Goal: Task Accomplishment & Management: Complete application form

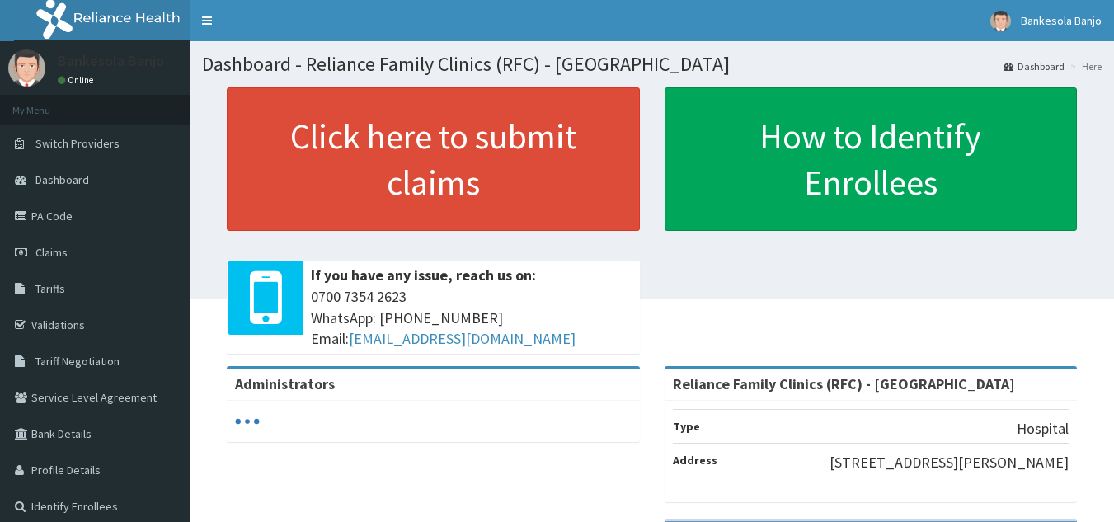
click at [549, 168] on link "Click here to submit claims" at bounding box center [433, 158] width 413 height 143
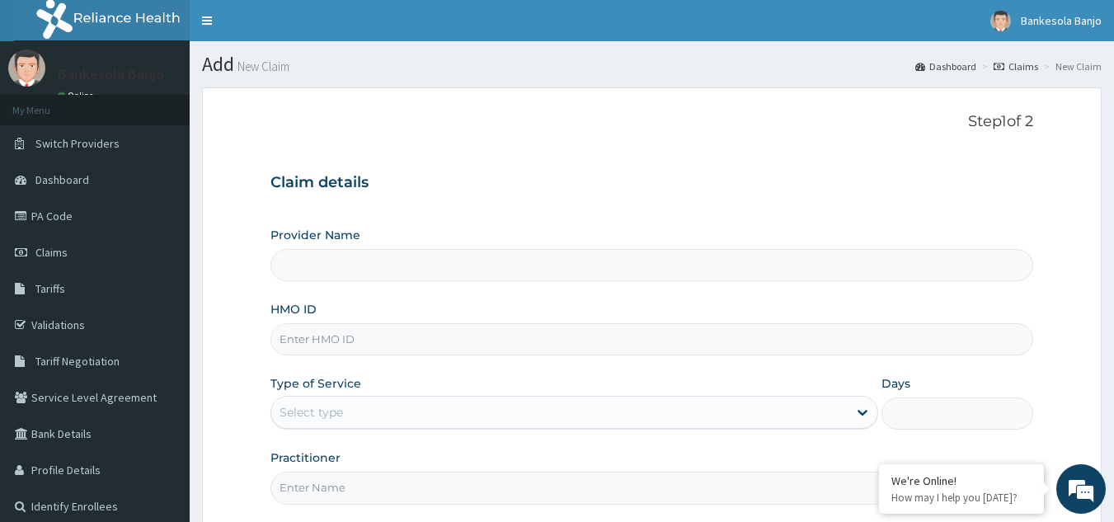
type input "Reliance Family Clinics (RFC) - Gbagada"
click at [340, 340] on input "HMO ID" at bounding box center [651, 339] width 763 height 32
paste input "MCO/10041/A"
type input "MCO/10041/A"
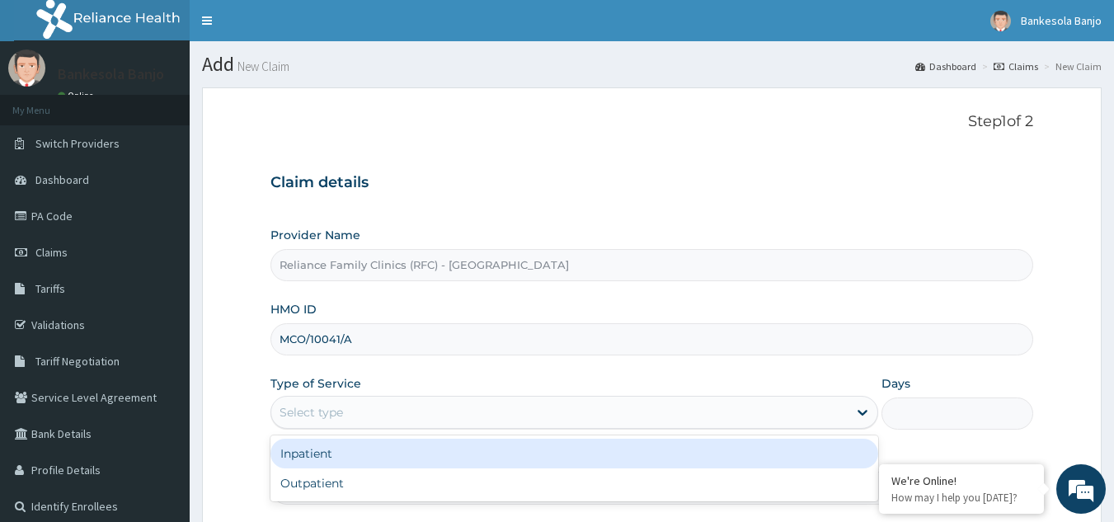
click at [371, 417] on div "Select type" at bounding box center [559, 412] width 576 height 26
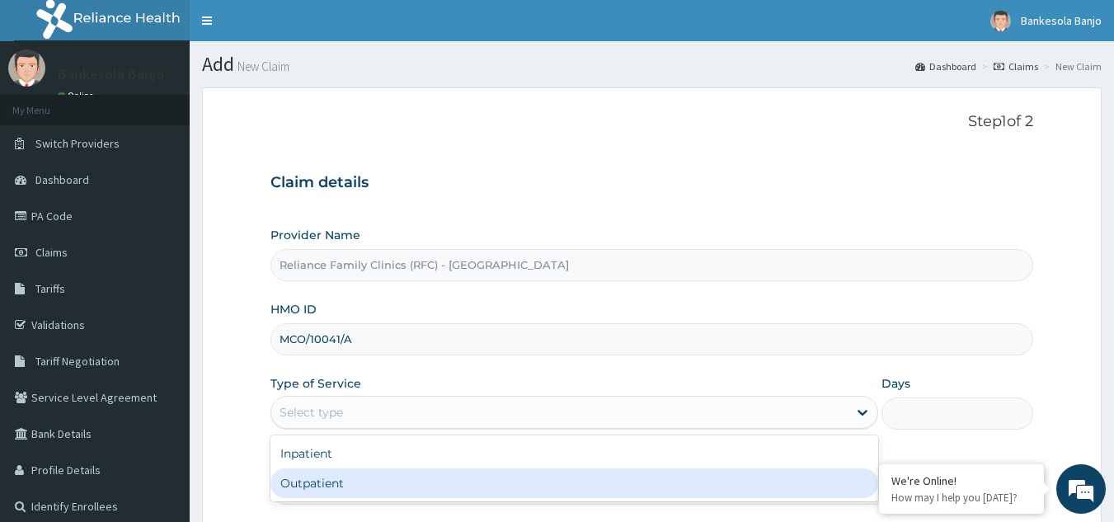
click at [378, 468] on div "Outpatient" at bounding box center [574, 483] width 608 height 30
type input "1"
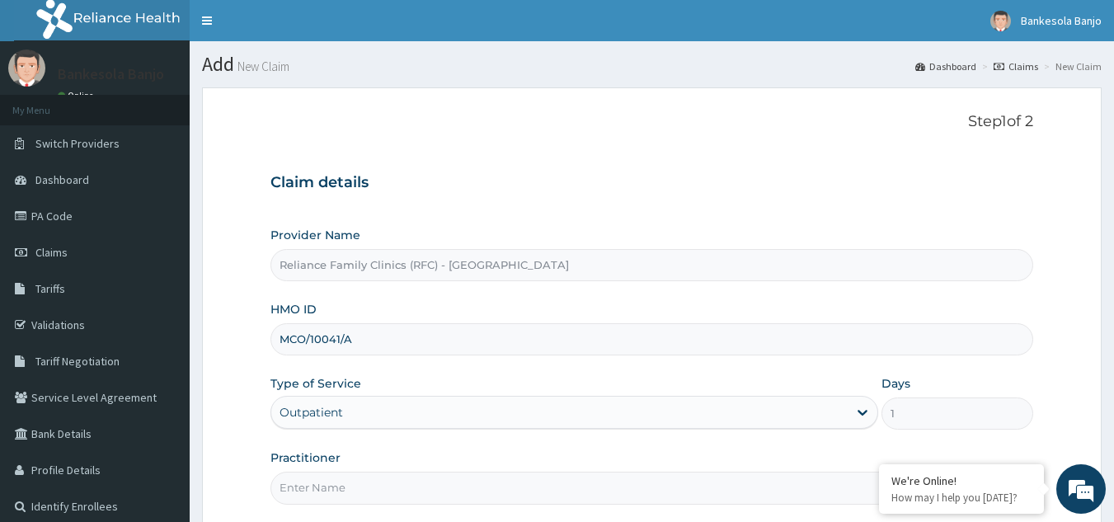
click at [374, 478] on input "Practitioner" at bounding box center [651, 488] width 763 height 32
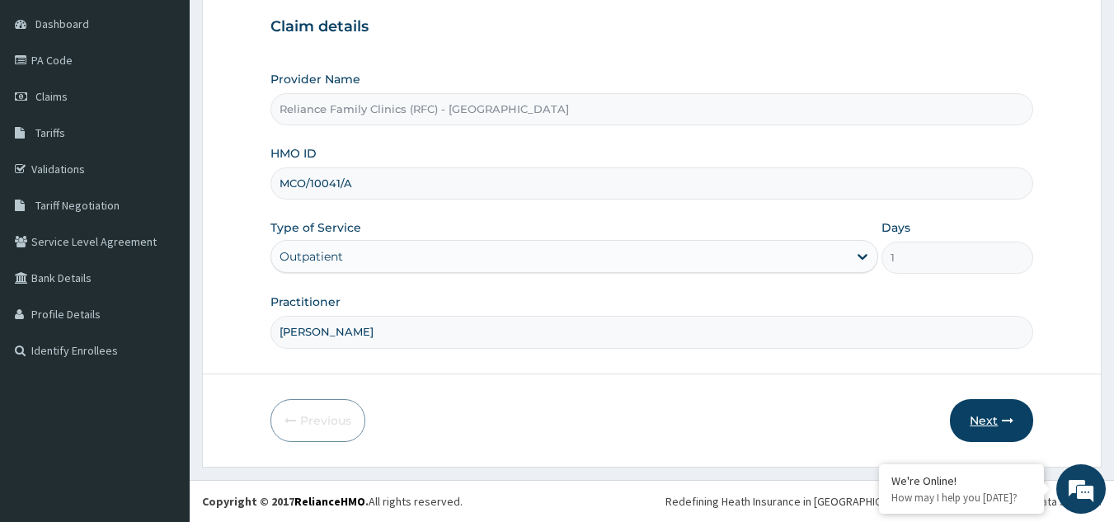
type input "Dr Farida"
click at [981, 413] on button "Next" at bounding box center [991, 420] width 83 height 43
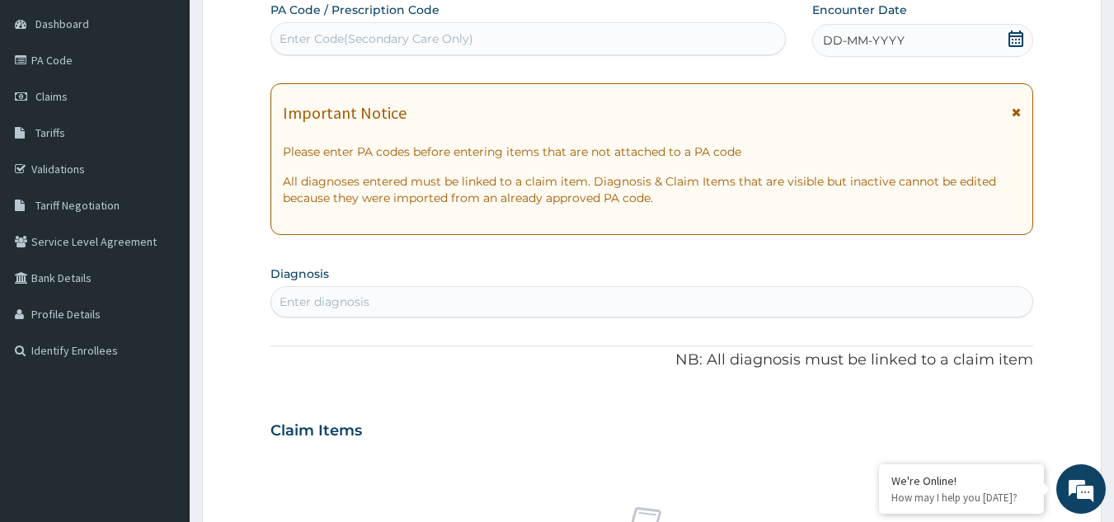
click at [1013, 34] on icon at bounding box center [1015, 39] width 16 height 16
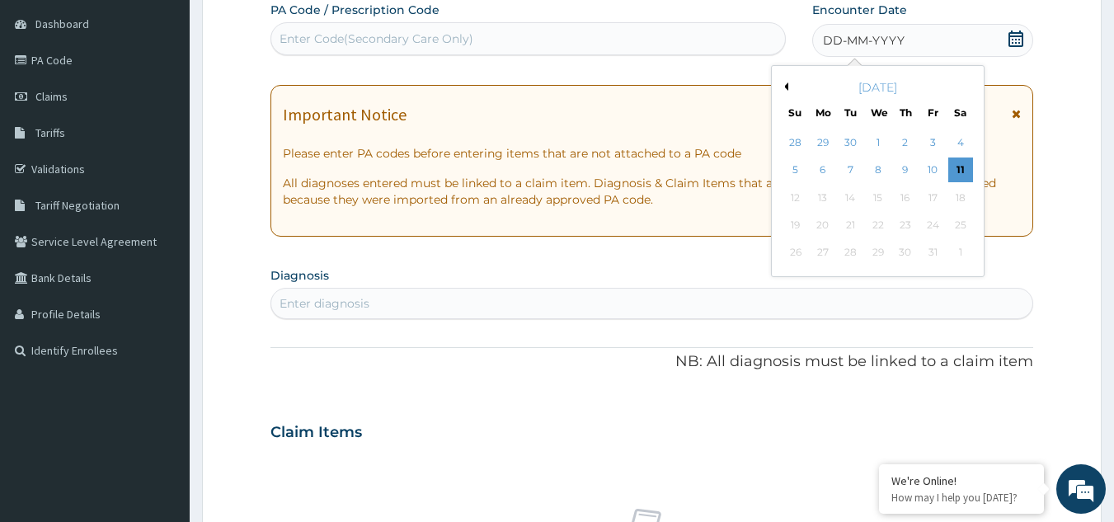
click at [973, 167] on div "5 6 7 8 9 10 11" at bounding box center [878, 170] width 192 height 27
click at [966, 171] on div "11" at bounding box center [960, 170] width 25 height 25
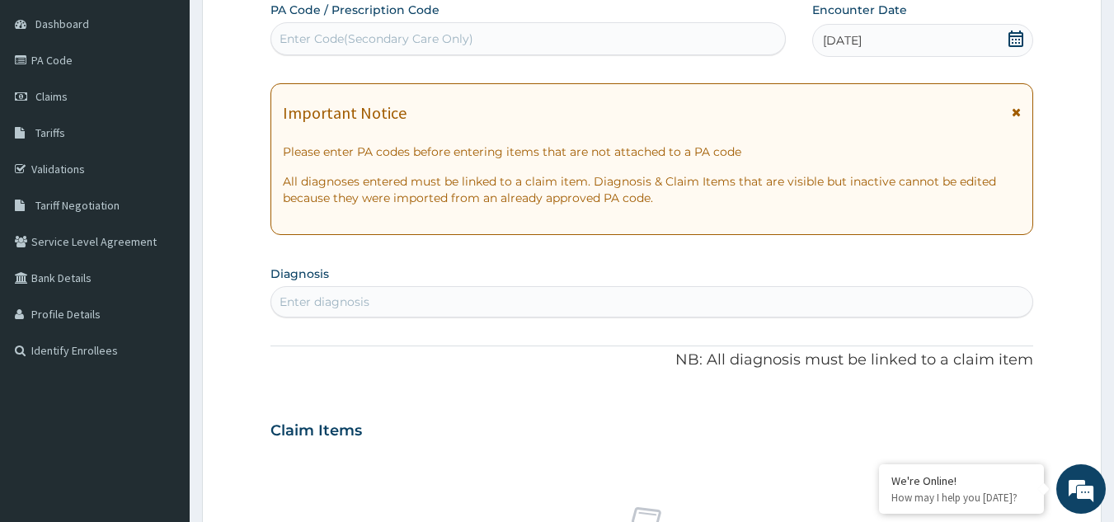
click at [1019, 32] on icon at bounding box center [1015, 39] width 15 height 16
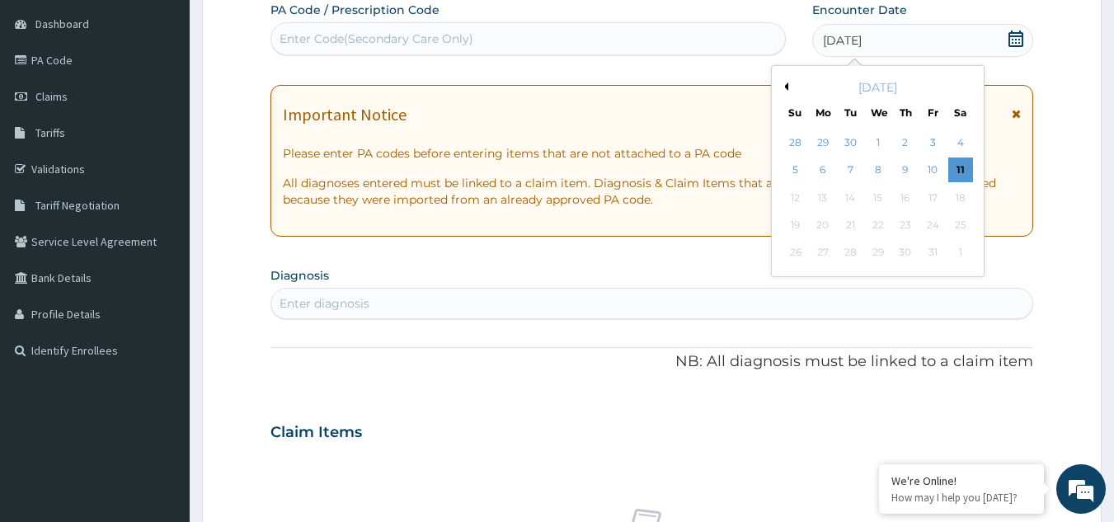
click at [1019, 32] on icon at bounding box center [1015, 39] width 15 height 16
click at [875, 174] on div "8" at bounding box center [878, 170] width 25 height 25
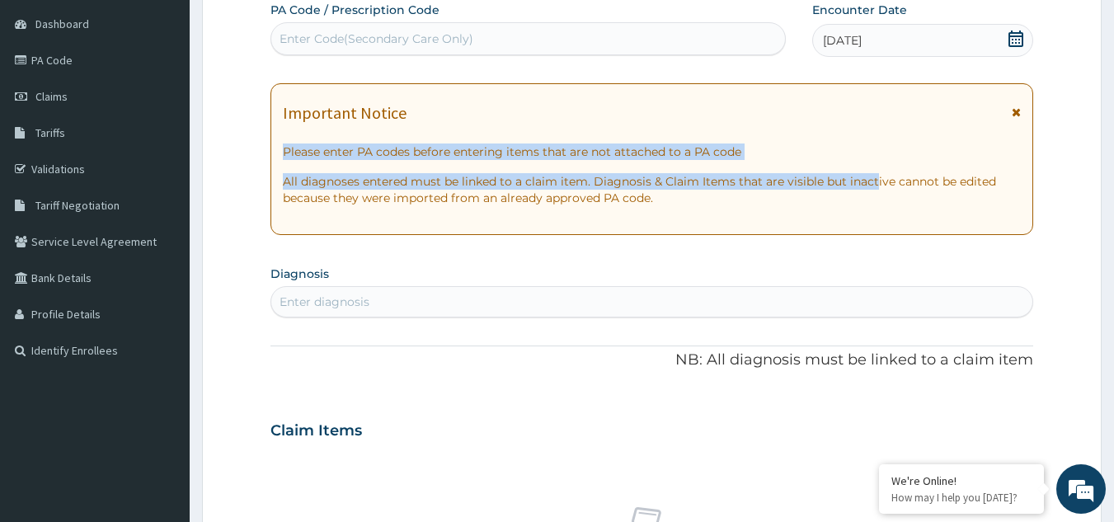
drag, startPoint x: 875, startPoint y: 174, endPoint x: 467, endPoint y: 108, distance: 412.6
click at [467, 108] on div "Important Notice Please enter PA codes before entering items that are not attac…" at bounding box center [651, 159] width 763 height 152
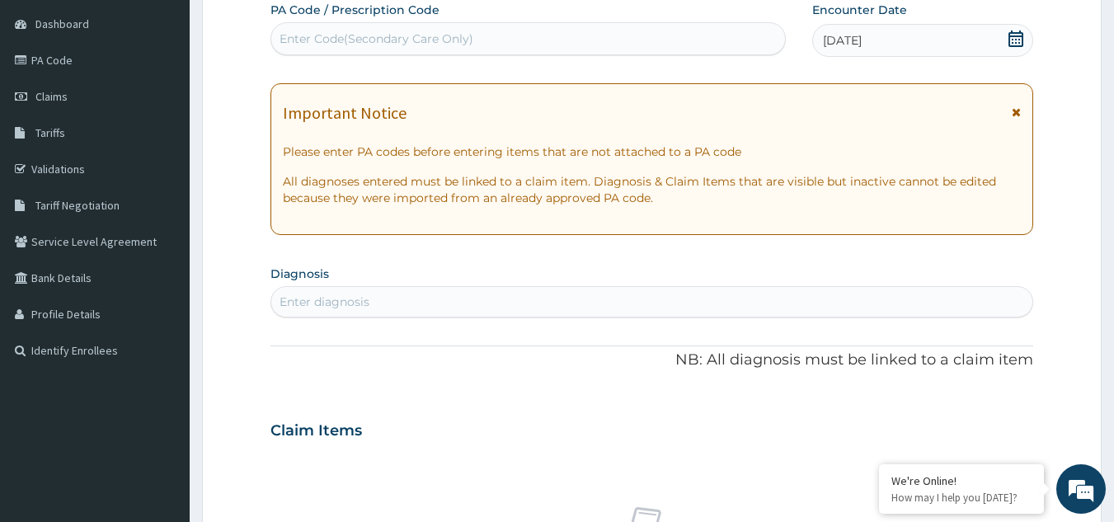
click at [377, 299] on div "Enter diagnosis" at bounding box center [652, 302] width 762 height 26
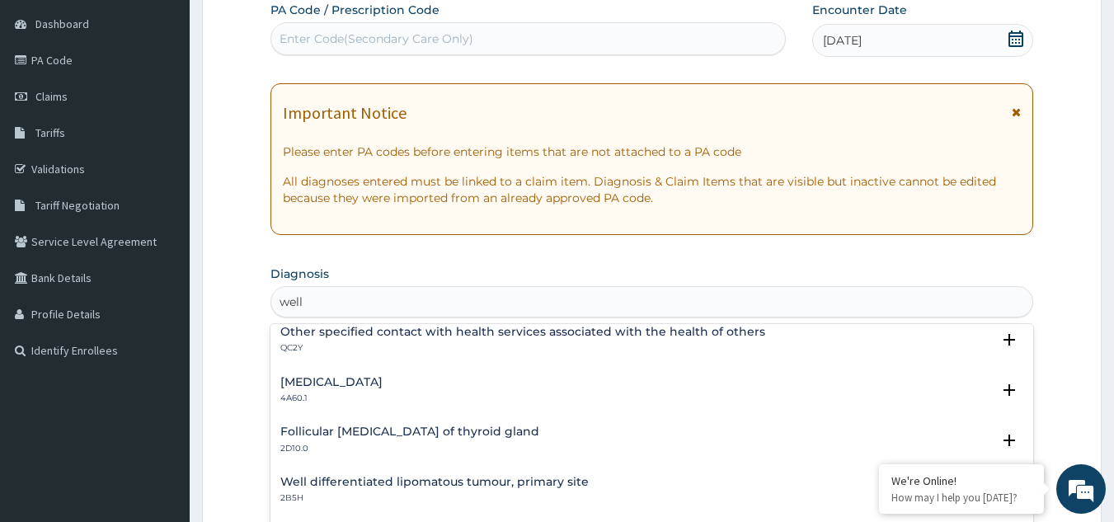
scroll to position [0, 0]
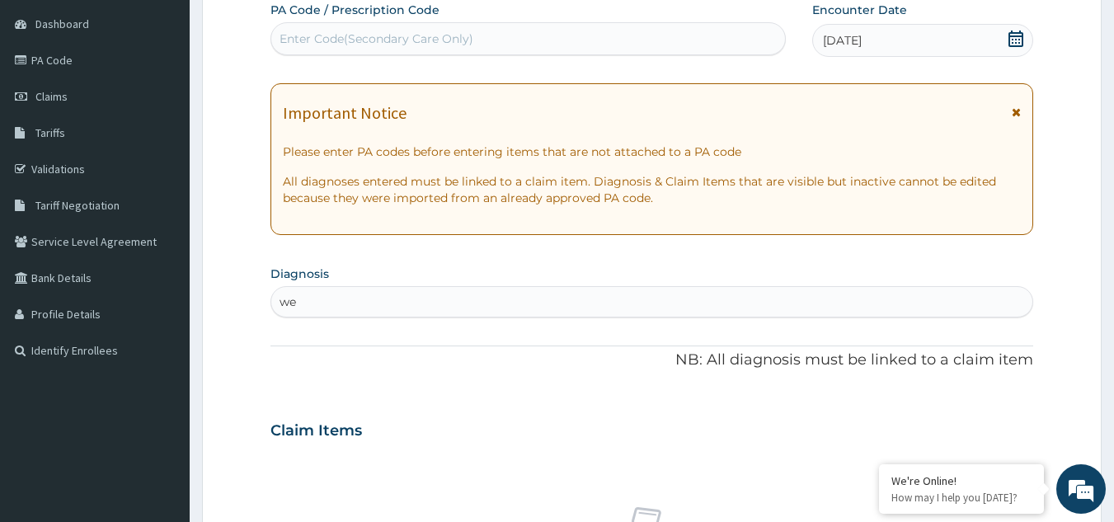
type input "w"
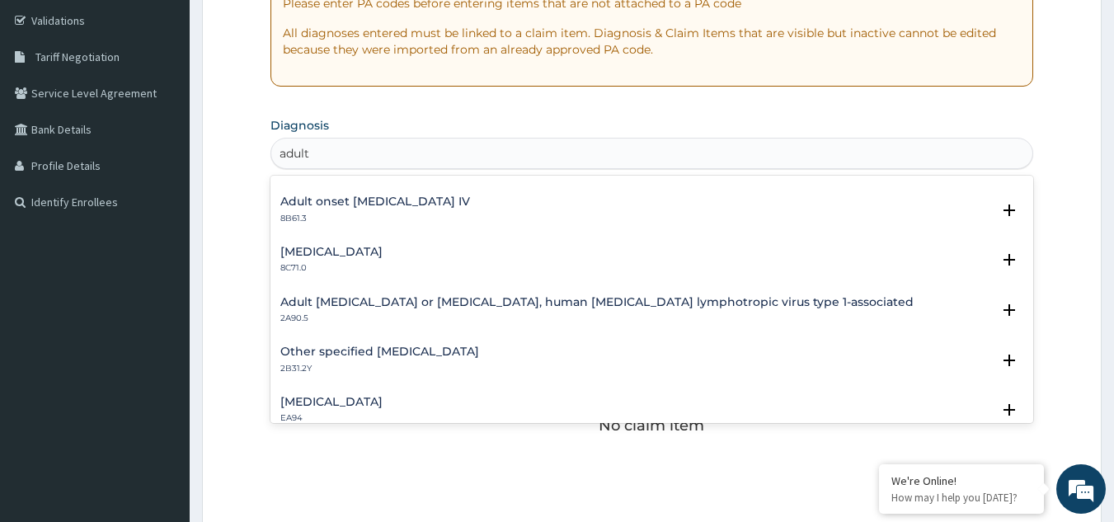
scroll to position [1672, 0]
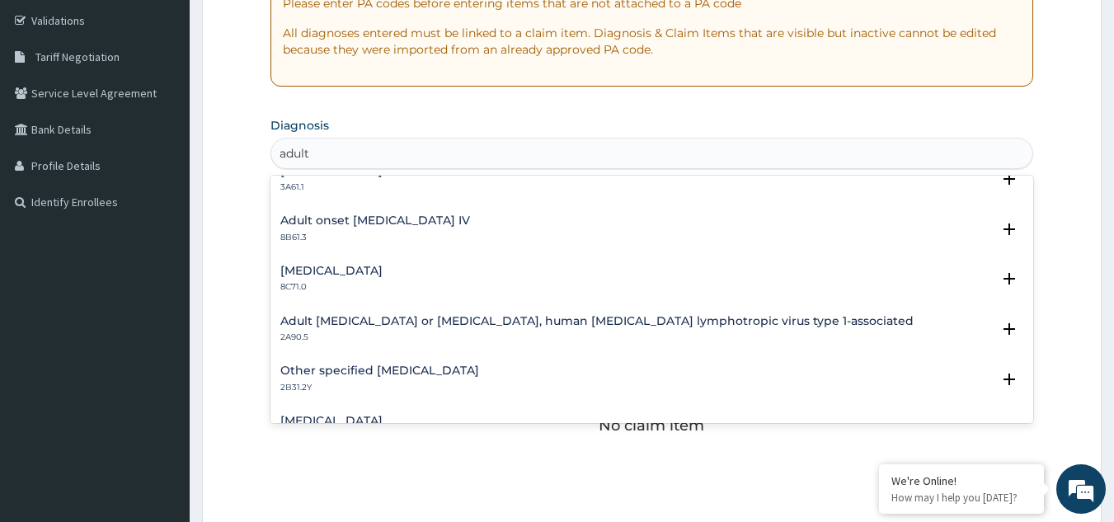
click at [1023, 350] on div "Other specified ectodermal dysplasia syndromes LD27.0Y Select Status Query Quer…" at bounding box center [651, 299] width 763 height 247
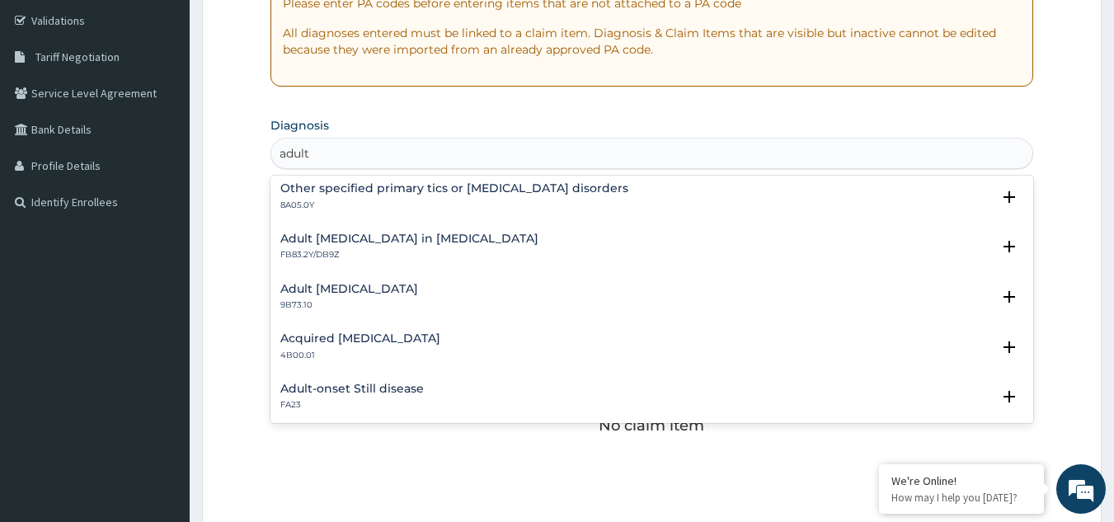
scroll to position [2187, 0]
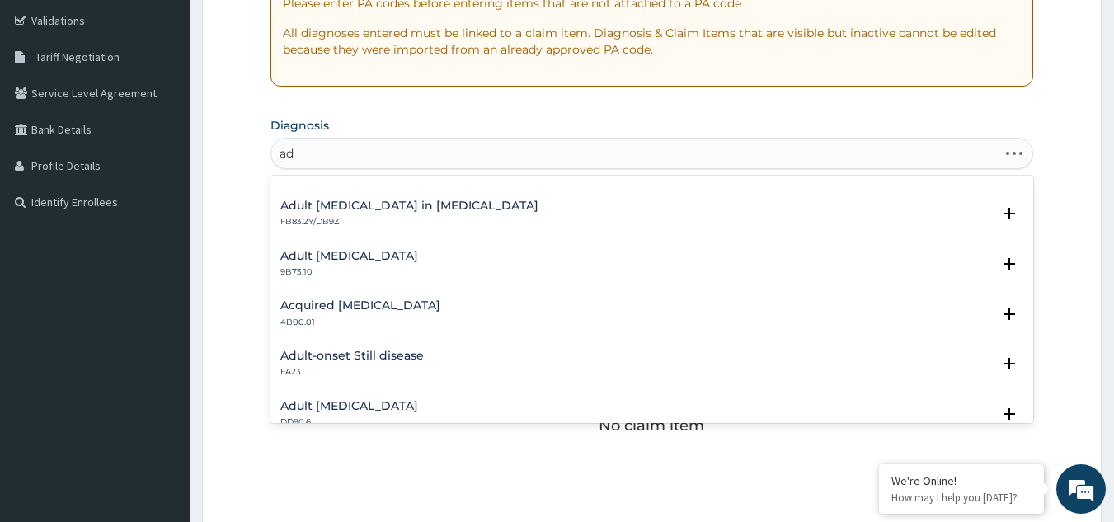
type input "a"
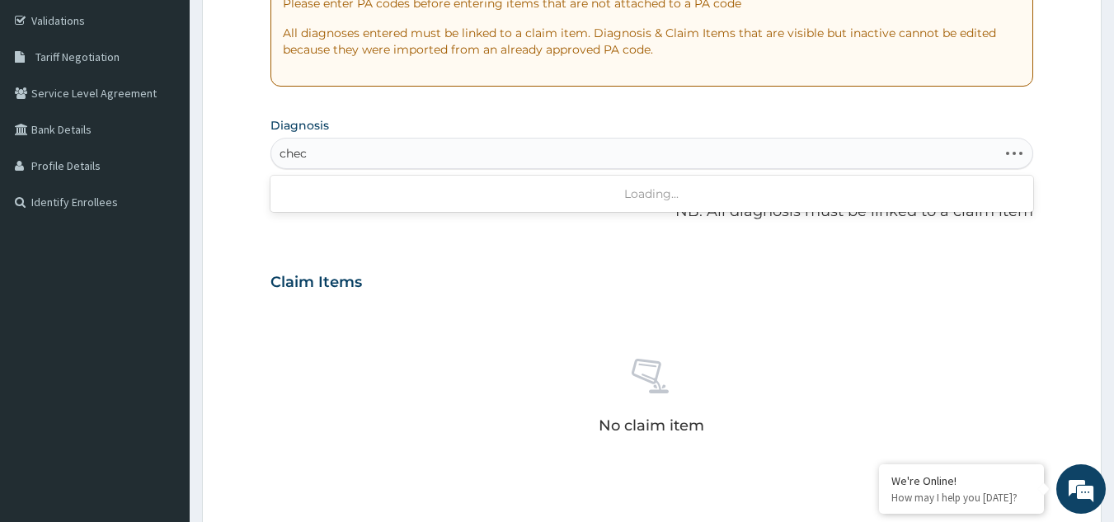
type input "check"
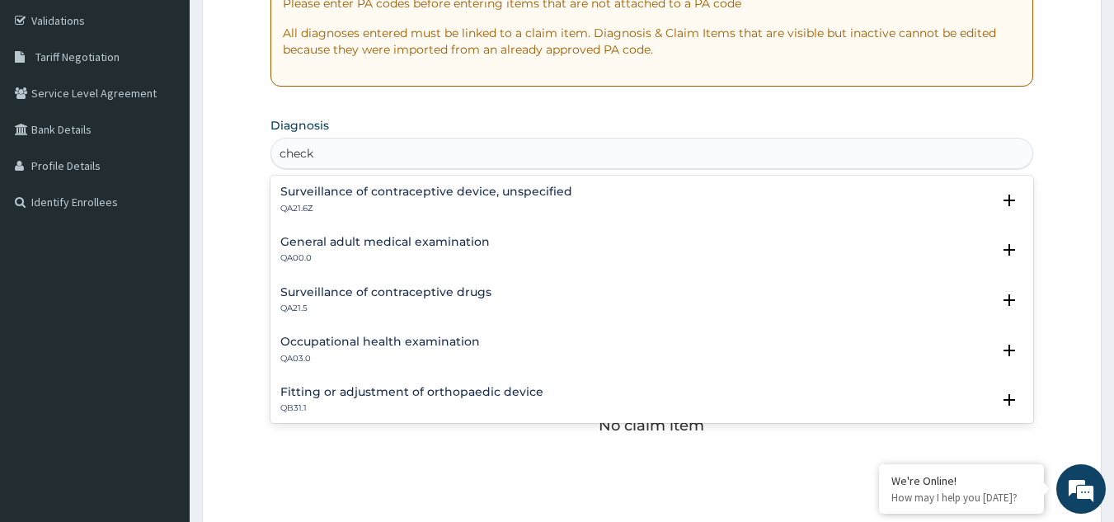
click at [469, 244] on h4 "General adult medical examination" at bounding box center [384, 242] width 209 height 12
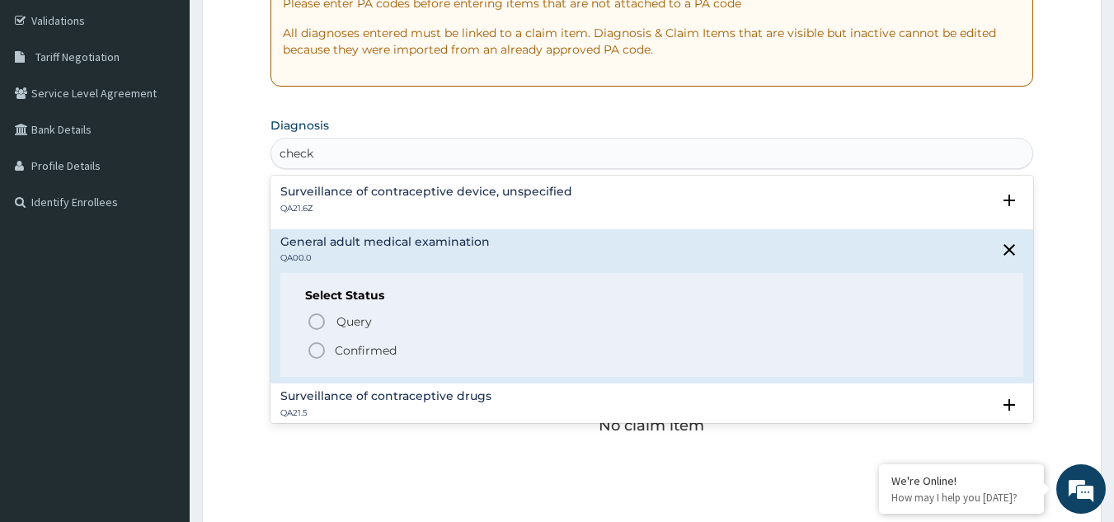
click at [318, 345] on icon "status option filled" at bounding box center [317, 350] width 20 height 20
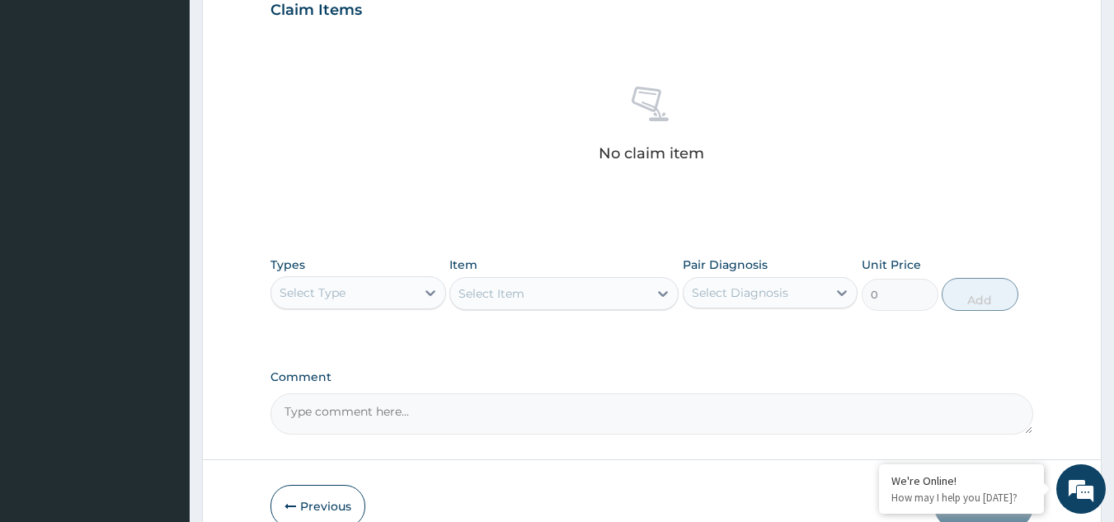
scroll to position [667, 0]
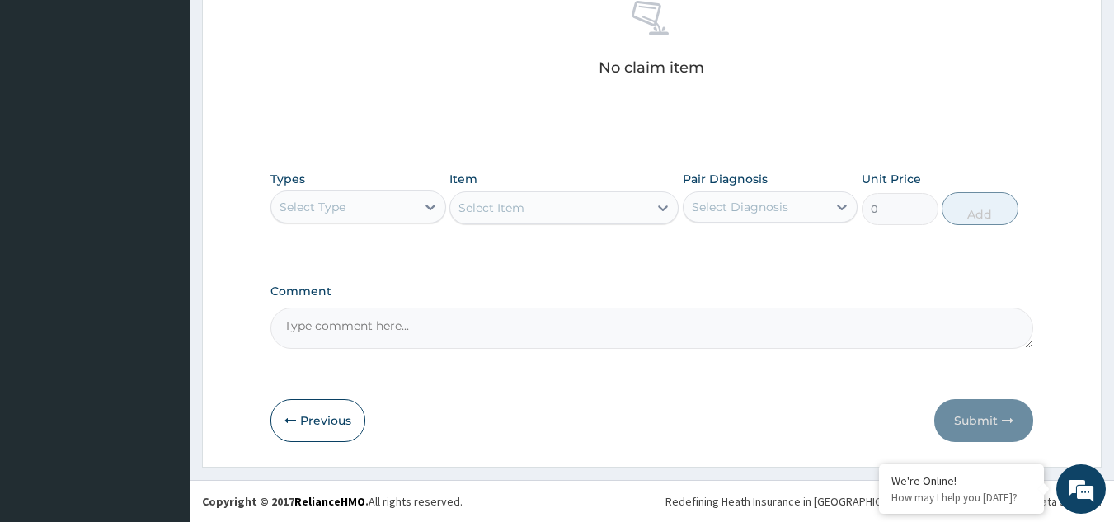
click at [353, 200] on div "Select Type" at bounding box center [343, 207] width 144 height 26
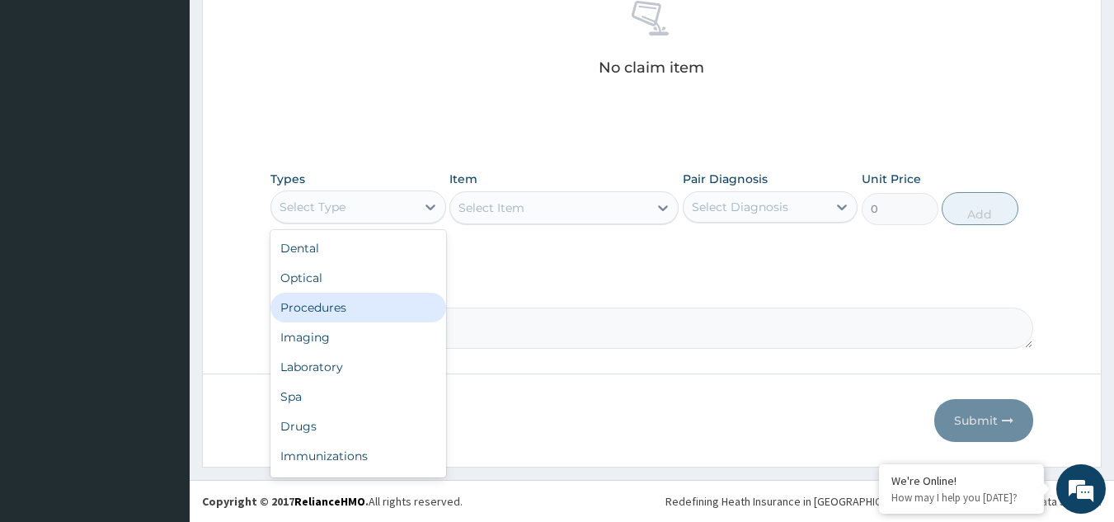
click at [344, 305] on div "Procedures" at bounding box center [358, 308] width 176 height 30
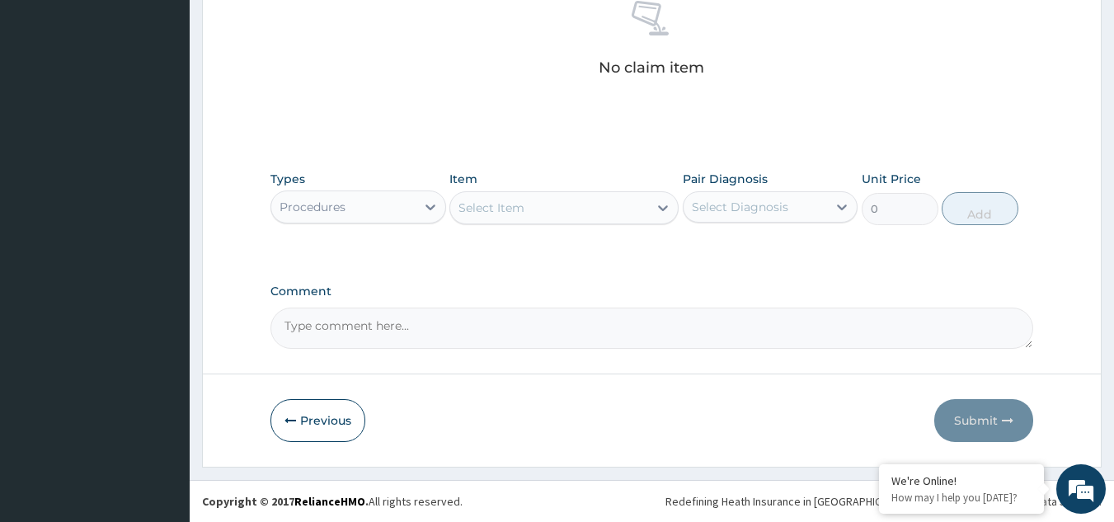
click at [565, 228] on div "Types Procedures Item Select Item Pair Diagnosis Select Diagnosis Unit Price 0 …" at bounding box center [651, 197] width 763 height 71
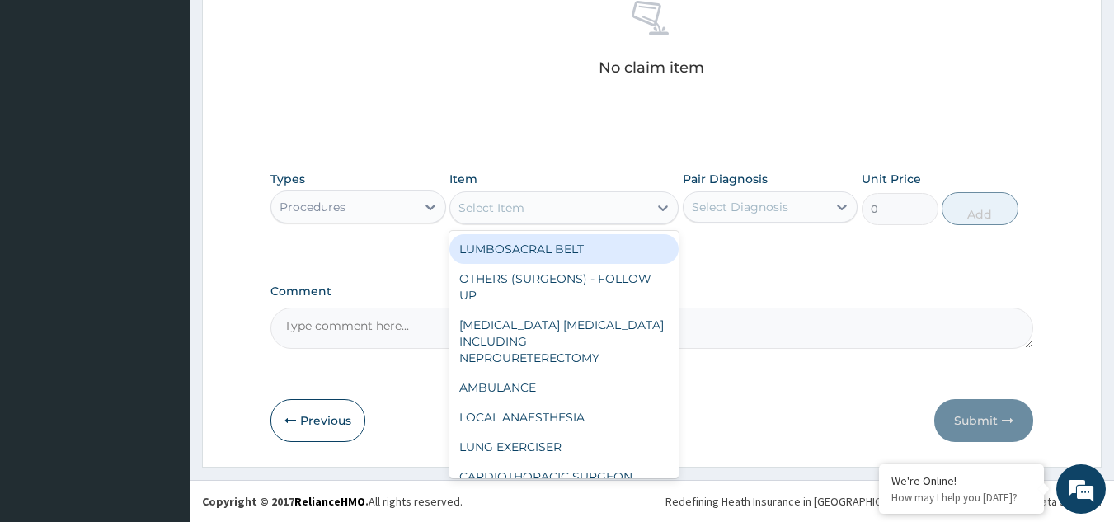
click at [565, 213] on div "Select Item" at bounding box center [549, 208] width 198 height 26
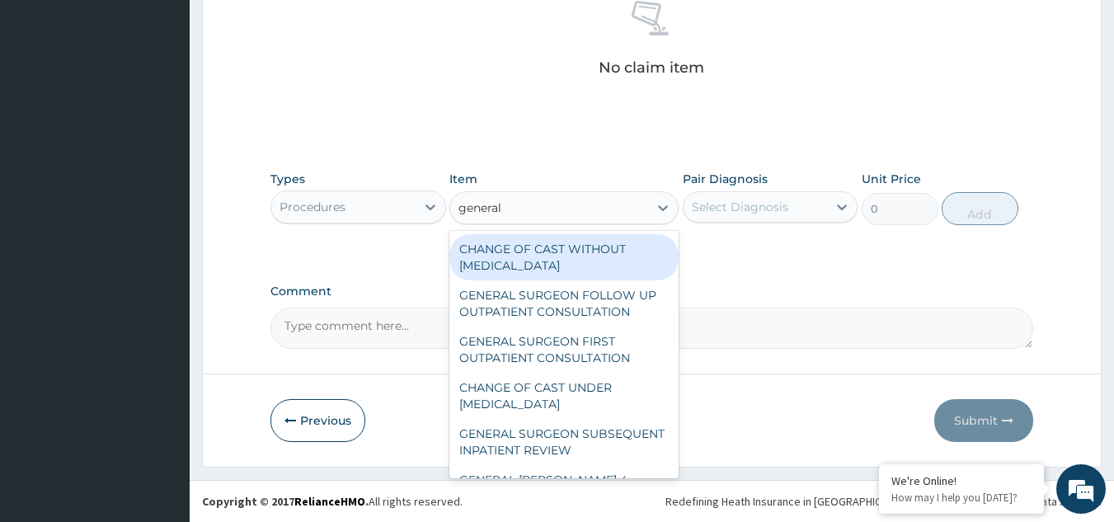
type input "general p"
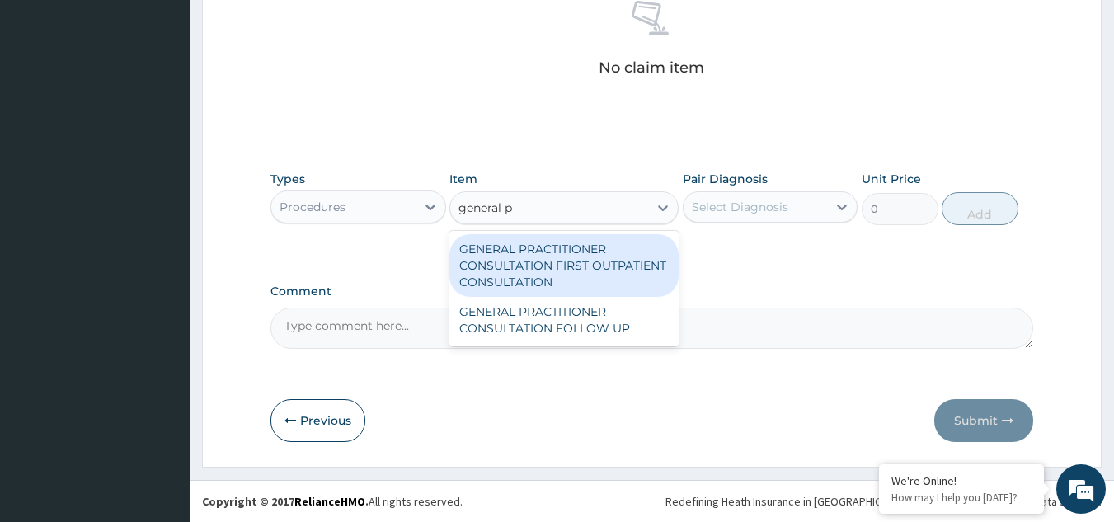
click at [590, 287] on div "GENERAL PRACTITIONER CONSULTATION FIRST OUTPATIENT CONSULTATION" at bounding box center [563, 265] width 229 height 63
type input "3370.125"
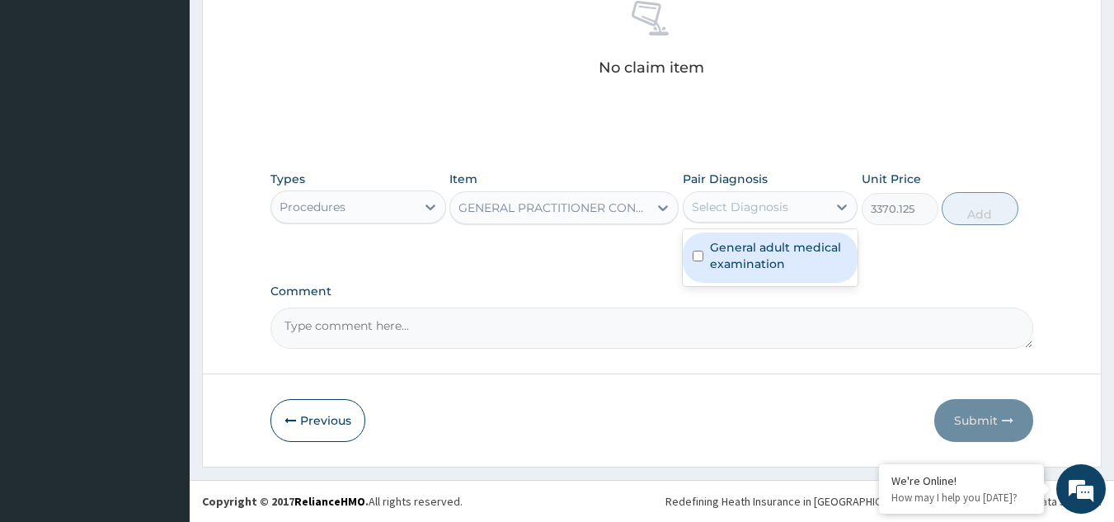
click at [754, 209] on div "Select Diagnosis" at bounding box center [740, 207] width 96 height 16
click at [754, 247] on label "General adult medical examination" at bounding box center [779, 255] width 138 height 33
checkbox input "true"
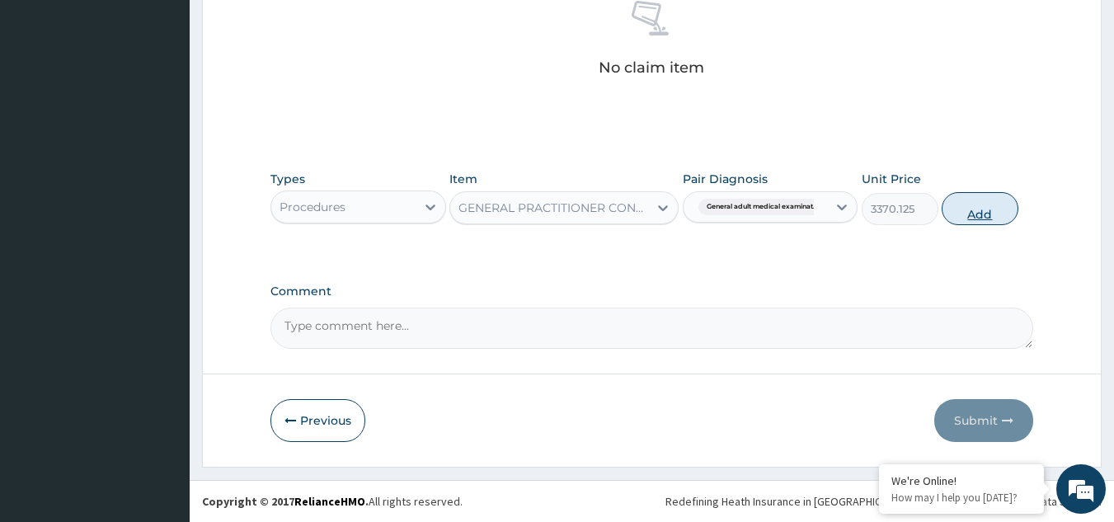
click at [992, 216] on button "Add" at bounding box center [979, 208] width 77 height 33
type input "0"
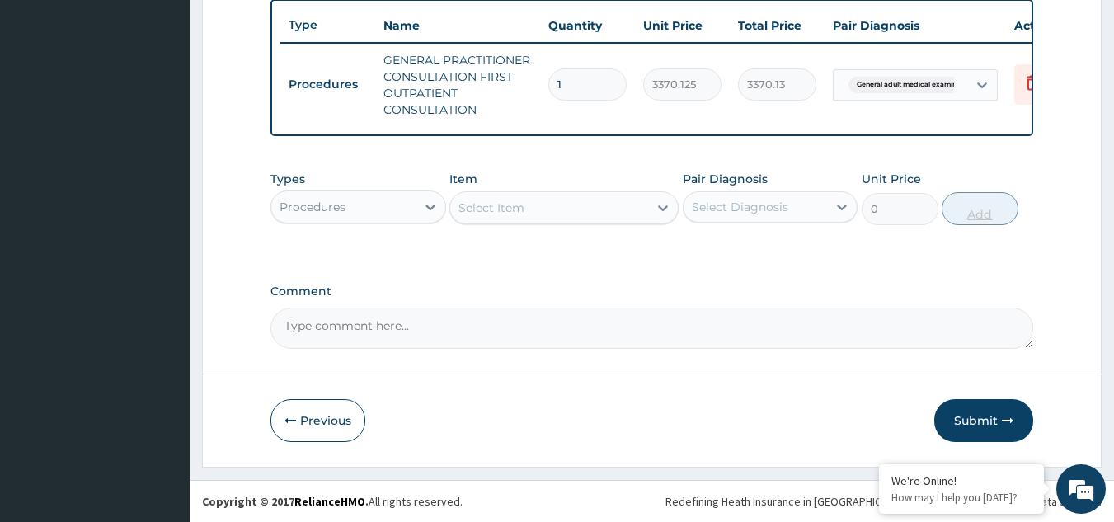
scroll to position [627, 0]
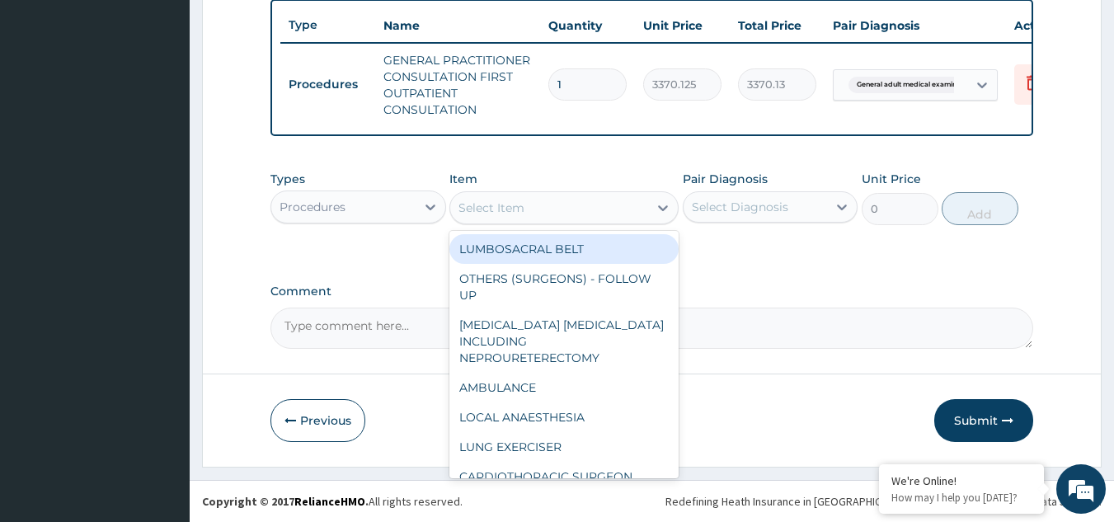
click at [556, 212] on div "Select Item" at bounding box center [549, 208] width 198 height 26
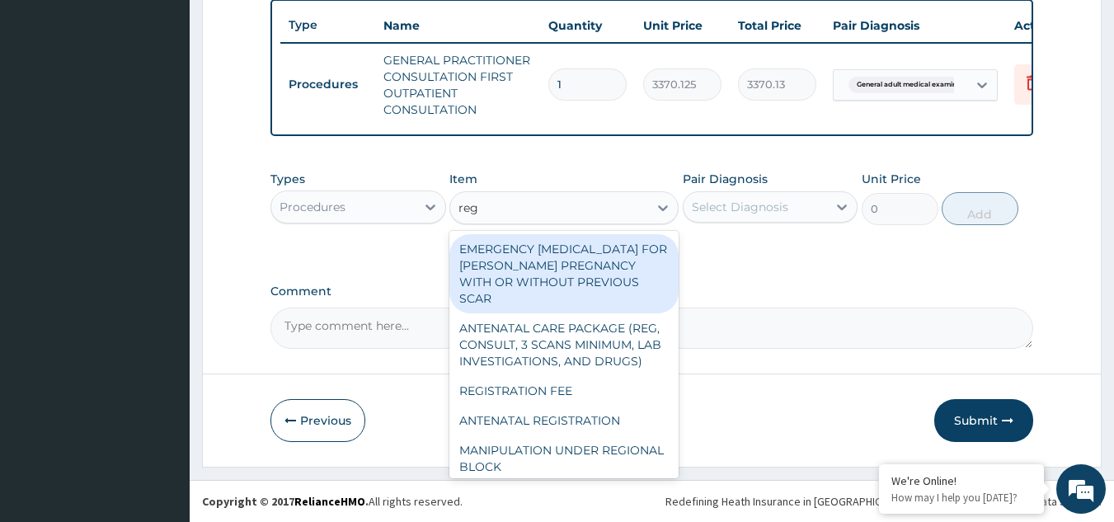
type input "regi"
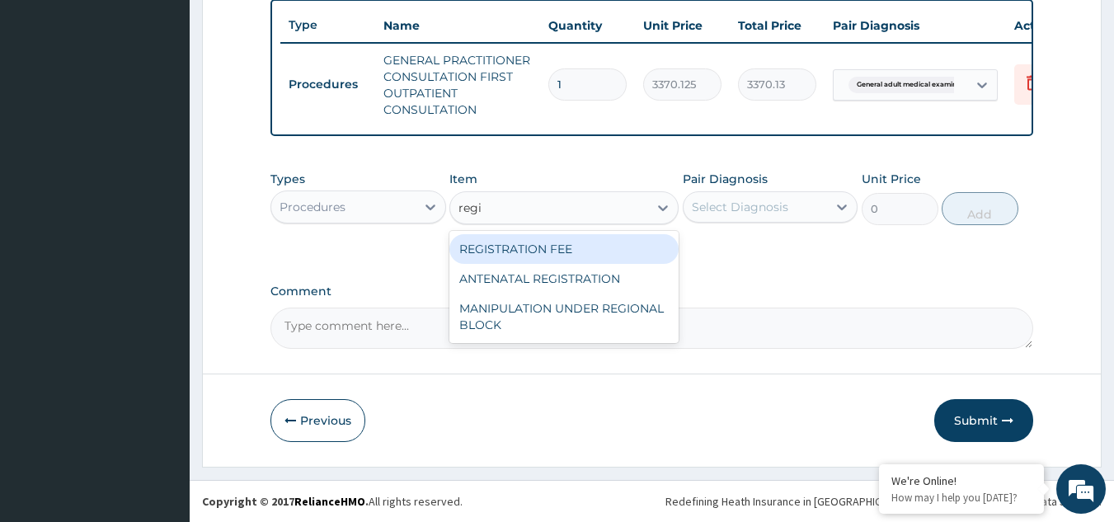
click at [571, 247] on div "REGISTRATION FEE" at bounding box center [563, 249] width 229 height 30
type input "2042.5"
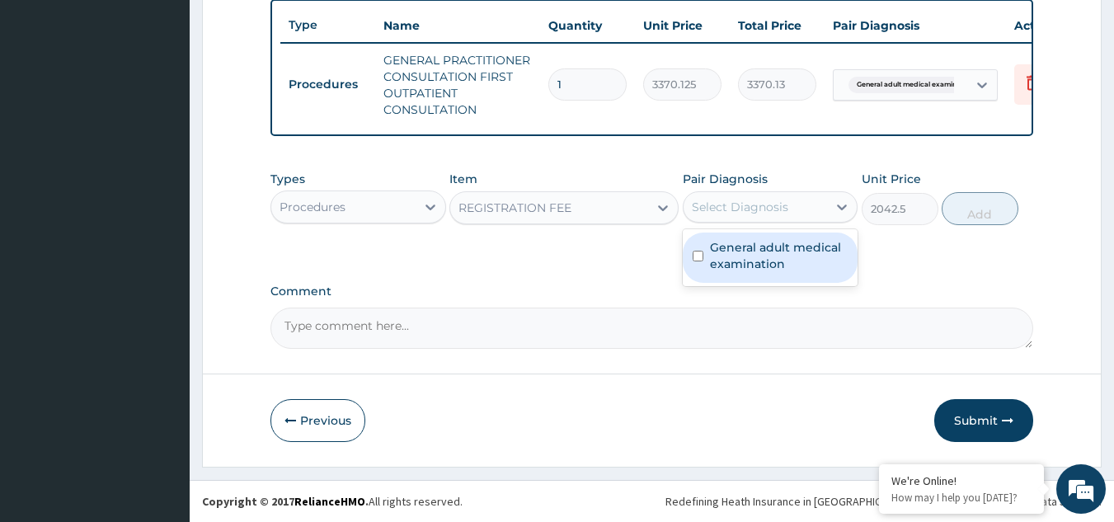
click at [711, 217] on div "Select Diagnosis" at bounding box center [755, 207] width 144 height 26
click at [739, 259] on label "General adult medical examination" at bounding box center [779, 255] width 138 height 33
checkbox input "true"
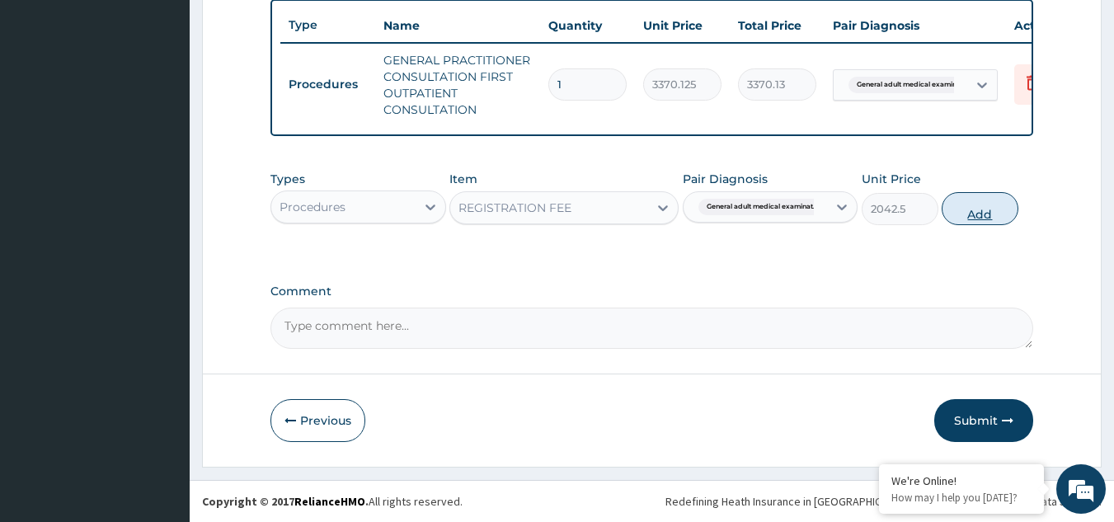
click at [1007, 222] on button "Add" at bounding box center [979, 208] width 77 height 33
type input "0"
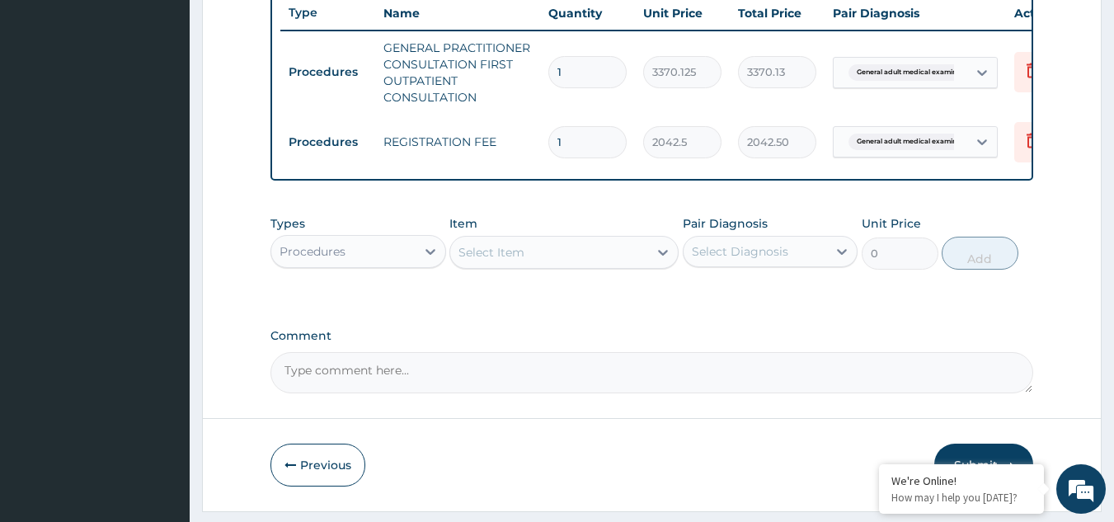
drag, startPoint x: 1113, startPoint y: 355, endPoint x: 1124, endPoint y: 355, distance: 10.7
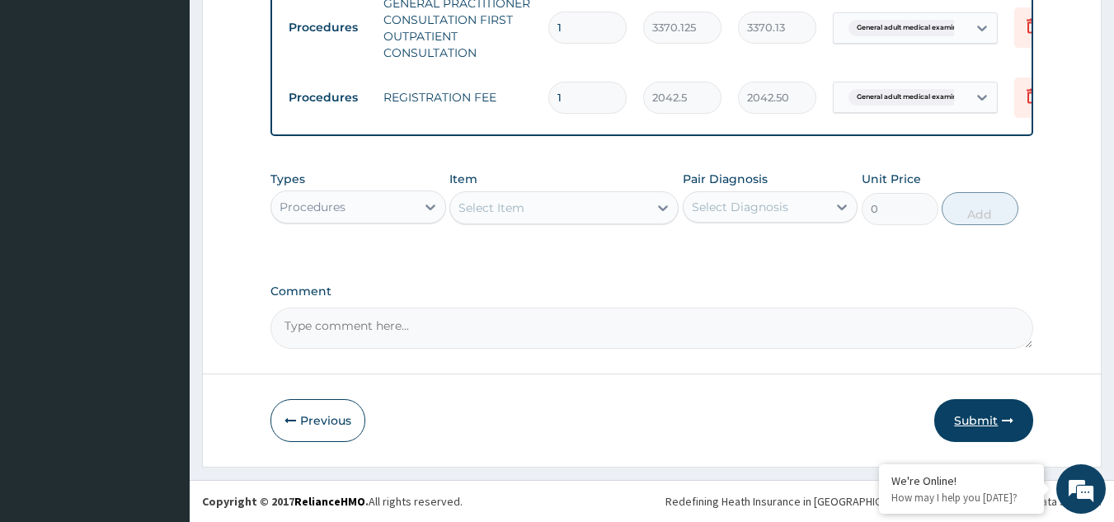
click at [958, 433] on button "Submit" at bounding box center [983, 420] width 99 height 43
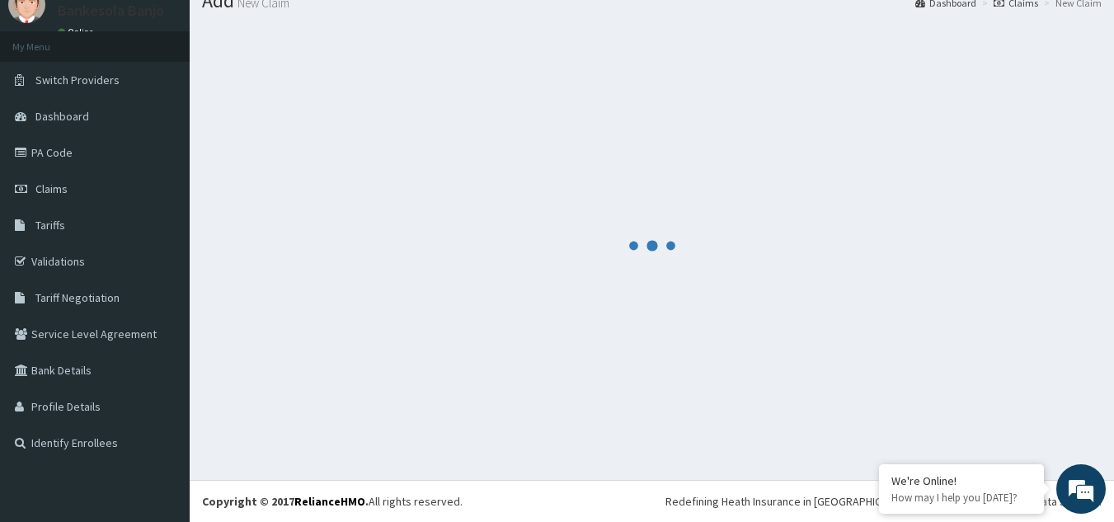
click at [977, 427] on div at bounding box center [651, 246] width 899 height 444
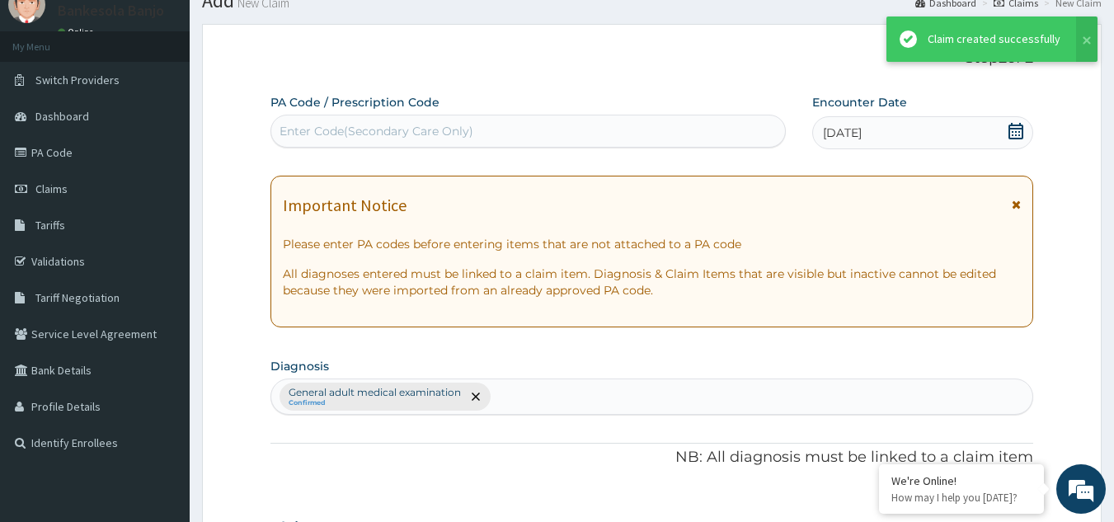
scroll to position [683, 0]
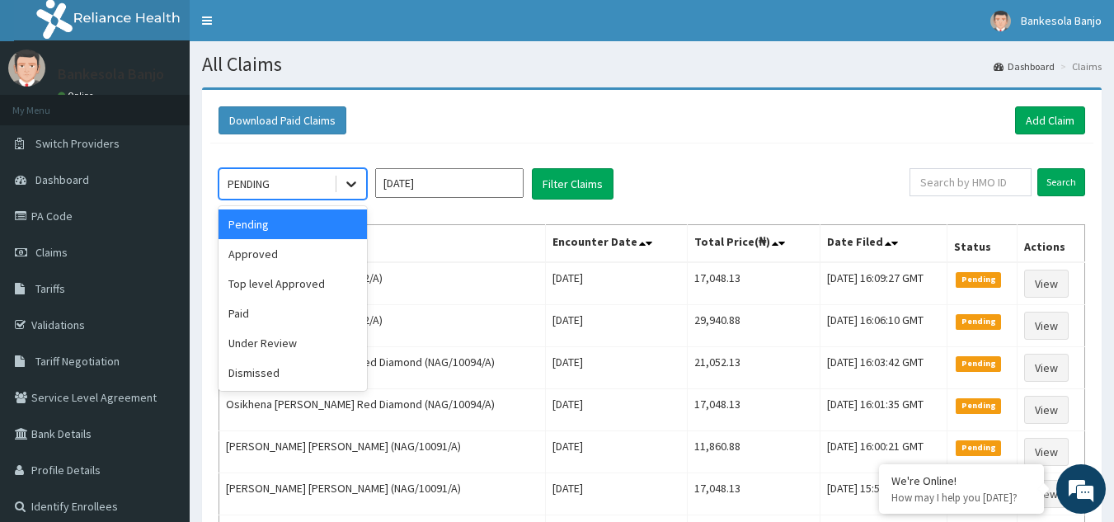
click at [353, 190] on icon at bounding box center [351, 184] width 16 height 16
click at [324, 243] on div "Approved" at bounding box center [292, 254] width 148 height 30
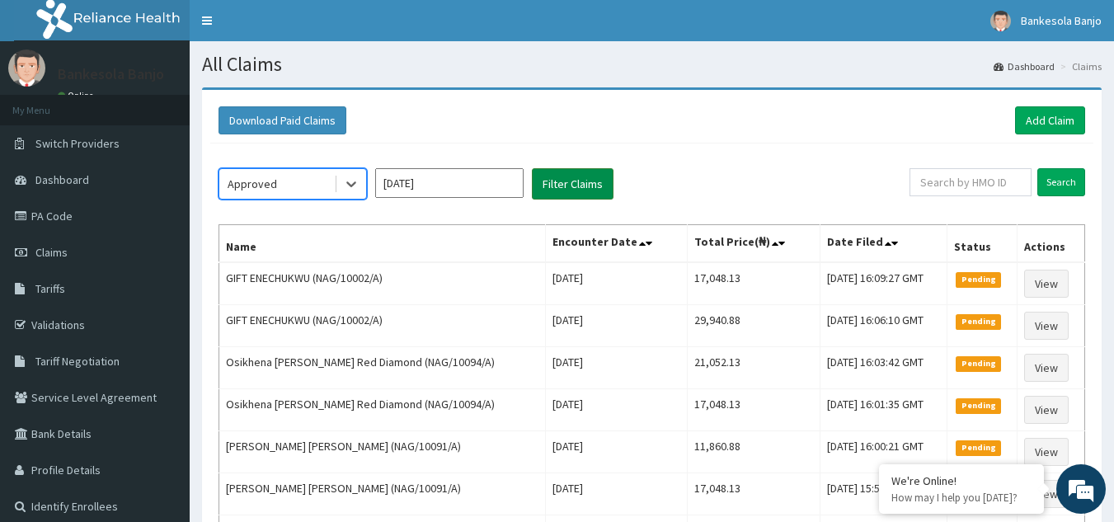
click at [554, 183] on button "Filter Claims" at bounding box center [573, 183] width 82 height 31
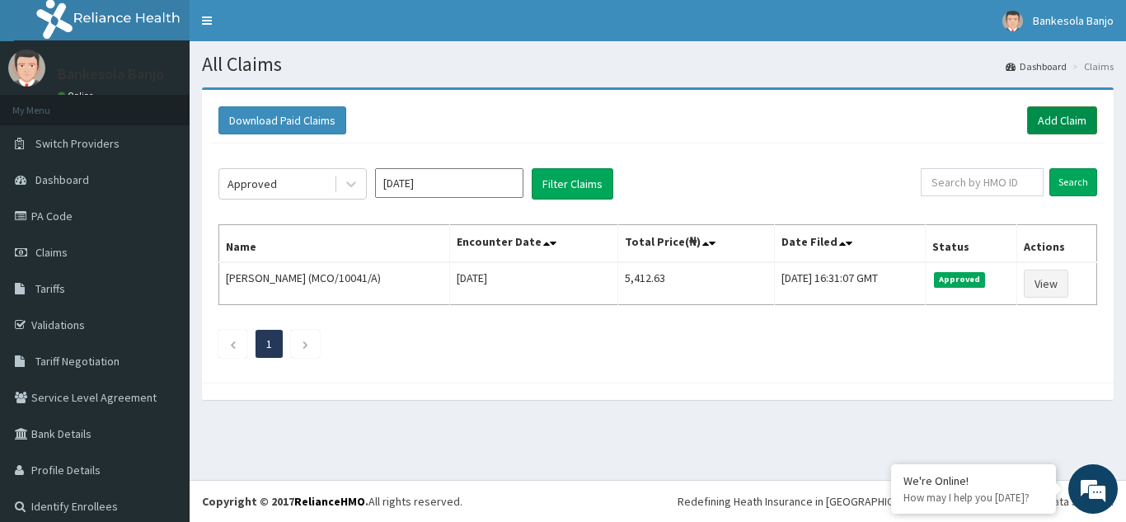
click at [1044, 125] on link "Add Claim" at bounding box center [1062, 120] width 70 height 28
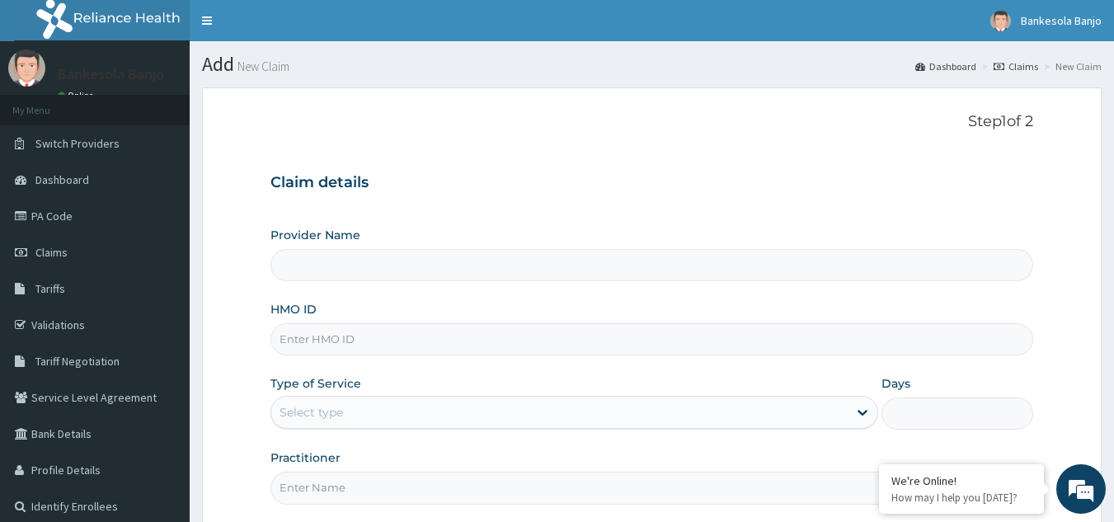
type input "Reliance Family Clinics (RFC) - Gbagada"
click at [352, 345] on input "HMO ID" at bounding box center [651, 339] width 763 height 32
paste input "OHT/12945/A"
drag, startPoint x: 352, startPoint y: 345, endPoint x: 354, endPoint y: 404, distance: 58.6
click at [354, 404] on div "Provider Name Reliance Family Clinics (RFC) - Gbagada HMO ID OHT/12945/A Type o…" at bounding box center [651, 365] width 763 height 277
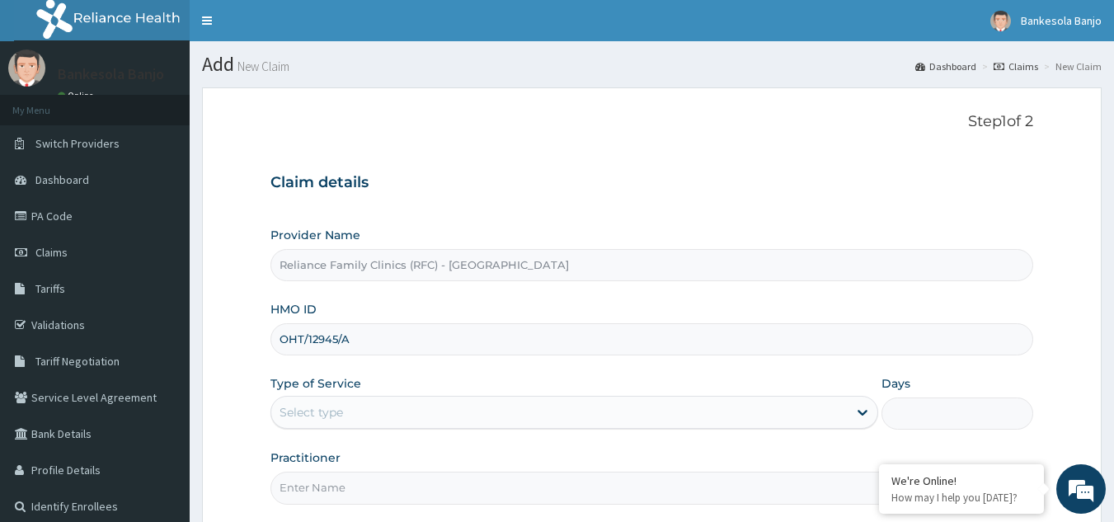
type input "OHT/12945/A"
click at [354, 430] on div "Provider Name Reliance Family Clinics (RFC) - Gbagada HMO ID OHT/12945/A Type o…" at bounding box center [651, 365] width 763 height 277
click at [355, 419] on div "Select type" at bounding box center [559, 412] width 576 height 26
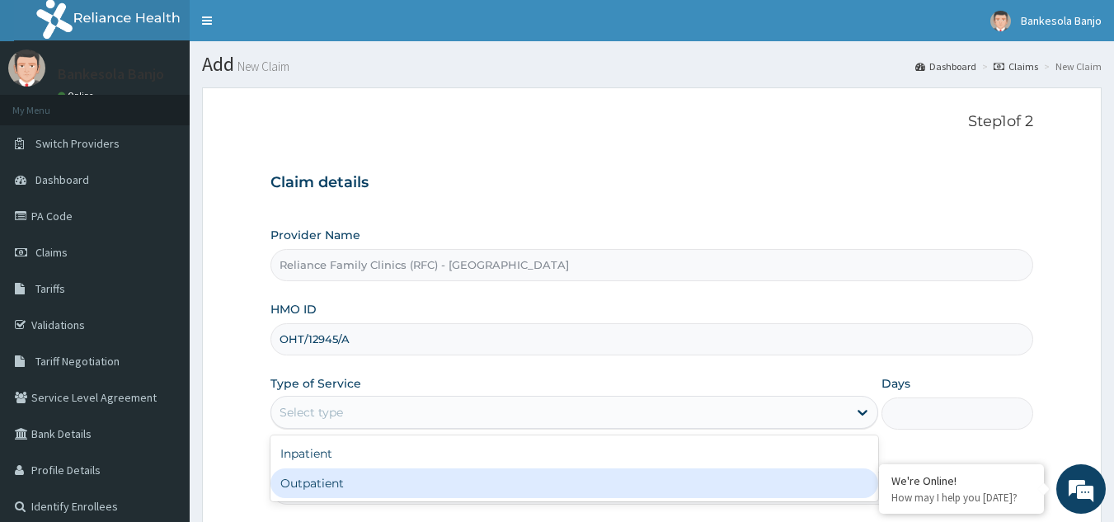
click at [350, 491] on div "Outpatient" at bounding box center [574, 483] width 608 height 30
type input "1"
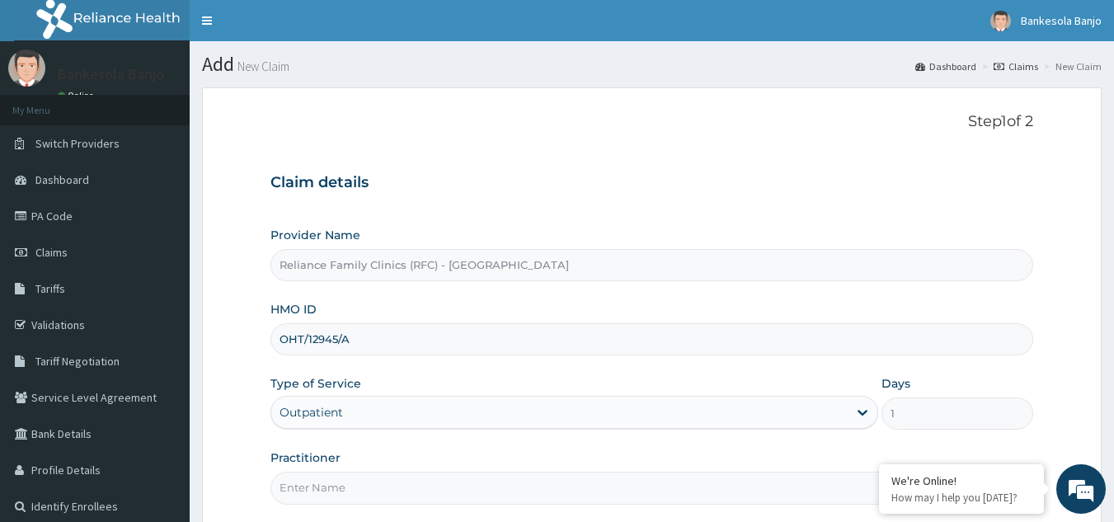
click at [347, 489] on input "Practitioner" at bounding box center [651, 488] width 763 height 32
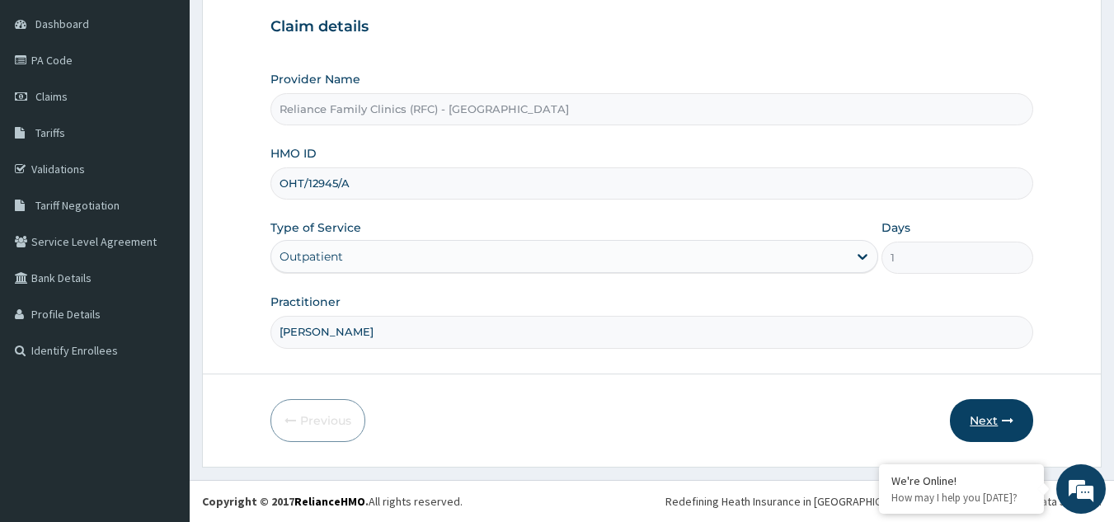
type input "Dr Farida"
click at [988, 419] on button "Next" at bounding box center [991, 420] width 83 height 43
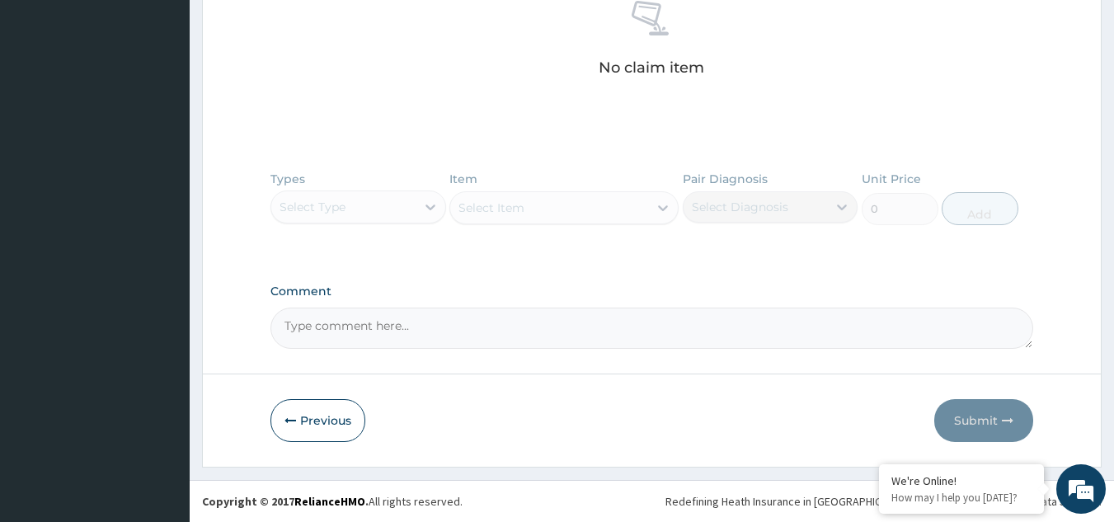
scroll to position [206, 0]
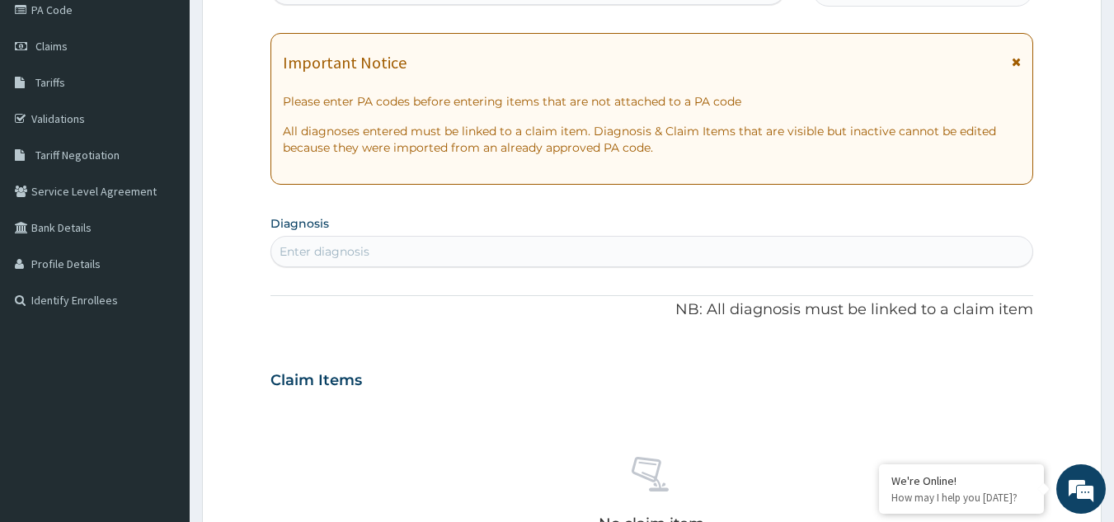
click at [644, 238] on div "Enter diagnosis" at bounding box center [652, 251] width 762 height 26
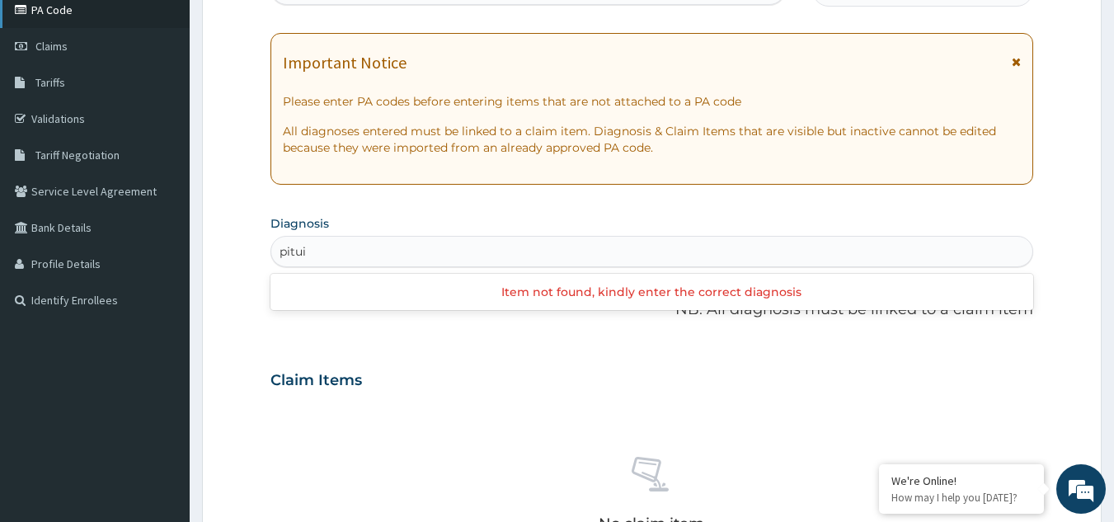
type input "pitui"
type input "hyperpro"
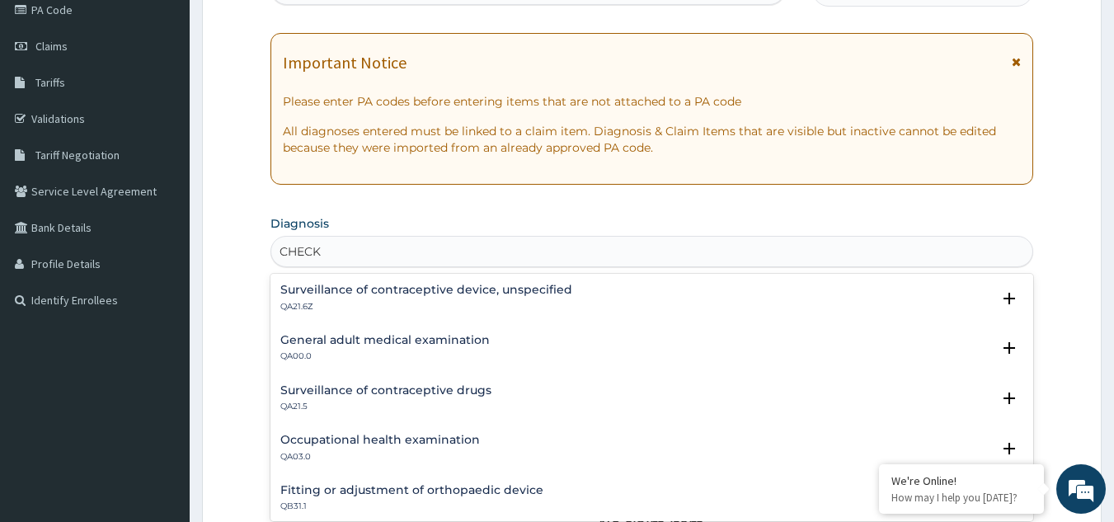
type input "CHECK"
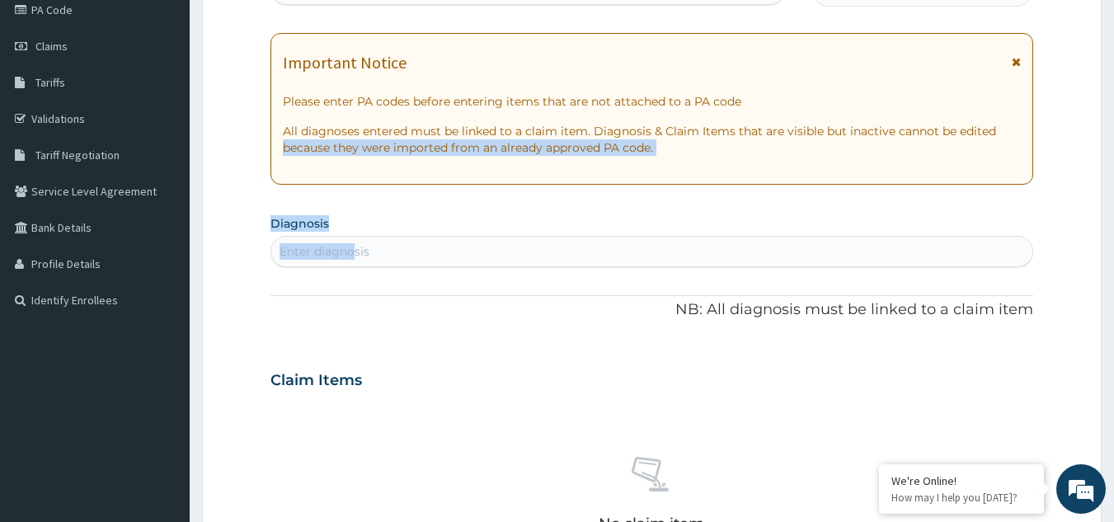
drag, startPoint x: 246, startPoint y: 167, endPoint x: 353, endPoint y: 246, distance: 133.2
click at [353, 246] on form "Step 2 of 2 PA Code / Prescription Code Enter Code(Secondary Care Only) Encount…" at bounding box center [651, 402] width 899 height 1042
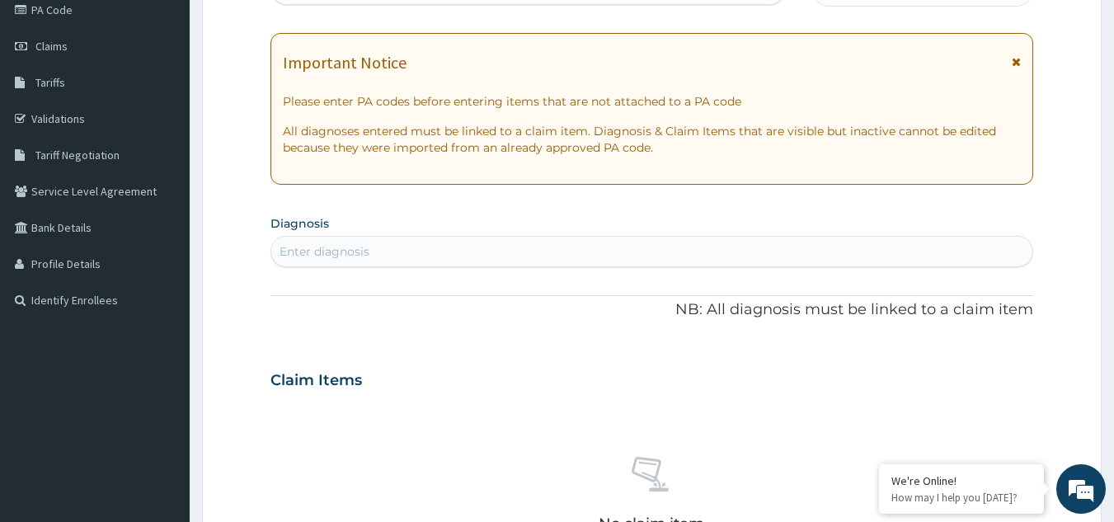
click at [353, 246] on div "Enter diagnosis" at bounding box center [324, 251] width 90 height 16
type input "CHECK"
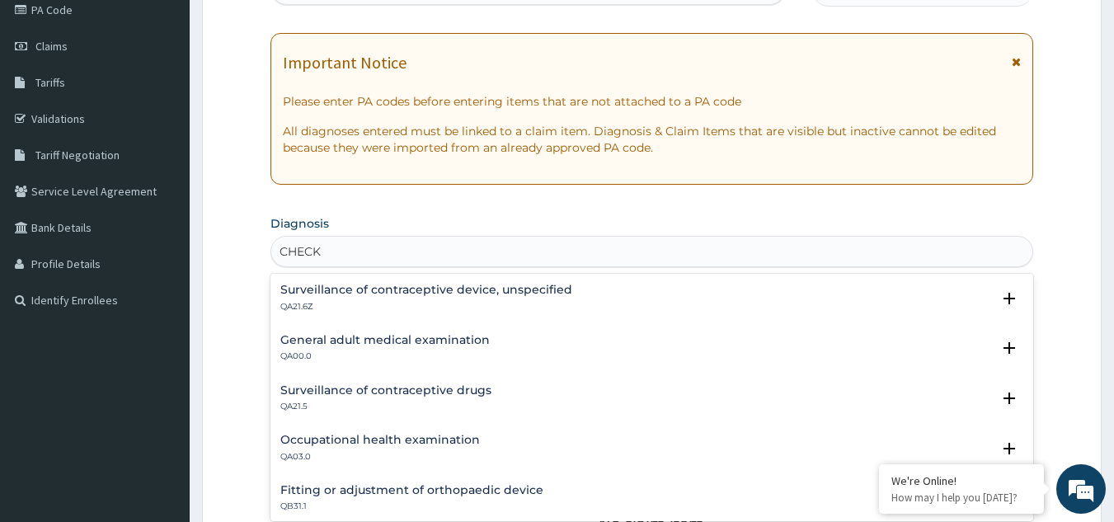
click at [351, 345] on h4 "General adult medical examination" at bounding box center [384, 340] width 209 height 12
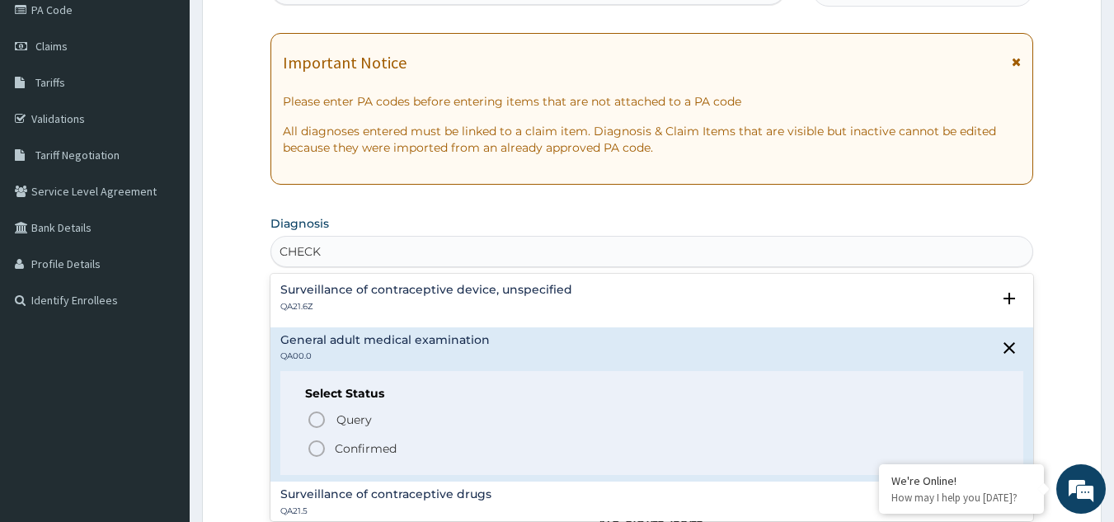
click at [312, 441] on icon "status option filled" at bounding box center [317, 449] width 20 height 20
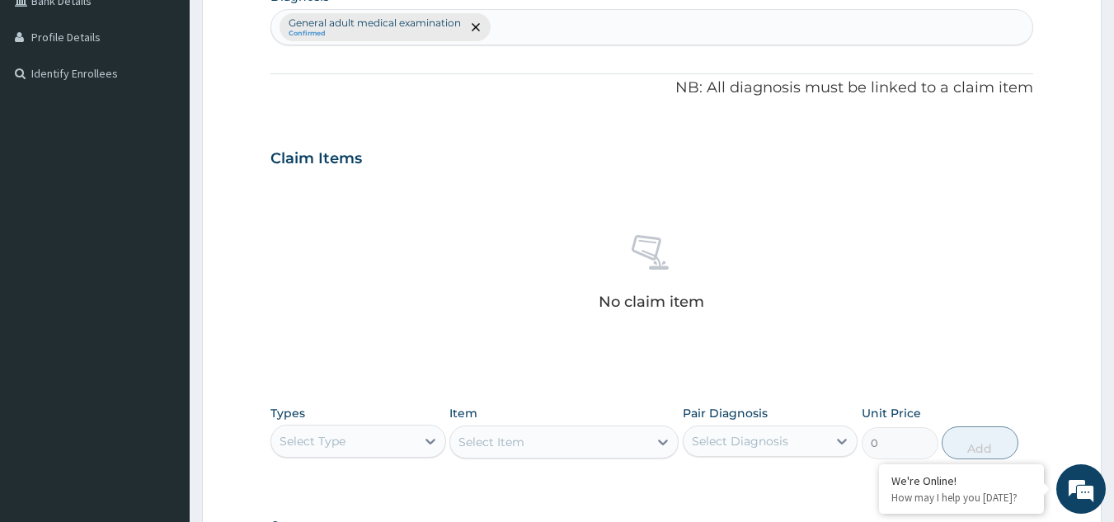
scroll to position [667, 0]
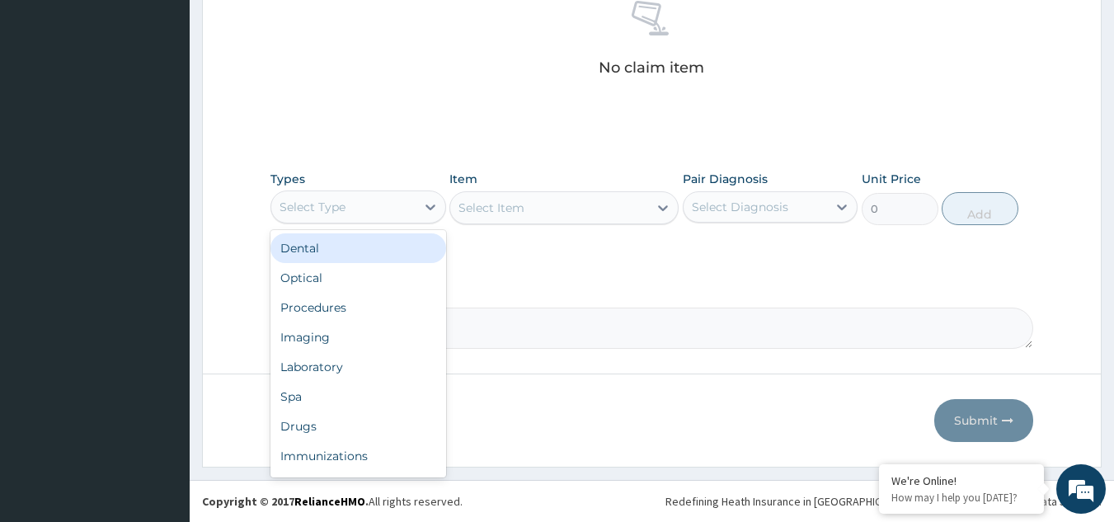
click at [326, 212] on div "Select Type" at bounding box center [312, 207] width 66 height 16
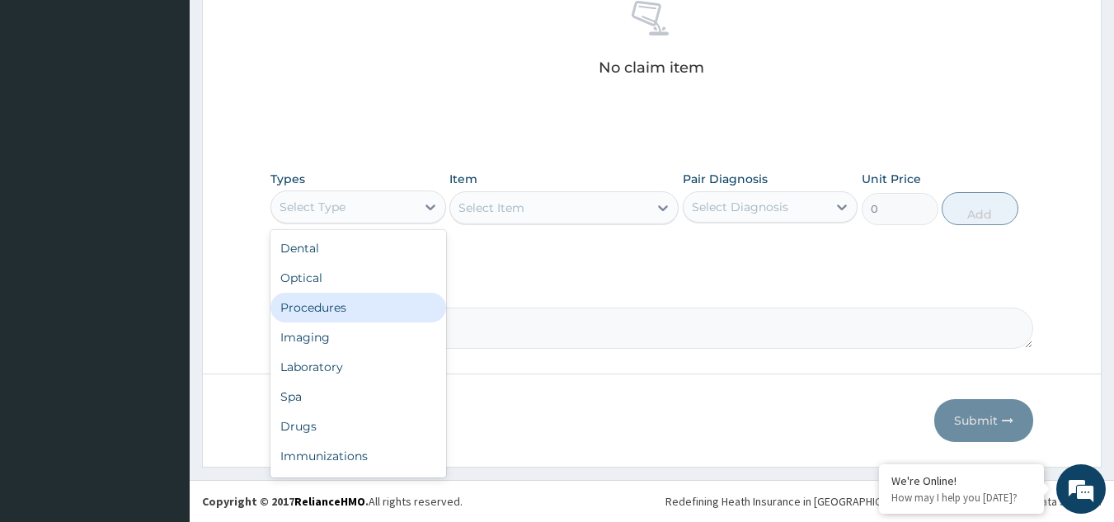
click at [331, 310] on div "Procedures" at bounding box center [358, 308] width 176 height 30
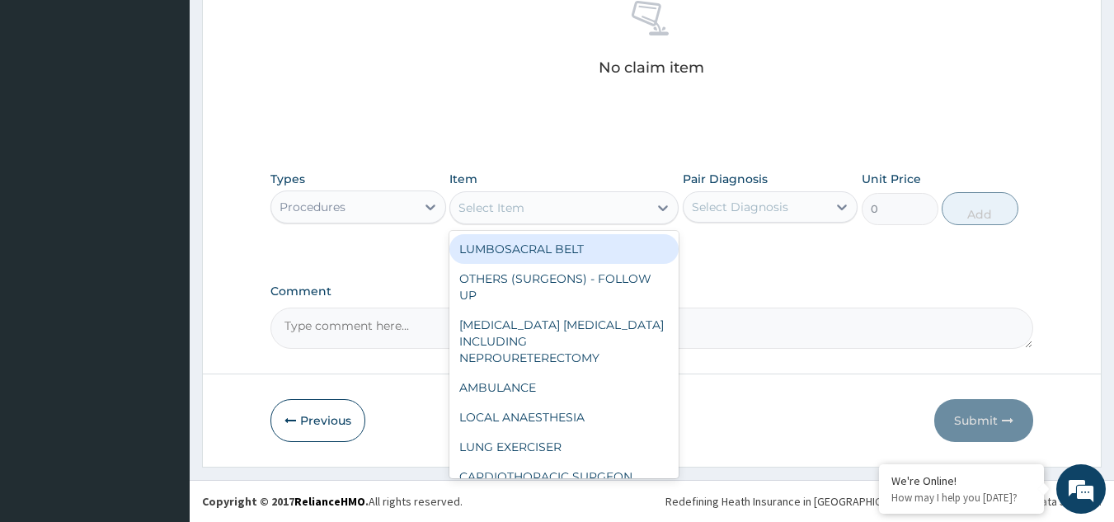
click at [547, 213] on div "Select Item" at bounding box center [549, 208] width 198 height 26
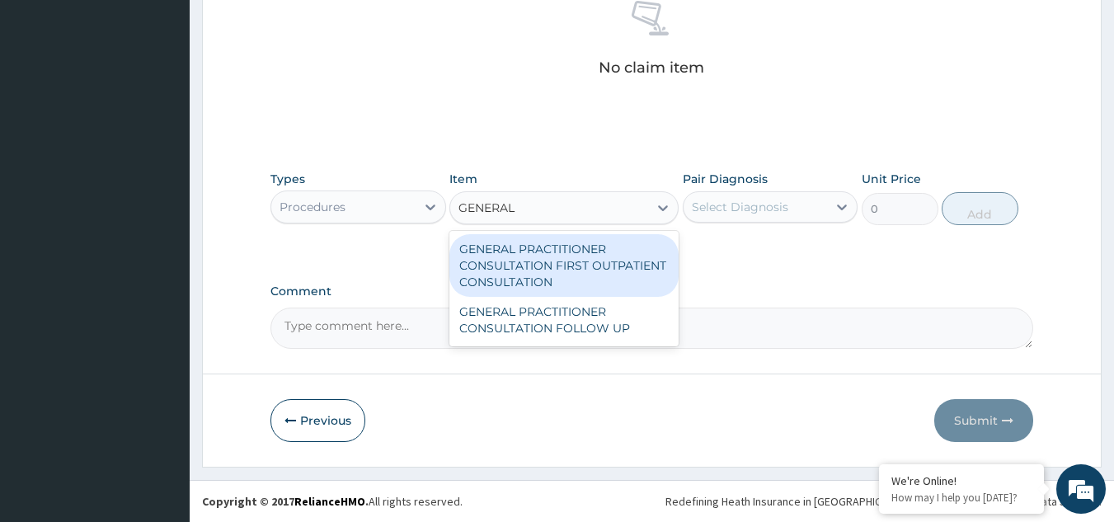
type input "GENERAL P"
click at [561, 261] on div "GENERAL PRACTITIONER CONSULTATION FIRST OUTPATIENT CONSULTATION" at bounding box center [563, 265] width 229 height 63
type input "3370.125"
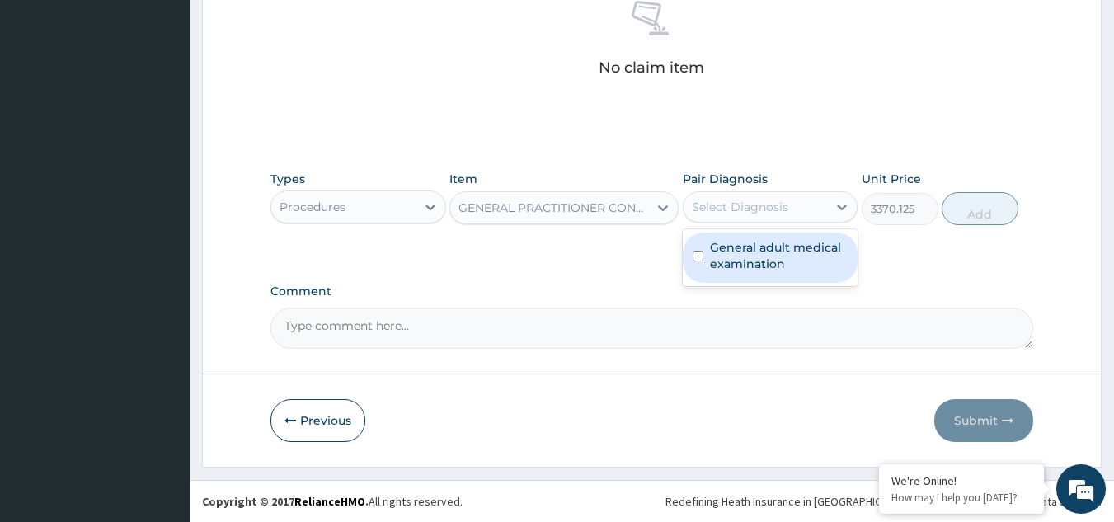
click at [716, 211] on div "Select Diagnosis" at bounding box center [740, 207] width 96 height 16
click at [728, 245] on label "General adult medical examination" at bounding box center [779, 255] width 138 height 33
checkbox input "true"
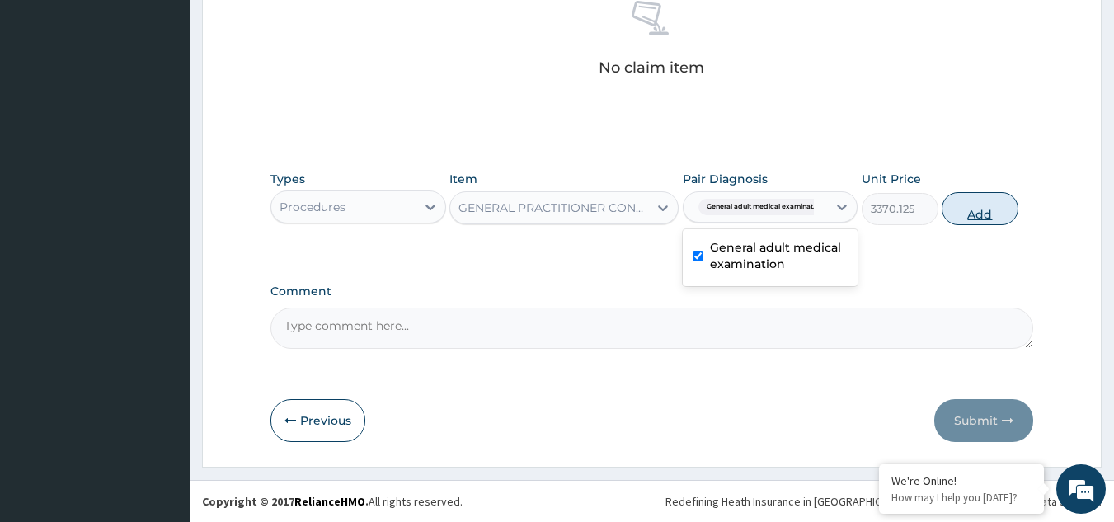
click at [966, 211] on button "Add" at bounding box center [979, 208] width 77 height 33
type input "0"
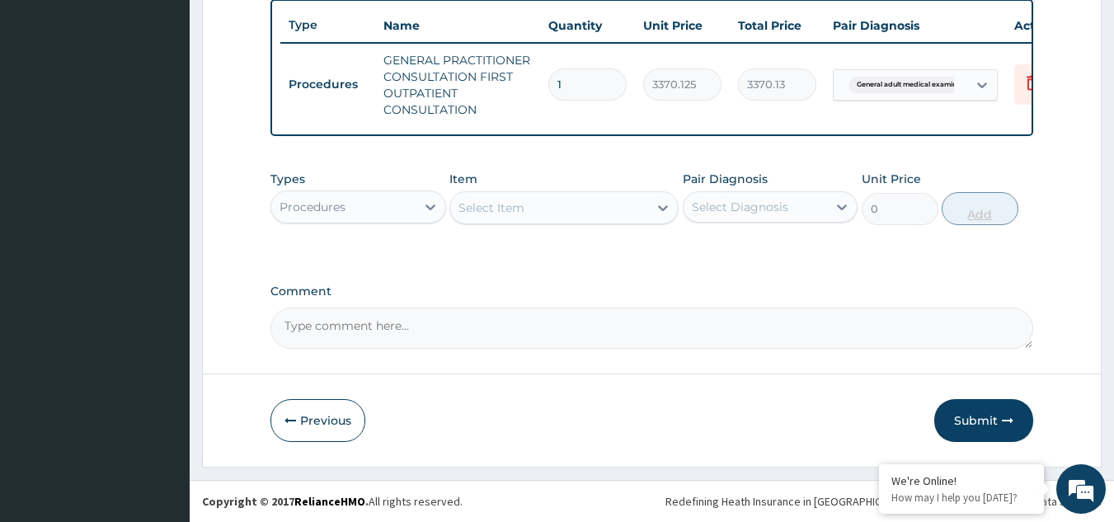
scroll to position [627, 0]
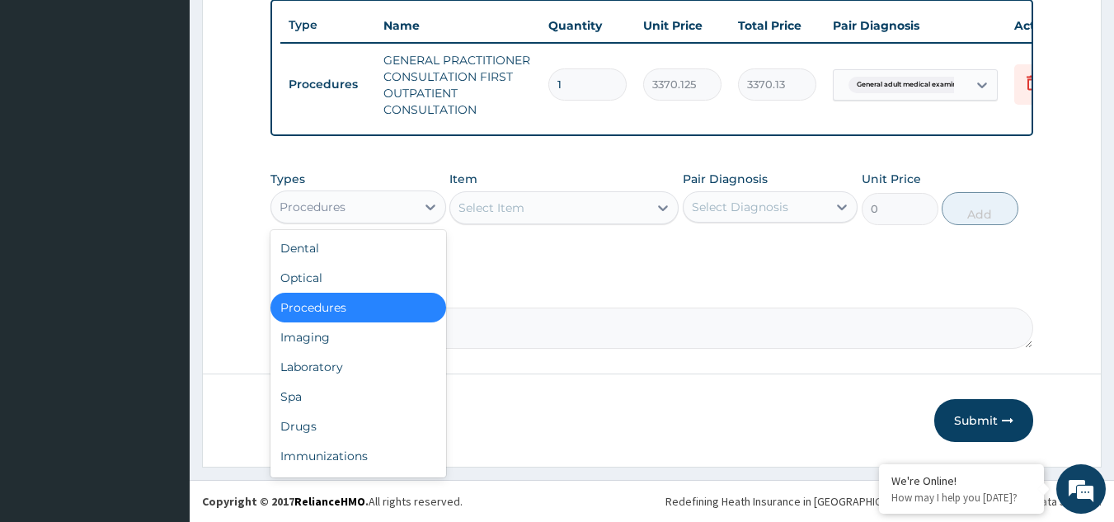
click at [383, 204] on div "Procedures" at bounding box center [343, 207] width 144 height 26
click at [349, 360] on div "Laboratory" at bounding box center [358, 367] width 176 height 30
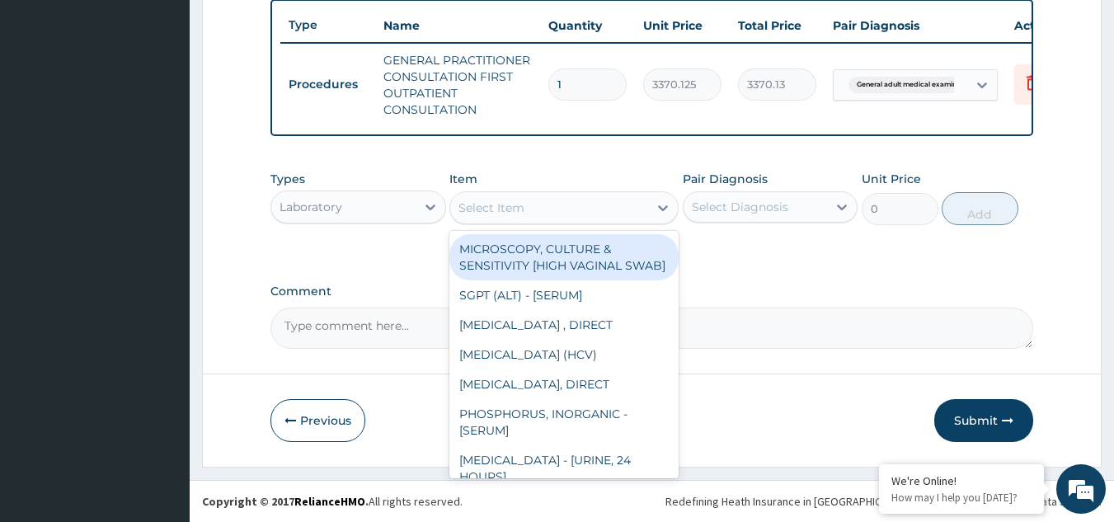
click at [552, 195] on div "Select Item" at bounding box center [549, 208] width 198 height 26
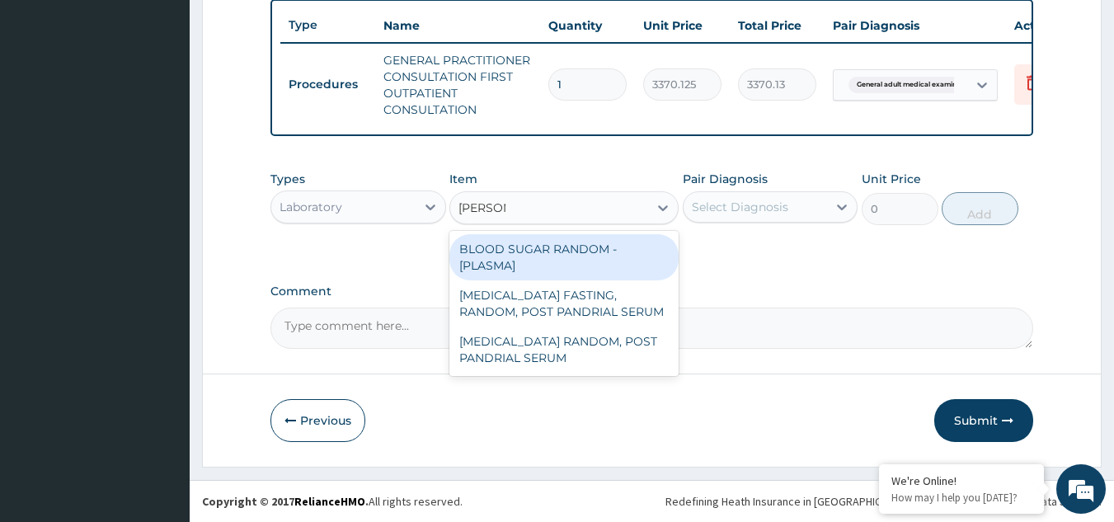
type input "RANDOM"
click at [558, 256] on div "BLOOD SUGAR RANDOM - [PLASMA]" at bounding box center [563, 257] width 229 height 46
type input "1800"
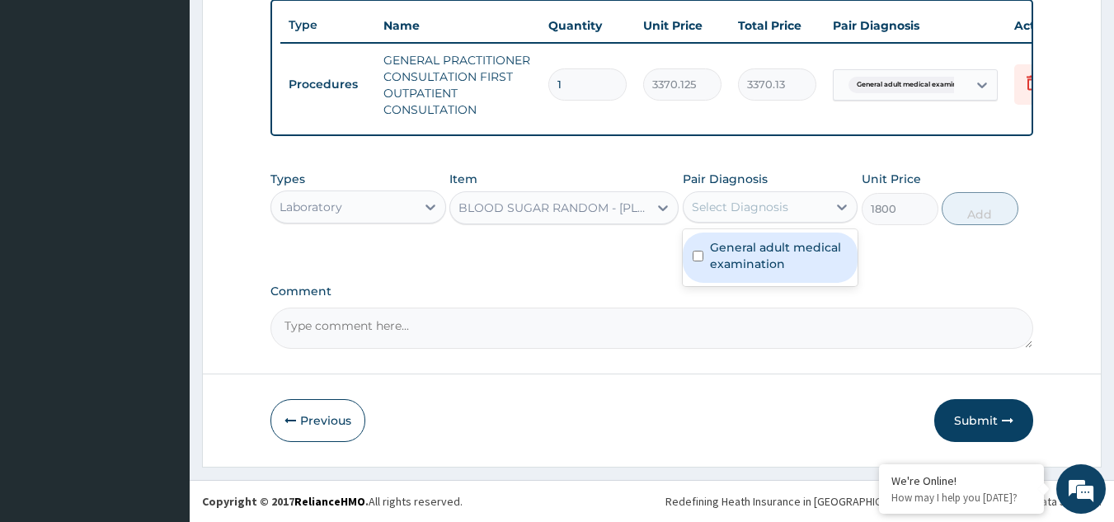
drag, startPoint x: 746, startPoint y: 210, endPoint x: 762, endPoint y: 249, distance: 41.8
click at [762, 223] on div "option General adult medical examination, selected. option General adult medica…" at bounding box center [771, 206] width 176 height 31
click at [762, 249] on label "General adult medical examination" at bounding box center [779, 255] width 138 height 33
checkbox input "true"
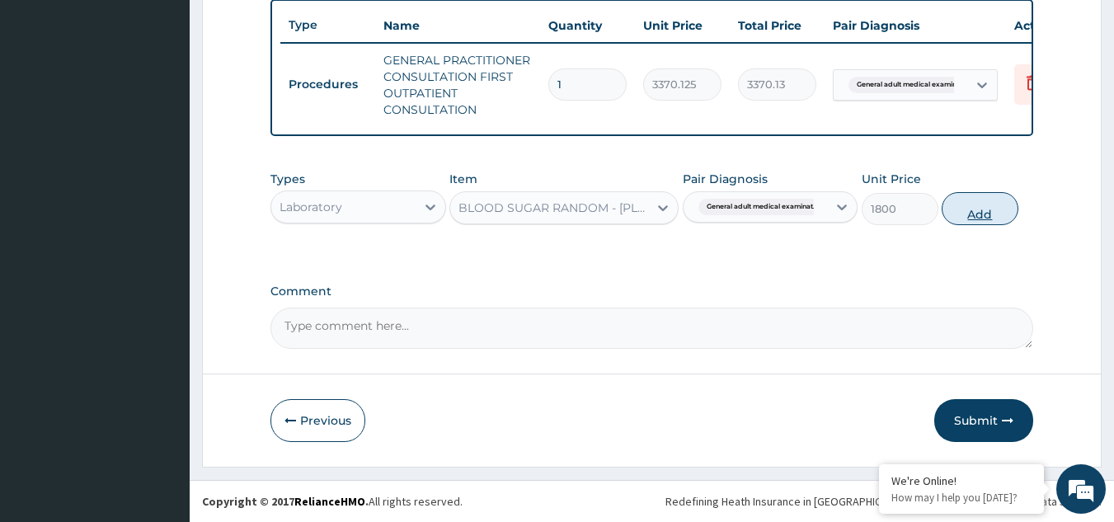
click at [993, 216] on button "Add" at bounding box center [979, 208] width 77 height 33
type input "0"
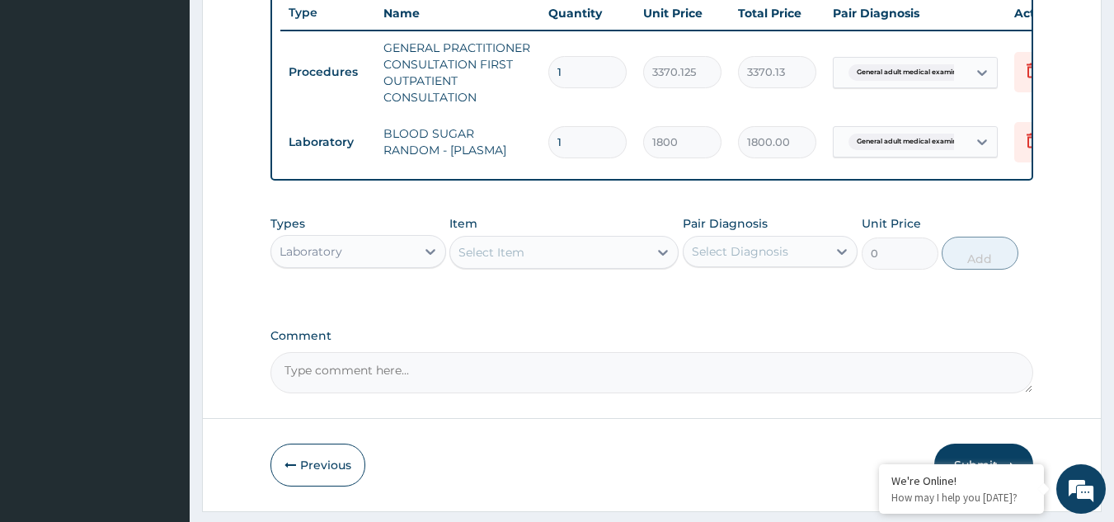
scroll to position [683, 0]
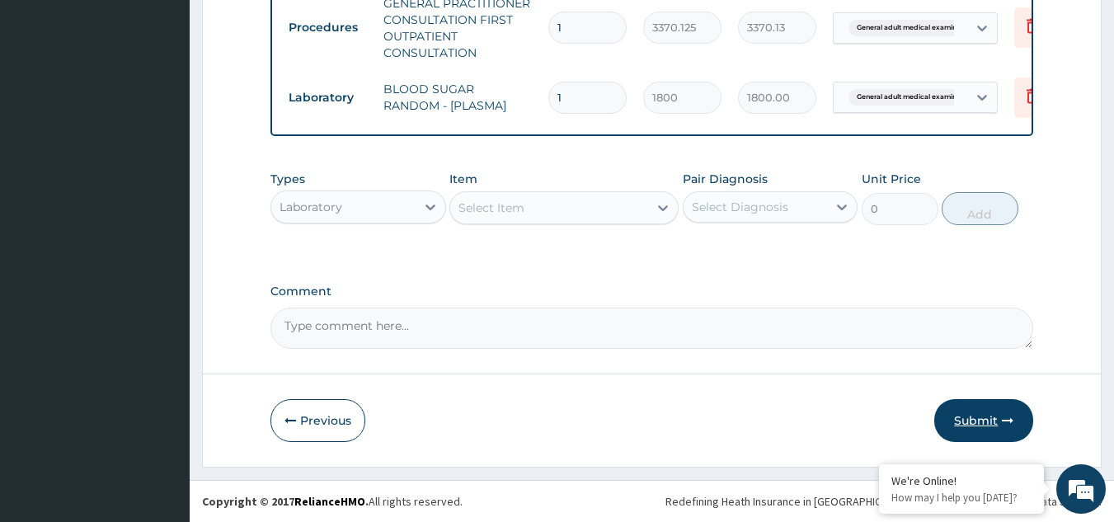
click at [968, 416] on button "Submit" at bounding box center [983, 420] width 99 height 43
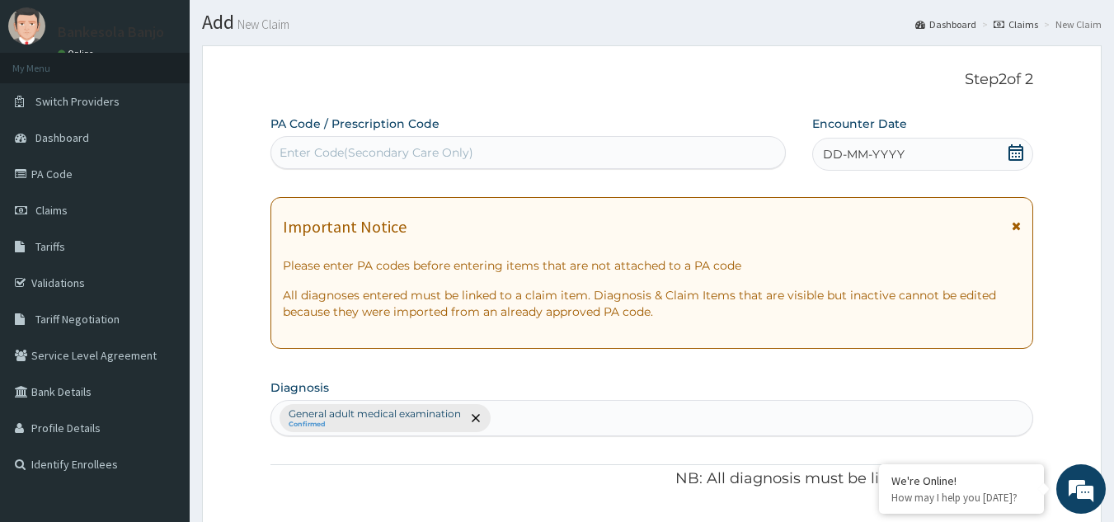
scroll to position [40, 0]
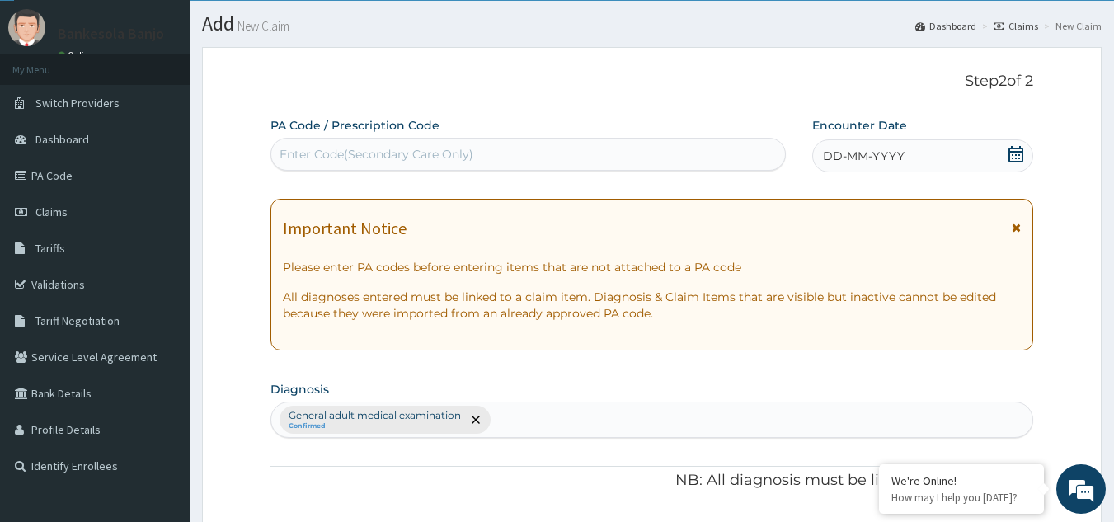
click at [1015, 153] on icon at bounding box center [1015, 154] width 16 height 16
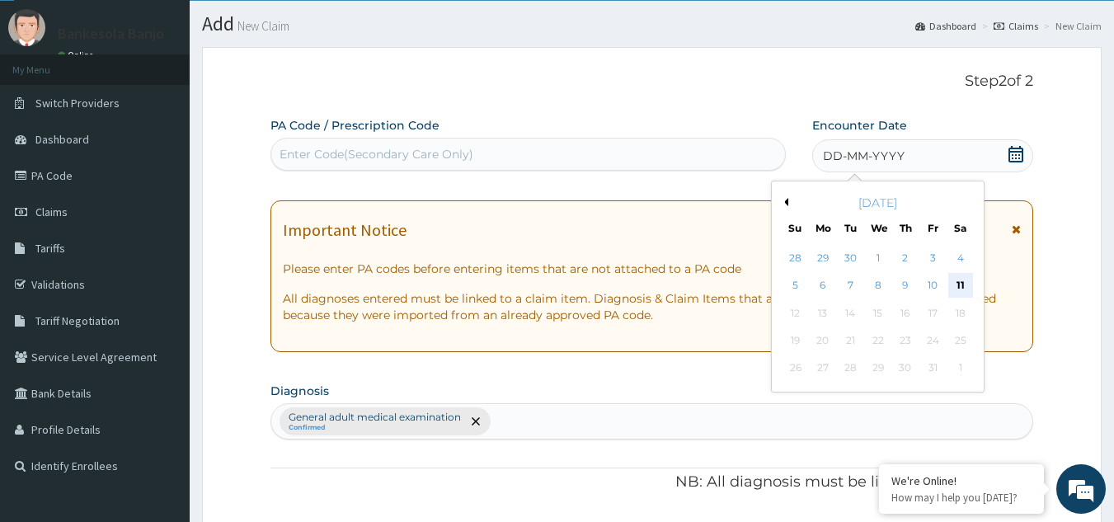
click at [962, 281] on div "11" at bounding box center [960, 286] width 25 height 25
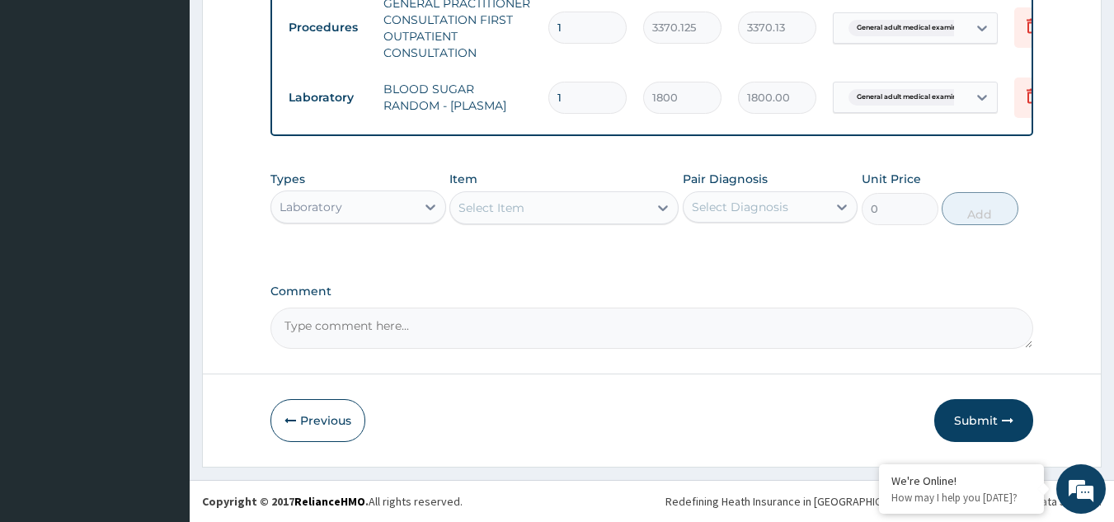
scroll to position [683, 0]
click at [979, 420] on button "Submit" at bounding box center [983, 420] width 99 height 43
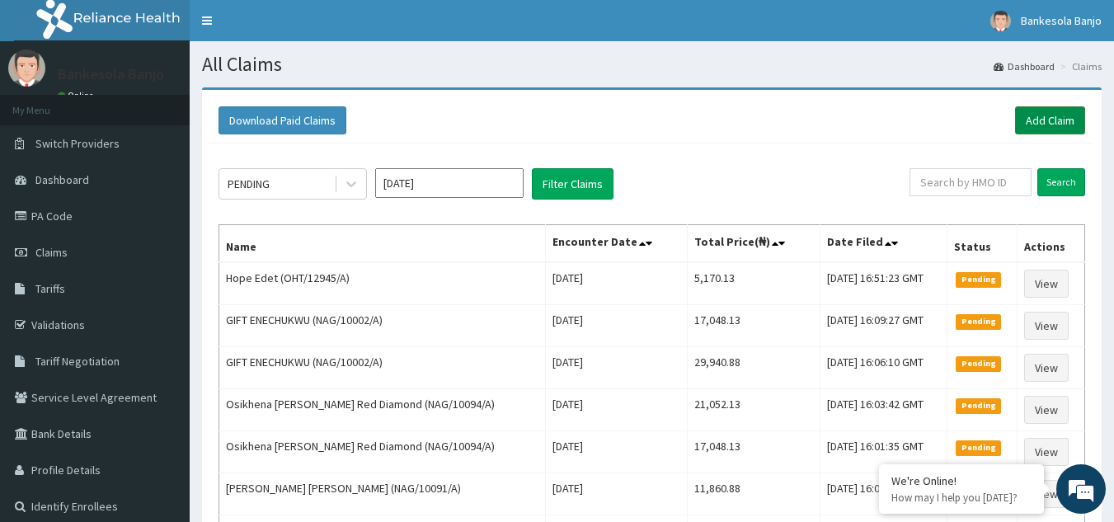
click at [1035, 129] on link "Add Claim" at bounding box center [1050, 120] width 70 height 28
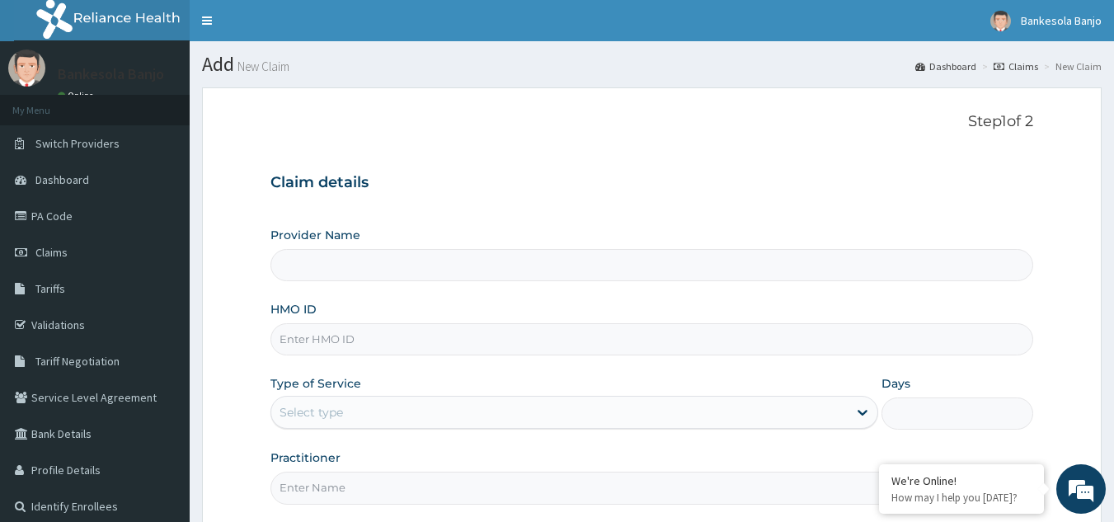
click at [547, 324] on input "HMO ID" at bounding box center [651, 339] width 763 height 32
paste input "LWL/10005/A"
type input "LWL/10005/A"
type input "Reliance Family Clinics (RFC) - Gbagada"
click at [293, 345] on input "LWL/10005/A" at bounding box center [651, 339] width 763 height 32
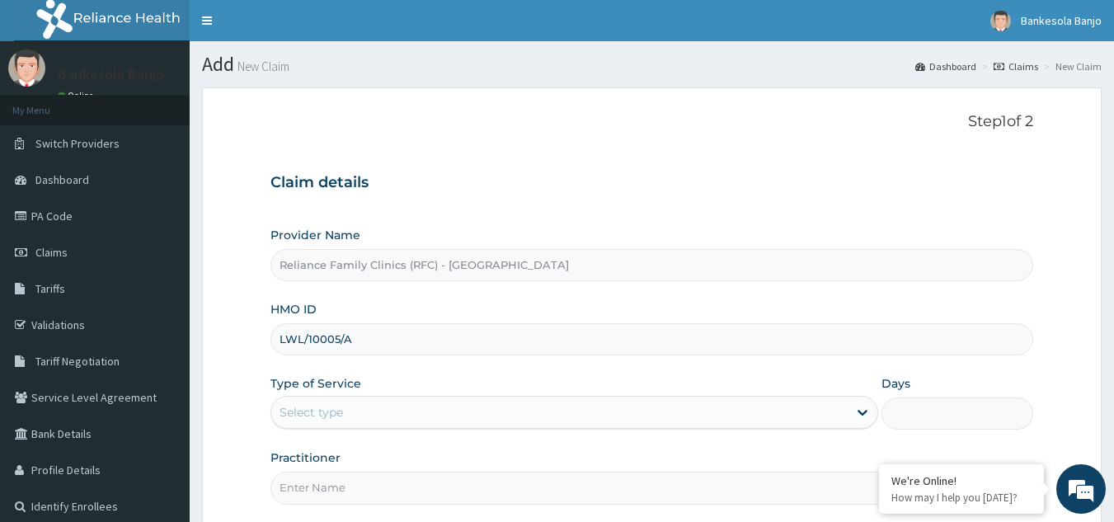
click at [293, 345] on input "LWL/10005/A" at bounding box center [651, 339] width 763 height 32
drag, startPoint x: 293, startPoint y: 345, endPoint x: 330, endPoint y: 389, distance: 57.4
click at [330, 389] on div "Provider Name Reliance Family Clinics (RFC) - Gbagada HMO ID LWL/10005/A Type o…" at bounding box center [651, 365] width 763 height 277
type input "LWL/10005/A"
click at [331, 410] on div "Select type" at bounding box center [310, 412] width 63 height 16
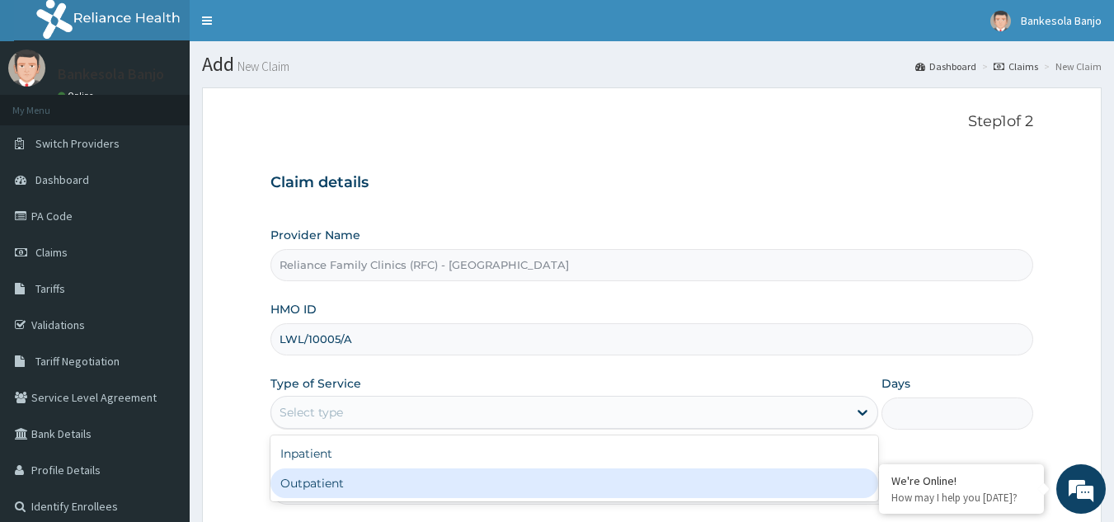
click at [328, 480] on div "Outpatient" at bounding box center [574, 483] width 608 height 30
type input "1"
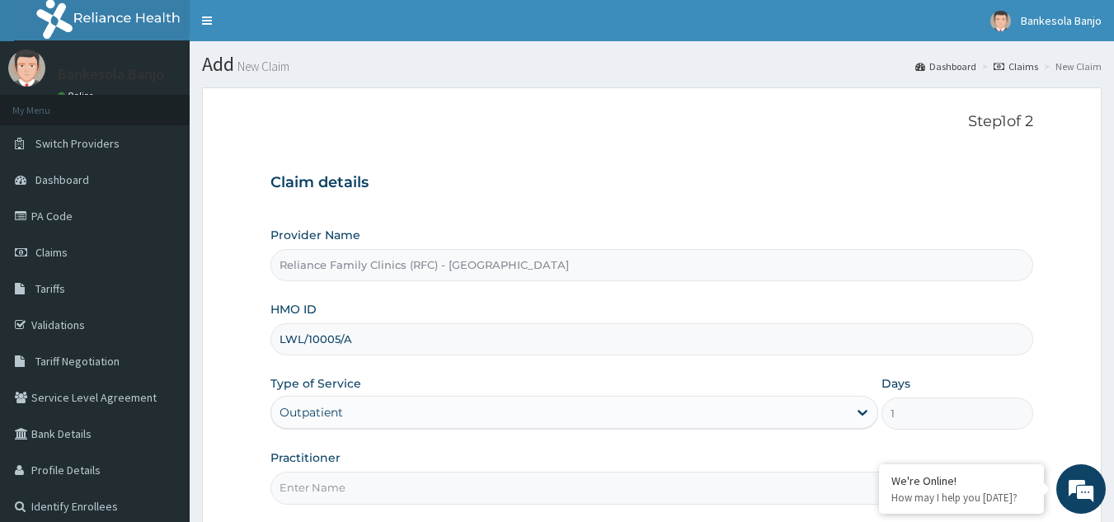
click at [328, 480] on input "Practitioner" at bounding box center [651, 488] width 763 height 32
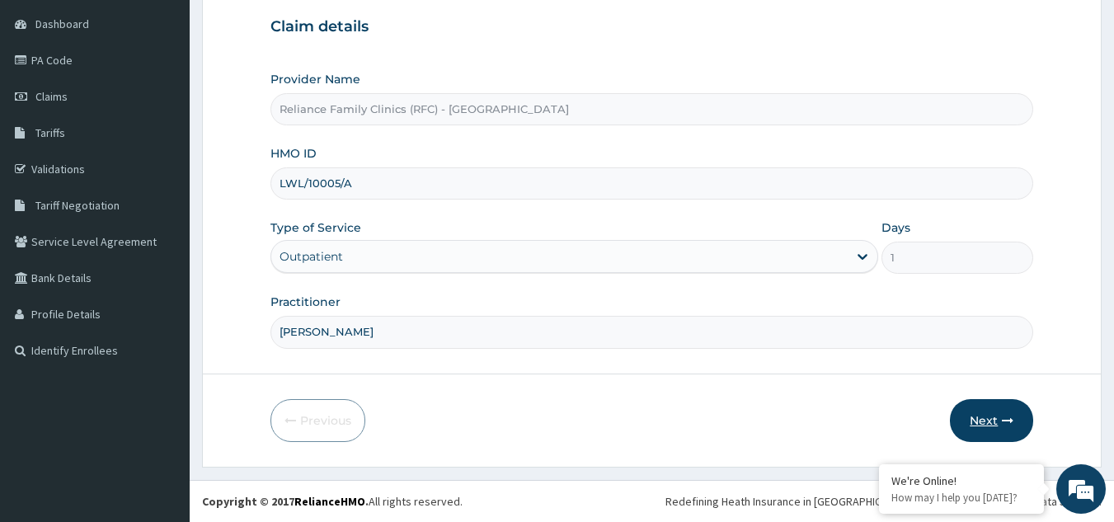
type input "[PERSON_NAME]"
click at [1005, 419] on icon "button" at bounding box center [1008, 421] width 12 height 12
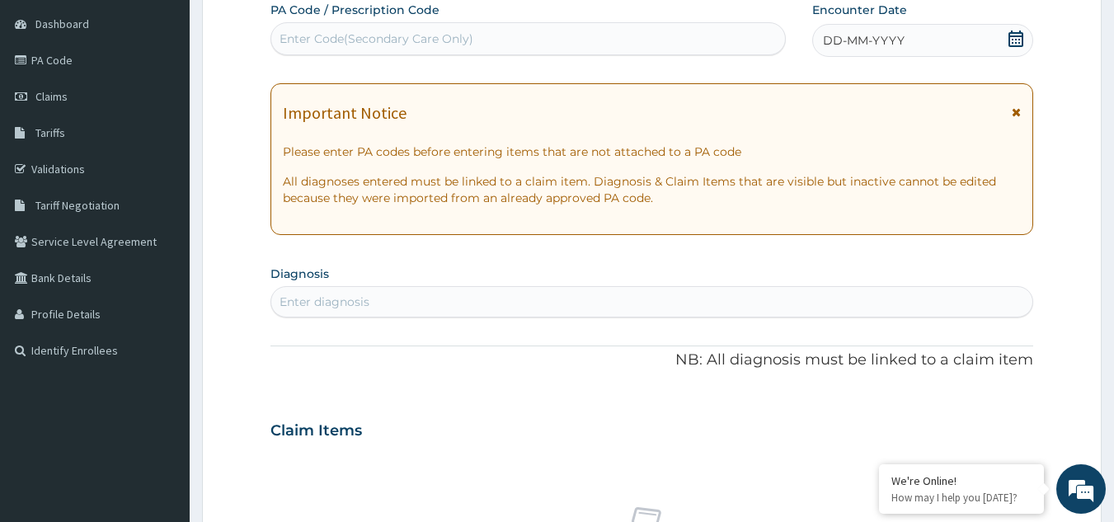
click at [1021, 26] on div "DD-MM-YYYY" at bounding box center [922, 40] width 221 height 33
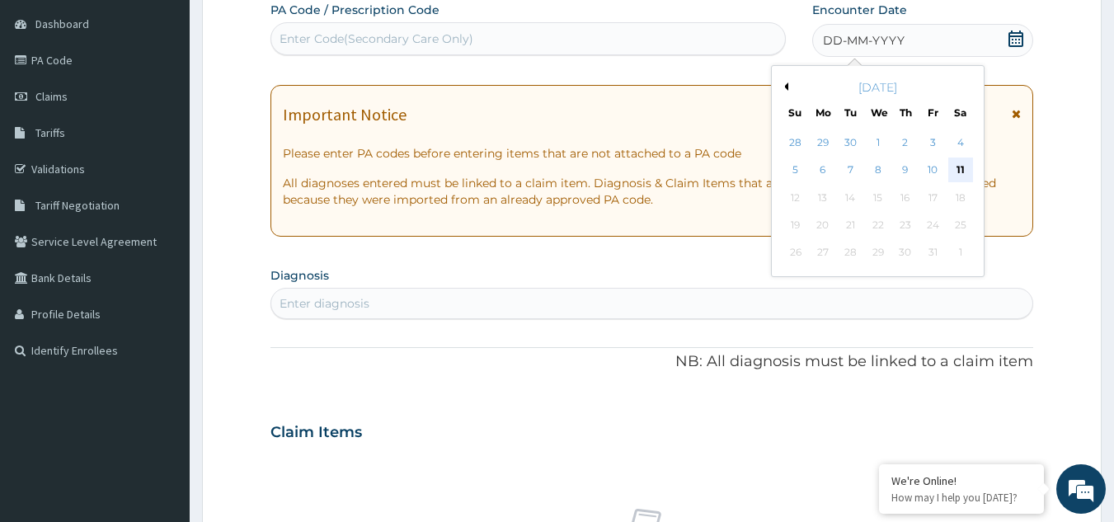
click at [960, 169] on div "11" at bounding box center [960, 170] width 25 height 25
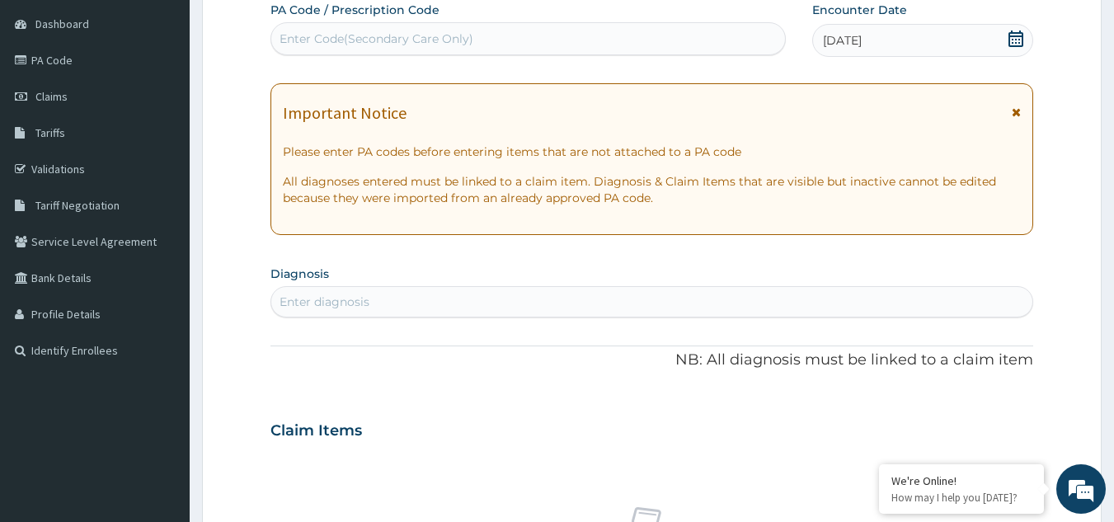
click at [411, 296] on div "Enter diagnosis" at bounding box center [652, 302] width 762 height 26
type input "malaria"
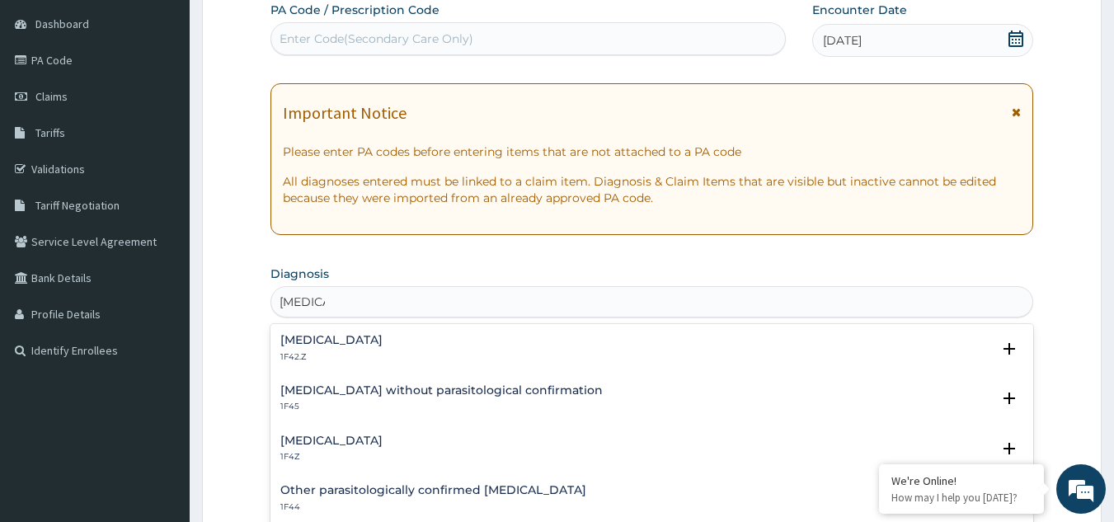
click at [359, 451] on p "1F4Z" at bounding box center [331, 457] width 102 height 12
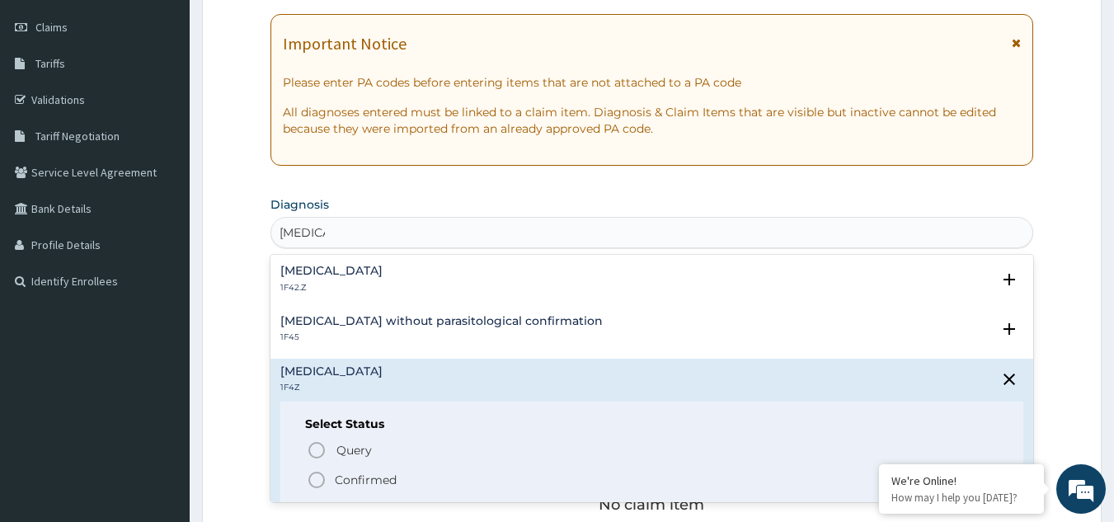
scroll to position [259, 0]
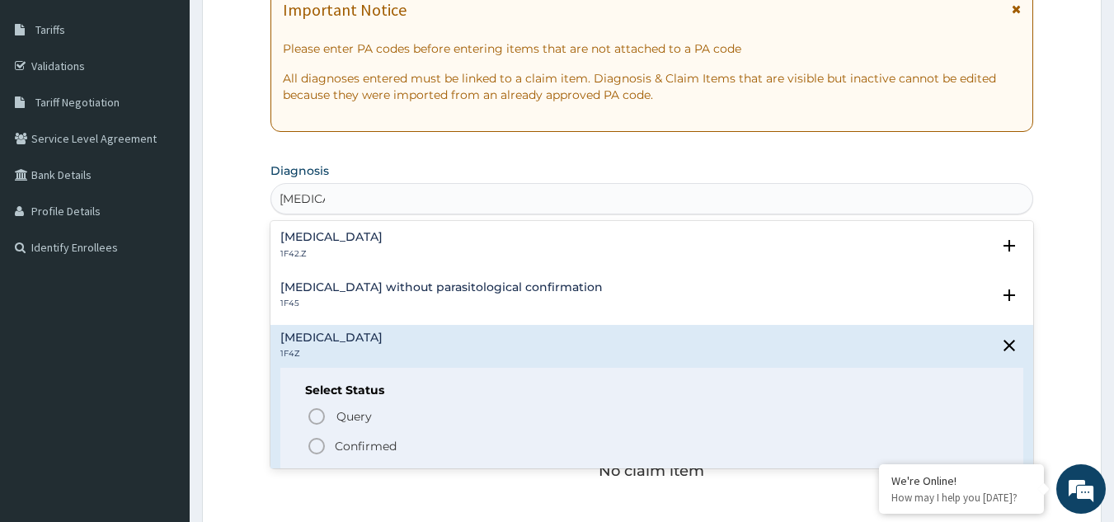
click at [307, 448] on icon "status option filled" at bounding box center [317, 446] width 20 height 20
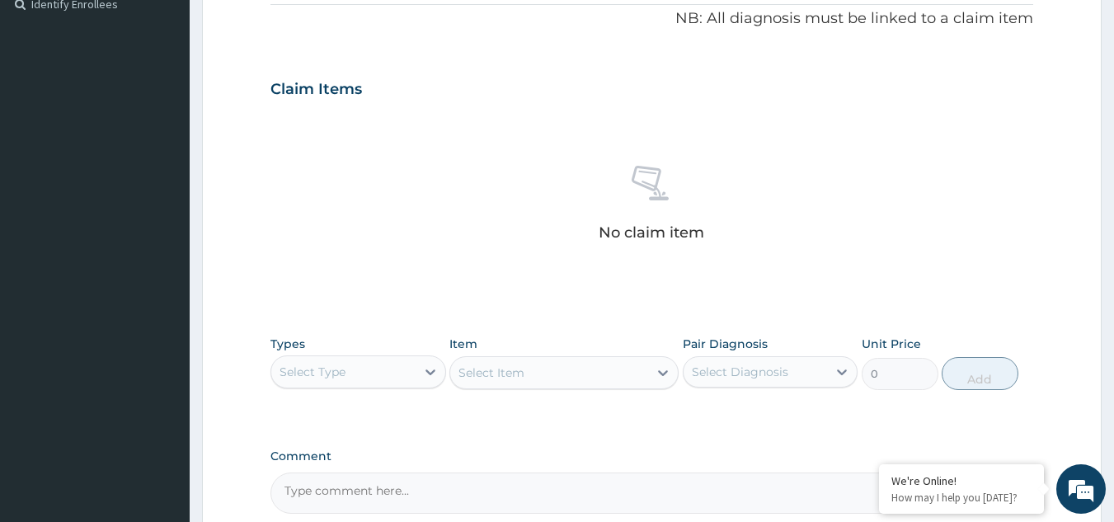
scroll to position [667, 0]
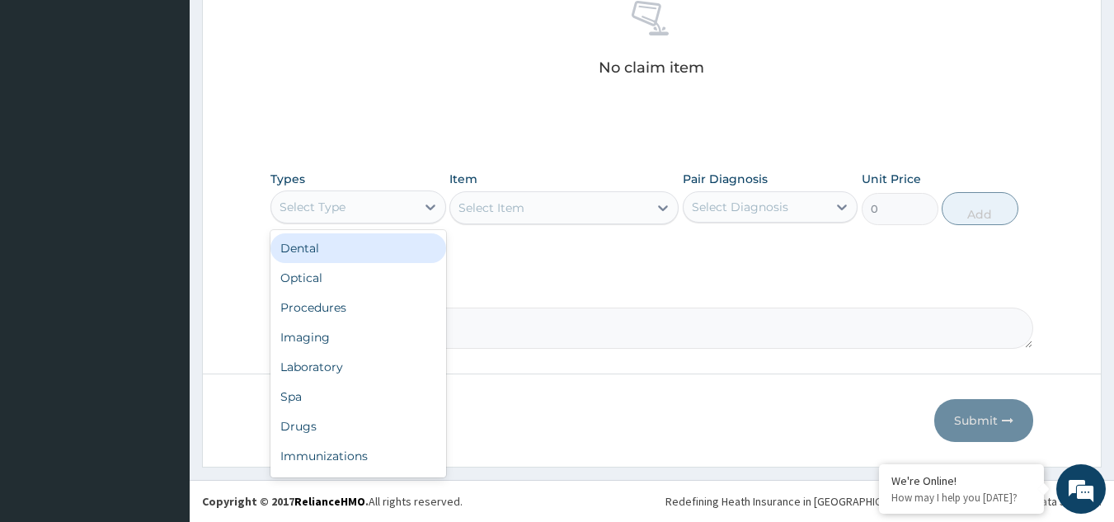
click at [407, 211] on div "Select Type" at bounding box center [343, 207] width 144 height 26
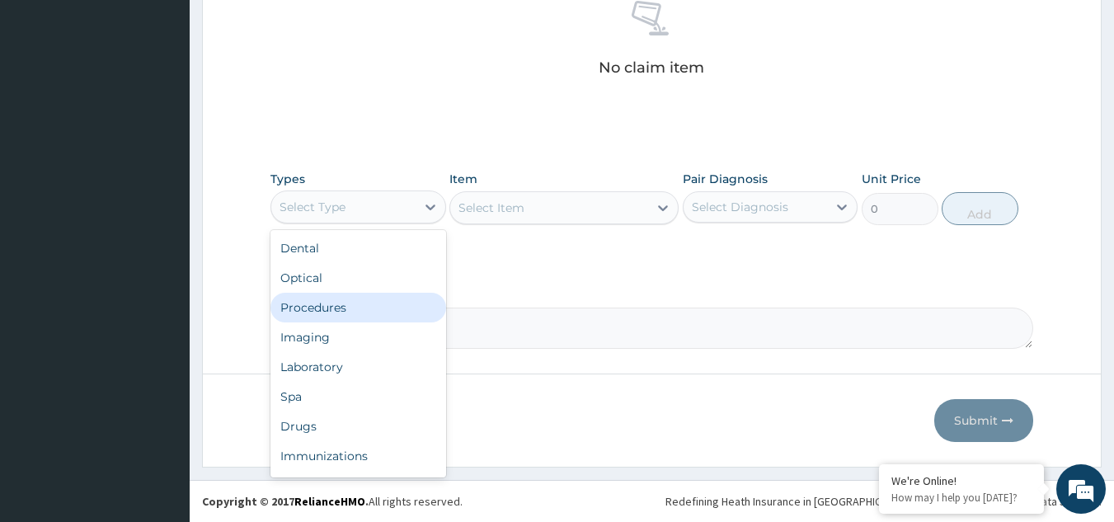
click at [364, 305] on div "Procedures" at bounding box center [358, 308] width 176 height 30
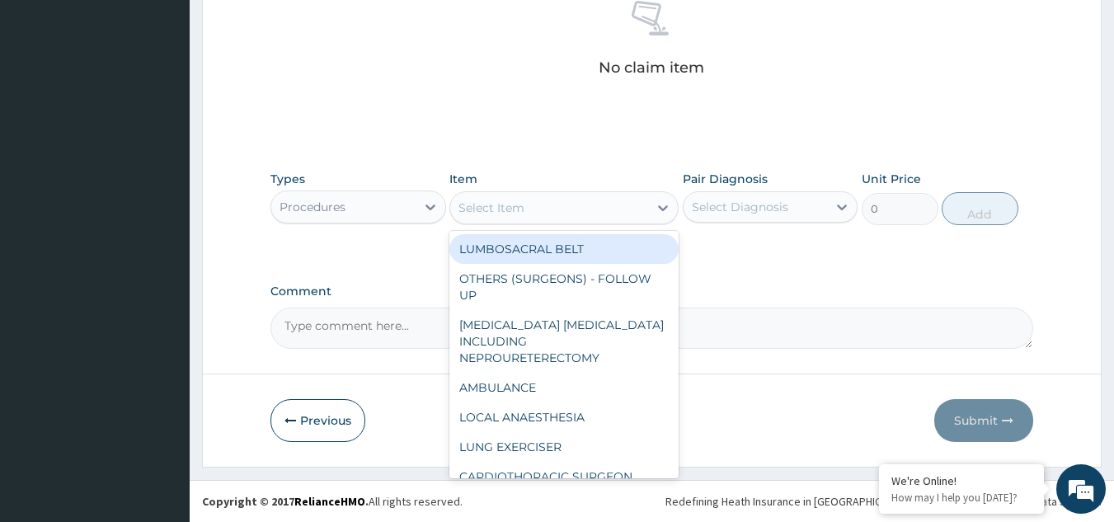
click at [549, 197] on div "Select Item" at bounding box center [549, 208] width 198 height 26
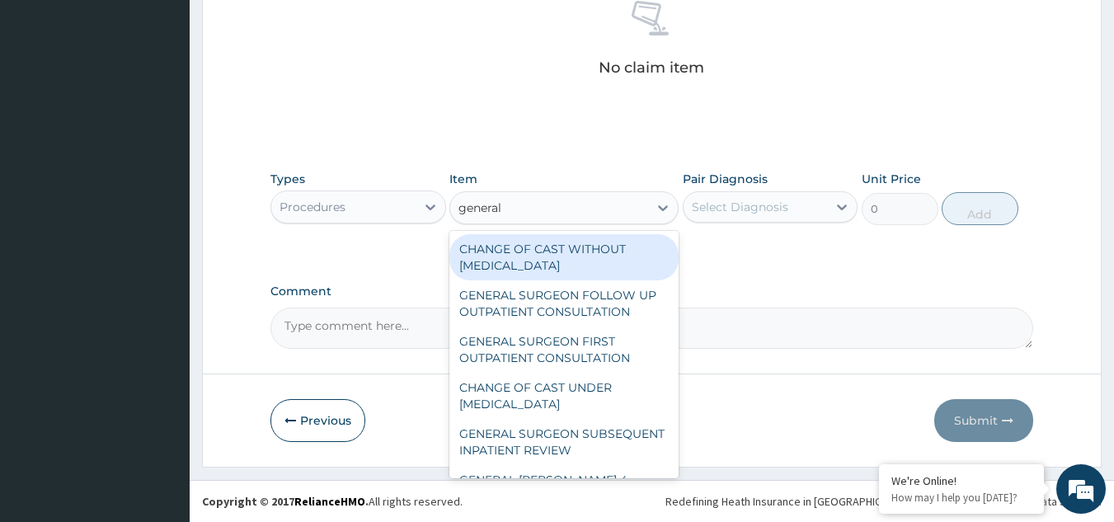
type input "general p"
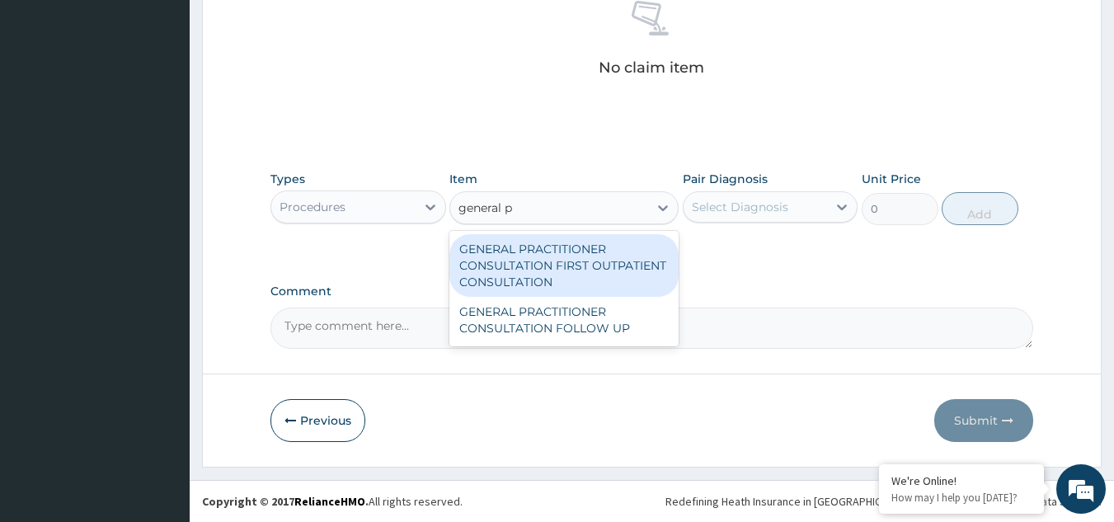
click at [560, 254] on div "GENERAL PRACTITIONER CONSULTATION FIRST OUTPATIENT CONSULTATION" at bounding box center [563, 265] width 229 height 63
type input "3370.125"
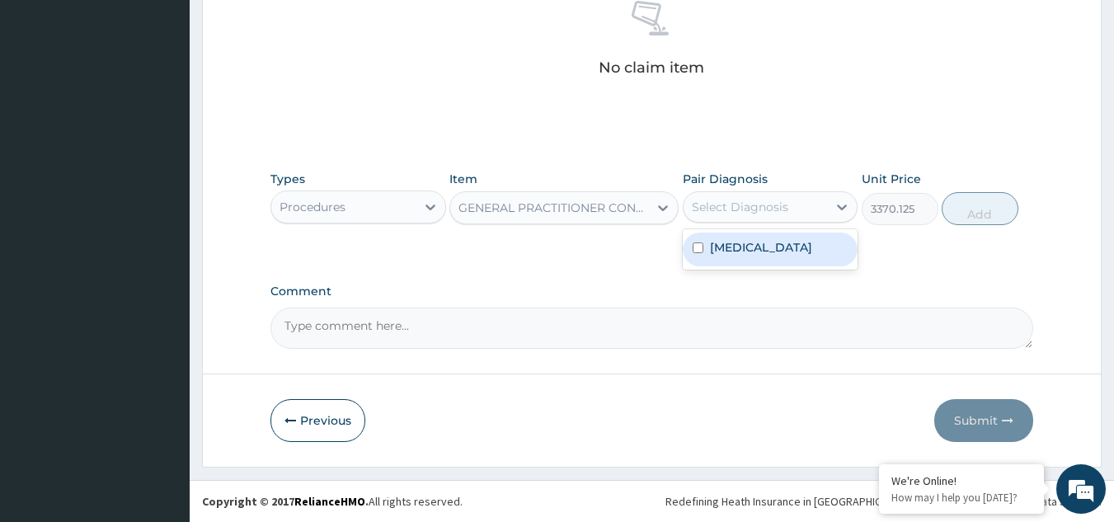
click at [727, 213] on div "Select Diagnosis" at bounding box center [740, 207] width 96 height 16
click at [742, 251] on label "Malaria, unspecified" at bounding box center [761, 247] width 102 height 16
checkbox input "true"
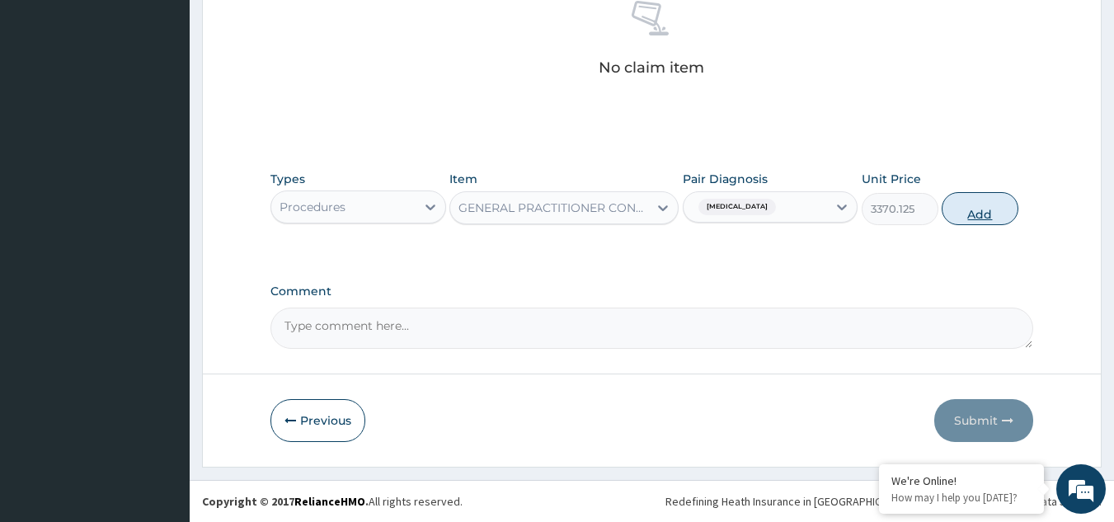
click at [965, 204] on button "Add" at bounding box center [979, 208] width 77 height 33
type input "0"
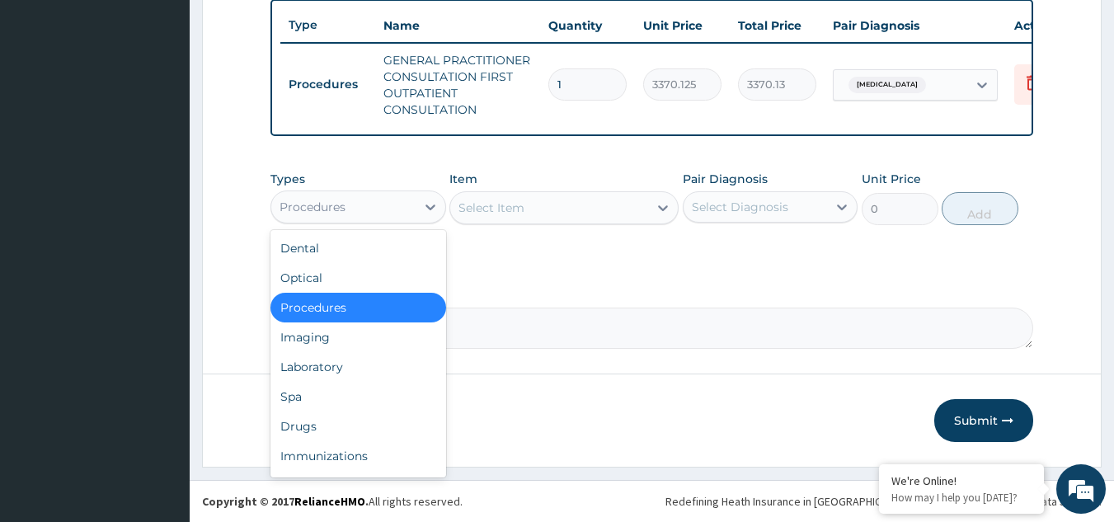
click at [326, 209] on div "Procedures" at bounding box center [312, 207] width 66 height 16
click at [333, 365] on div "Laboratory" at bounding box center [358, 367] width 176 height 30
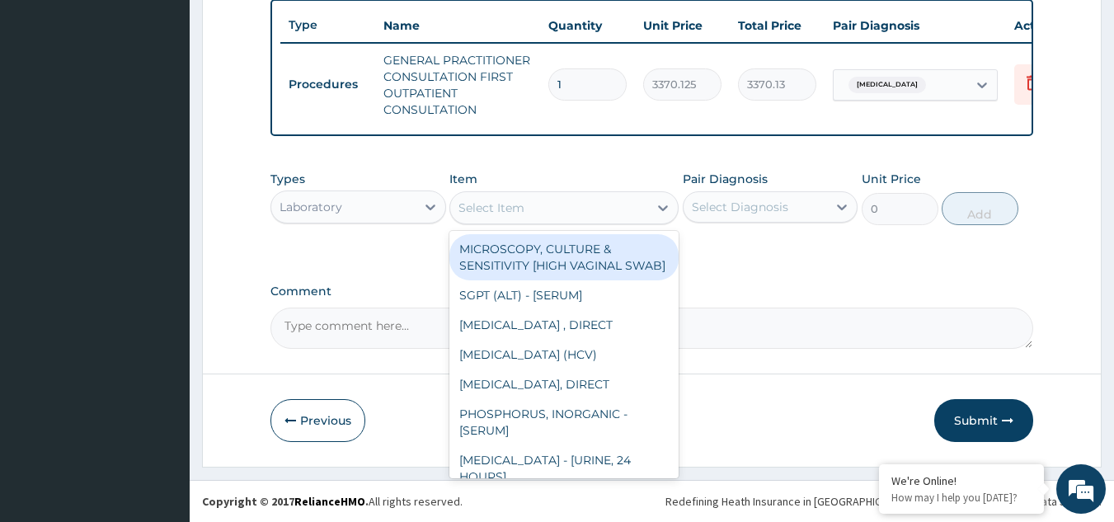
click at [486, 218] on div "Select Item" at bounding box center [549, 208] width 198 height 26
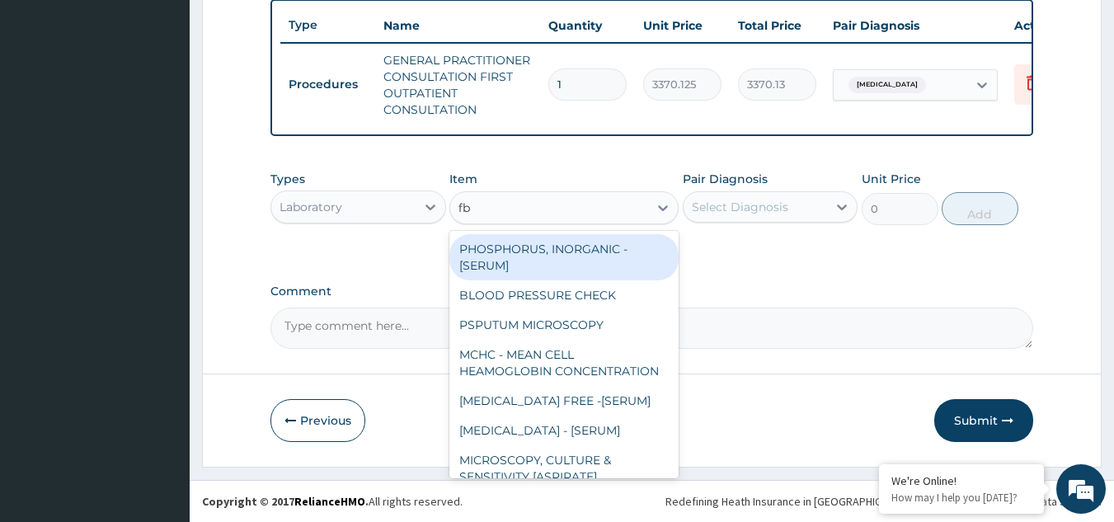
type input "fbc"
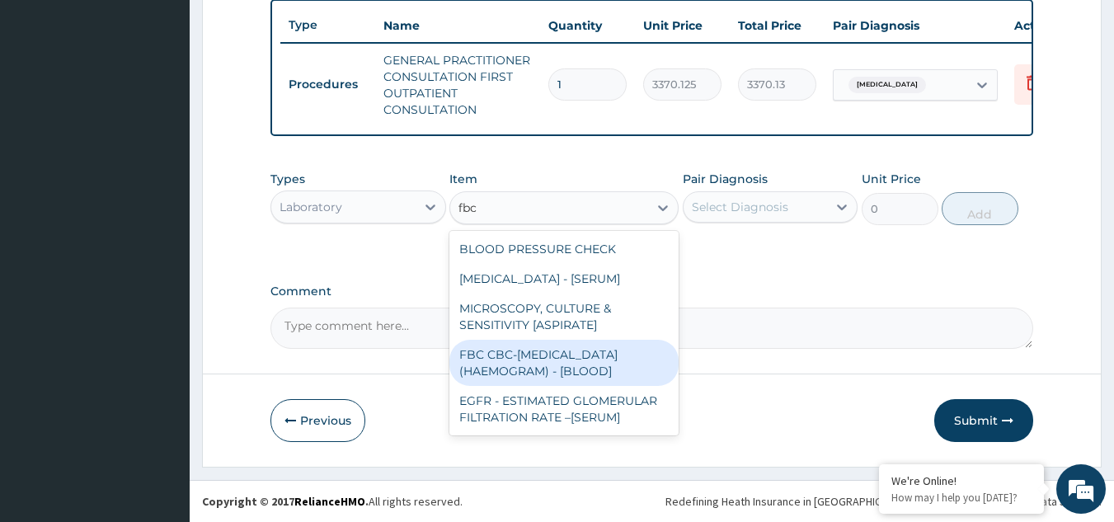
click at [540, 350] on div "FBC CBC-COMPLETE BLOOD COUNT (HAEMOGRAM) - [BLOOD]" at bounding box center [563, 363] width 229 height 46
type input "4085"
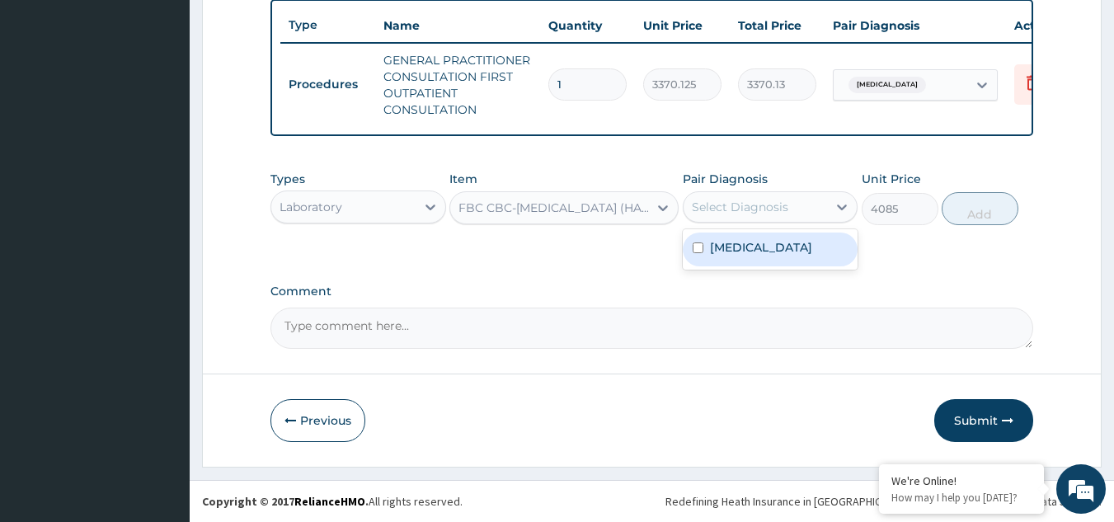
drag, startPoint x: 772, startPoint y: 209, endPoint x: 763, endPoint y: 257, distance: 49.3
click at [763, 223] on div "option Malaria, unspecified, selected. option Malaria, unspecified focused, 1 o…" at bounding box center [771, 206] width 176 height 31
click at [763, 257] on div "Malaria, unspecified" at bounding box center [771, 249] width 176 height 34
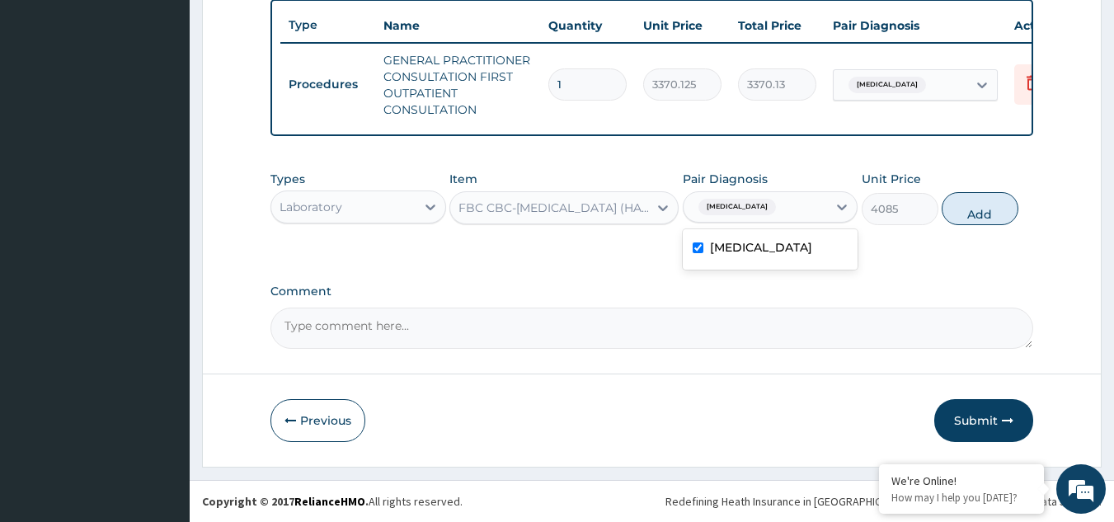
checkbox input "true"
click at [979, 214] on button "Add" at bounding box center [979, 208] width 77 height 33
type input "0"
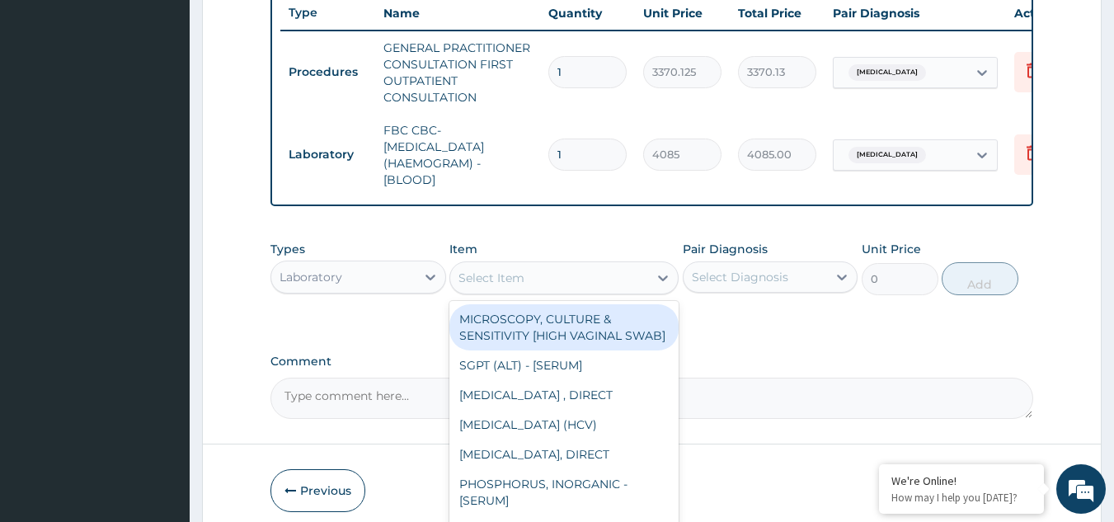
click at [552, 291] on div "Select Item" at bounding box center [549, 278] width 198 height 26
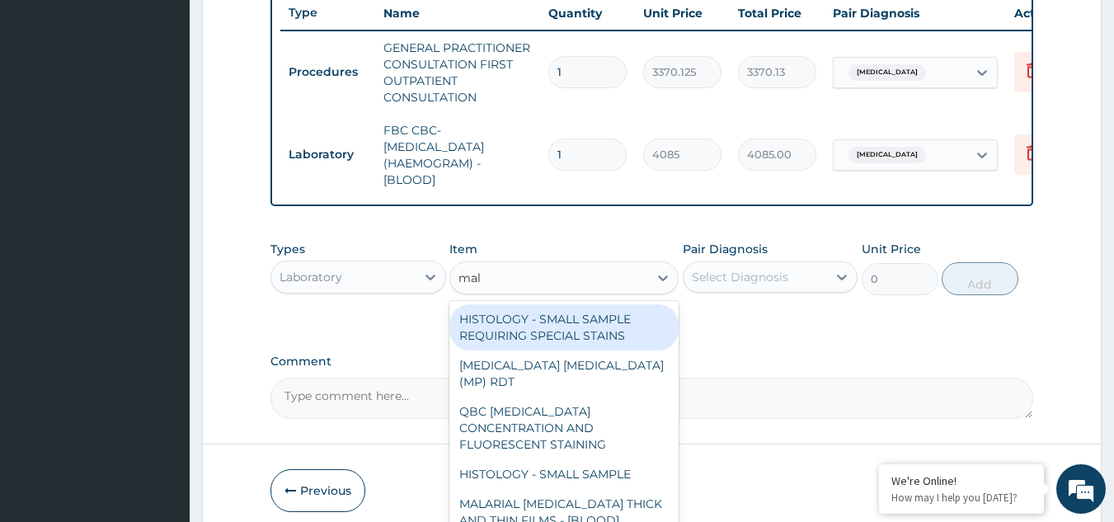
type input "mala"
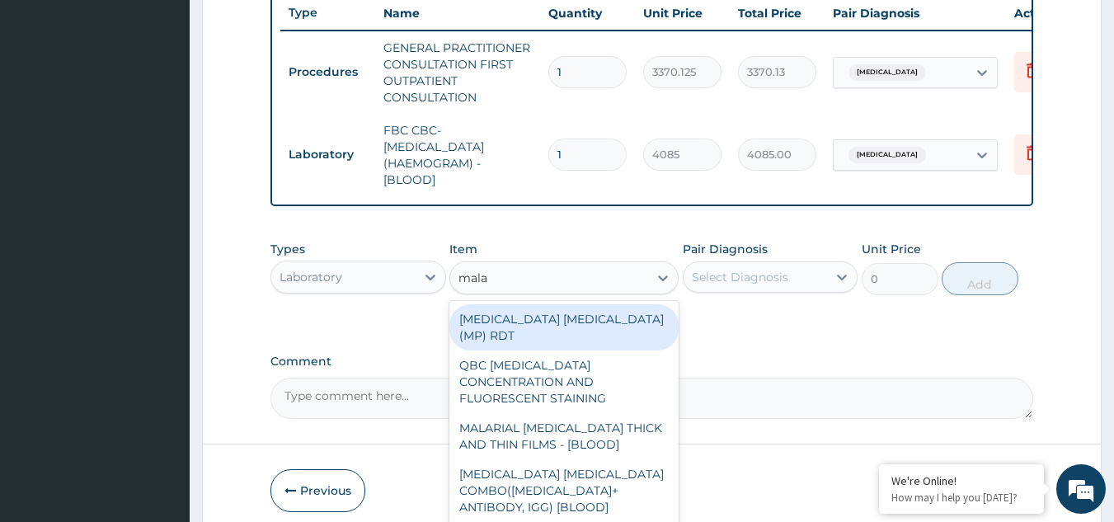
click at [587, 336] on div "MALARIA PARASITE (MP) RDT" at bounding box center [563, 327] width 229 height 46
type input "1531.875"
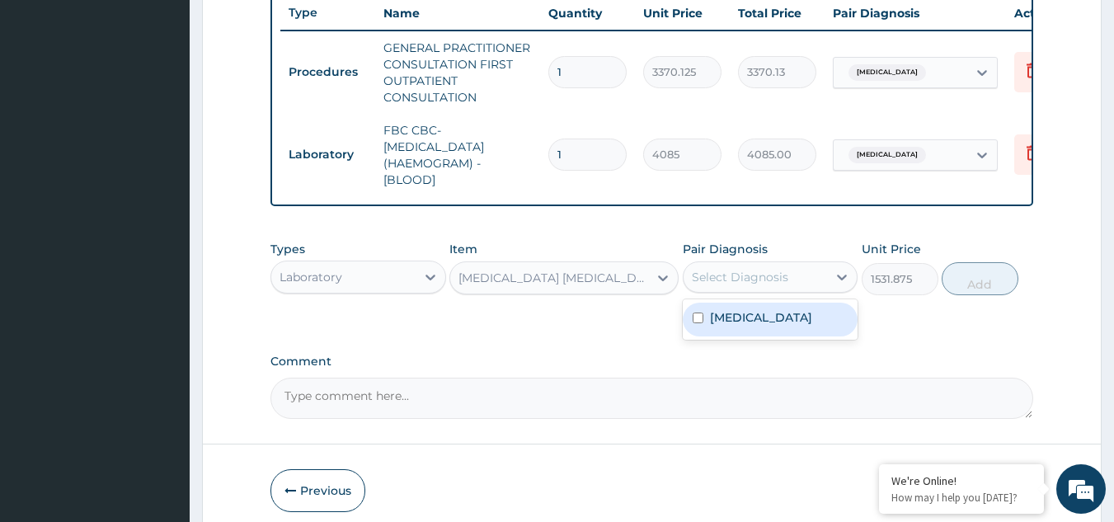
drag, startPoint x: 756, startPoint y: 289, endPoint x: 755, endPoint y: 334, distance: 45.3
click at [755, 293] on div "option Malaria, unspecified, selected. option Malaria, unspecified focused, 1 o…" at bounding box center [771, 276] width 176 height 31
click at [755, 326] on label "Malaria, unspecified" at bounding box center [761, 317] width 102 height 16
checkbox input "true"
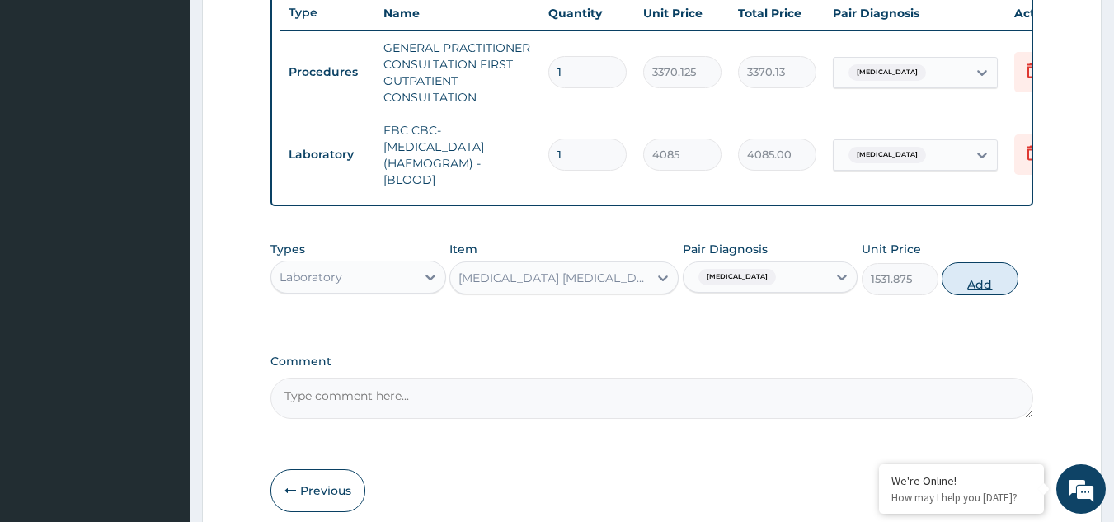
click at [973, 295] on button "Add" at bounding box center [979, 278] width 77 height 33
type input "0"
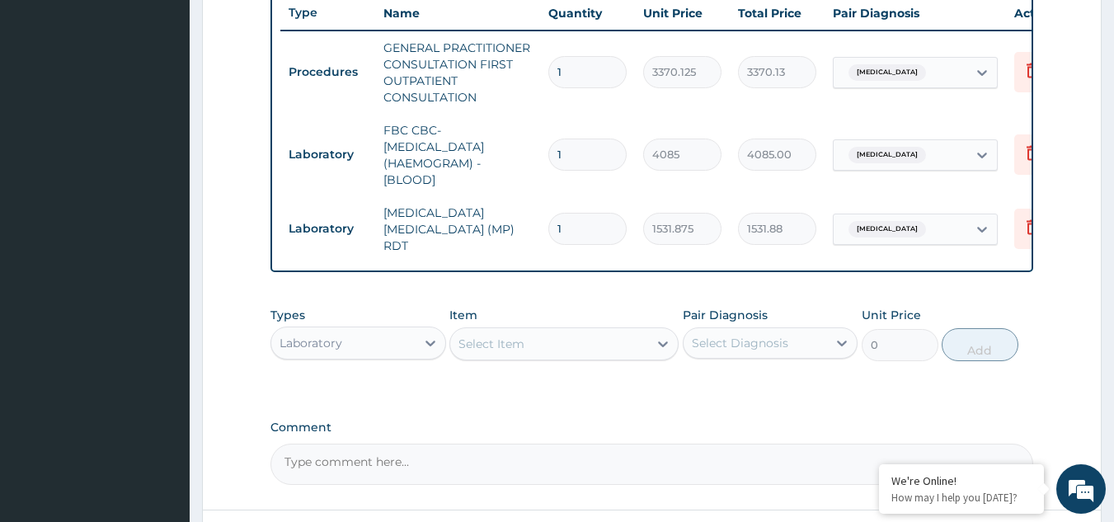
click at [345, 342] on div "Laboratory" at bounding box center [343, 343] width 144 height 26
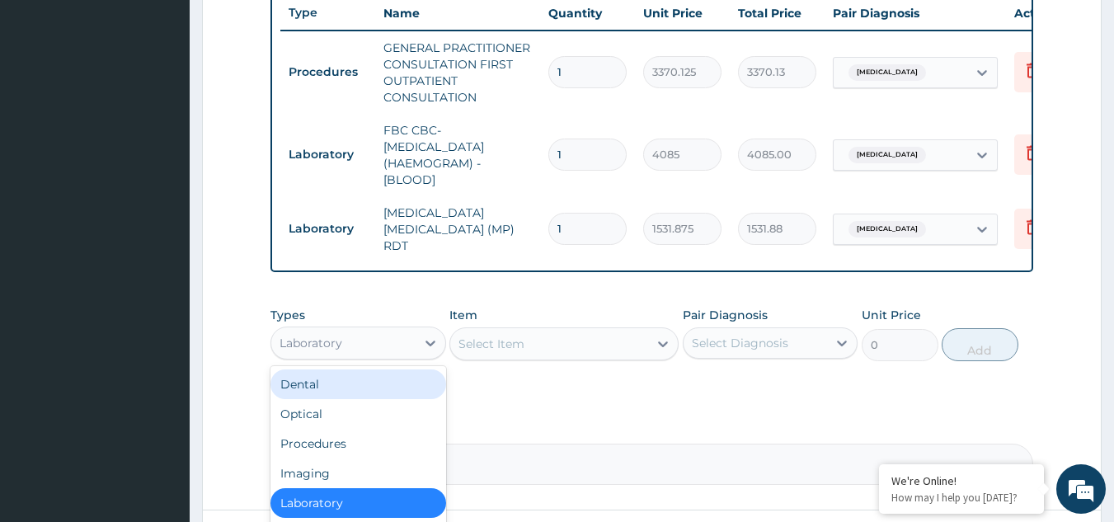
scroll to position [56, 0]
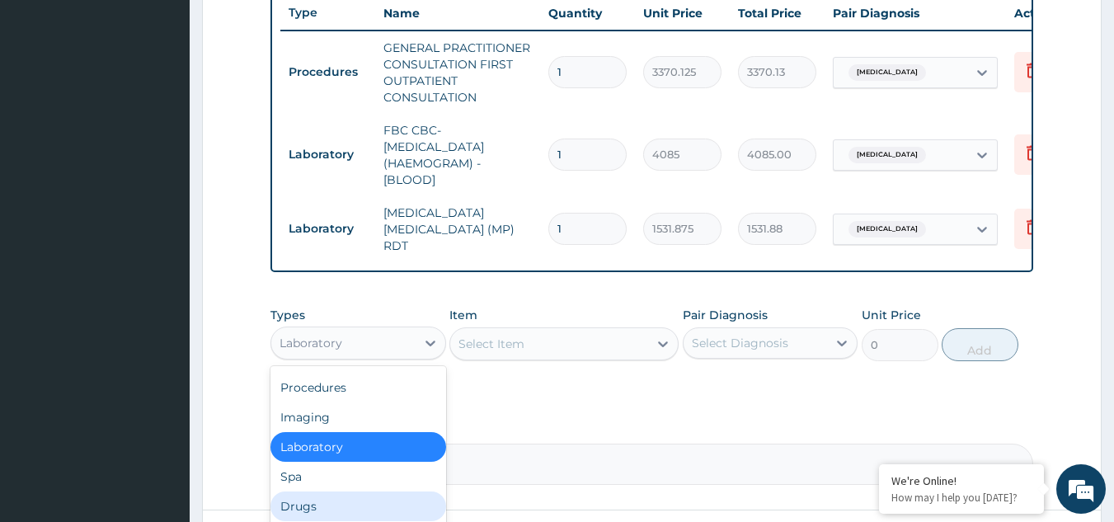
click at [365, 503] on div "Drugs" at bounding box center [358, 506] width 176 height 30
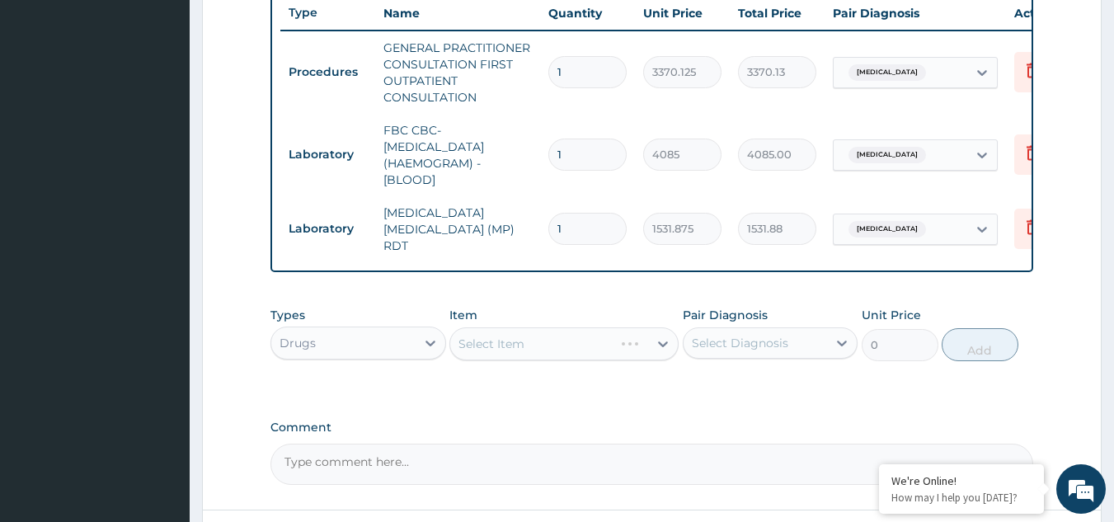
click at [567, 349] on div "Select Item" at bounding box center [563, 343] width 229 height 33
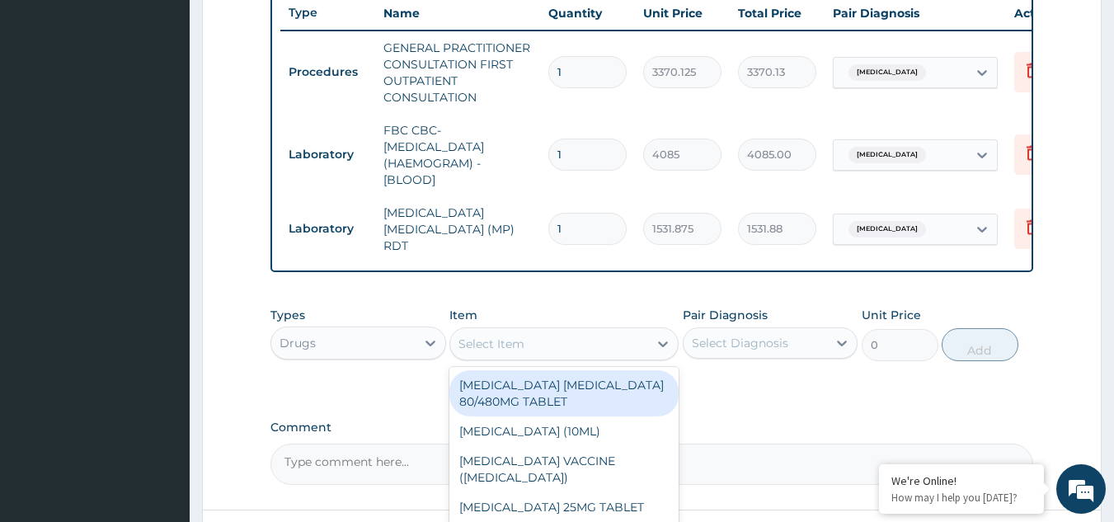
click at [567, 349] on div "Select Item" at bounding box center [549, 344] width 198 height 26
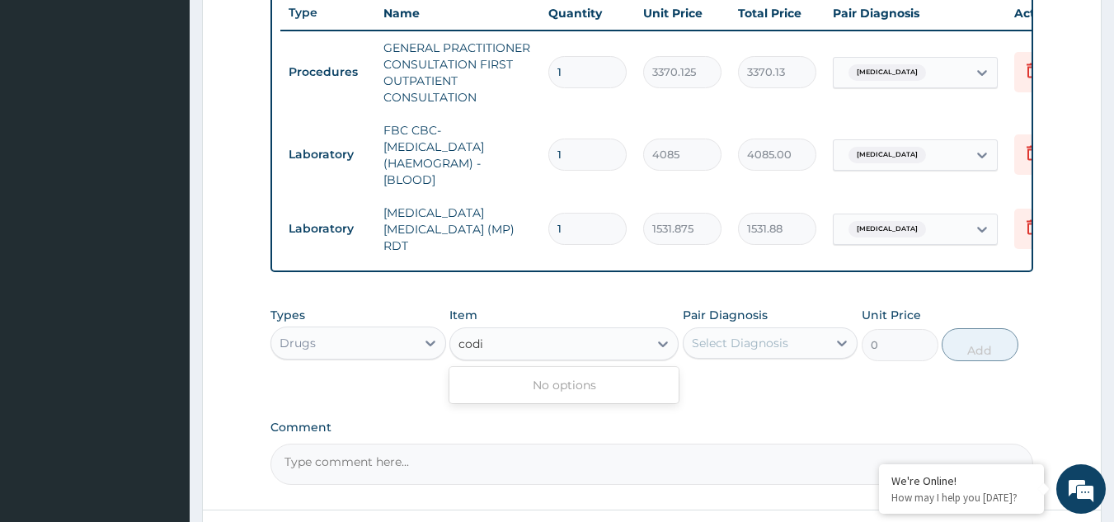
type input "cod"
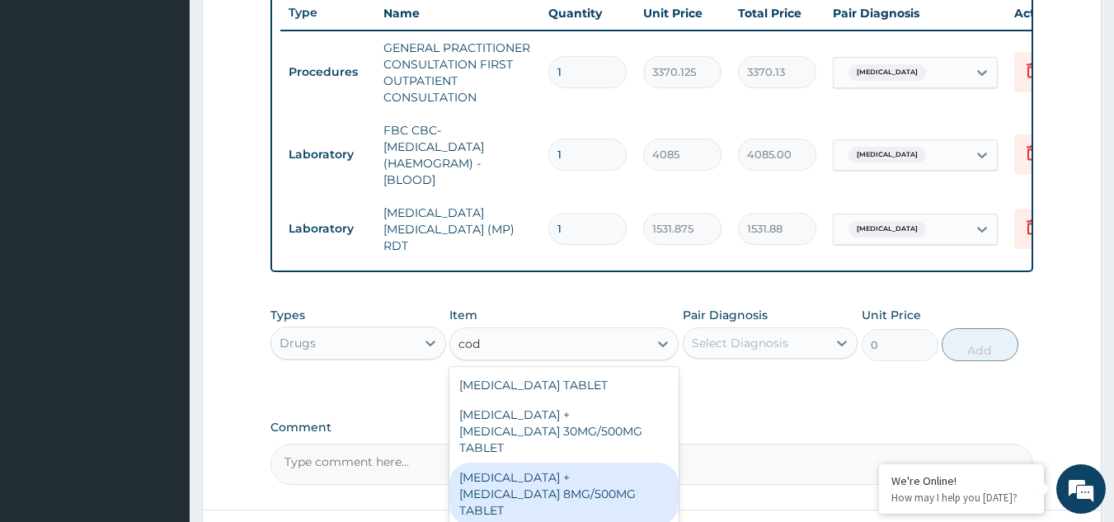
click at [552, 462] on div "[MEDICAL_DATA] + [MEDICAL_DATA] 8MG/500MG TABLET" at bounding box center [563, 493] width 229 height 63
type input "343.2000122070312"
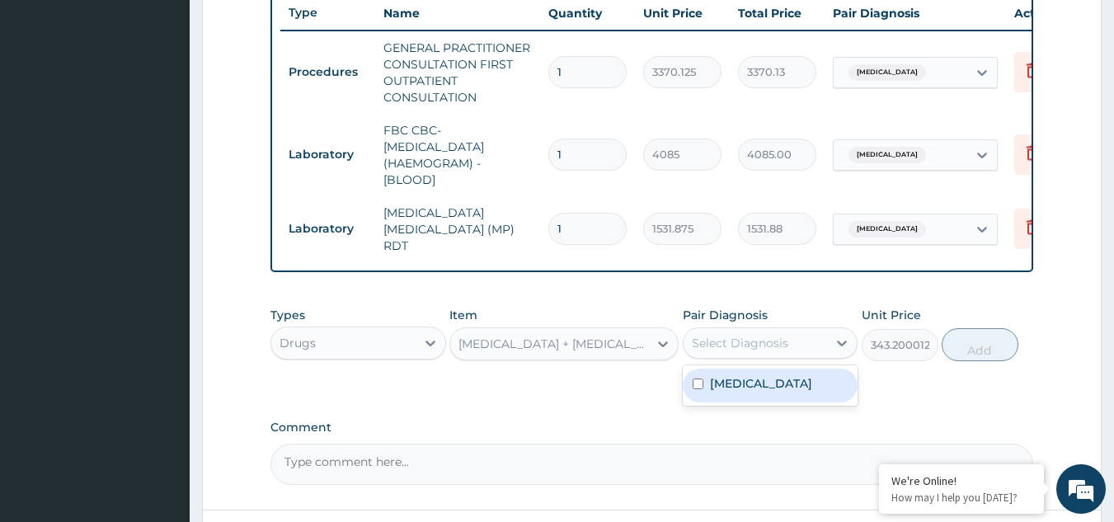
click at [724, 341] on div "Select Diagnosis" at bounding box center [740, 343] width 96 height 16
click at [740, 389] on label "Malaria, unspecified" at bounding box center [761, 383] width 102 height 16
checkbox input "true"
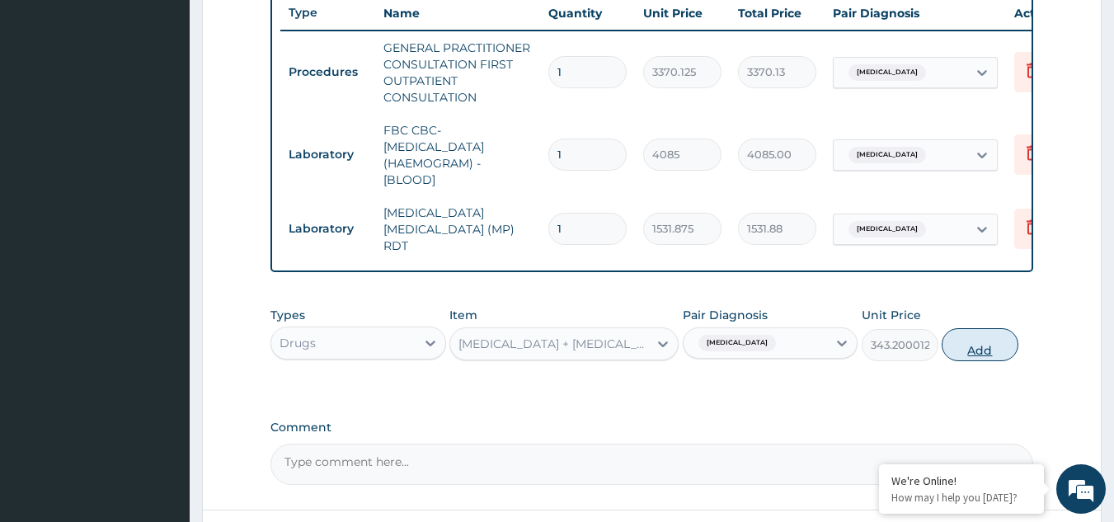
click at [960, 359] on button "Add" at bounding box center [979, 344] width 77 height 33
type input "0"
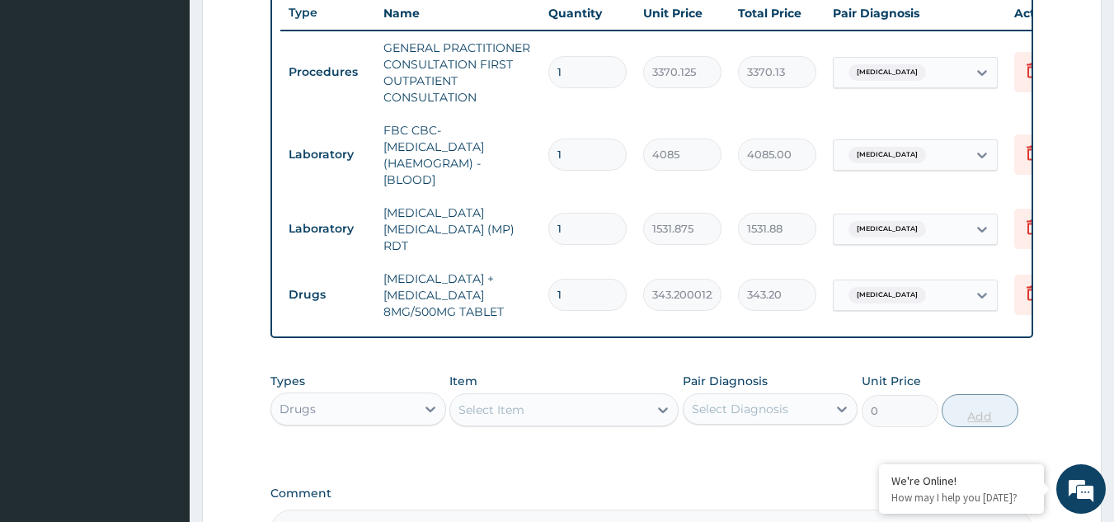
type input "0.00"
type input "2"
type input "686.40"
type input "20"
type input "6864.00"
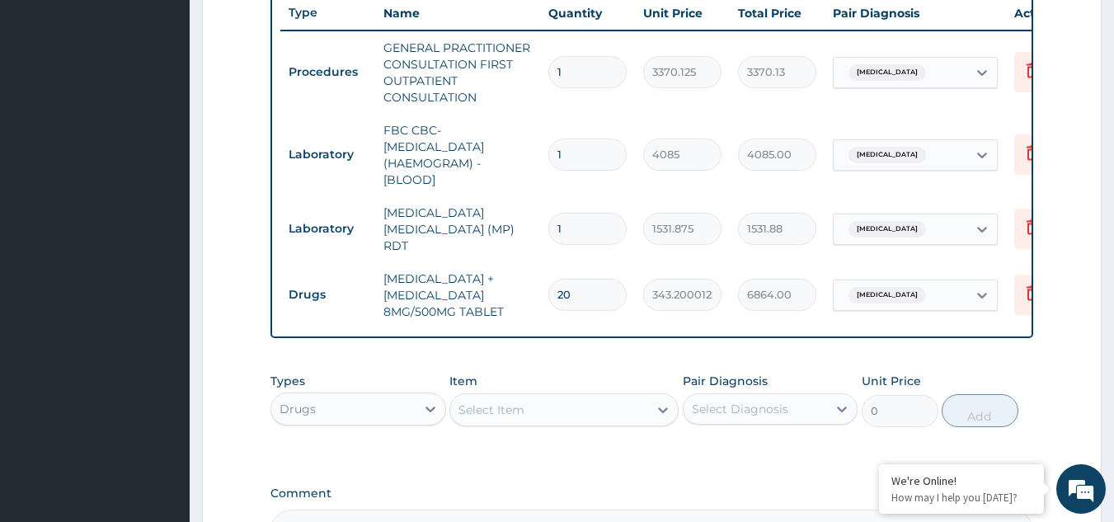
scroll to position [832, 0]
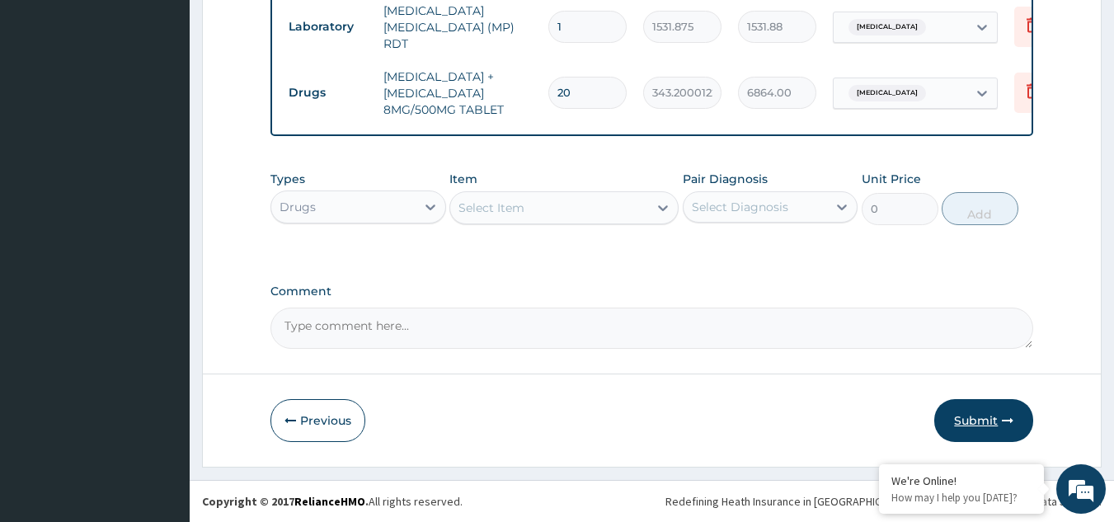
type input "20"
click at [988, 415] on button "Submit" at bounding box center [983, 420] width 99 height 43
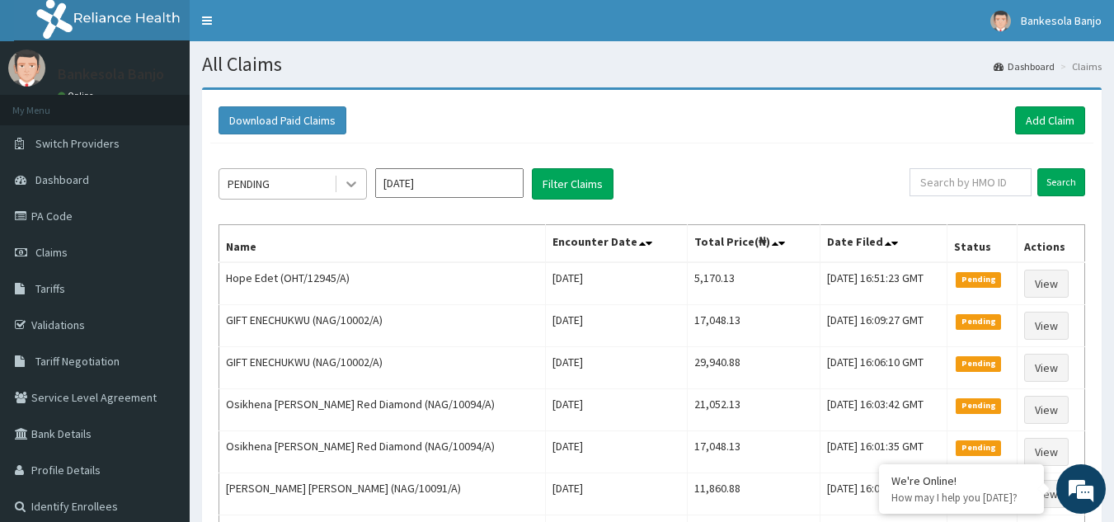
click at [355, 187] on icon at bounding box center [351, 184] width 16 height 16
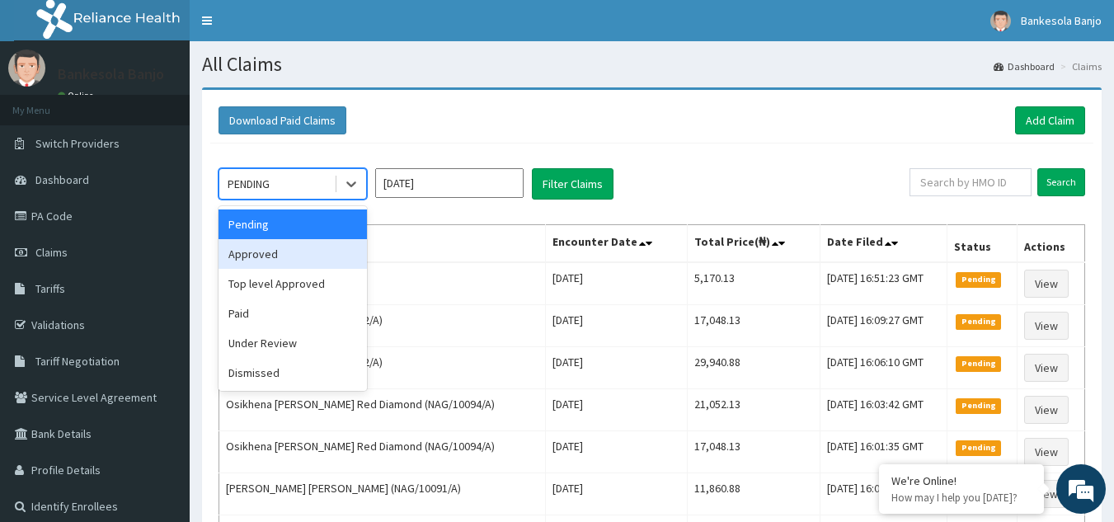
click at [331, 246] on div "Approved" at bounding box center [292, 254] width 148 height 30
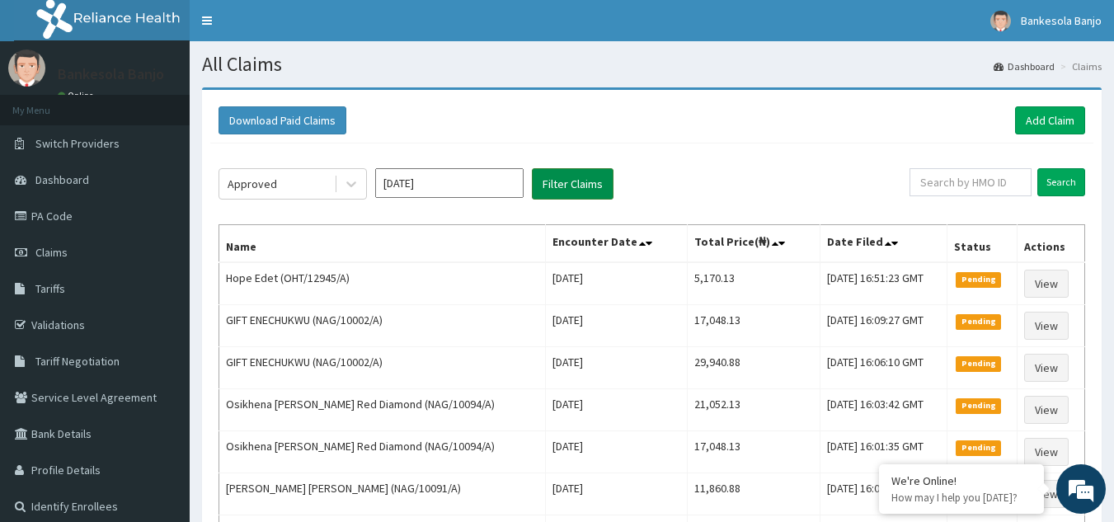
click at [561, 182] on button "Filter Claims" at bounding box center [573, 183] width 82 height 31
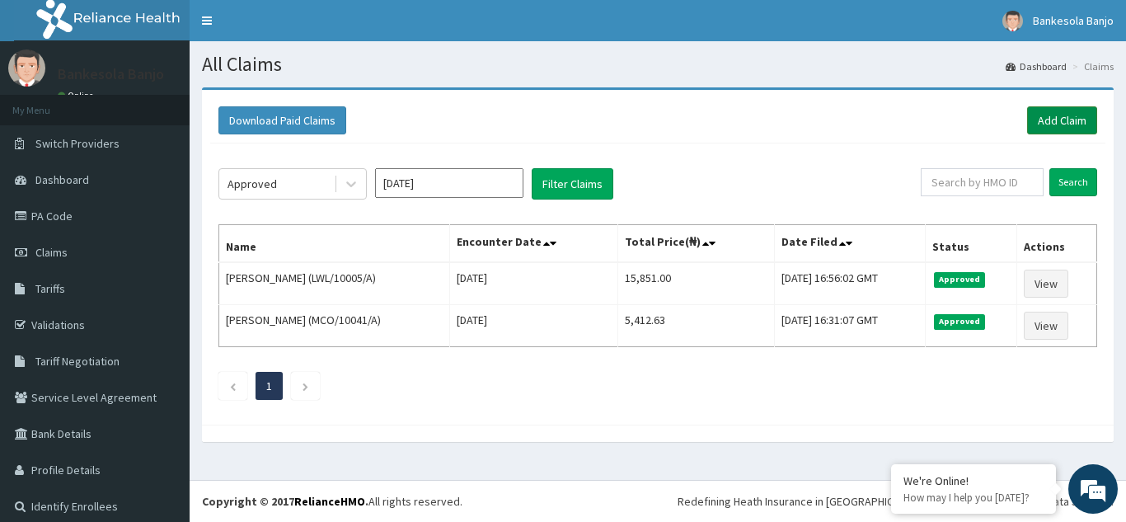
click at [1064, 124] on link "Add Claim" at bounding box center [1062, 120] width 70 height 28
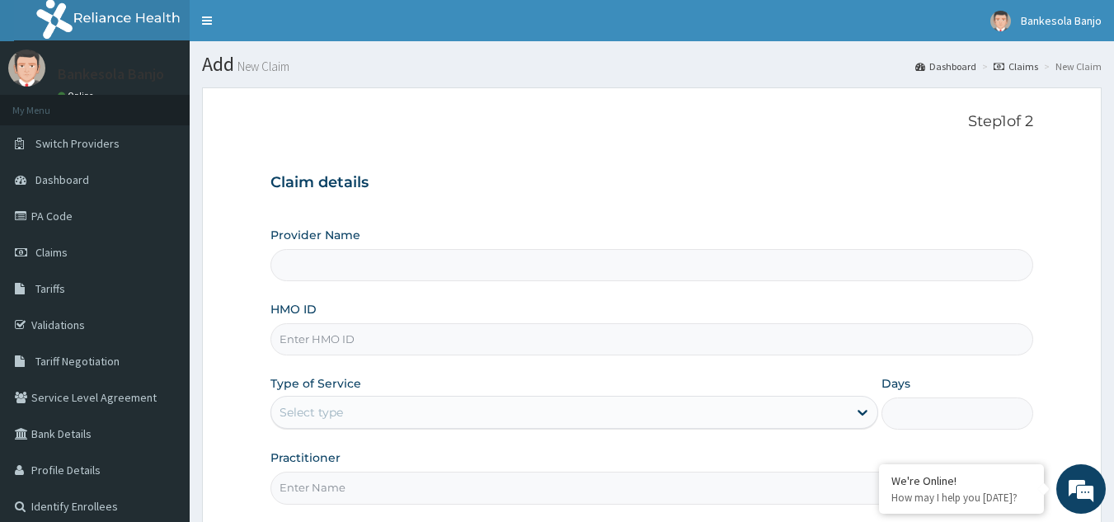
type input "Reliance Family Clinics (RFC) - [GEOGRAPHIC_DATA]"
click at [596, 341] on input "HMO ID" at bounding box center [651, 339] width 763 height 32
paste input "AFC/10022/A"
type input "AFC/10022/A"
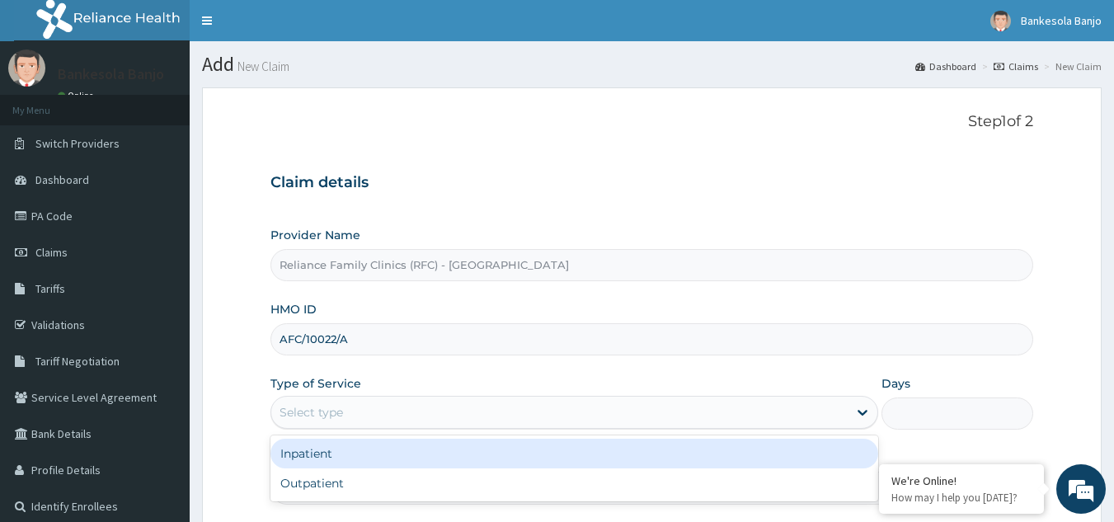
click at [509, 406] on div "Select type" at bounding box center [559, 412] width 576 height 26
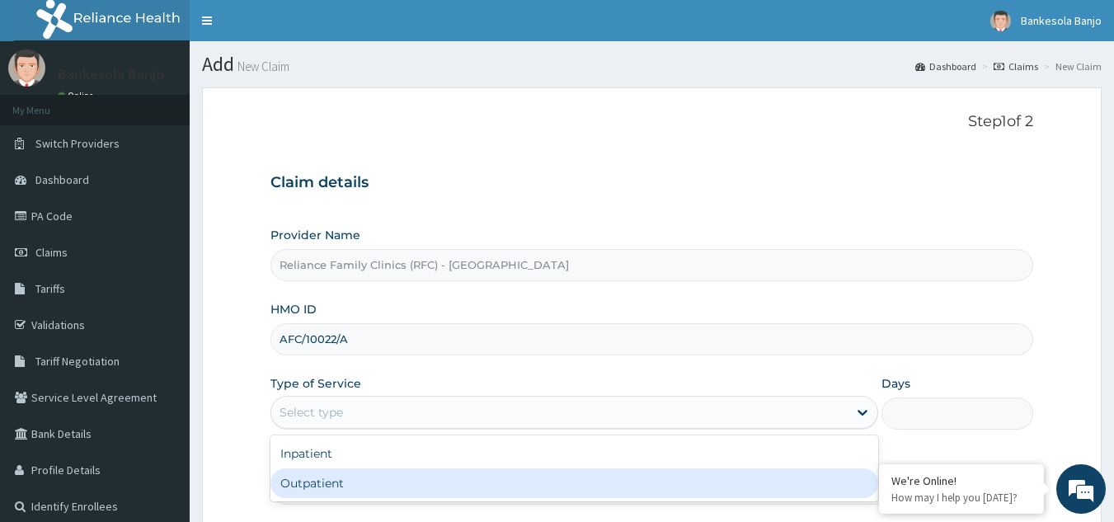
click at [452, 483] on div "Outpatient" at bounding box center [574, 483] width 608 height 30
type input "1"
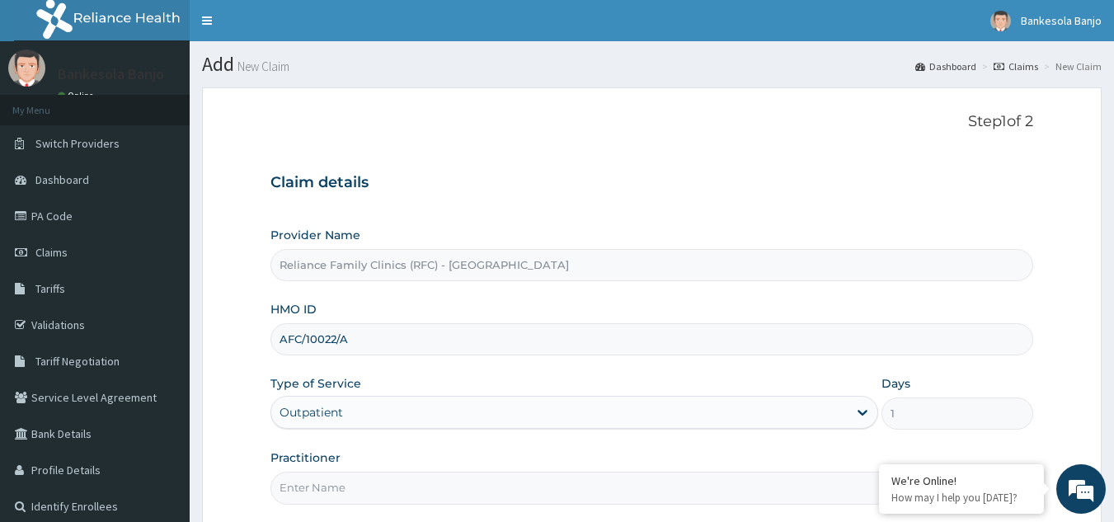
click at [428, 490] on input "Practitioner" at bounding box center [651, 488] width 763 height 32
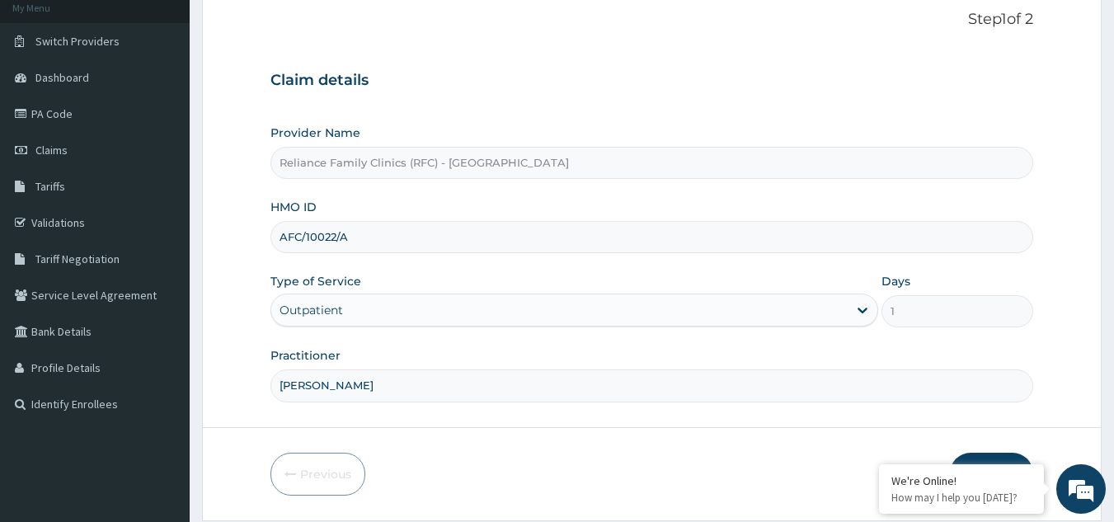
scroll to position [156, 0]
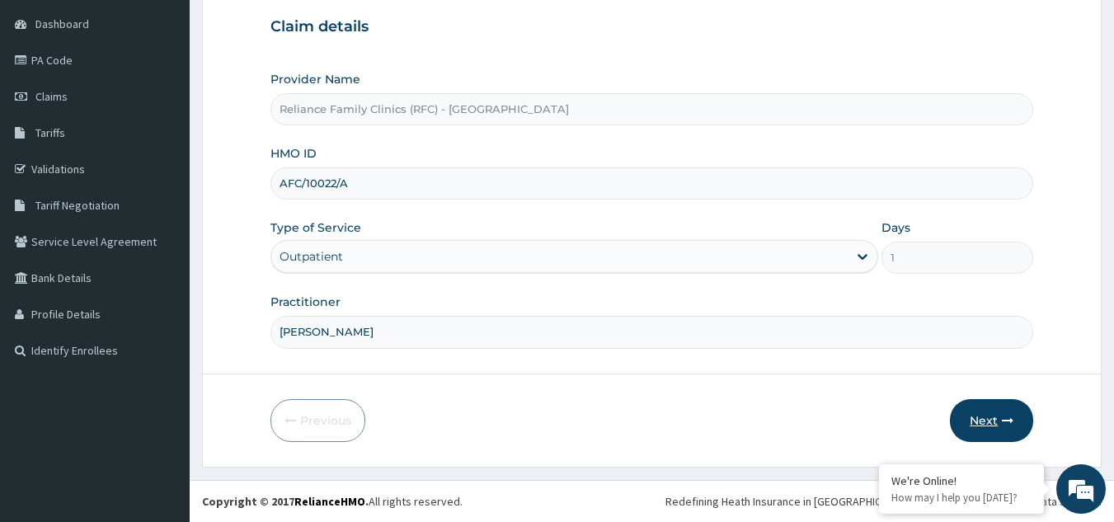
type input "[PERSON_NAME]"
click at [985, 414] on button "Next" at bounding box center [991, 420] width 83 height 43
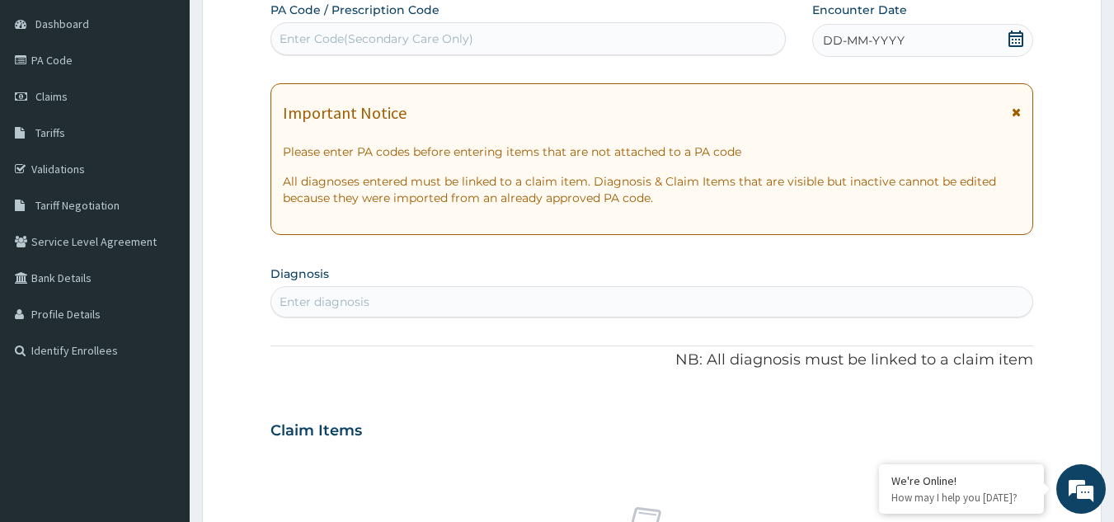
click at [1021, 45] on icon at bounding box center [1015, 39] width 16 height 16
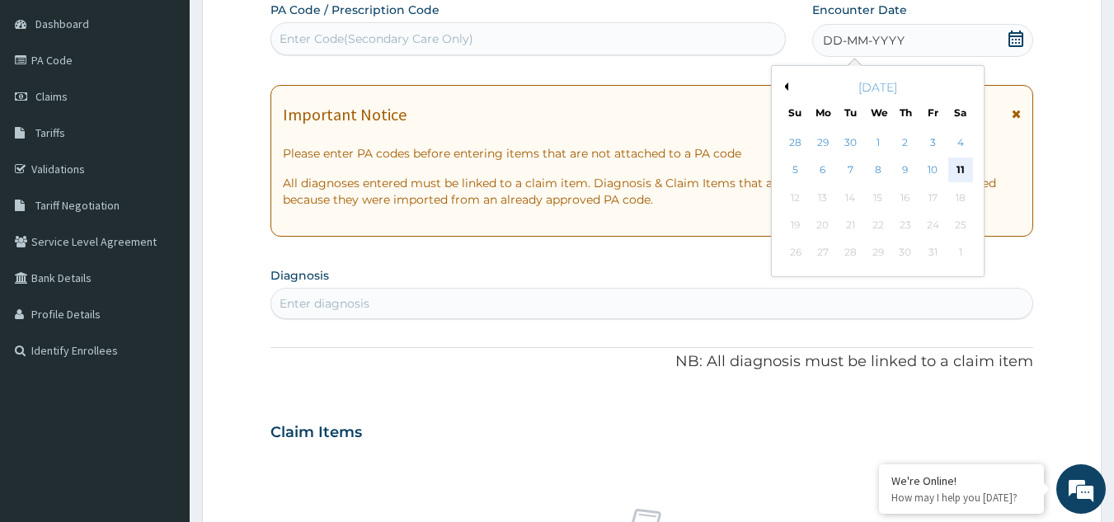
click at [962, 168] on div "11" at bounding box center [960, 170] width 25 height 25
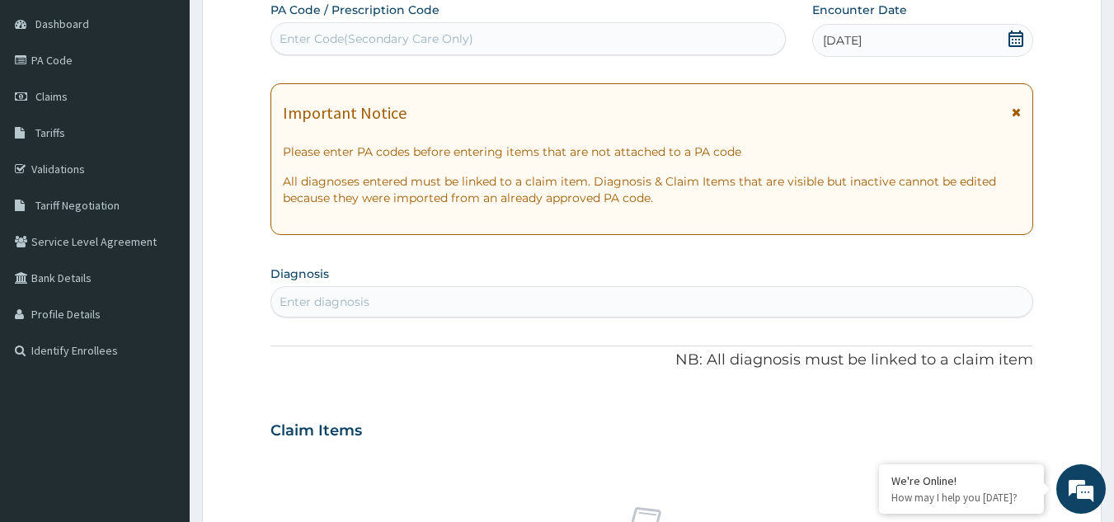
click at [425, 310] on div "Enter diagnosis" at bounding box center [652, 302] width 762 height 26
type input "upper"
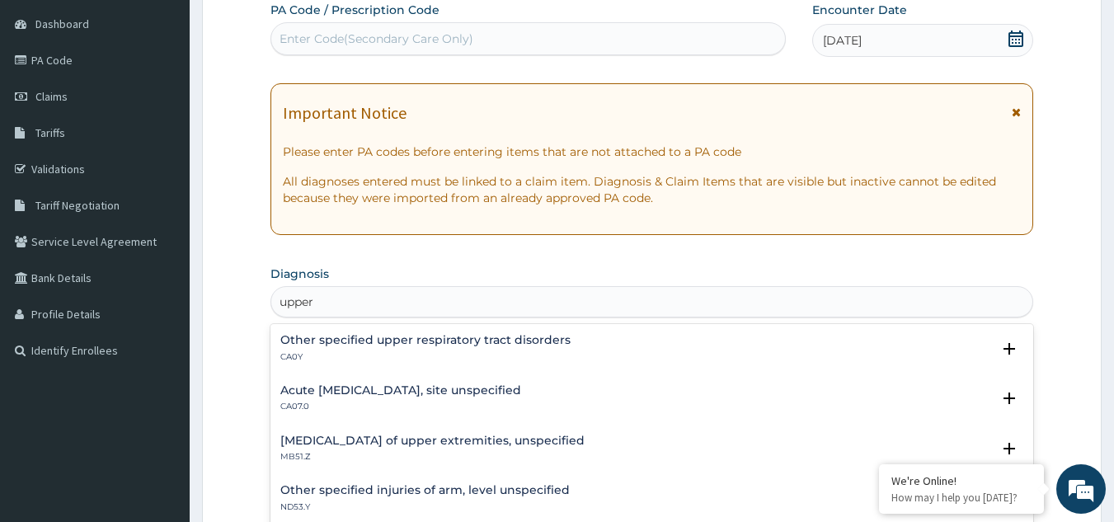
click at [349, 392] on h4 "Acute [MEDICAL_DATA], site unspecified" at bounding box center [400, 390] width 241 height 12
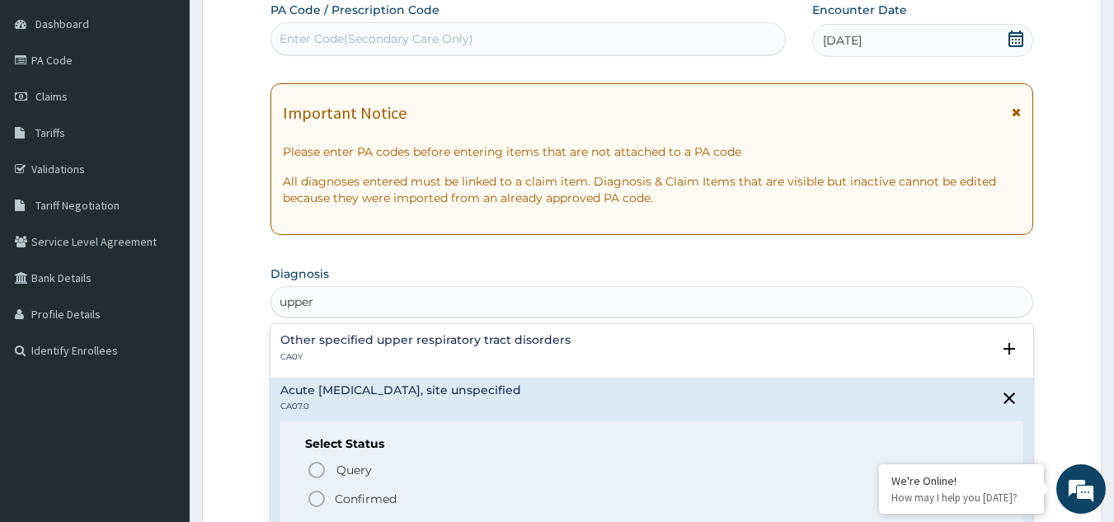
click at [317, 505] on icon "status option filled" at bounding box center [317, 499] width 20 height 20
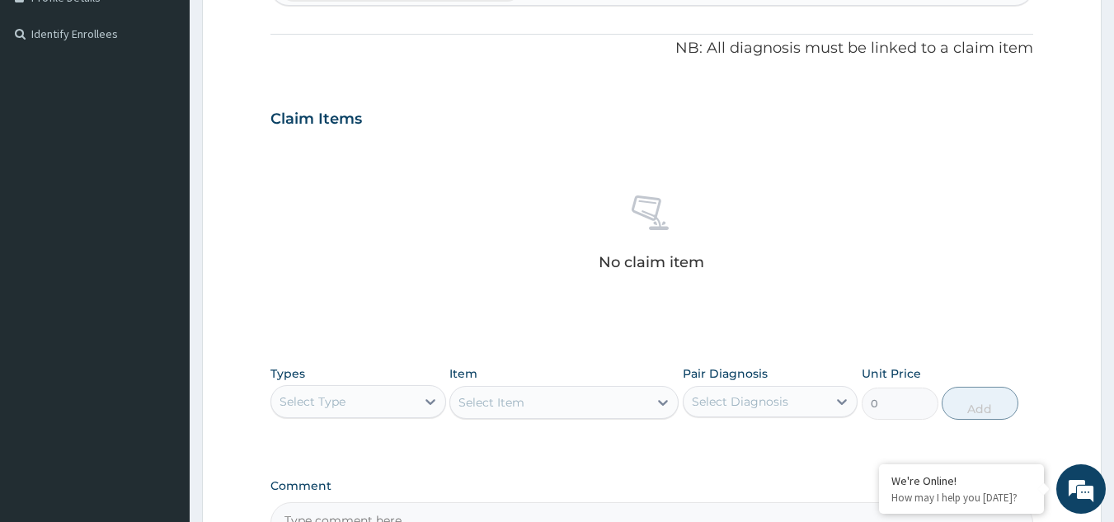
scroll to position [667, 0]
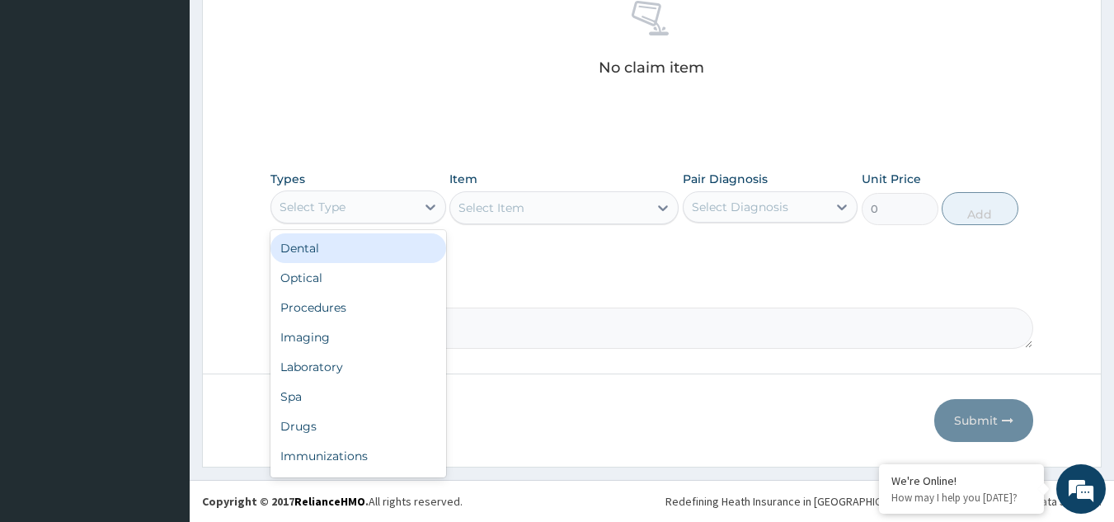
click at [412, 214] on div "Select Type" at bounding box center [343, 207] width 144 height 26
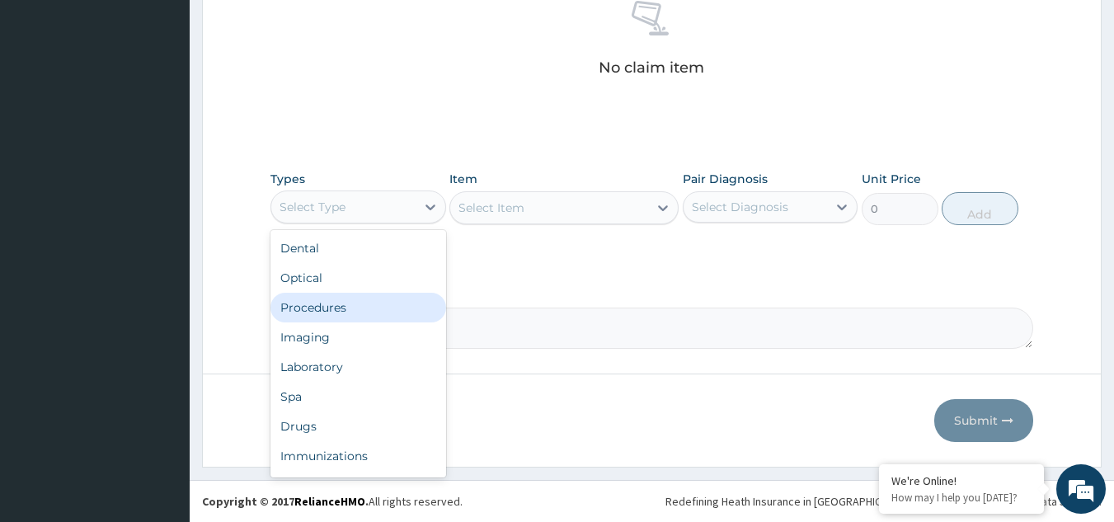
click at [373, 312] on div "Procedures" at bounding box center [358, 308] width 176 height 30
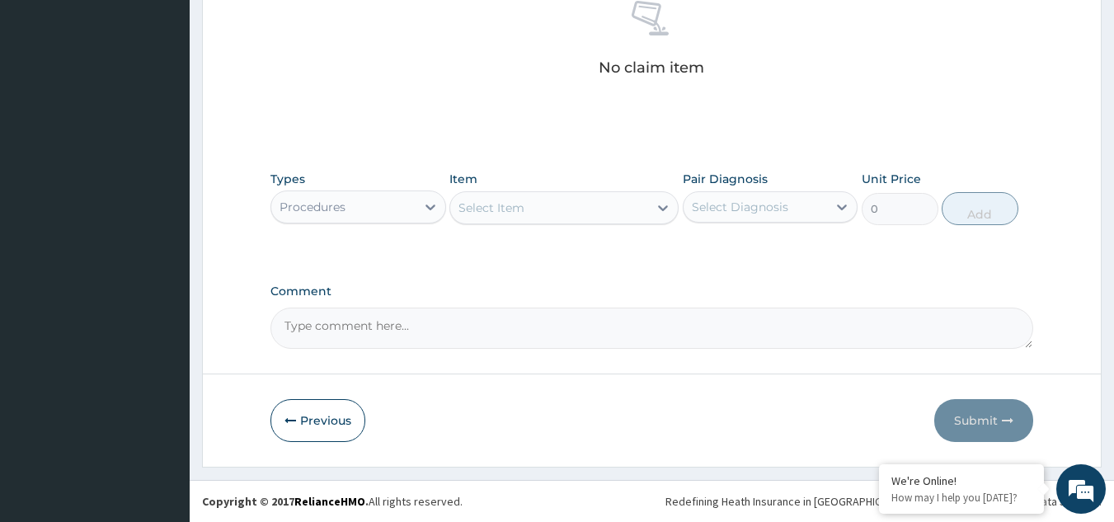
click at [477, 214] on div "Select Item" at bounding box center [491, 208] width 66 height 16
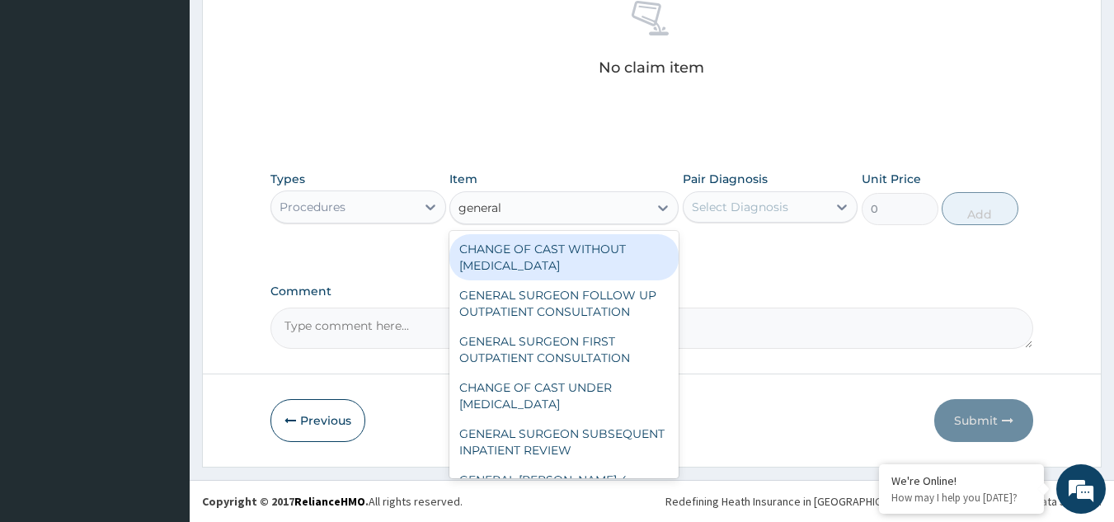
type input "general p"
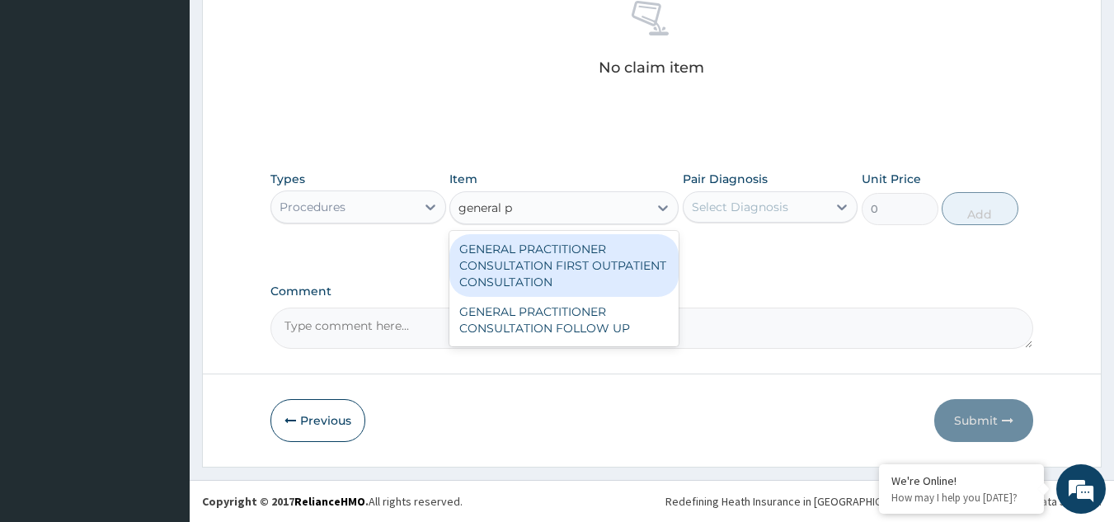
click at [583, 283] on div "GENERAL PRACTITIONER CONSULTATION FIRST OUTPATIENT CONSULTATION" at bounding box center [563, 265] width 229 height 63
type input "3370.125"
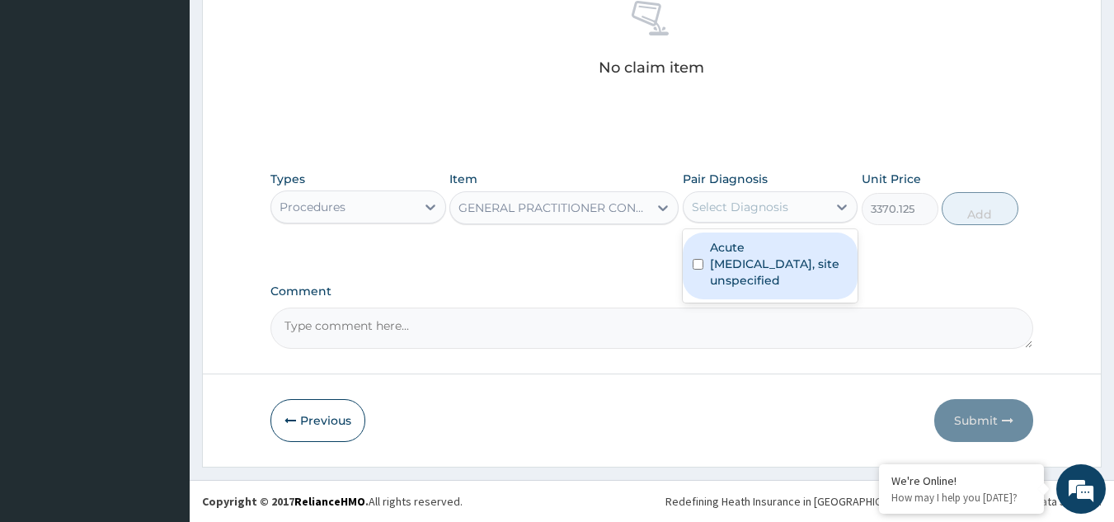
click at [772, 214] on div "Select Diagnosis" at bounding box center [740, 207] width 96 height 16
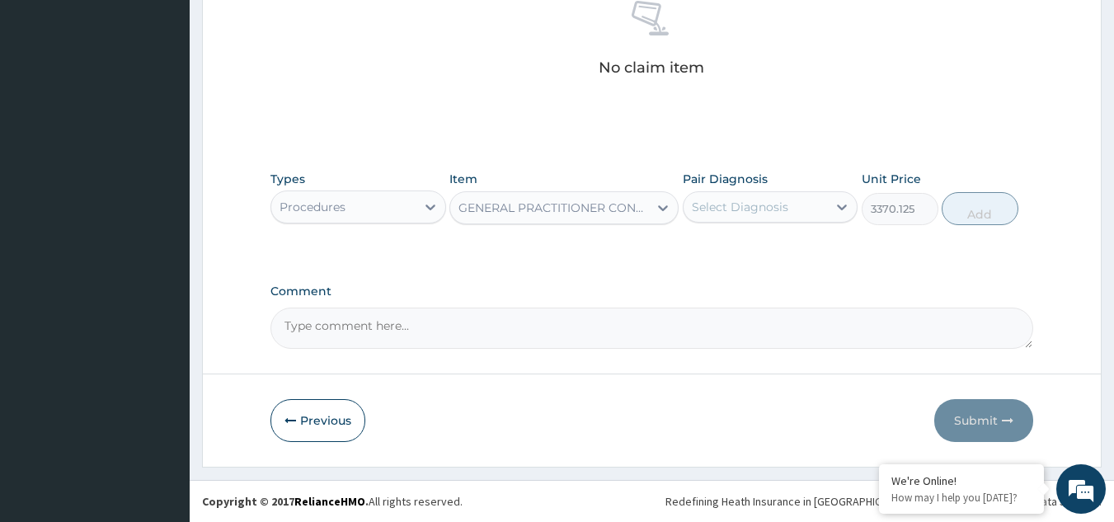
drag, startPoint x: 772, startPoint y: 214, endPoint x: 778, endPoint y: 259, distance: 45.0
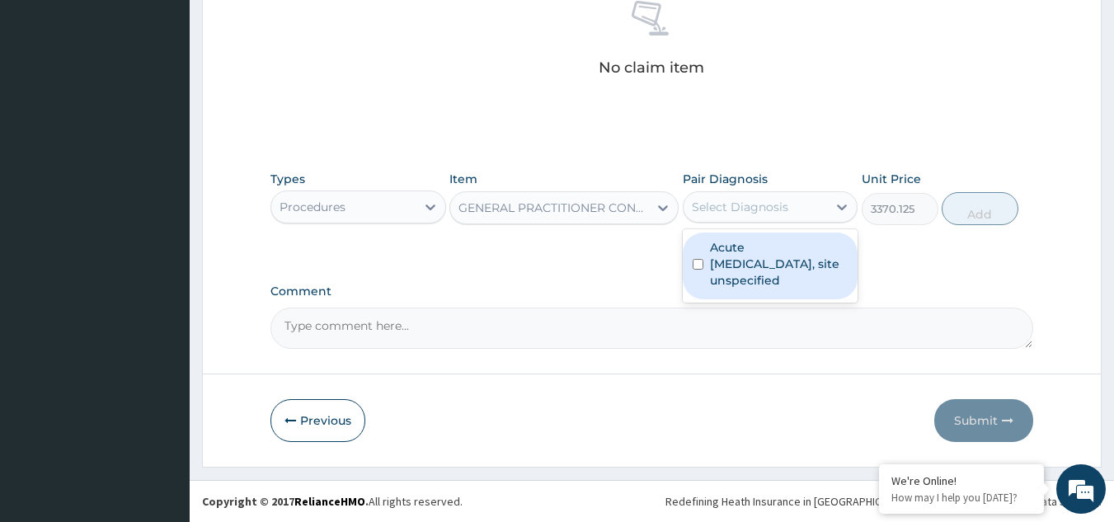
click at [772, 211] on div "Select Diagnosis" at bounding box center [740, 207] width 96 height 16
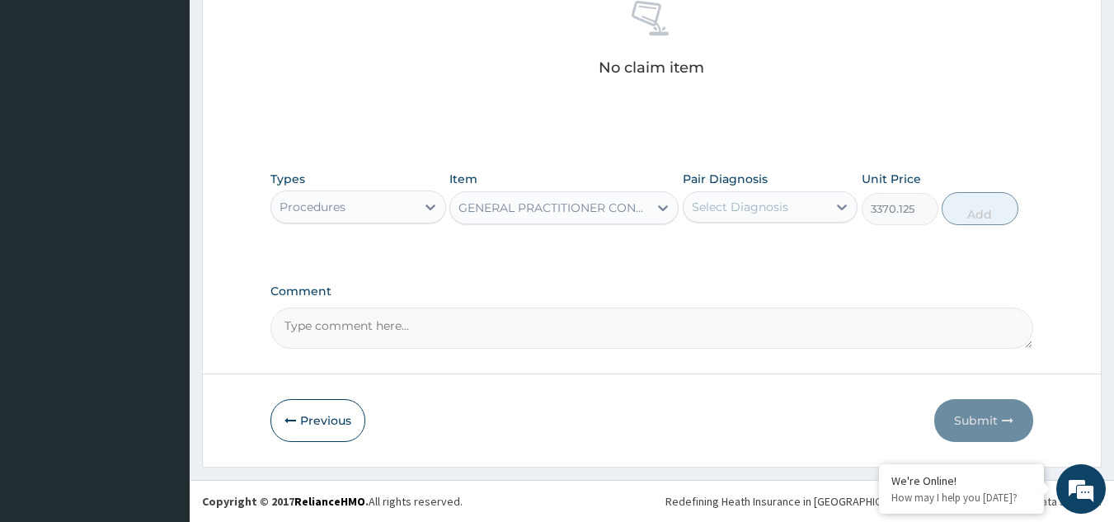
drag, startPoint x: 772, startPoint y: 211, endPoint x: 772, endPoint y: 265, distance: 53.6
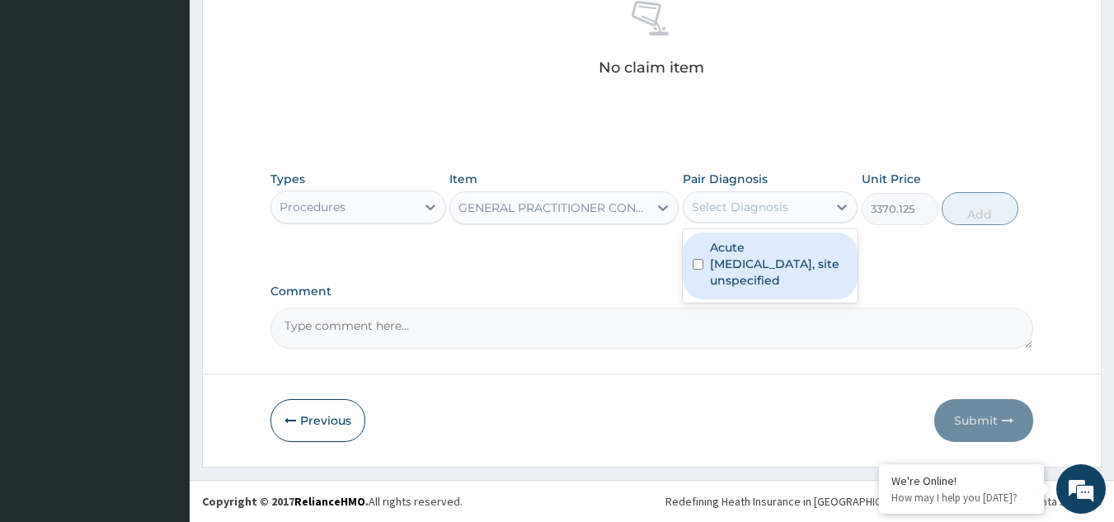
click at [786, 202] on div "Select Diagnosis" at bounding box center [740, 207] width 96 height 16
click at [784, 268] on label "Acute [MEDICAL_DATA], site unspecified" at bounding box center [779, 263] width 138 height 49
checkbox input "true"
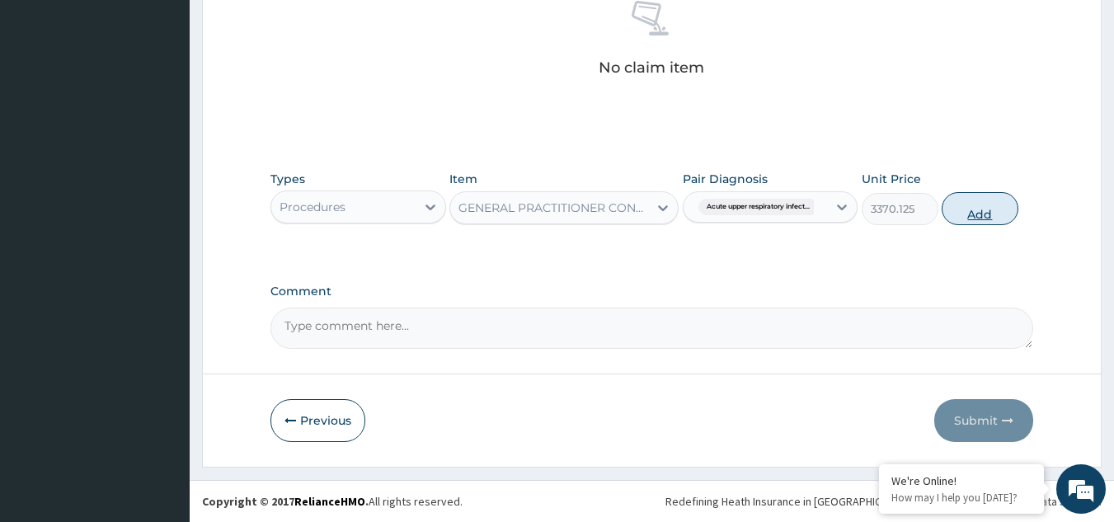
click at [977, 202] on button "Add" at bounding box center [979, 208] width 77 height 33
type input "0"
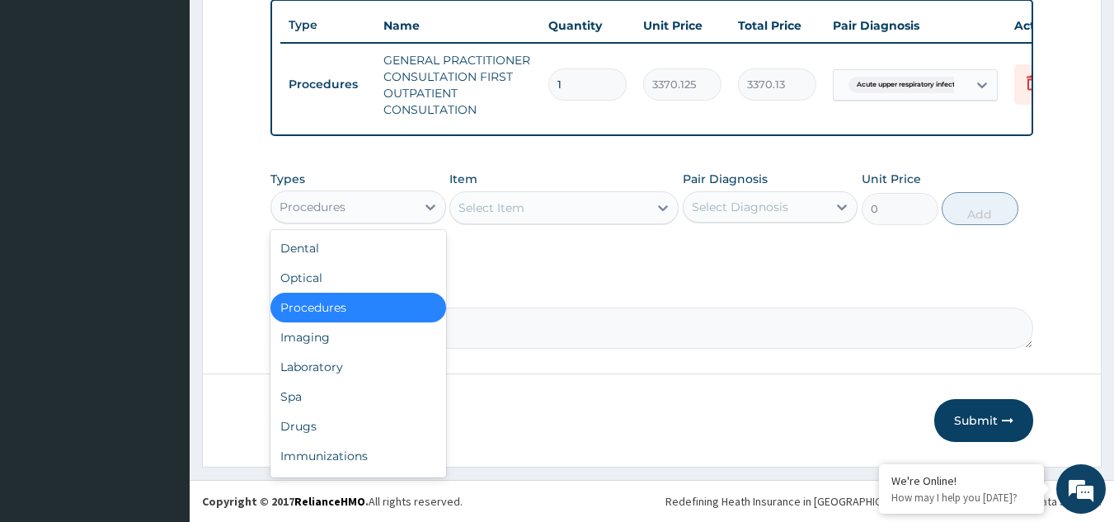
click at [365, 205] on div "Procedures" at bounding box center [343, 207] width 144 height 26
click at [328, 430] on div "Drugs" at bounding box center [358, 426] width 176 height 30
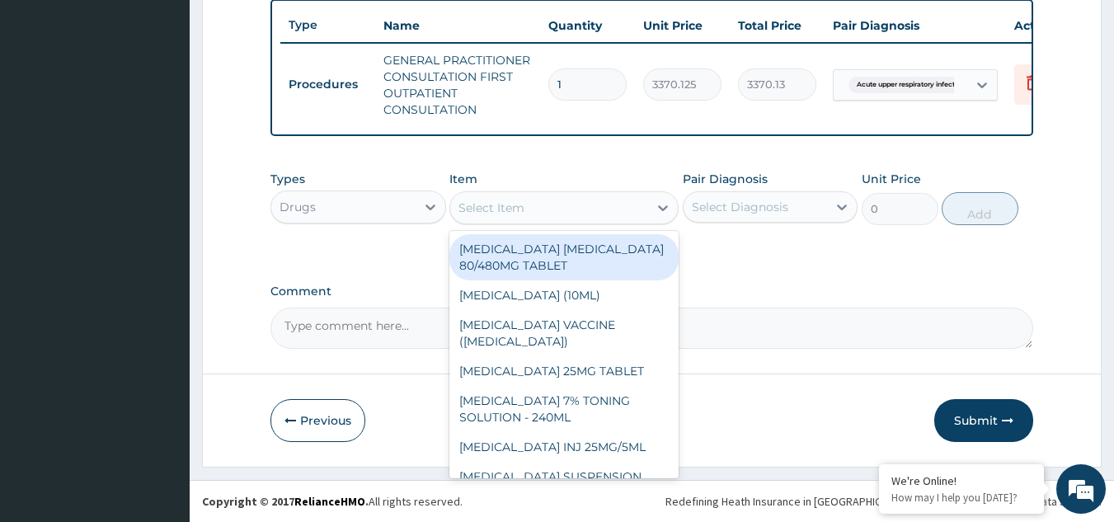
click at [602, 217] on div "Select Item" at bounding box center [549, 208] width 198 height 26
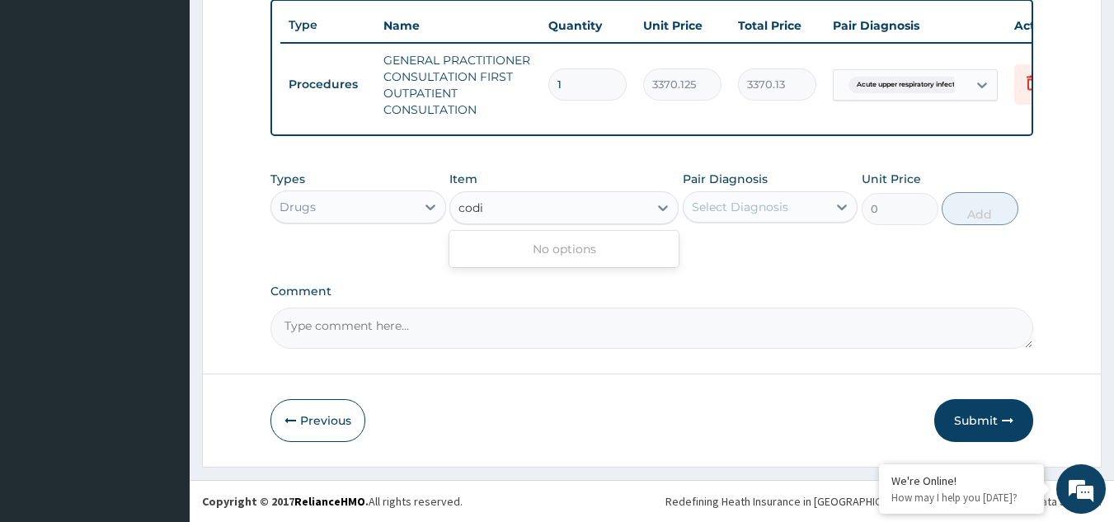
type input "cod"
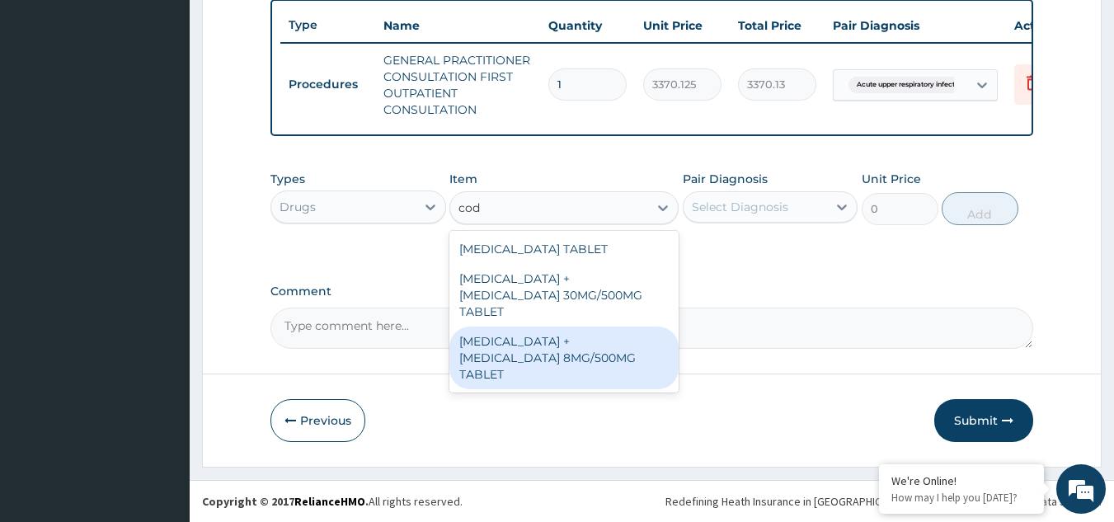
click at [585, 329] on div "[MEDICAL_DATA] + [MEDICAL_DATA] 8MG/500MG TABLET" at bounding box center [563, 357] width 229 height 63
type input "343.2000122070312"
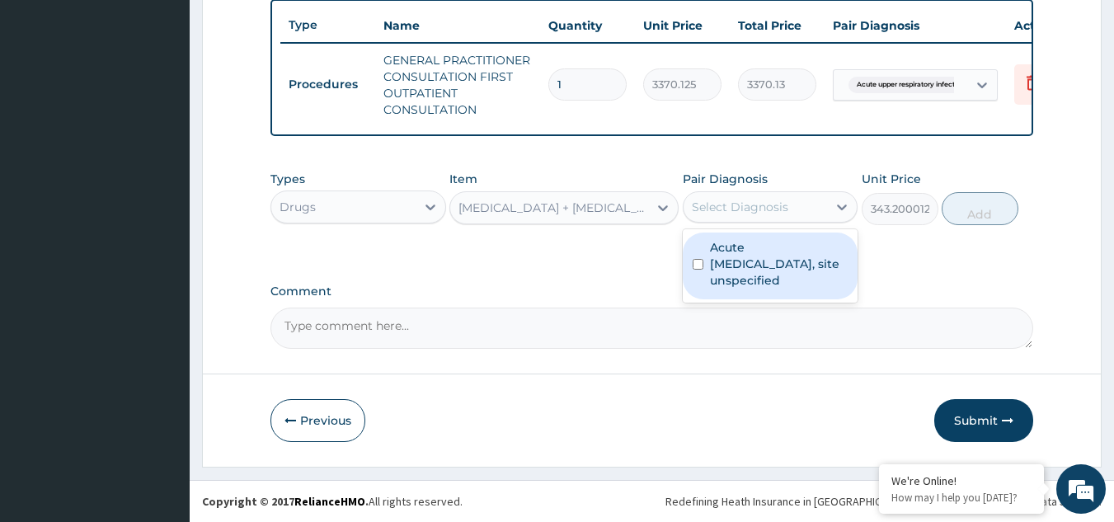
click at [750, 213] on div "Select Diagnosis" at bounding box center [740, 207] width 96 height 16
click at [749, 259] on label "Acute [MEDICAL_DATA], site unspecified" at bounding box center [779, 263] width 138 height 49
checkbox input "true"
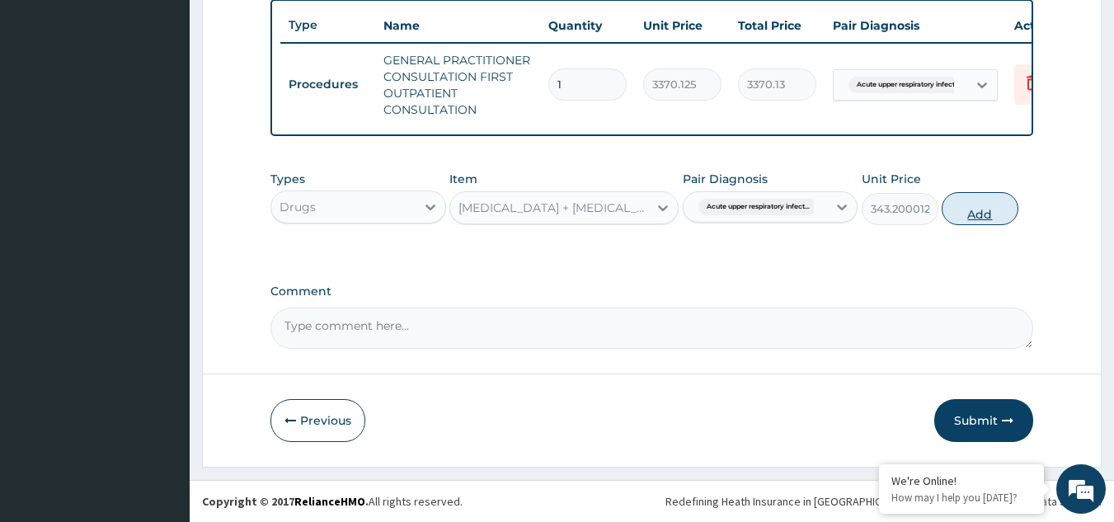
click at [976, 207] on button "Add" at bounding box center [979, 208] width 77 height 33
type input "0"
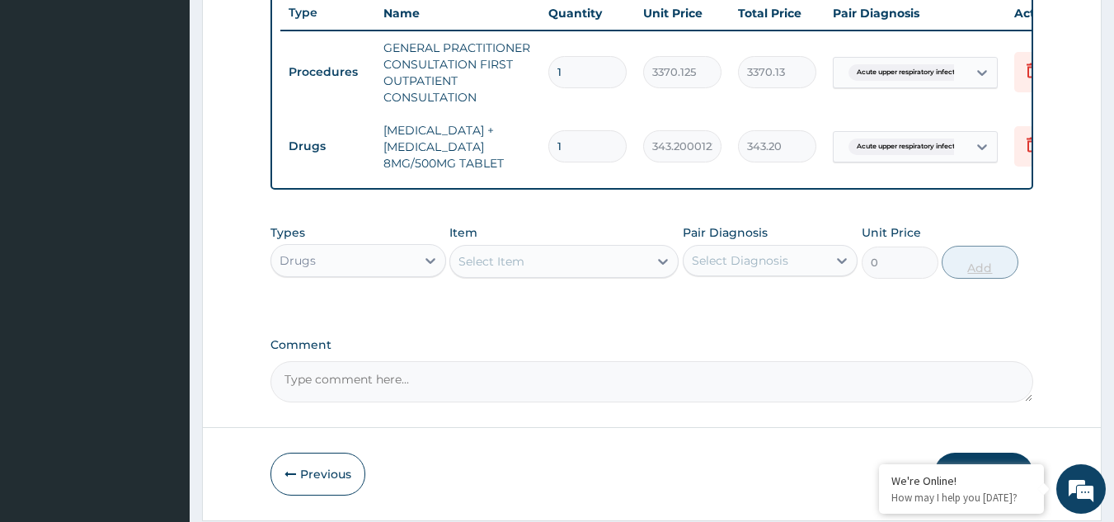
type input "0.00"
type input "2"
type input "686.40"
type input "20"
type input "6864.00"
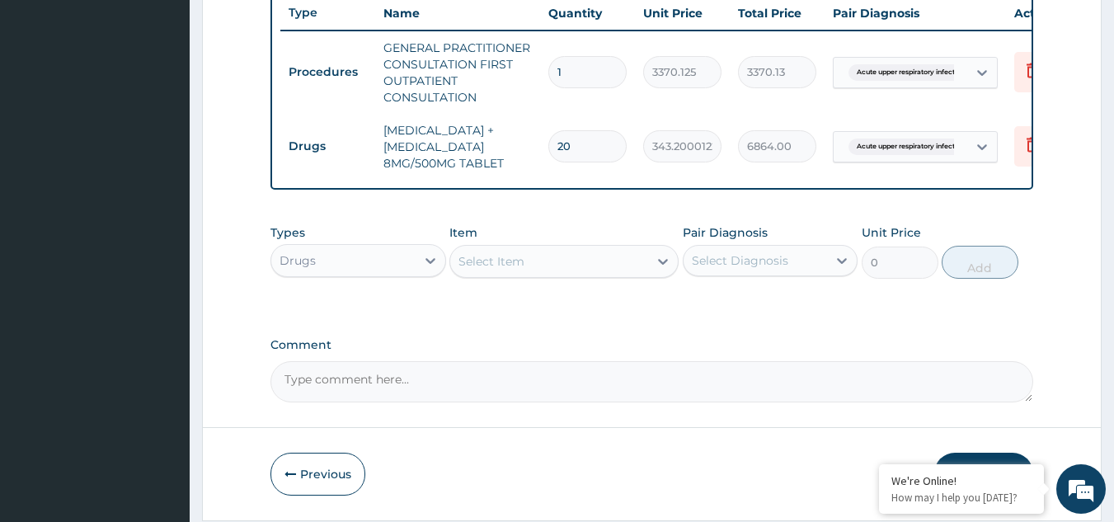
type input "20"
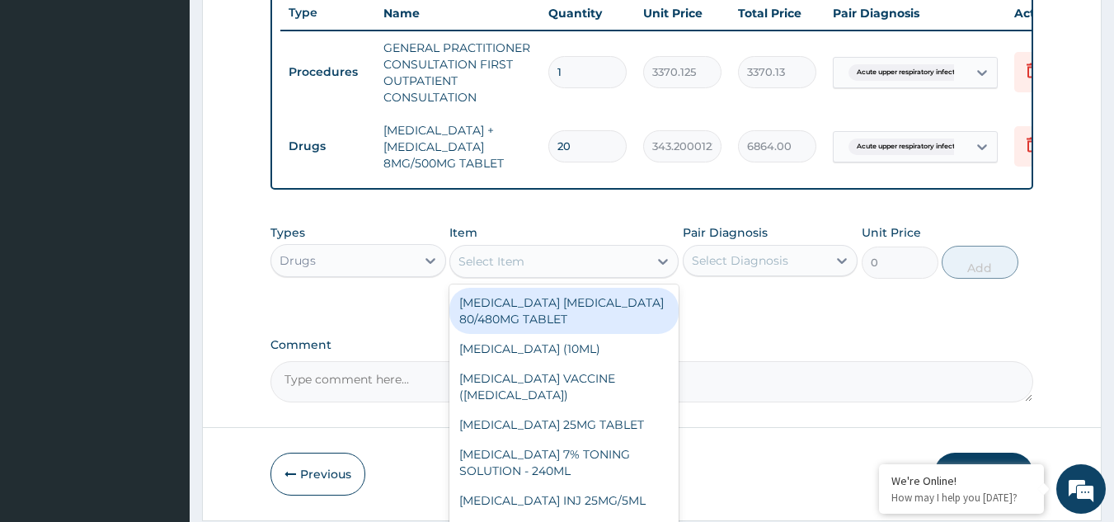
click at [509, 278] on div "Select Item" at bounding box center [563, 261] width 229 height 33
type input "g"
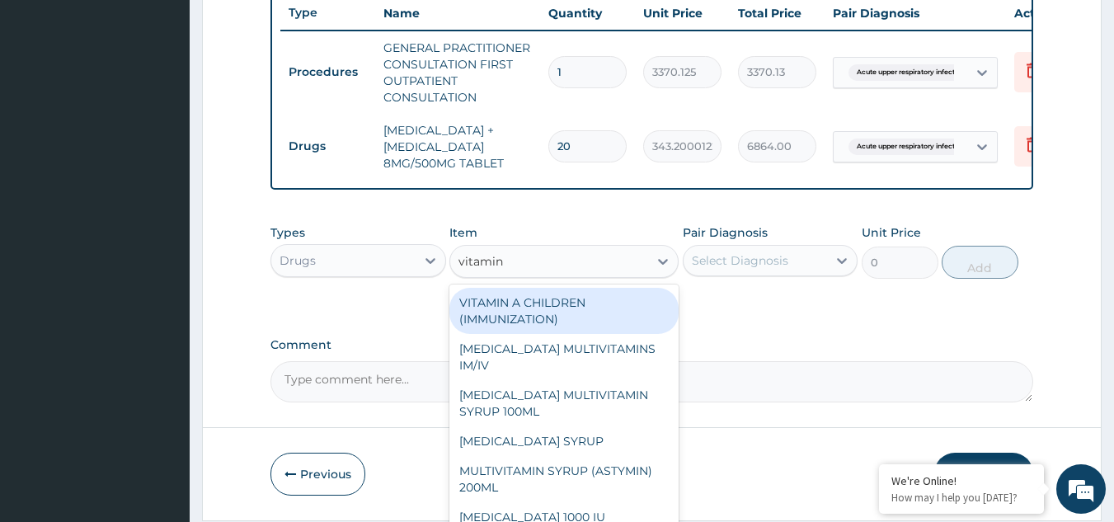
type input "vitamin c"
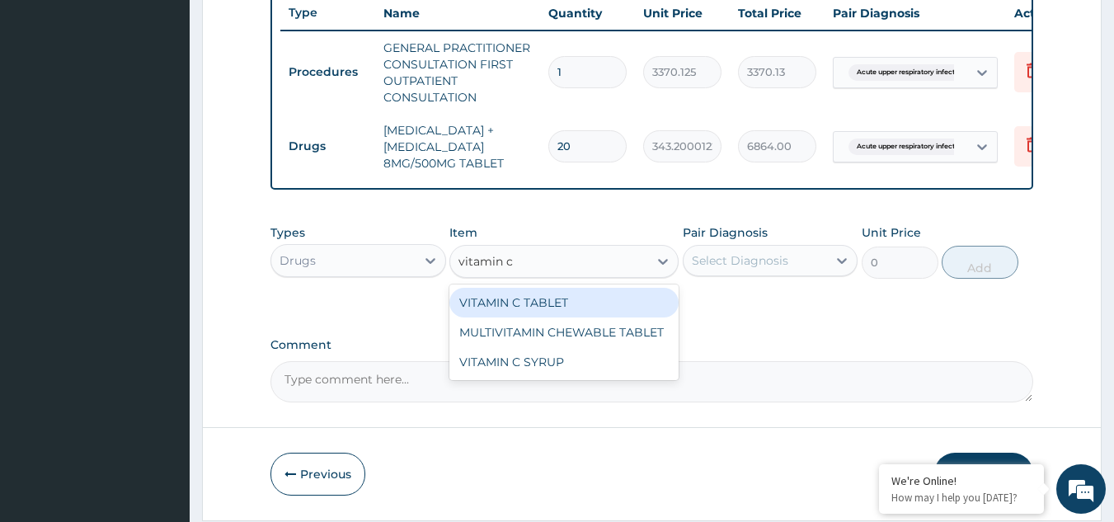
click at [546, 311] on div "VITAMIN C TABLET" at bounding box center [563, 303] width 229 height 30
type input "20"
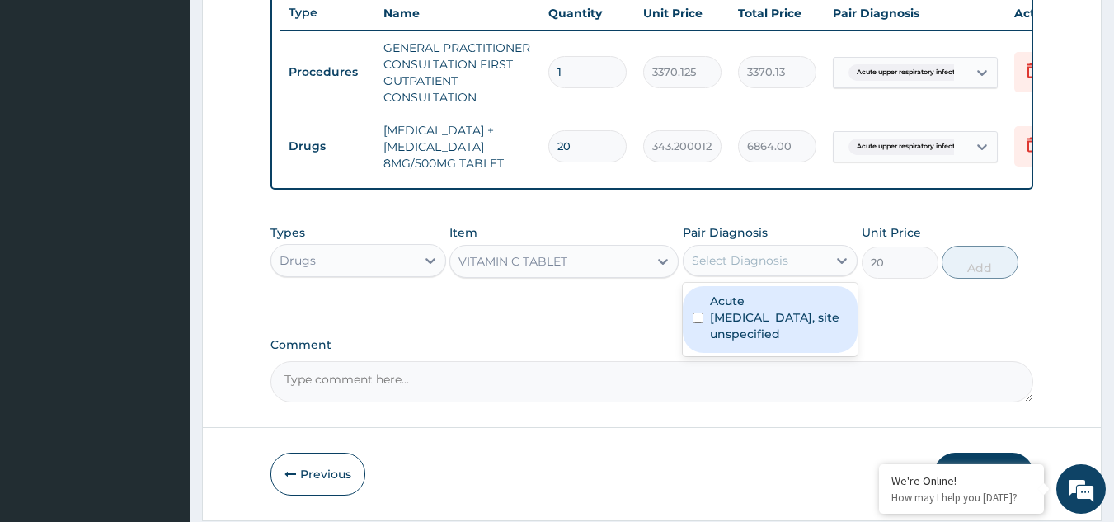
click at [748, 269] on div "Select Diagnosis" at bounding box center [740, 260] width 96 height 16
click at [763, 325] on label "Acute [MEDICAL_DATA], site unspecified" at bounding box center [779, 317] width 138 height 49
checkbox input "true"
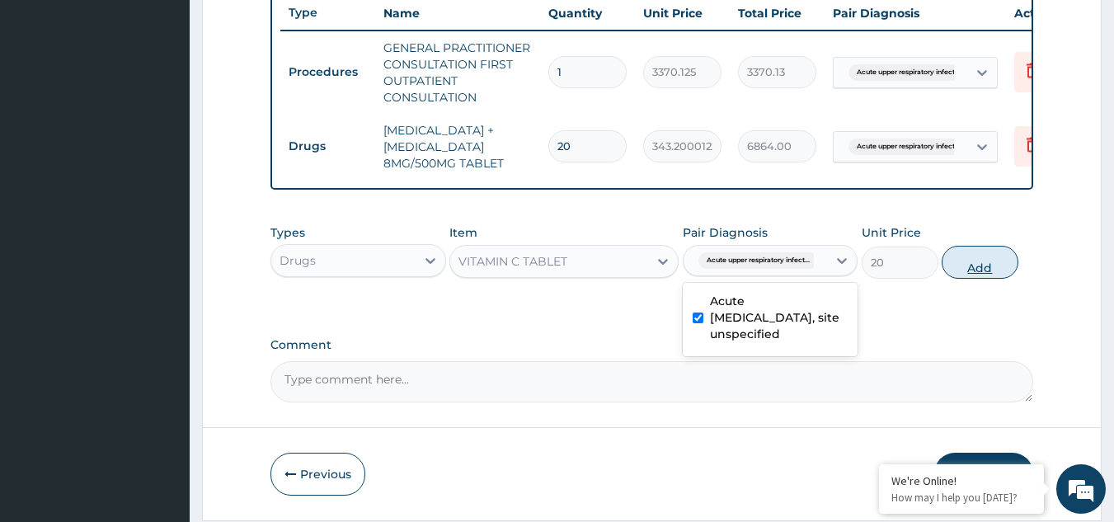
click at [966, 278] on button "Add" at bounding box center [979, 262] width 77 height 33
type input "0"
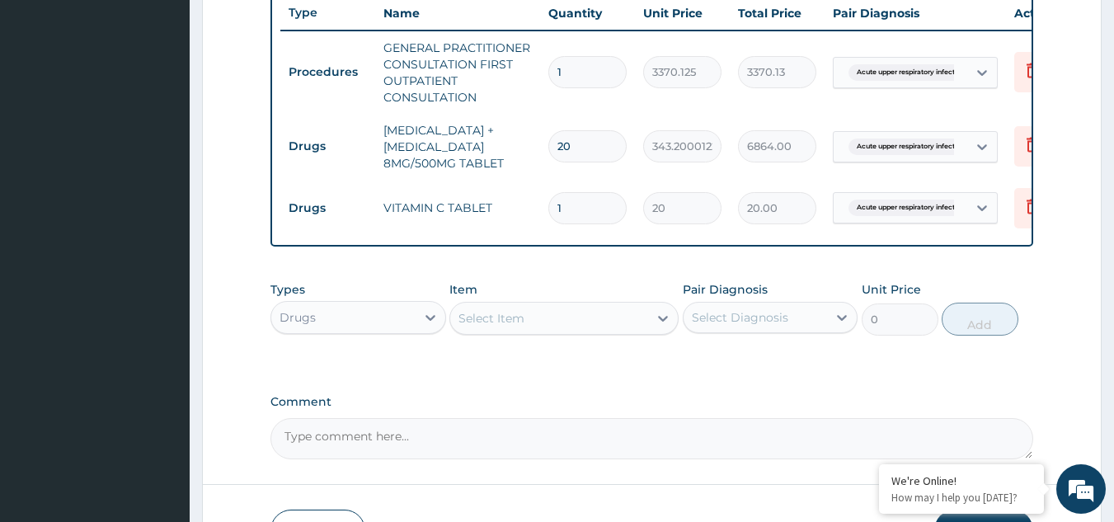
type input "0.00"
type input "3"
type input "60.00"
type input "30"
type input "600.00"
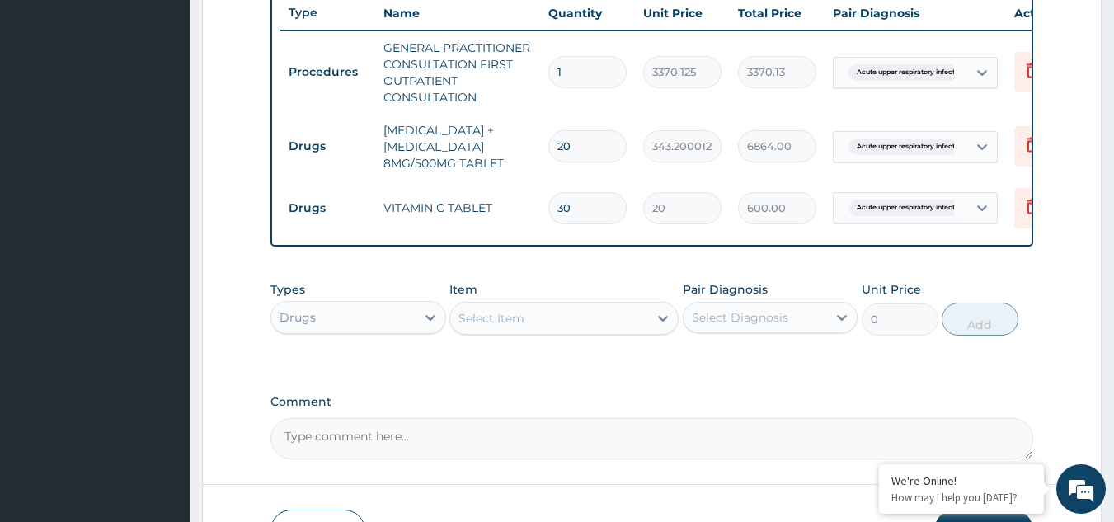
type input "30"
drag, startPoint x: 923, startPoint y: 220, endPoint x: 558, endPoint y: 326, distance: 379.6
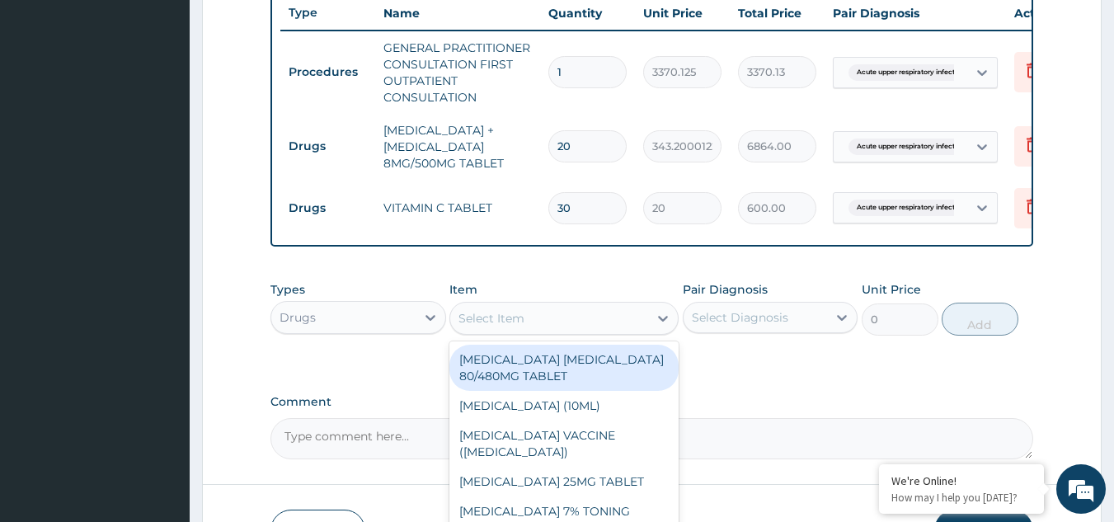
click at [558, 326] on div "Select Item" at bounding box center [549, 318] width 198 height 26
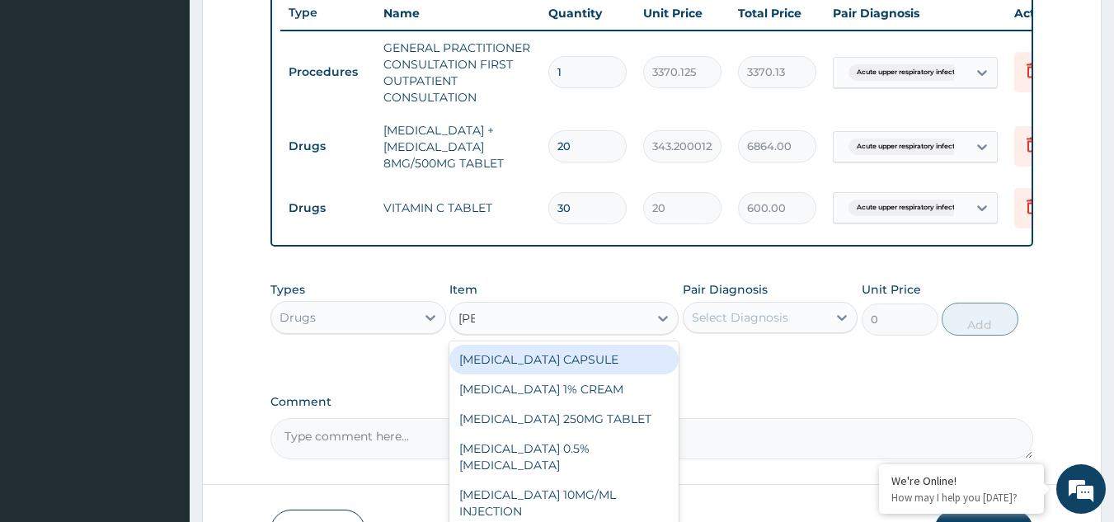
type input "lorat"
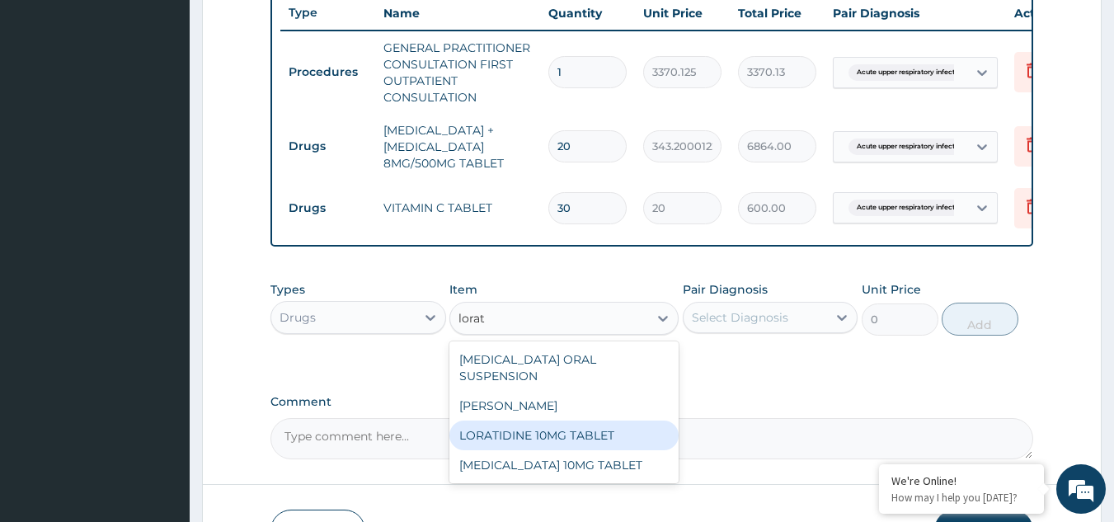
click at [601, 427] on div "LORATIDINE 10MG TABLET" at bounding box center [563, 435] width 229 height 30
type input "96"
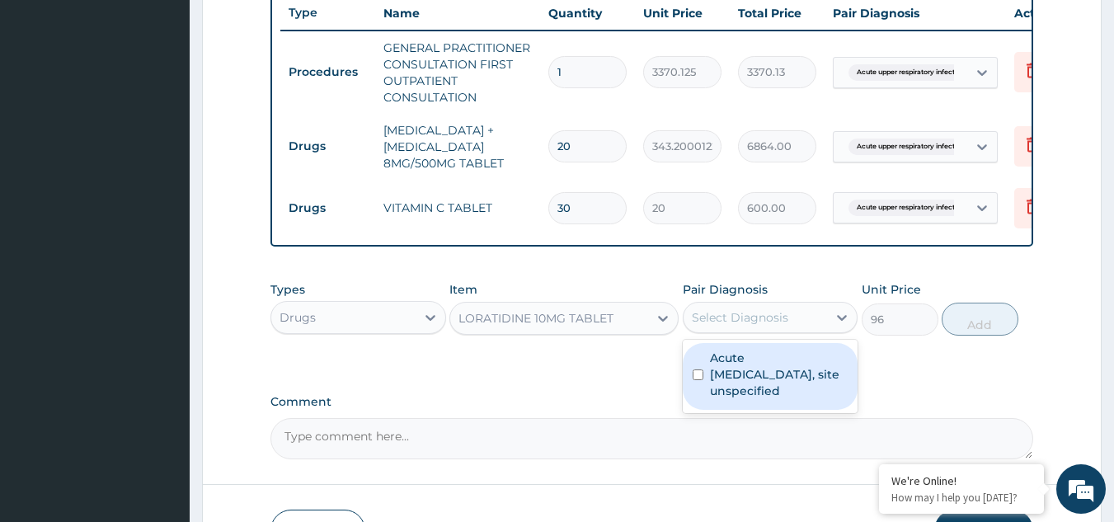
click at [745, 321] on div "Select Diagnosis" at bounding box center [740, 317] width 96 height 16
click at [758, 387] on label "Acute upper respiratory infection, site unspecified" at bounding box center [779, 374] width 138 height 49
checkbox input "true"
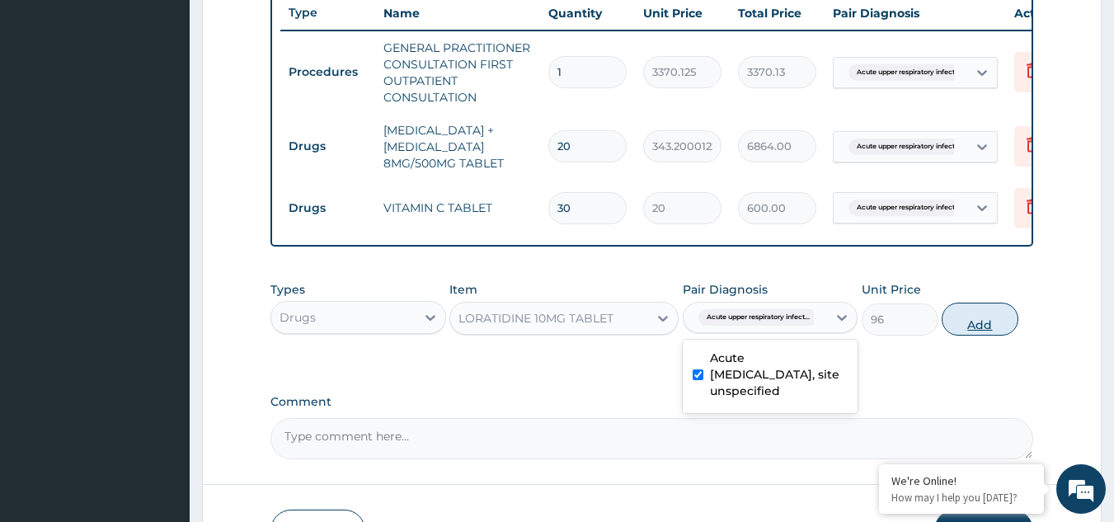
click at [973, 326] on button "Add" at bounding box center [979, 319] width 77 height 33
type input "0"
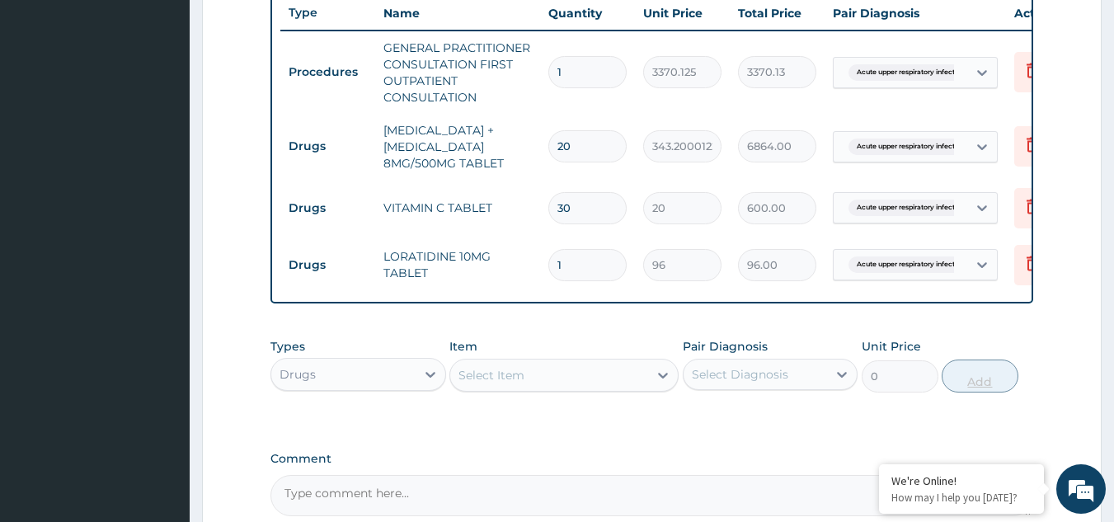
type input "0.00"
type input "5"
type input "480.00"
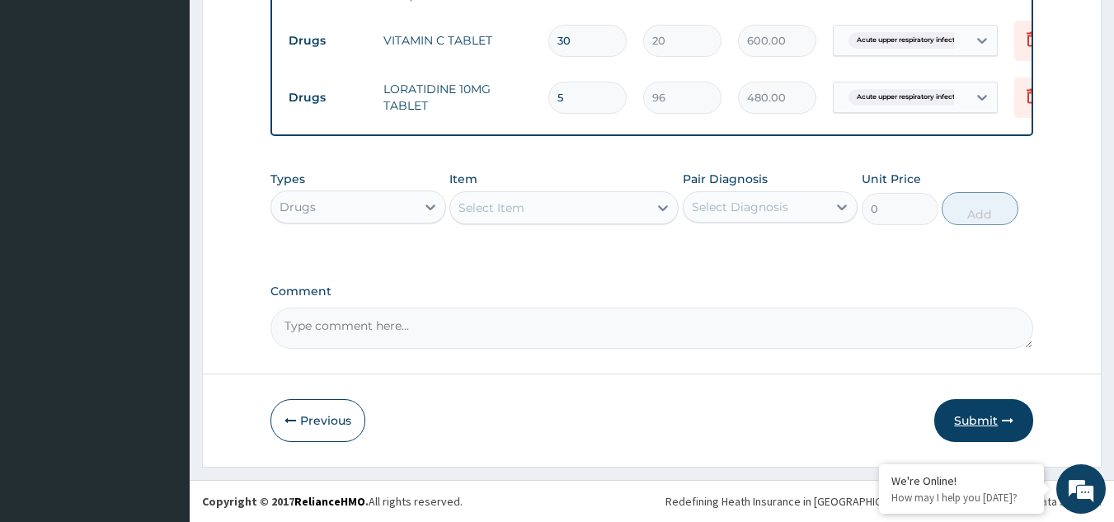
type input "5"
click at [977, 425] on button "Submit" at bounding box center [983, 420] width 99 height 43
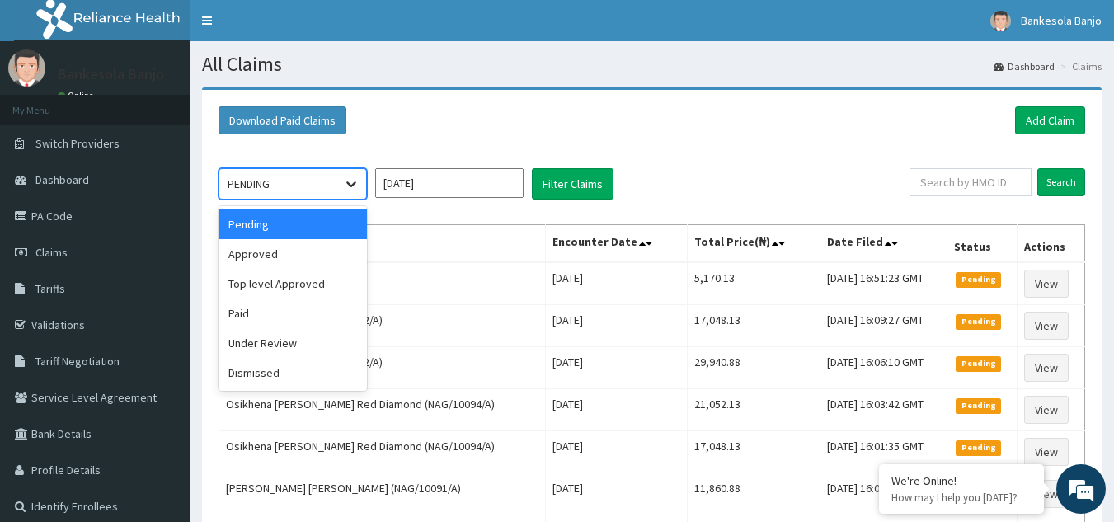
click at [356, 188] on icon at bounding box center [351, 184] width 16 height 16
click at [305, 256] on div "Approved" at bounding box center [292, 254] width 148 height 30
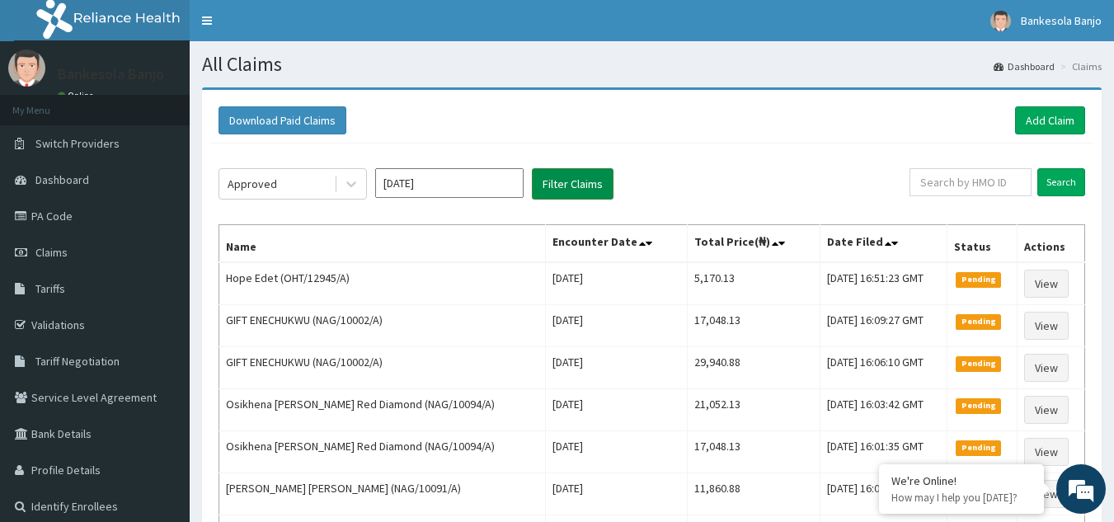
click at [599, 181] on button "Filter Claims" at bounding box center [573, 183] width 82 height 31
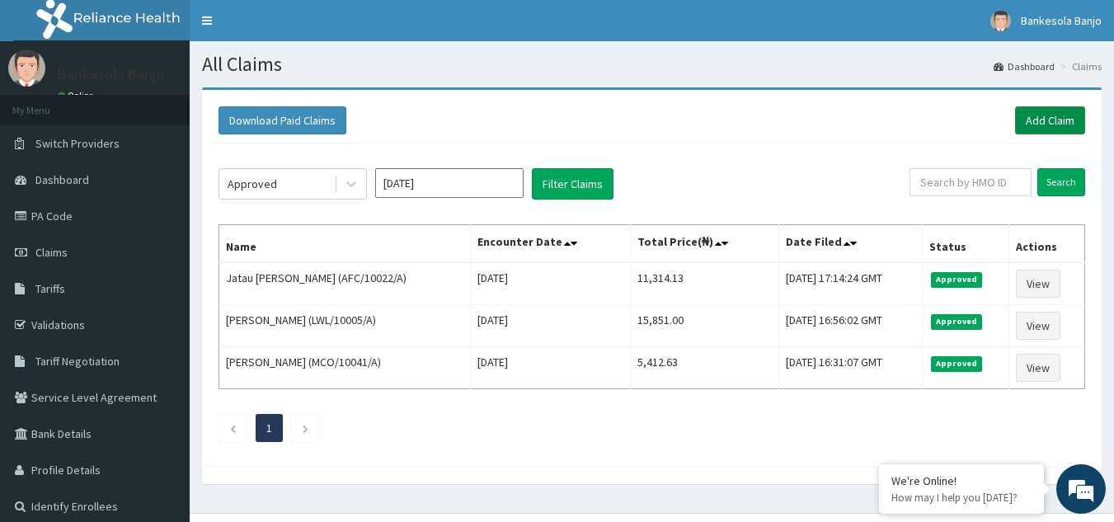
click at [1036, 124] on link "Add Claim" at bounding box center [1050, 120] width 70 height 28
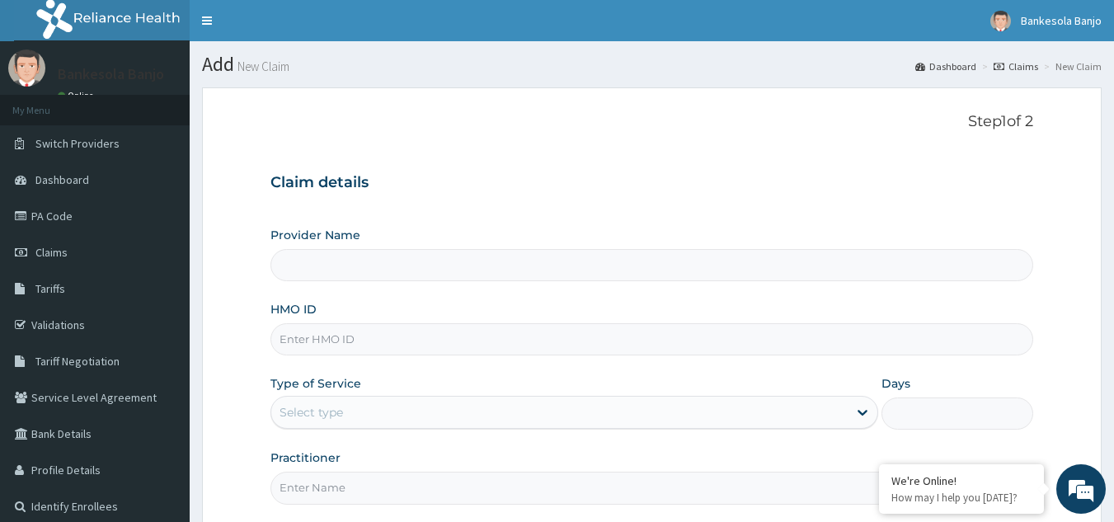
click at [335, 358] on div "Provider Name HMO ID Type of Service Select type Days Practitioner" at bounding box center [651, 365] width 763 height 277
click at [335, 351] on input "HMO ID" at bounding box center [651, 339] width 763 height 32
paste input "AWR/10001/A"
type input "AWR/10001/A"
type input "Reliance Family Clinics (RFC) - [GEOGRAPHIC_DATA]"
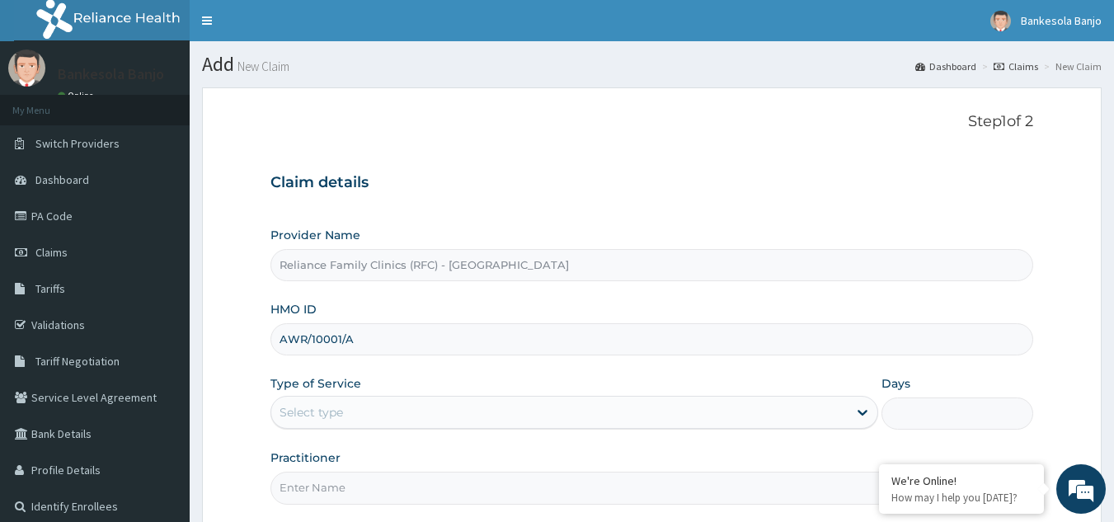
type input "AWR/10001/A"
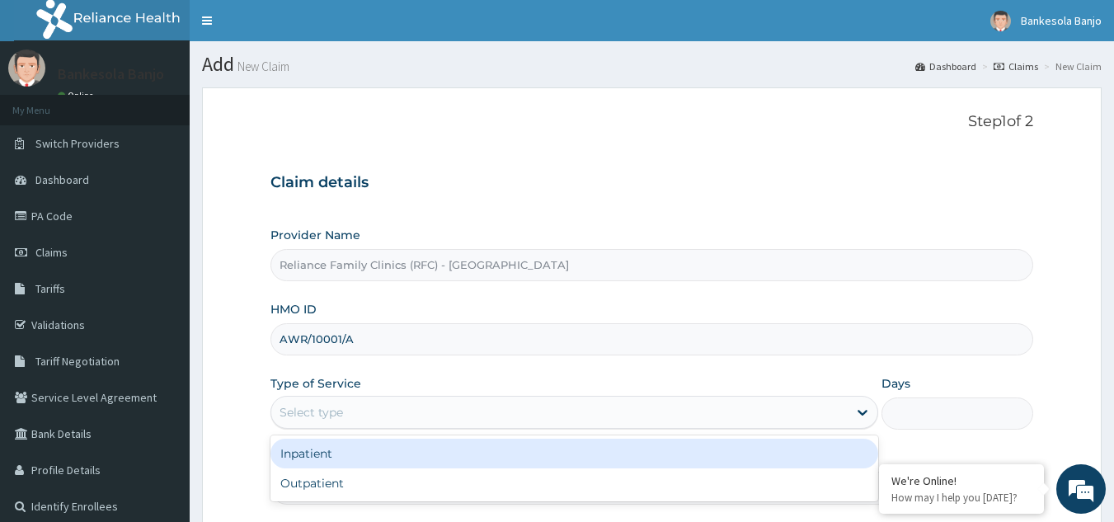
click at [360, 409] on div "Select type" at bounding box center [559, 412] width 576 height 26
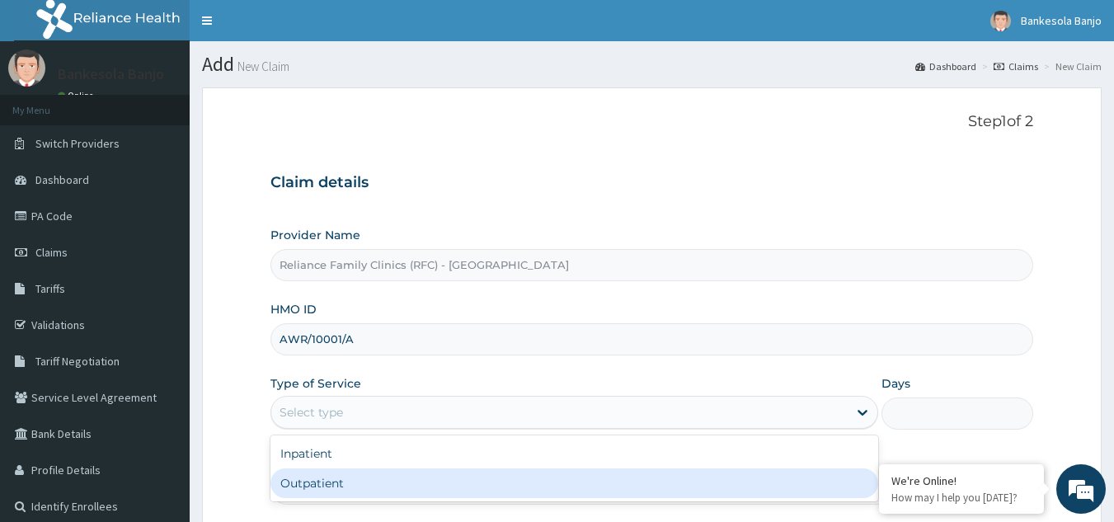
click at [369, 480] on div "Outpatient" at bounding box center [574, 483] width 608 height 30
type input "1"
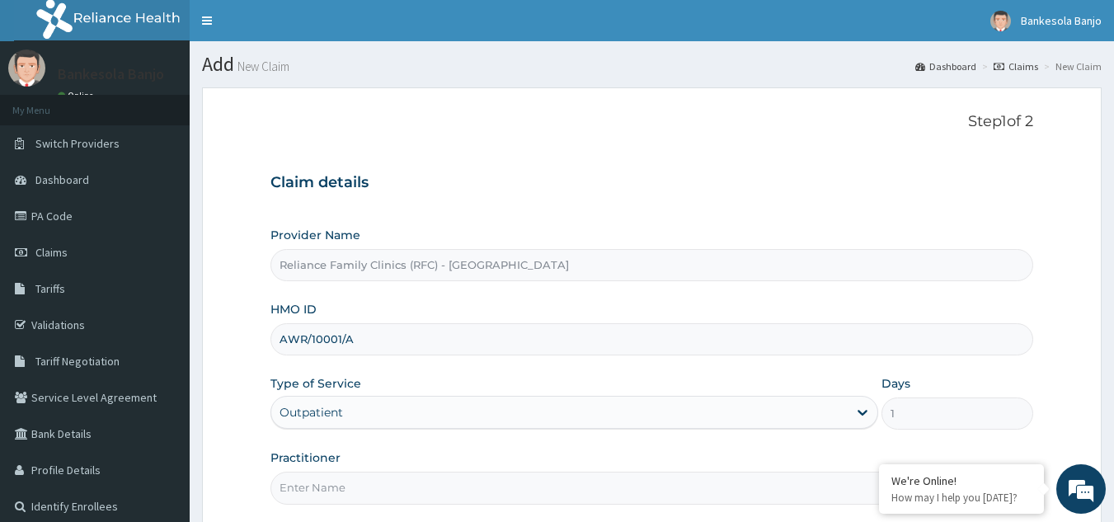
click at [369, 480] on input "Practitioner" at bounding box center [651, 488] width 763 height 32
type input "Dr Farida"
drag, startPoint x: 1007, startPoint y: 392, endPoint x: 1123, endPoint y: 390, distance: 115.4
click at [1113, 390] on html "R EL Toggle navigation Bankesola Banjo Bankesola Banjo - bbanjo@getrelianceheal…" at bounding box center [557, 339] width 1114 height 678
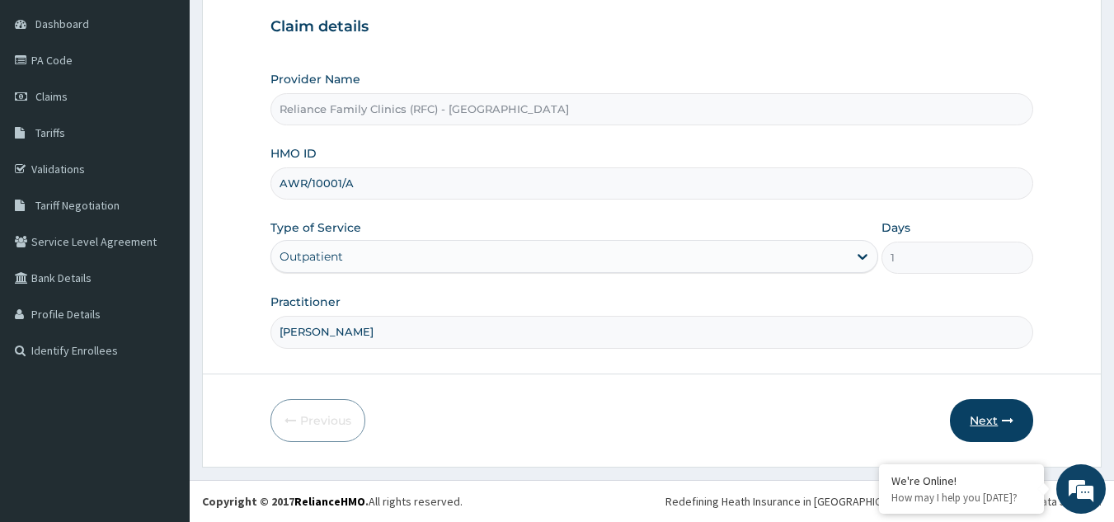
click at [1021, 423] on button "Next" at bounding box center [991, 420] width 83 height 43
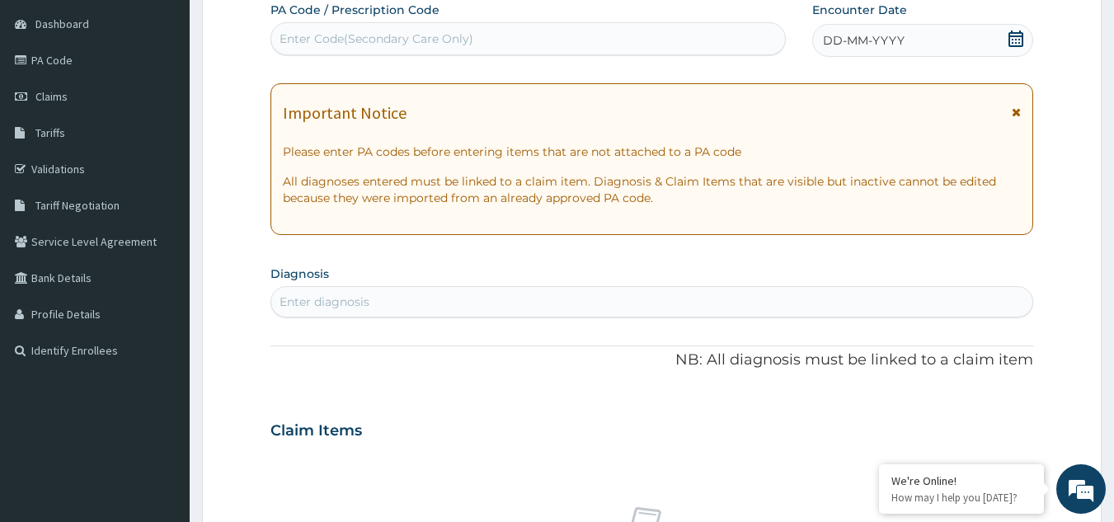
click at [1007, 33] on icon at bounding box center [1015, 39] width 16 height 16
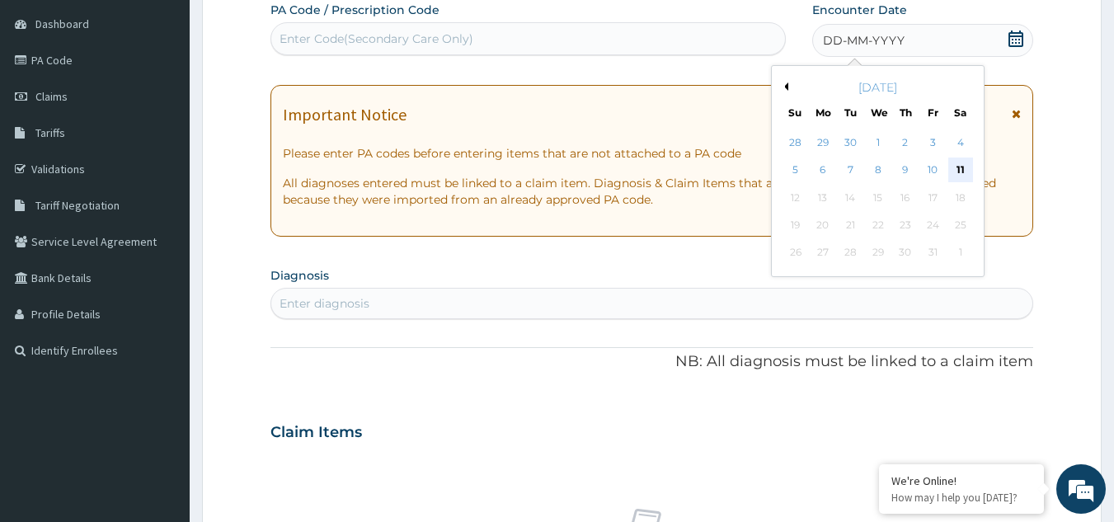
click at [968, 173] on div "11" at bounding box center [960, 170] width 25 height 25
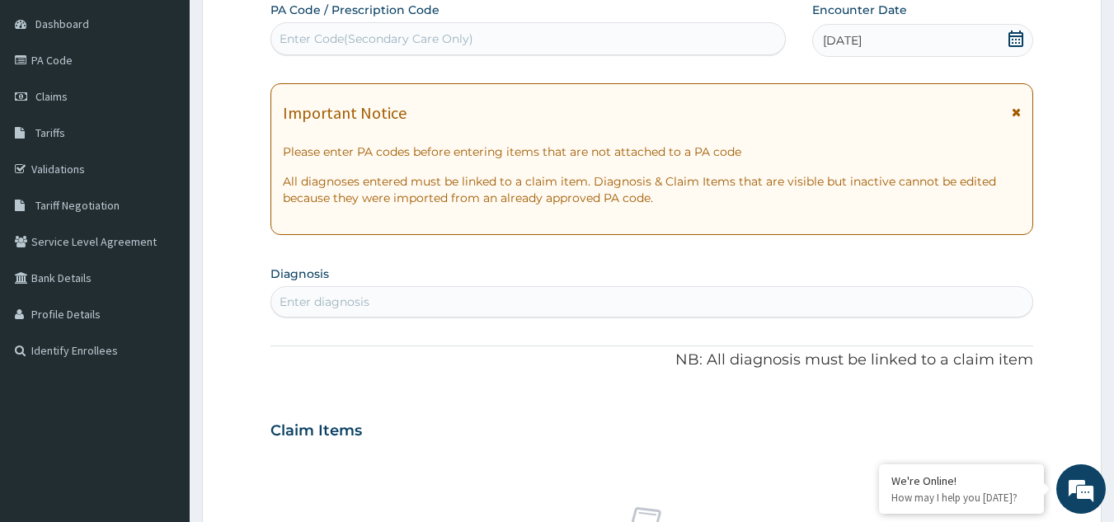
click at [657, 298] on div "Enter diagnosis" at bounding box center [652, 302] width 762 height 26
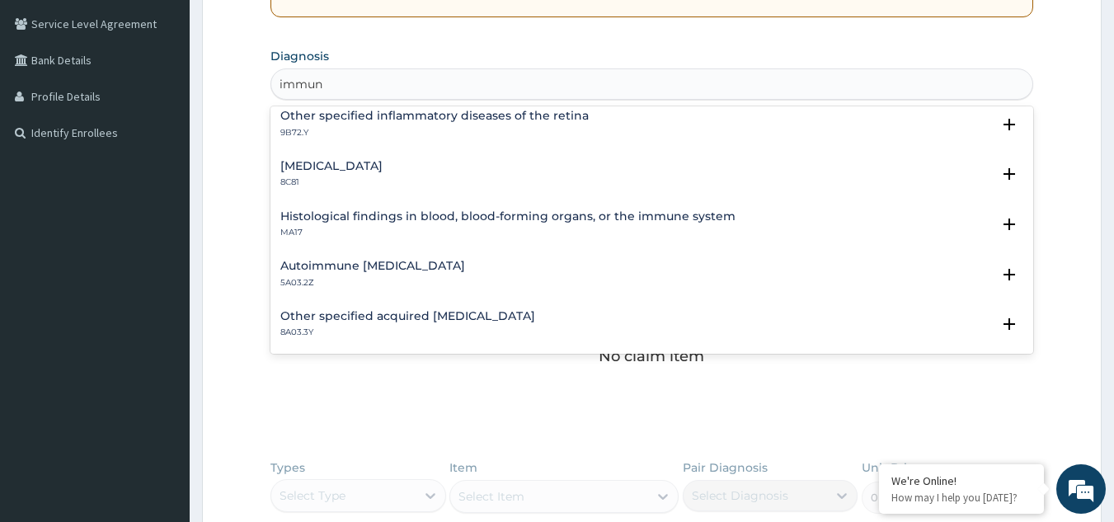
scroll to position [2273, 0]
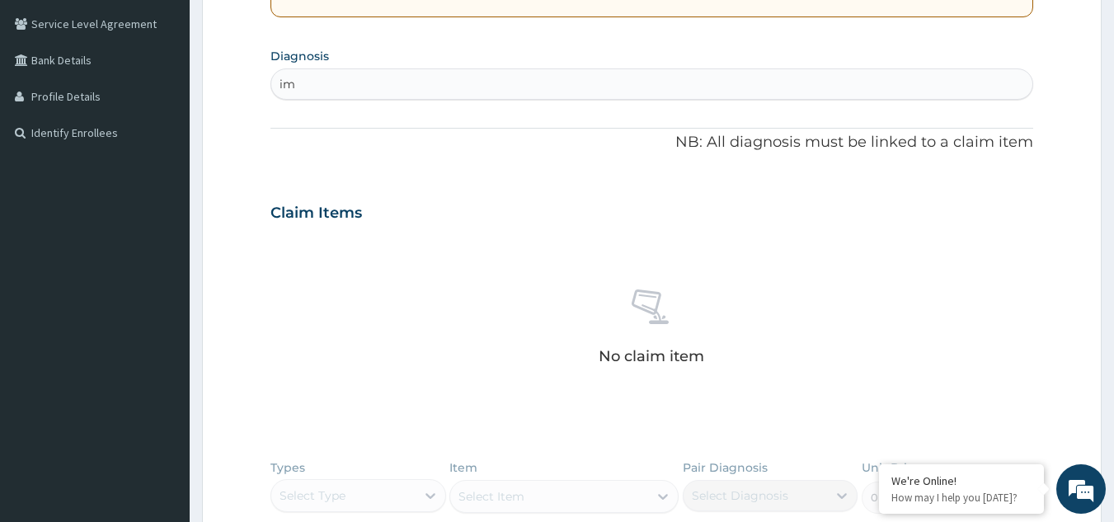
type input "i"
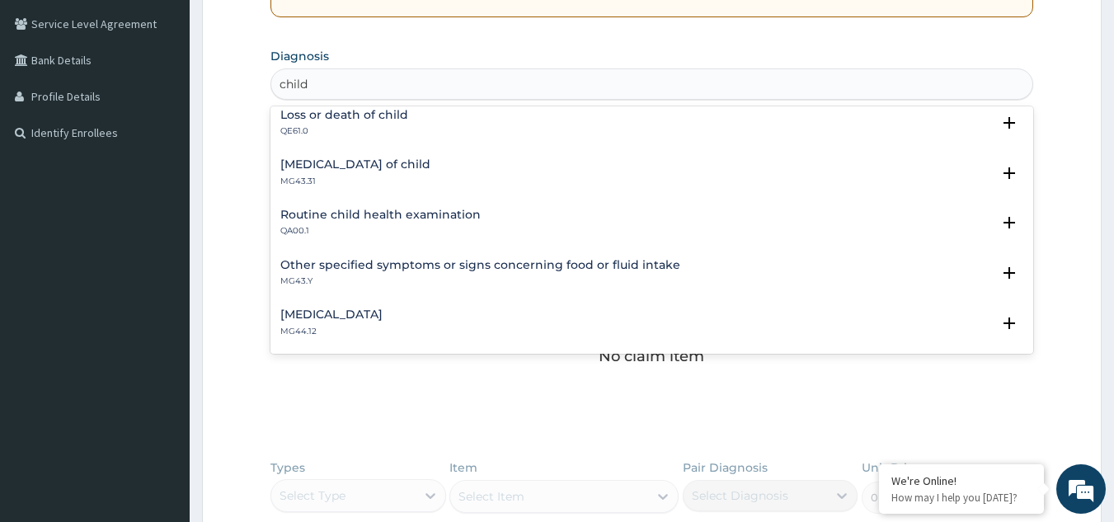
scroll to position [64, 0]
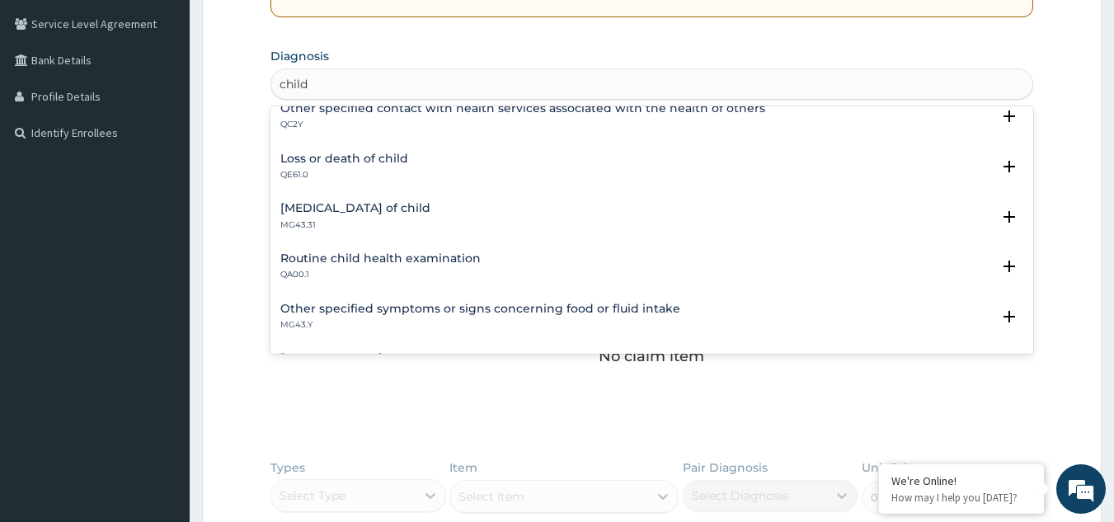
drag, startPoint x: 477, startPoint y: 258, endPoint x: 458, endPoint y: 377, distance: 120.2
click at [458, 377] on div "PA Code / Prescription Code Enter Code(Secondary Care Only) Encounter Date 11-1…" at bounding box center [651, 210] width 763 height 853
type input "child"
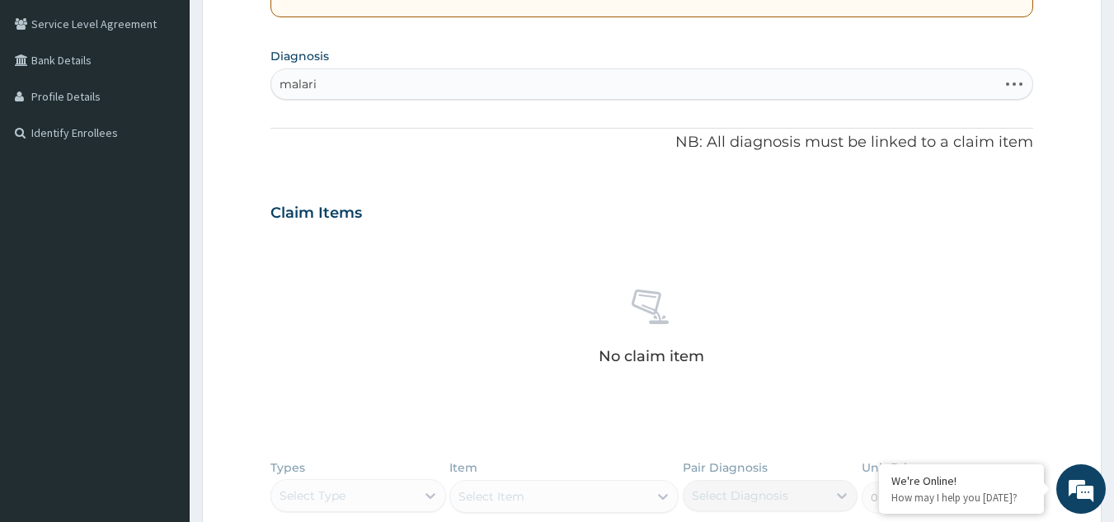
type input "malaria"
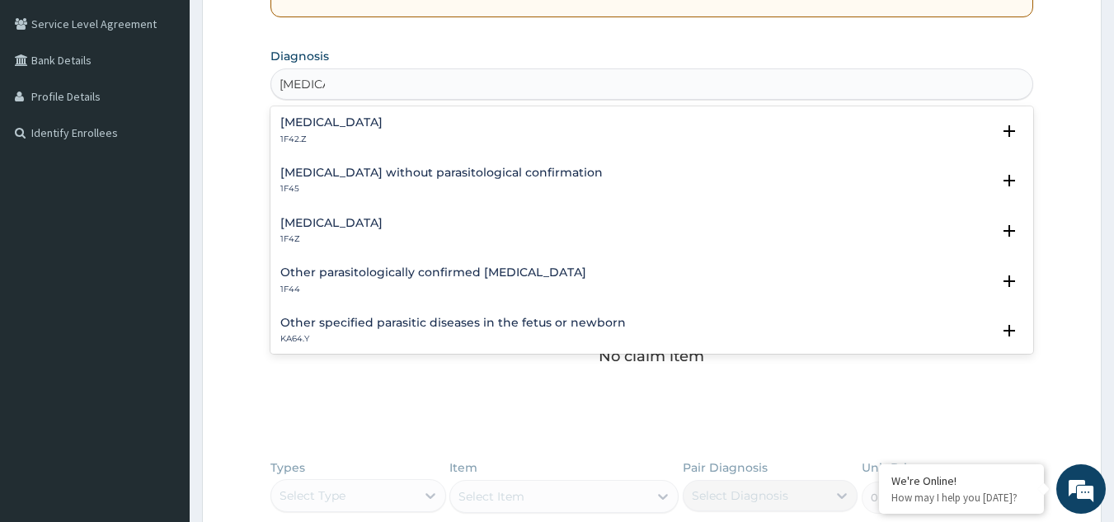
click at [351, 228] on h4 "Malaria, unspecified" at bounding box center [331, 223] width 102 height 12
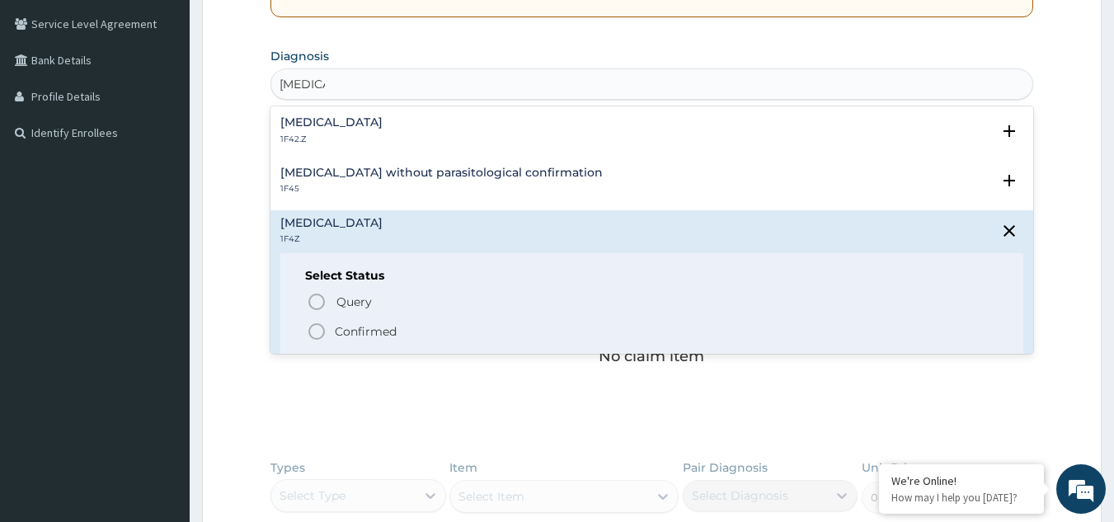
click at [383, 129] on h4 "Plasmodium malariae malaria without complication" at bounding box center [331, 122] width 102 height 12
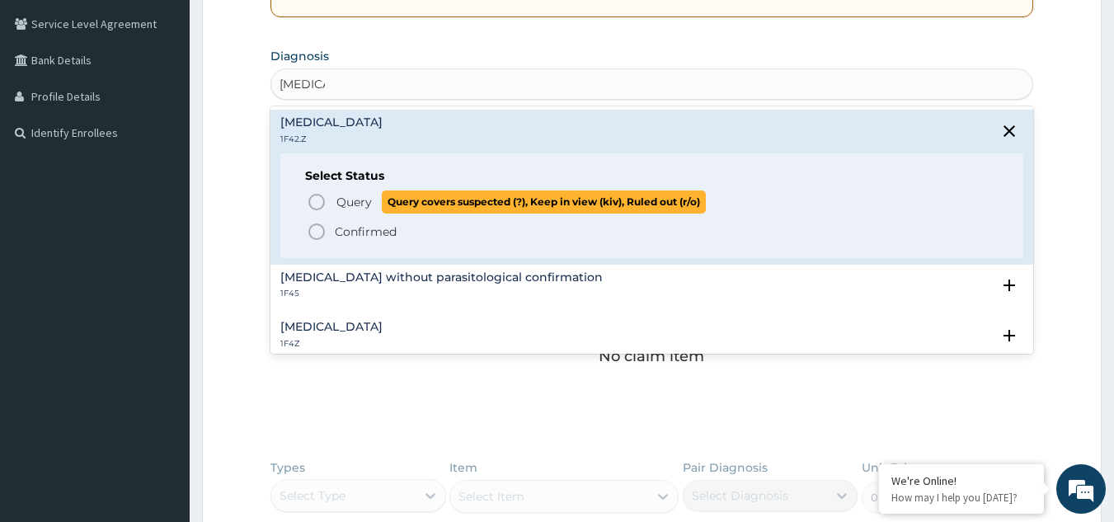
click at [317, 207] on icon "status option query" at bounding box center [317, 202] width 20 height 20
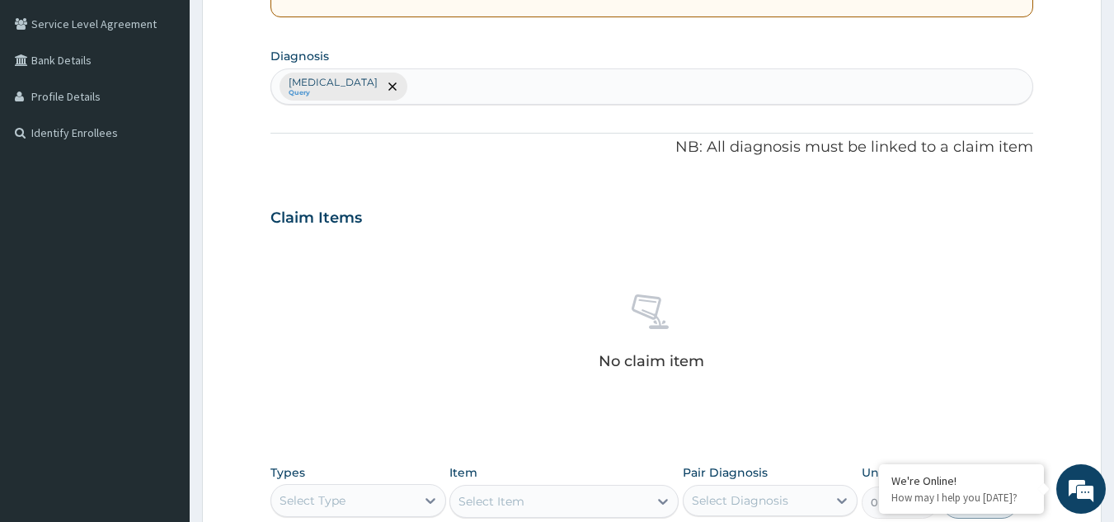
scroll to position [667, 0]
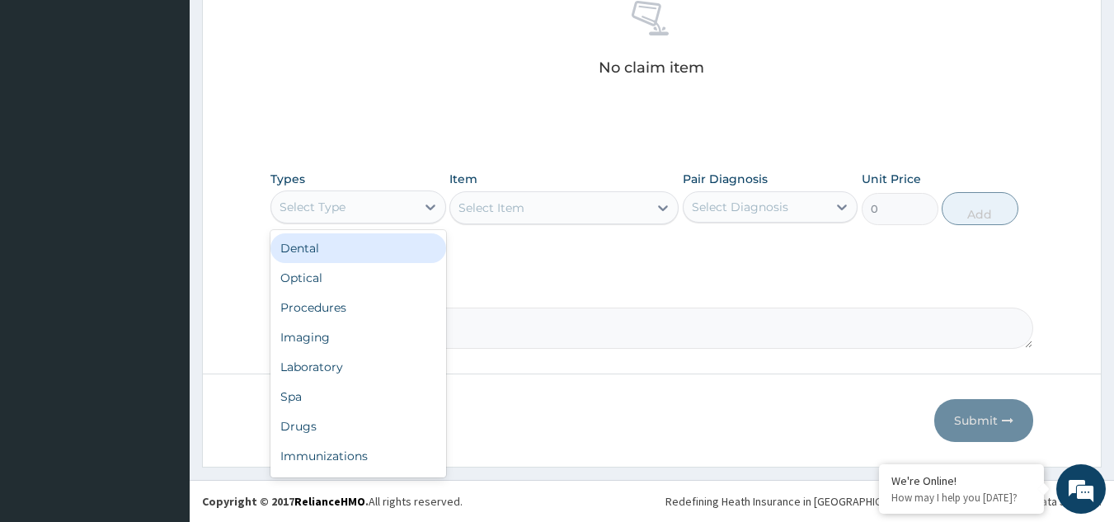
click at [364, 204] on div "Select Type" at bounding box center [343, 207] width 144 height 26
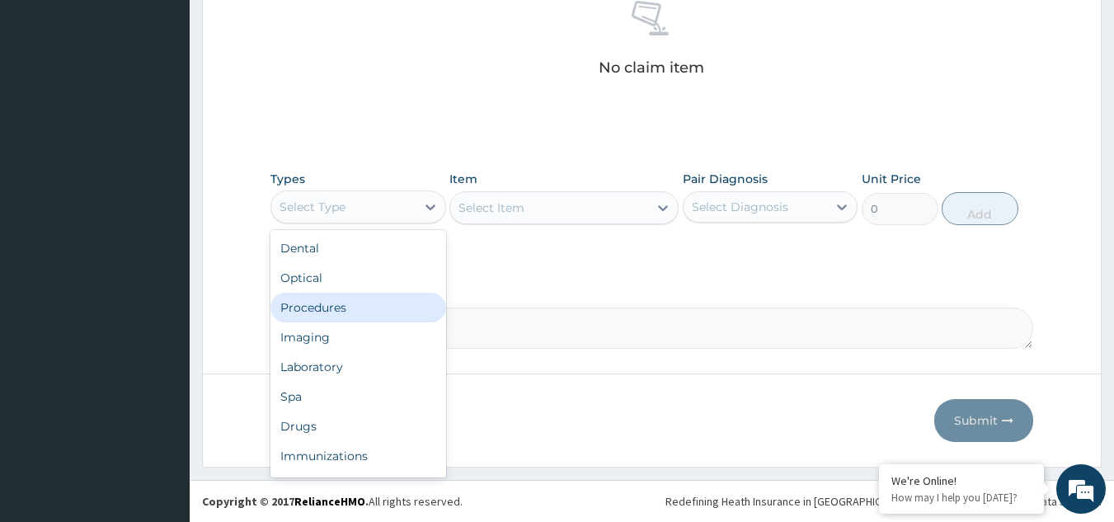
click at [334, 313] on div "Procedures" at bounding box center [358, 308] width 176 height 30
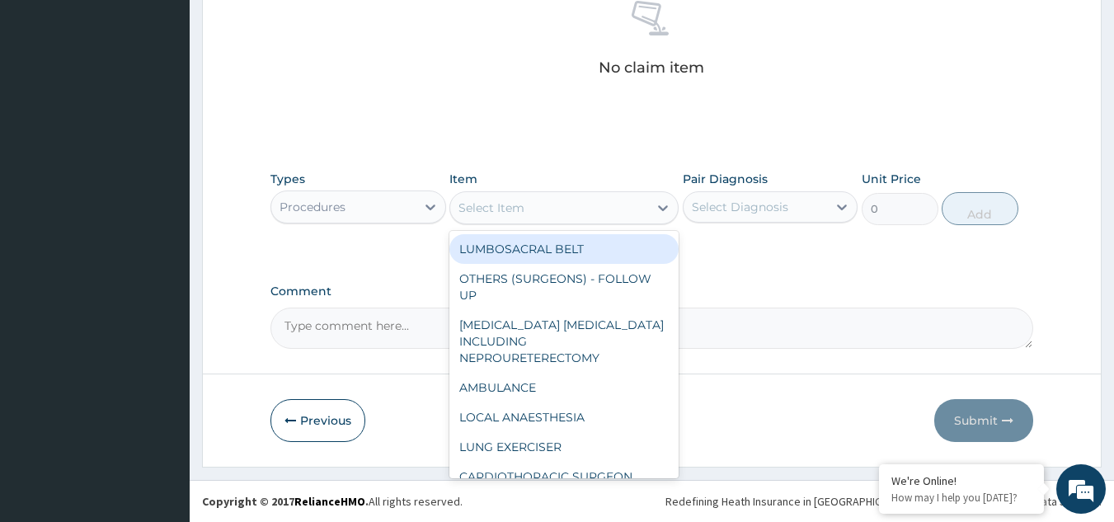
click at [499, 215] on div "Select Item" at bounding box center [491, 208] width 66 height 16
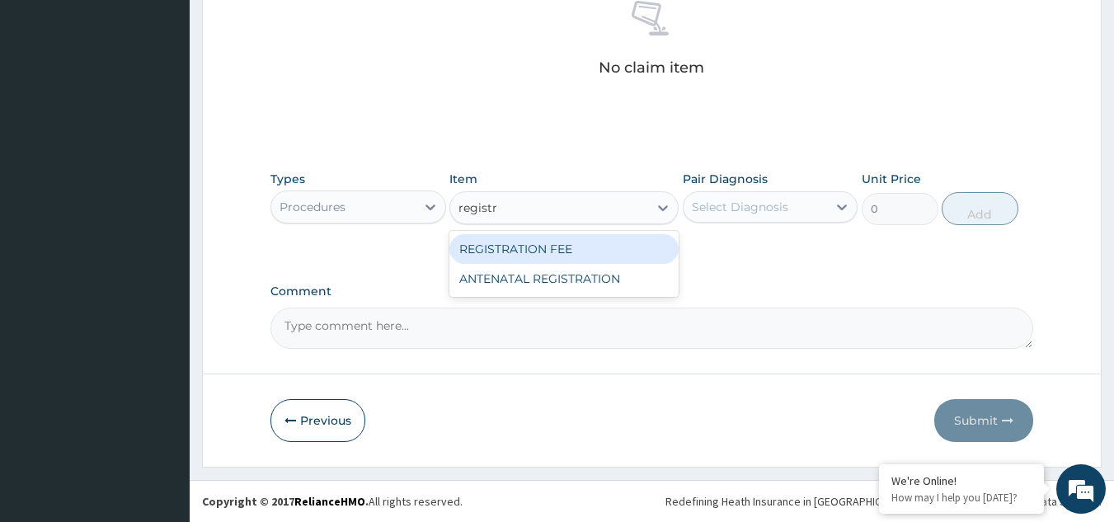
type input "registra"
click at [544, 244] on div "REGISTRATION FEE" at bounding box center [563, 249] width 229 height 30
type input "2042.5"
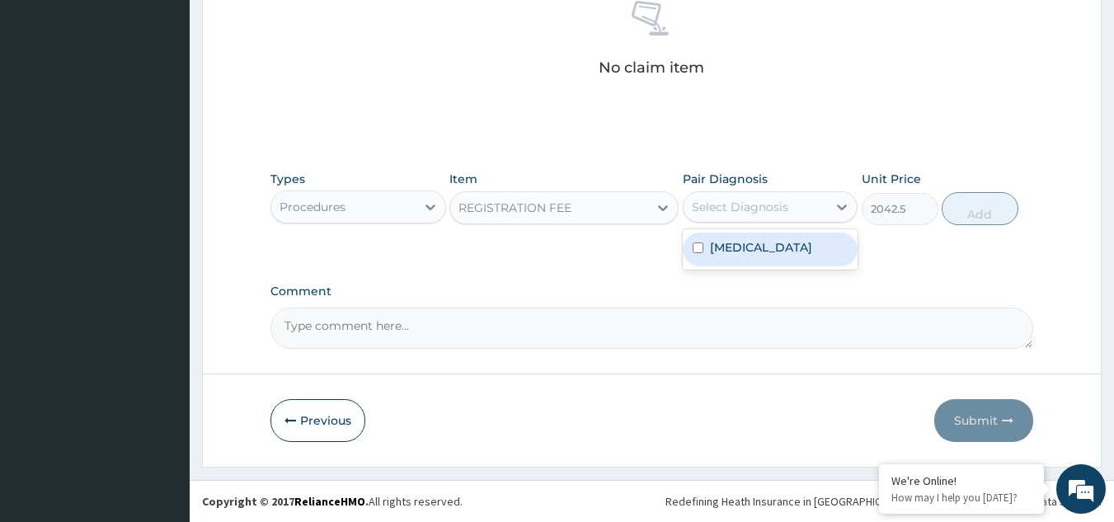
click at [758, 196] on div "Select Diagnosis" at bounding box center [755, 207] width 144 height 26
click at [762, 248] on label "Plasmodium malariae malaria without complication" at bounding box center [761, 247] width 102 height 16
checkbox input "true"
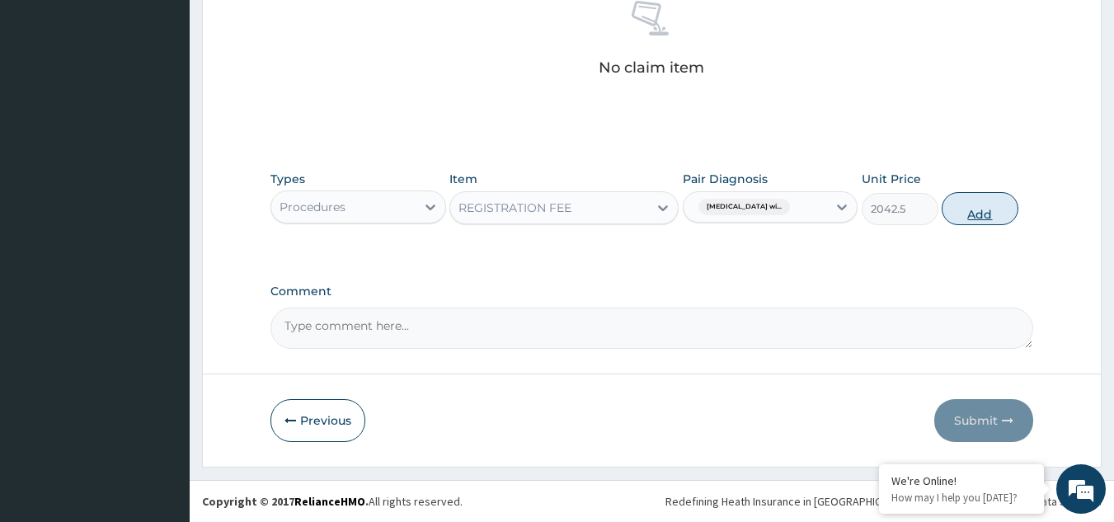
click at [1002, 200] on button "Add" at bounding box center [979, 208] width 77 height 33
type input "0"
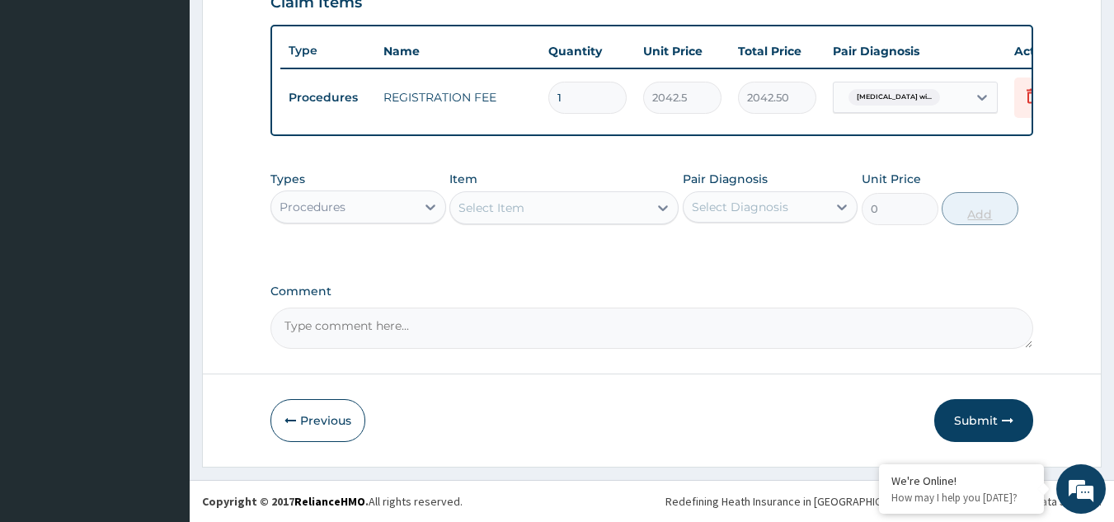
scroll to position [601, 0]
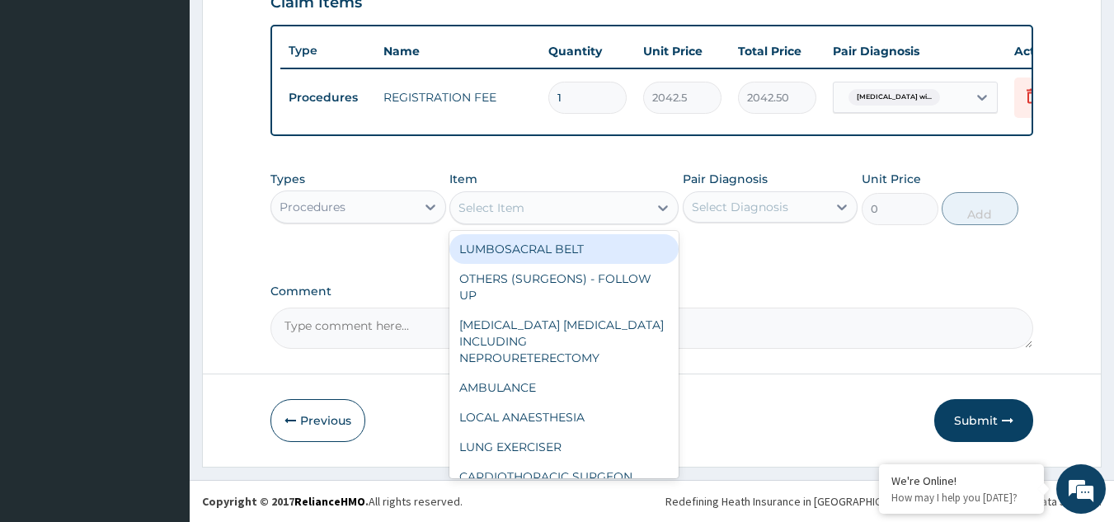
click at [580, 214] on div "Select Item" at bounding box center [549, 208] width 198 height 26
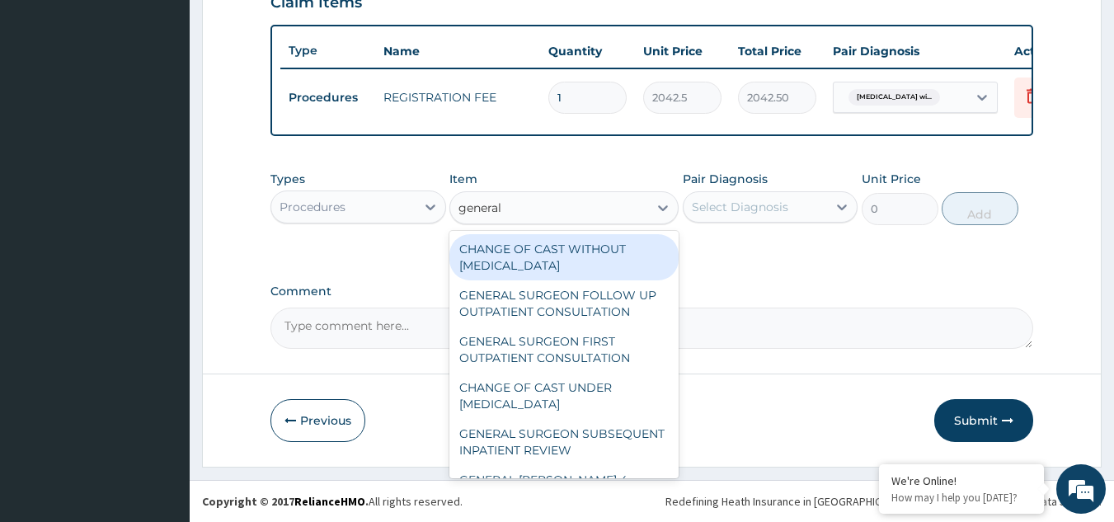
type input "general p"
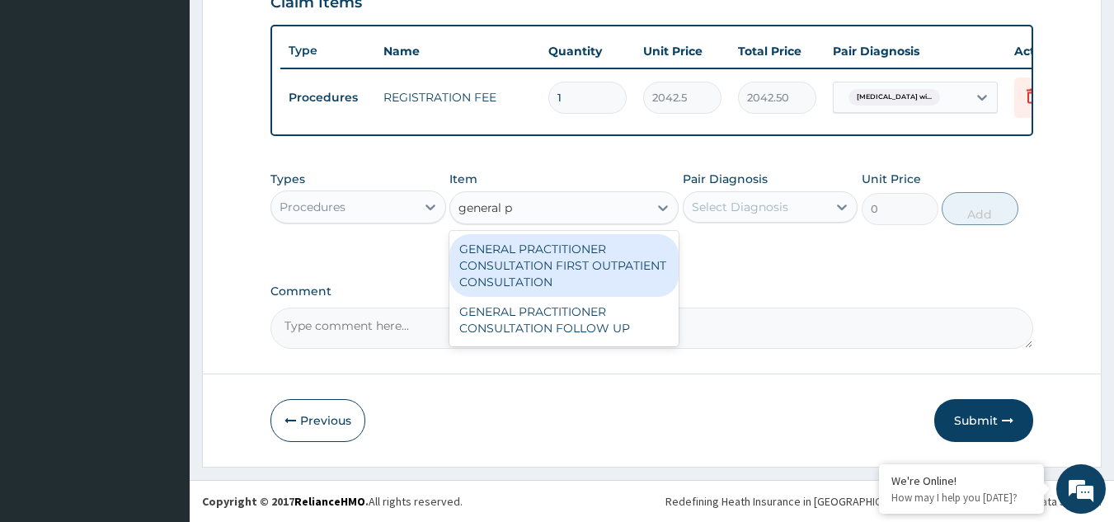
click at [574, 279] on div "GENERAL PRACTITIONER CONSULTATION FIRST OUTPATIENT CONSULTATION" at bounding box center [563, 265] width 229 height 63
type input "3370.125"
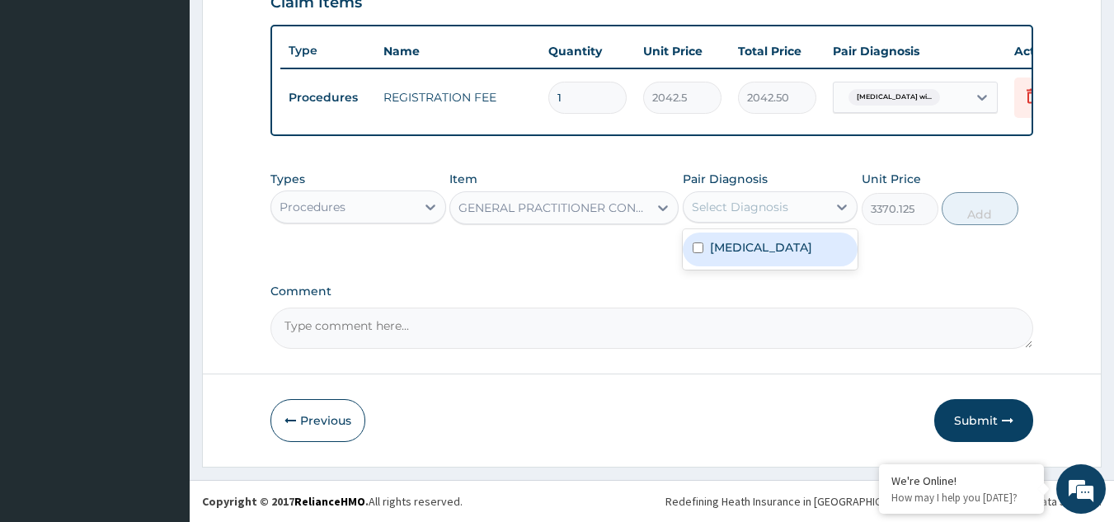
click at [777, 194] on div "Select Diagnosis" at bounding box center [755, 207] width 144 height 26
click at [769, 256] on label "Plasmodium malariae malaria without complication" at bounding box center [761, 247] width 102 height 16
checkbox input "true"
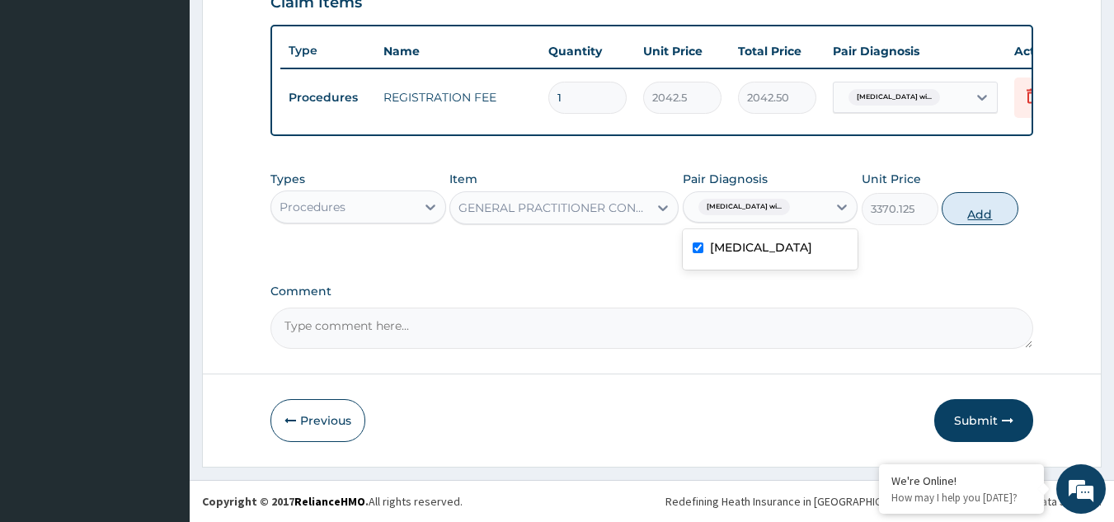
click at [998, 209] on button "Add" at bounding box center [979, 208] width 77 height 33
type input "0"
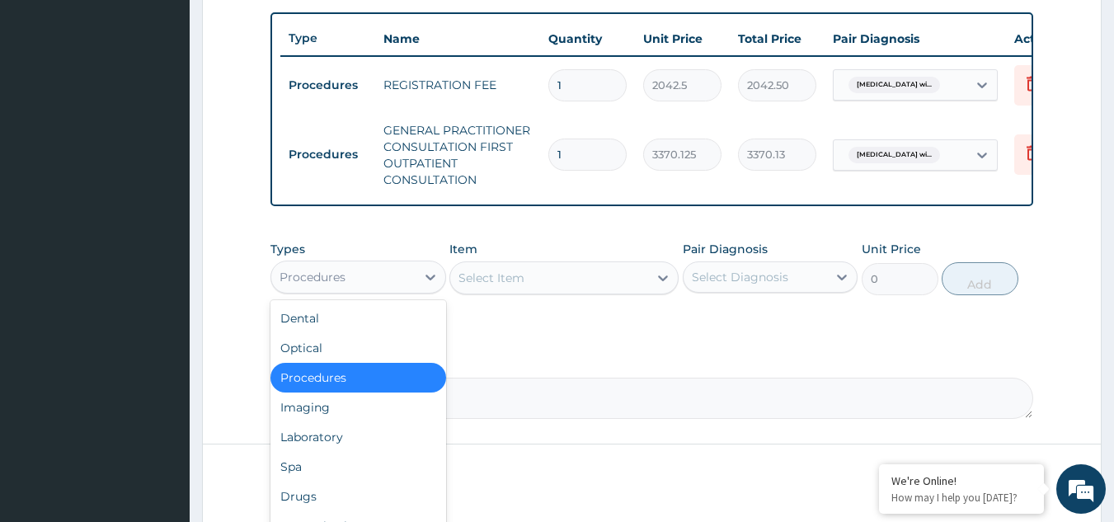
click at [373, 290] on div "Procedures" at bounding box center [343, 277] width 144 height 26
click at [344, 452] on div "Laboratory" at bounding box center [358, 437] width 176 height 30
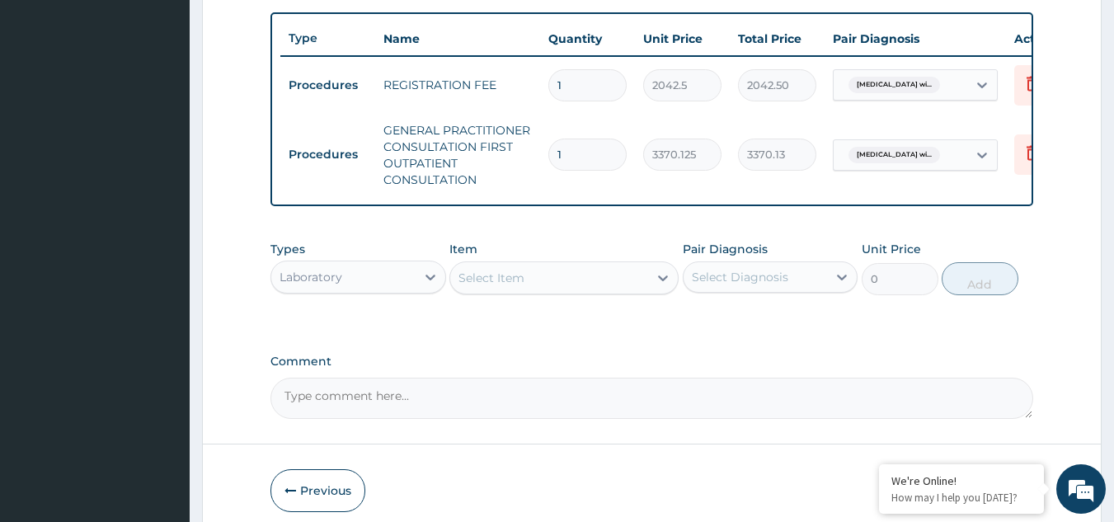
click at [528, 291] on div "Select Item" at bounding box center [549, 278] width 198 height 26
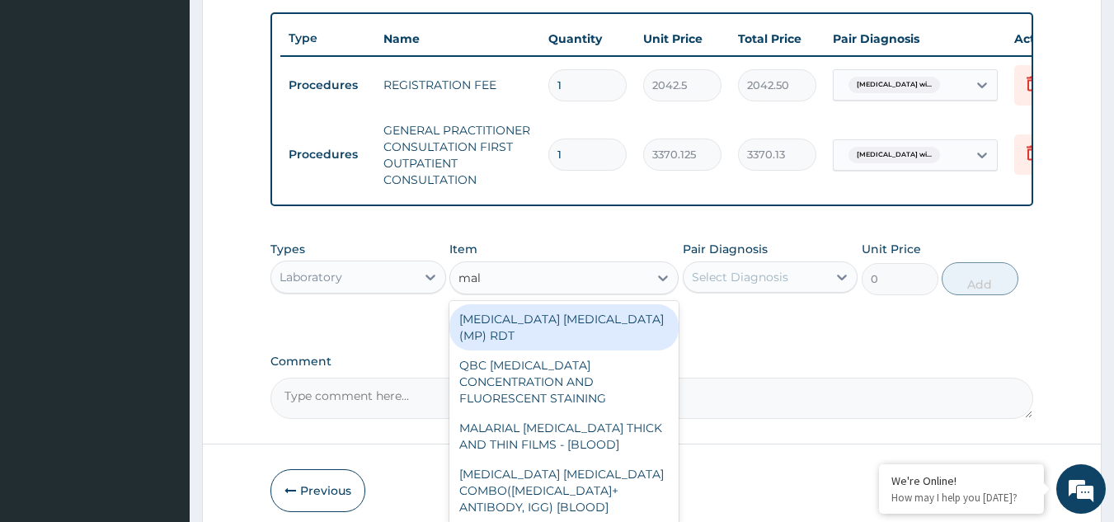
type input "mala"
click at [540, 342] on div "MALARIA PARASITE (MP) RDT" at bounding box center [563, 327] width 229 height 46
type input "1531.875"
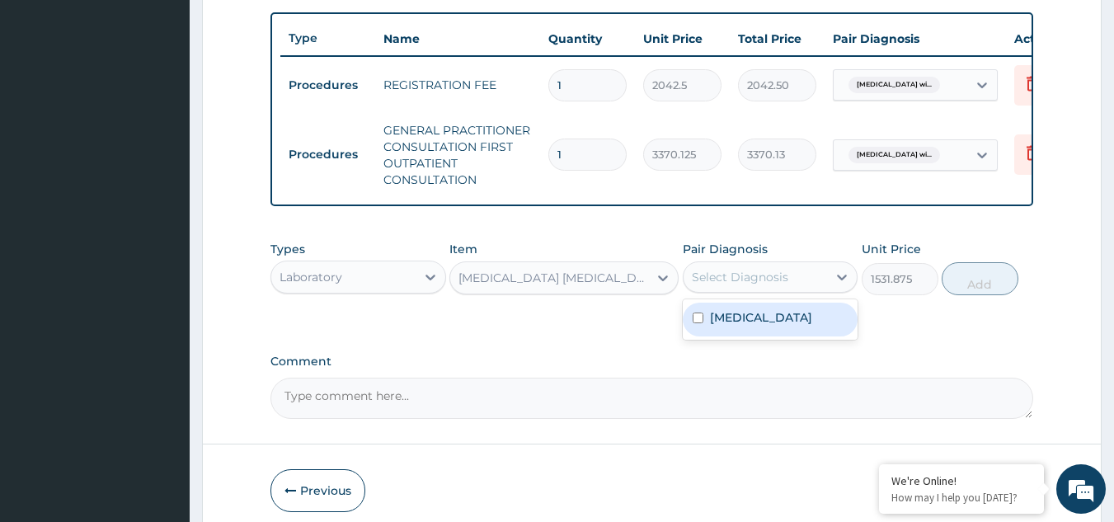
click at [738, 285] on div "Select Diagnosis" at bounding box center [740, 277] width 96 height 16
click at [751, 326] on label "Plasmodium malariae malaria without complication" at bounding box center [761, 317] width 102 height 16
checkbox input "true"
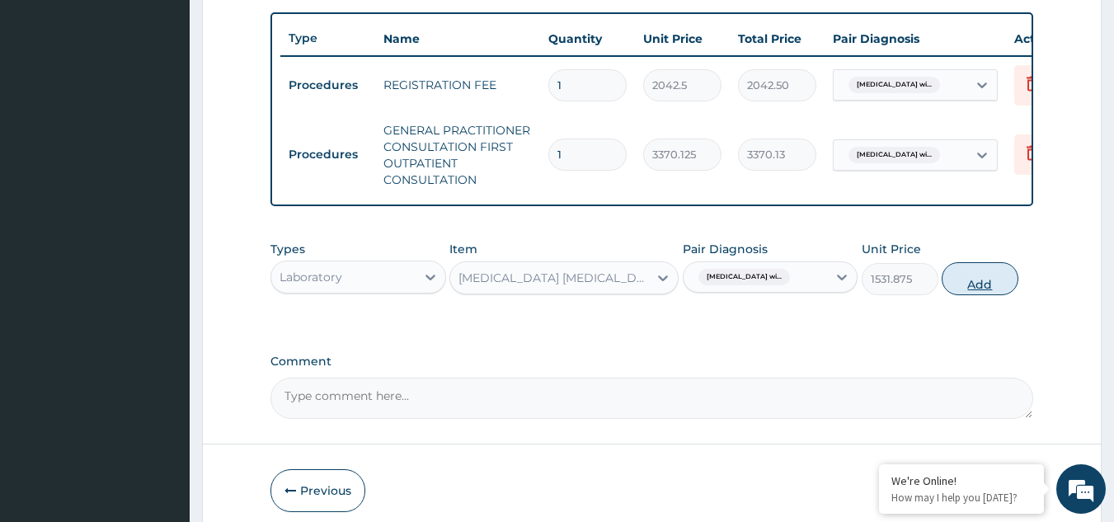
click at [983, 289] on button "Add" at bounding box center [979, 278] width 77 height 33
type input "0"
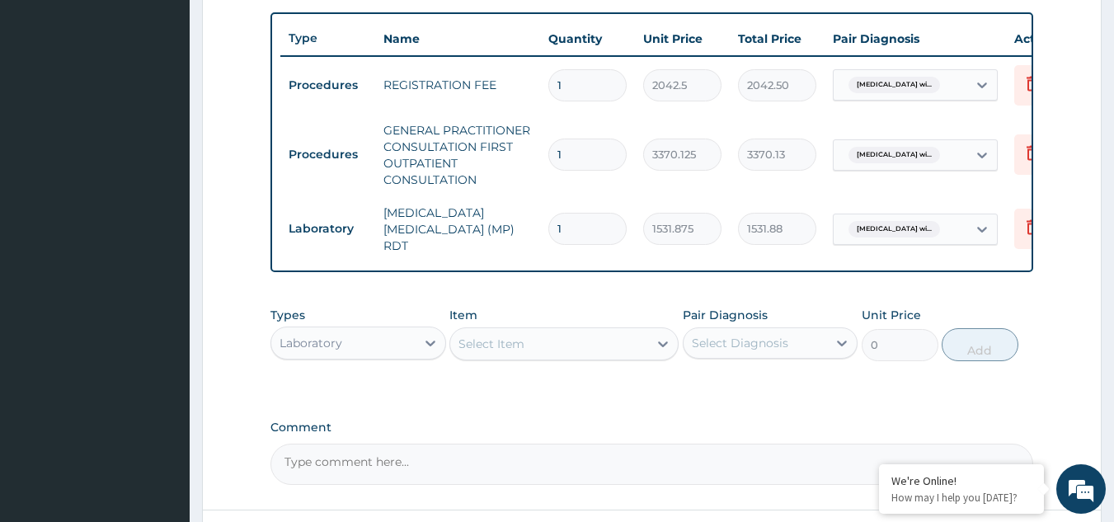
scroll to position [740, 0]
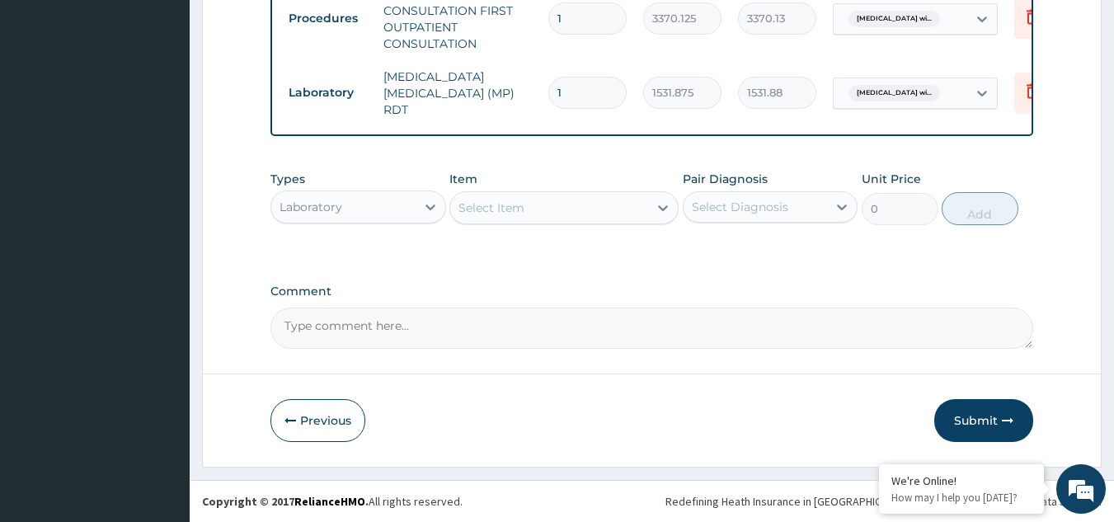
click at [505, 201] on div "Select Item" at bounding box center [491, 208] width 66 height 16
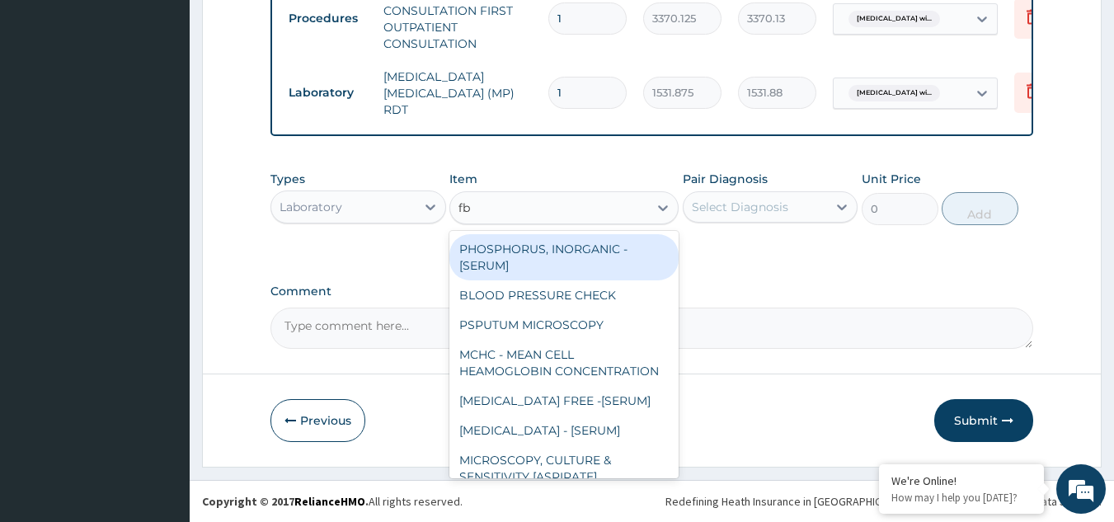
type input "fbc"
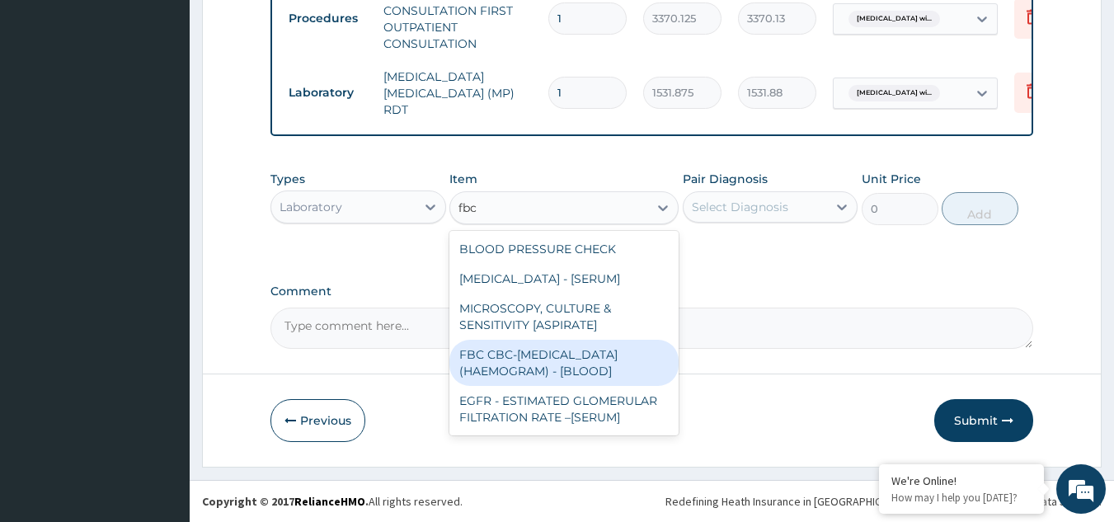
click at [509, 366] on div "FBC CBC-COMPLETE BLOOD COUNT (HAEMOGRAM) - [BLOOD]" at bounding box center [563, 363] width 229 height 46
type input "4085"
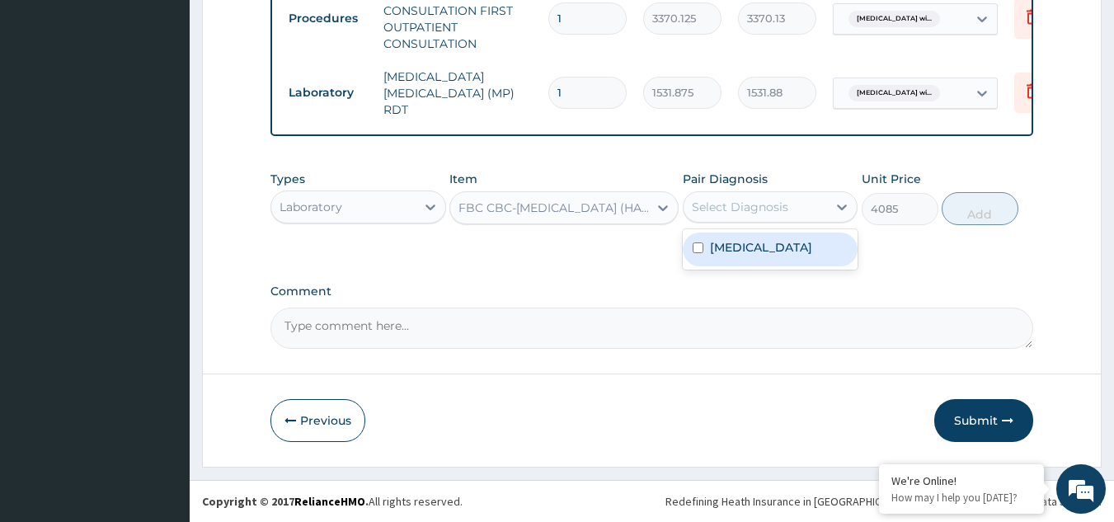
drag, startPoint x: 812, startPoint y: 209, endPoint x: 804, endPoint y: 269, distance: 59.9
click at [804, 223] on div "option Plasmodium malariae malaria without complication, selected. option Plasm…" at bounding box center [771, 206] width 176 height 31
click at [804, 256] on label "[MEDICAL_DATA]" at bounding box center [761, 247] width 102 height 16
checkbox input "true"
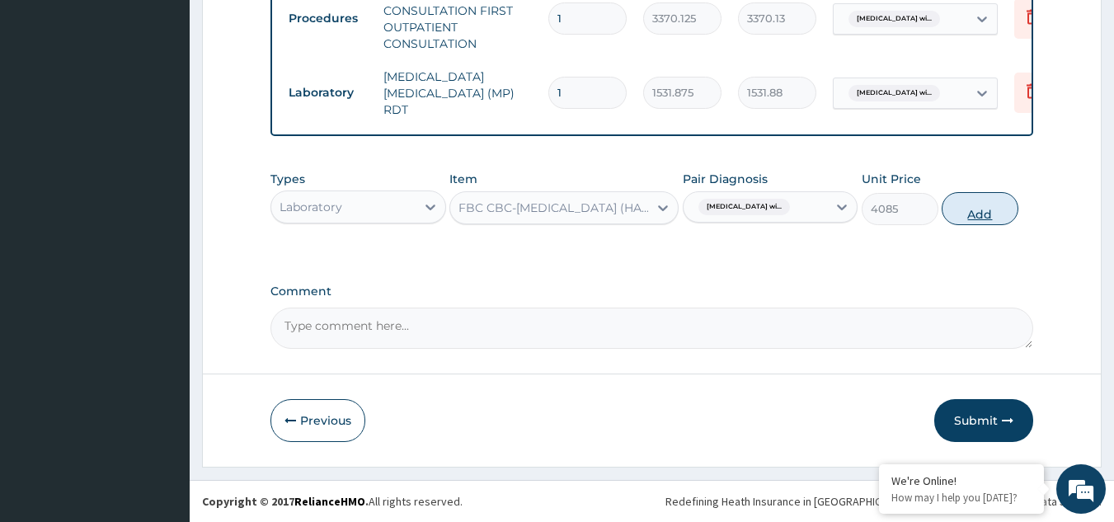
click at [979, 214] on button "Add" at bounding box center [979, 208] width 77 height 33
type input "0"
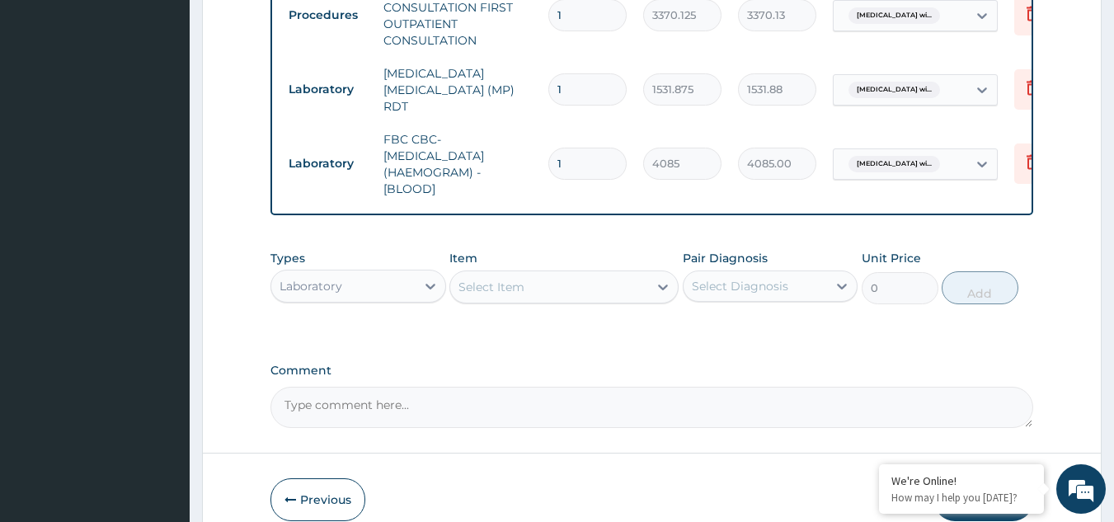
scroll to position [823, 0]
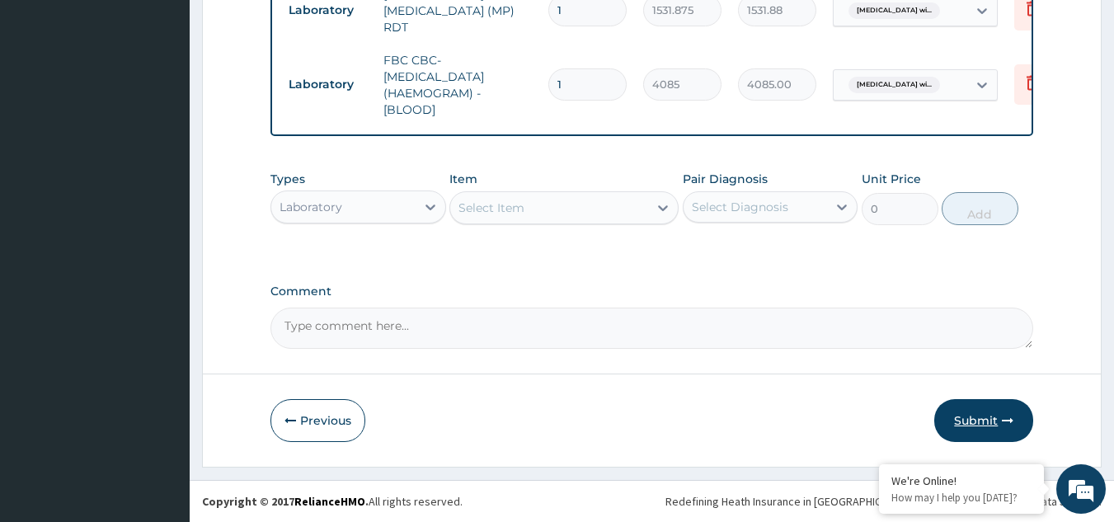
click at [979, 414] on button "Submit" at bounding box center [983, 420] width 99 height 43
click at [972, 418] on button "Submit" at bounding box center [983, 420] width 99 height 43
click at [984, 415] on button "Submit" at bounding box center [983, 420] width 99 height 43
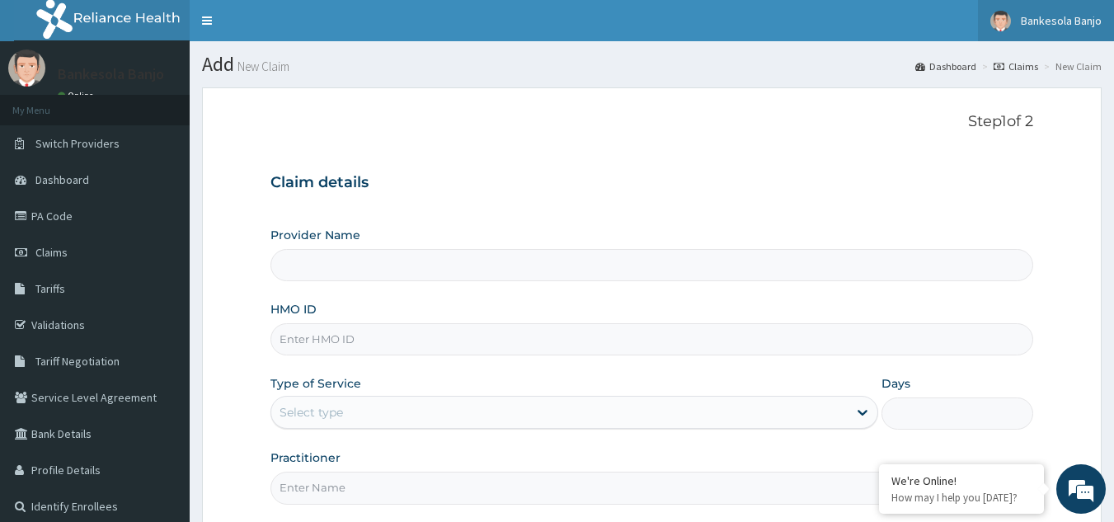
click at [1050, 27] on span "Bankesola Banjo" at bounding box center [1061, 20] width 81 height 15
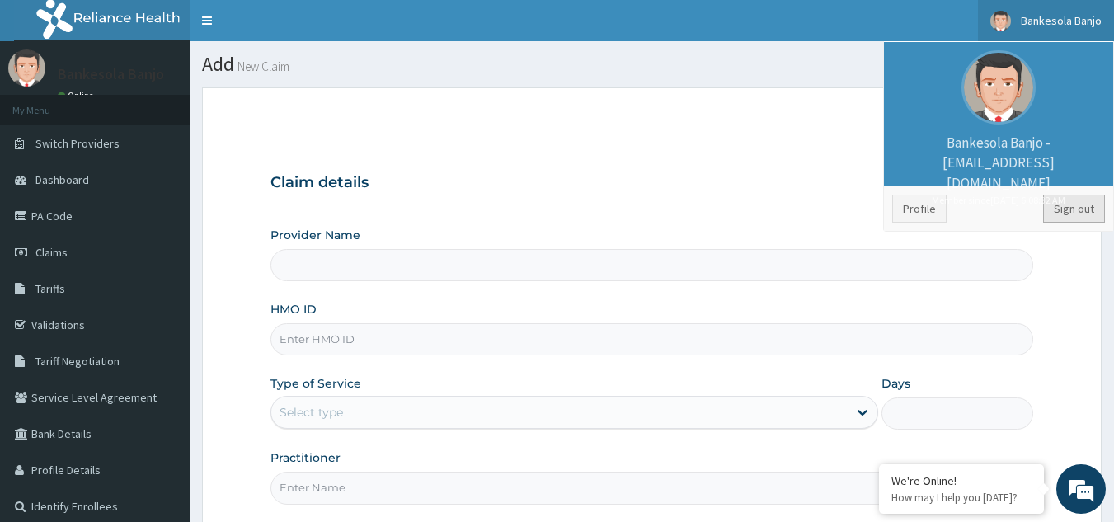
click at [1073, 220] on link "Sign out" at bounding box center [1074, 209] width 62 height 28
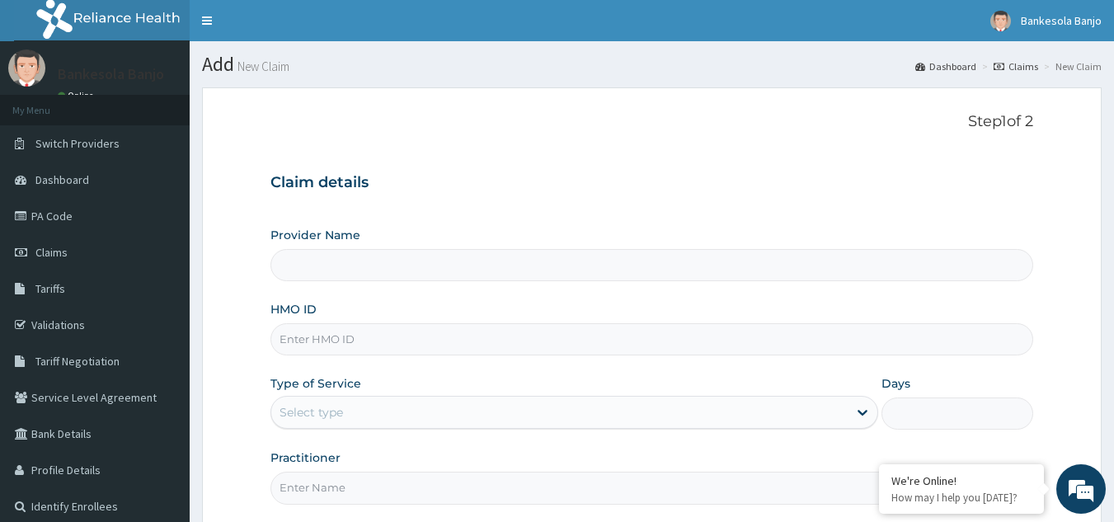
type input "Reliance Family Clinics (RFC) - [GEOGRAPHIC_DATA]"
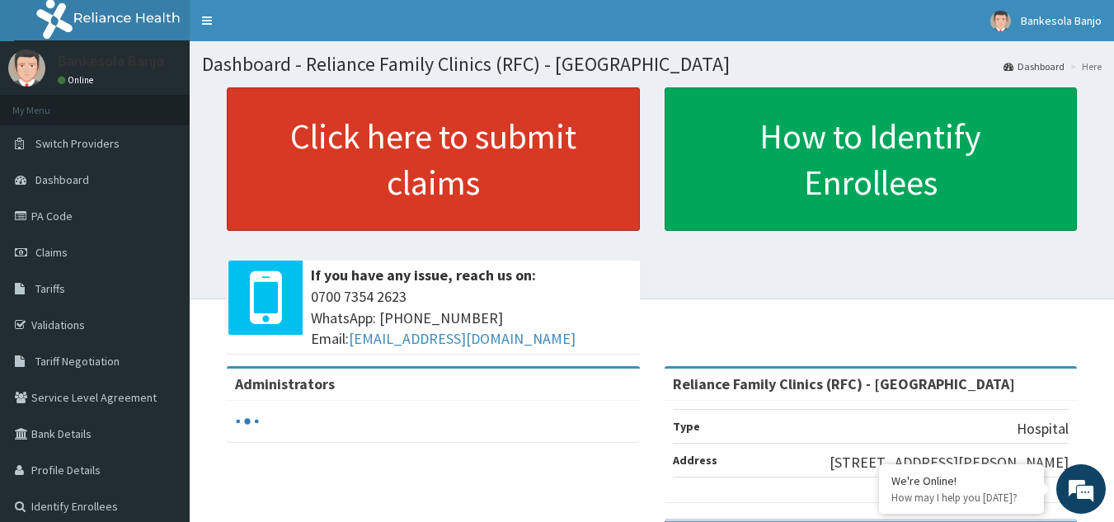
click at [511, 171] on link "Click here to submit claims" at bounding box center [433, 158] width 413 height 143
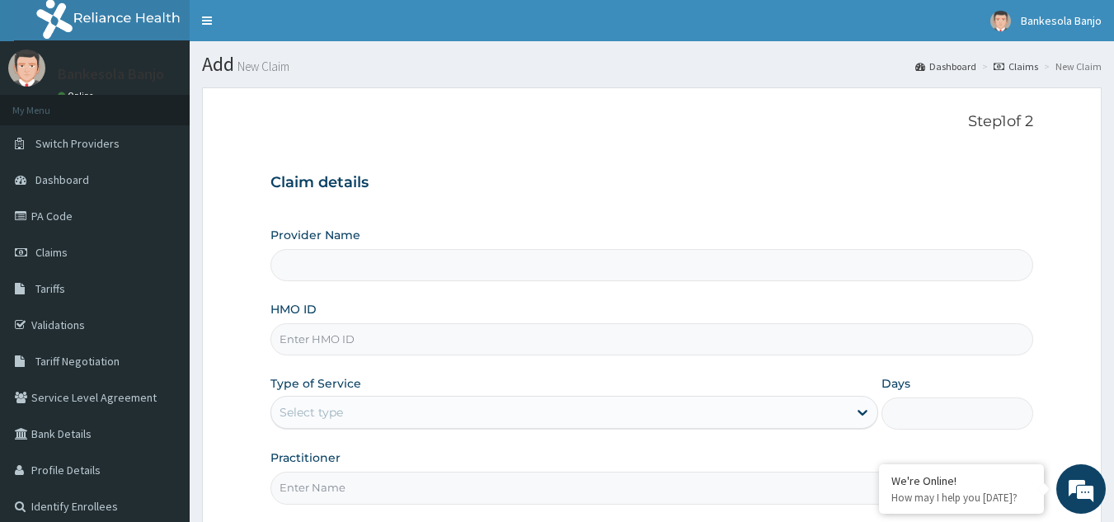
type input "Reliance Family Clinics (RFC) - [GEOGRAPHIC_DATA]"
drag, startPoint x: 237, startPoint y: 37, endPoint x: 126, endPoint y: -72, distance: 155.7
click at [126, 0] on html "R EL Toggle navigation Bankesola Banjo Bankesola Banjo - [EMAIL_ADDRESS][DOMAIN…" at bounding box center [557, 339] width 1114 height 678
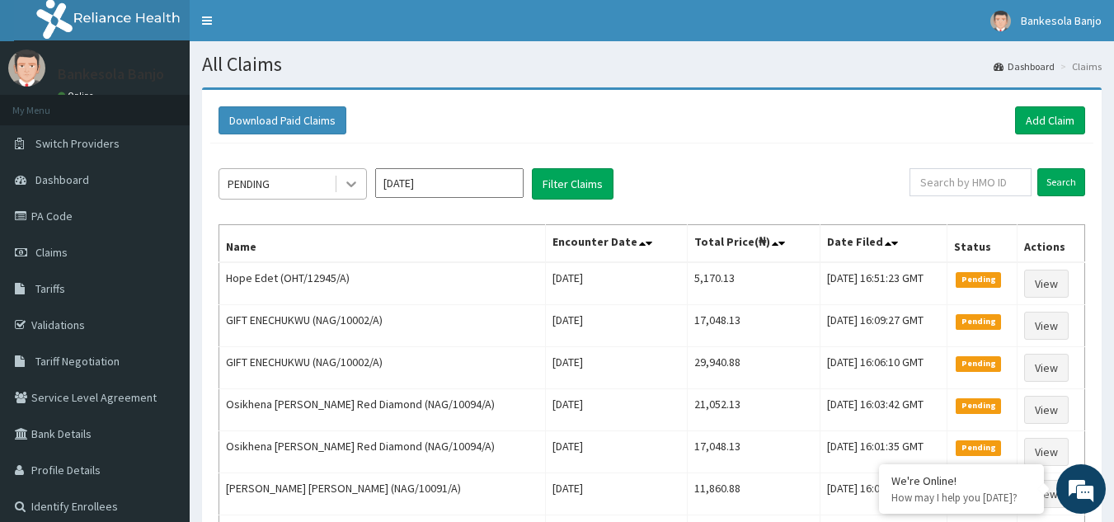
click at [357, 192] on icon at bounding box center [351, 184] width 16 height 16
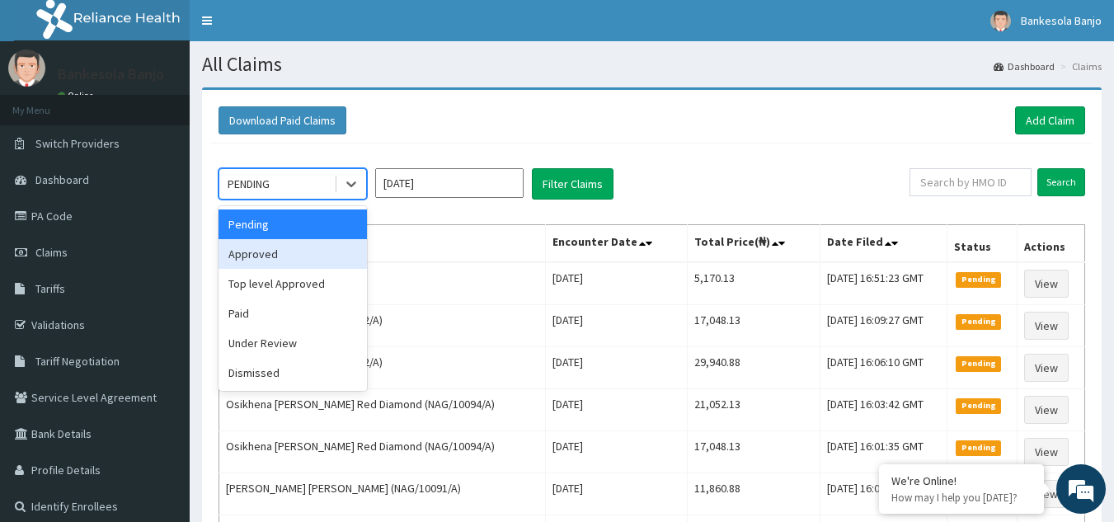
click at [310, 246] on div "Approved" at bounding box center [292, 254] width 148 height 30
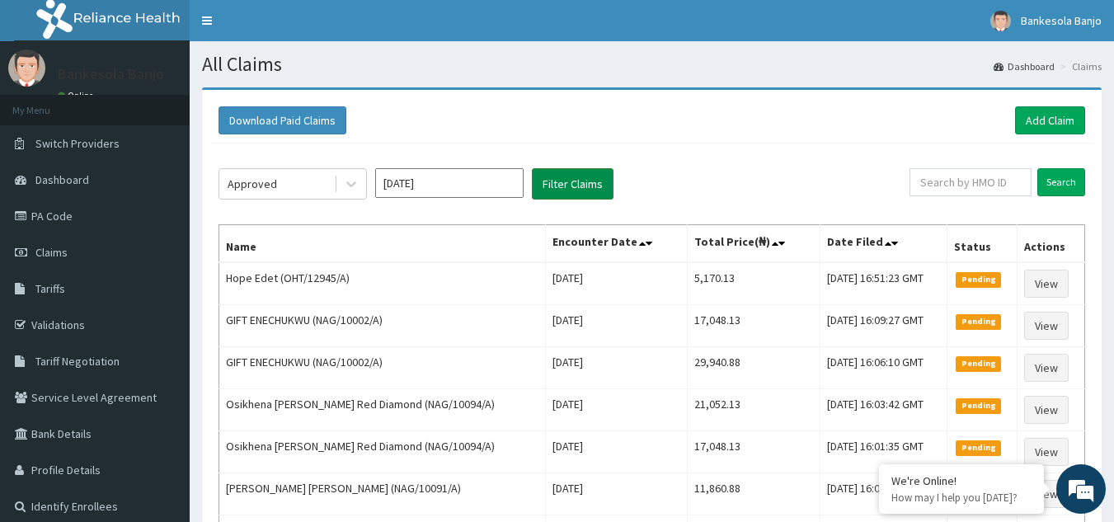
click at [568, 185] on button "Filter Claims" at bounding box center [573, 183] width 82 height 31
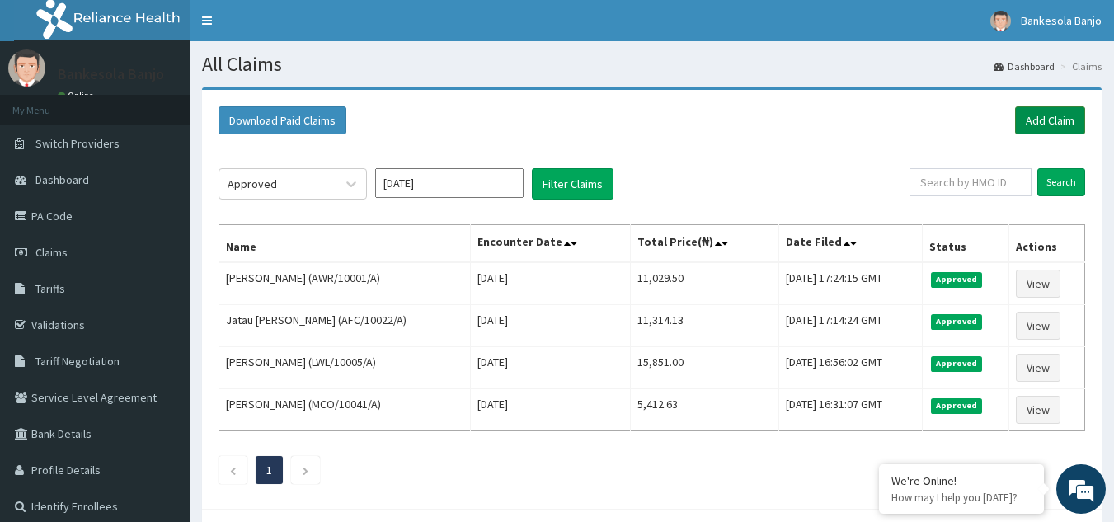
click at [1035, 113] on link "Add Claim" at bounding box center [1050, 120] width 70 height 28
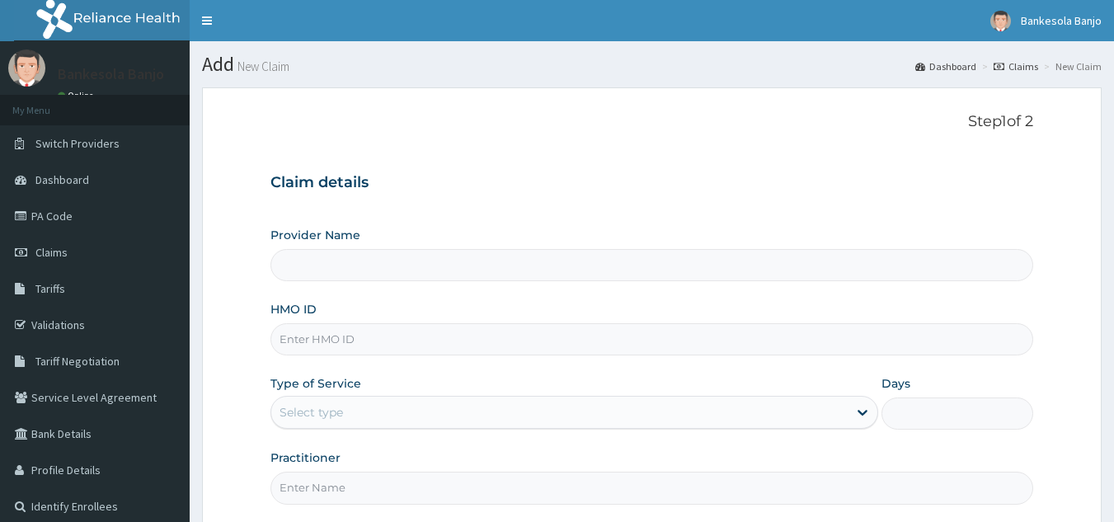
type input "Reliance Family Clinics (RFC) - Gbagada"
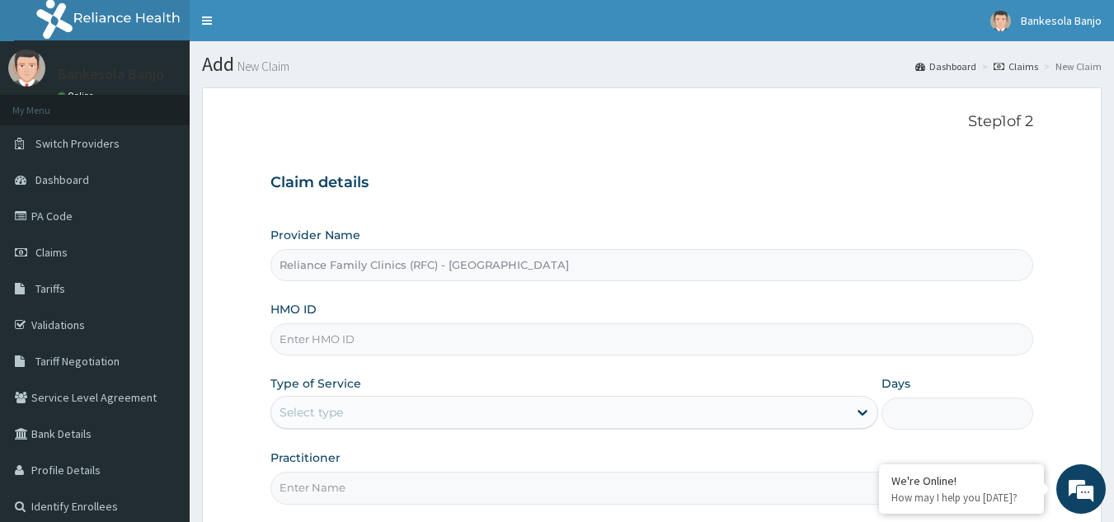
click at [308, 341] on input "HMO ID" at bounding box center [651, 339] width 763 height 32
paste input "AWR/10001/A"
type input "AWR/10001/A"
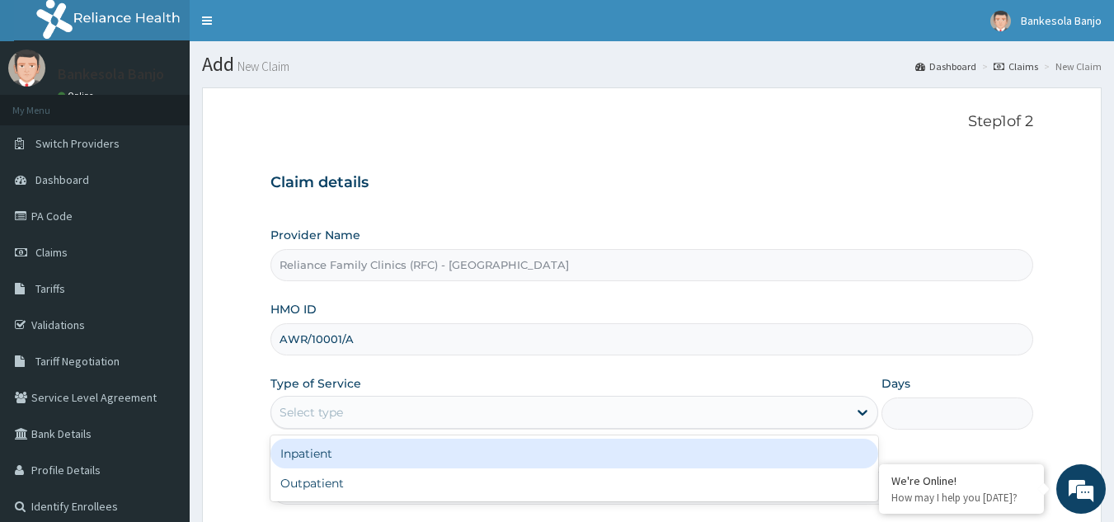
click at [376, 407] on div "Select type" at bounding box center [559, 412] width 576 height 26
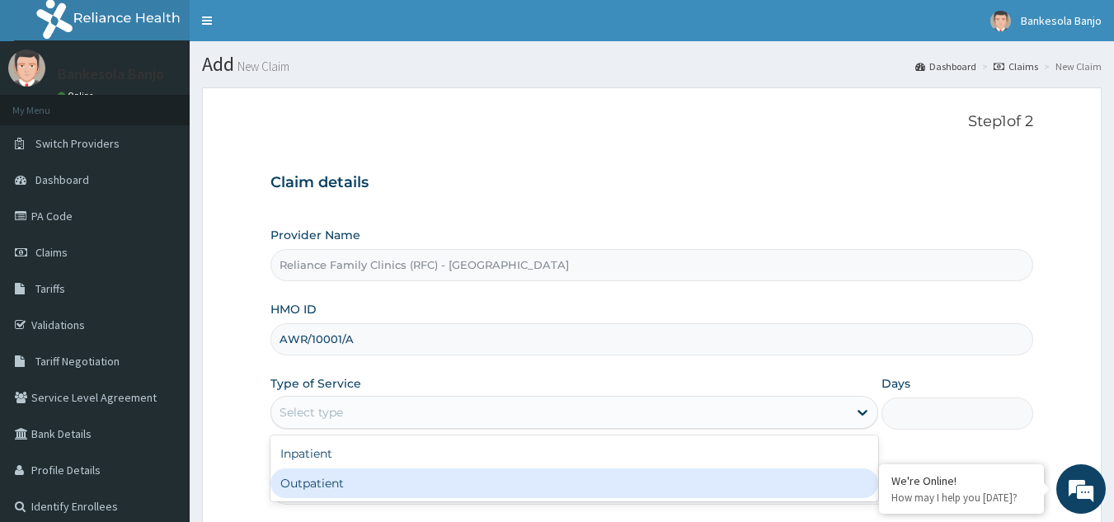
click at [367, 482] on div "Outpatient" at bounding box center [574, 483] width 608 height 30
type input "1"
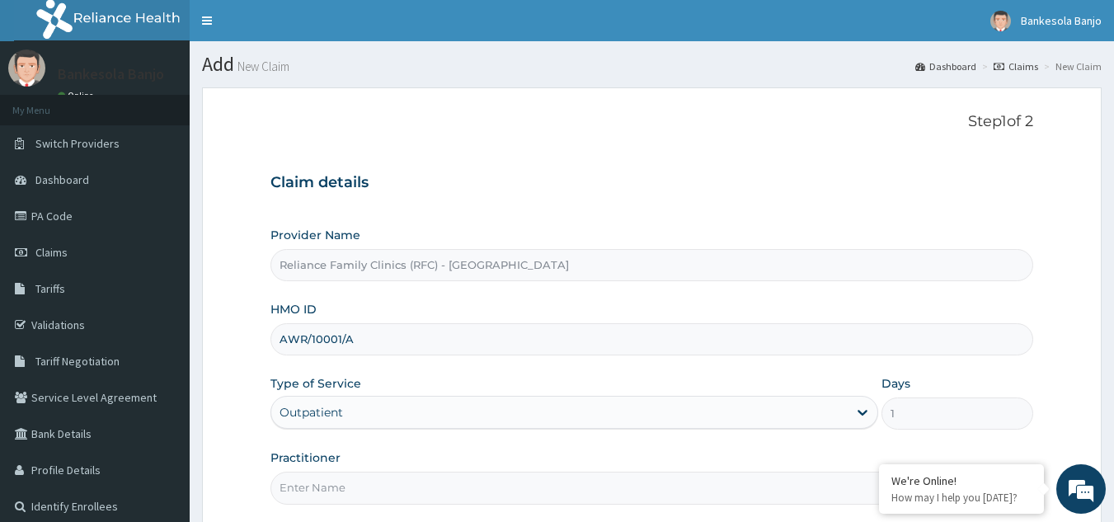
click at [357, 487] on input "Practitioner" at bounding box center [651, 488] width 763 height 32
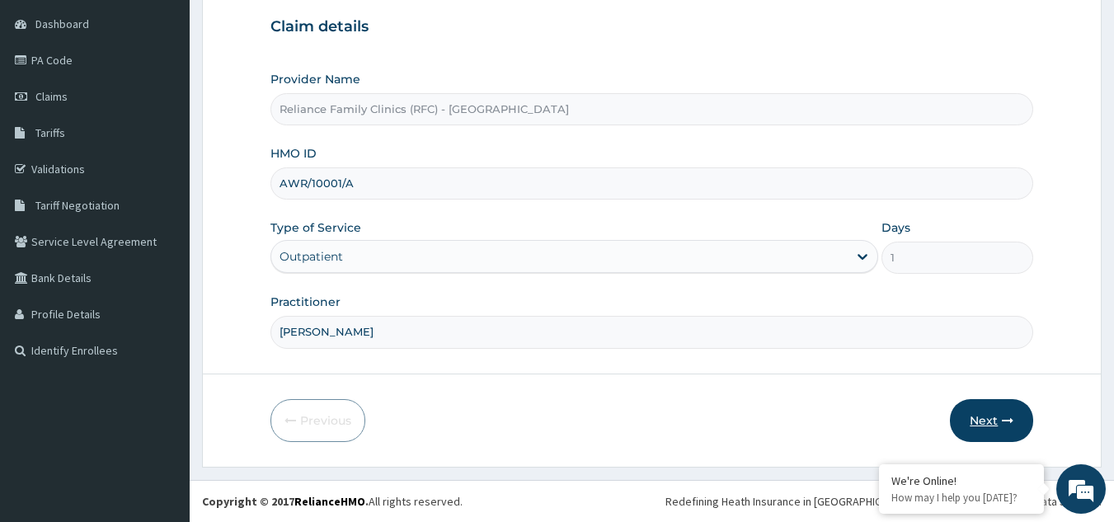
type input "Dr Farida"
click at [1000, 425] on button "Next" at bounding box center [991, 420] width 83 height 43
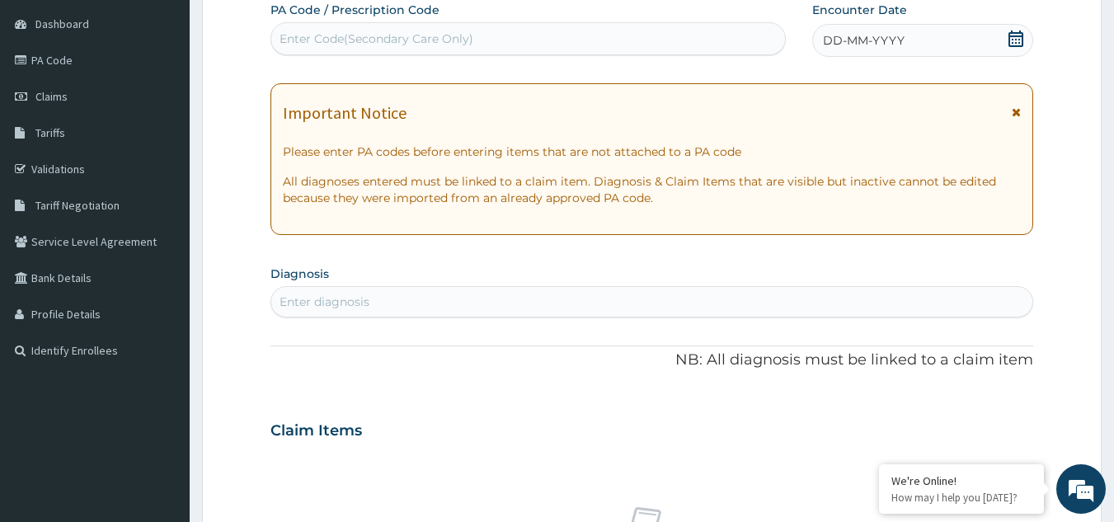
click at [566, 41] on div "Enter Code(Secondary Care Only)" at bounding box center [528, 39] width 514 height 26
paste input "PA/1ACF1A"
type input "PA/1ACF1A"
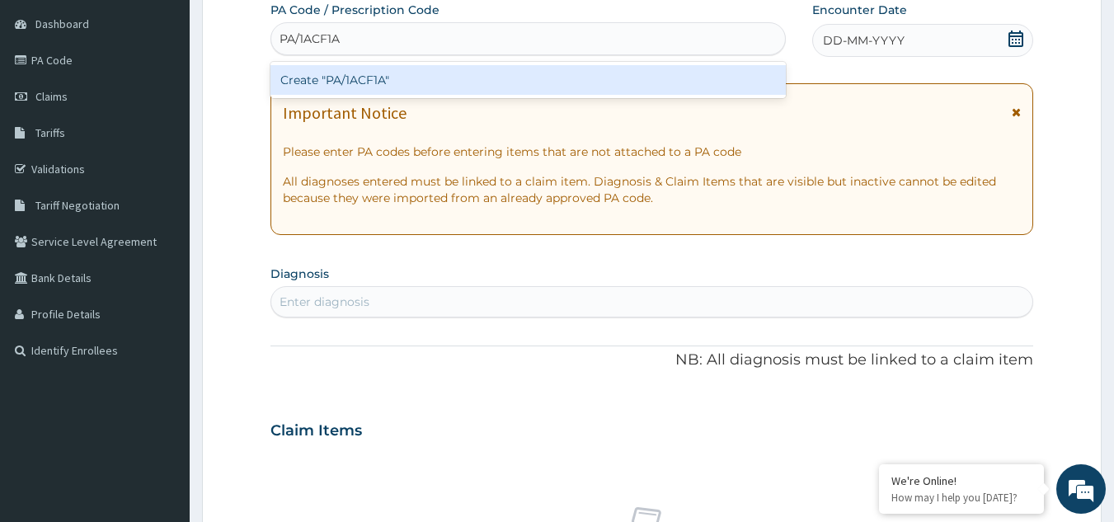
click at [522, 87] on div "Create "PA/1ACF1A"" at bounding box center [528, 80] width 516 height 30
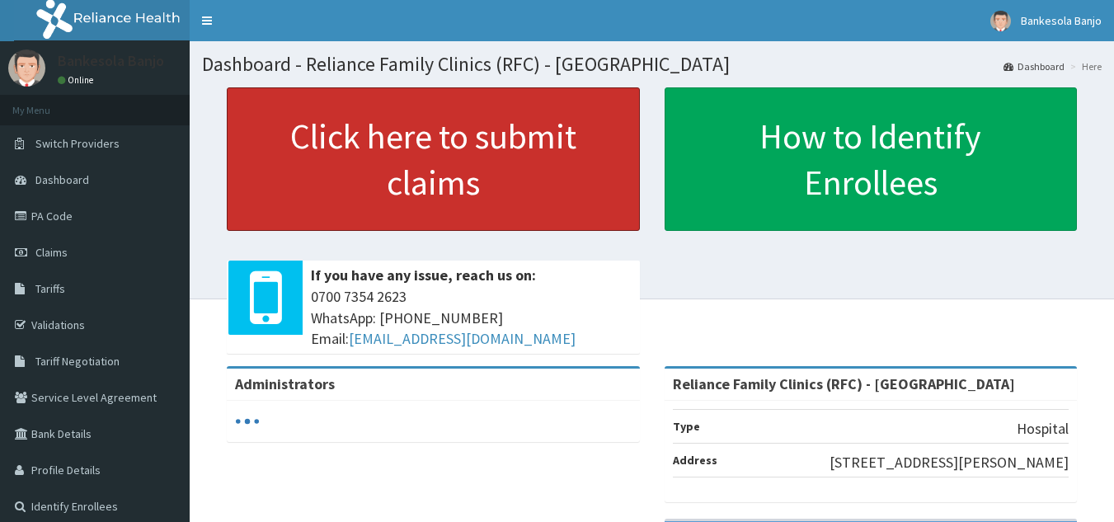
click at [521, 177] on link "Click here to submit claims" at bounding box center [433, 158] width 413 height 143
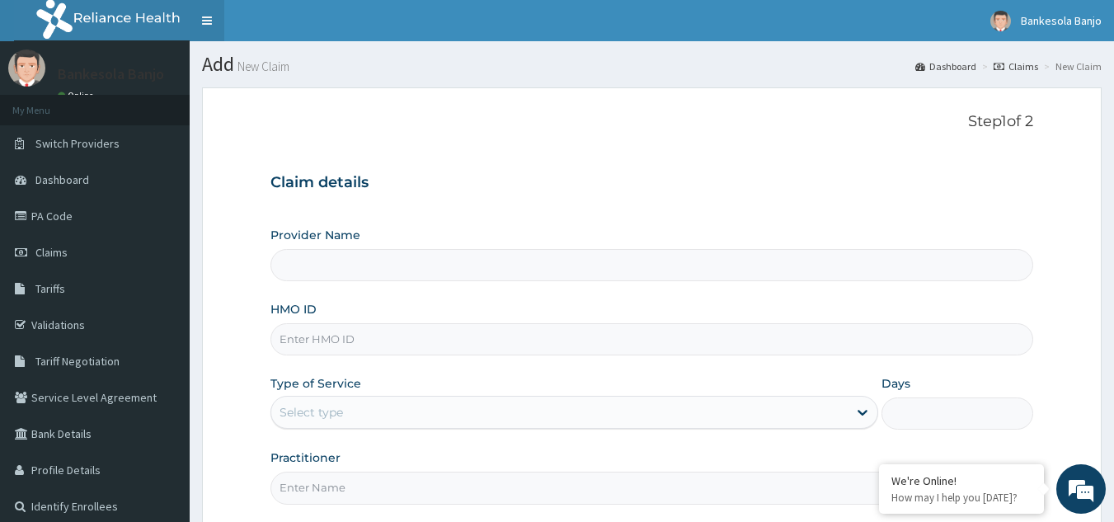
type input "Reliance Family Clinics (RFC) - [GEOGRAPHIC_DATA]"
click at [306, 336] on input "HMO ID" at bounding box center [651, 339] width 763 height 32
paste input "PA/1ACF1A"
type input "PA/1ACF1A"
drag, startPoint x: 351, startPoint y: 333, endPoint x: 112, endPoint y: 345, distance: 239.4
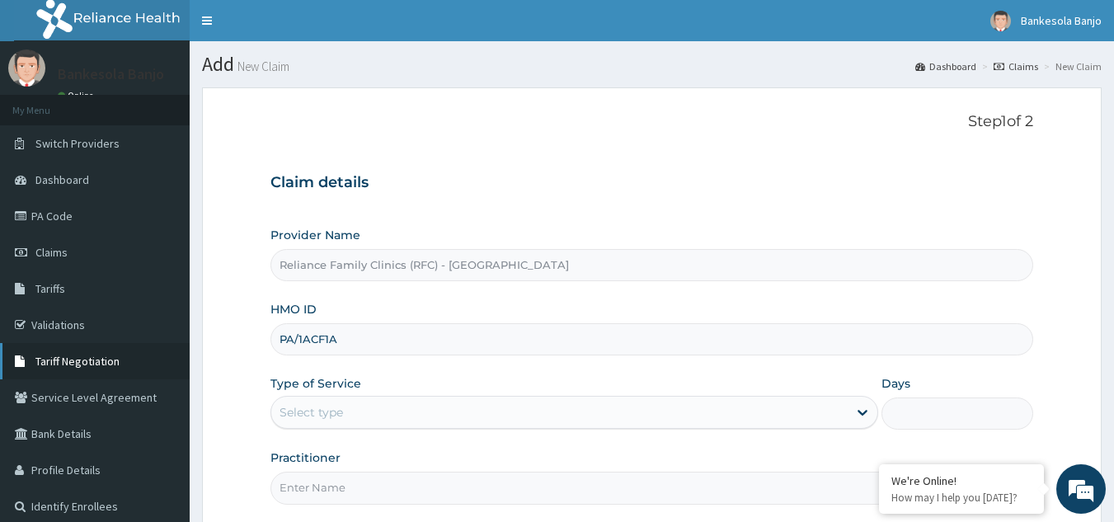
click at [112, 345] on div "R EL Toggle navigation Bankesola Banjo Bankesola Banjo - bbanjo@getrelianceheal…" at bounding box center [557, 339] width 1114 height 678
paste input "AWR/10001/A"
type input "AWR/10001/A"
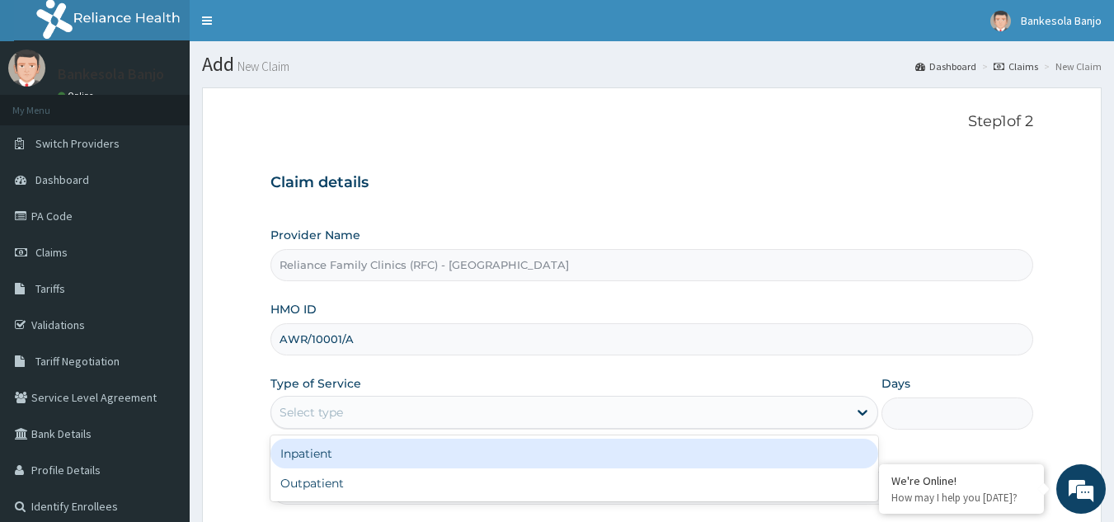
click at [376, 405] on div "Select type" at bounding box center [559, 412] width 576 height 26
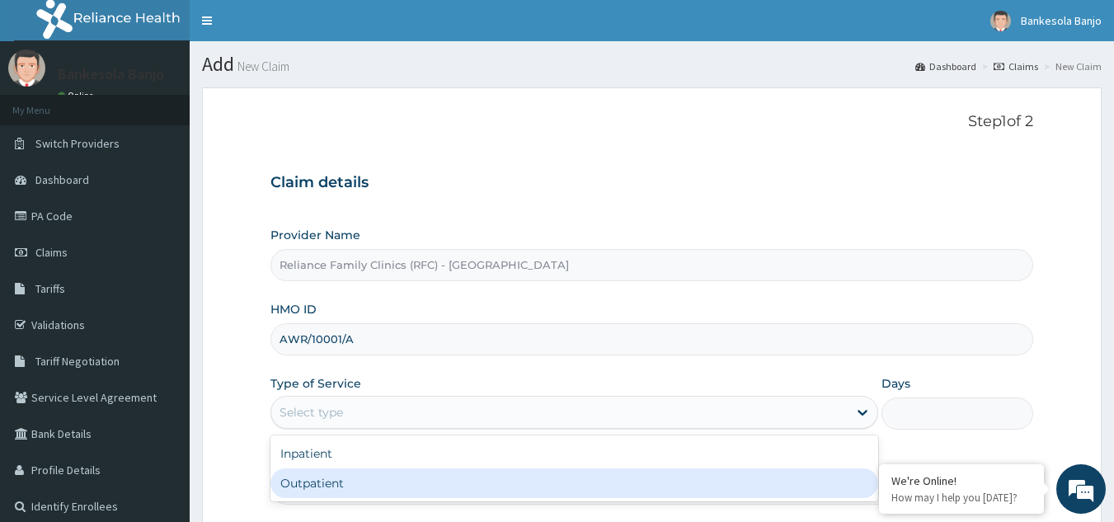
click at [386, 486] on div "Outpatient" at bounding box center [574, 483] width 608 height 30
type input "1"
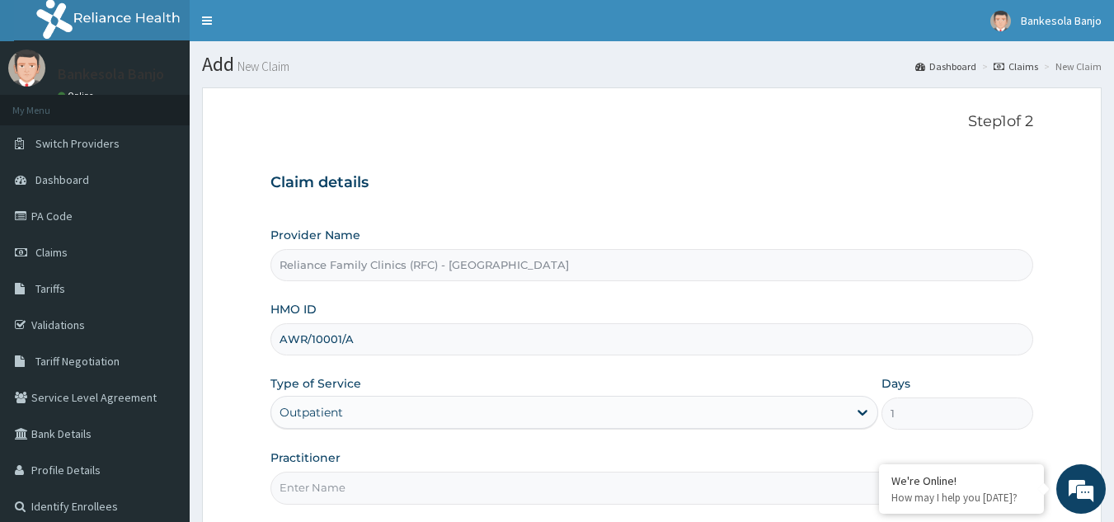
click at [386, 486] on input "Practitioner" at bounding box center [651, 488] width 763 height 32
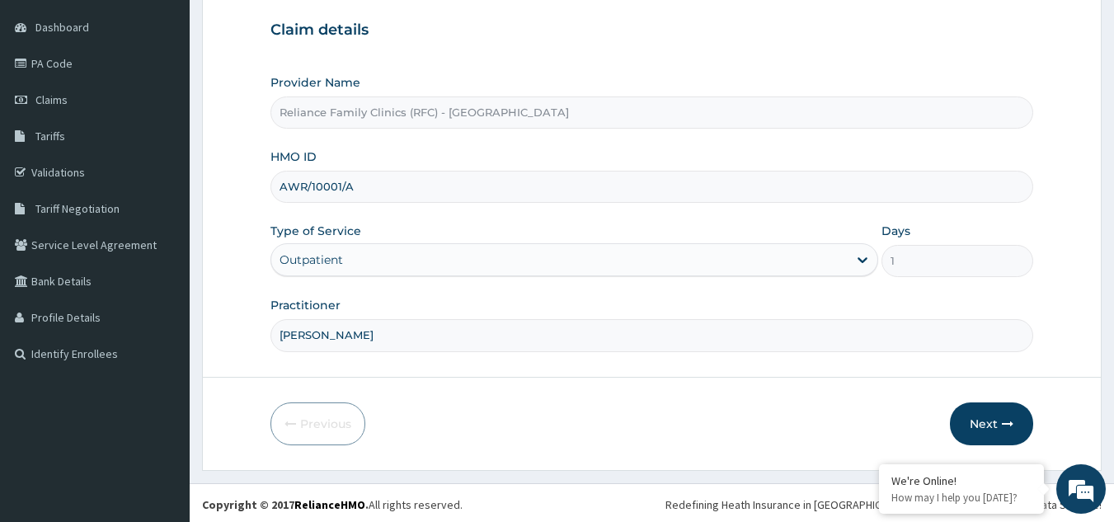
scroll to position [156, 0]
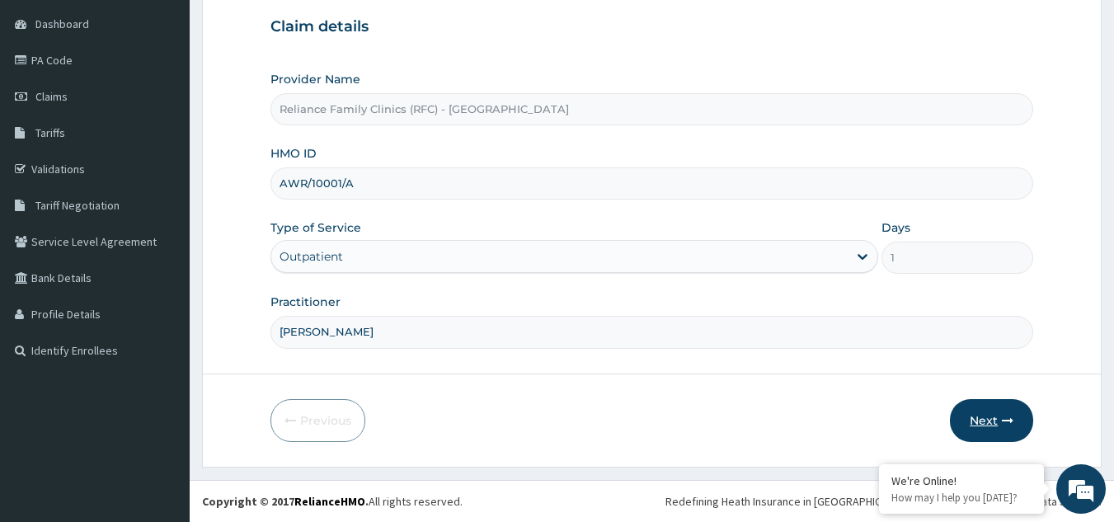
type input "Dr Farida"
click at [985, 420] on button "Next" at bounding box center [991, 420] width 83 height 43
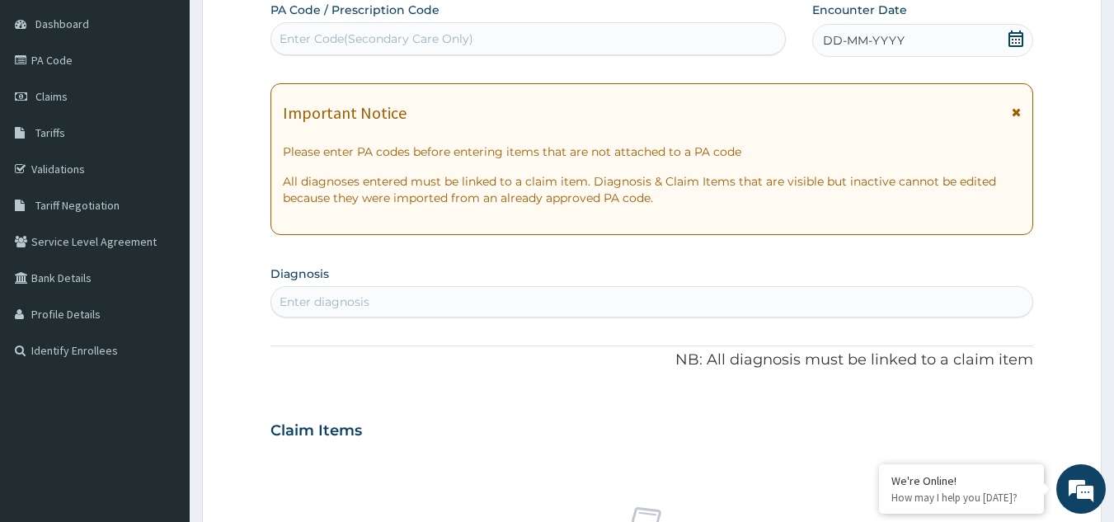
click at [375, 45] on div "Enter Code(Secondary Care Only)" at bounding box center [376, 39] width 194 height 16
paste input "PA/1ACF1A"
type input "PA/1ACF1A"
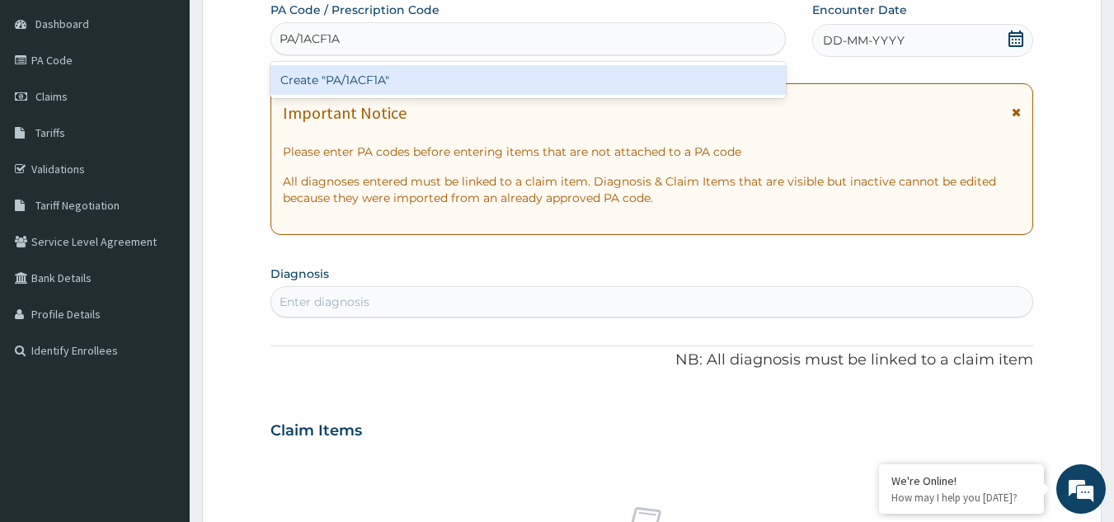
click at [390, 96] on div "Create "PA/1ACF1A"" at bounding box center [528, 80] width 516 height 36
click at [403, 88] on div "Create "PA/1ACF1A"" at bounding box center [528, 80] width 516 height 30
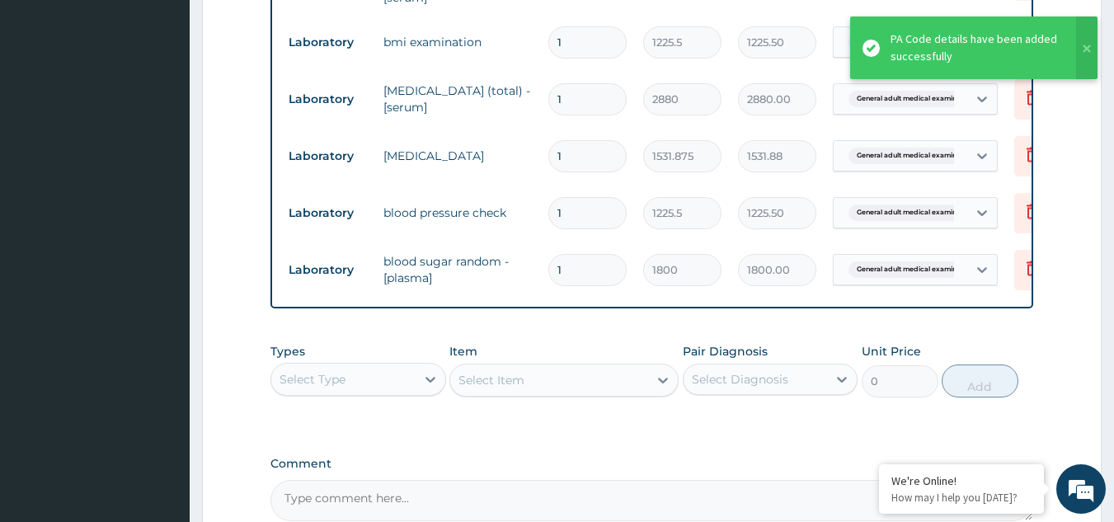
scroll to position [942, 0]
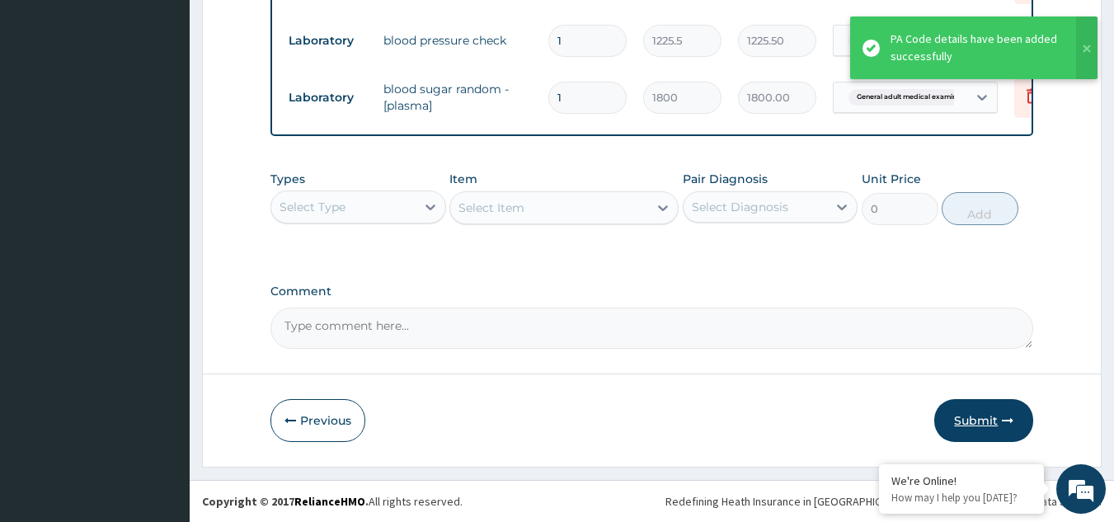
click at [994, 407] on button "Submit" at bounding box center [983, 420] width 99 height 43
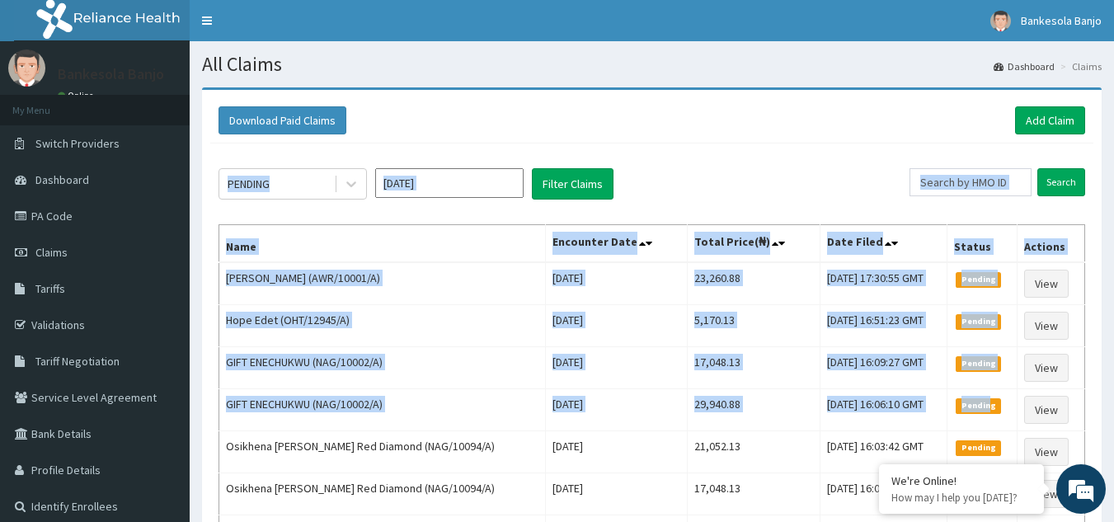
drag, startPoint x: 0, startPoint y: 0, endPoint x: 370, endPoint y: 213, distance: 426.9
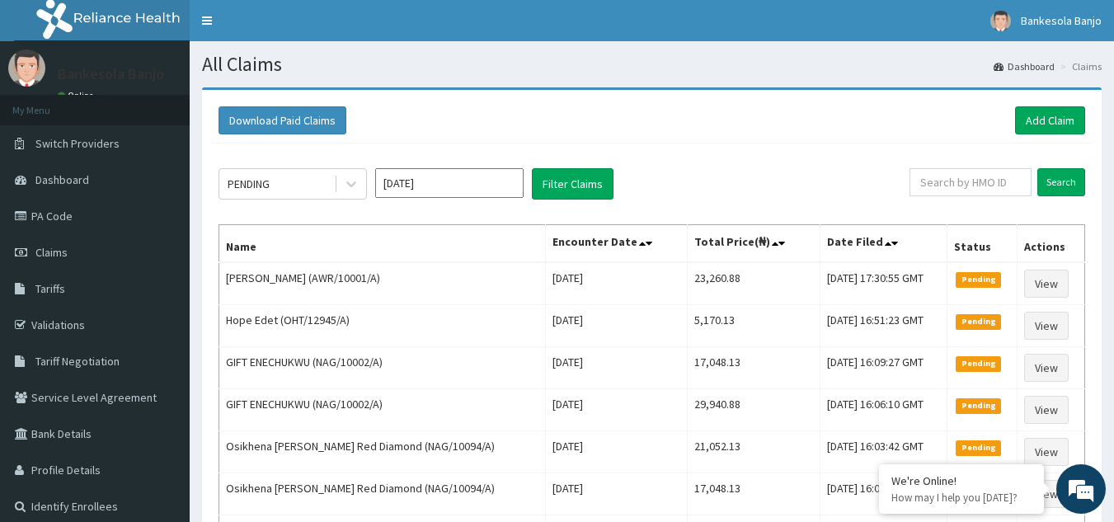
click at [697, 124] on div "Download Paid Claims Add Claim" at bounding box center [651, 120] width 866 height 28
click at [1037, 32] on link "Bankesola Banjo" at bounding box center [1046, 20] width 136 height 41
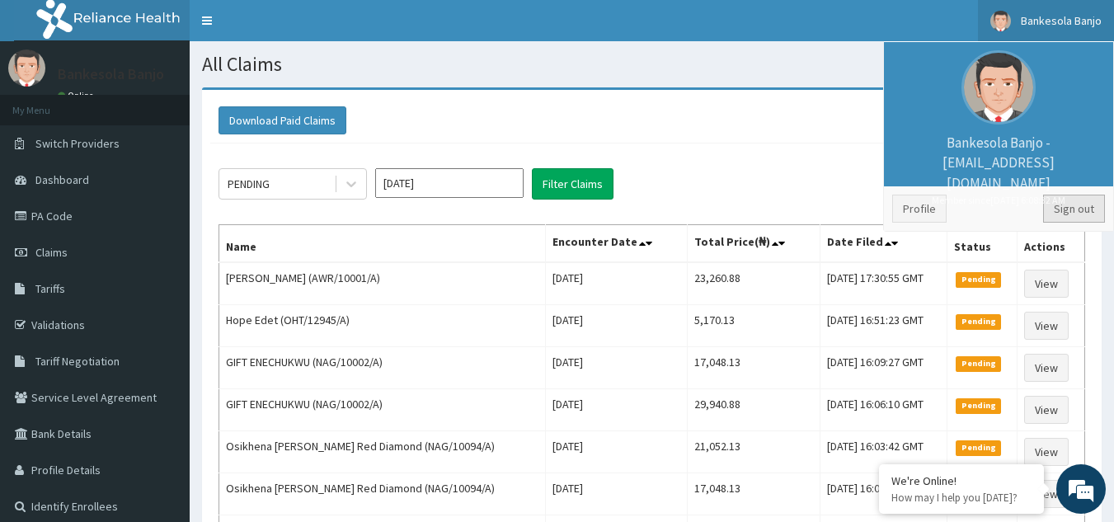
click at [1079, 210] on link "Sign out" at bounding box center [1074, 209] width 62 height 28
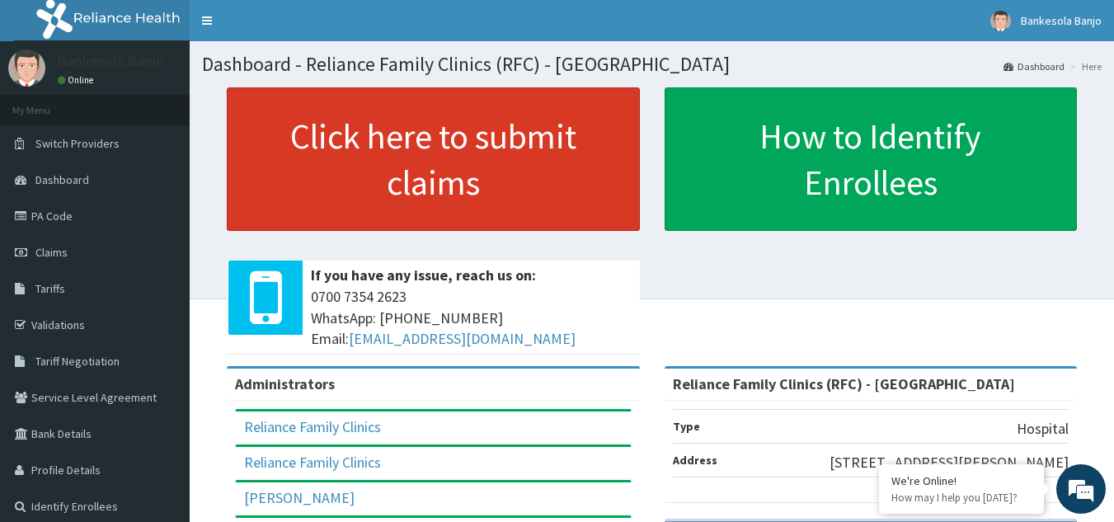
click at [591, 213] on link "Click here to submit claims" at bounding box center [433, 158] width 413 height 143
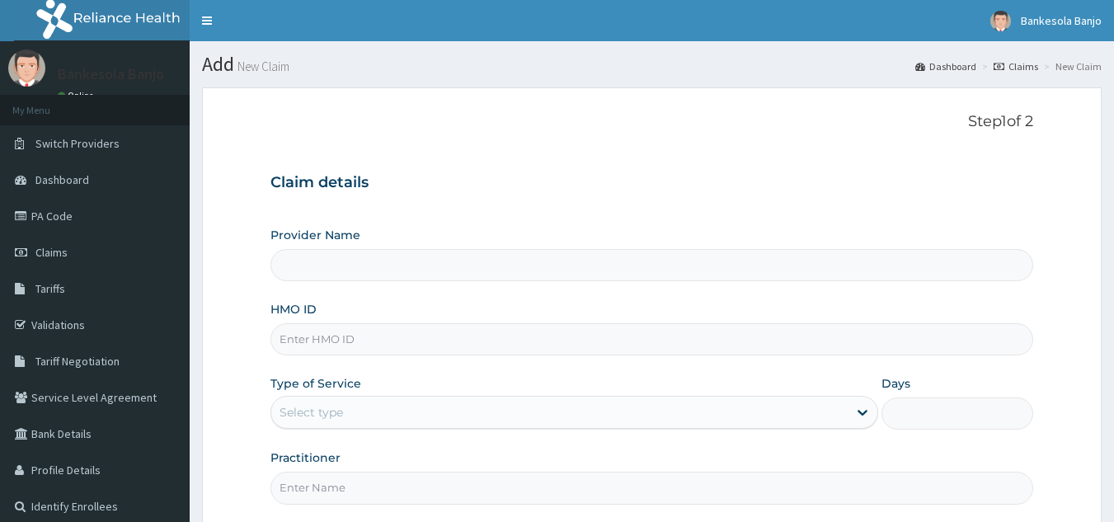
click at [497, 336] on input "HMO ID" at bounding box center [651, 339] width 763 height 32
paste input "[EMAIL_ADDRESS][DOMAIN_NAME]"
type input "[EMAIL_ADDRESS][DOMAIN_NAME]"
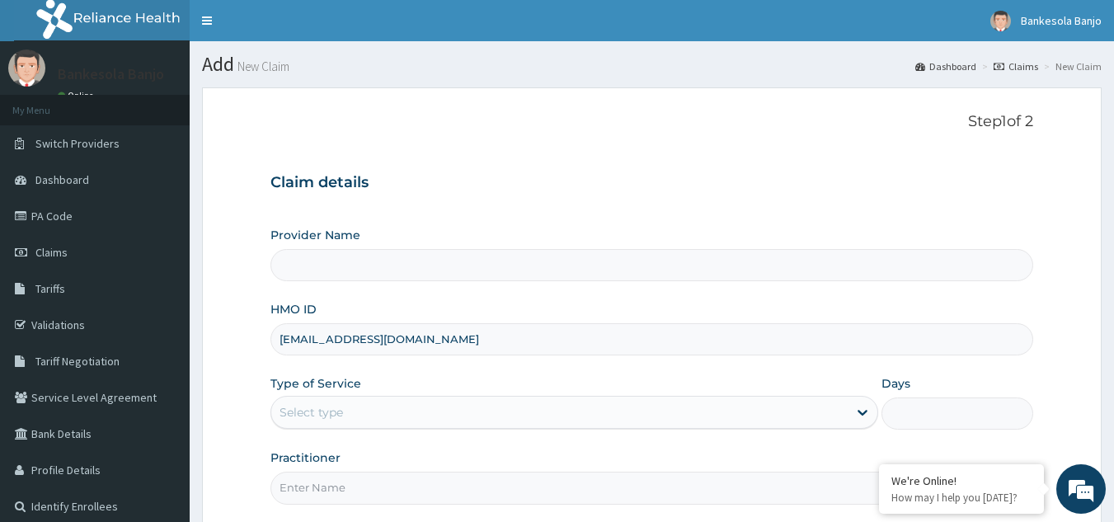
type input "Reliance Family Clinics (RFC) - [GEOGRAPHIC_DATA]"
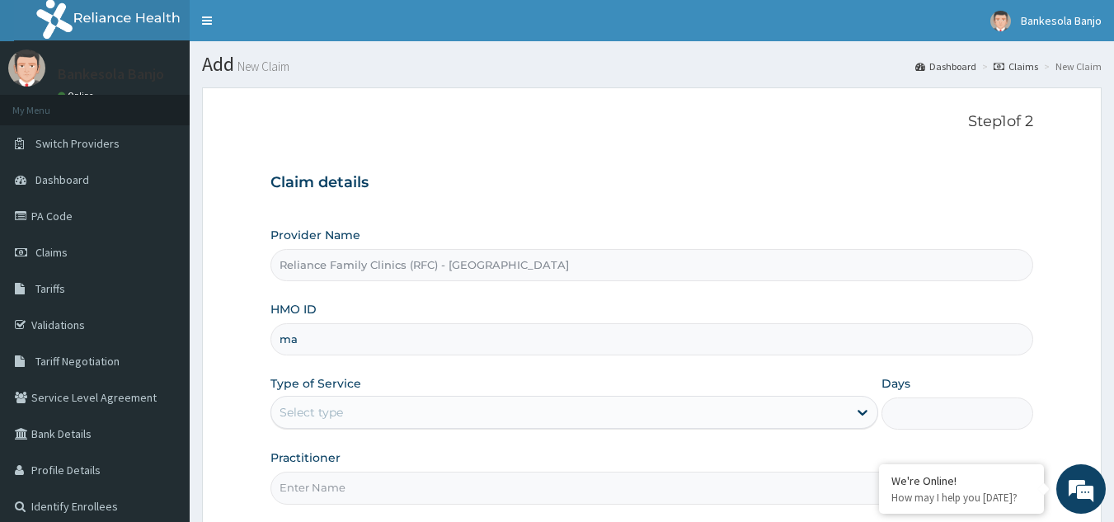
type input "m"
paste input "ZIP/10003/A"
type input "ZIP/10003/A"
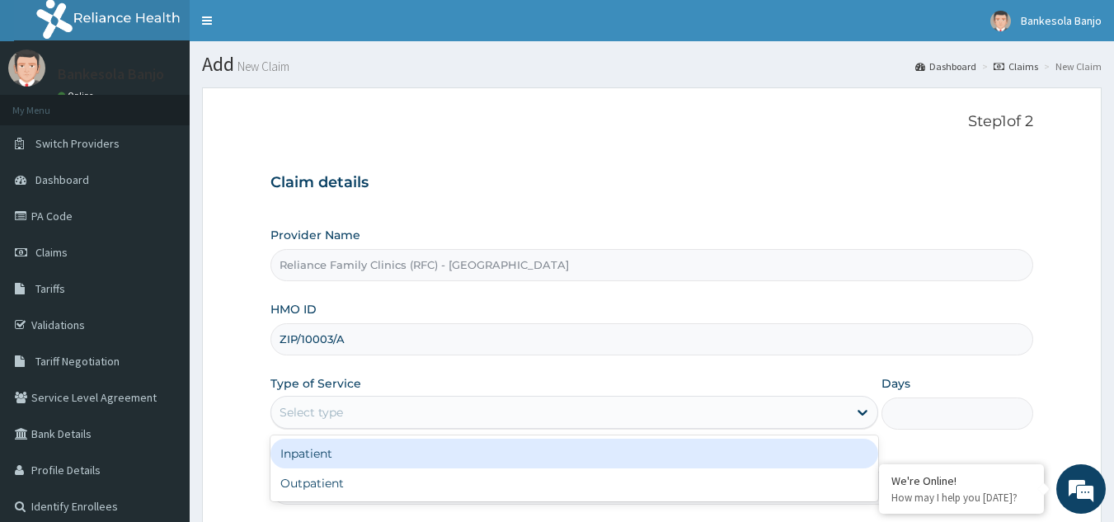
click at [323, 408] on div "Select type" at bounding box center [310, 412] width 63 height 16
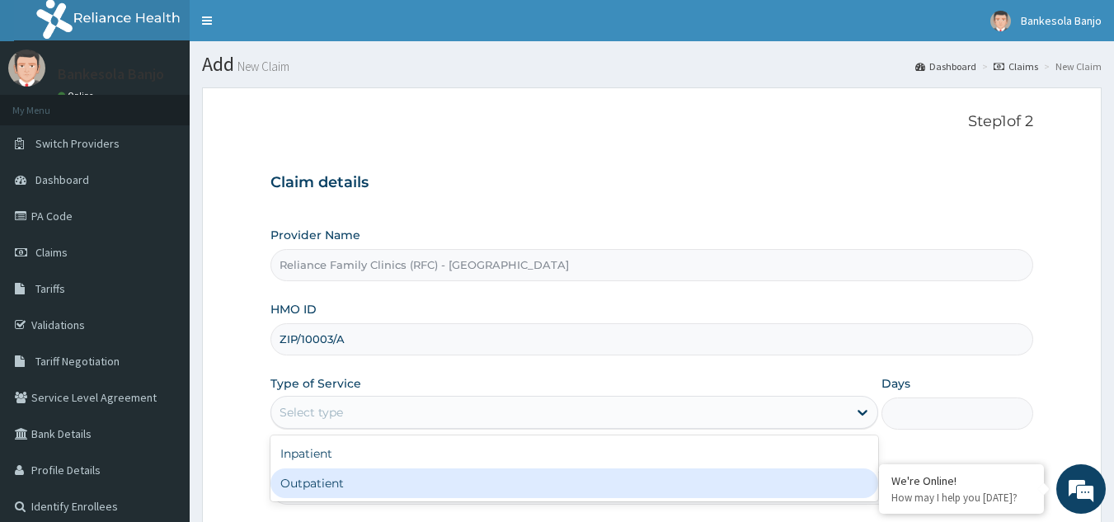
click at [336, 477] on div "Outpatient" at bounding box center [574, 483] width 608 height 30
type input "1"
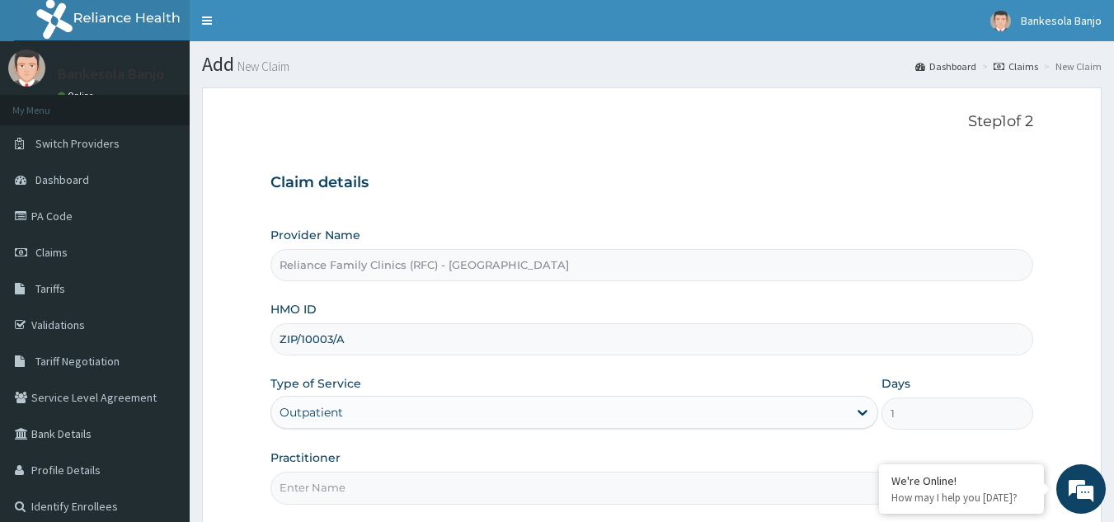
click at [336, 477] on input "Practitioner" at bounding box center [651, 488] width 763 height 32
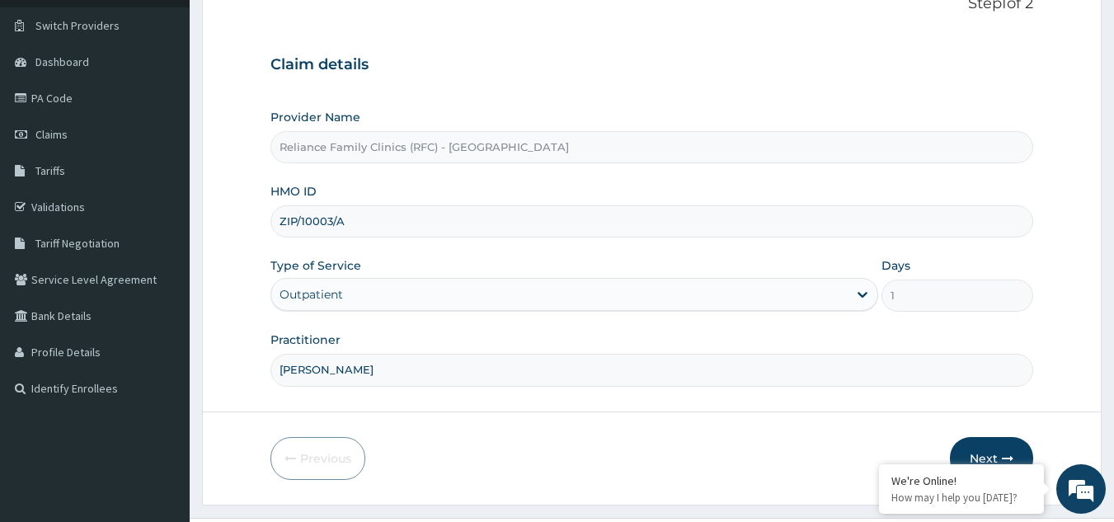
scroll to position [156, 0]
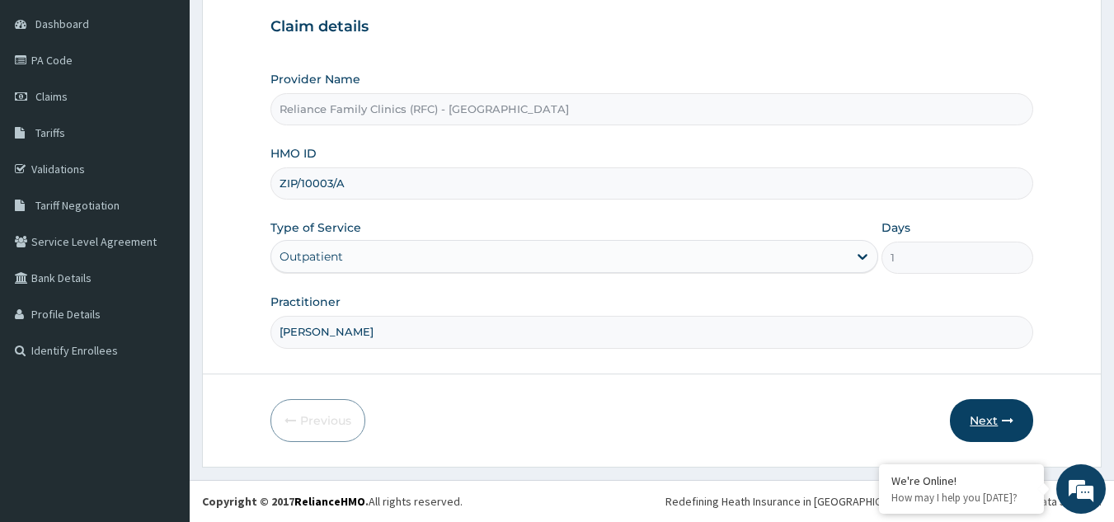
type input "[PERSON_NAME]"
click at [996, 411] on button "Next" at bounding box center [991, 420] width 83 height 43
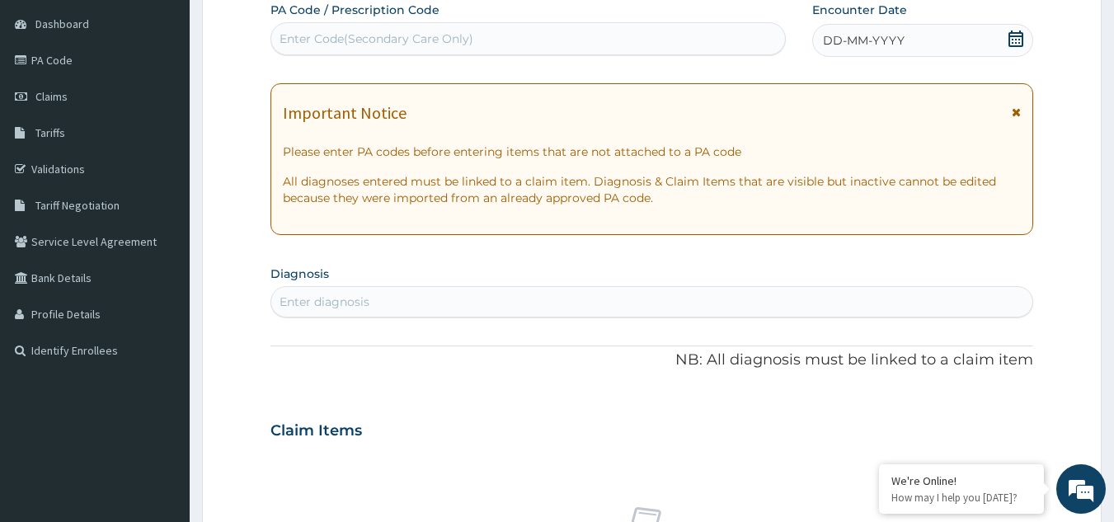
click at [1010, 48] on span at bounding box center [1015, 41] width 16 height 21
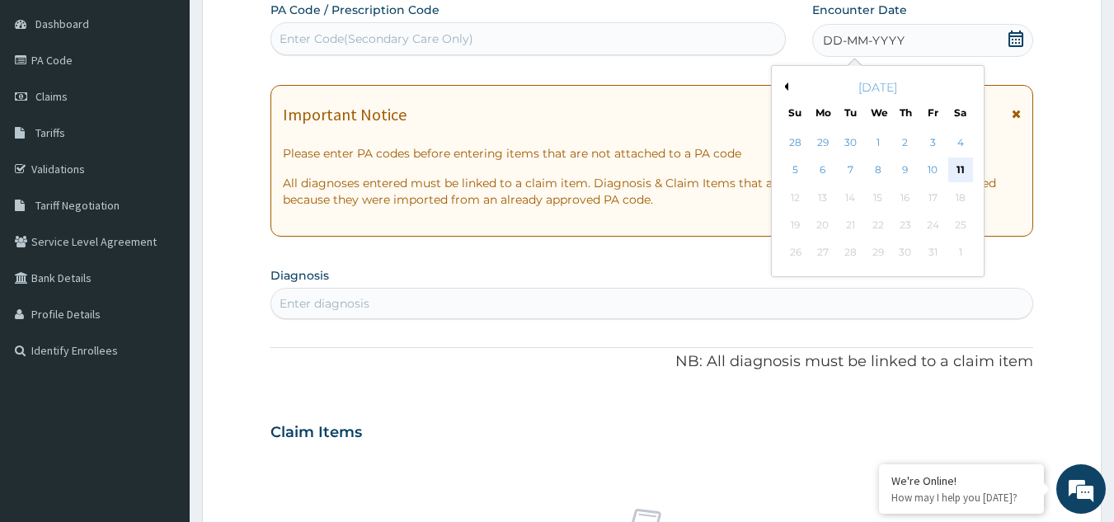
click at [960, 170] on div "11" at bounding box center [960, 170] width 25 height 25
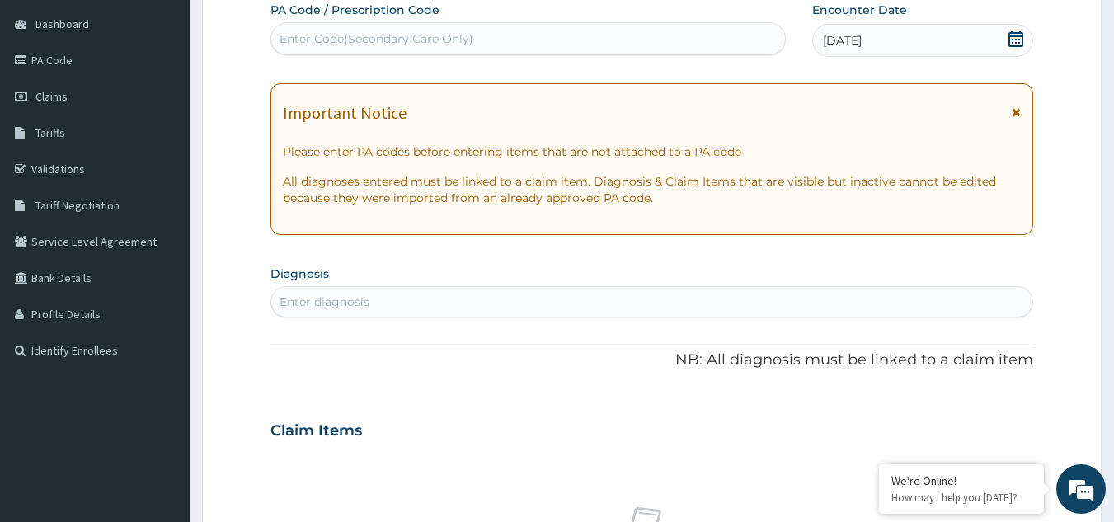
click at [327, 303] on div "Enter diagnosis" at bounding box center [324, 301] width 90 height 16
type input "stye"
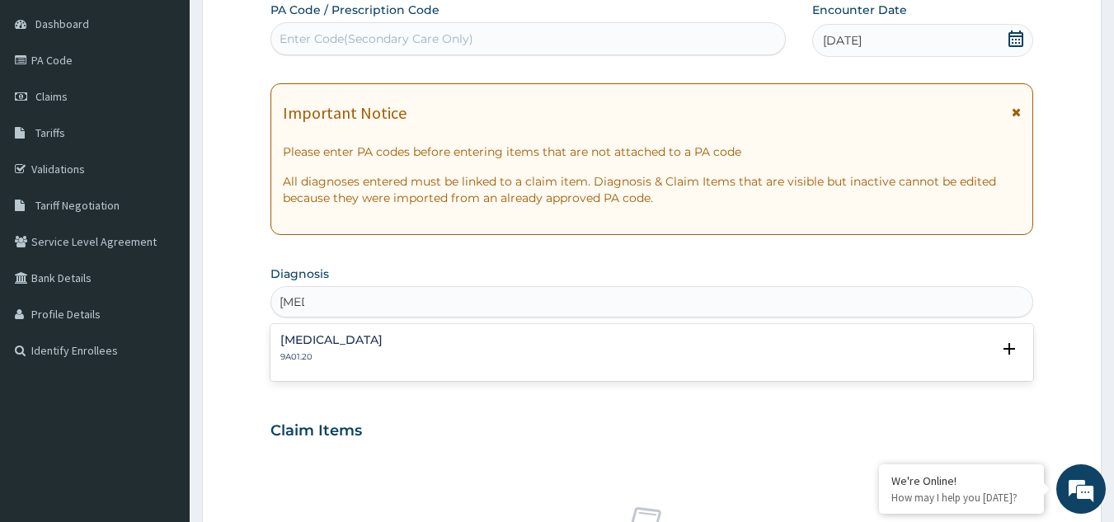
click at [324, 350] on div "Hordeolum externum 9A01.20" at bounding box center [331, 348] width 102 height 29
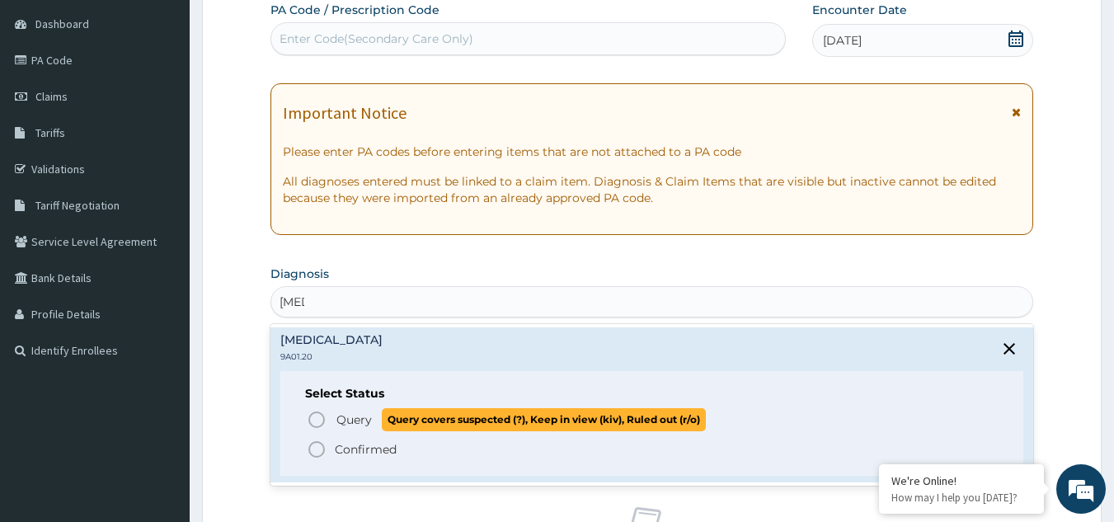
drag, startPoint x: 324, startPoint y: 350, endPoint x: 316, endPoint y: 420, distance: 71.4
click at [316, 420] on div "Hordeolum externum 9A01.20 Select Status Query Query covers suspected (?), Keep…" at bounding box center [652, 404] width 744 height 141
click at [316, 420] on icon "status option query" at bounding box center [317, 420] width 20 height 20
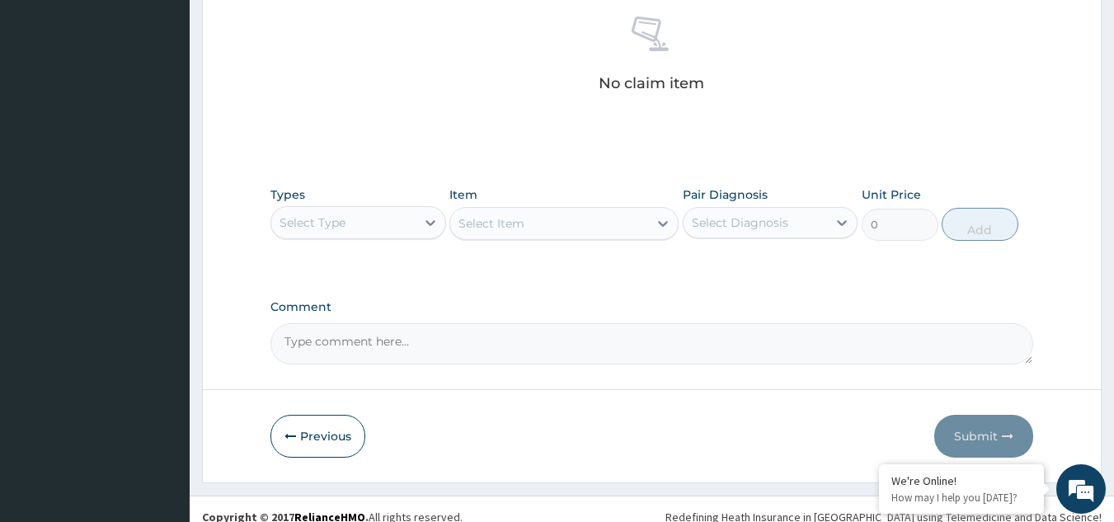
scroll to position [667, 0]
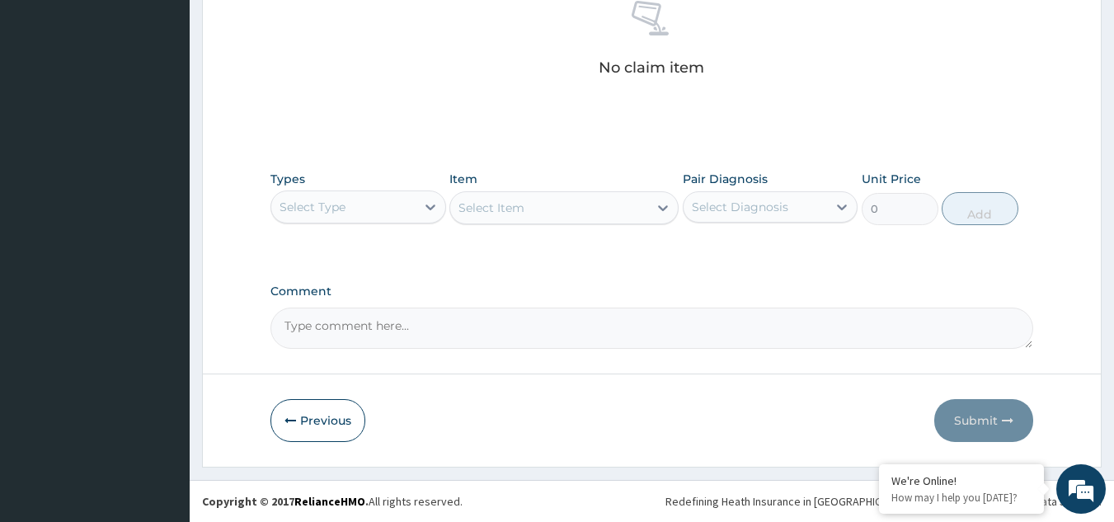
click at [360, 185] on div "Types Select Type" at bounding box center [358, 198] width 176 height 54
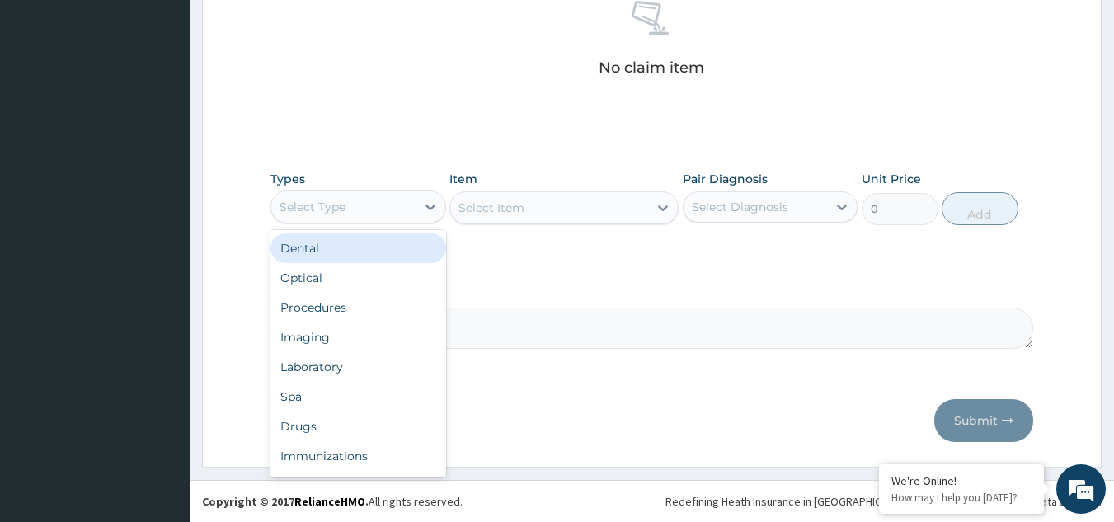
click at [360, 205] on div "Select Type" at bounding box center [343, 207] width 144 height 26
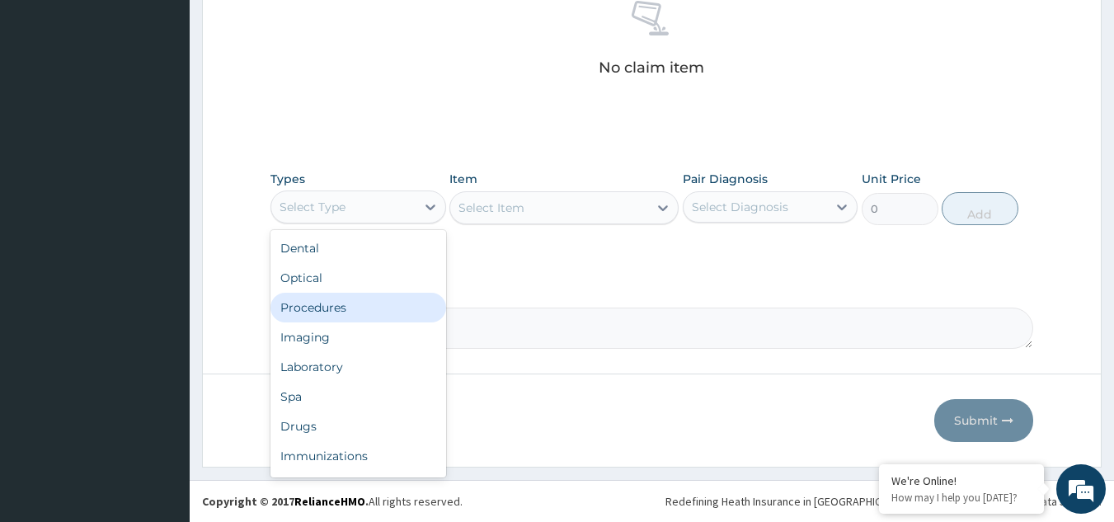
click at [340, 305] on div "Procedures" at bounding box center [358, 308] width 176 height 30
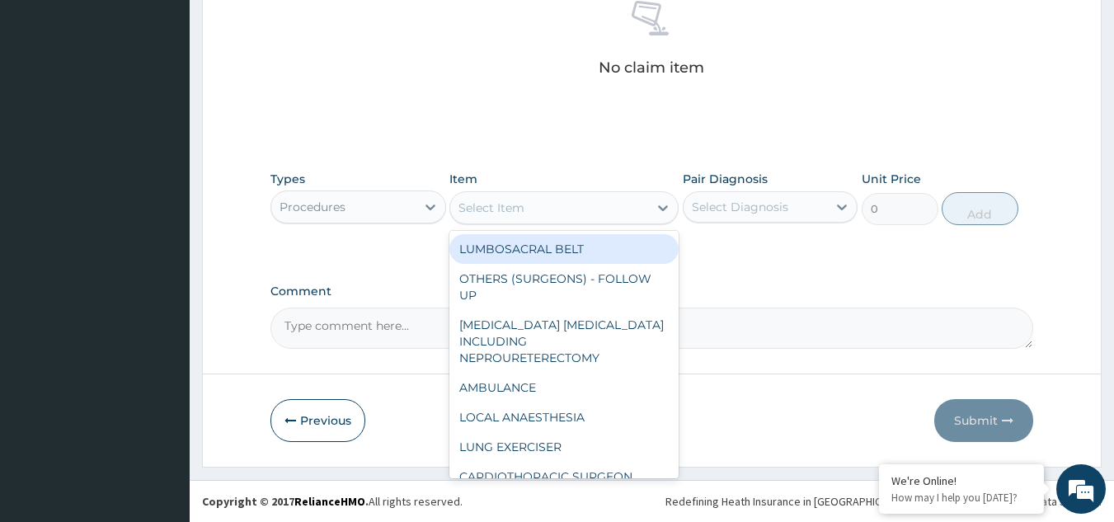
click at [509, 221] on div "Select Item" at bounding box center [563, 207] width 229 height 33
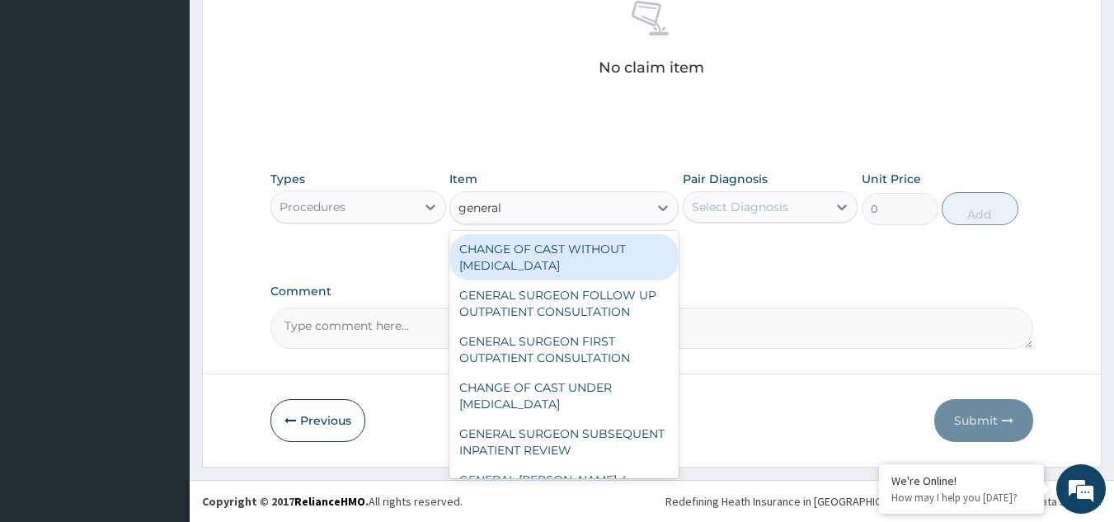
type input "general p"
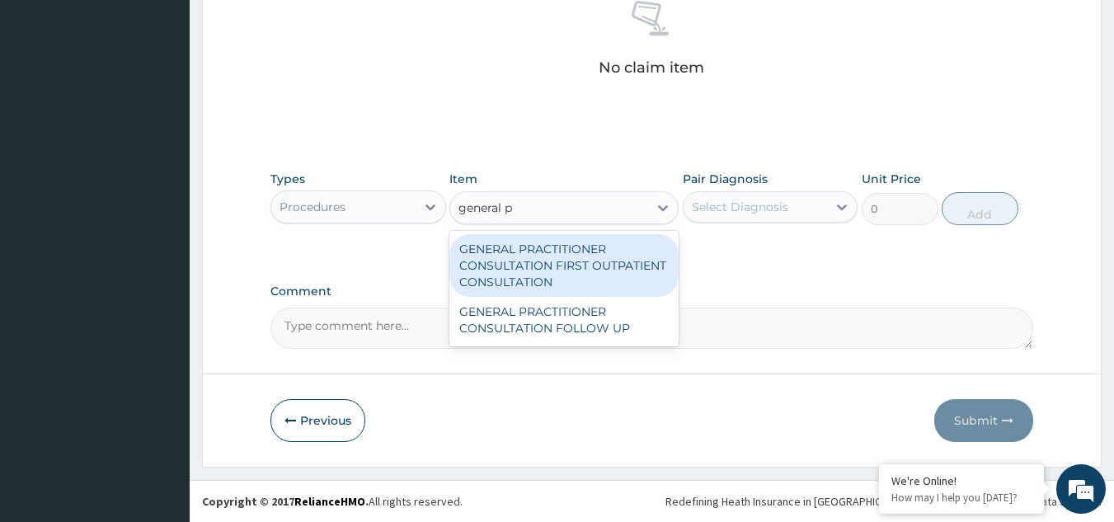
click at [555, 274] on div "GENERAL PRACTITIONER CONSULTATION FIRST OUTPATIENT CONSULTATION" at bounding box center [563, 265] width 229 height 63
type input "3370.125"
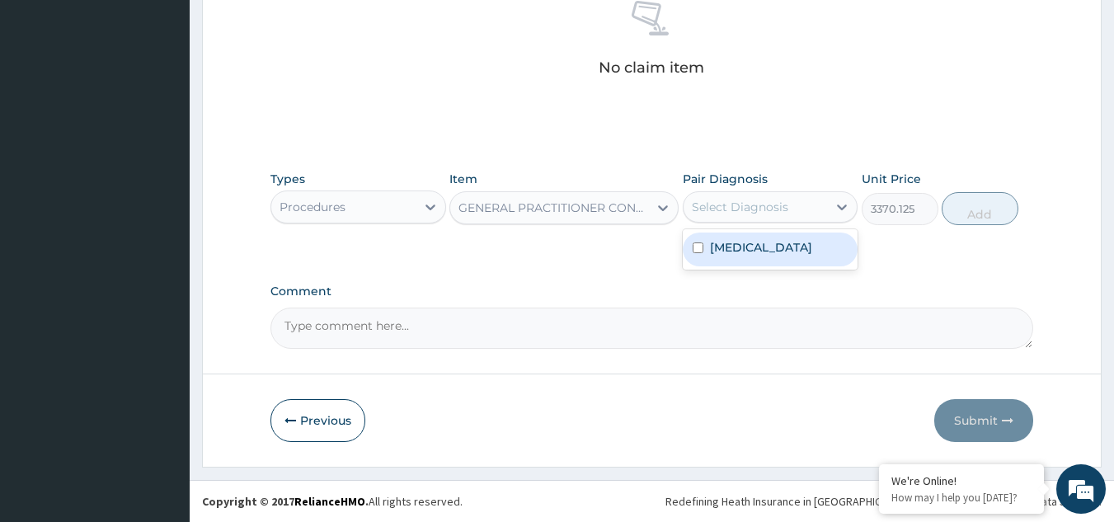
drag, startPoint x: 801, startPoint y: 200, endPoint x: 771, endPoint y: 268, distance: 74.2
click at [771, 223] on div "option Hordeolum externum focused, 1 of 1. 1 result available. Use Up and Down …" at bounding box center [771, 206] width 176 height 31
click at [771, 268] on div "Hordeolum externum" at bounding box center [771, 249] width 176 height 40
click at [782, 256] on div "Hordeolum externum" at bounding box center [771, 249] width 176 height 34
checkbox input "true"
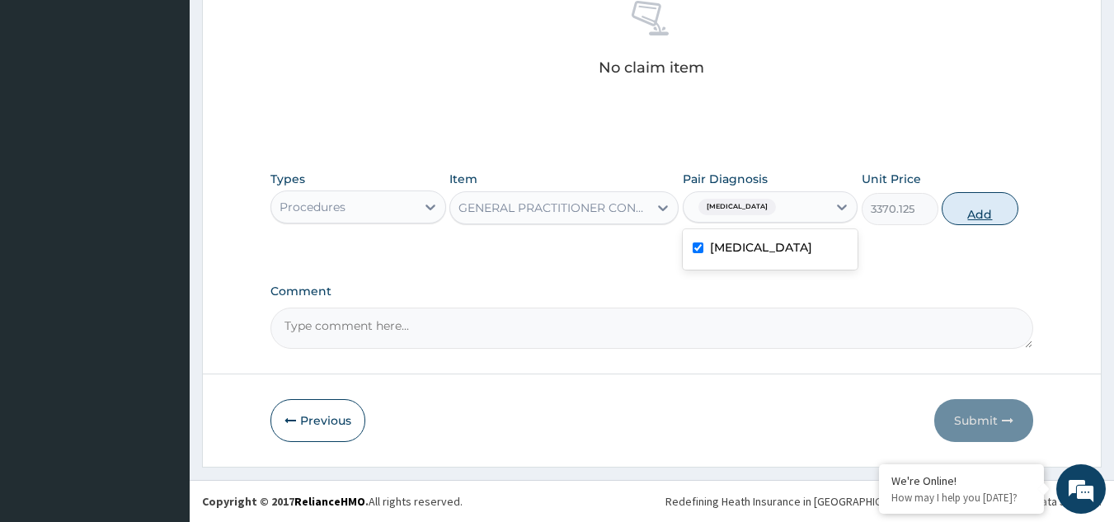
drag, startPoint x: 782, startPoint y: 256, endPoint x: 967, endPoint y: 219, distance: 189.0
click at [967, 219] on div "Types Procedures Item GENERAL PRACTITIONER CONSULTATION FIRST OUTPATIENT CONSUL…" at bounding box center [651, 197] width 763 height 71
click at [967, 219] on button "Add" at bounding box center [979, 208] width 77 height 33
type input "0"
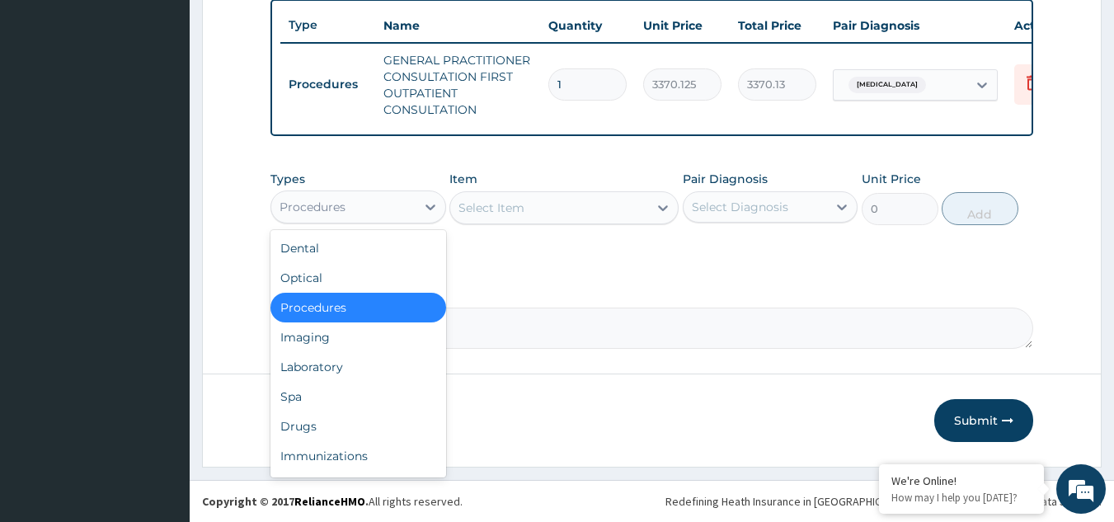
click at [384, 207] on div "Procedures" at bounding box center [343, 207] width 144 height 26
click at [350, 423] on div "Drugs" at bounding box center [358, 426] width 176 height 30
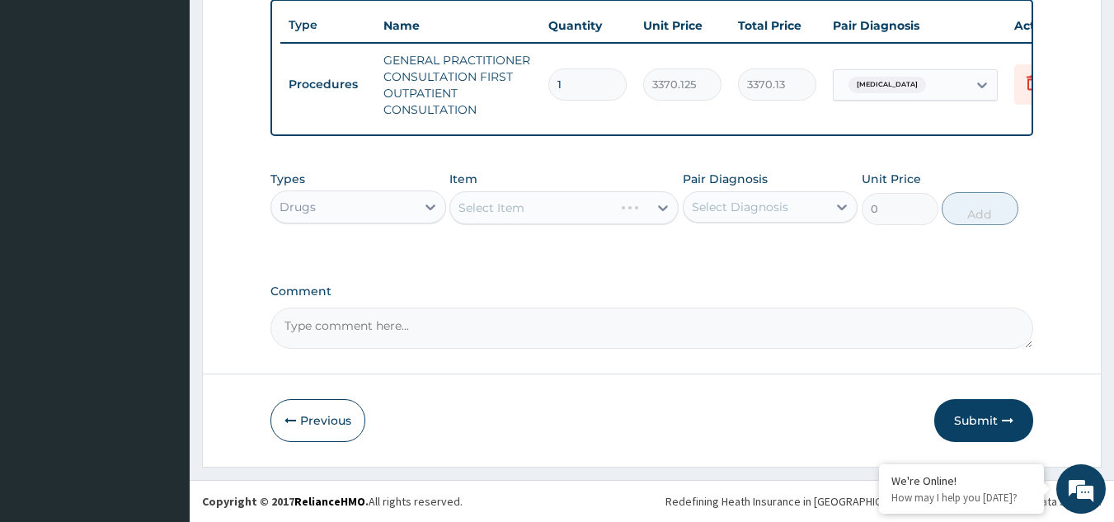
click at [537, 200] on div "Select Item" at bounding box center [563, 207] width 229 height 33
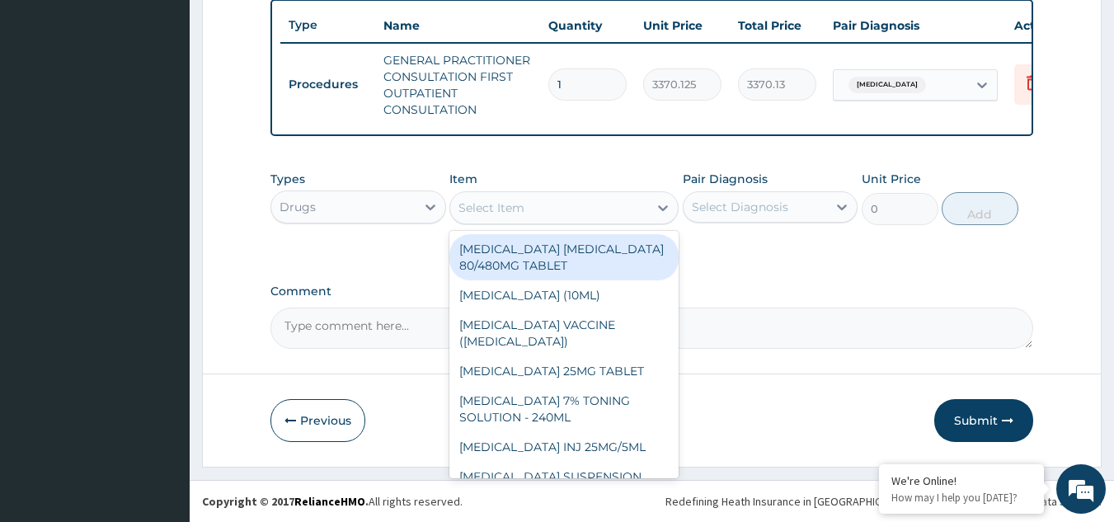
click at [537, 200] on div "Select Item" at bounding box center [549, 208] width 198 height 26
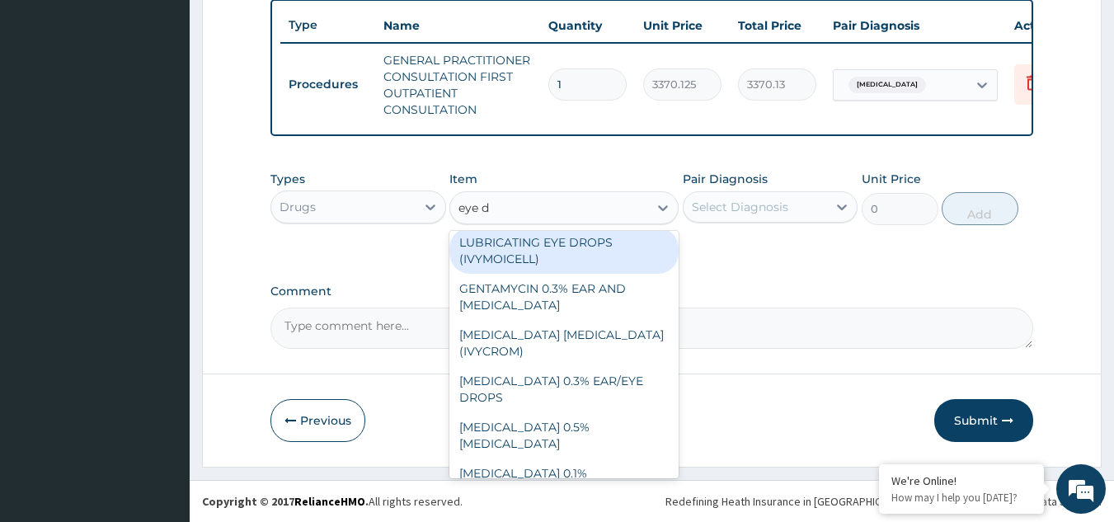
scroll to position [82, 0]
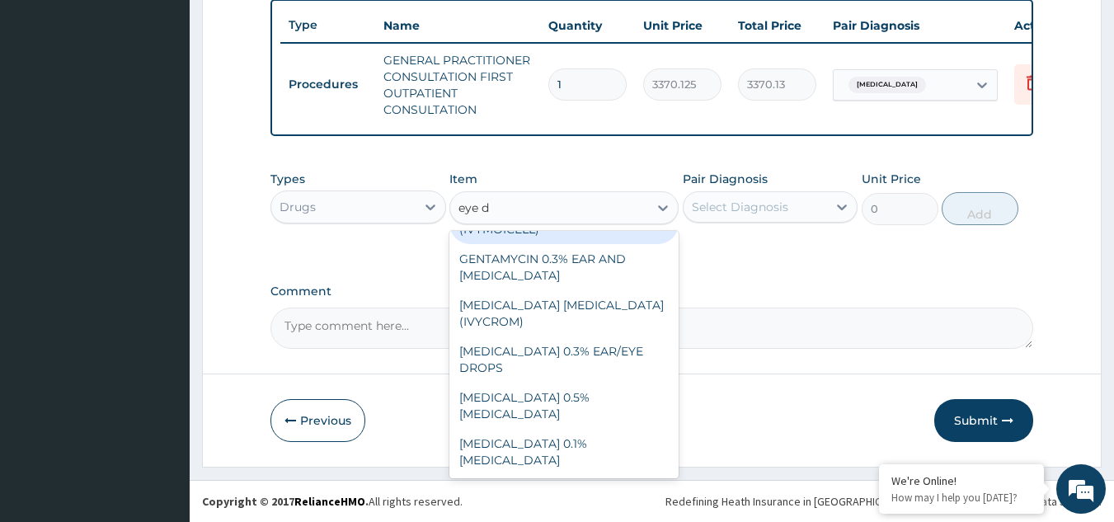
type input "eye d"
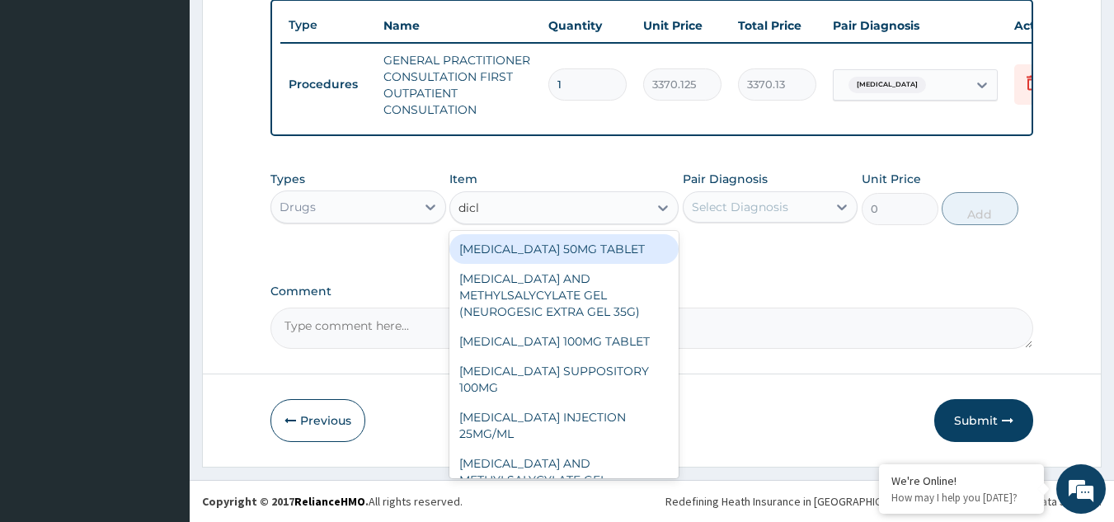
type input "diclo"
click at [535, 251] on div "DICLOFENAC 50MG TABLET" at bounding box center [563, 249] width 229 height 30
type input "80"
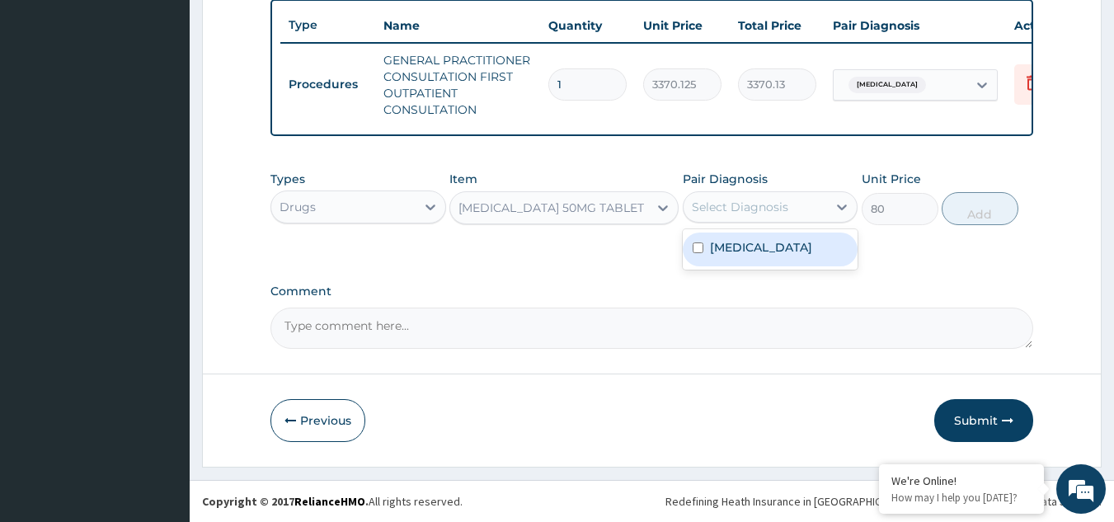
click at [782, 204] on div "Select Diagnosis" at bounding box center [740, 207] width 96 height 16
click at [780, 246] on label "Hordeolum externum" at bounding box center [761, 247] width 102 height 16
checkbox input "true"
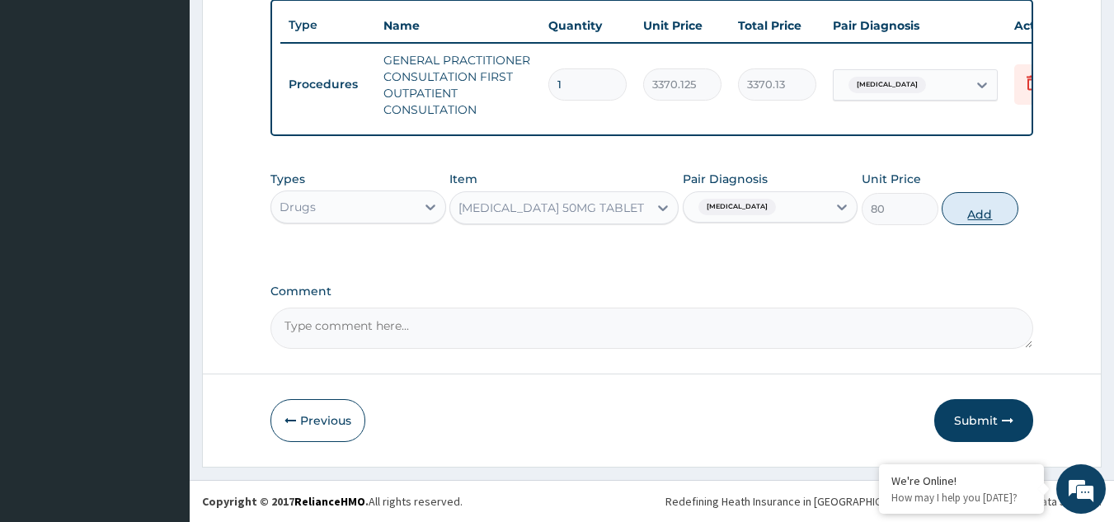
click at [979, 221] on button "Add" at bounding box center [979, 208] width 77 height 33
type input "0"
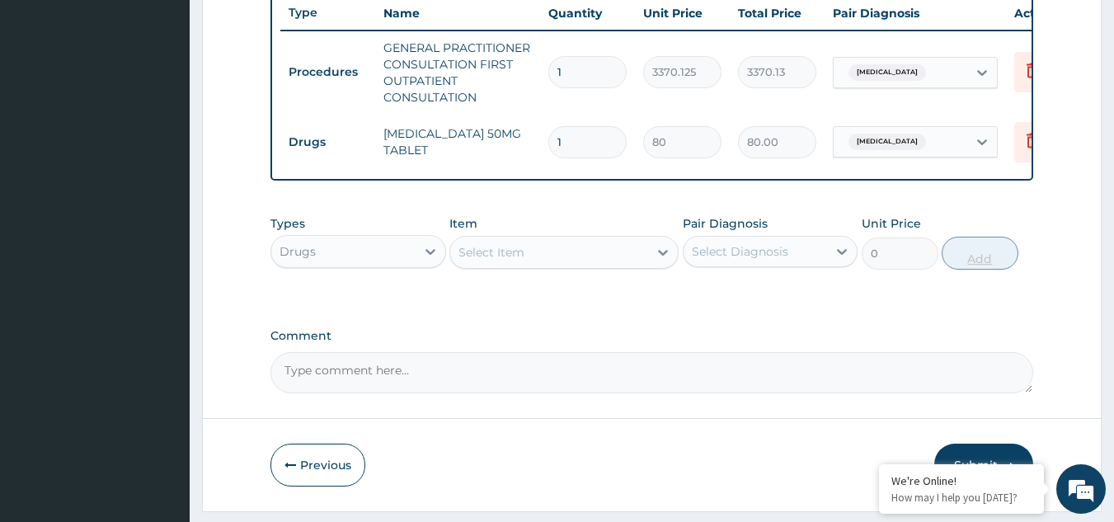
type input "10"
type input "800.00"
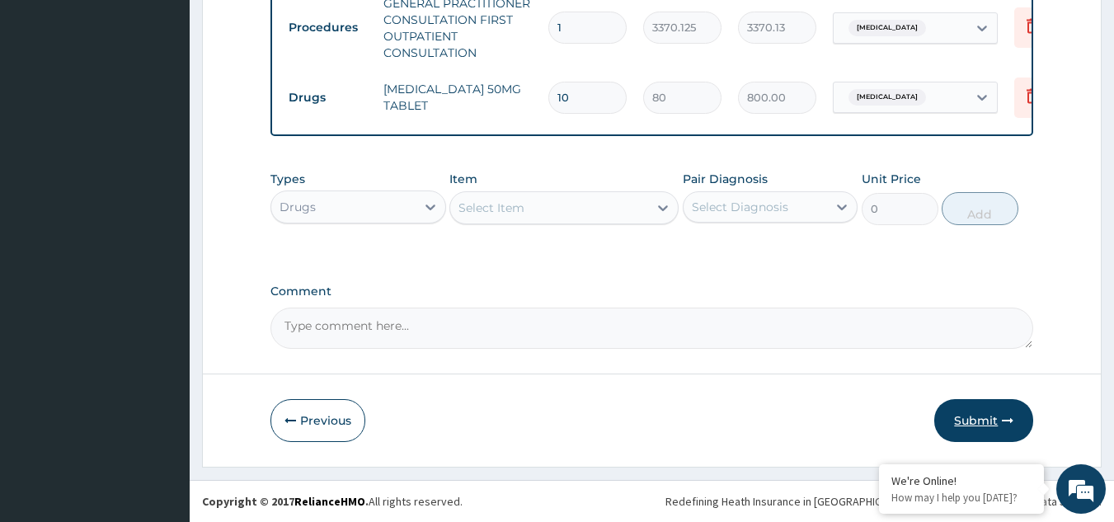
type input "10"
click at [971, 414] on button "Submit" at bounding box center [983, 420] width 99 height 43
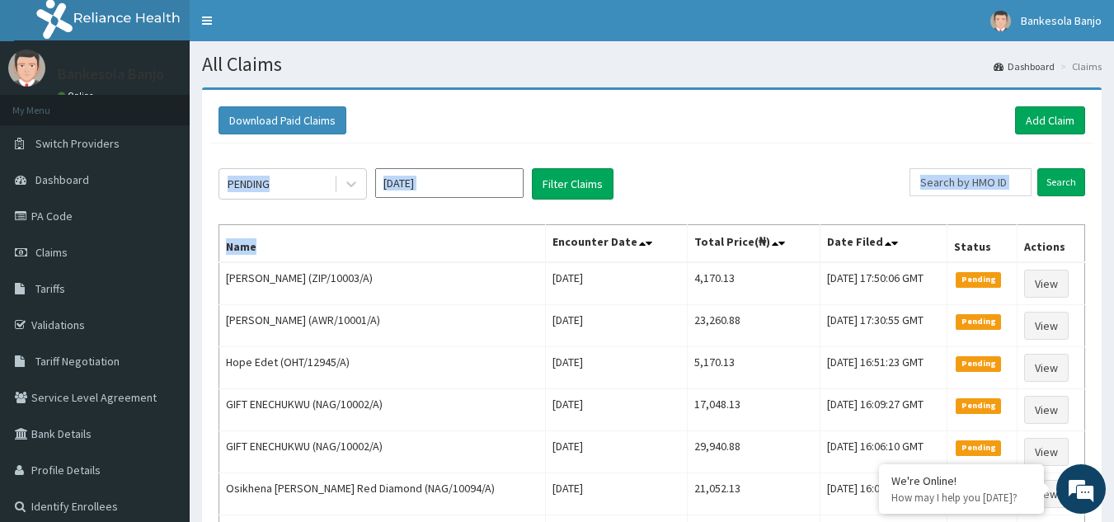
drag, startPoint x: 345, startPoint y: 248, endPoint x: 262, endPoint y: 212, distance: 90.8
click at [843, 116] on div "Download Paid Claims Add Claim" at bounding box center [651, 120] width 866 height 28
click at [1056, 110] on link "Add Claim" at bounding box center [1050, 120] width 70 height 28
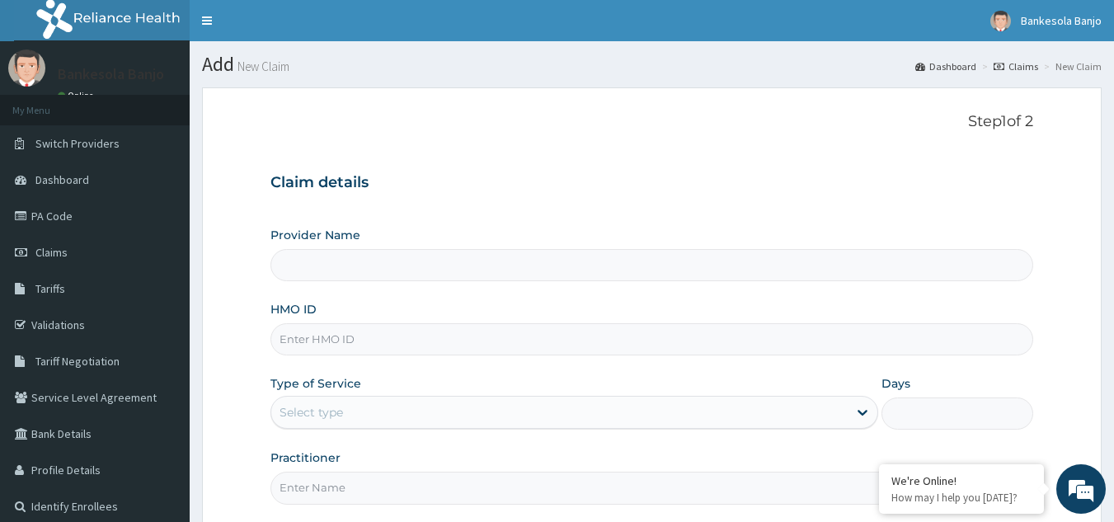
type input "Reliance Family Clinics (RFC) - [GEOGRAPHIC_DATA]"
click at [671, 341] on input "HMO ID" at bounding box center [651, 339] width 763 height 32
paste input "ISW/10069/A"
type input "ISW/10069/A"
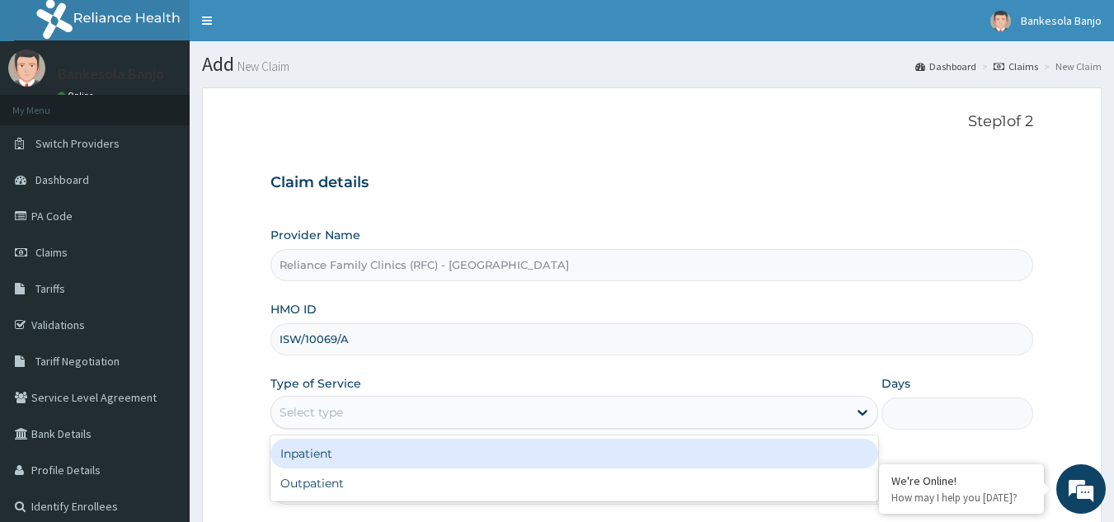
click at [491, 418] on div "Select type" at bounding box center [559, 412] width 576 height 26
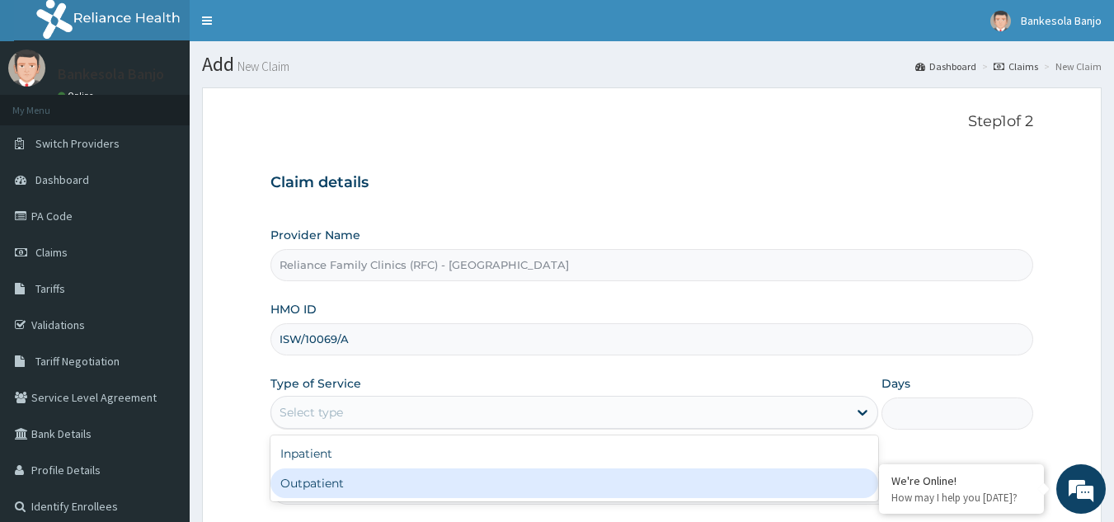
click at [434, 471] on div "Outpatient" at bounding box center [574, 483] width 608 height 30
type input "1"
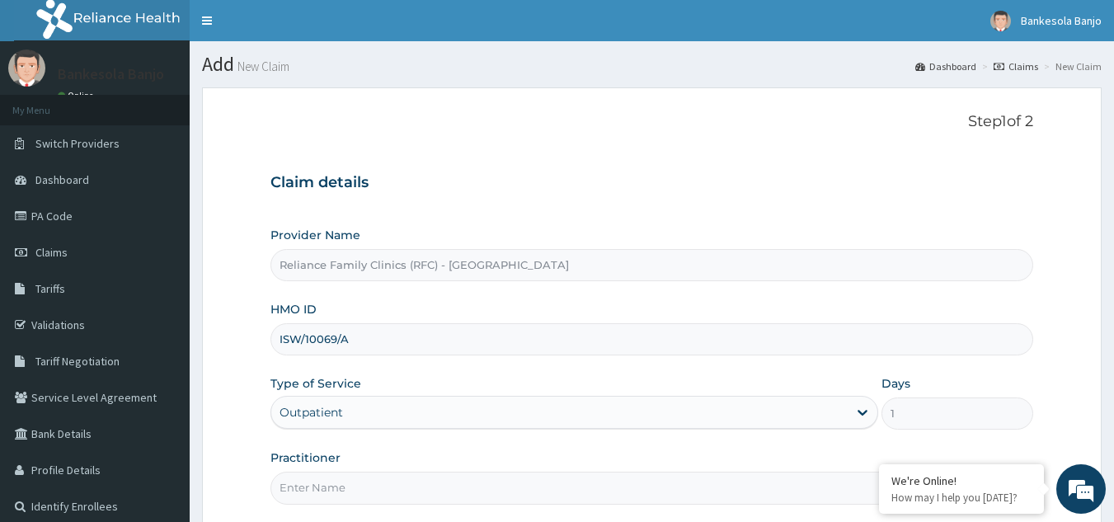
click at [400, 478] on input "Practitioner" at bounding box center [651, 488] width 763 height 32
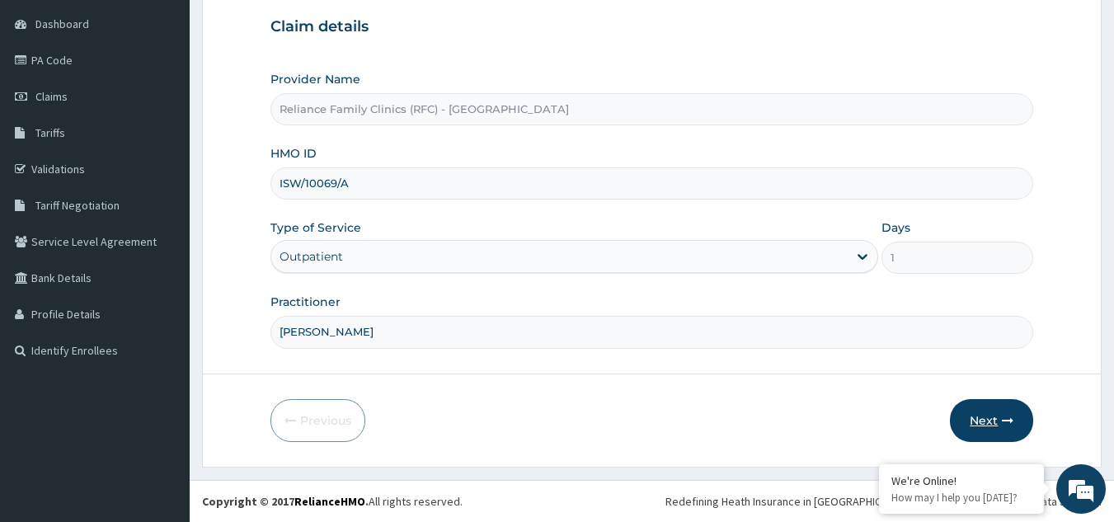
type input "Dr Farida"
click at [969, 411] on button "Next" at bounding box center [991, 420] width 83 height 43
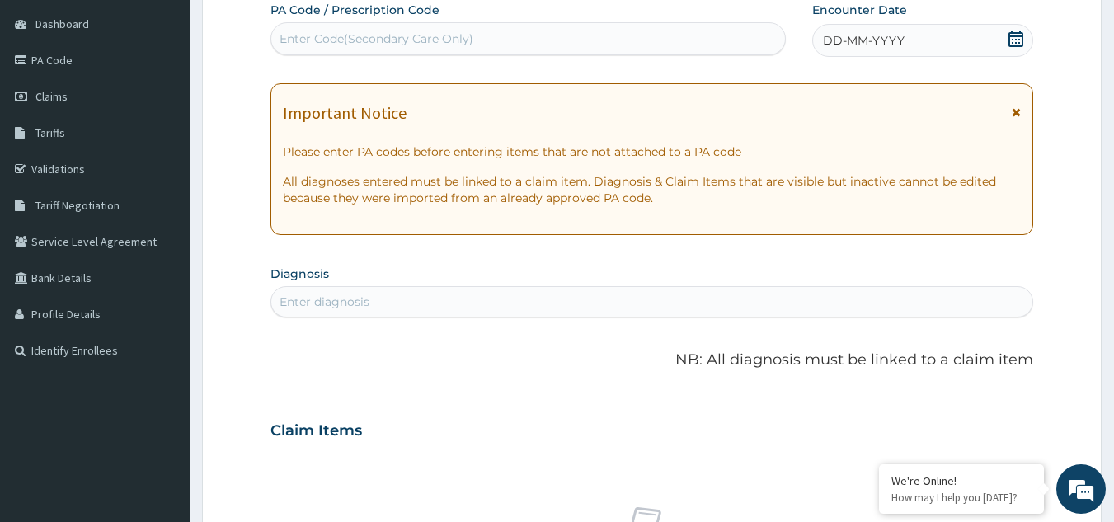
click at [1007, 31] on icon at bounding box center [1015, 39] width 16 height 16
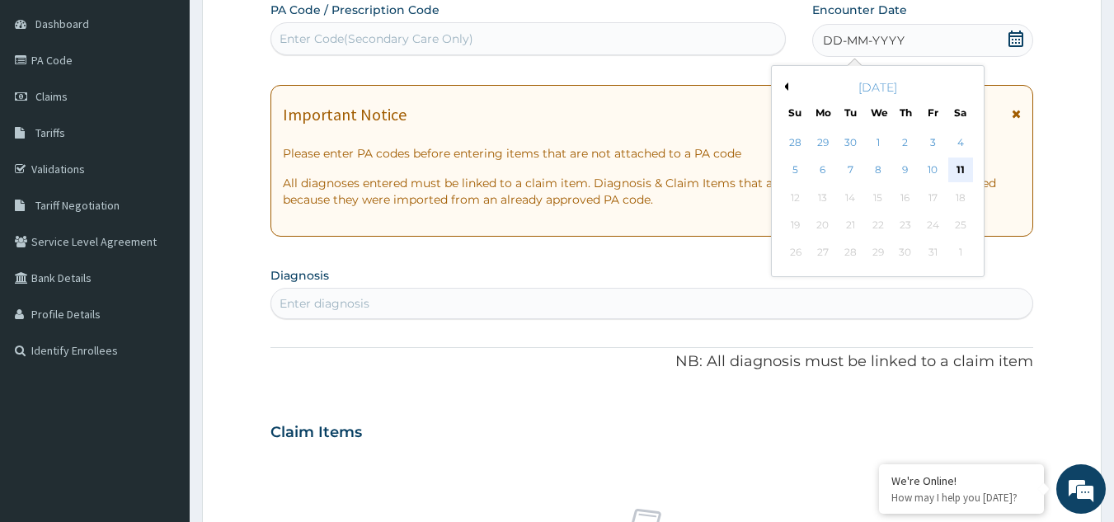
click at [966, 171] on div "11" at bounding box center [960, 170] width 25 height 25
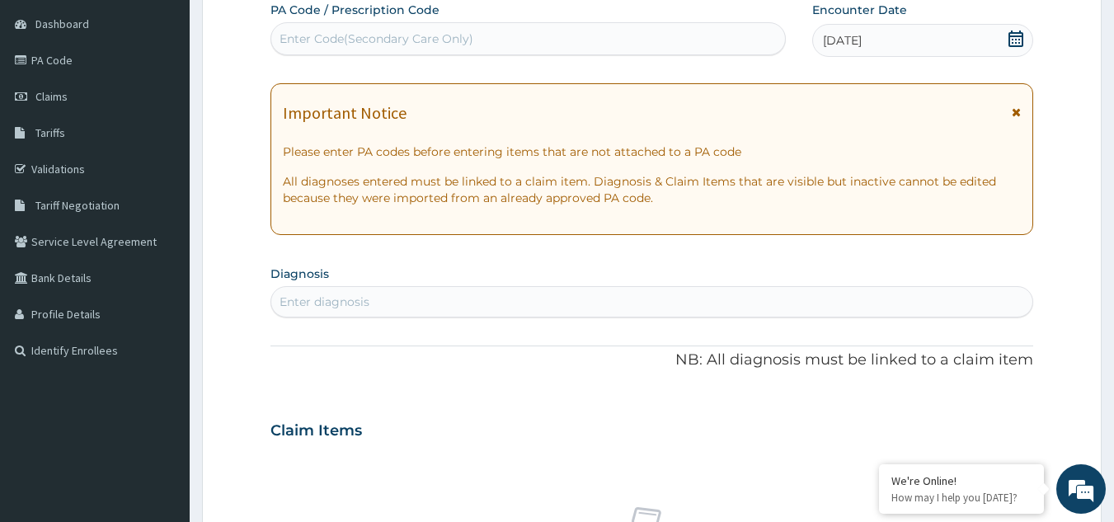
click at [410, 39] on div "Enter Code(Secondary Care Only)" at bounding box center [376, 39] width 194 height 16
paste input "PA/5CAB2C"
type input "PA/5CAB2C"
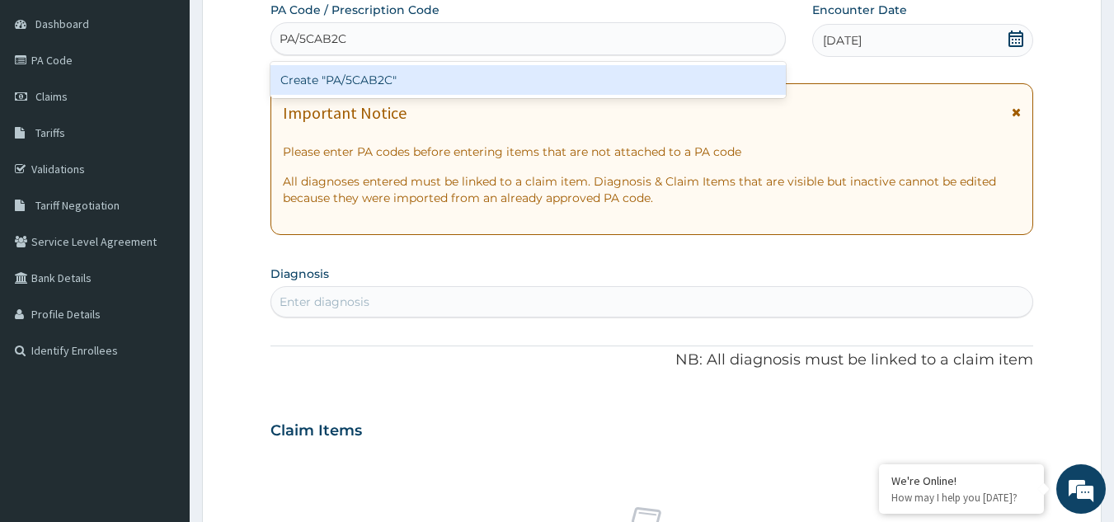
click at [421, 78] on div "Create "PA/5CAB2C"" at bounding box center [528, 80] width 516 height 30
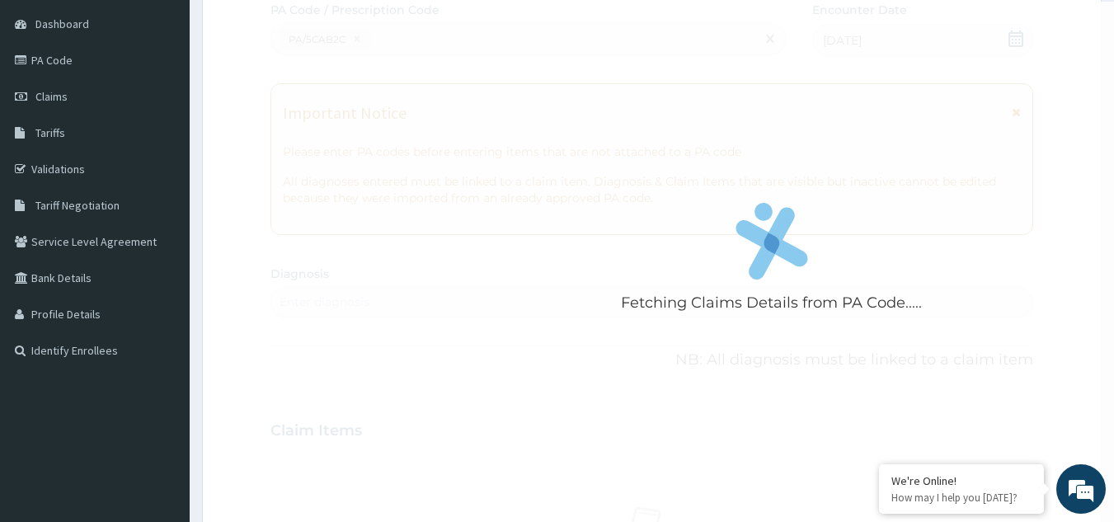
scroll to position [0, 0]
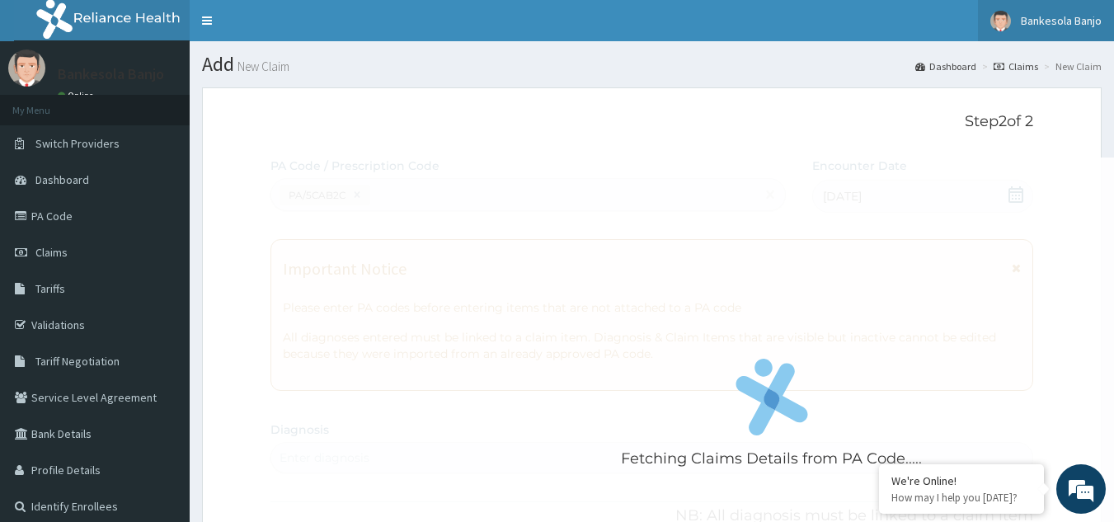
click at [1055, 10] on link "Bankesola Banjo" at bounding box center [1046, 20] width 136 height 41
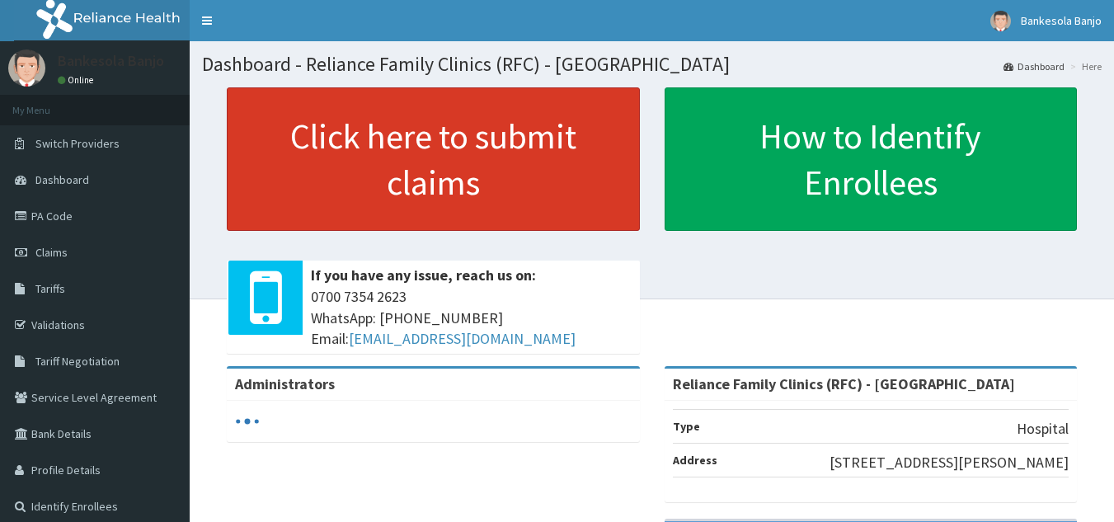
click at [562, 195] on link "Click here to submit claims" at bounding box center [433, 158] width 413 height 143
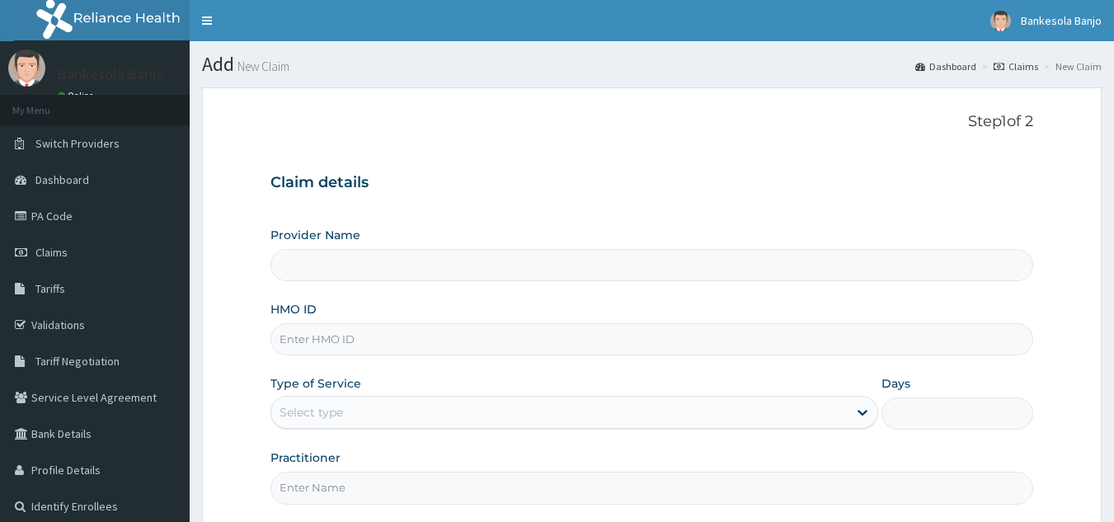
type input "Reliance Family Clinics (RFC) - Gbagada"
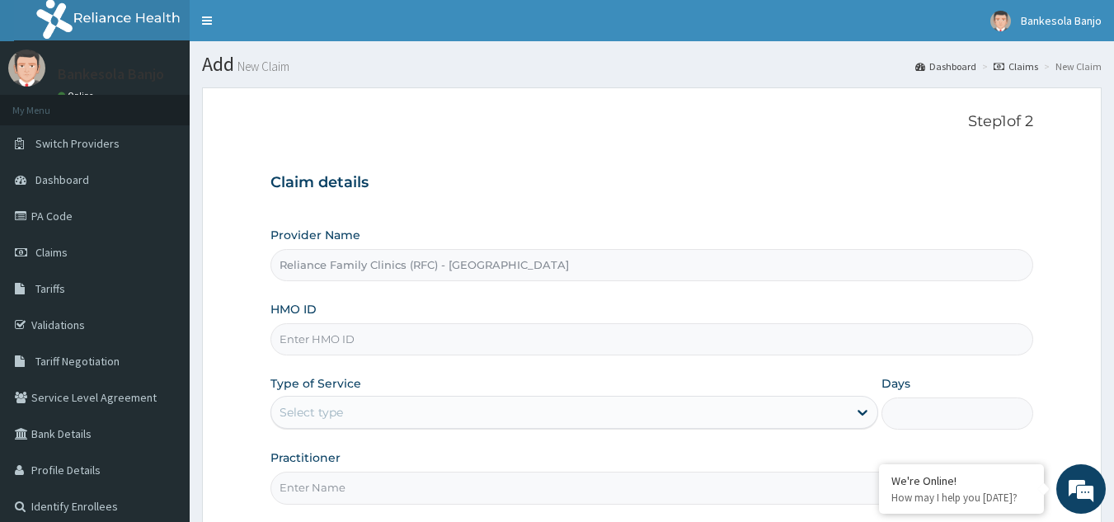
click at [342, 330] on input "HMO ID" at bounding box center [651, 339] width 763 height 32
paste input "ISW/10069/A"
type input "ISW/10069/A"
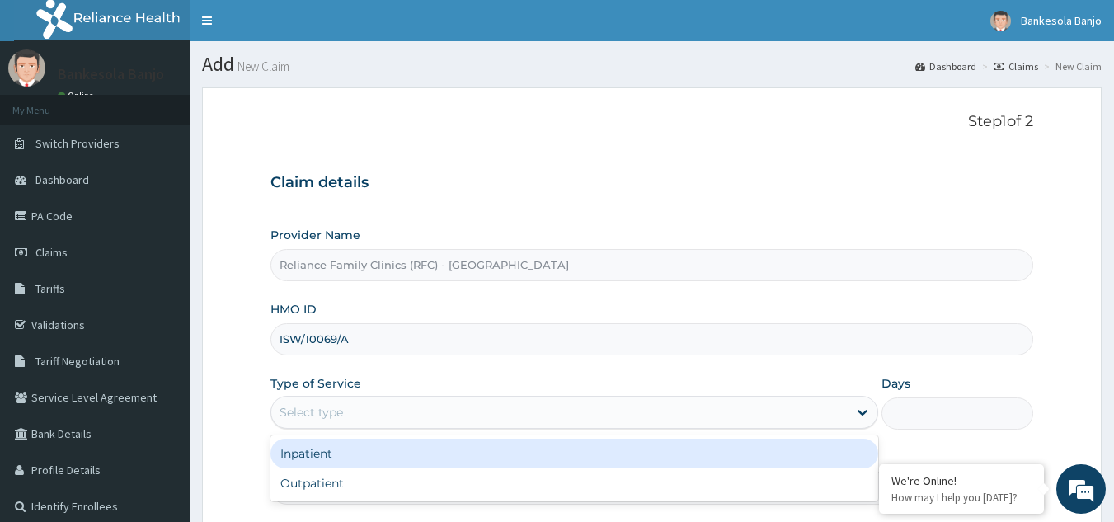
click at [340, 399] on div "Select type" at bounding box center [559, 412] width 576 height 26
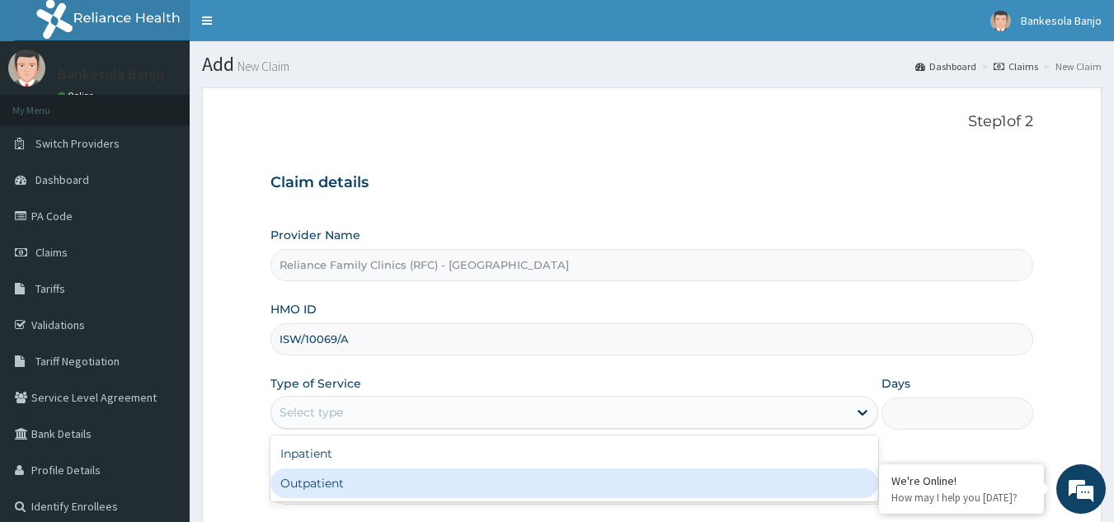
click at [354, 475] on div "Outpatient" at bounding box center [574, 483] width 608 height 30
type input "1"
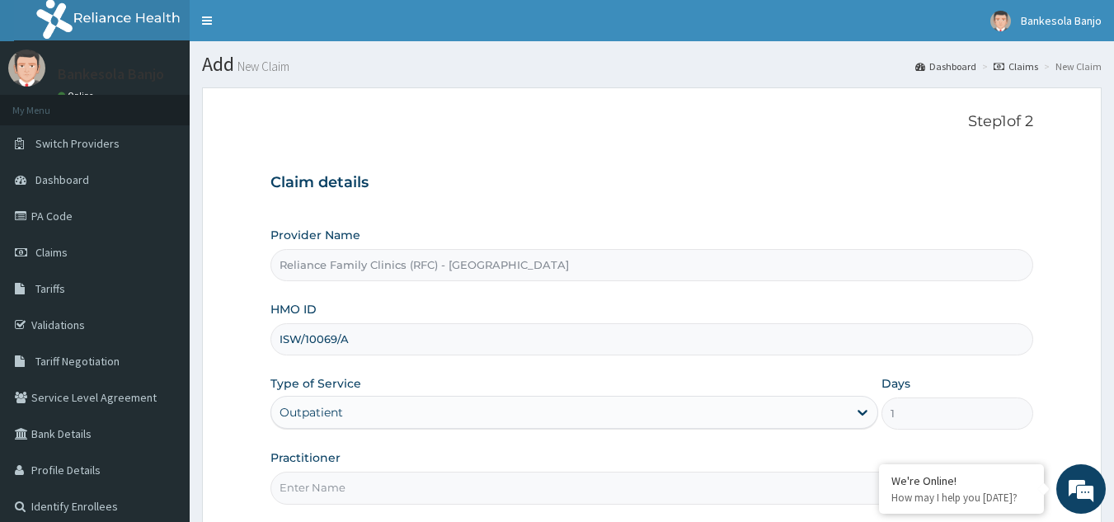
scroll to position [156, 0]
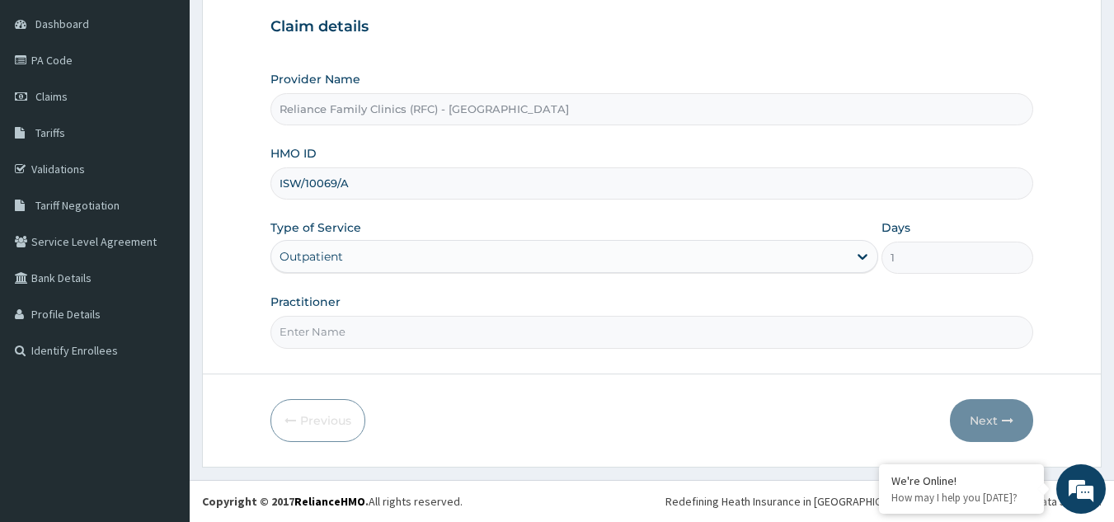
click at [542, 319] on input "Practitioner" at bounding box center [651, 332] width 763 height 32
type input "Dr Farida"
click at [982, 426] on button "Next" at bounding box center [991, 420] width 83 height 43
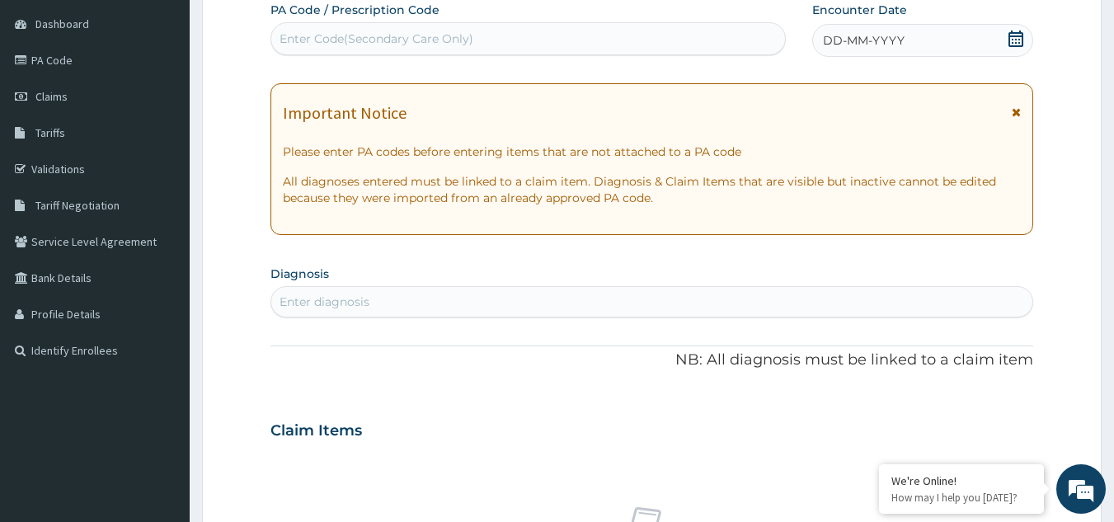
click at [540, 37] on div "Enter Code(Secondary Care Only)" at bounding box center [528, 39] width 514 height 26
paste input "PA/5CAB2C"
type input "PA/5CAB2C"
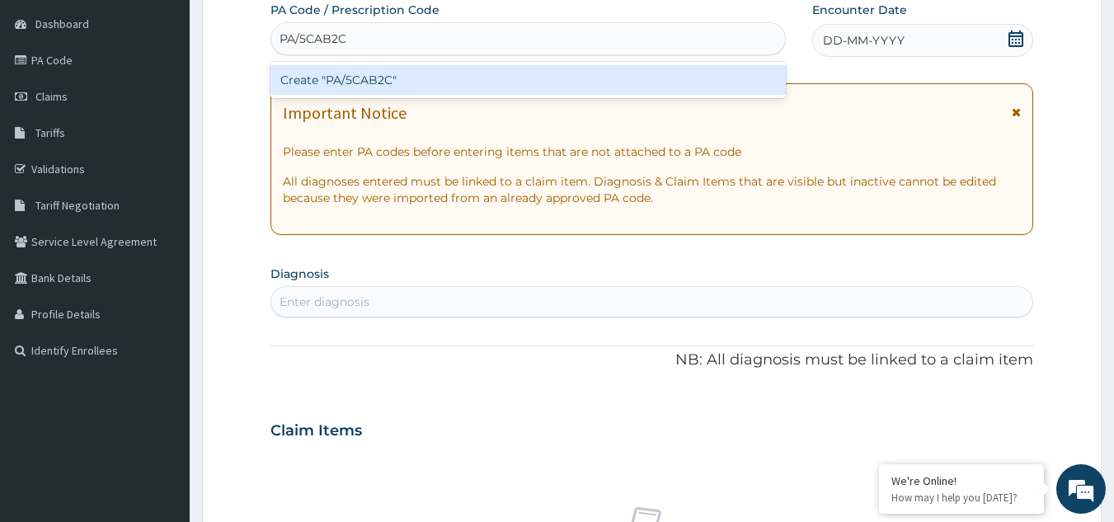
click at [534, 69] on div "Create "PA/5CAB2C"" at bounding box center [528, 80] width 516 height 30
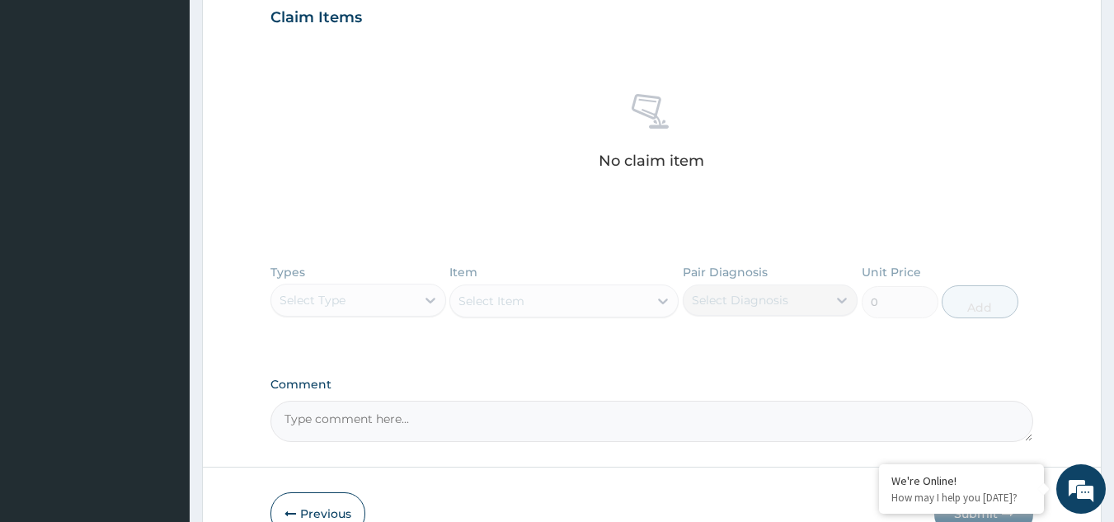
scroll to position [677, 0]
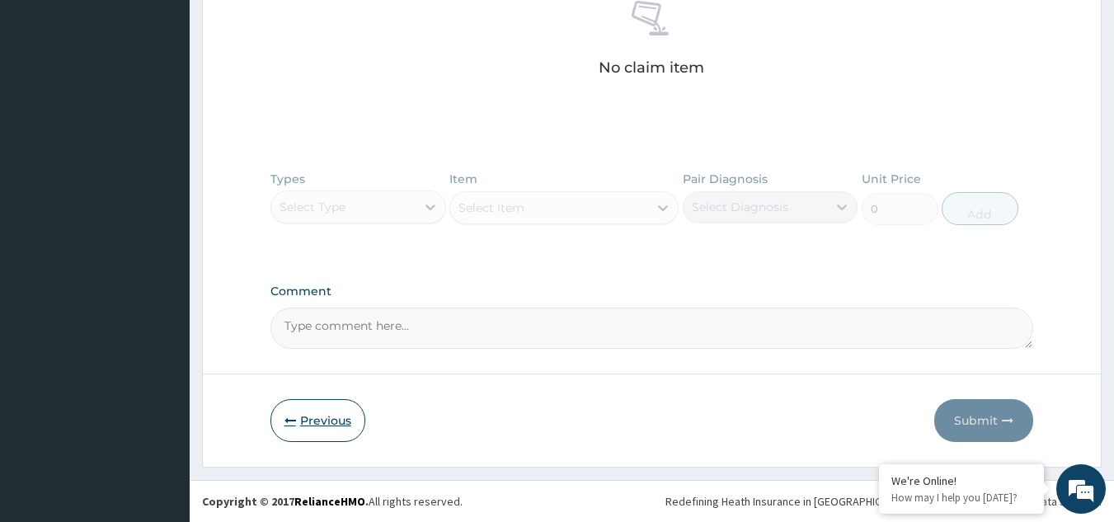
click at [327, 424] on button "Previous" at bounding box center [317, 420] width 95 height 43
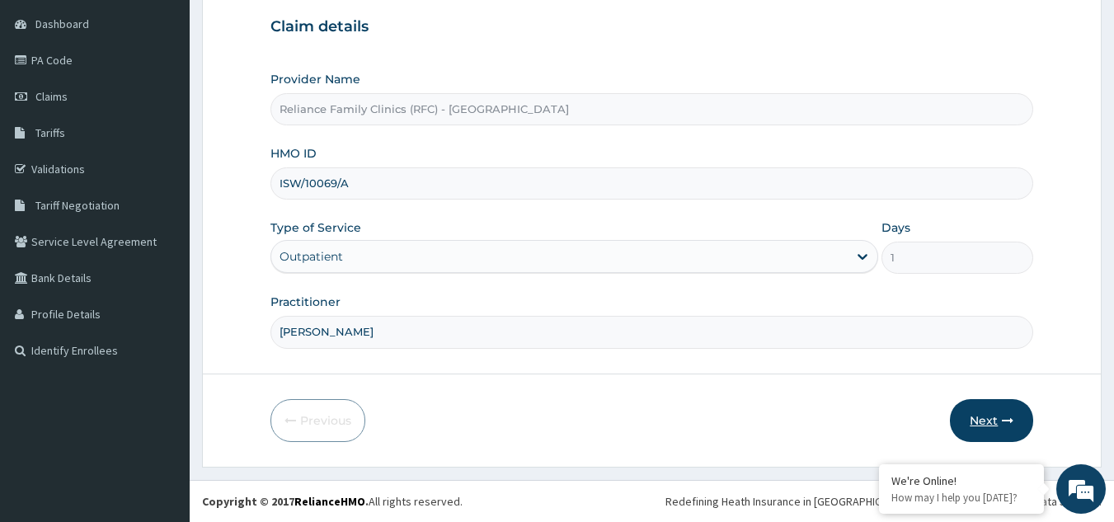
click at [968, 413] on button "Next" at bounding box center [991, 420] width 83 height 43
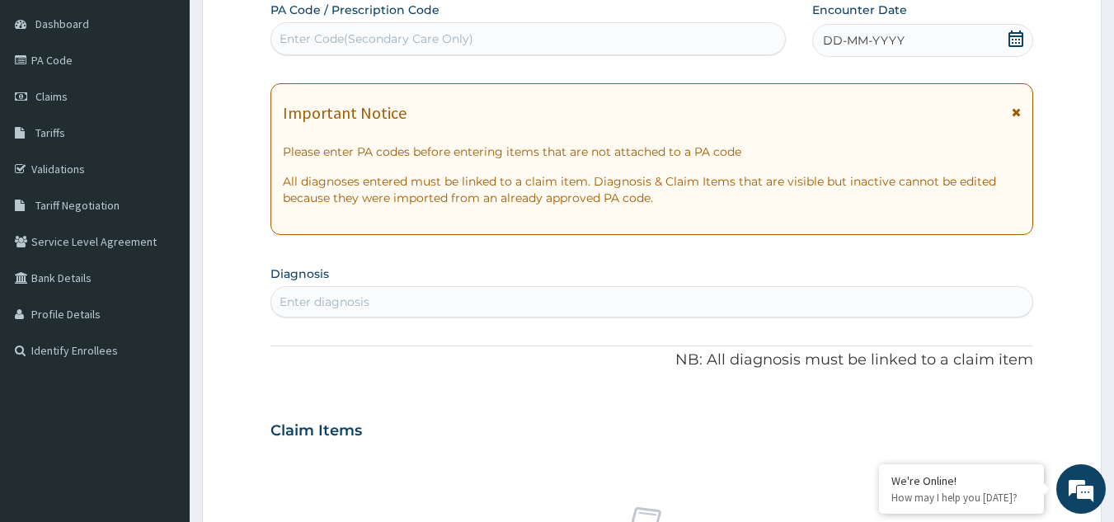
click at [509, 41] on div "Enter Code(Secondary Care Only)" at bounding box center [528, 39] width 514 height 26
paste input "PA/5CAB2C"
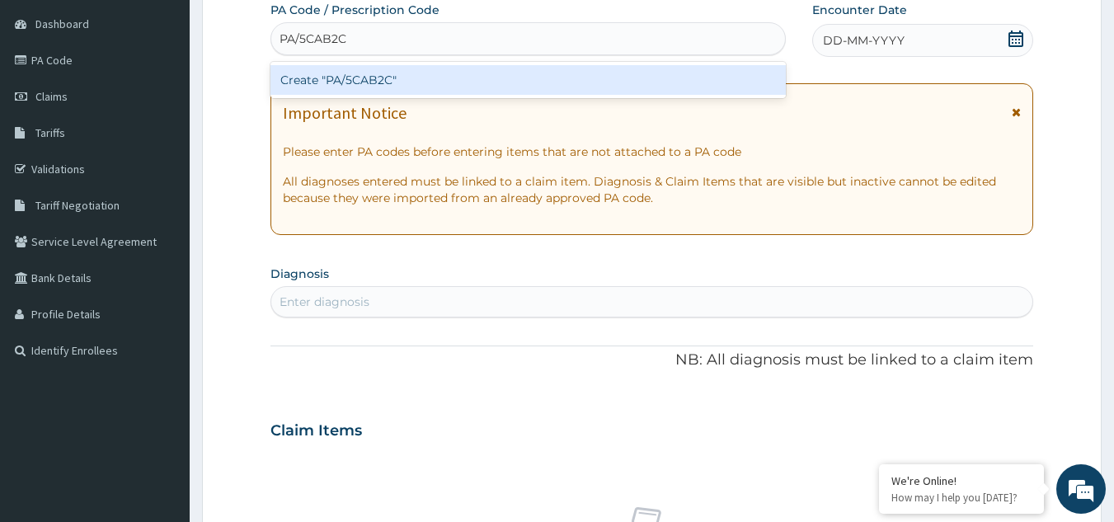
type input "PA/5CAB2C"
click at [505, 87] on div "Create "PA/5CAB2C"" at bounding box center [528, 80] width 516 height 30
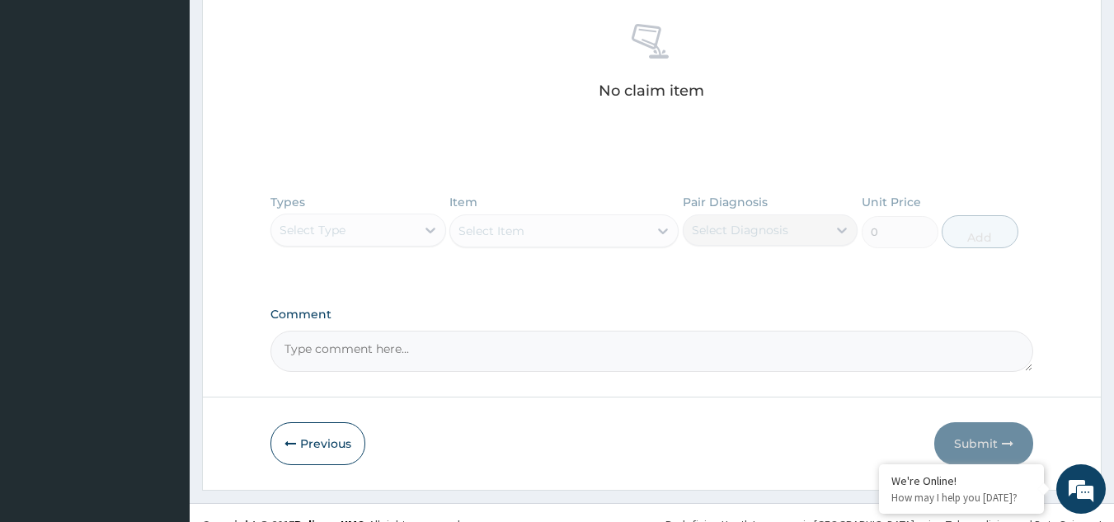
scroll to position [677, 0]
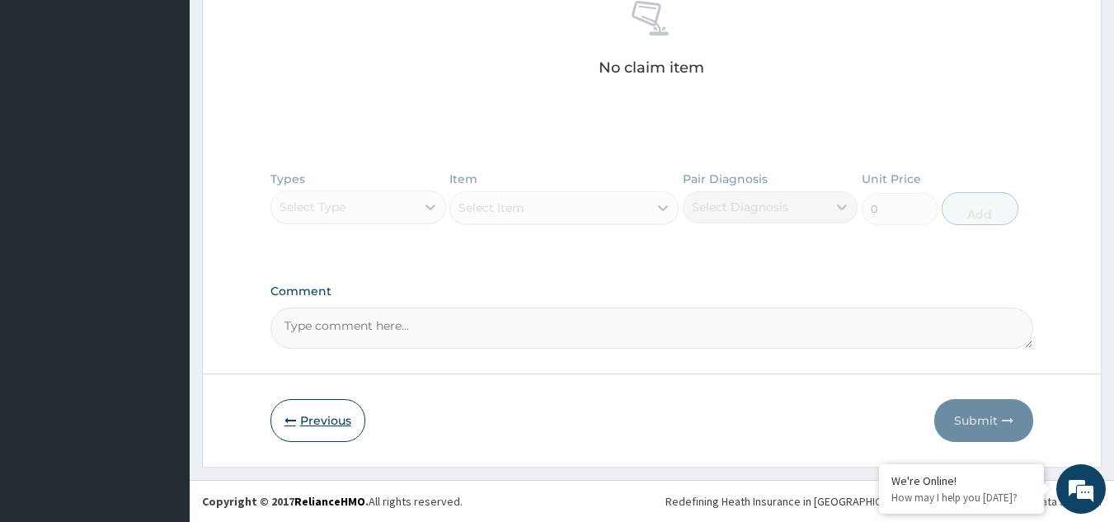
click at [345, 420] on button "Previous" at bounding box center [317, 420] width 95 height 43
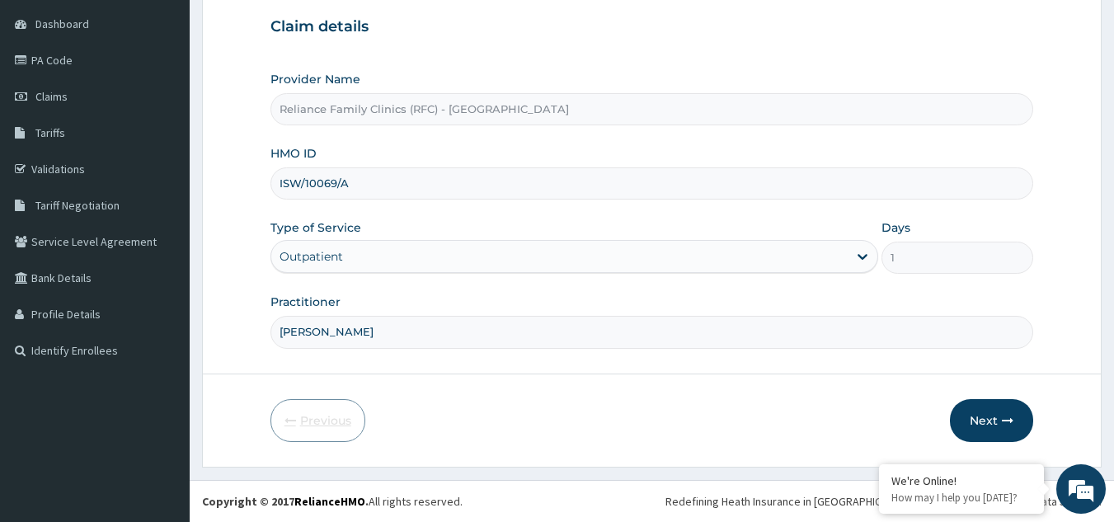
scroll to position [156, 0]
drag, startPoint x: 352, startPoint y: 188, endPoint x: 252, endPoint y: 196, distance: 100.1
click at [252, 196] on form "Step 1 of 2 Claim details Provider Name Reliance Family Clinics (RFC) - Gbagada…" at bounding box center [651, 200] width 899 height 536
paste input "IKECHUKWU ANAELE"
type input "IKECHUKWU ANAELE"
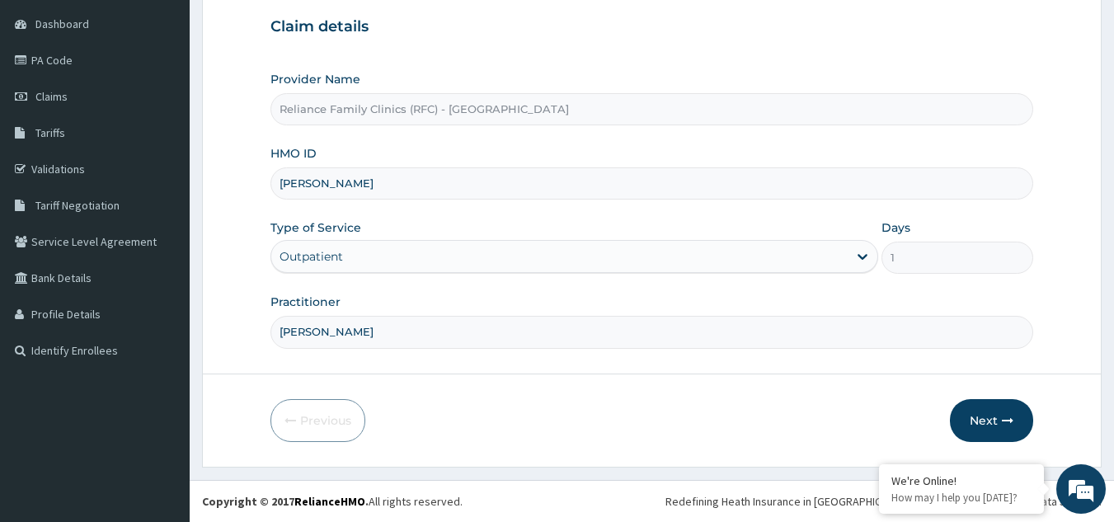
drag, startPoint x: 407, startPoint y: 184, endPoint x: 211, endPoint y: 201, distance: 197.0
click at [211, 201] on form "Step 1 of 2 Claim details Provider Name Reliance Family Clinics (RFC) - Gbagada…" at bounding box center [651, 200] width 899 height 536
paste input "IKECHUKWU ANAELE"
type input "I"
paste input "SFA/11942/A"
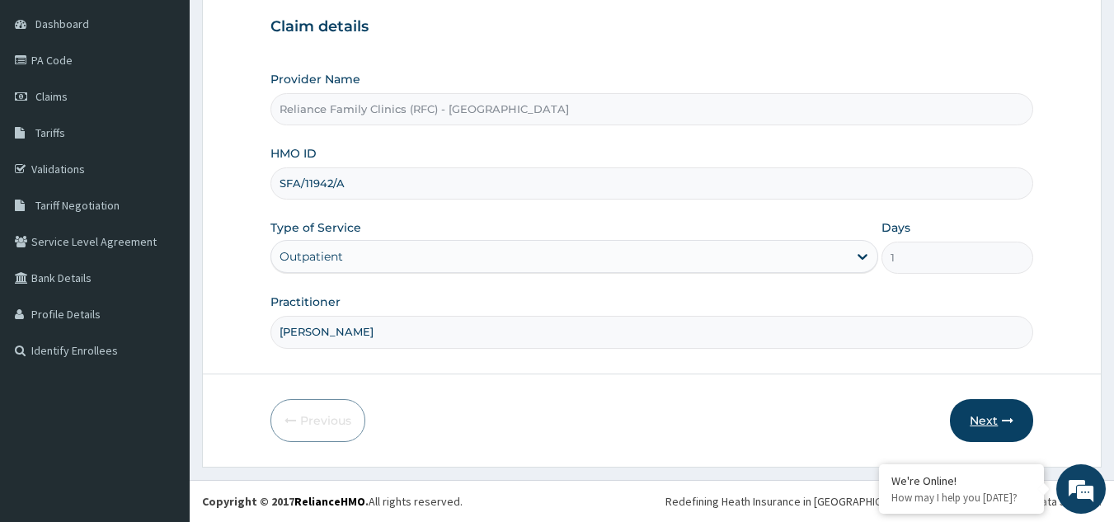
type input "SFA/11942/A"
click at [992, 418] on button "Next" at bounding box center [991, 420] width 83 height 43
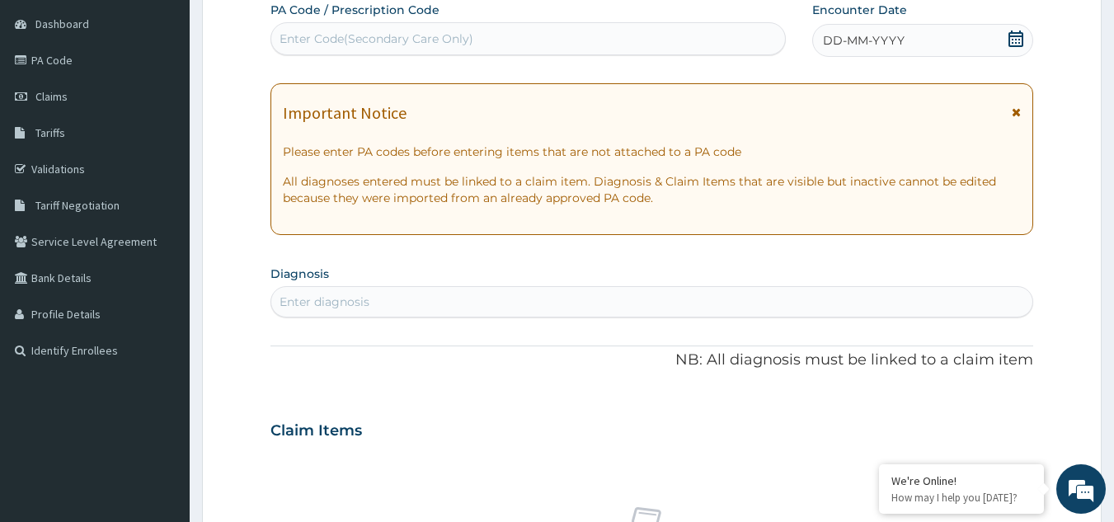
click at [1016, 49] on span at bounding box center [1015, 41] width 16 height 21
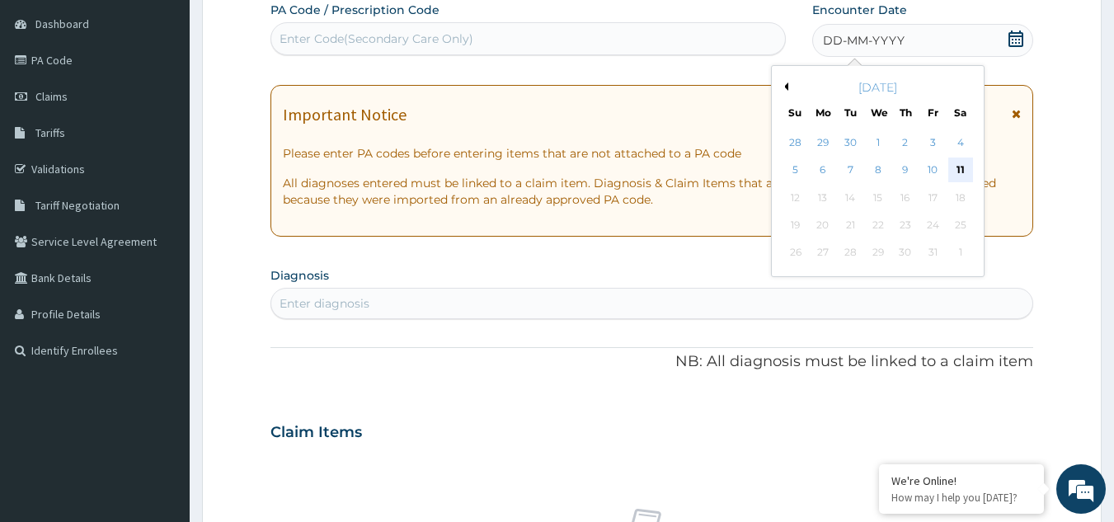
click at [956, 165] on div "11" at bounding box center [960, 170] width 25 height 25
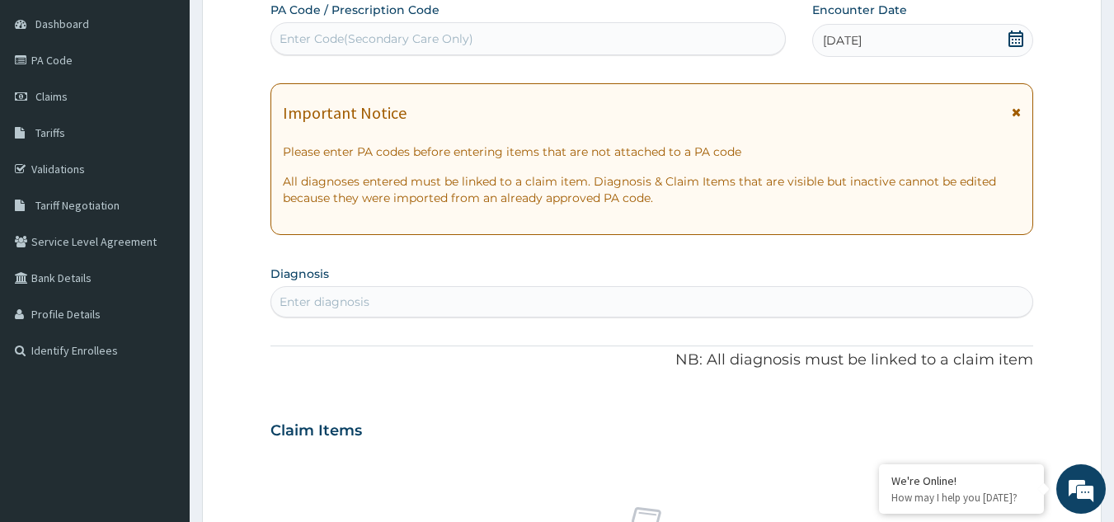
click at [323, 303] on div "Enter diagnosis" at bounding box center [324, 301] width 90 height 16
type input "uti"
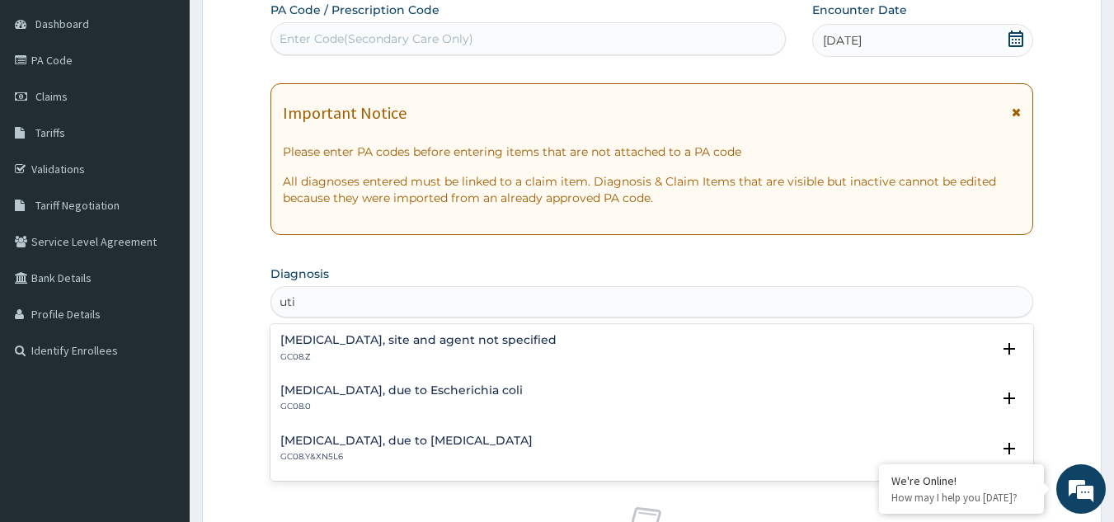
click at [345, 340] on h4 "Urinary tract infection, site and agent not specified" at bounding box center [418, 340] width 276 height 12
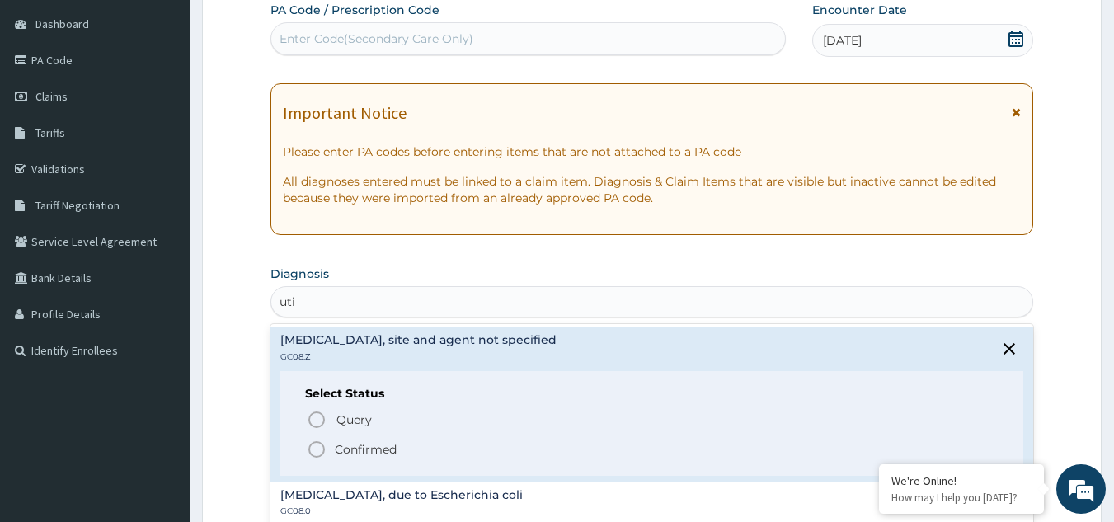
click at [317, 451] on icon "status option filled" at bounding box center [317, 449] width 20 height 20
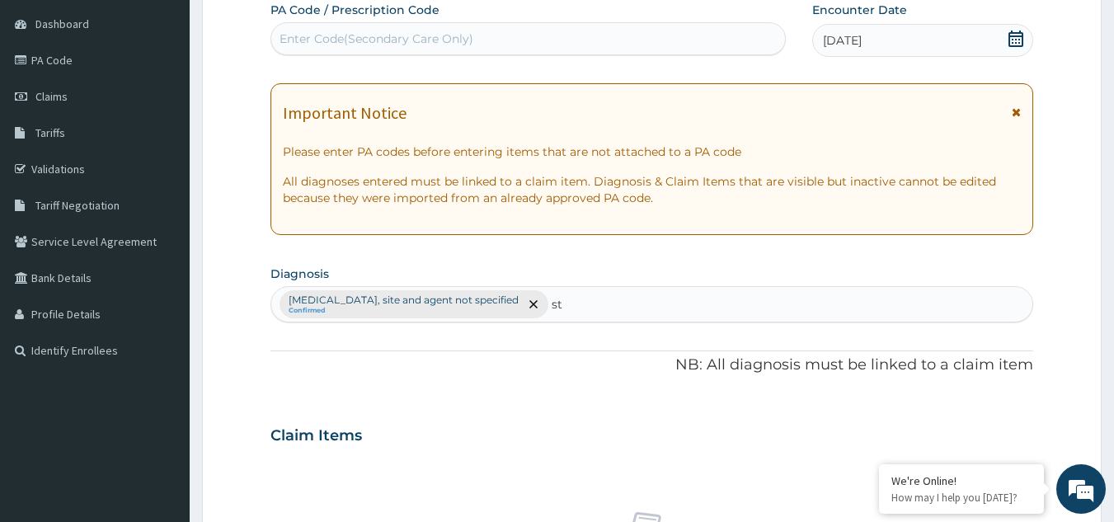
type input "sti"
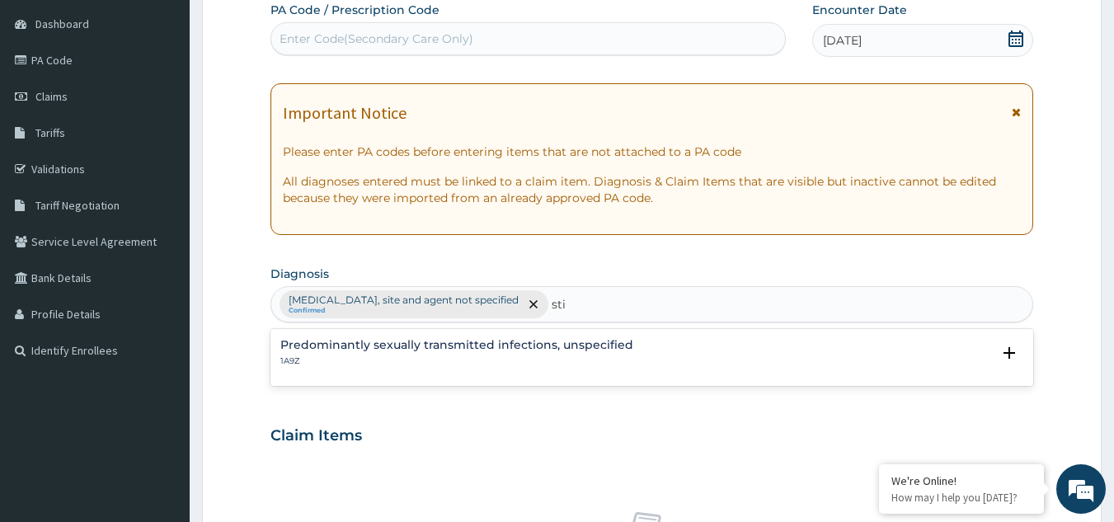
click at [350, 350] on h4 "Predominantly sexually transmitted infections, unspecified" at bounding box center [456, 345] width 353 height 12
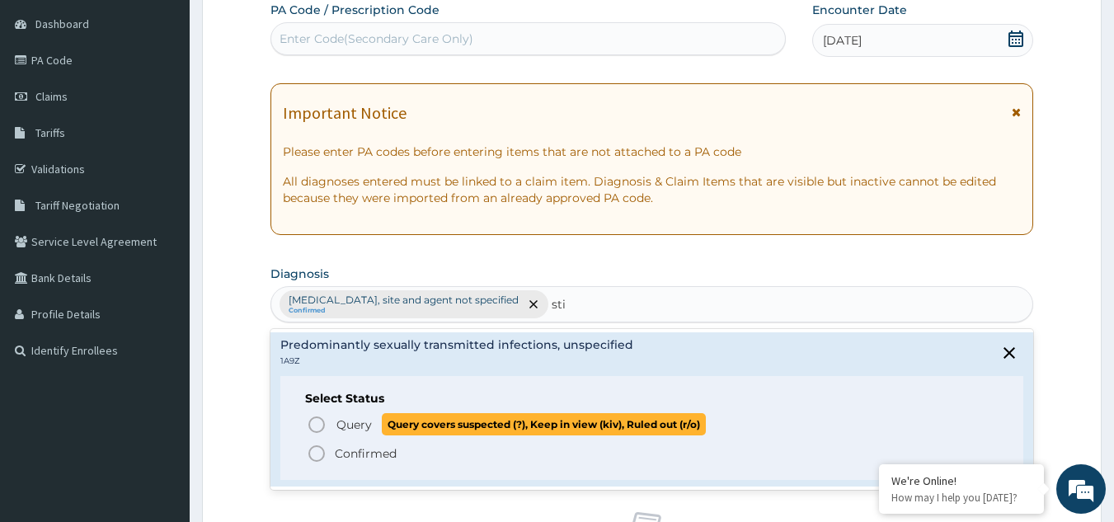
click at [316, 419] on icon "status option query" at bounding box center [317, 425] width 20 height 20
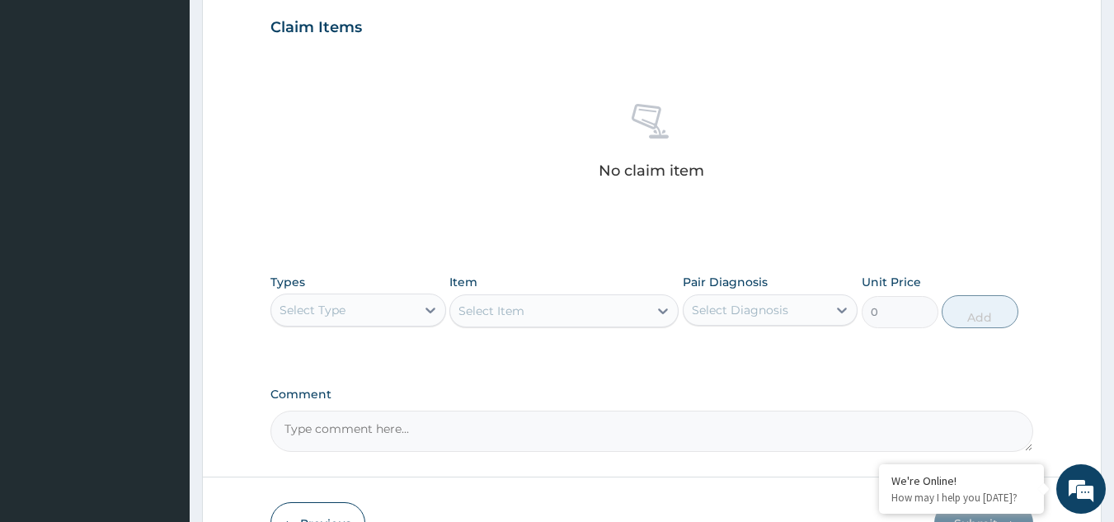
scroll to position [667, 0]
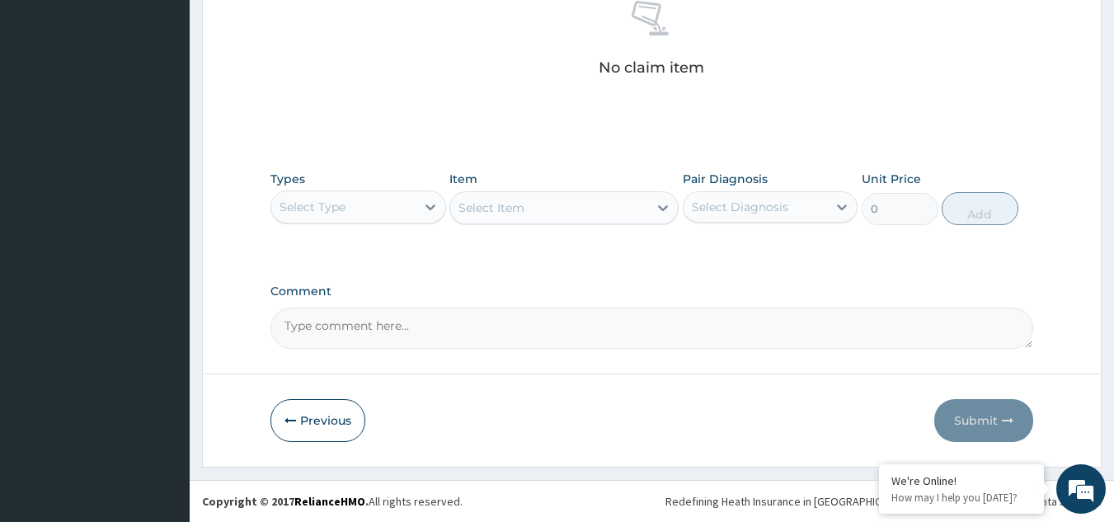
click at [390, 186] on div "Types Select Type" at bounding box center [358, 198] width 176 height 54
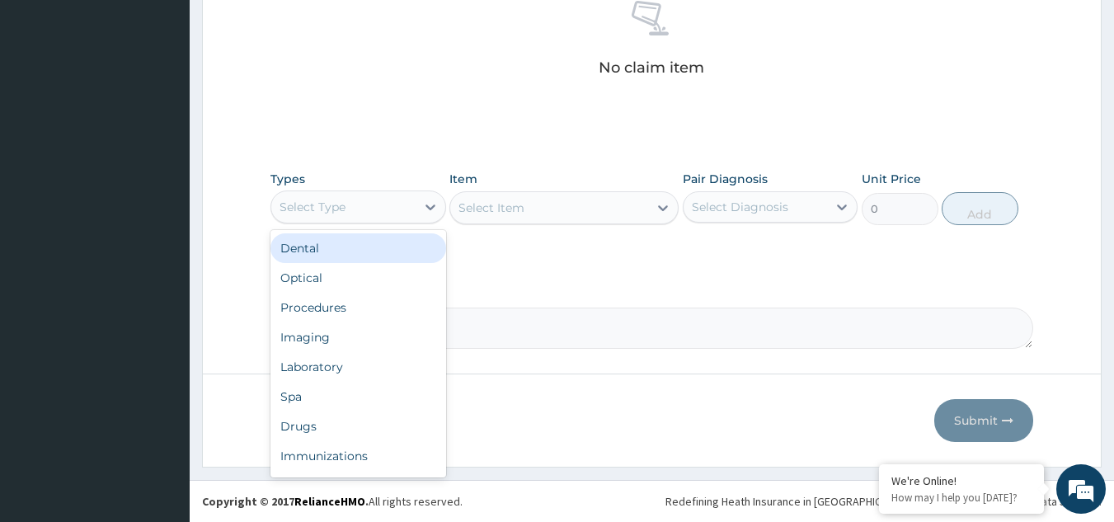
click at [390, 200] on div "Select Type" at bounding box center [343, 207] width 144 height 26
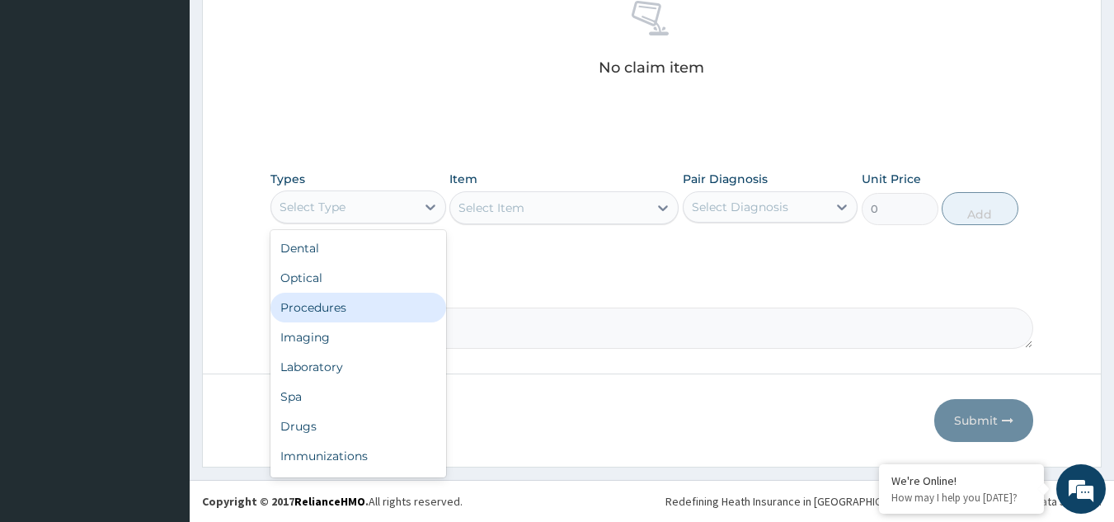
click at [372, 314] on div "Procedures" at bounding box center [358, 308] width 176 height 30
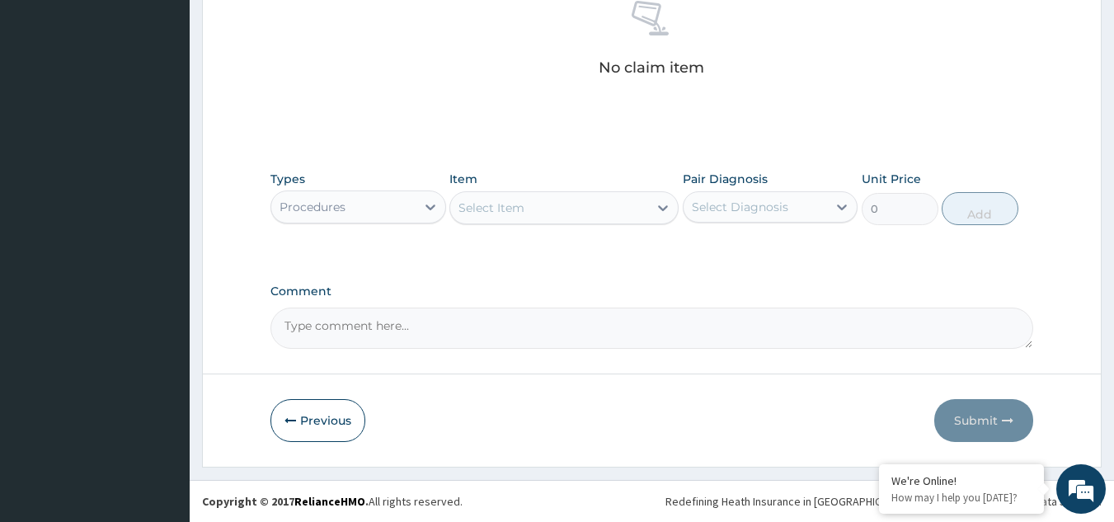
click at [533, 214] on div "Select Item" at bounding box center [549, 208] width 198 height 26
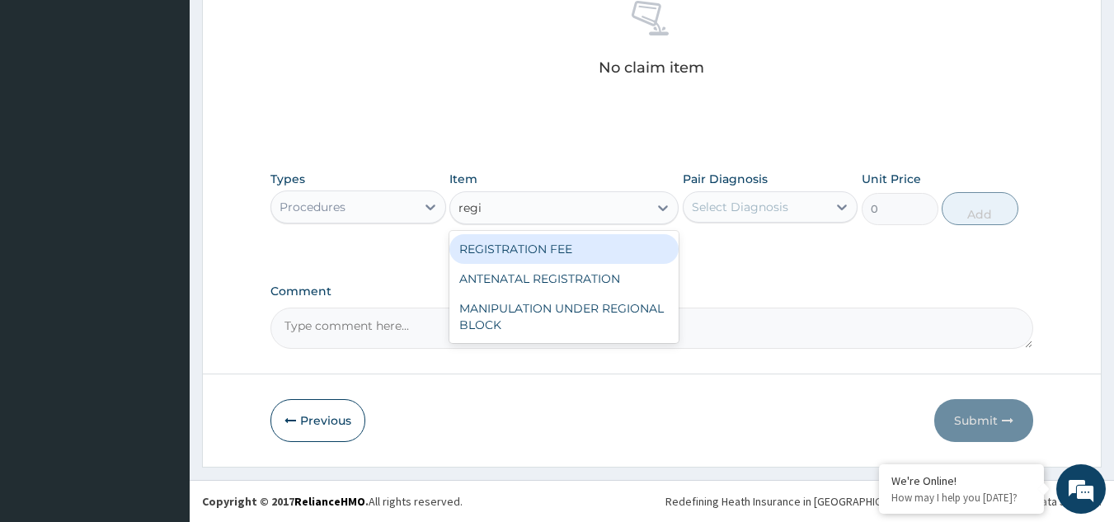
type input "regis"
click at [552, 245] on div "REGISTRATION FEE" at bounding box center [563, 249] width 229 height 30
type input "2042.5"
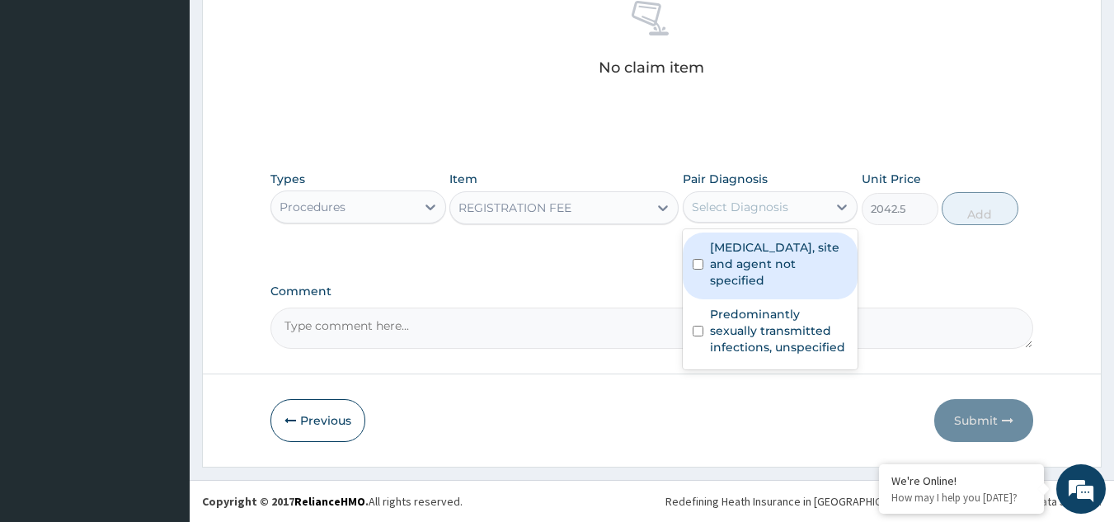
click at [768, 210] on div "Select Diagnosis" at bounding box center [740, 207] width 96 height 16
click at [771, 252] on label "Urinary tract infection, site and agent not specified" at bounding box center [779, 263] width 138 height 49
checkbox input "true"
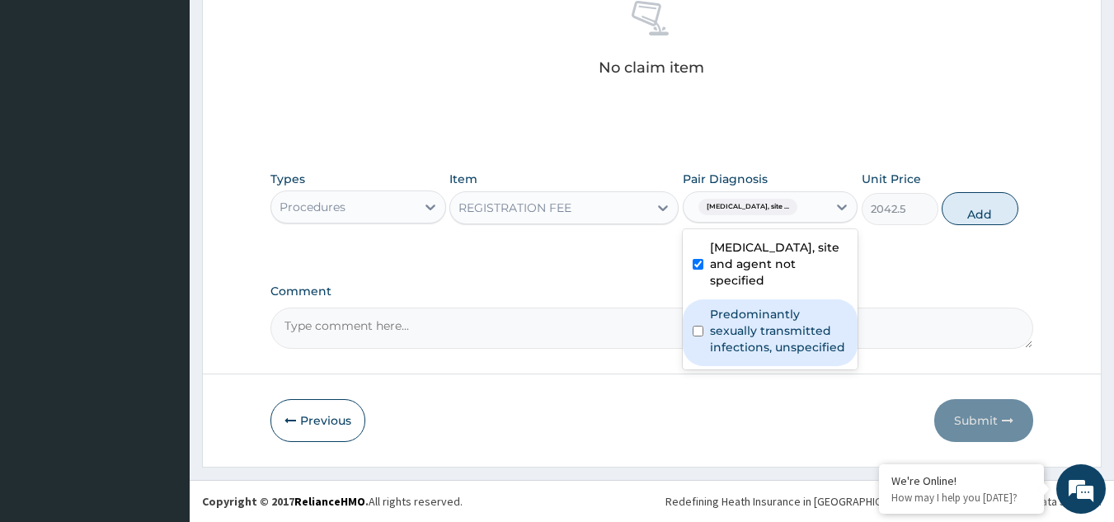
click at [763, 335] on label "Predominantly sexually transmitted infections, unspecified" at bounding box center [779, 330] width 138 height 49
checkbox input "true"
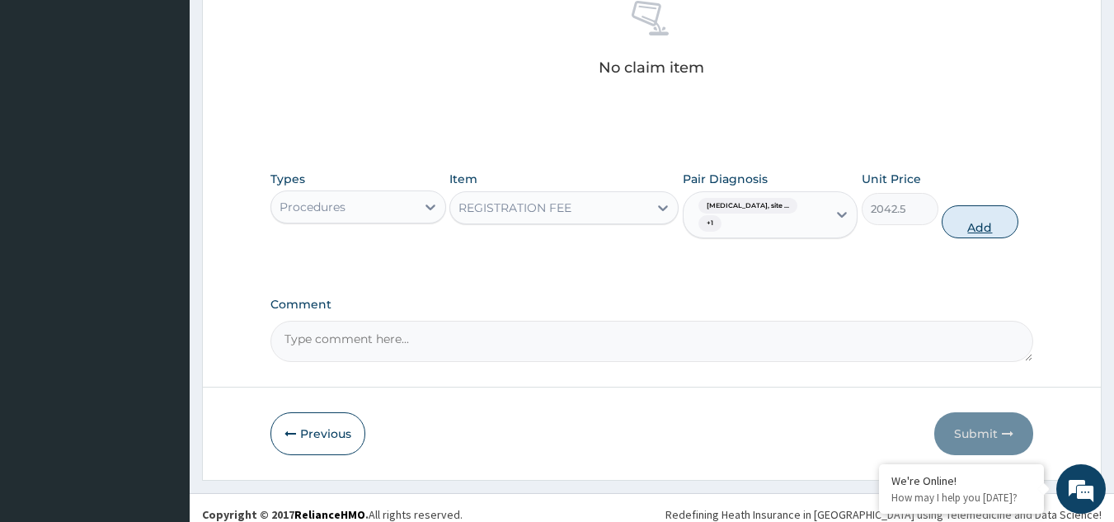
click at [983, 231] on button "Add" at bounding box center [979, 221] width 77 height 33
type input "0"
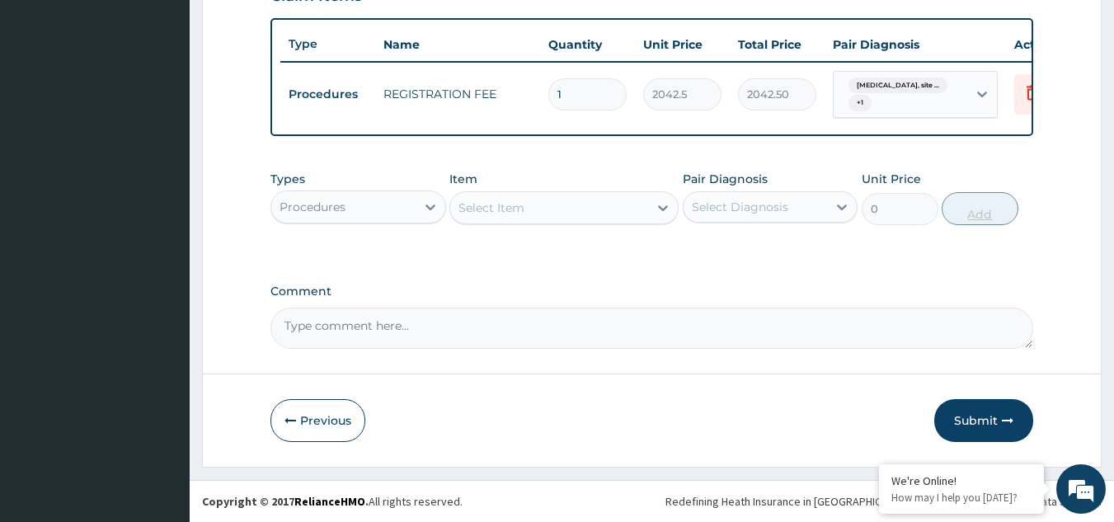
scroll to position [608, 0]
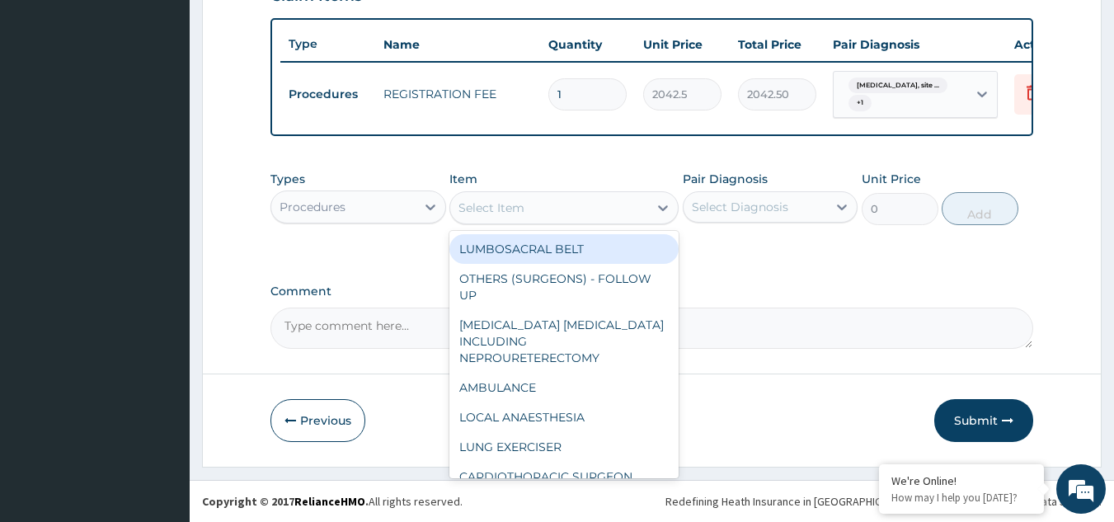
click at [556, 214] on div "Select Item" at bounding box center [549, 208] width 198 height 26
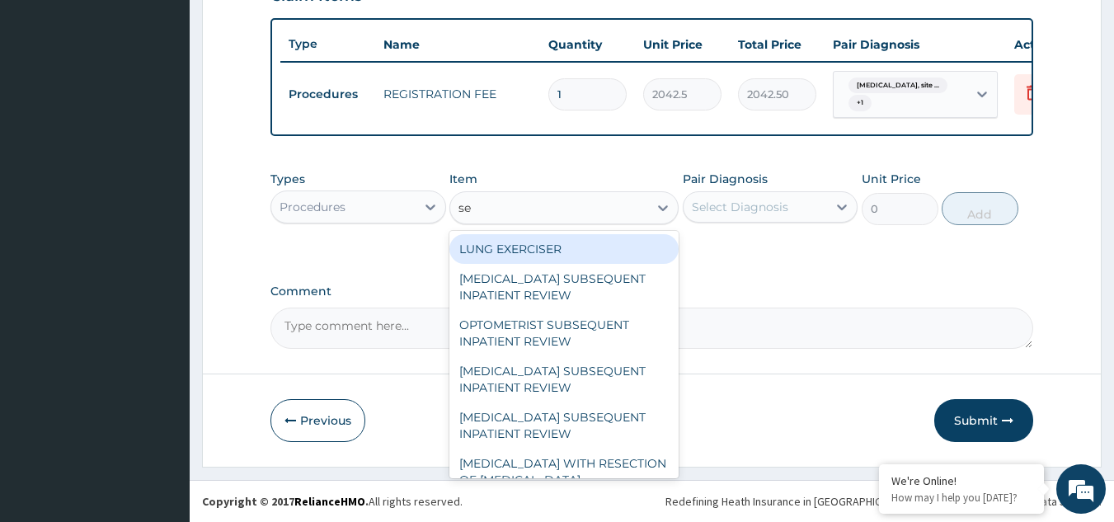
type input "s"
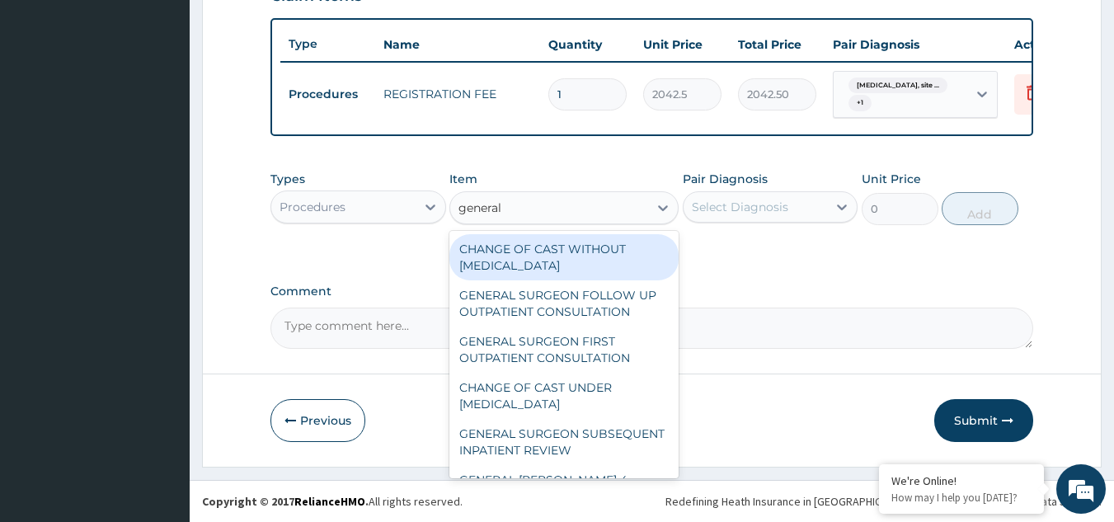
type input "general p"
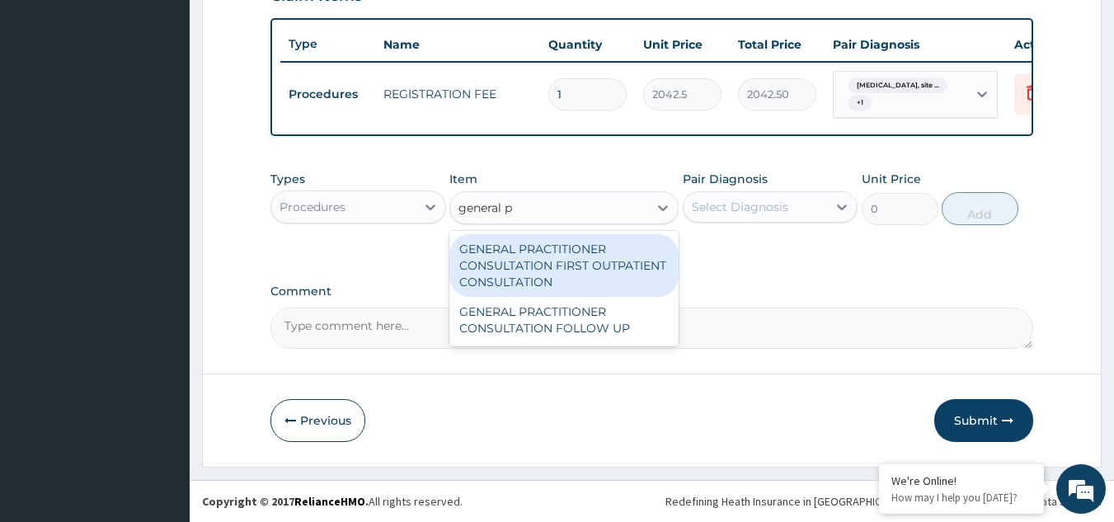
click at [566, 265] on div "GENERAL PRACTITIONER CONSULTATION FIRST OUTPATIENT CONSULTATION" at bounding box center [563, 265] width 229 height 63
type input "3370.125"
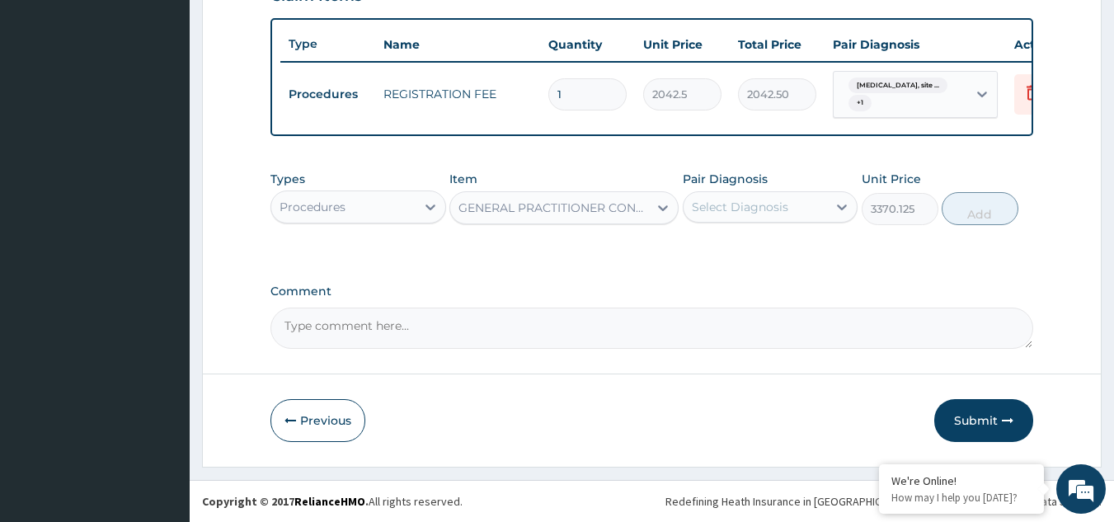
click at [780, 190] on div "Pair Diagnosis Select Diagnosis" at bounding box center [771, 198] width 176 height 54
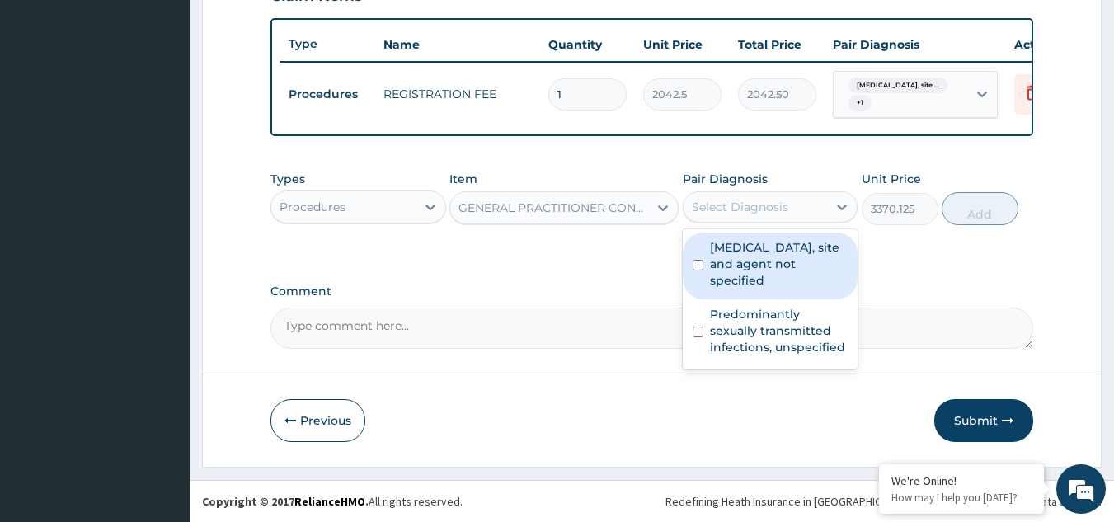
click at [778, 203] on div "Select Diagnosis" at bounding box center [740, 207] width 96 height 16
click at [765, 260] on label "Urinary tract infection, site and agent not specified" at bounding box center [779, 263] width 138 height 49
checkbox input "true"
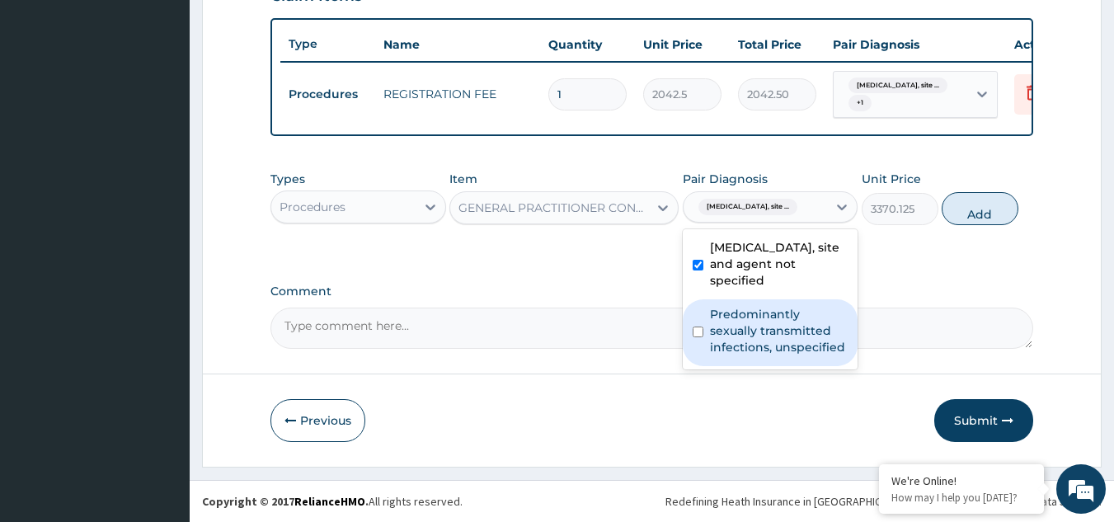
click at [760, 317] on label "Predominantly sexually transmitted infections, unspecified" at bounding box center [779, 330] width 138 height 49
checkbox input "true"
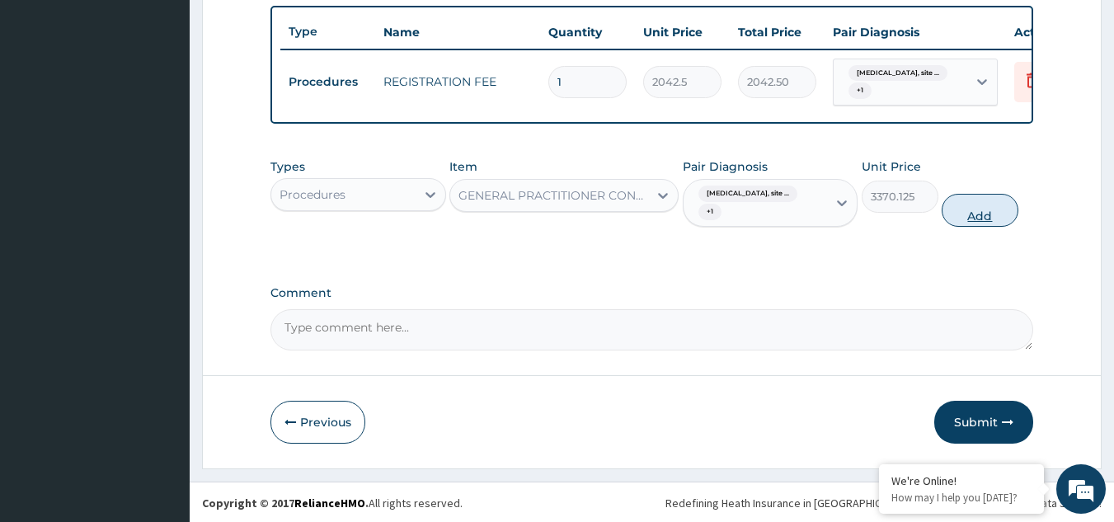
click at [971, 227] on button "Add" at bounding box center [979, 210] width 77 height 33
type input "0"
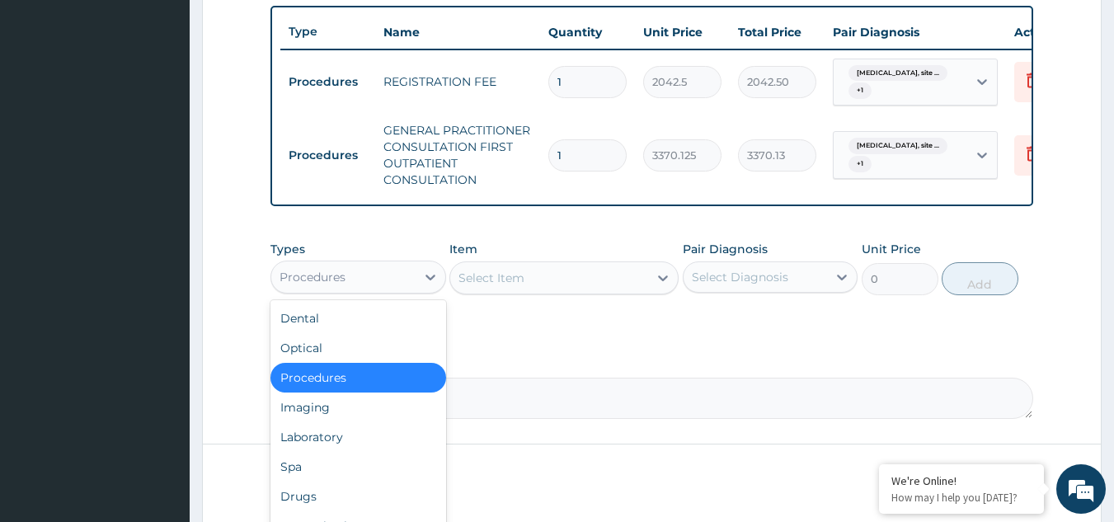
click at [385, 286] on div "Procedures" at bounding box center [343, 277] width 144 height 26
click at [366, 439] on div "Laboratory" at bounding box center [358, 437] width 176 height 30
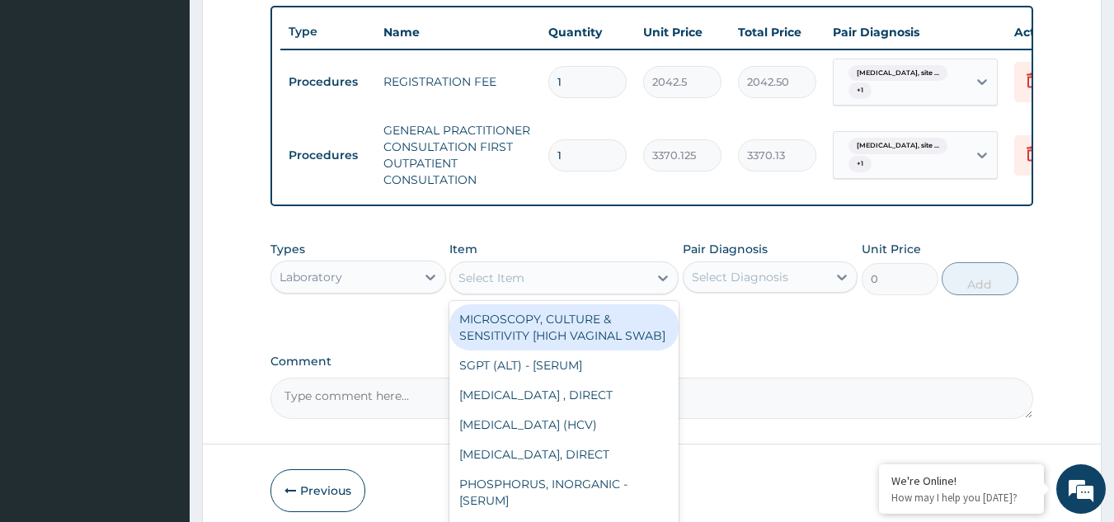
click at [570, 291] on div "Select Item" at bounding box center [549, 278] width 198 height 26
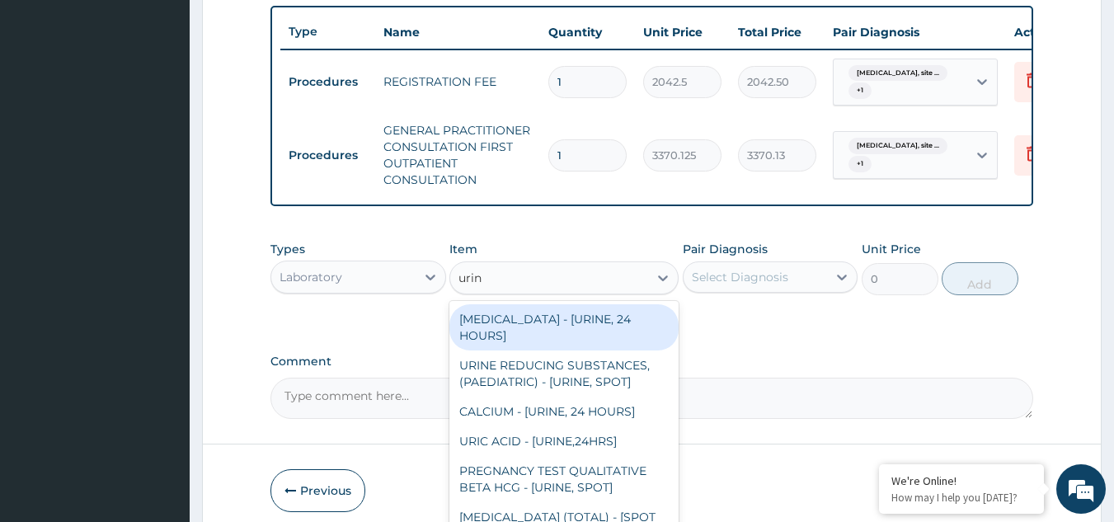
type input "urina"
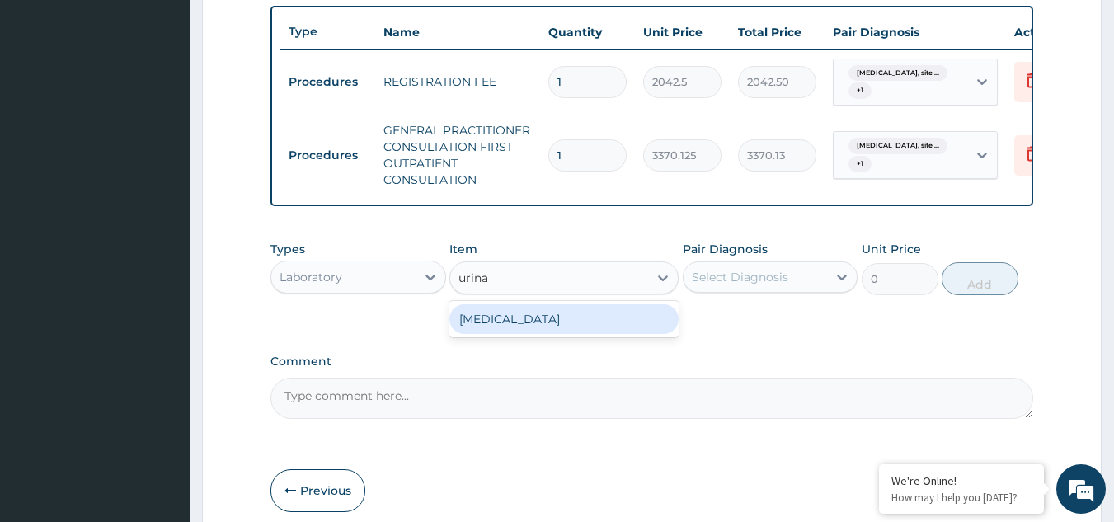
click at [580, 329] on div "URINALYSIS" at bounding box center [563, 319] width 229 height 30
type input "1531.875"
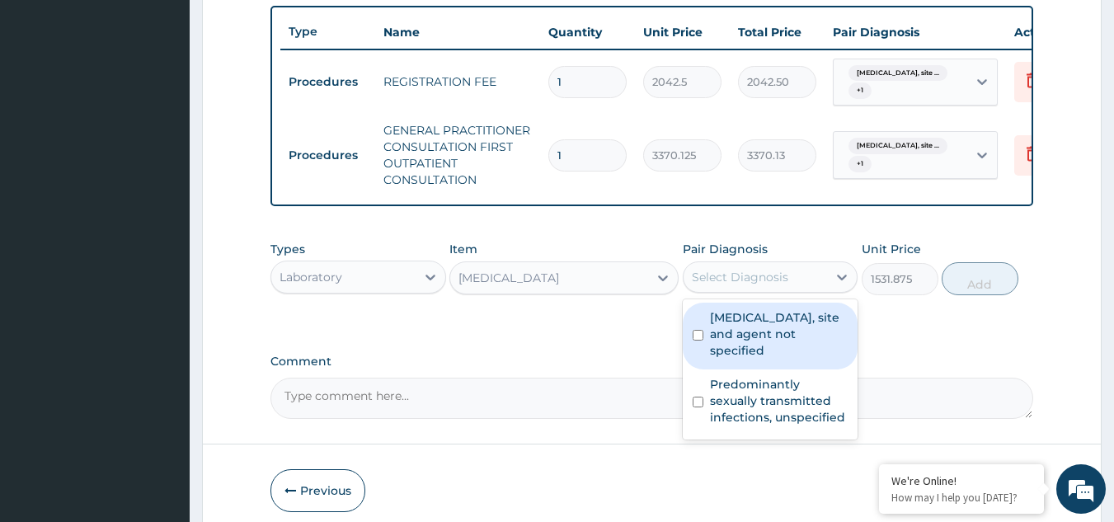
click at [754, 285] on div "Select Diagnosis" at bounding box center [740, 277] width 96 height 16
click at [766, 330] on label "Urinary tract infection, site and agent not specified" at bounding box center [779, 333] width 138 height 49
checkbox input "true"
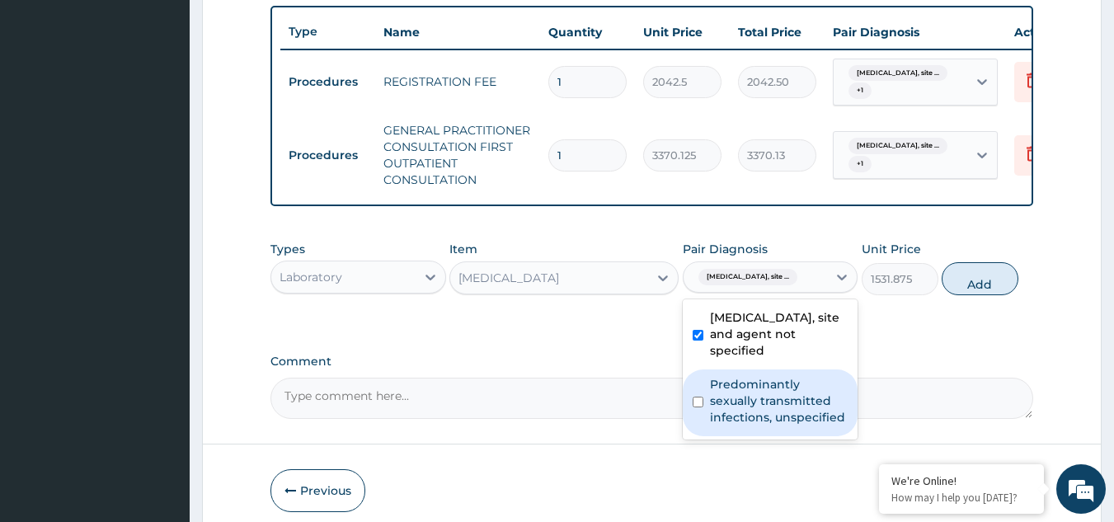
click at [772, 384] on div "Predominantly sexually transmitted infections, unspecified" at bounding box center [771, 402] width 176 height 67
checkbox input "true"
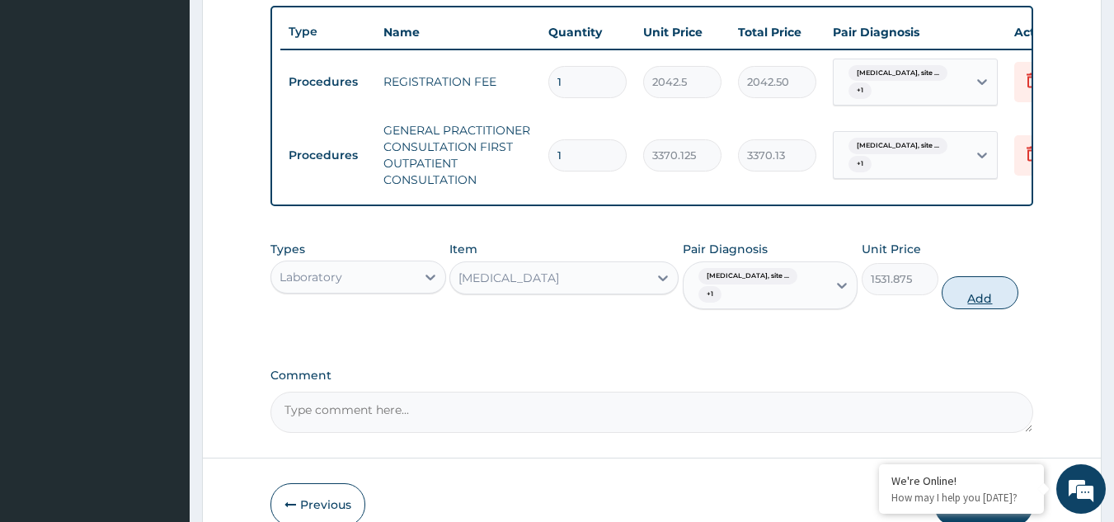
click at [960, 308] on button "Add" at bounding box center [979, 292] width 77 height 33
type input "0"
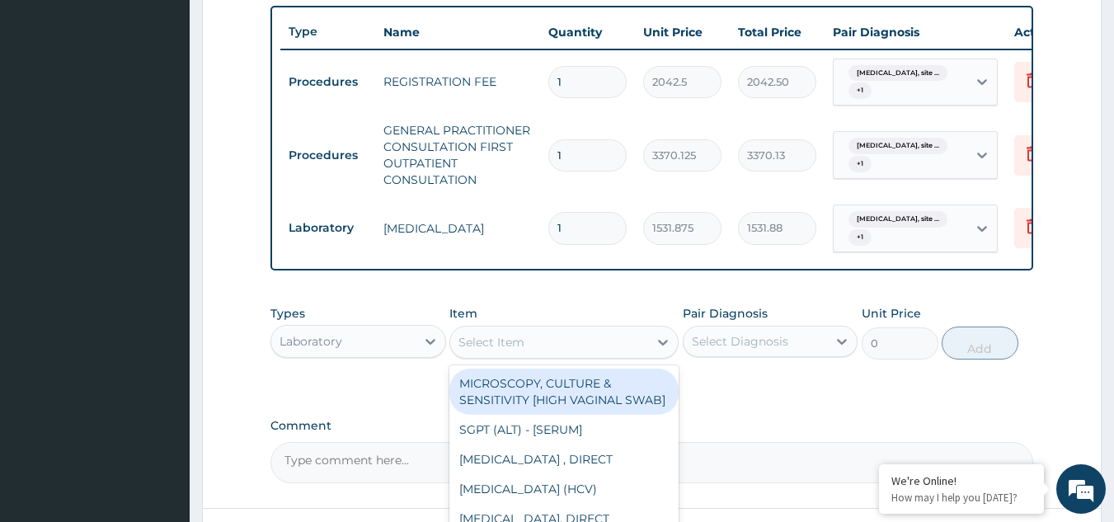
click at [542, 354] on div "Select Item" at bounding box center [549, 342] width 198 height 26
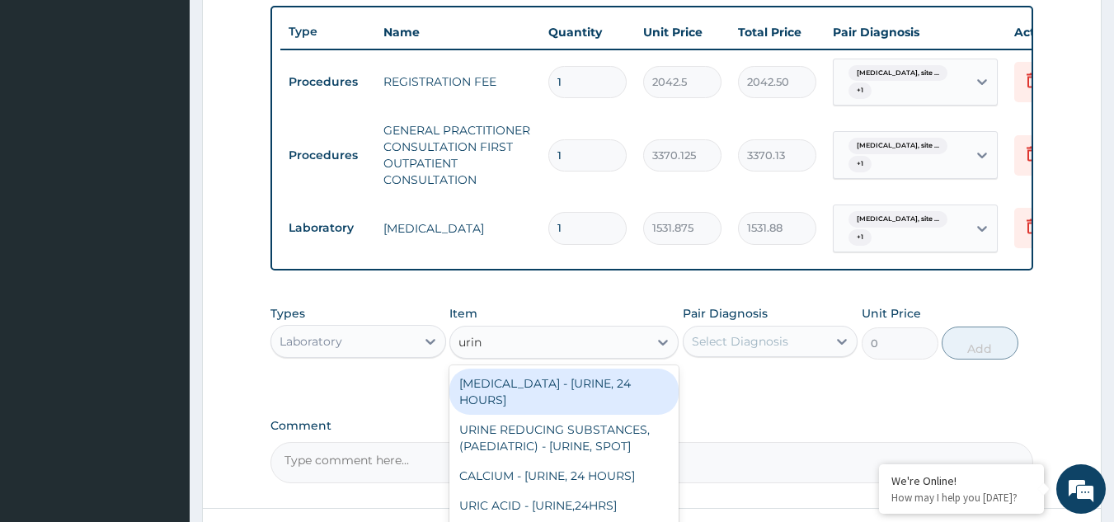
type input "urine"
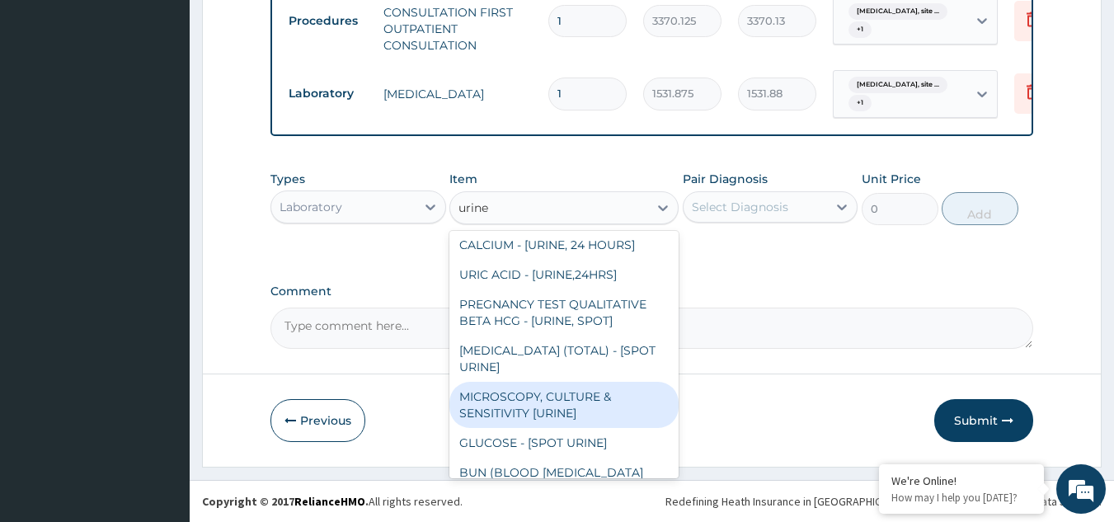
scroll to position [120, 0]
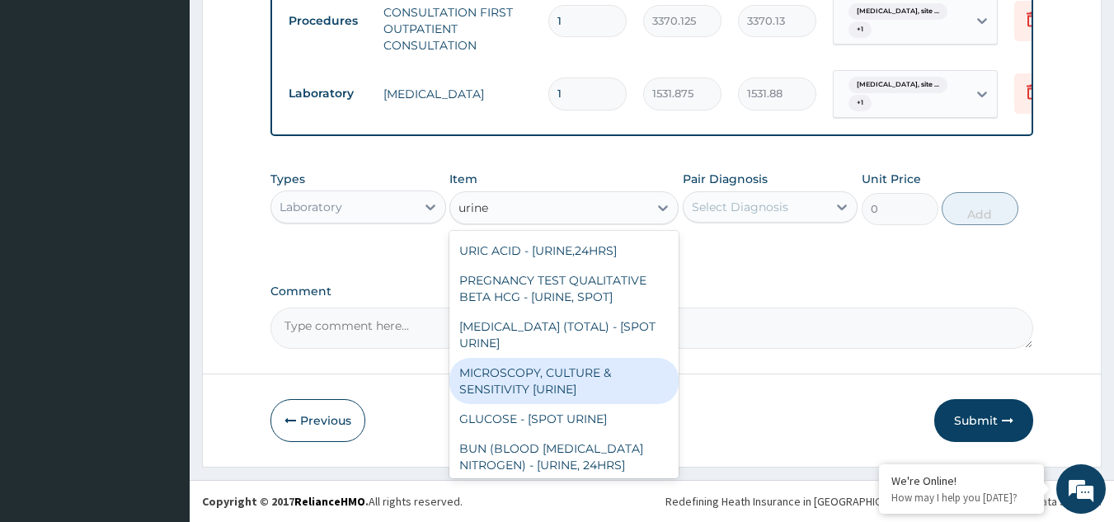
click at [575, 364] on div "MICROSCOPY, CULTURE & SENSITIVITY [URINE]" at bounding box center [563, 381] width 229 height 46
type input "4595.625"
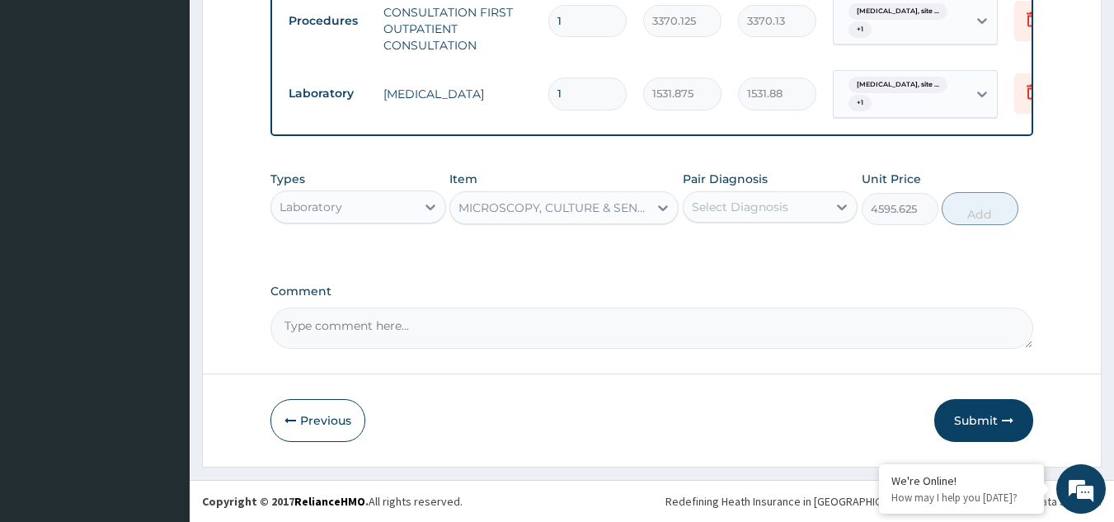
click at [777, 203] on div "Select Diagnosis" at bounding box center [740, 207] width 96 height 16
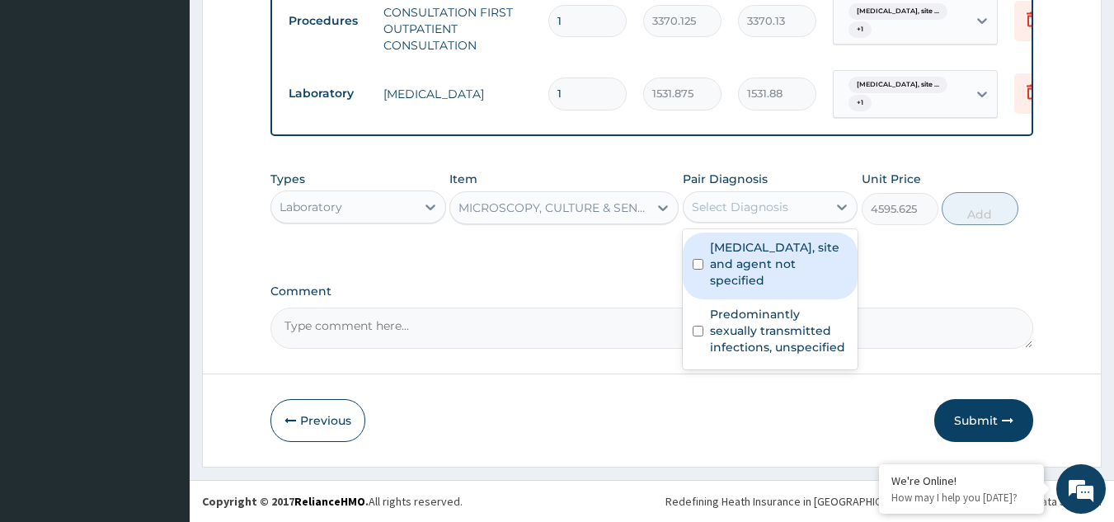
click at [777, 241] on label "Urinary tract infection, site and agent not specified" at bounding box center [779, 263] width 138 height 49
checkbox input "true"
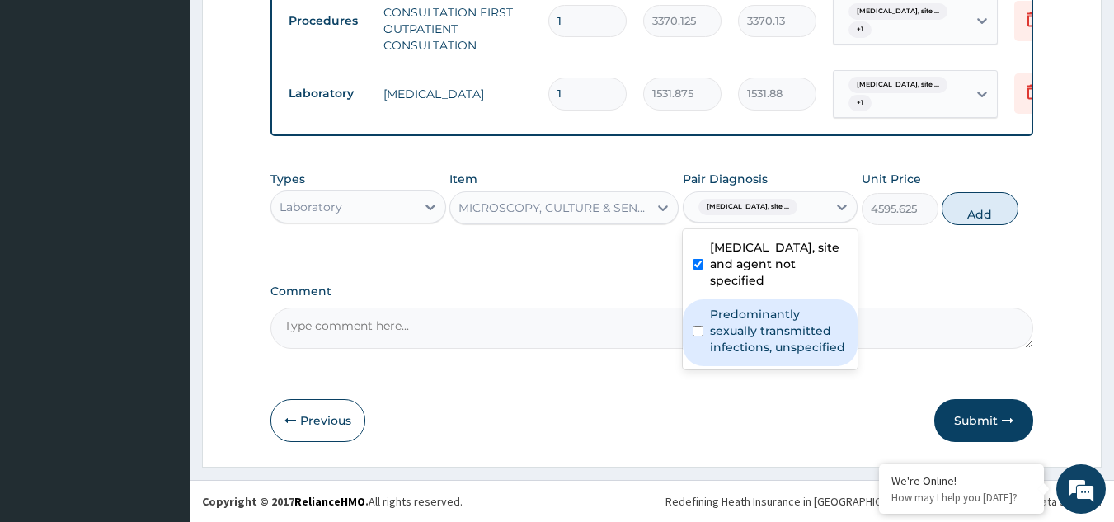
click at [791, 325] on label "Predominantly sexually transmitted infections, unspecified" at bounding box center [779, 330] width 138 height 49
checkbox input "true"
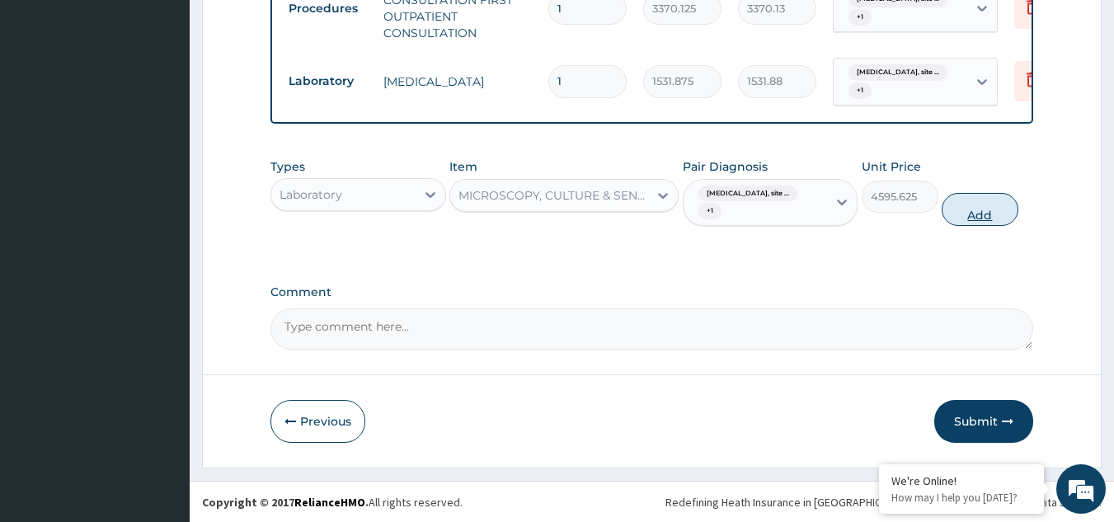
click at [978, 221] on button "Add" at bounding box center [979, 209] width 77 height 33
type input "0"
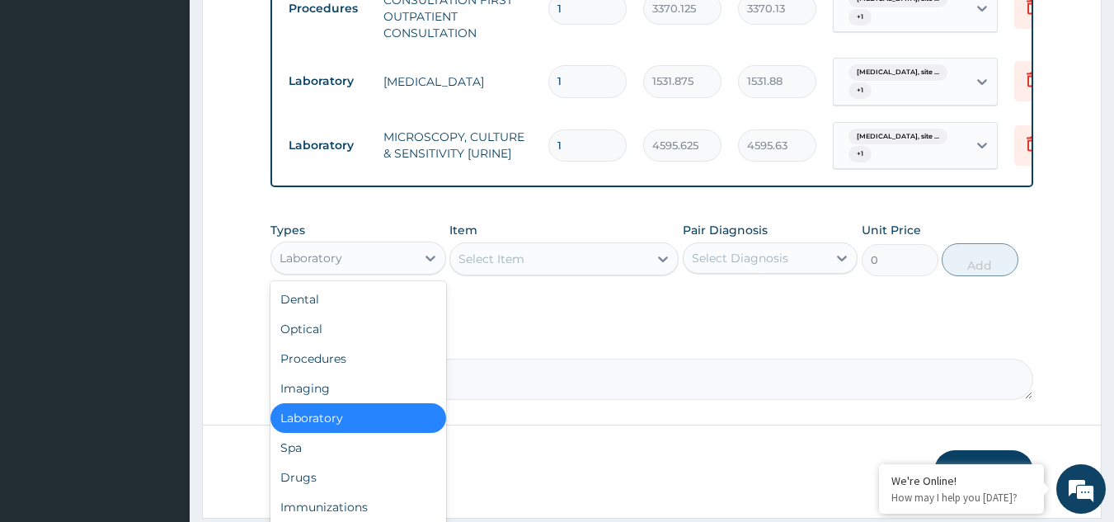
click at [319, 256] on div "Laboratory" at bounding box center [358, 258] width 176 height 33
click at [316, 481] on div "Drugs" at bounding box center [358, 477] width 176 height 30
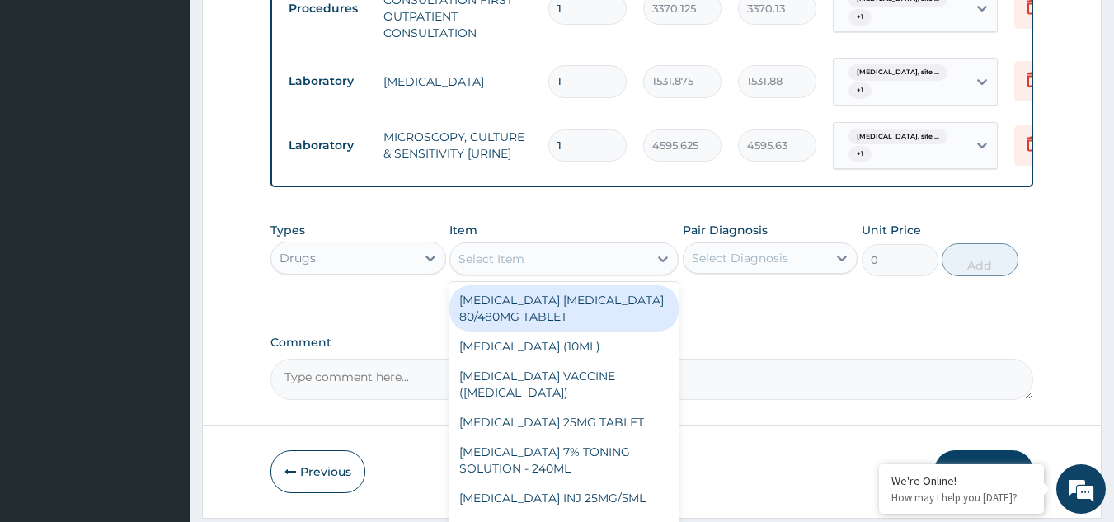
click at [534, 272] on div "Select Item" at bounding box center [549, 259] width 198 height 26
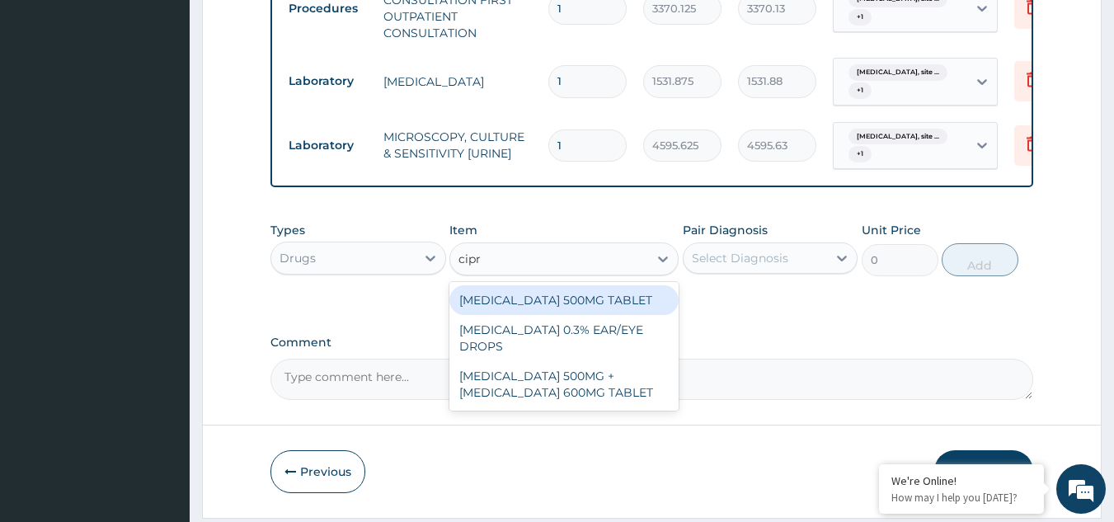
type input "cipro"
click at [561, 308] on div "CIPROFLOXACIN 500MG TABLET" at bounding box center [563, 300] width 229 height 30
type input "400"
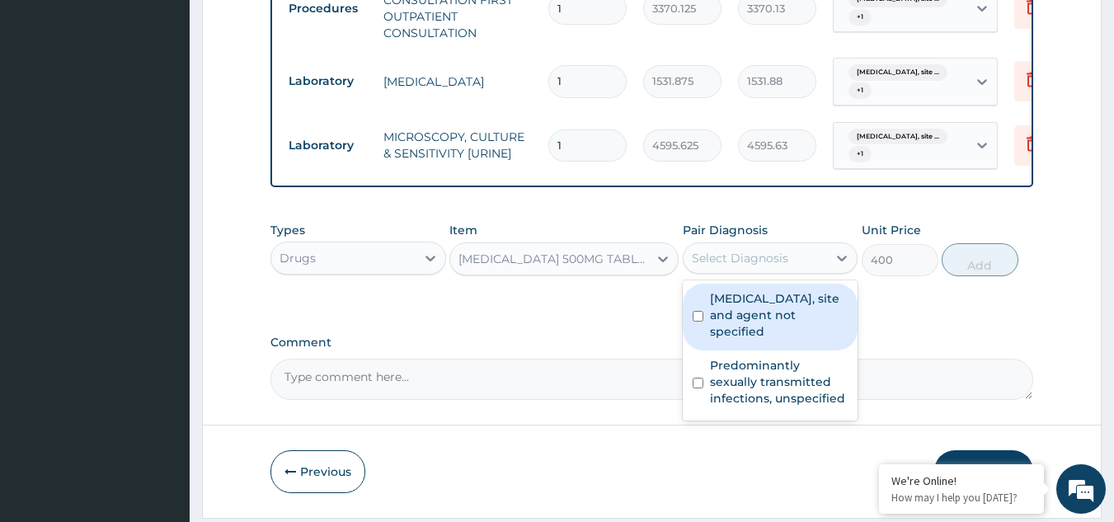
click at [749, 266] on div "Select Diagnosis" at bounding box center [740, 258] width 96 height 16
click at [750, 313] on label "Urinary tract infection, site and agent not specified" at bounding box center [779, 314] width 138 height 49
checkbox input "true"
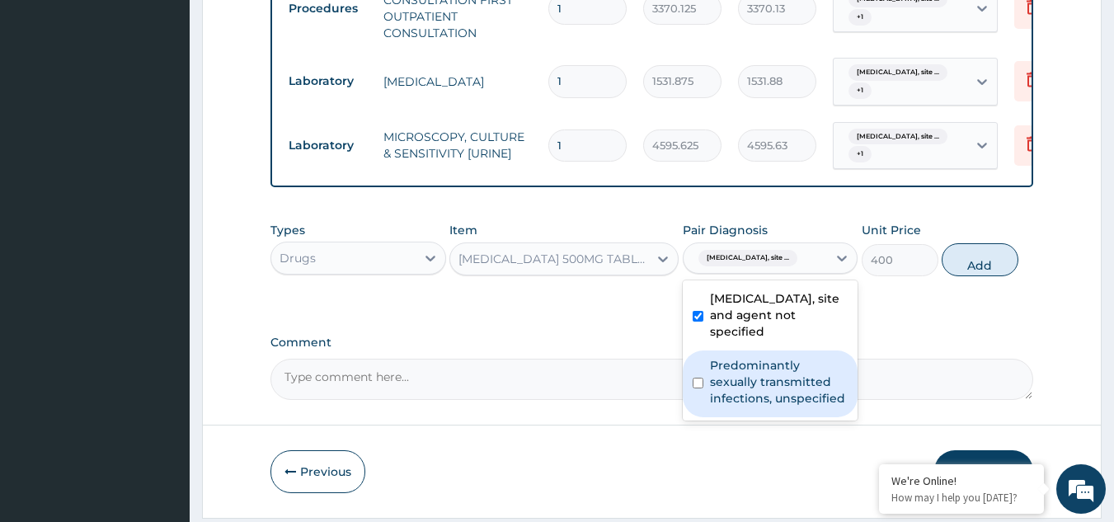
click at [752, 379] on label "Predominantly sexually transmitted infections, unspecified" at bounding box center [779, 381] width 138 height 49
checkbox input "true"
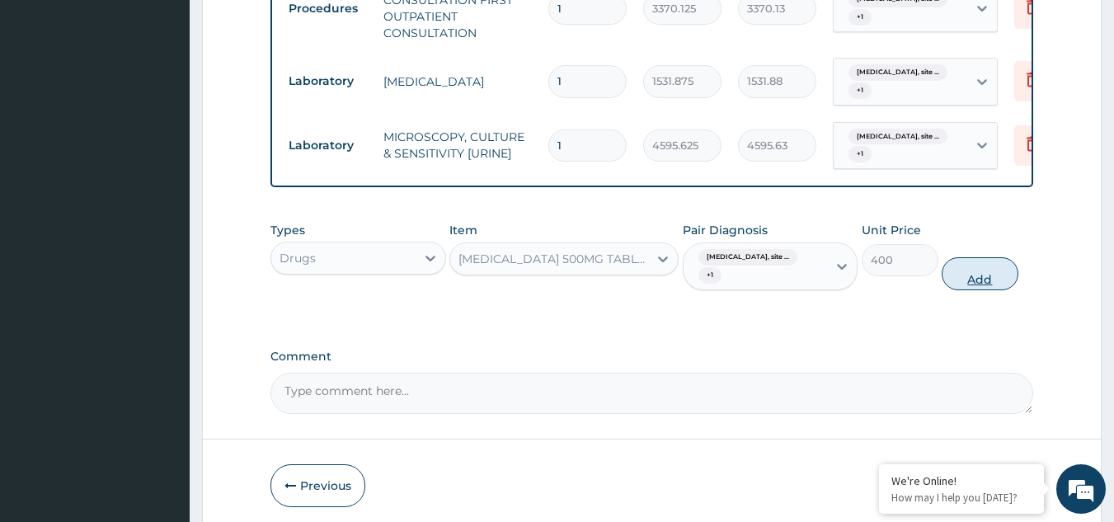
click at [984, 275] on button "Add" at bounding box center [979, 273] width 77 height 33
type input "0"
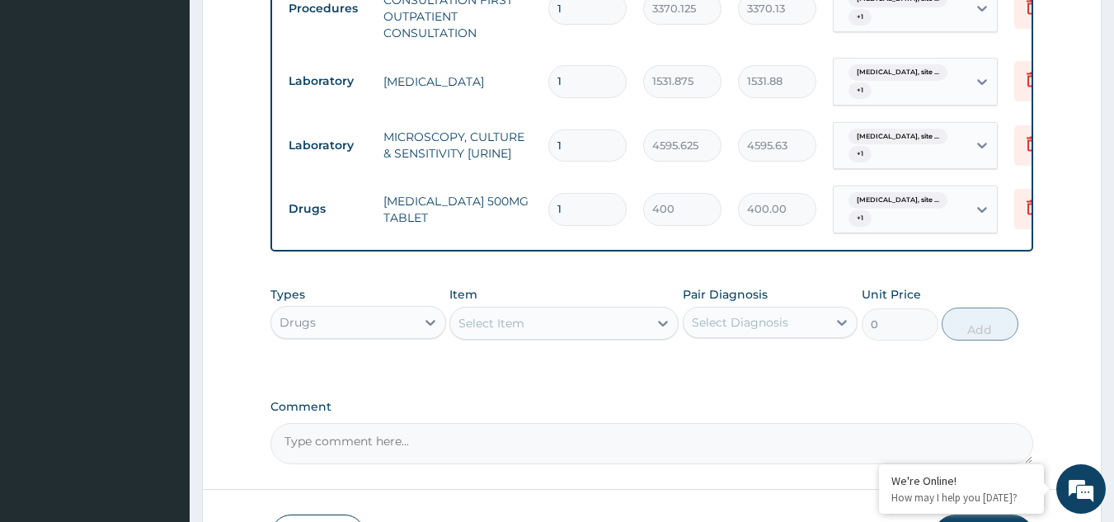
type input "14"
type input "5600.00"
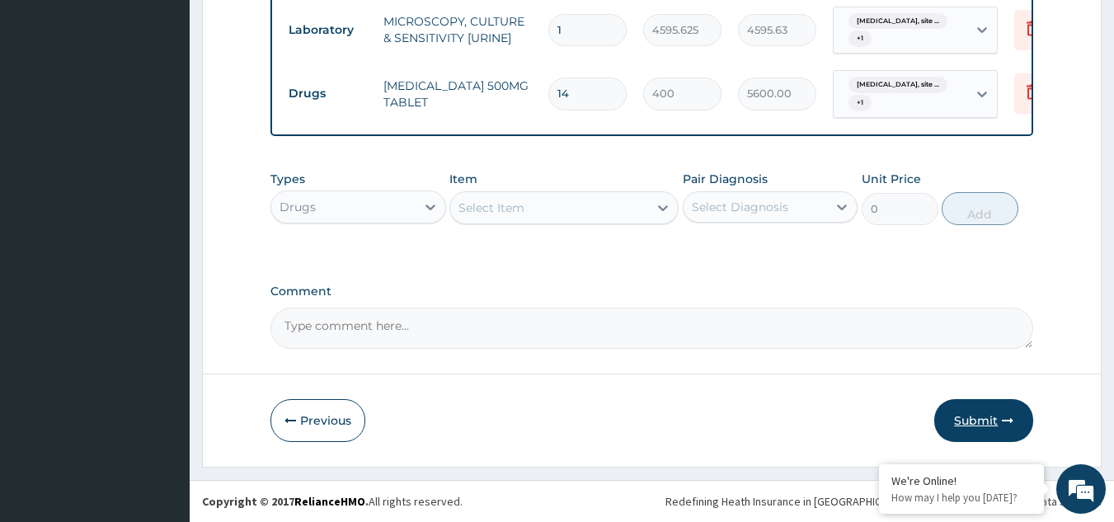
type input "14"
click at [1005, 410] on button "Submit" at bounding box center [983, 420] width 99 height 43
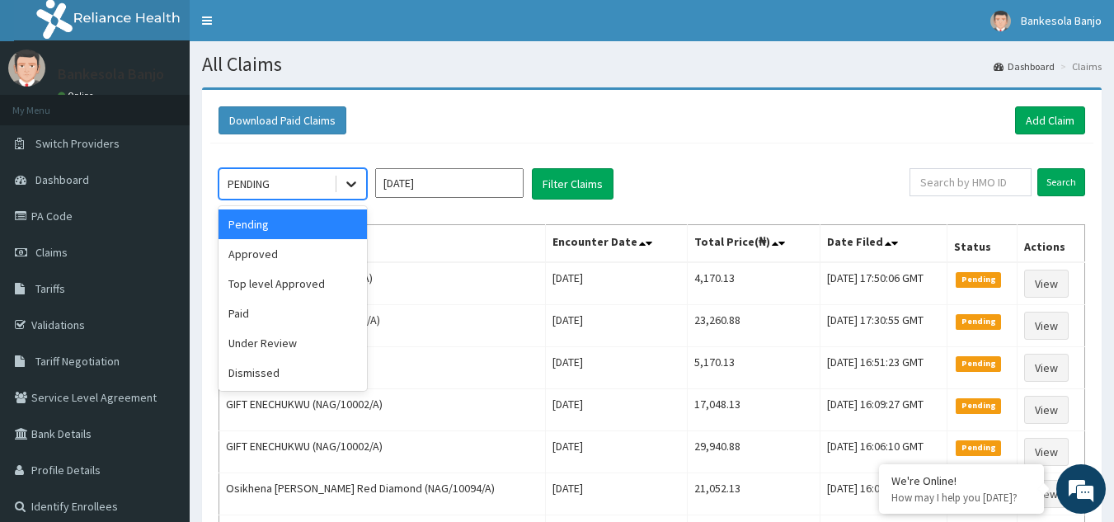
click at [365, 190] on div at bounding box center [351, 184] width 30 height 30
click at [324, 253] on div "Approved" at bounding box center [292, 254] width 148 height 30
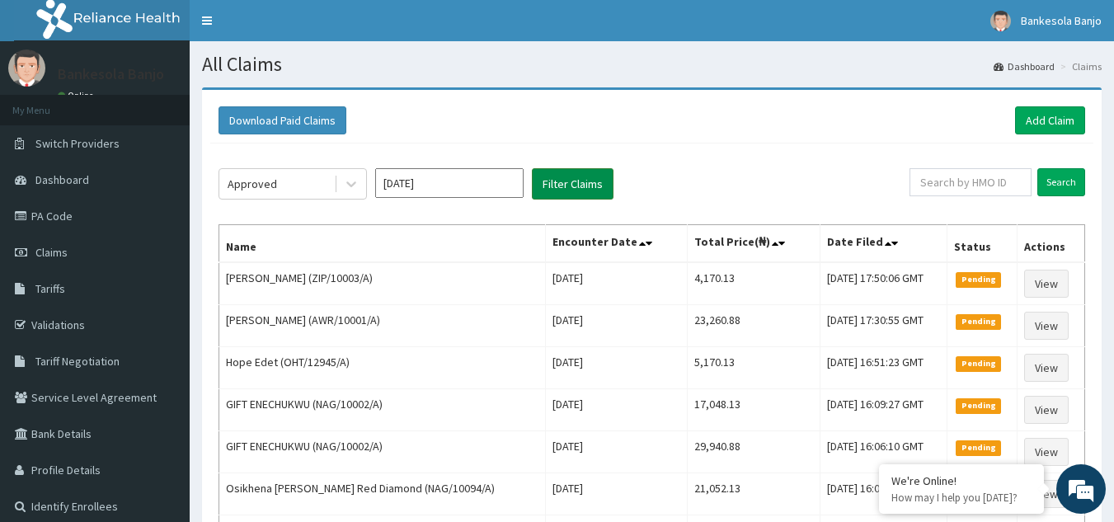
click at [579, 185] on button "Filter Claims" at bounding box center [573, 183] width 82 height 31
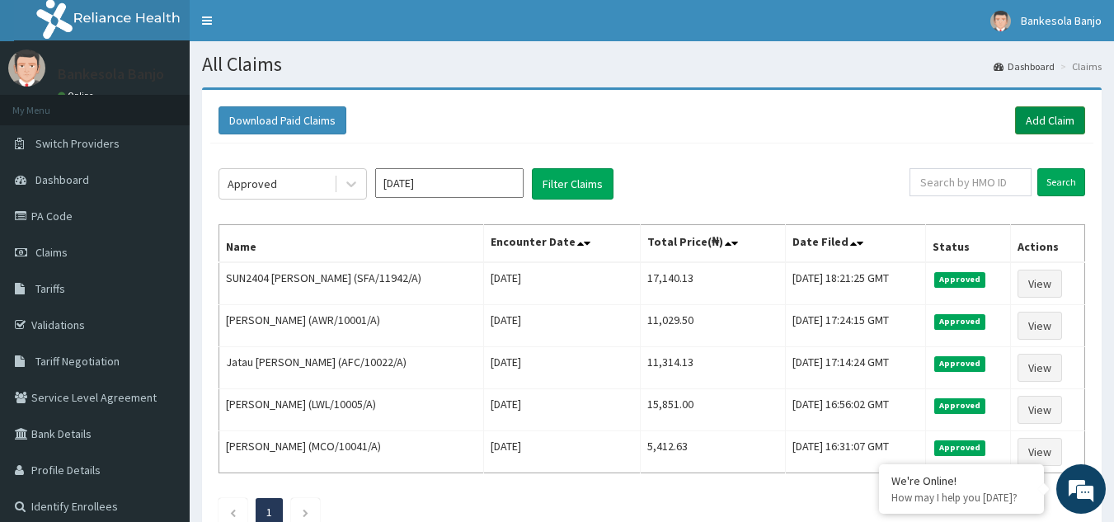
click at [1025, 116] on link "Add Claim" at bounding box center [1050, 120] width 70 height 28
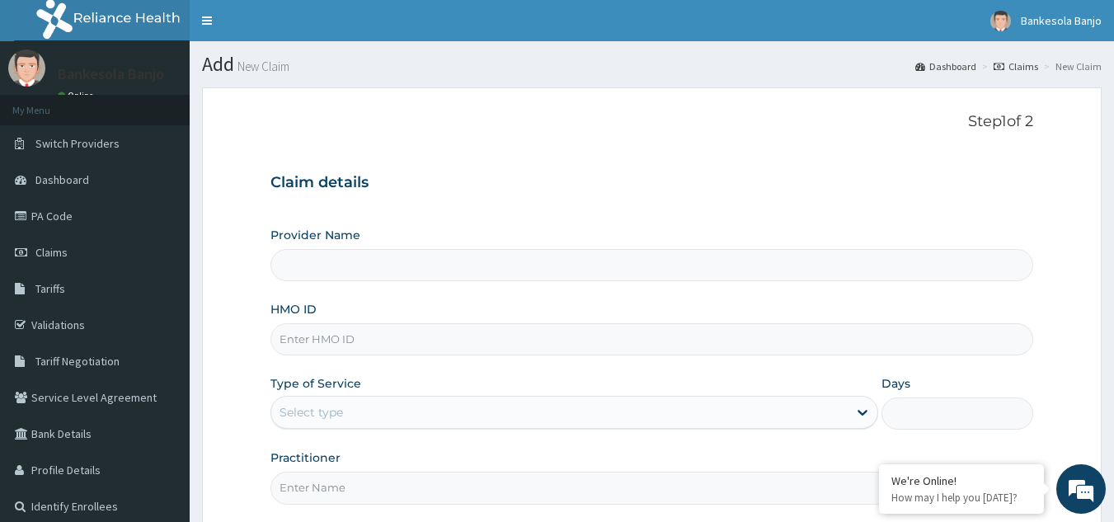
click at [374, 336] on input "HMO ID" at bounding box center [651, 339] width 763 height 32
type input "Reliance Family Clinics (RFC) - [GEOGRAPHIC_DATA]"
paste input "IOD/10033/H"
type input "IOD/10033/H"
click at [358, 406] on div "Select type" at bounding box center [559, 412] width 576 height 26
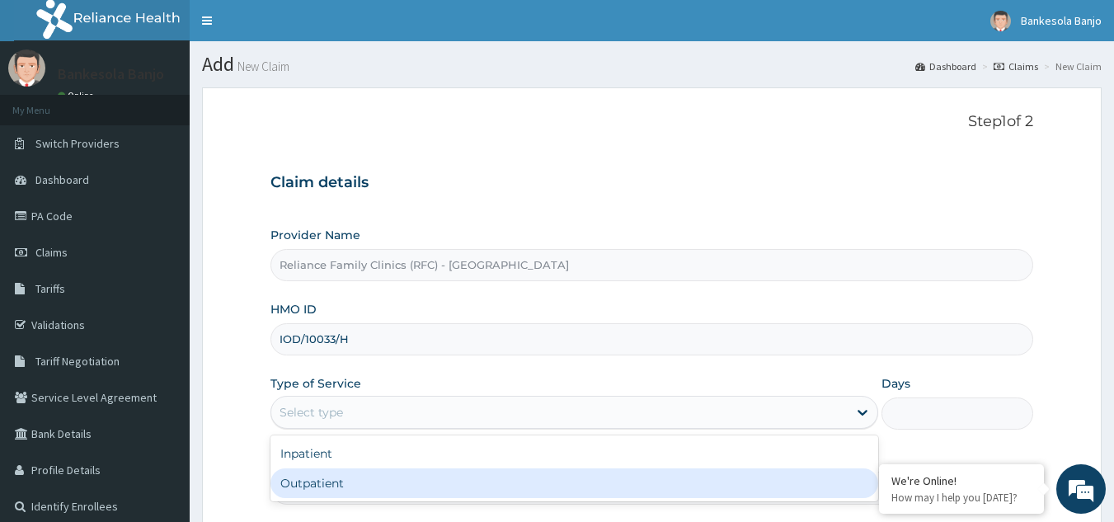
click at [349, 482] on div "Outpatient" at bounding box center [574, 483] width 608 height 30
type input "1"
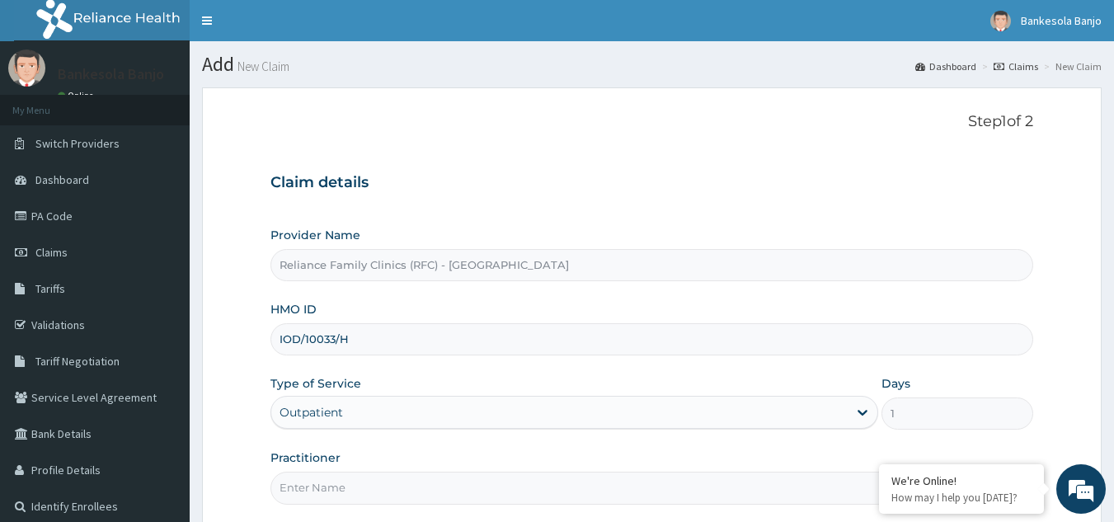
click at [349, 482] on input "Practitioner" at bounding box center [651, 488] width 763 height 32
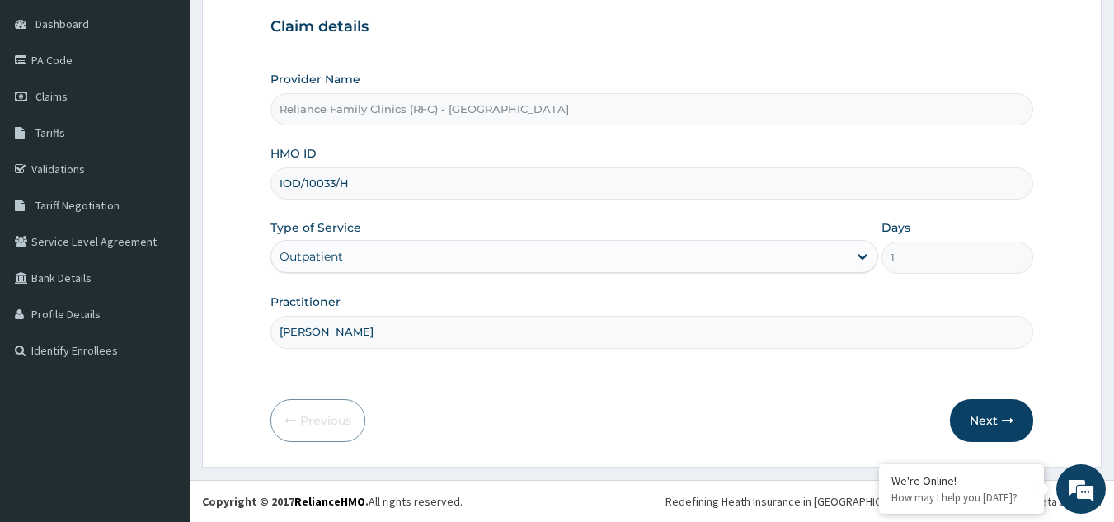
type input "Dr Farida"
click at [984, 426] on button "Next" at bounding box center [991, 420] width 83 height 43
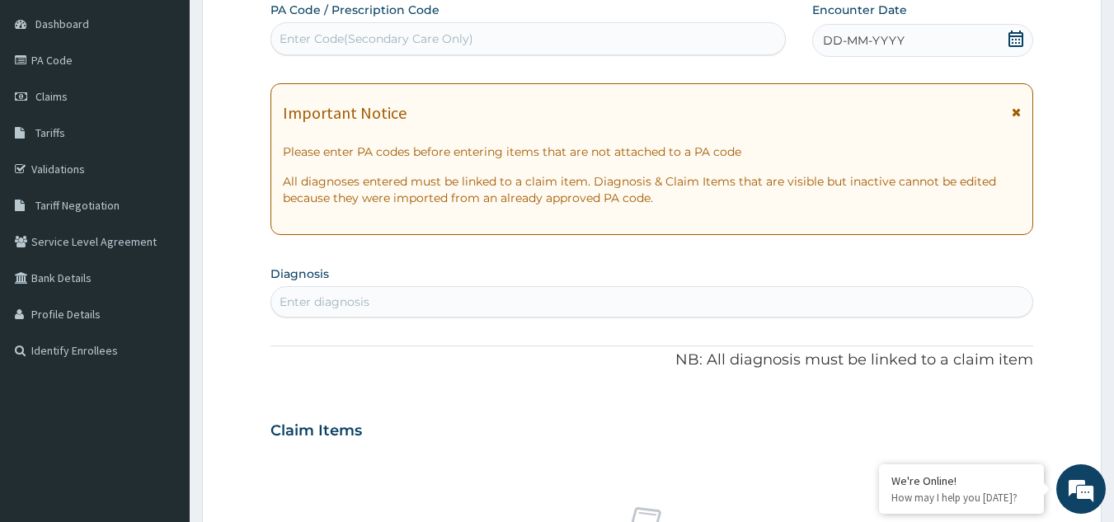
click at [1017, 35] on icon at bounding box center [1015, 39] width 16 height 16
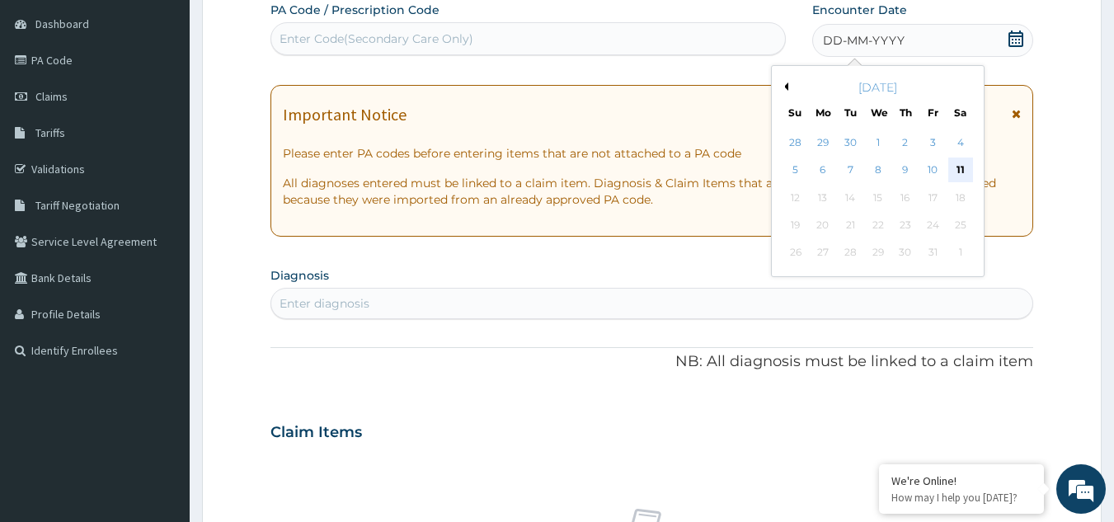
click at [956, 180] on div "11" at bounding box center [960, 170] width 25 height 25
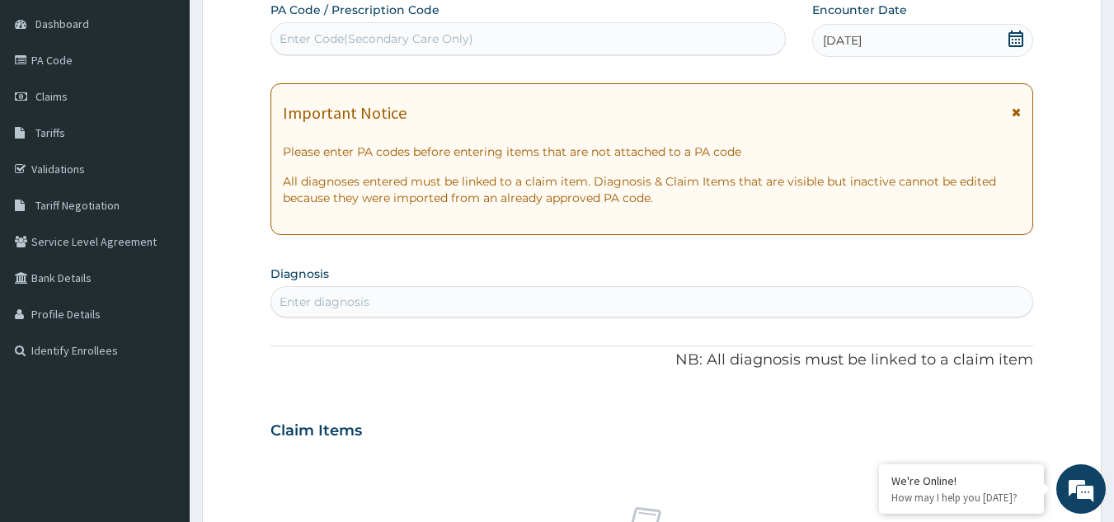
click at [373, 307] on div "Enter diagnosis" at bounding box center [652, 302] width 762 height 26
type input "malaria"
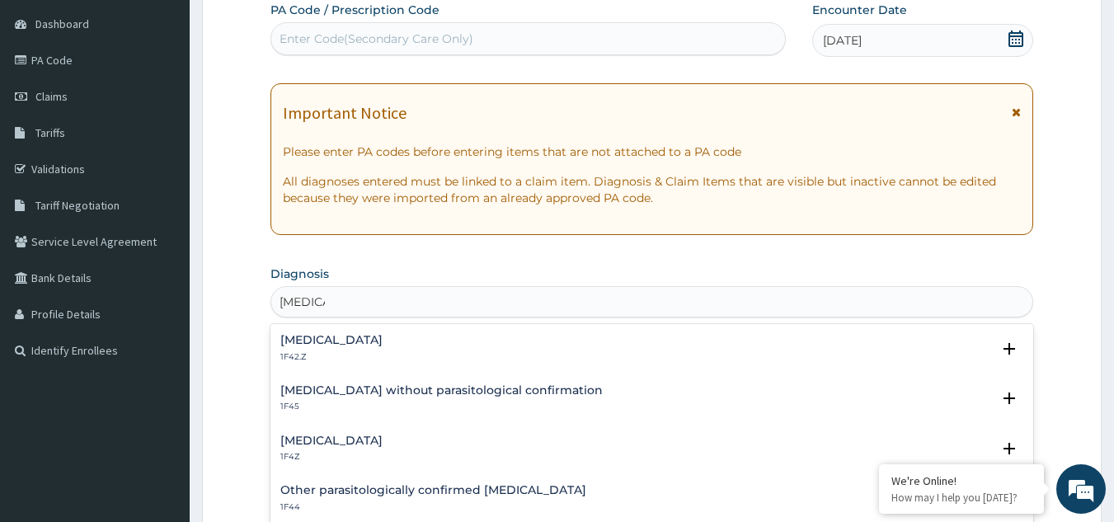
click at [375, 340] on h4 "Plasmodium malariae malaria without complication" at bounding box center [331, 340] width 102 height 12
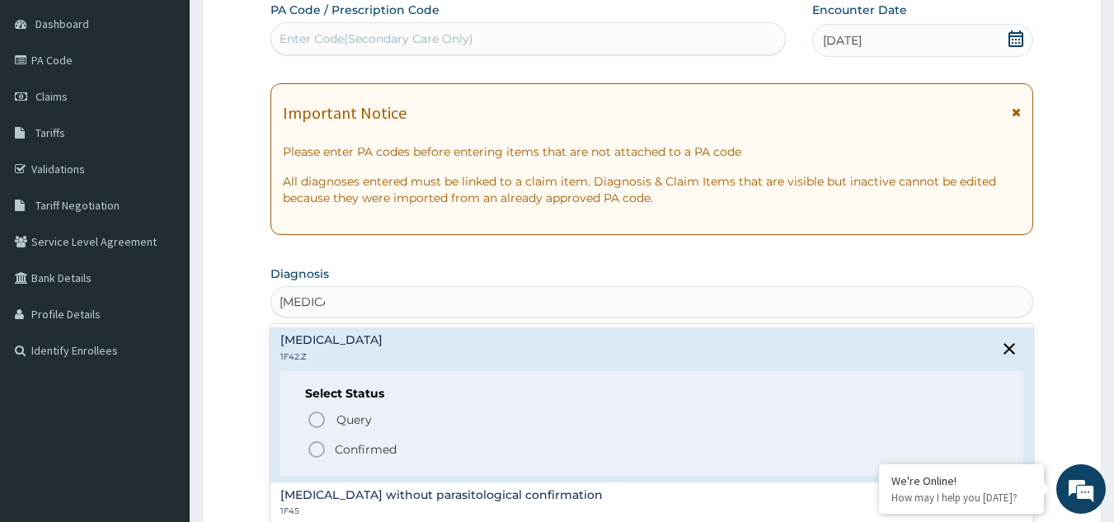
click at [315, 451] on icon "status option filled" at bounding box center [317, 449] width 20 height 20
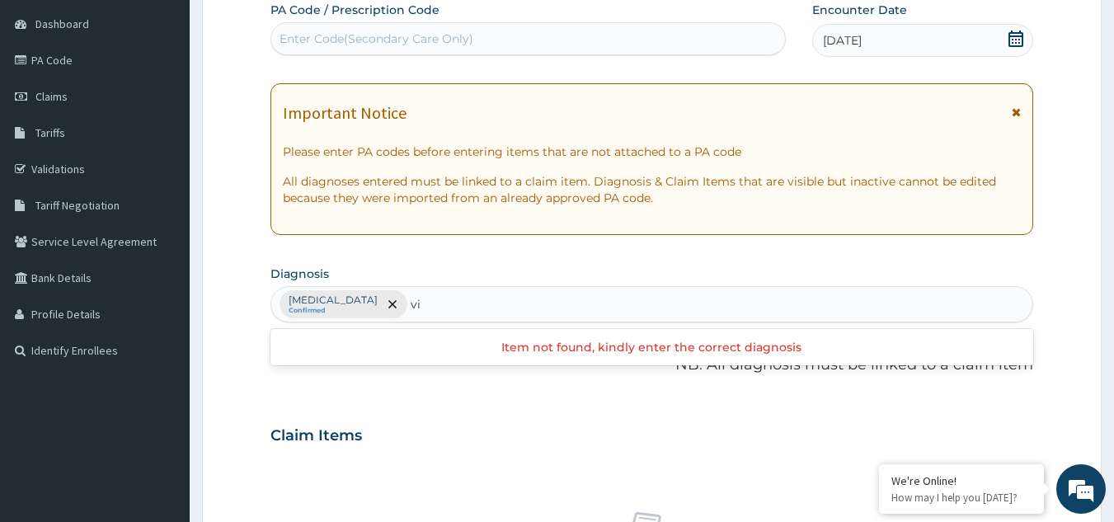
type input "v"
type input "t"
type input "r"
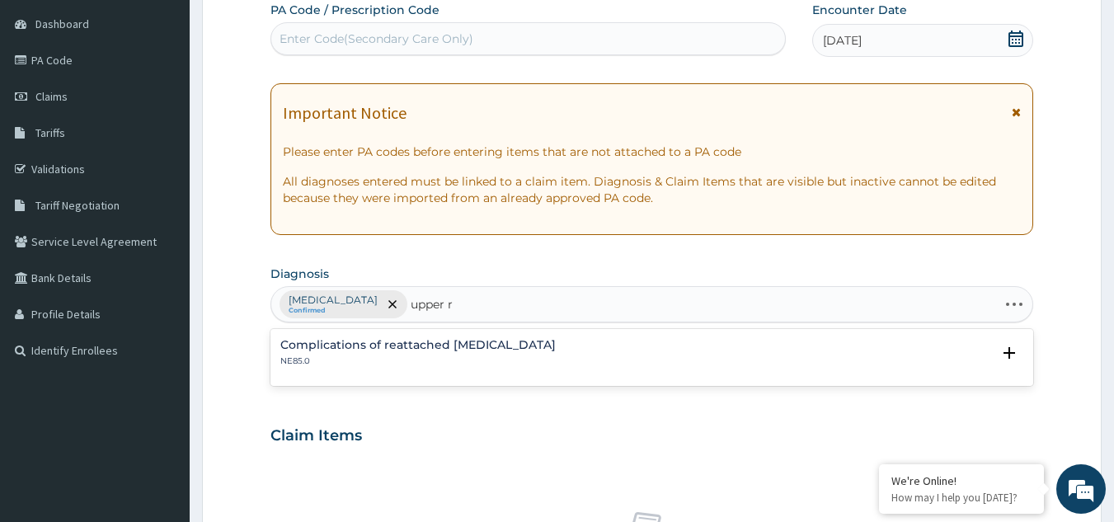
type input "upper"
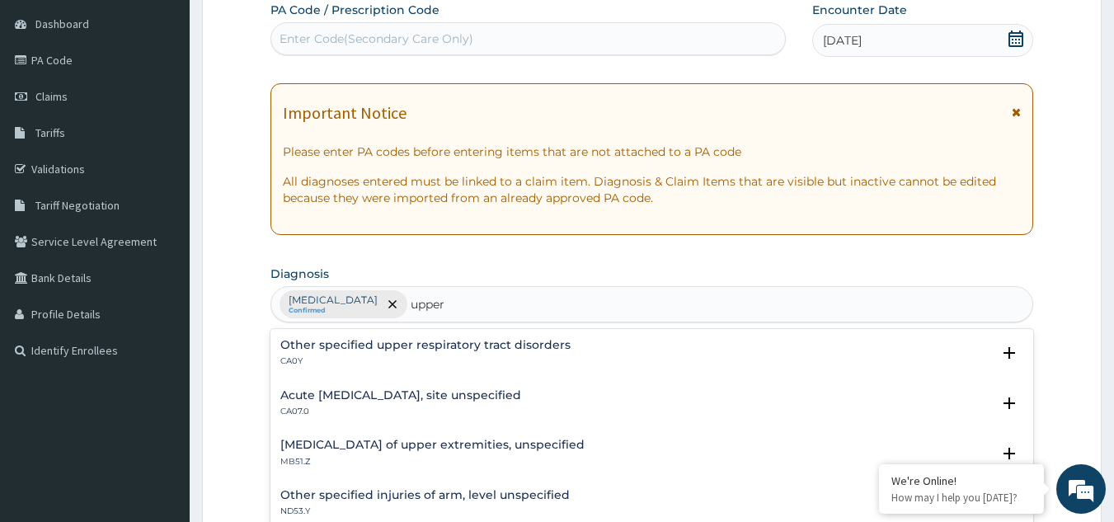
click at [341, 389] on h4 "Acute upper respiratory infection, site unspecified" at bounding box center [400, 395] width 241 height 12
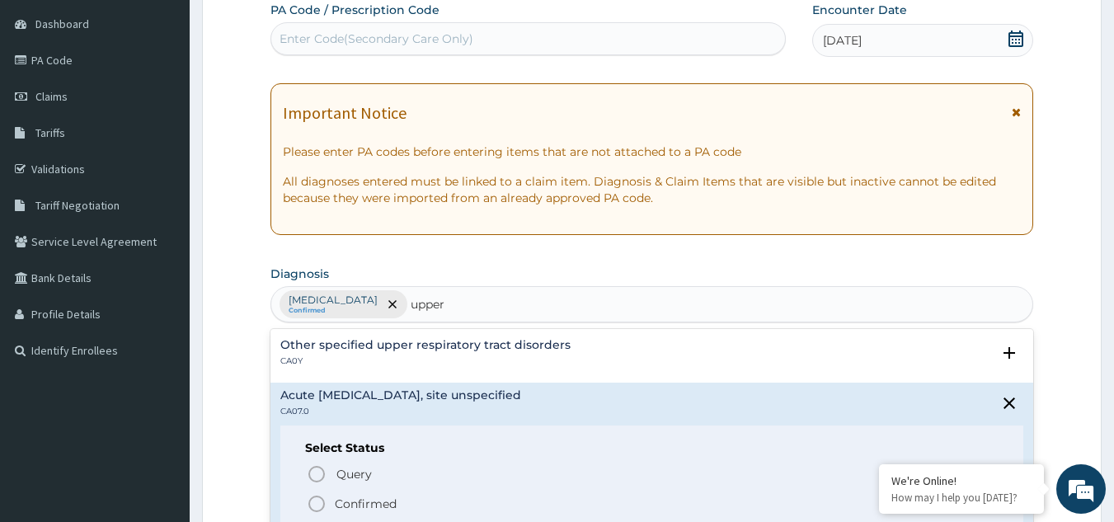
click at [321, 505] on icon "status option filled" at bounding box center [317, 504] width 20 height 20
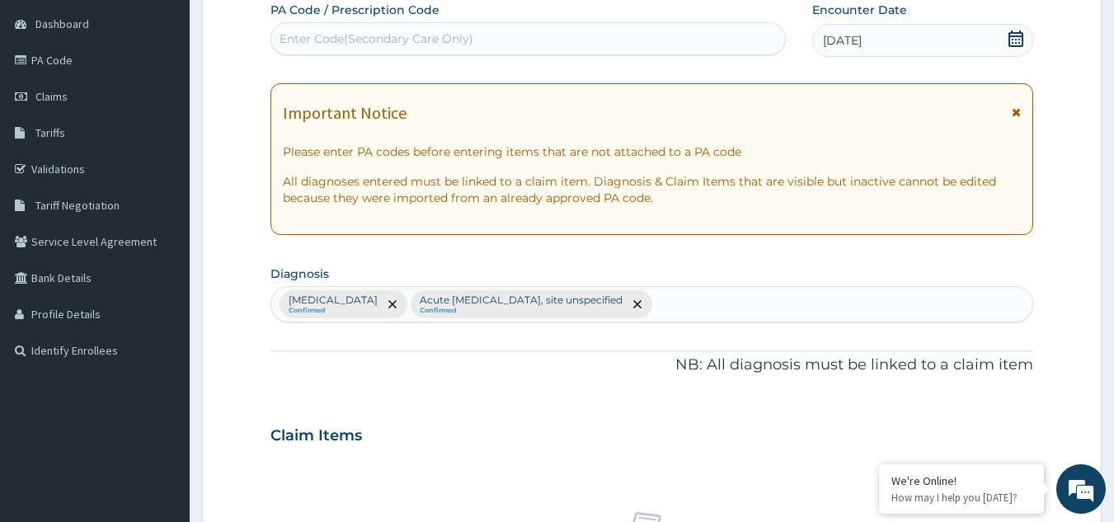
scroll to position [667, 0]
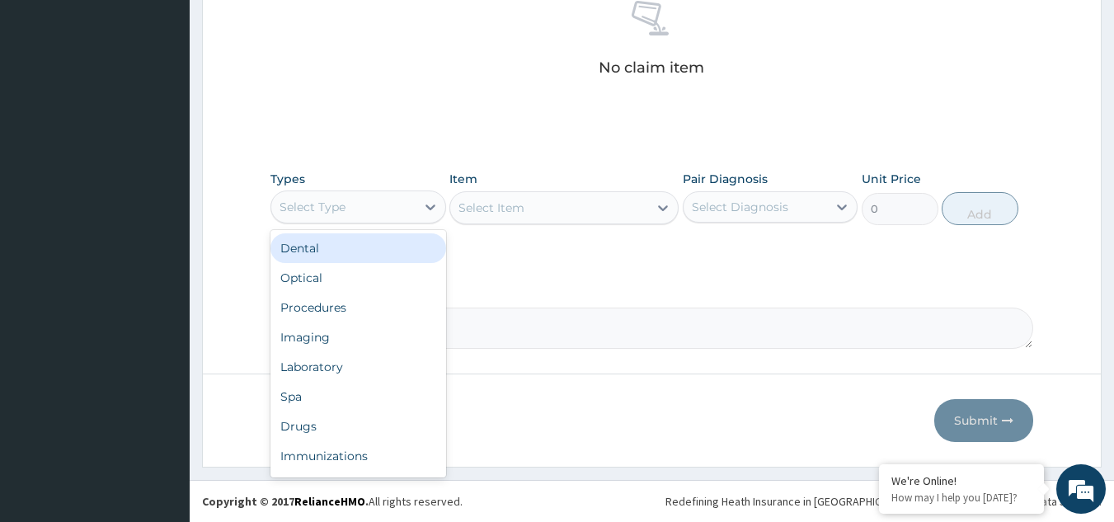
click at [313, 208] on div "Select Type" at bounding box center [312, 207] width 66 height 16
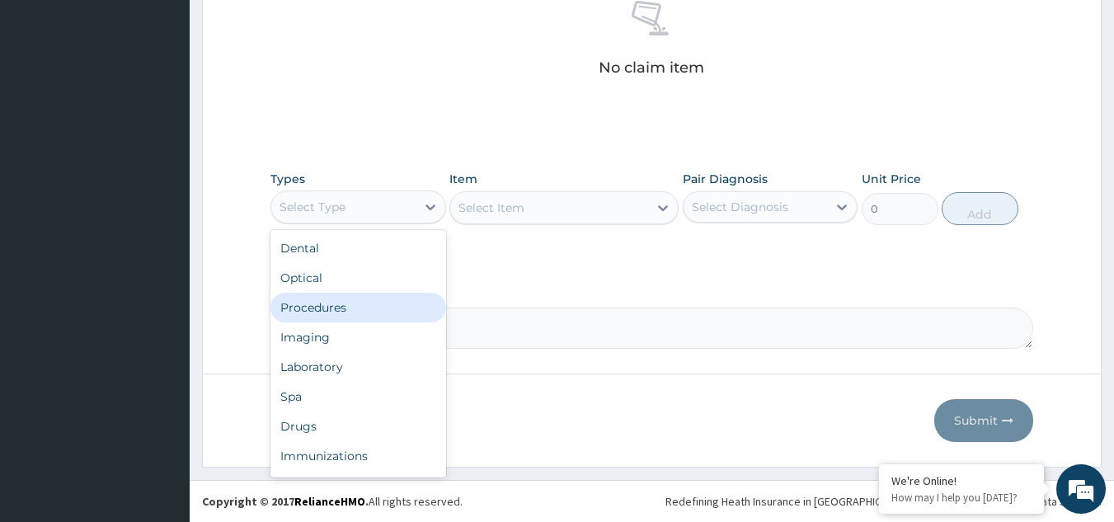
click at [325, 312] on div "Procedures" at bounding box center [358, 308] width 176 height 30
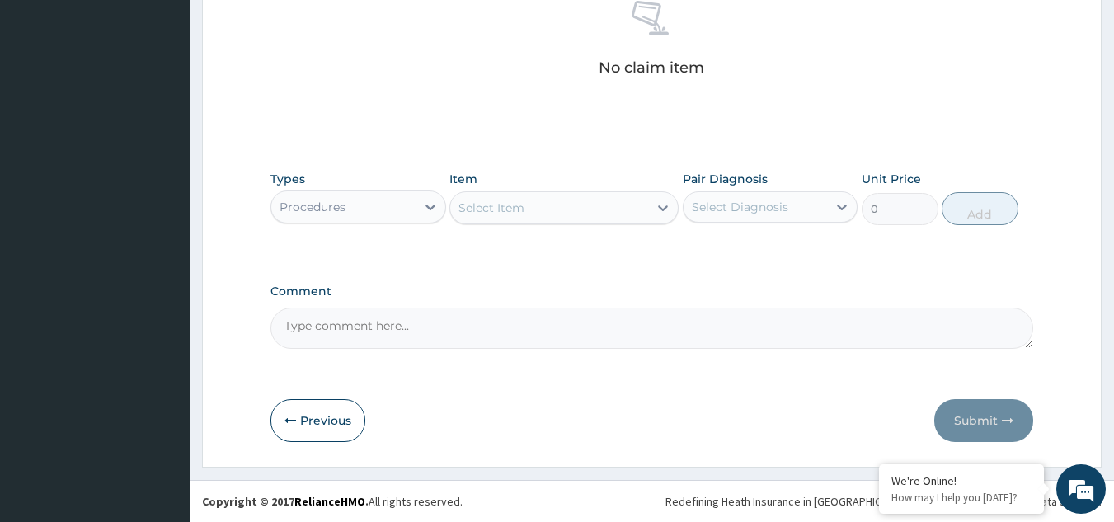
click at [611, 204] on div "Select Item" at bounding box center [549, 208] width 198 height 26
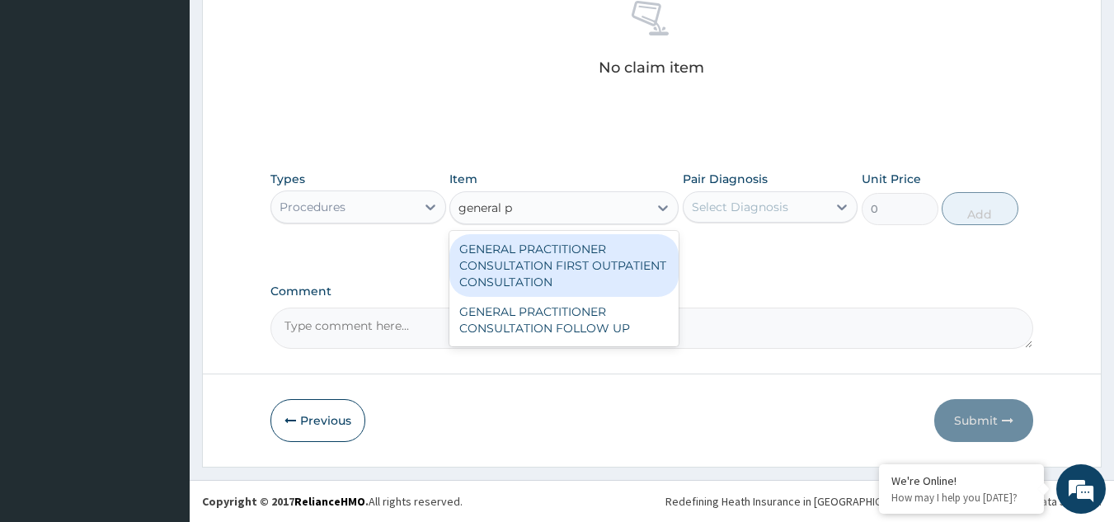
type input "general pr"
click at [609, 248] on div "GENERAL PRACTITIONER CONSULTATION FIRST OUTPATIENT CONSULTATION" at bounding box center [563, 265] width 229 height 63
type input "3370.125"
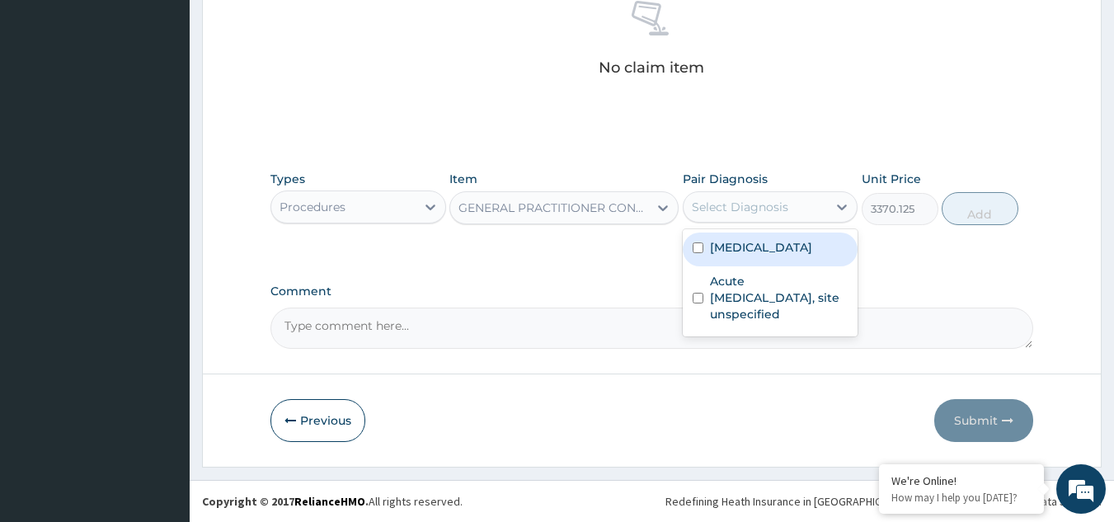
click at [747, 207] on div "Select Diagnosis" at bounding box center [740, 207] width 96 height 16
click at [755, 253] on label "Plasmodium malariae malaria without complication" at bounding box center [761, 247] width 102 height 16
checkbox input "true"
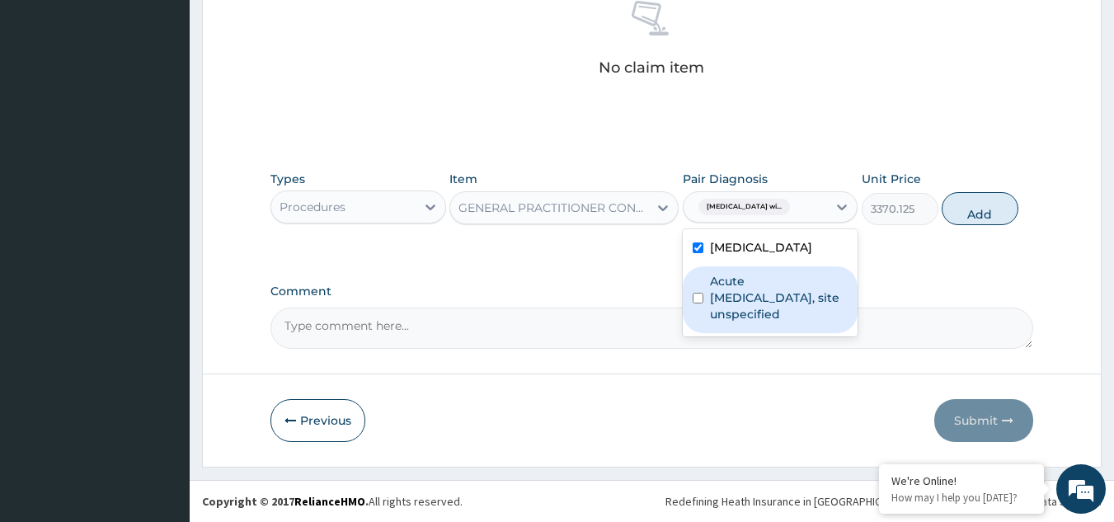
click at [756, 316] on label "Acute upper respiratory infection, site unspecified" at bounding box center [779, 297] width 138 height 49
checkbox input "true"
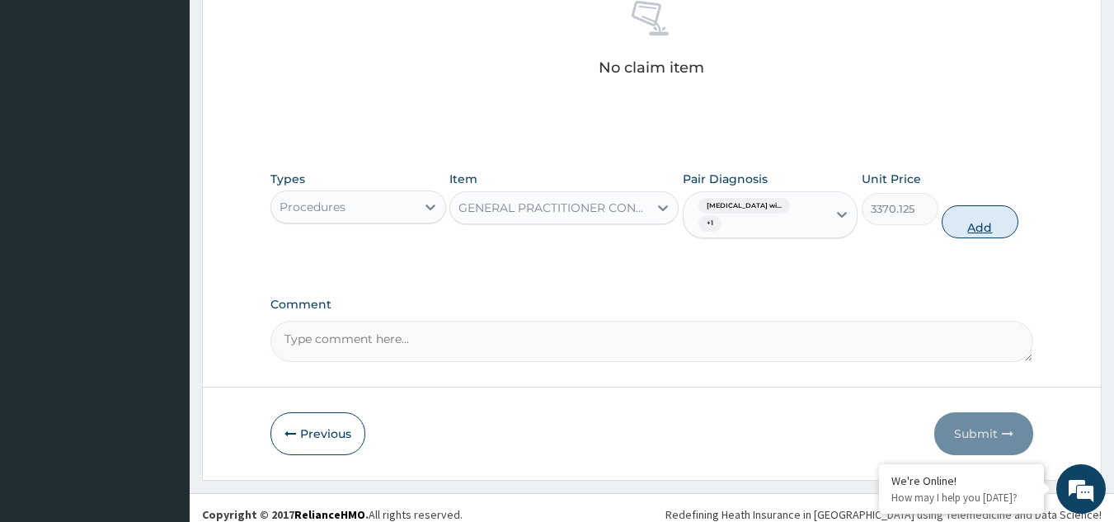
click at [957, 222] on button "Add" at bounding box center [979, 221] width 77 height 33
type input "0"
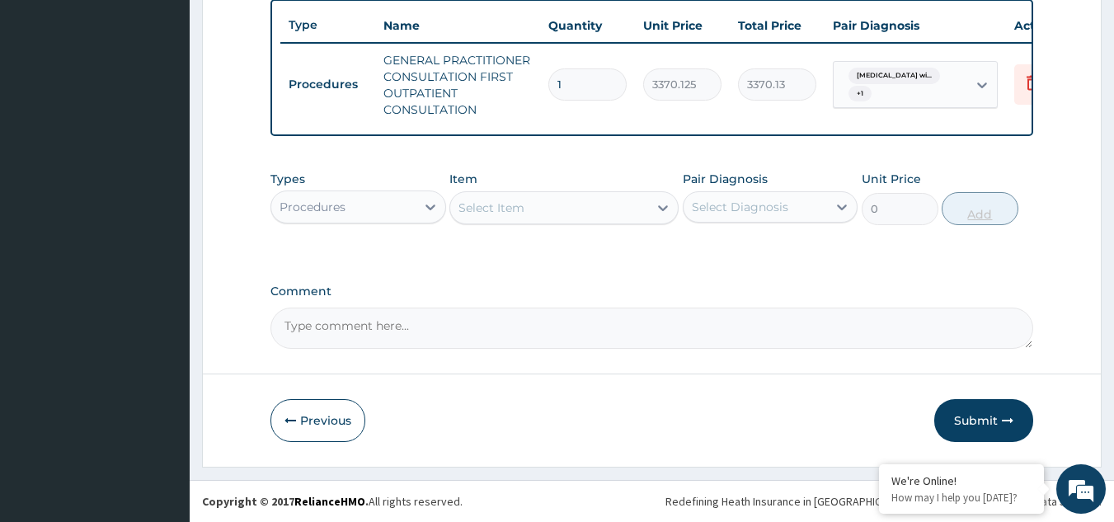
scroll to position [627, 0]
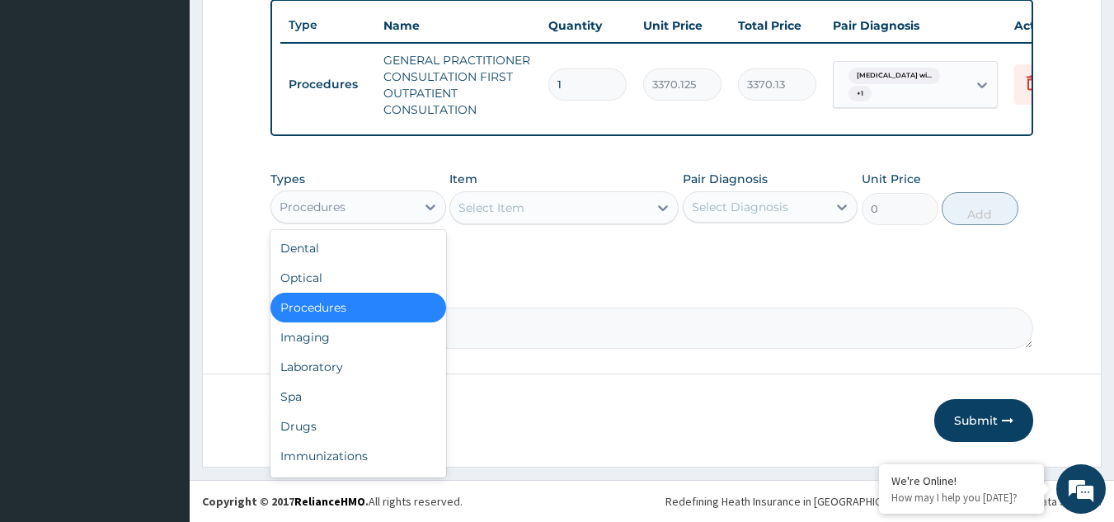
click at [357, 209] on div "Procedures" at bounding box center [343, 207] width 144 height 26
click at [328, 364] on div "Laboratory" at bounding box center [358, 367] width 176 height 30
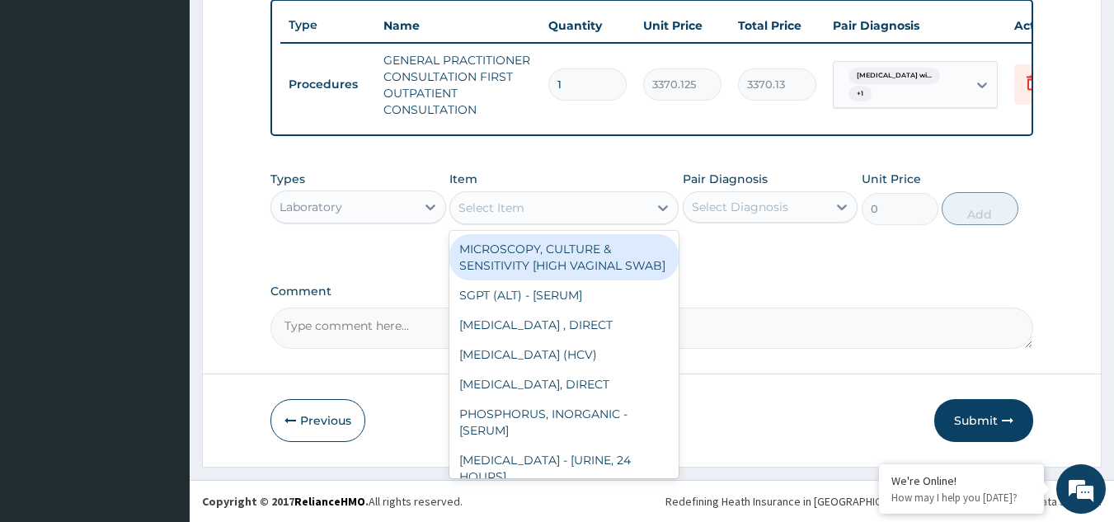
click at [608, 200] on div "Select Item" at bounding box center [549, 208] width 198 height 26
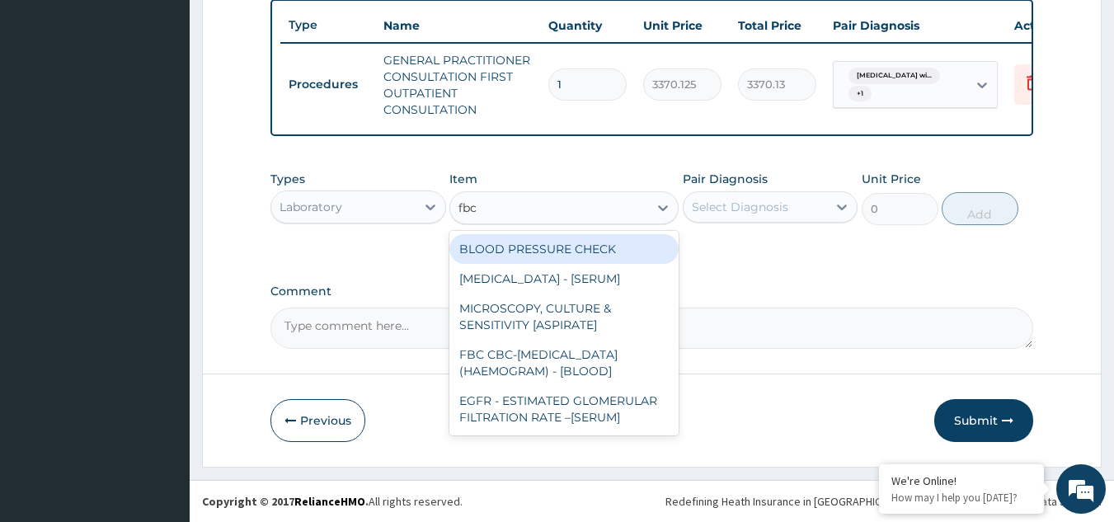
type input "fbc"
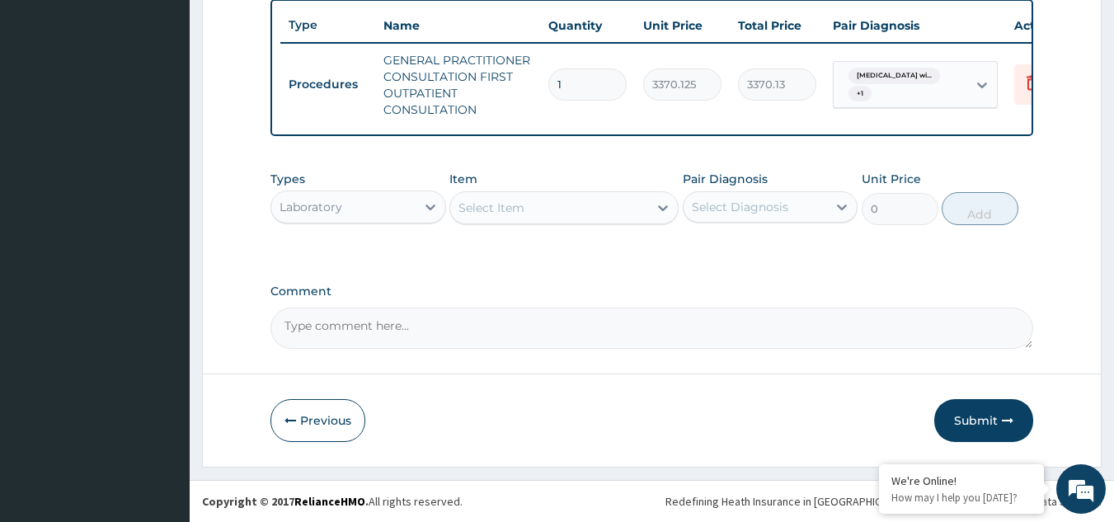
click at [588, 210] on div "Select Item" at bounding box center [549, 208] width 198 height 26
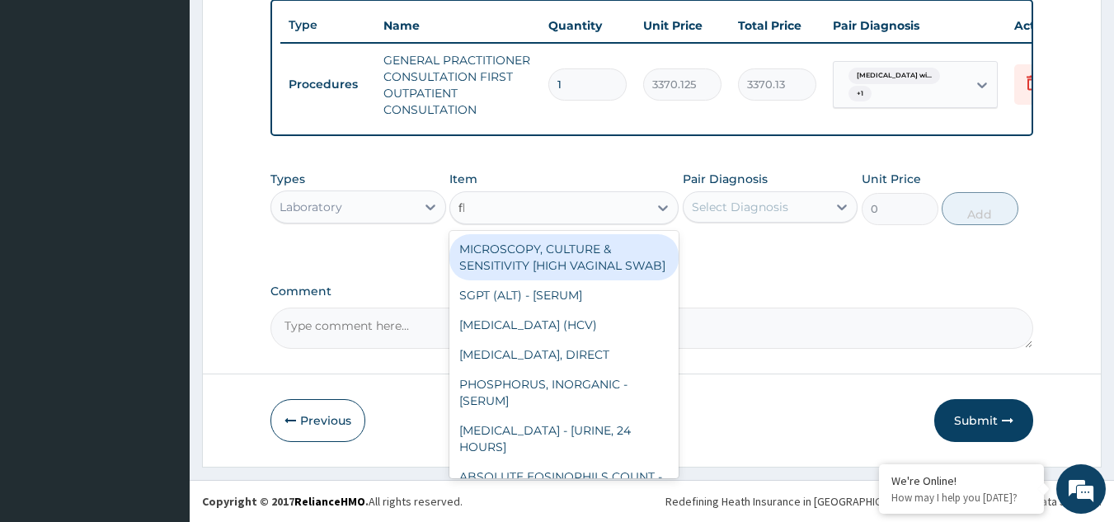
type input "fbc"
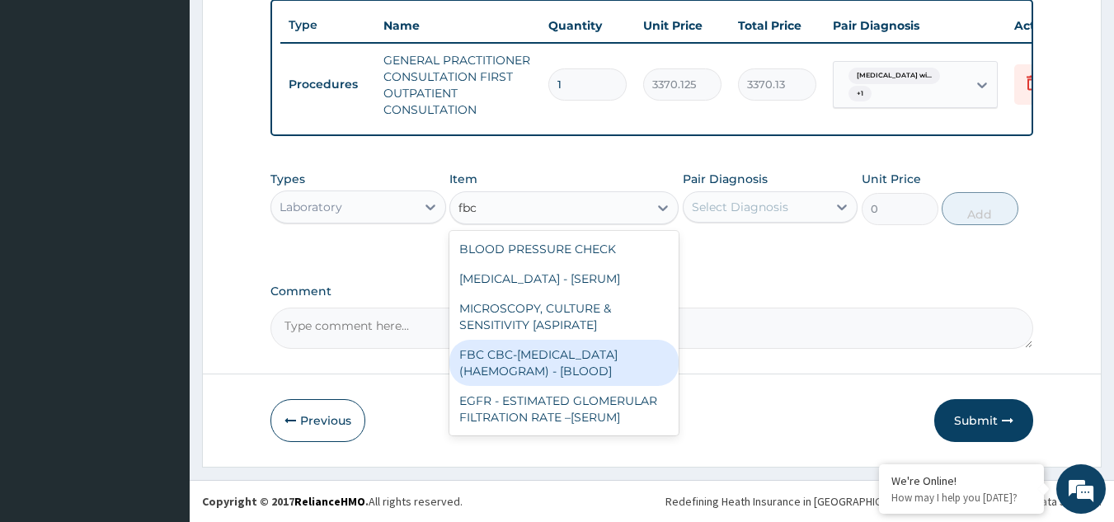
click at [603, 379] on div "FBC CBC-COMPLETE BLOOD COUNT (HAEMOGRAM) - [BLOOD]" at bounding box center [563, 363] width 229 height 46
type input "4085"
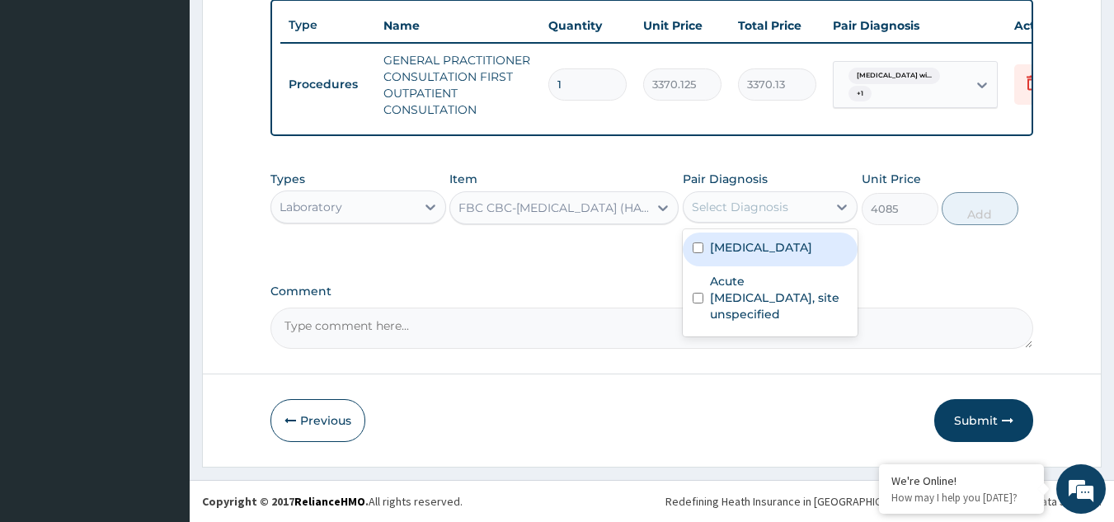
drag, startPoint x: 774, startPoint y: 209, endPoint x: 769, endPoint y: 259, distance: 49.7
click at [769, 223] on div "option Acute upper respiratory infection, site unspecified, selected. option Pl…" at bounding box center [771, 206] width 176 height 31
click at [769, 256] on label "Plasmodium malariae malaria without complication" at bounding box center [761, 247] width 102 height 16
checkbox input "true"
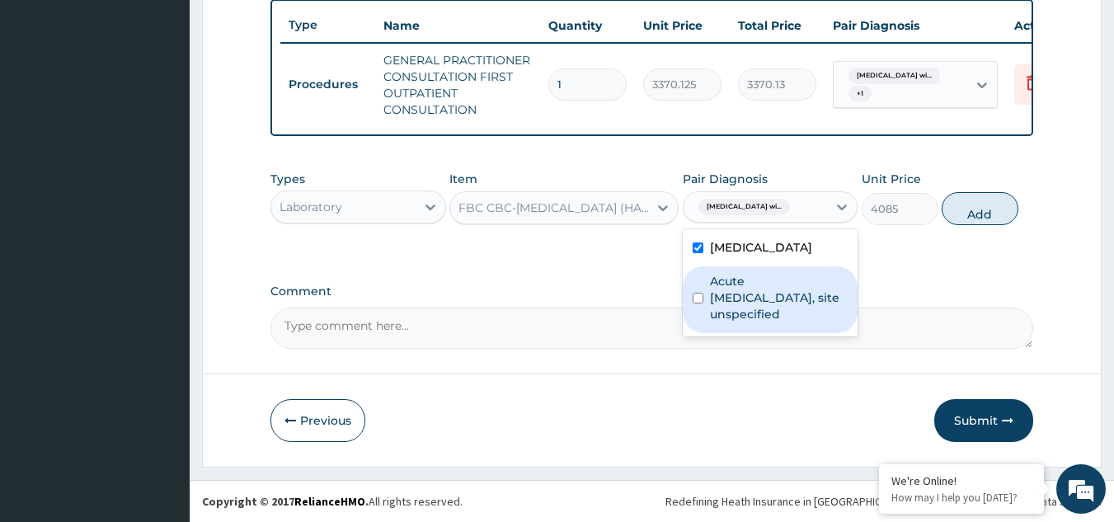
click at [774, 322] on label "Acute upper respiratory infection, site unspecified" at bounding box center [779, 297] width 138 height 49
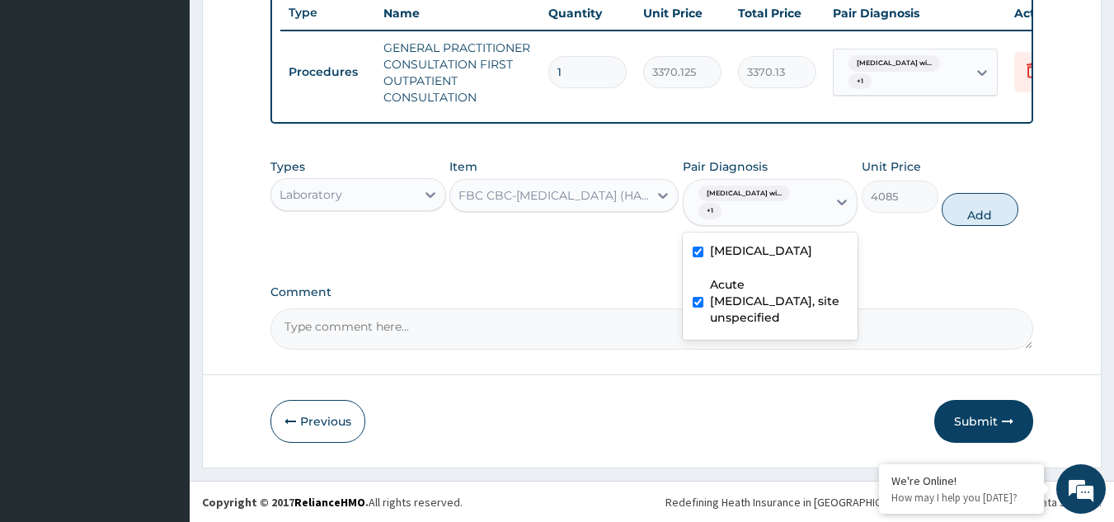
checkbox input "true"
click at [967, 220] on button "Add" at bounding box center [979, 209] width 77 height 33
type input "0"
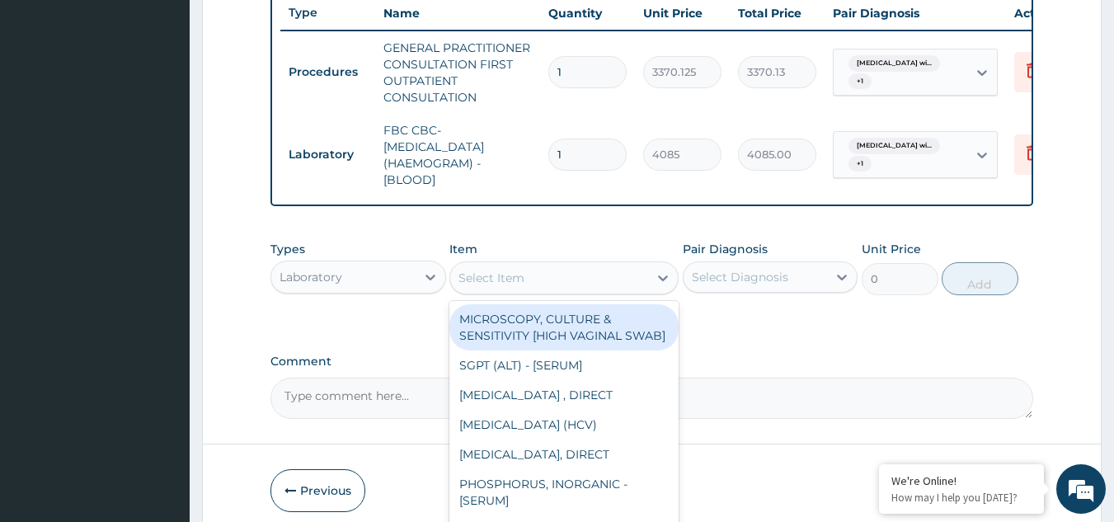
click at [600, 291] on div "Select Item" at bounding box center [549, 278] width 198 height 26
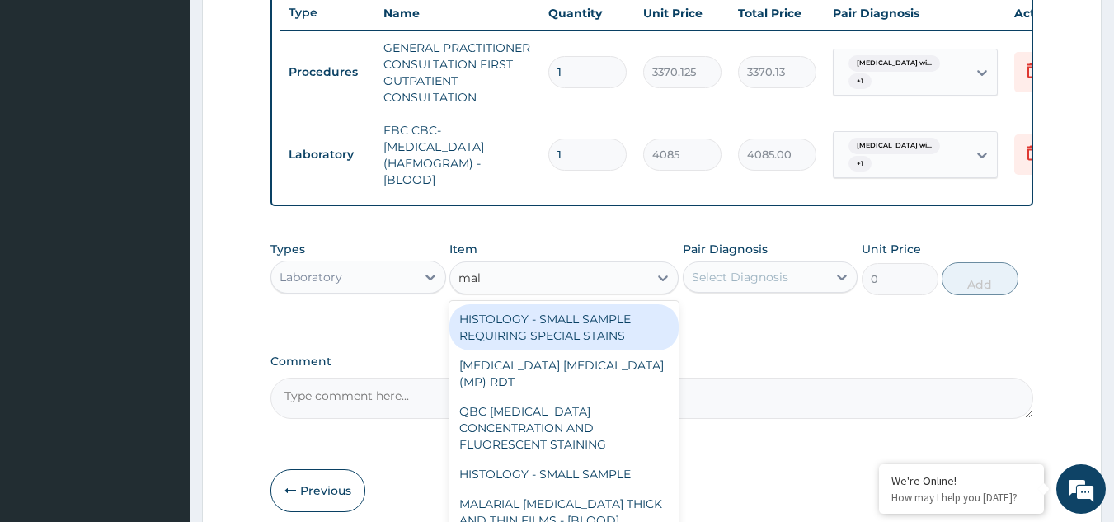
type input "mala"
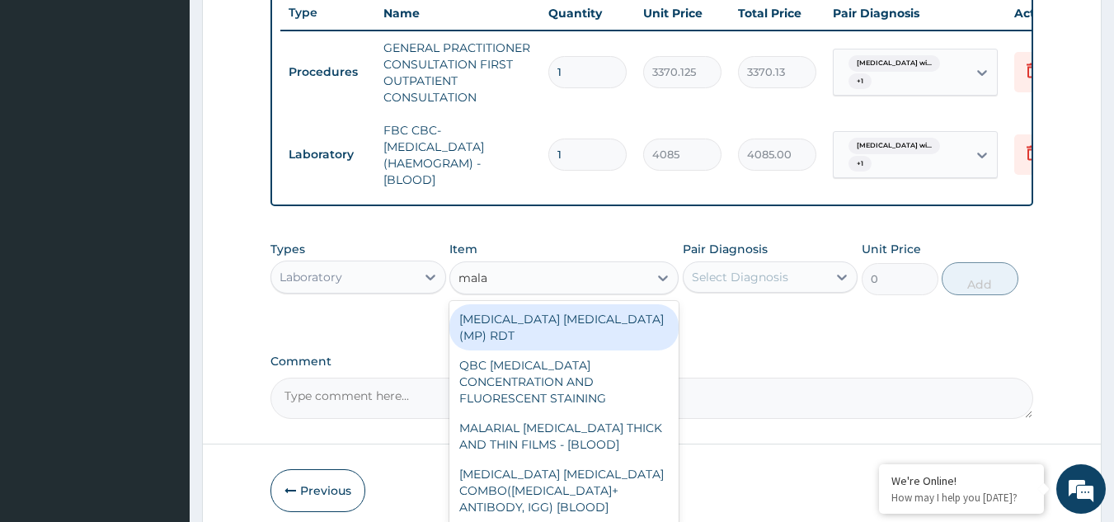
click at [591, 336] on div "MALARIA PARASITE (MP) RDT" at bounding box center [563, 327] width 229 height 46
type input "1531.875"
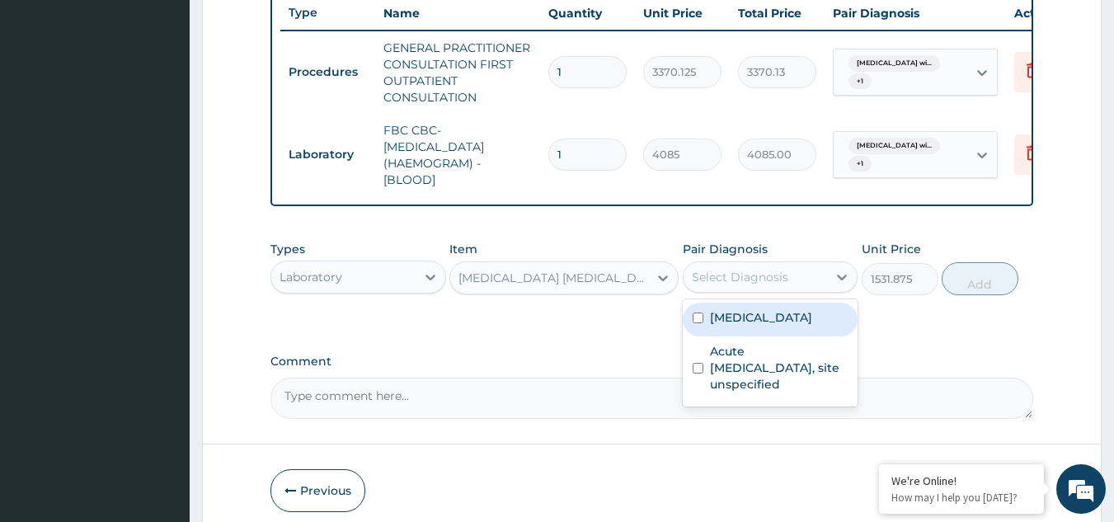
click at [742, 285] on div "Select Diagnosis" at bounding box center [740, 277] width 96 height 16
click at [779, 326] on label "Plasmodium malariae malaria without complication" at bounding box center [761, 317] width 102 height 16
checkbox input "true"
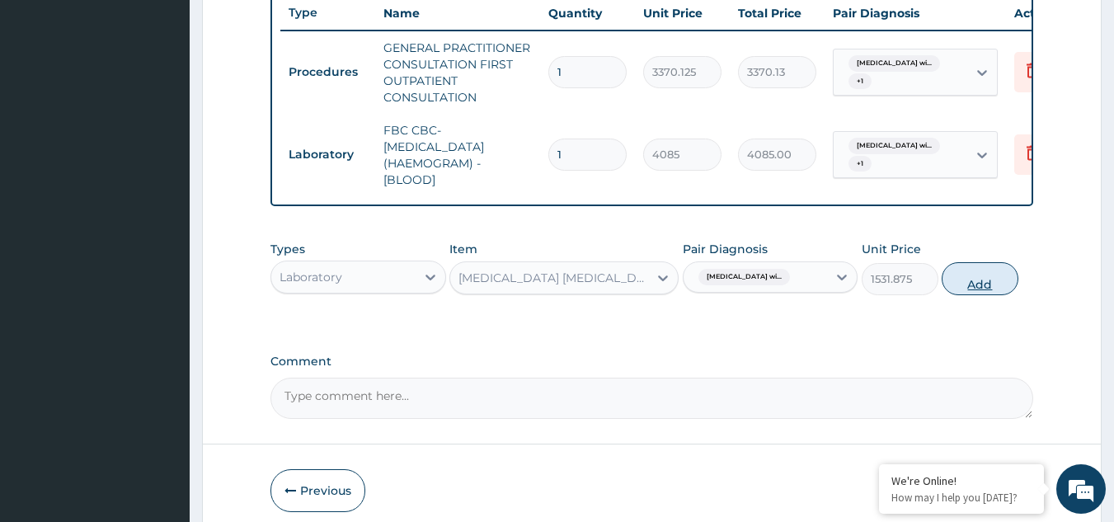
click at [960, 291] on button "Add" at bounding box center [979, 278] width 77 height 33
type input "0"
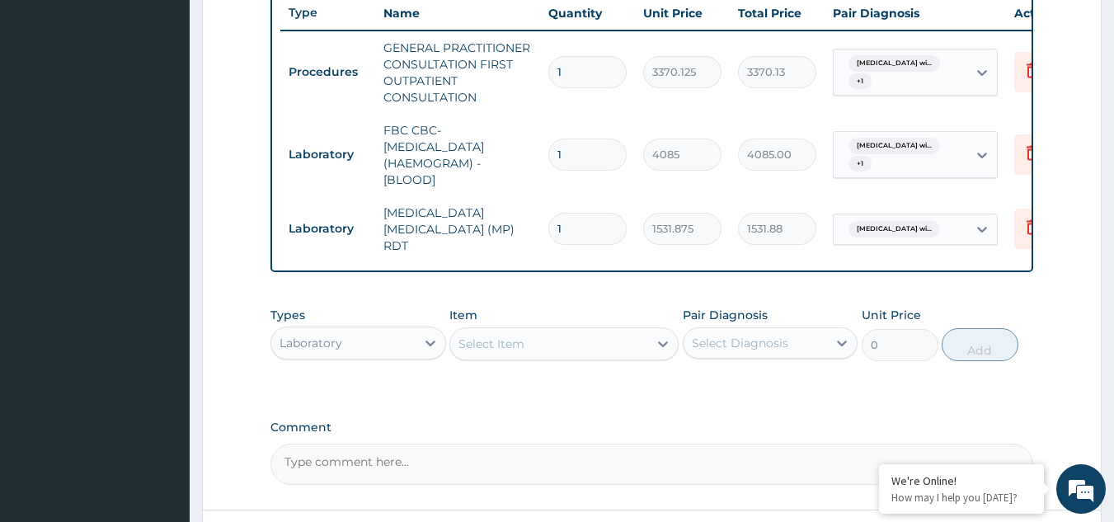
scroll to position [766, 0]
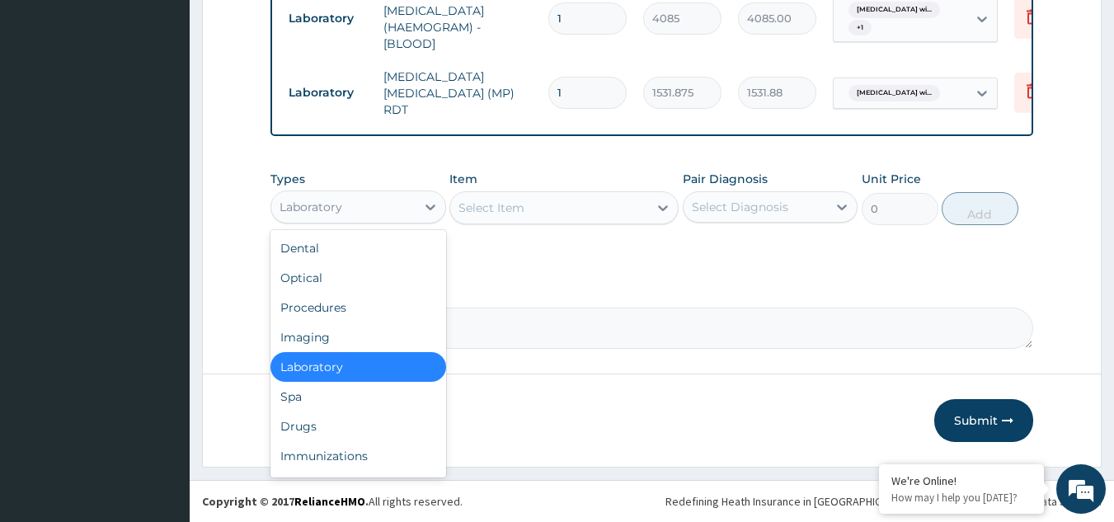
click at [365, 219] on div "Laboratory" at bounding box center [343, 207] width 144 height 26
click at [328, 420] on div "Drugs" at bounding box center [358, 426] width 176 height 30
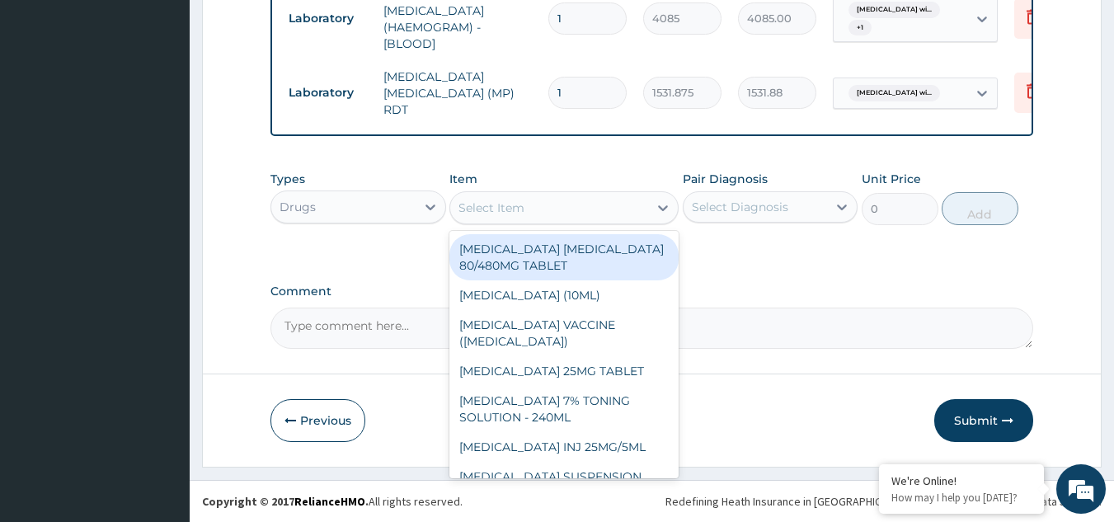
click at [591, 204] on div "Select Item" at bounding box center [549, 208] width 198 height 26
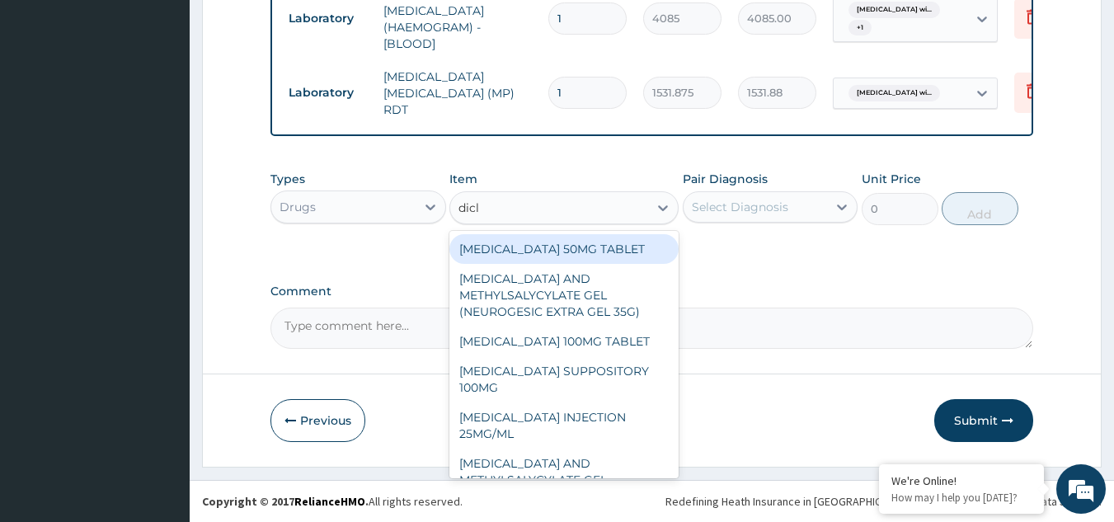
type input "diclo"
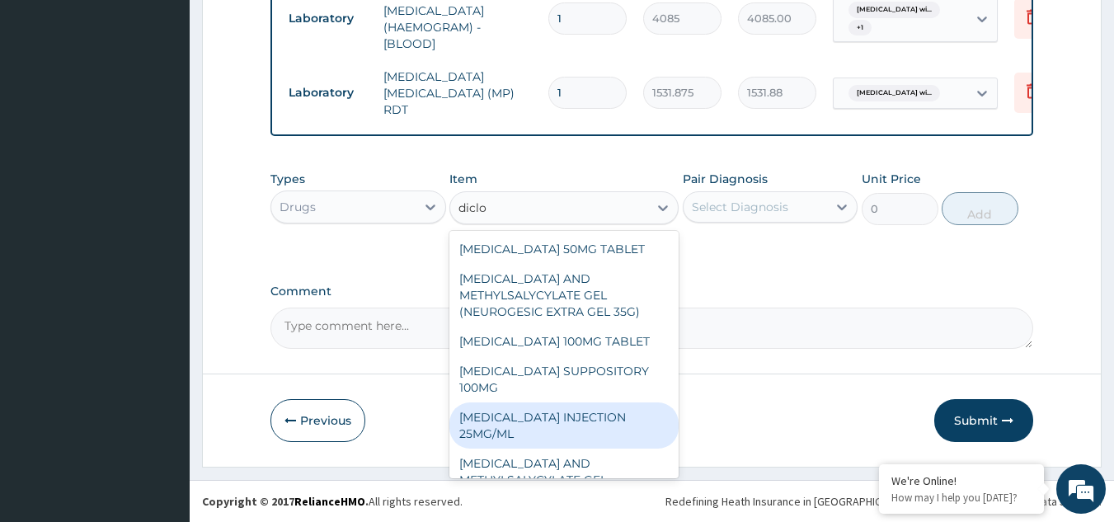
click at [582, 418] on div "DICLOFENAC INJECTION 25MG/ML" at bounding box center [563, 425] width 229 height 46
type input "97.75"
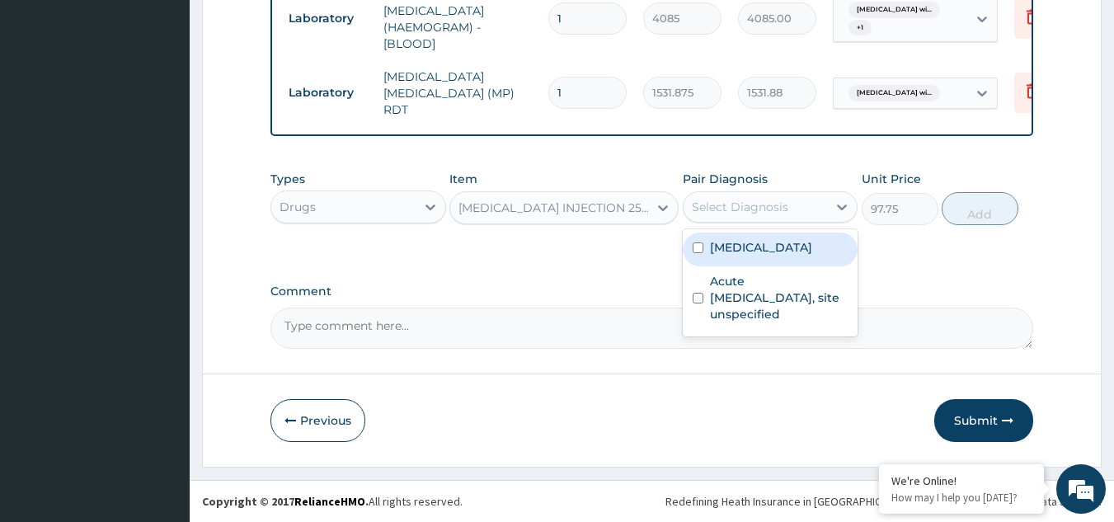
click at [790, 213] on div "Select Diagnosis" at bounding box center [755, 207] width 144 height 26
click at [772, 256] on label "Plasmodium malariae malaria without complication" at bounding box center [761, 247] width 102 height 16
checkbox input "true"
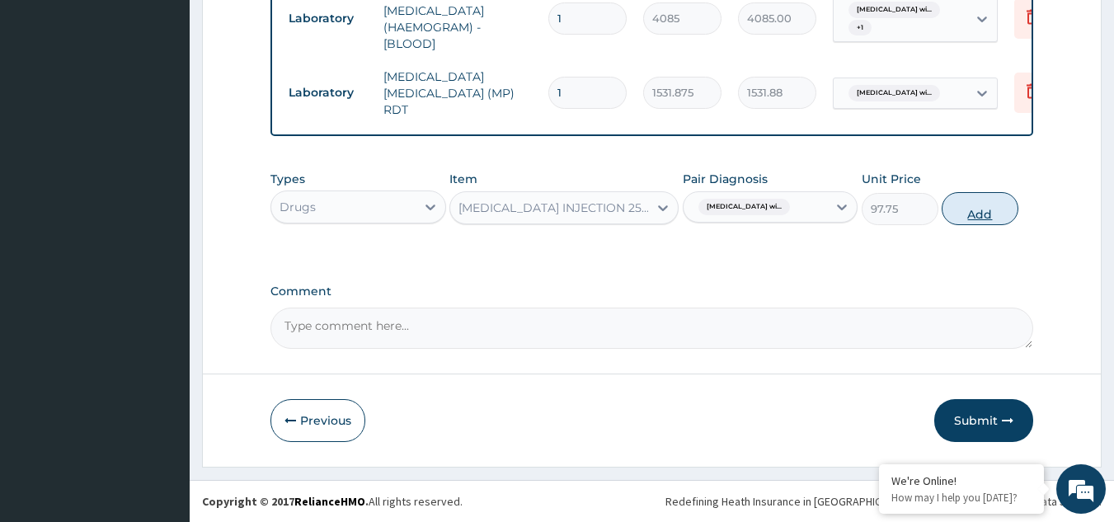
click at [962, 212] on button "Add" at bounding box center [979, 208] width 77 height 33
type input "0"
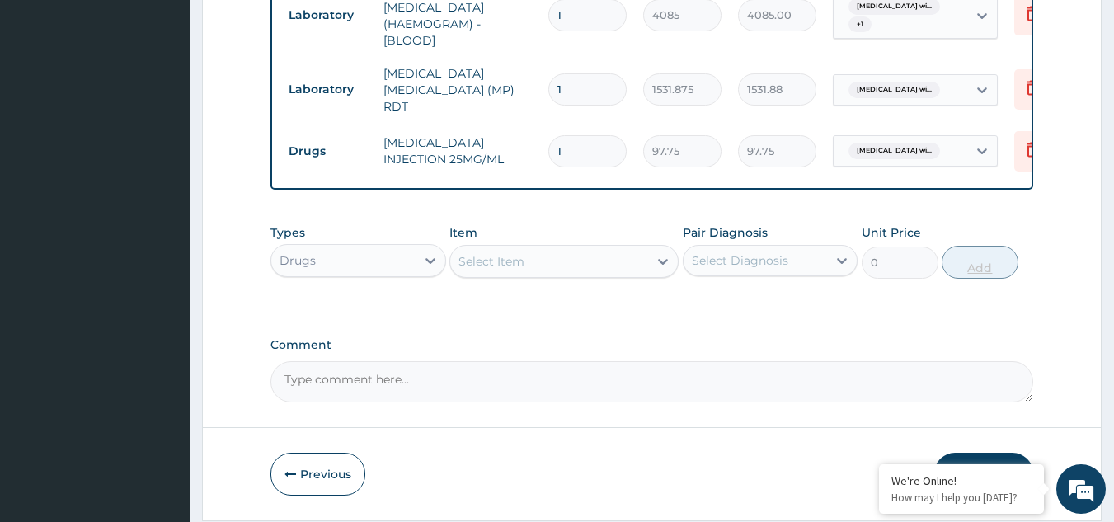
type input "0.00"
type input "3"
type input "293.25"
type input "3"
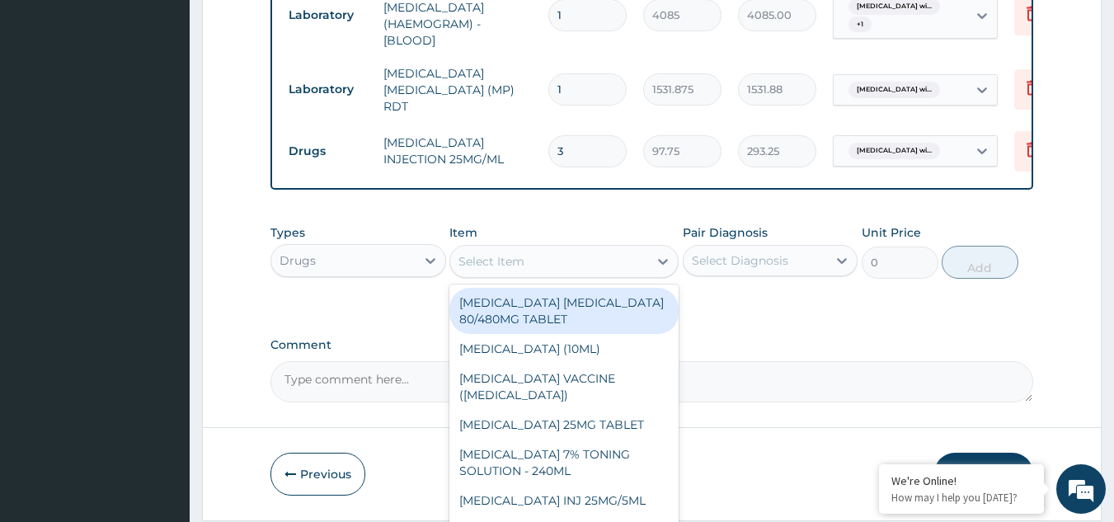
click at [499, 253] on div "Select Item" at bounding box center [549, 261] width 198 height 26
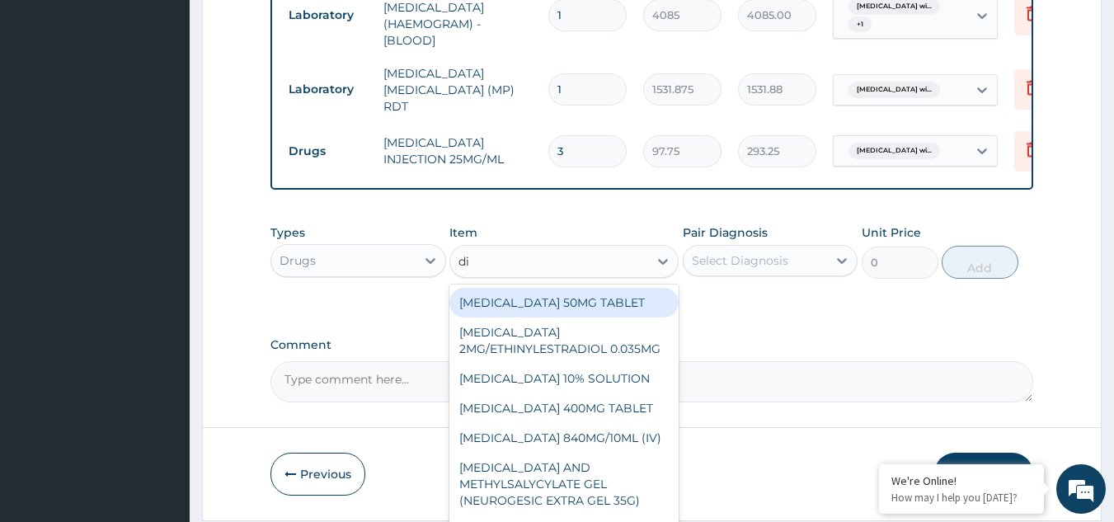
type input "dih"
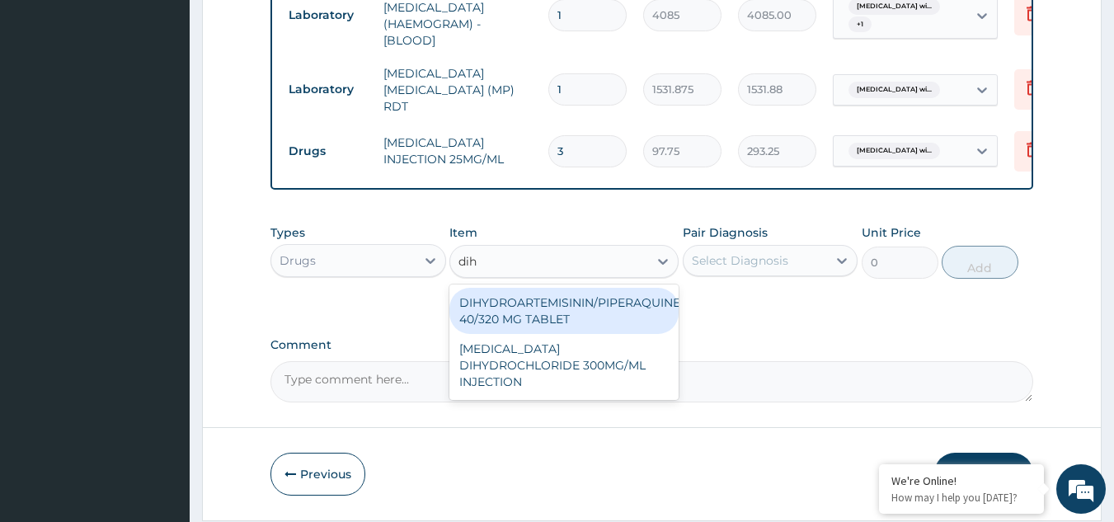
click at [538, 312] on div "DIHYDROARTEMISININ/PIPERAQUINE 40/320 MG TABLET" at bounding box center [563, 311] width 229 height 46
type input "228"
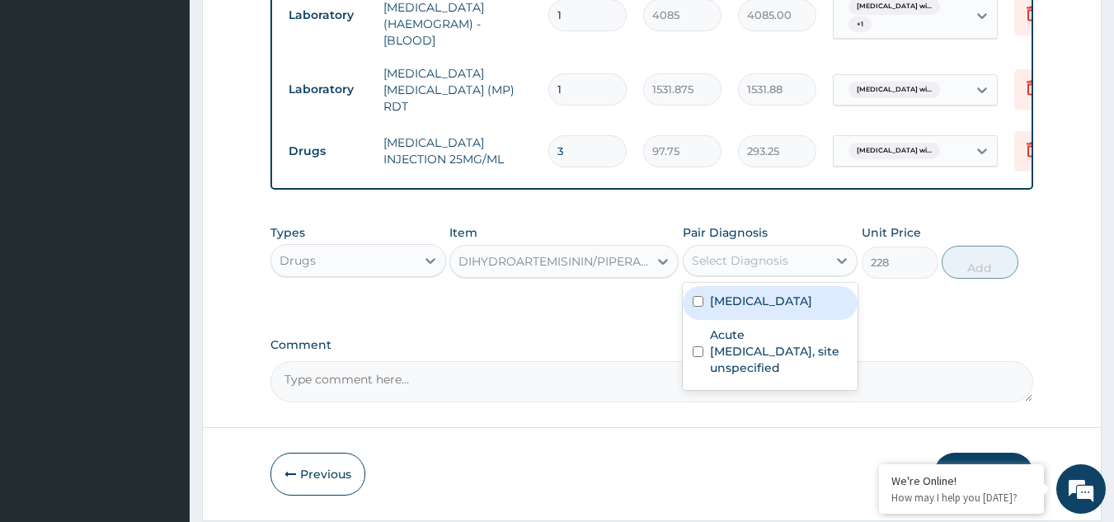
click at [752, 255] on div "Select Diagnosis" at bounding box center [740, 260] width 96 height 16
click at [754, 309] on label "Plasmodium malariae malaria without complication" at bounding box center [761, 301] width 102 height 16
checkbox input "true"
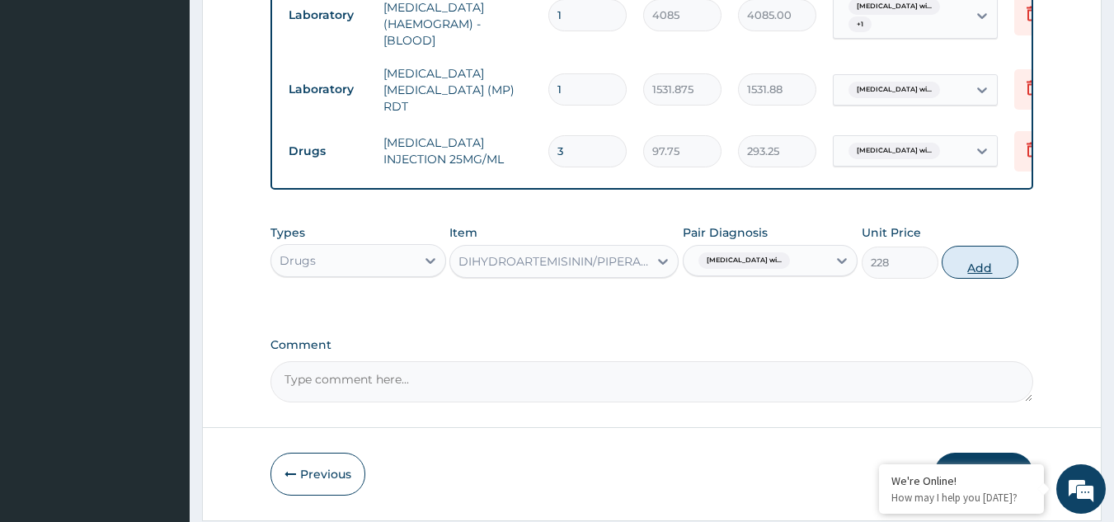
click at [958, 269] on button "Add" at bounding box center [979, 262] width 77 height 33
type input "0"
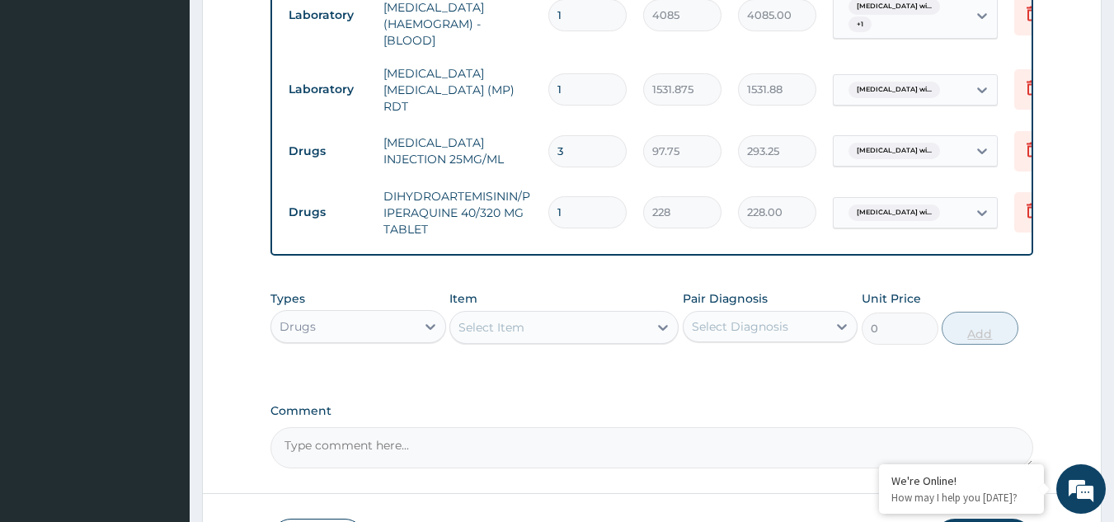
type input "12"
type input "2736.00"
type input "1"
type input "228.00"
type input "0.00"
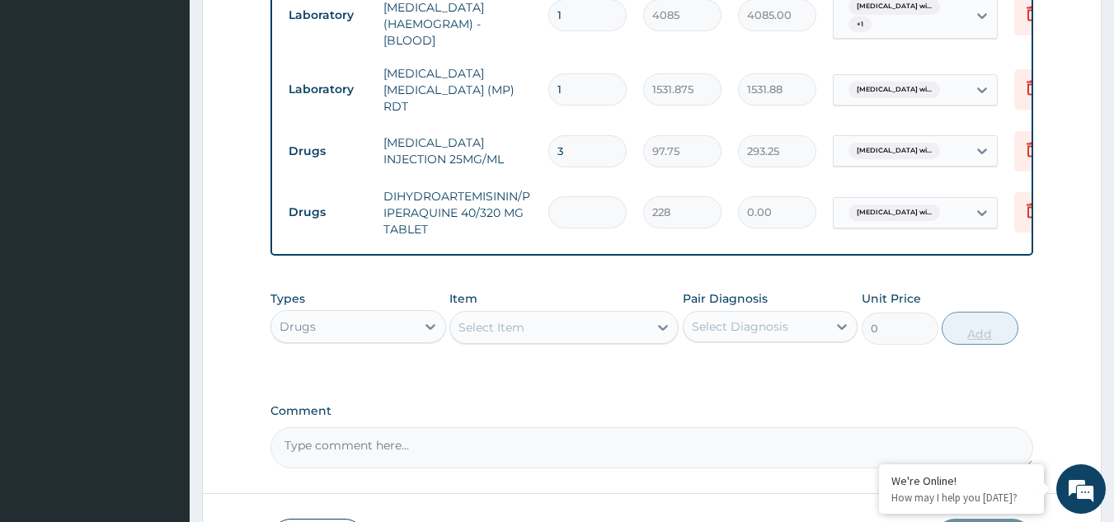
type input "6"
type input "1368.00"
type input "6"
type input "0.00"
type input "9"
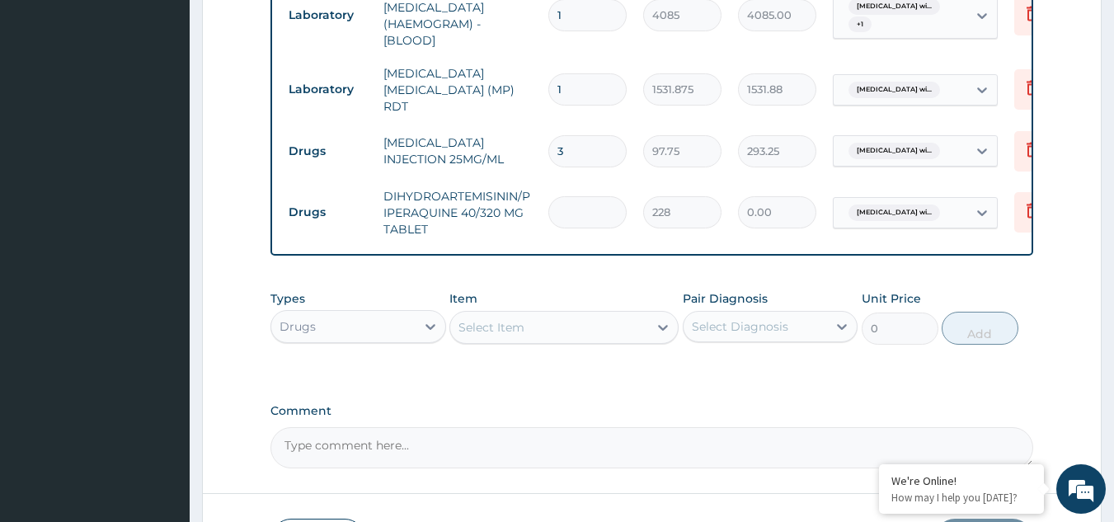
type input "2052.00"
type input "9"
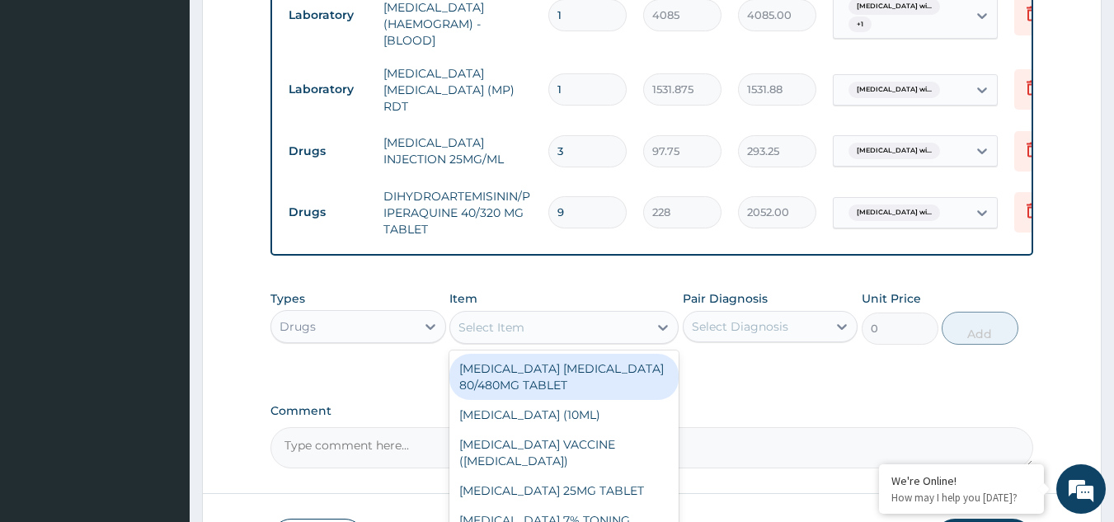
click at [516, 322] on div "Select Item" at bounding box center [491, 327] width 66 height 16
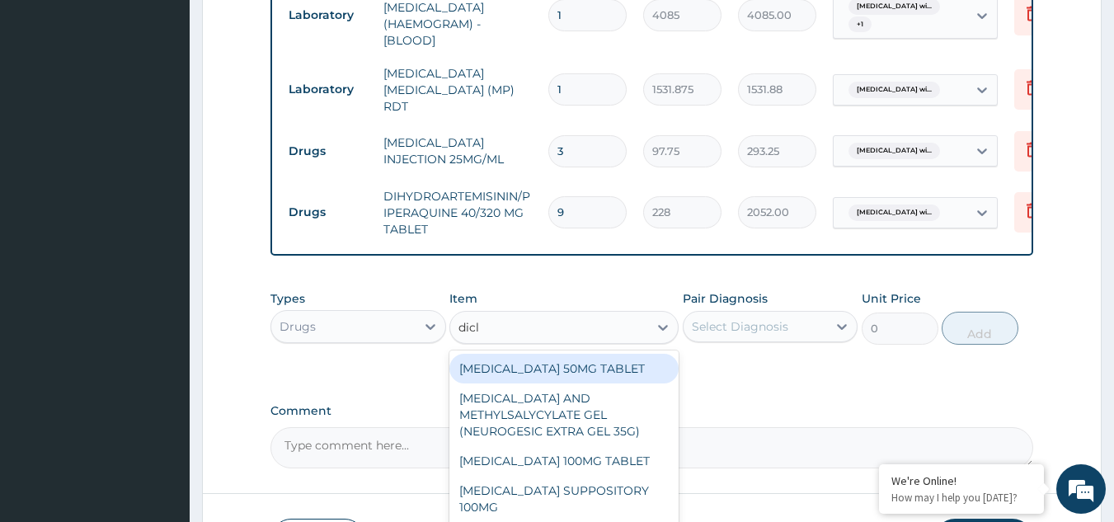
type input "diclo"
click at [561, 368] on div "DICLOFENAC 50MG TABLET" at bounding box center [563, 369] width 229 height 30
type input "80"
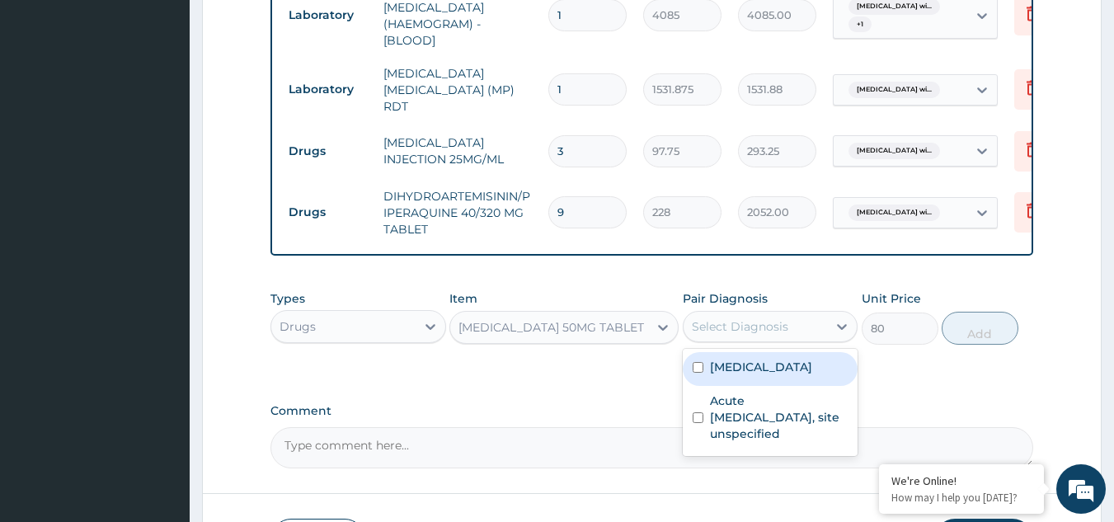
click at [741, 332] on div "Select Diagnosis" at bounding box center [740, 326] width 96 height 16
click at [754, 371] on label "Plasmodium malariae malaria without complication" at bounding box center [761, 367] width 102 height 16
checkbox input "true"
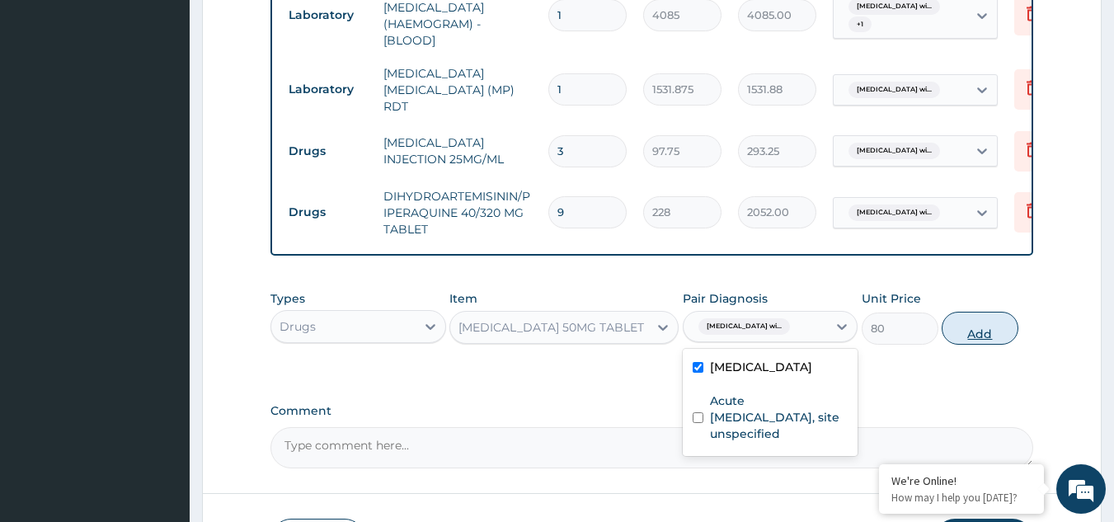
click at [978, 339] on button "Add" at bounding box center [979, 328] width 77 height 33
type input "0"
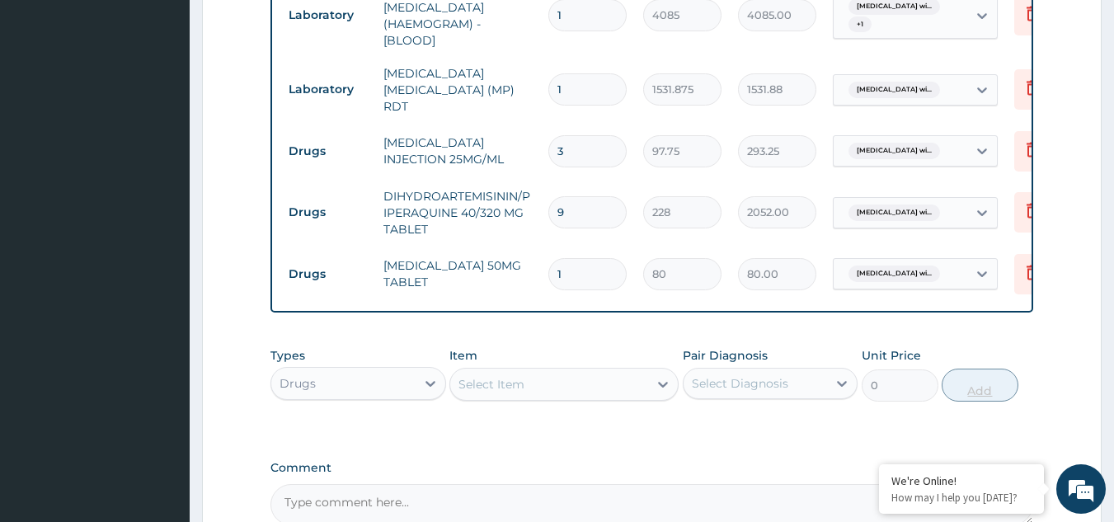
type input "10"
type input "800.00"
type input "10"
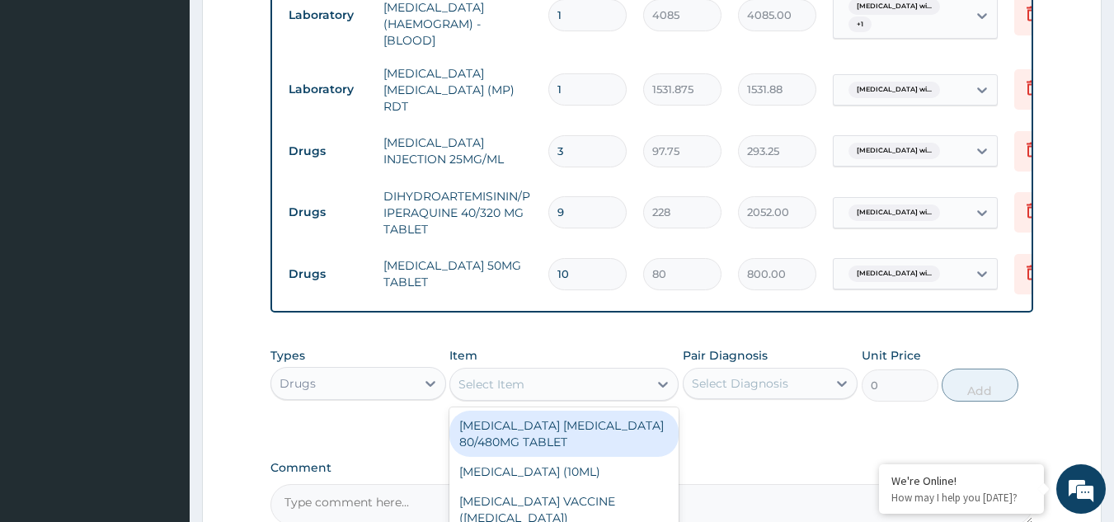
click at [486, 383] on div "Select Item" at bounding box center [491, 384] width 66 height 16
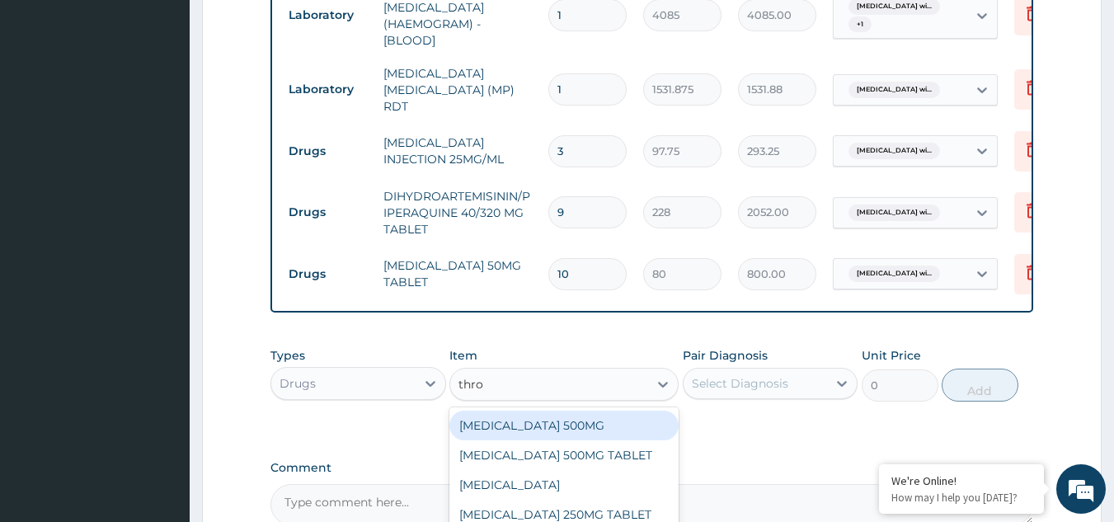
type input "throa"
click at [542, 430] on div "THROAT LOZENGE" at bounding box center [563, 426] width 229 height 30
type input "96"
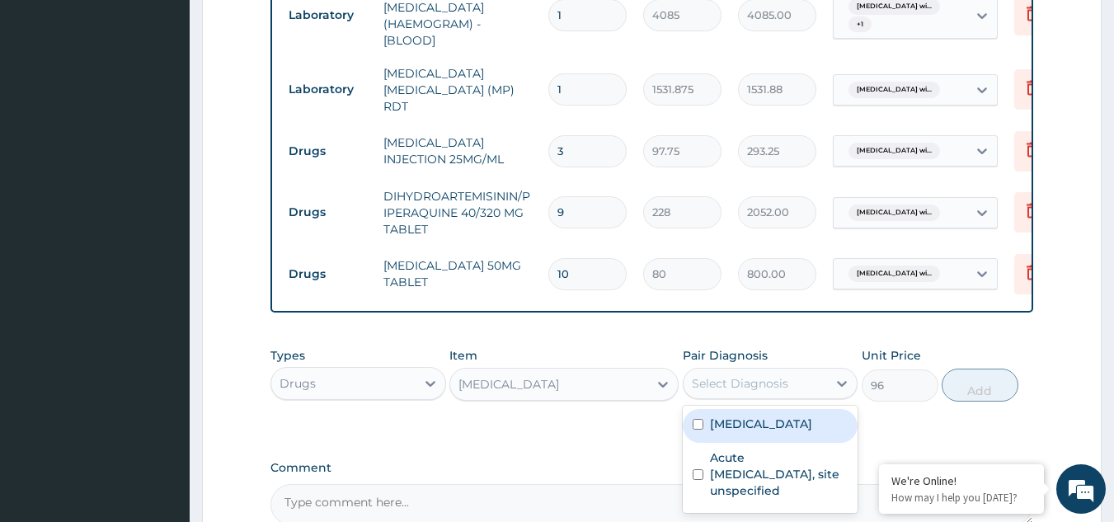
click at [743, 388] on div "Select Diagnosis" at bounding box center [740, 383] width 96 height 16
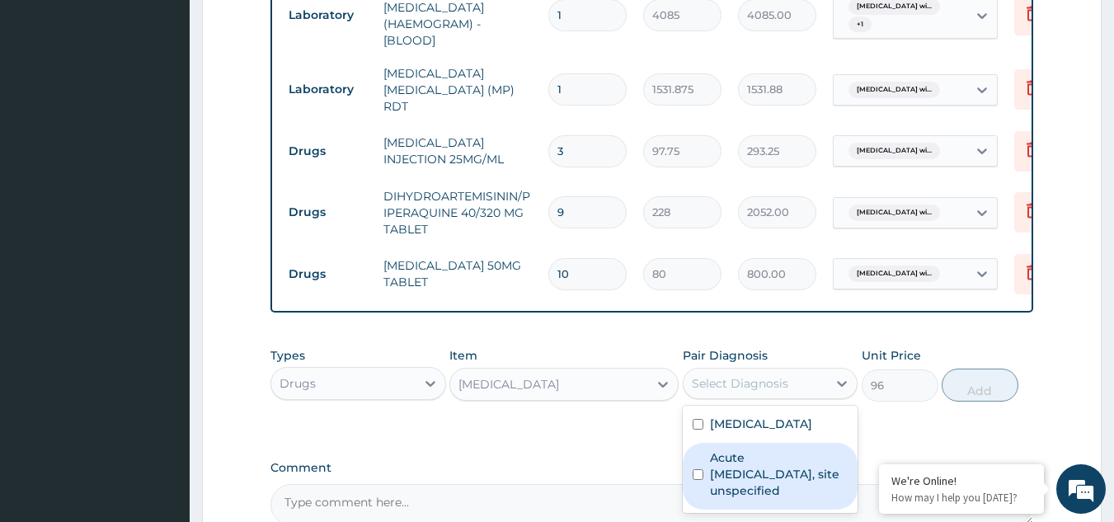
click at [765, 499] on label "Acute upper respiratory infection, site unspecified" at bounding box center [779, 473] width 138 height 49
checkbox input "true"
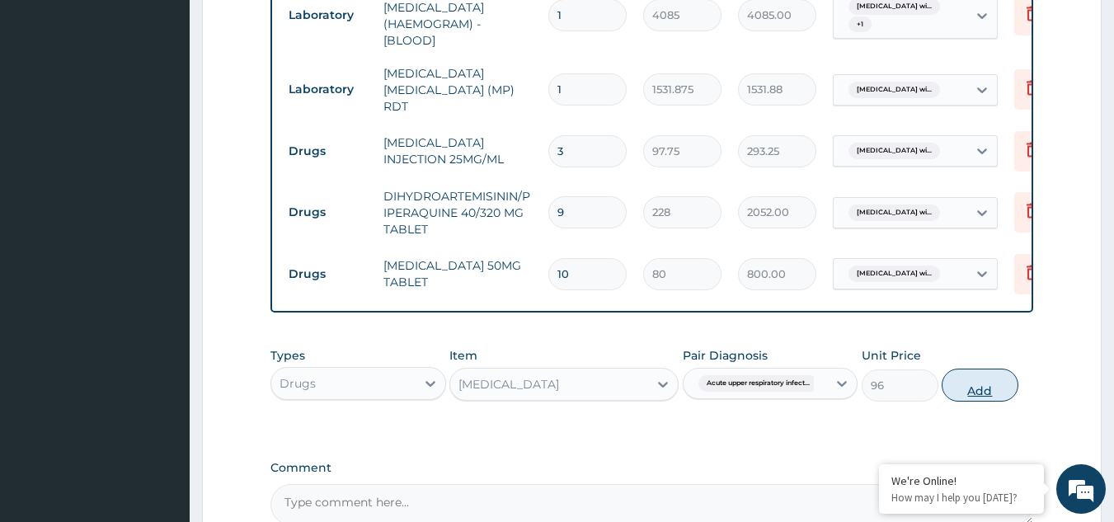
click at [982, 397] on button "Add" at bounding box center [979, 385] width 77 height 33
type input "0"
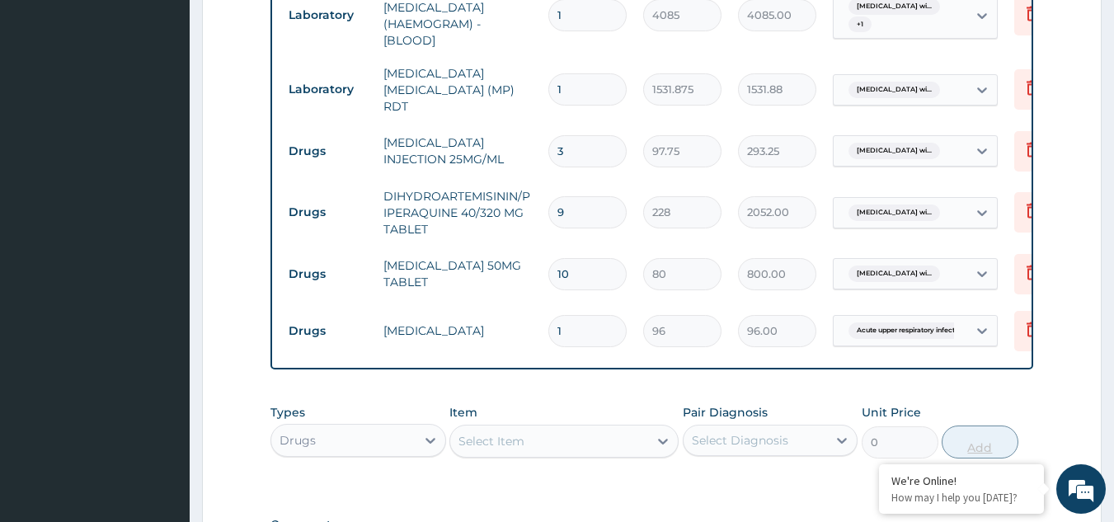
type input "12"
type input "1152.00"
type input "12"
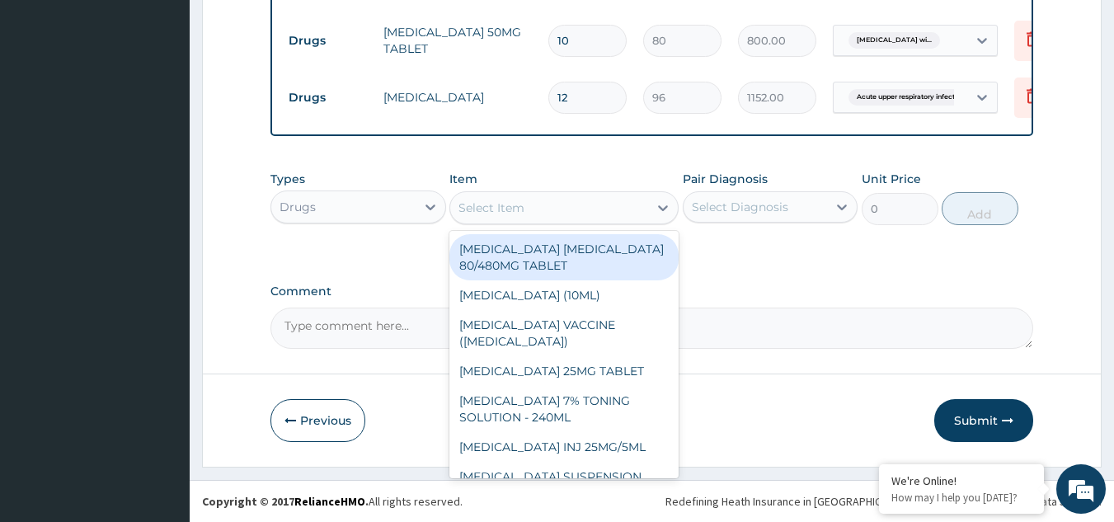
click at [540, 207] on div "Select Item" at bounding box center [549, 208] width 198 height 26
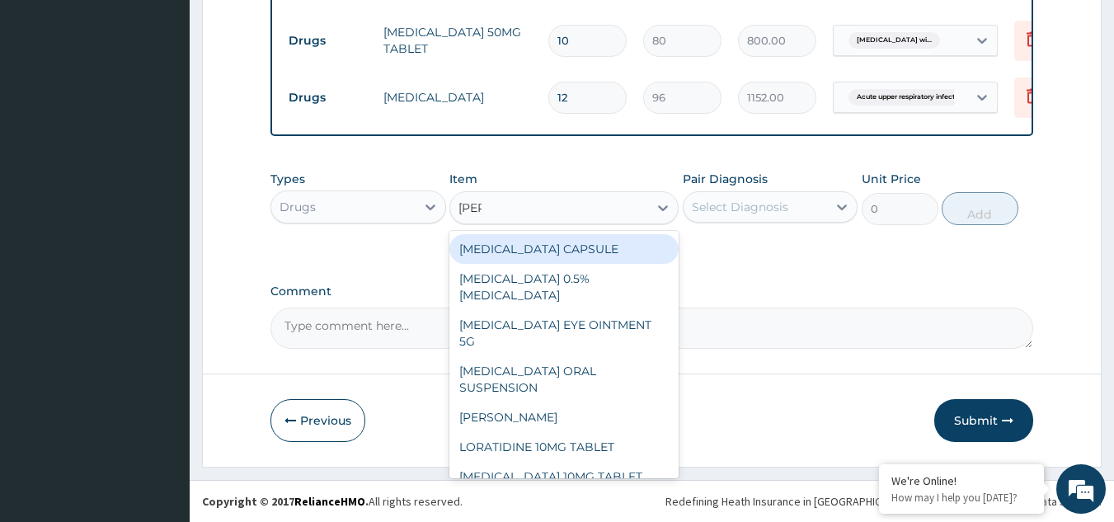
type input "lorat"
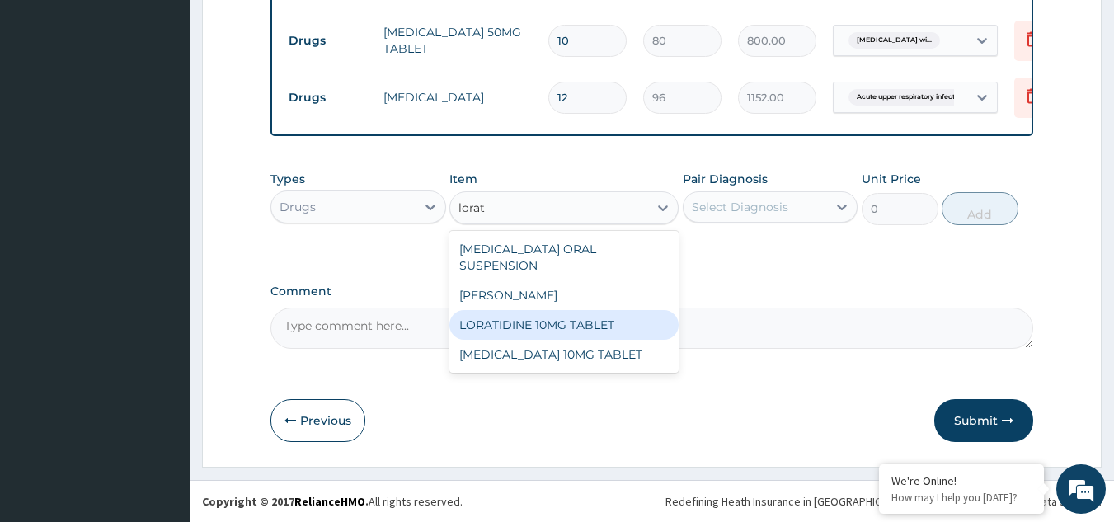
click at [557, 310] on div "LORATIDINE 10MG TABLET" at bounding box center [563, 325] width 229 height 30
type input "96"
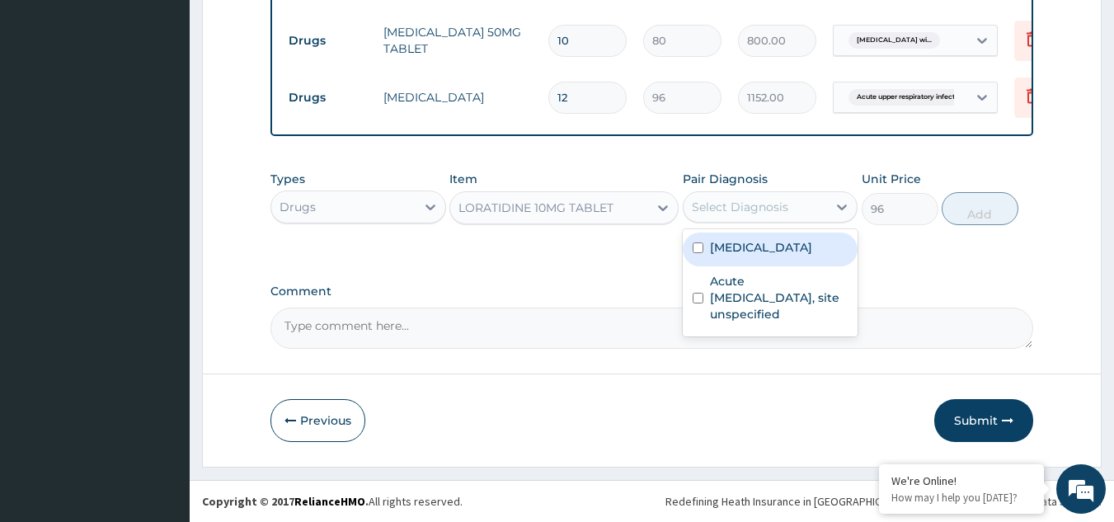
click at [764, 204] on div "Select Diagnosis" at bounding box center [740, 207] width 96 height 16
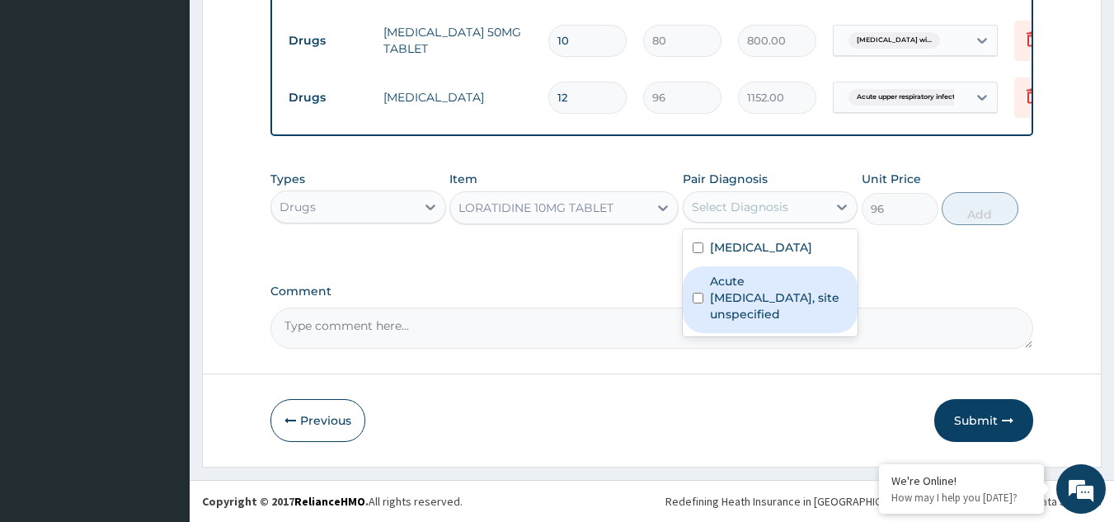
click at [754, 312] on label "Acute upper respiratory infection, site unspecified" at bounding box center [779, 297] width 138 height 49
checkbox input "true"
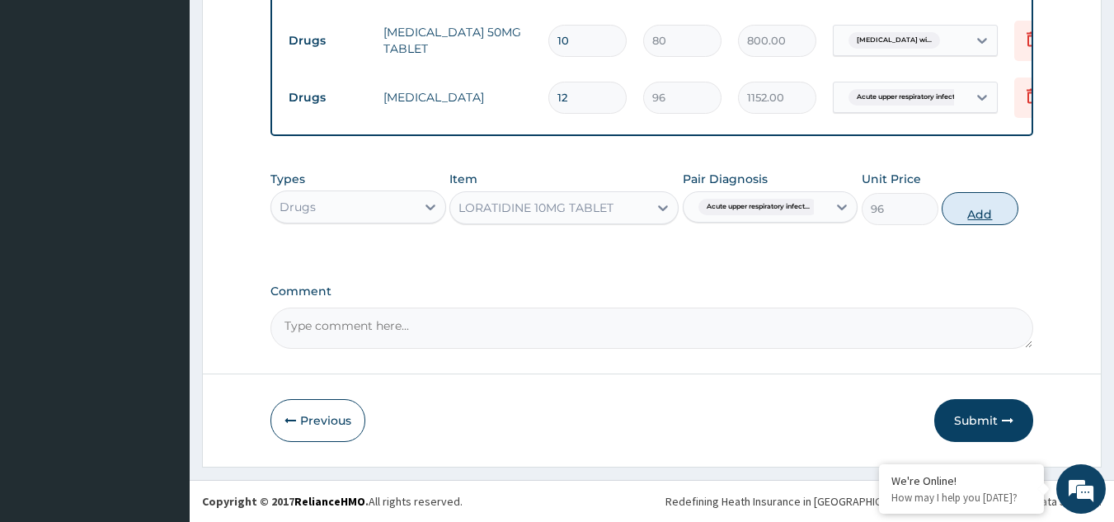
click at [973, 222] on button "Add" at bounding box center [979, 208] width 77 height 33
type input "0"
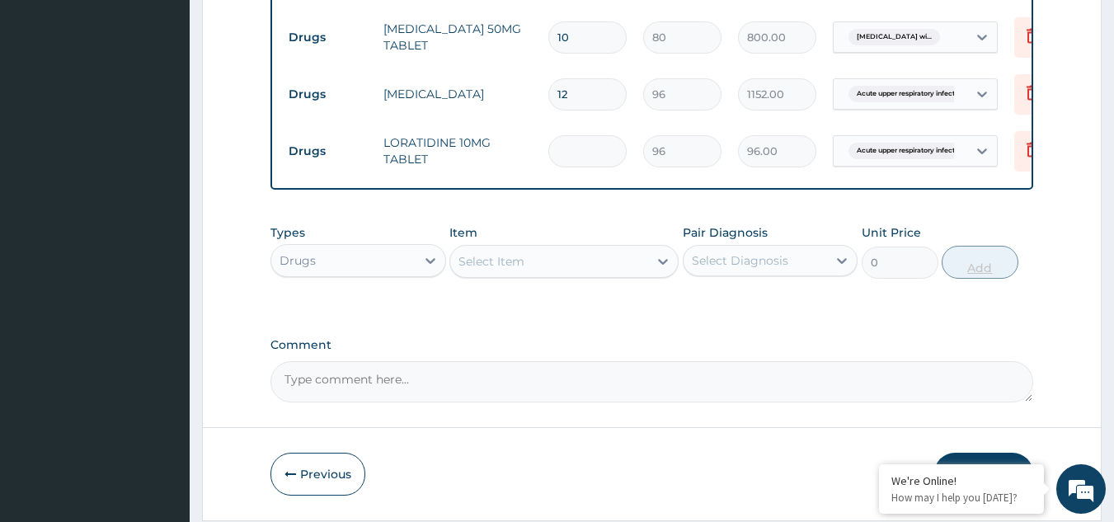
type input "0.00"
type input "5"
type input "480.00"
type input "5"
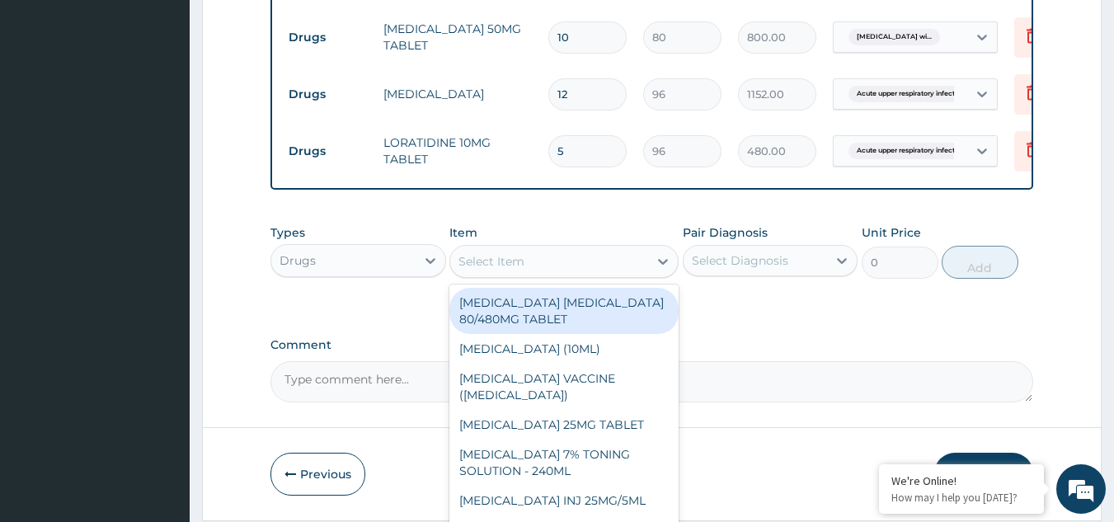
click at [497, 256] on div "Select Item" at bounding box center [491, 261] width 66 height 16
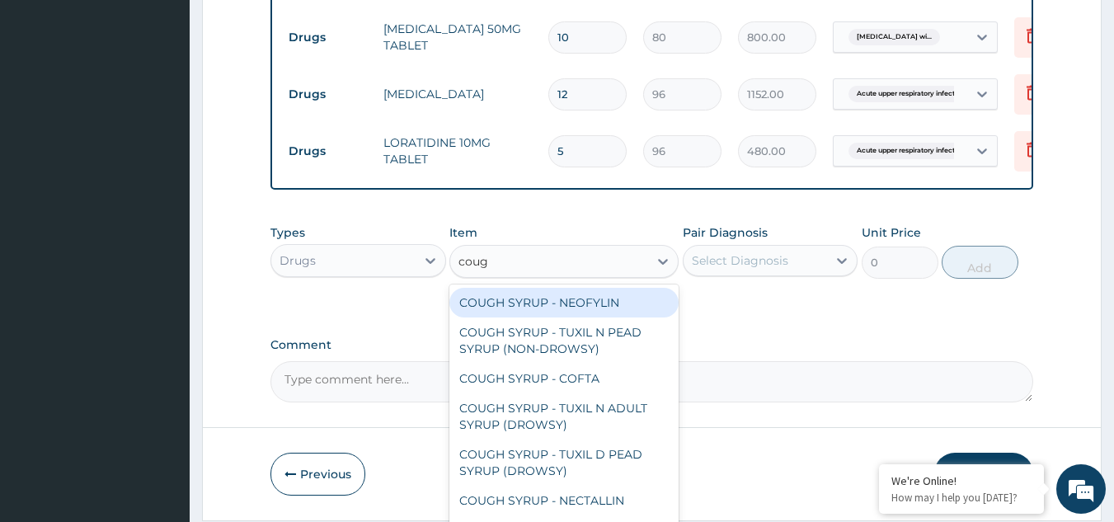
type input "cough"
click at [558, 293] on div "COUGH SYRUP - NEOFYLIN" at bounding box center [563, 303] width 229 height 30
type input "2000"
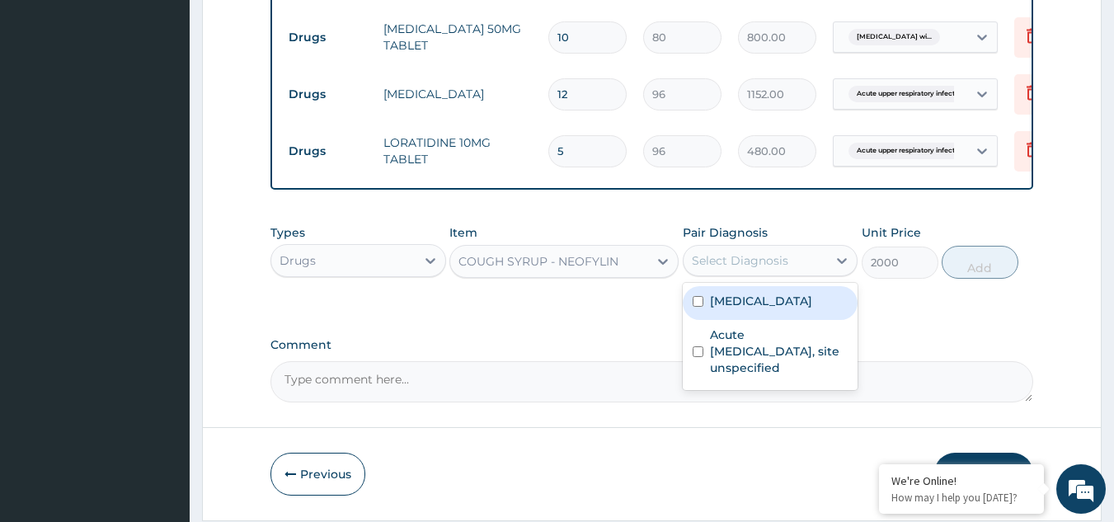
click at [746, 267] on div "Select Diagnosis" at bounding box center [740, 260] width 96 height 16
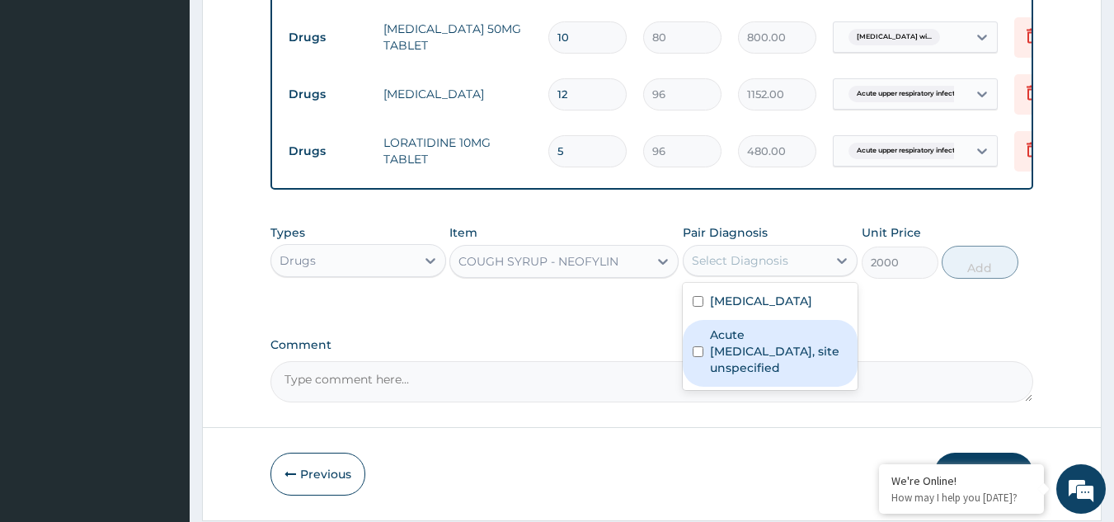
click at [777, 376] on label "Acute upper respiratory infection, site unspecified" at bounding box center [779, 350] width 138 height 49
checkbox input "true"
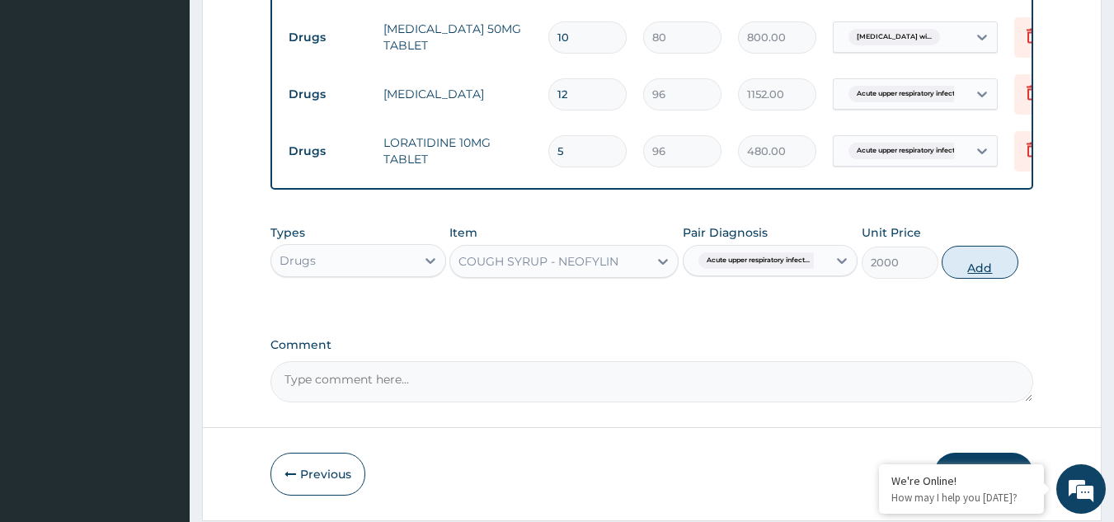
click at [965, 263] on button "Add" at bounding box center [979, 262] width 77 height 33
type input "0"
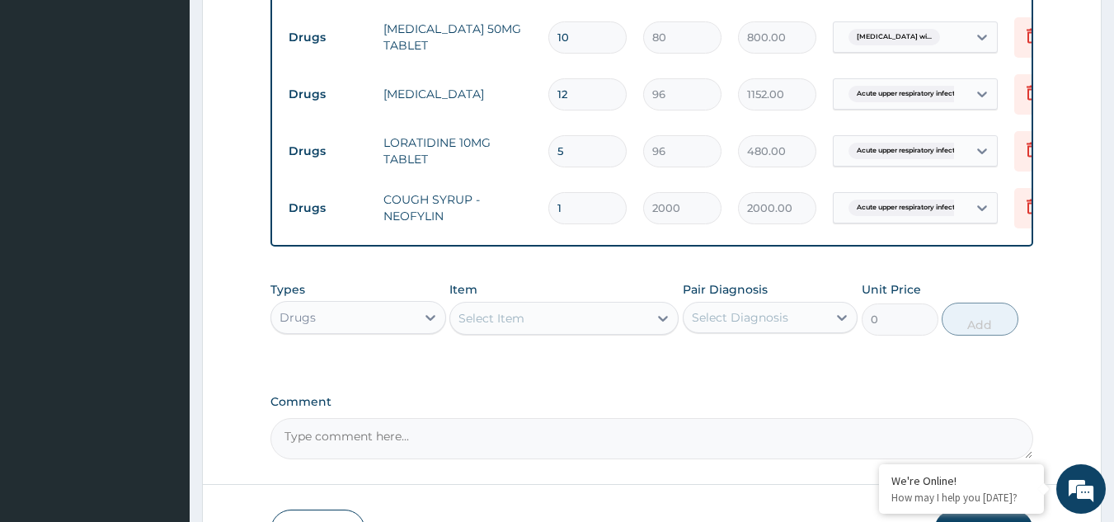
scroll to position [1116, 0]
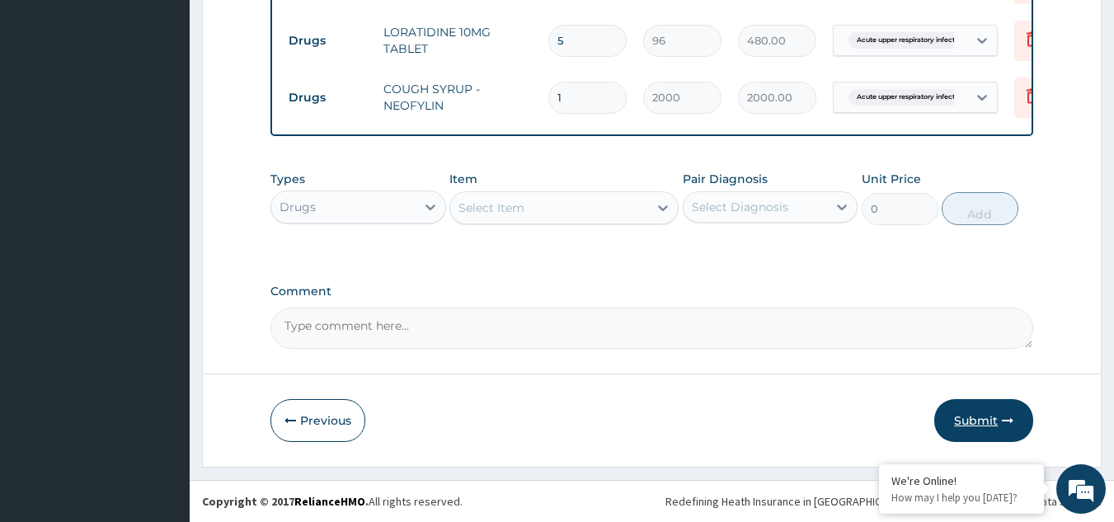
click at [1012, 425] on icon "button" at bounding box center [1008, 421] width 12 height 12
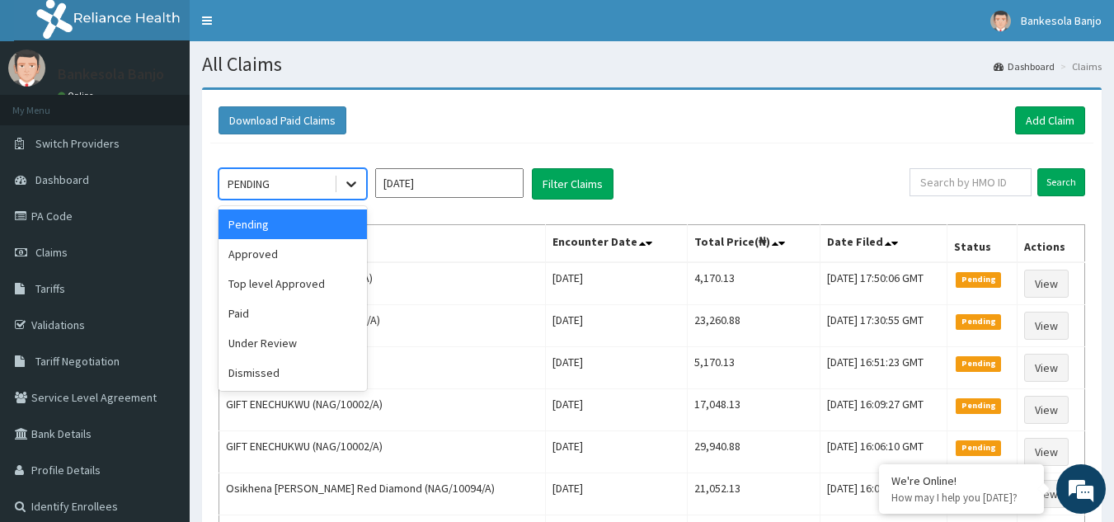
click at [354, 194] on div at bounding box center [351, 184] width 30 height 30
click at [322, 250] on div "Approved" at bounding box center [292, 254] width 148 height 30
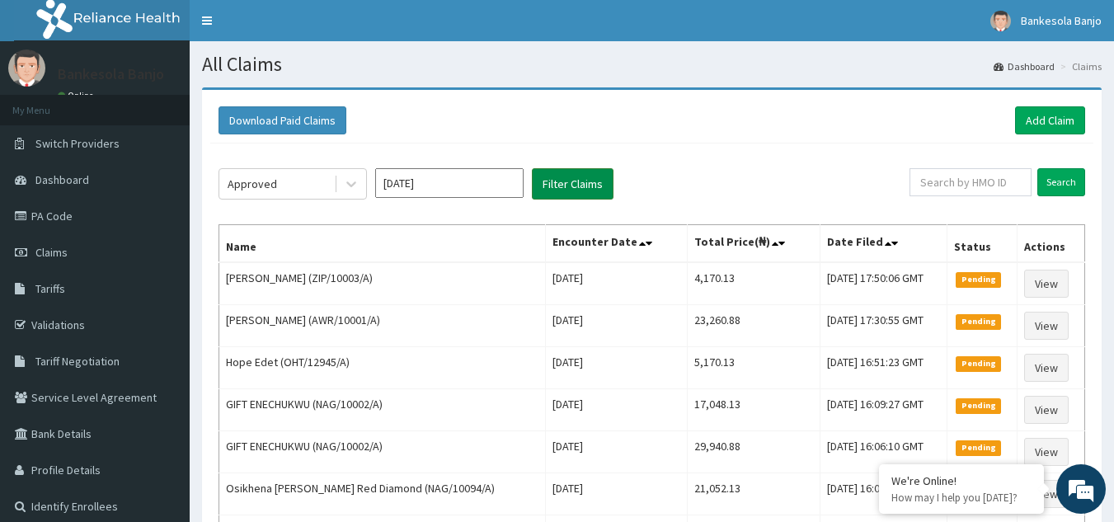
click at [569, 181] on button "Filter Claims" at bounding box center [573, 183] width 82 height 31
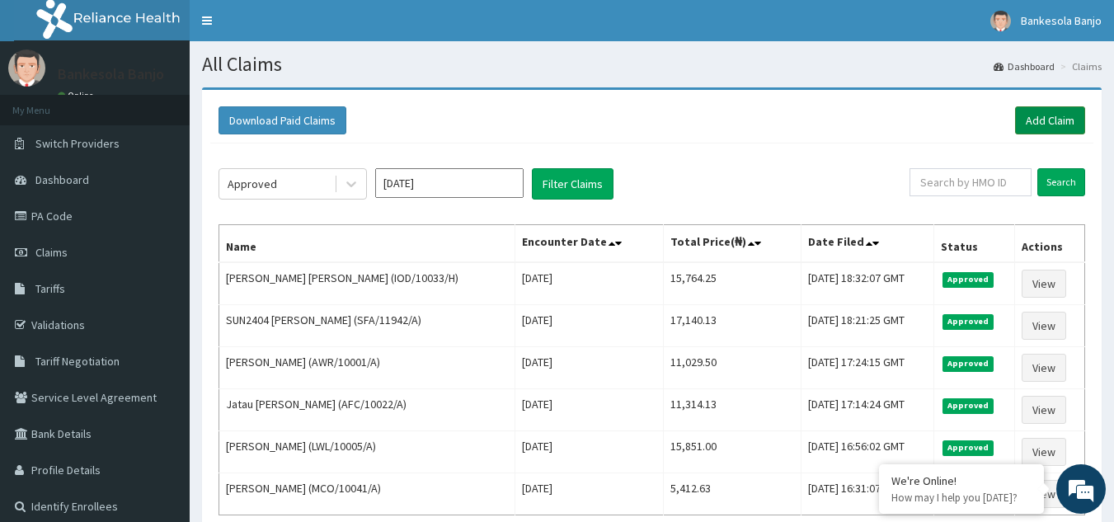
click at [1023, 125] on link "Add Claim" at bounding box center [1050, 120] width 70 height 28
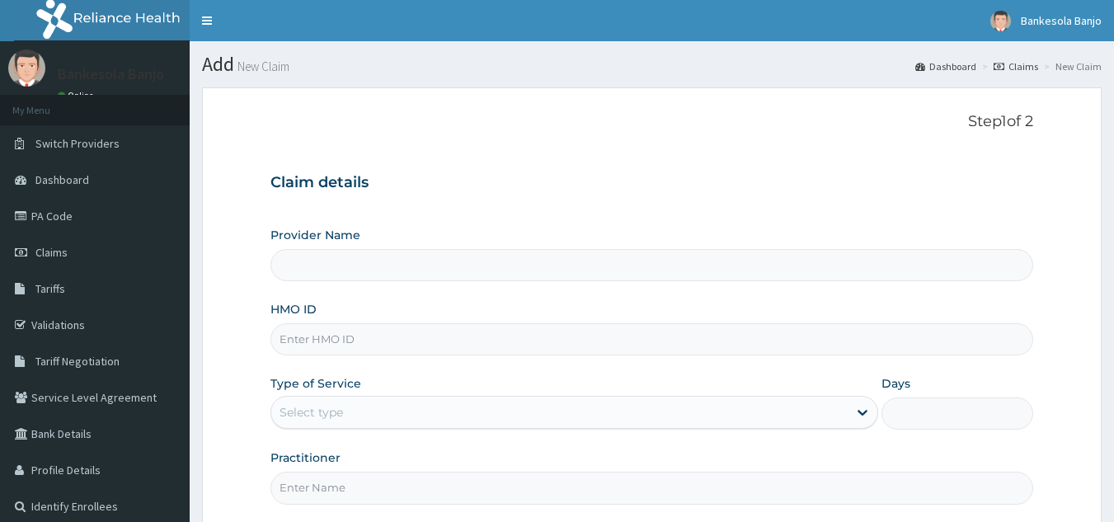
click at [415, 341] on input "HMO ID" at bounding box center [651, 339] width 763 height 32
paste input "NSS/10031/A"
type input "NSS/10031/A"
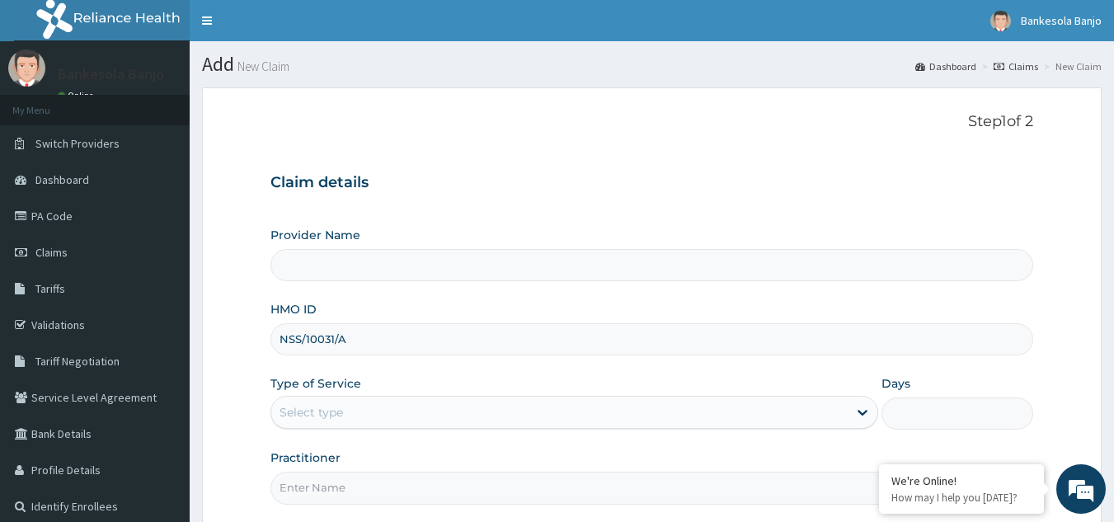
type input "Reliance Family Clinics (RFC) - [GEOGRAPHIC_DATA]"
type input "NSS/10031/A"
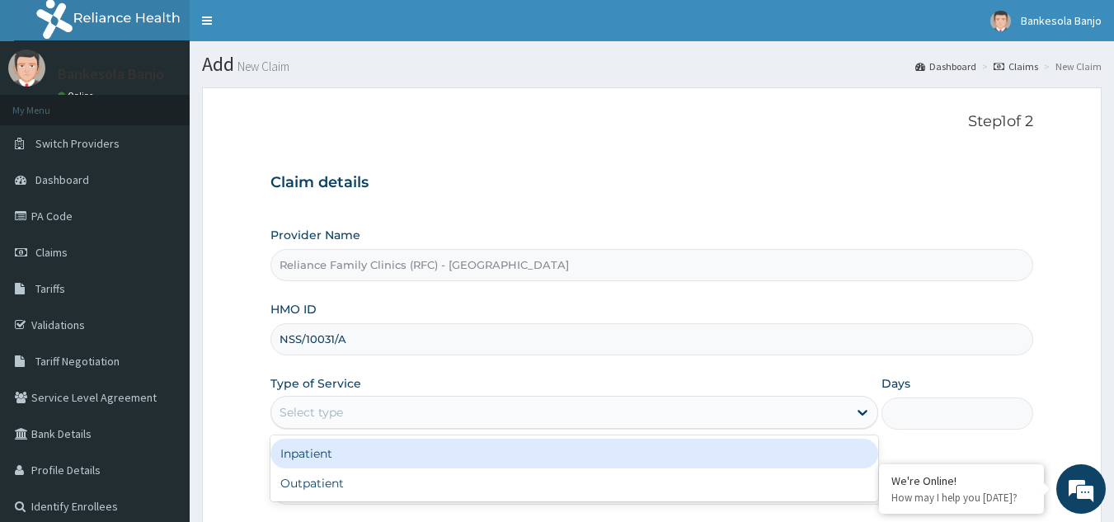
click at [403, 404] on div "Select type" at bounding box center [559, 412] width 576 height 26
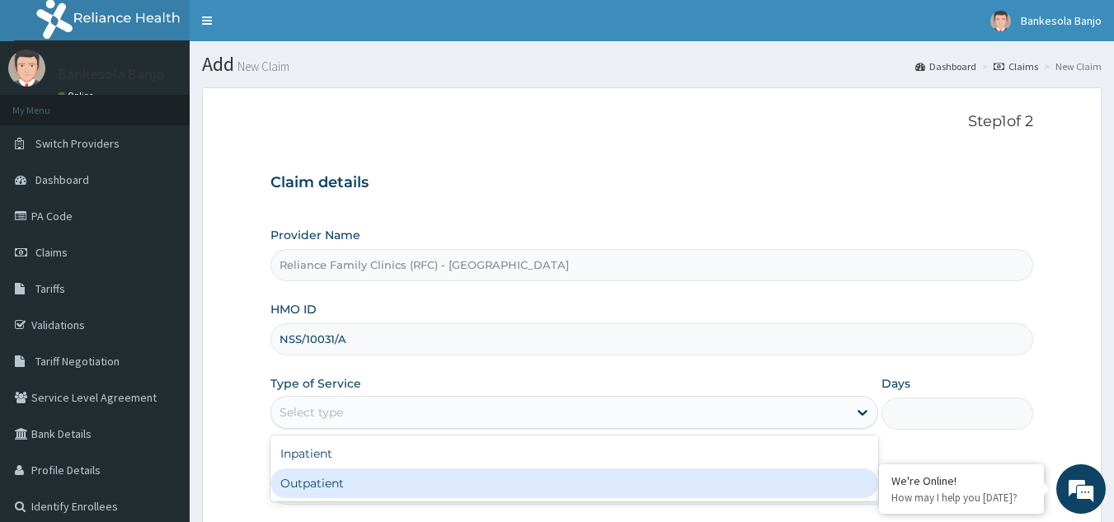
click at [387, 484] on div "Outpatient" at bounding box center [574, 483] width 608 height 30
type input "1"
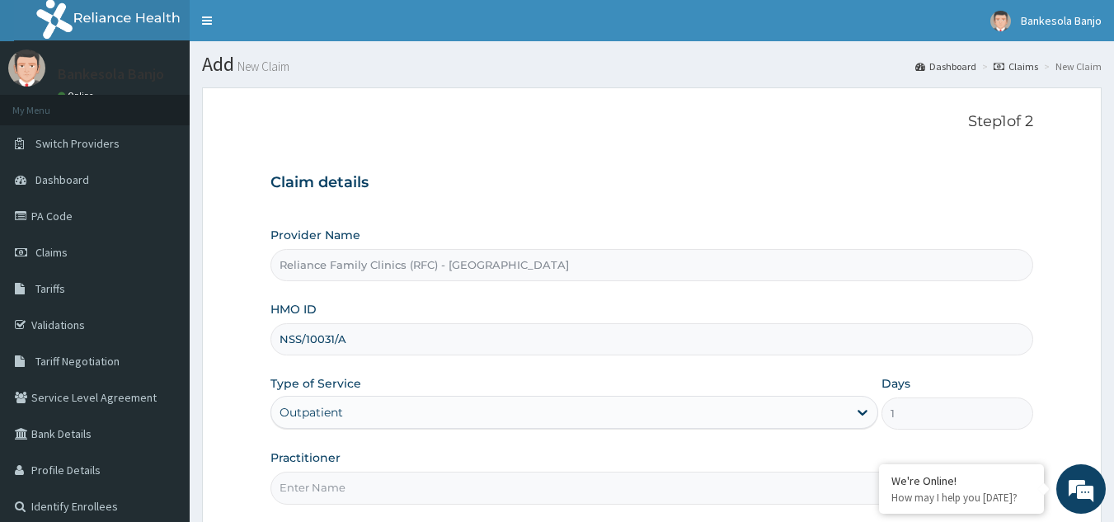
click at [384, 481] on input "Practitioner" at bounding box center [651, 488] width 763 height 32
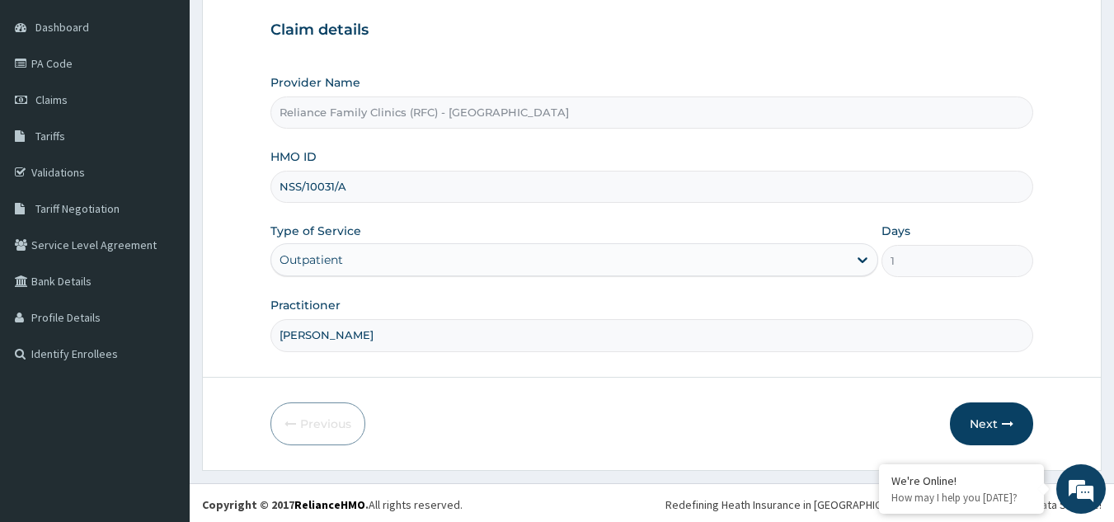
scroll to position [156, 0]
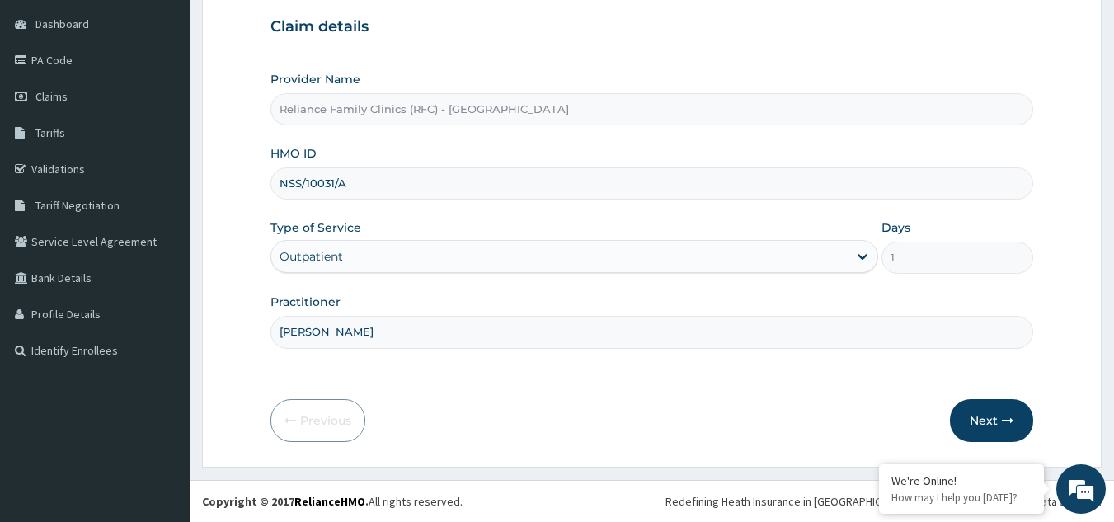
type input "Dr Farida"
click at [1012, 415] on icon "button" at bounding box center [1008, 421] width 12 height 12
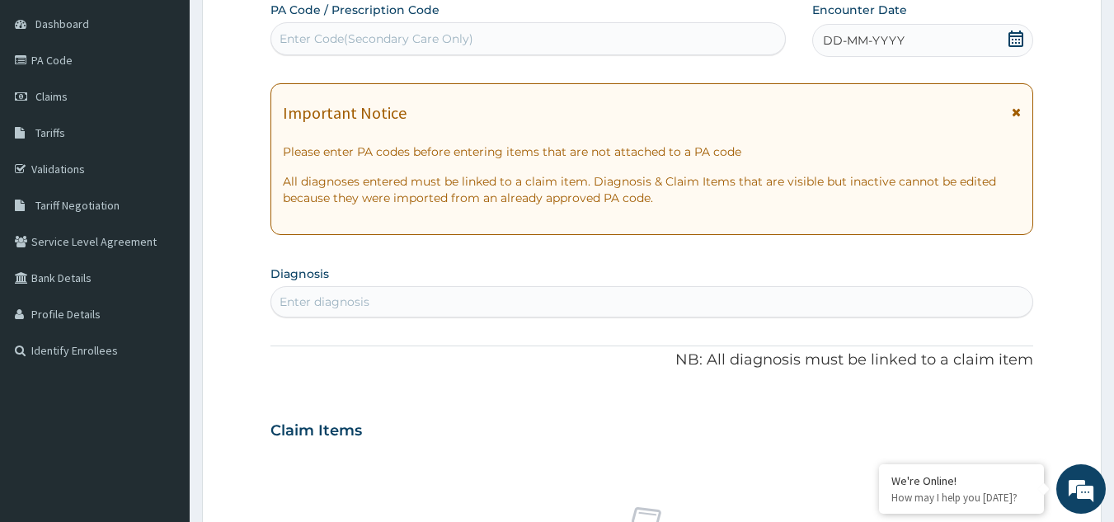
click at [1014, 31] on icon at bounding box center [1015, 39] width 16 height 16
click at [336, 35] on div "Enter Code(Secondary Care Only)" at bounding box center [376, 39] width 194 height 16
paste input "PA/578E1B"
type input "PA/578E1B"
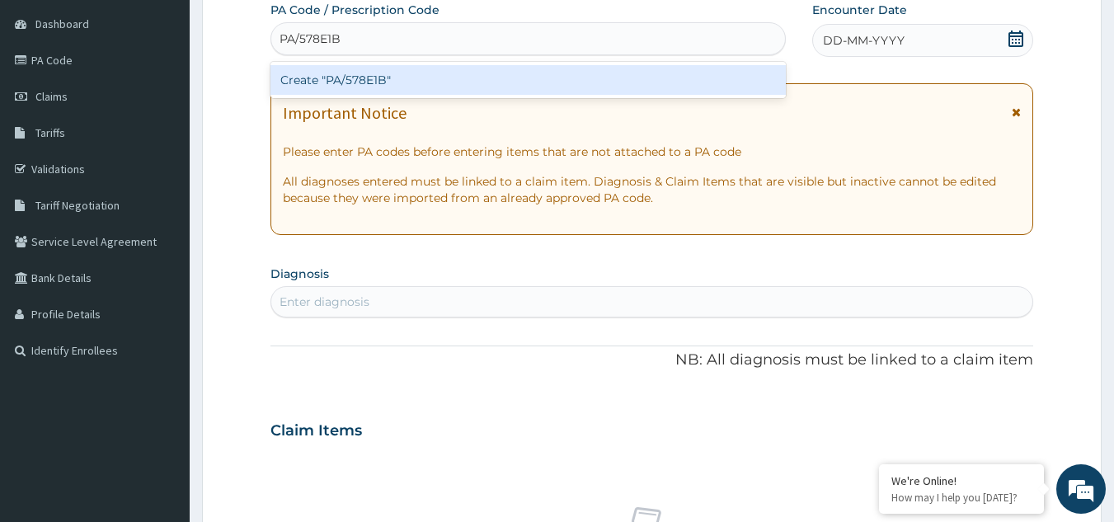
click at [372, 74] on div "Create "PA/578E1B"" at bounding box center [528, 80] width 516 height 30
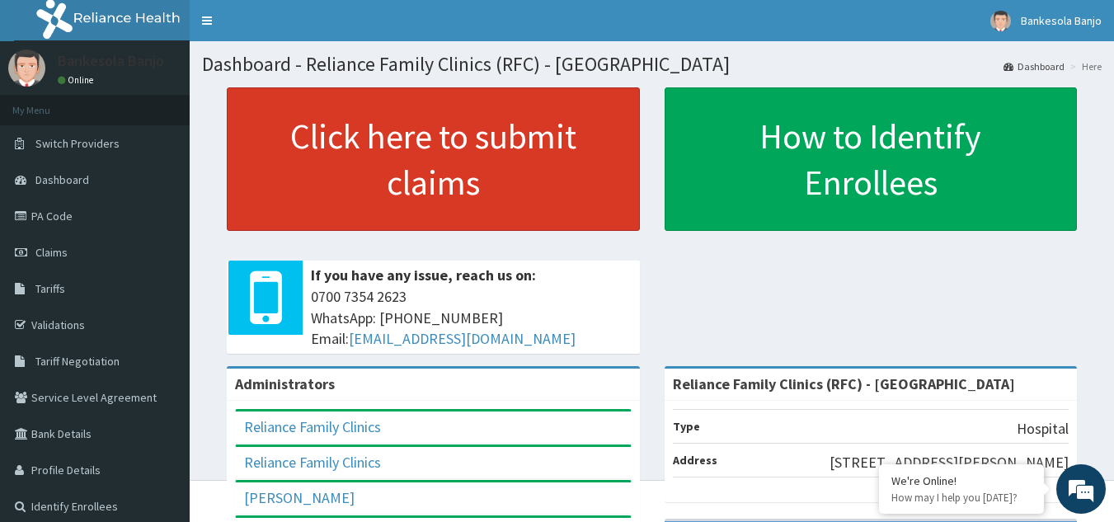
click at [453, 168] on link "Click here to submit claims" at bounding box center [433, 158] width 413 height 143
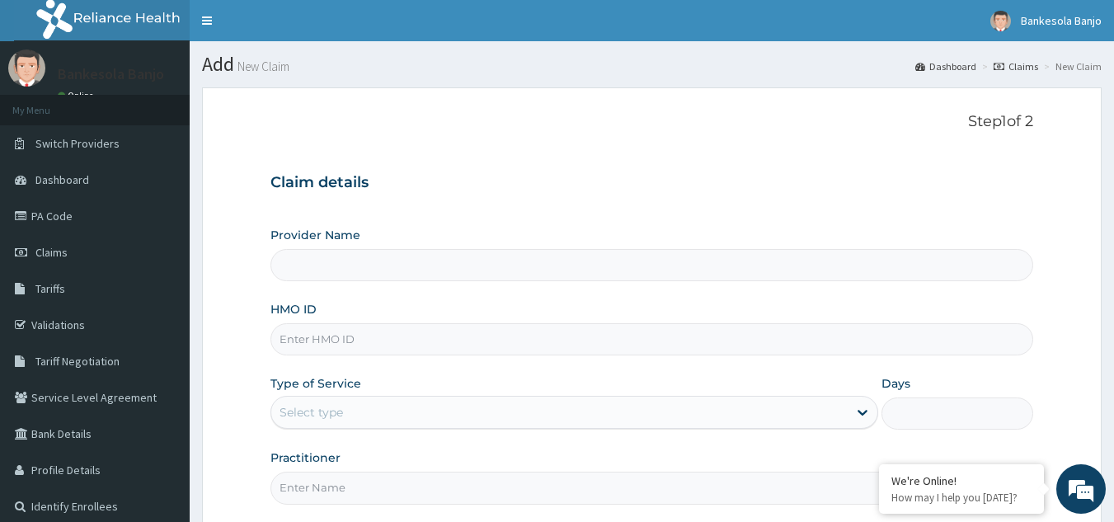
type input "Reliance Family Clinics (RFC) - [GEOGRAPHIC_DATA]"
click at [415, 339] on input "HMO ID" at bounding box center [651, 339] width 763 height 32
paste input "PA/578E1B"
type input "PA/578E1B"
drag, startPoint x: 359, startPoint y: 340, endPoint x: 232, endPoint y: 355, distance: 127.9
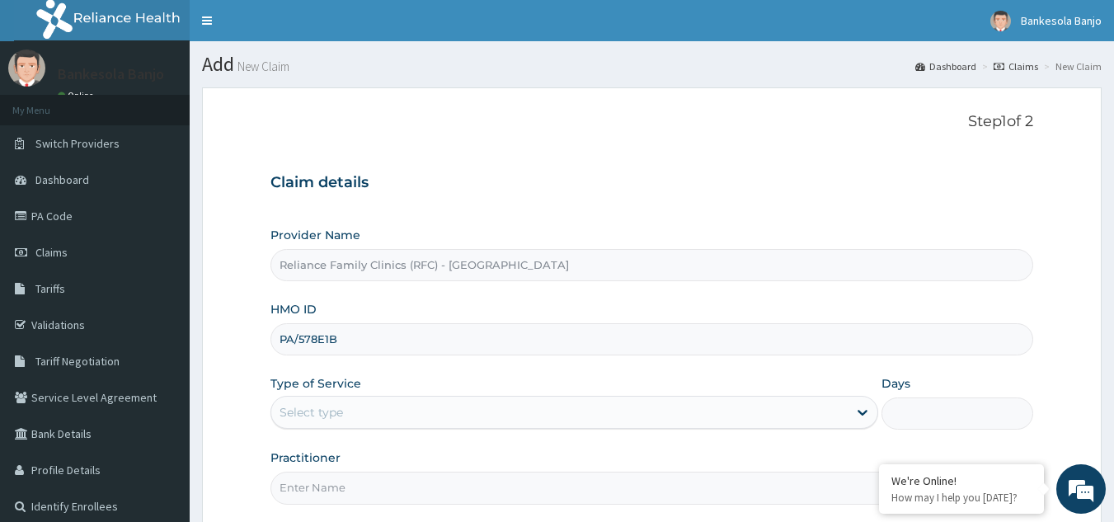
click at [232, 355] on form "Step 1 of 2 Claim details Provider Name Reliance Family Clinics (RFC) - Gbagada…" at bounding box center [651, 355] width 899 height 536
paste input "PA/578E1B"
type input "PA/578E1B"
drag, startPoint x: 336, startPoint y: 345, endPoint x: 157, endPoint y: 348, distance: 178.9
click at [157, 348] on div "R EL Toggle navigation Bankesola Banjo Bankesola Banjo - bbanjo@getrelianceheal…" at bounding box center [557, 339] width 1114 height 678
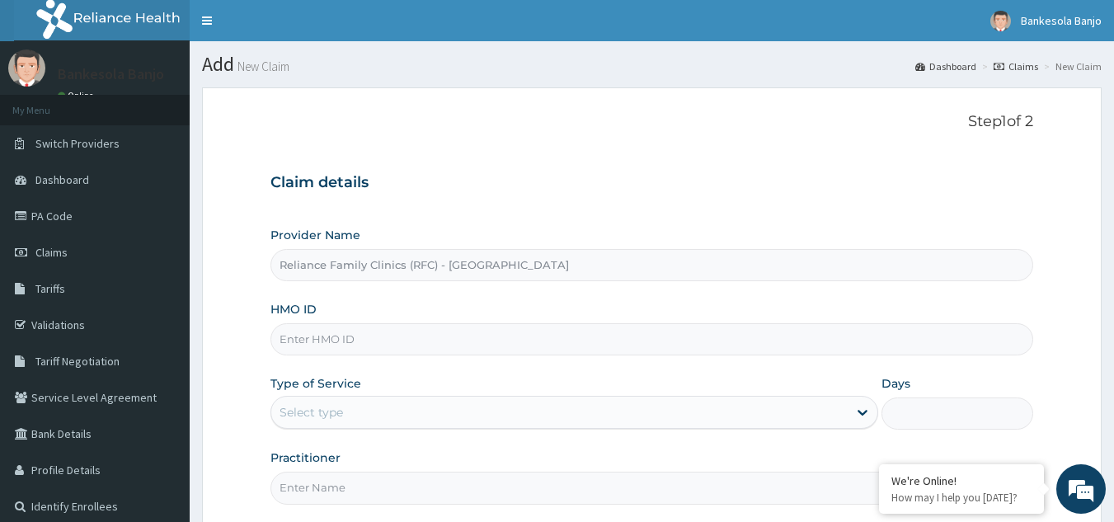
paste input "NSS/10031/A"
type input "NSS/10031/A"
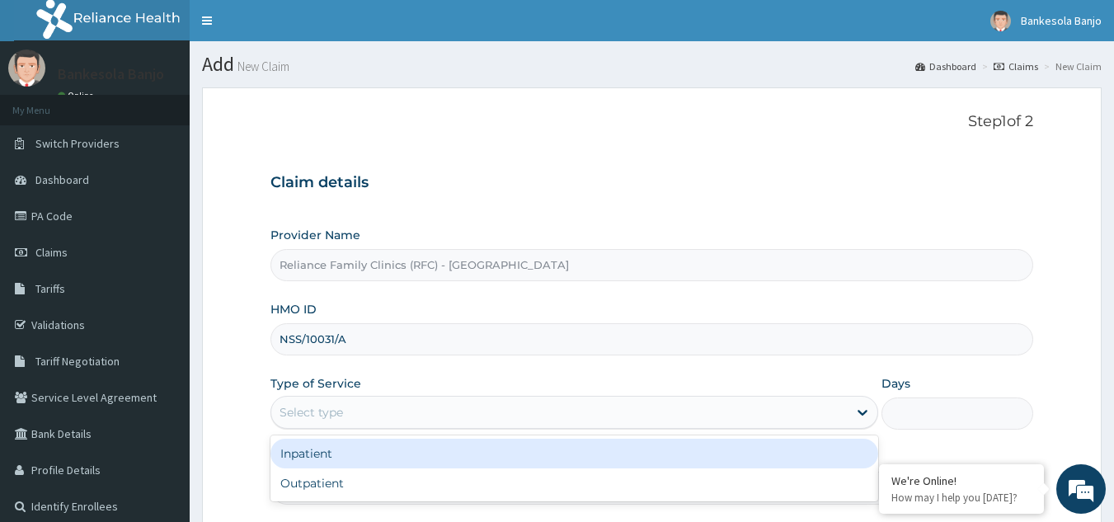
click at [334, 411] on div "Select type" at bounding box center [310, 412] width 63 height 16
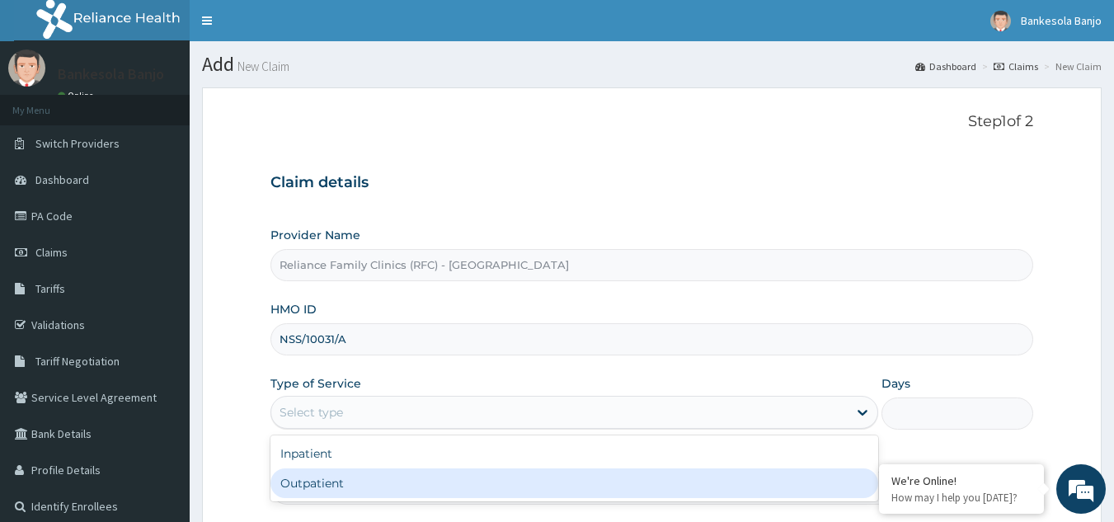
click at [332, 471] on div "Outpatient" at bounding box center [574, 483] width 608 height 30
type input "1"
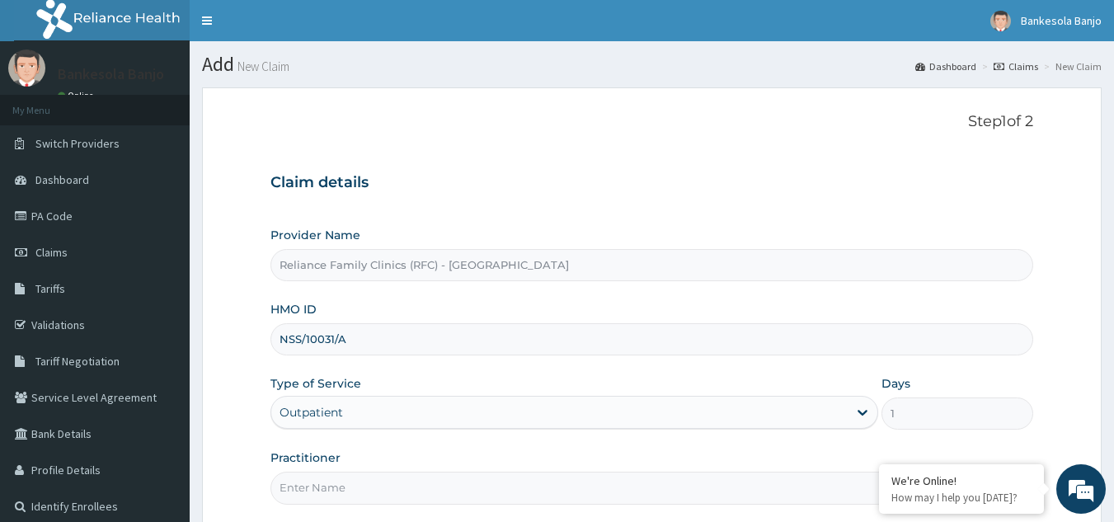
click at [329, 480] on input "Practitioner" at bounding box center [651, 488] width 763 height 32
type input "D"
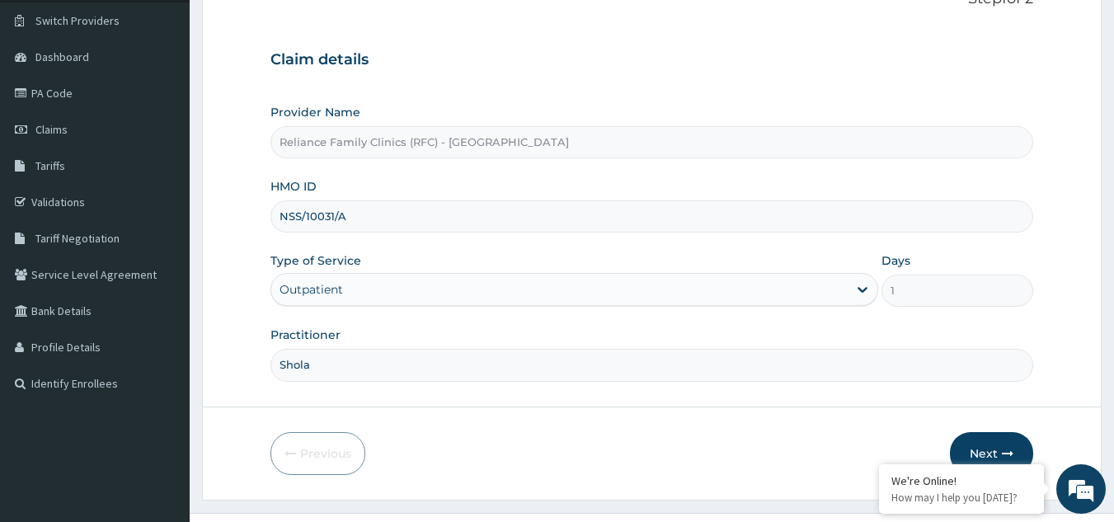
scroll to position [156, 0]
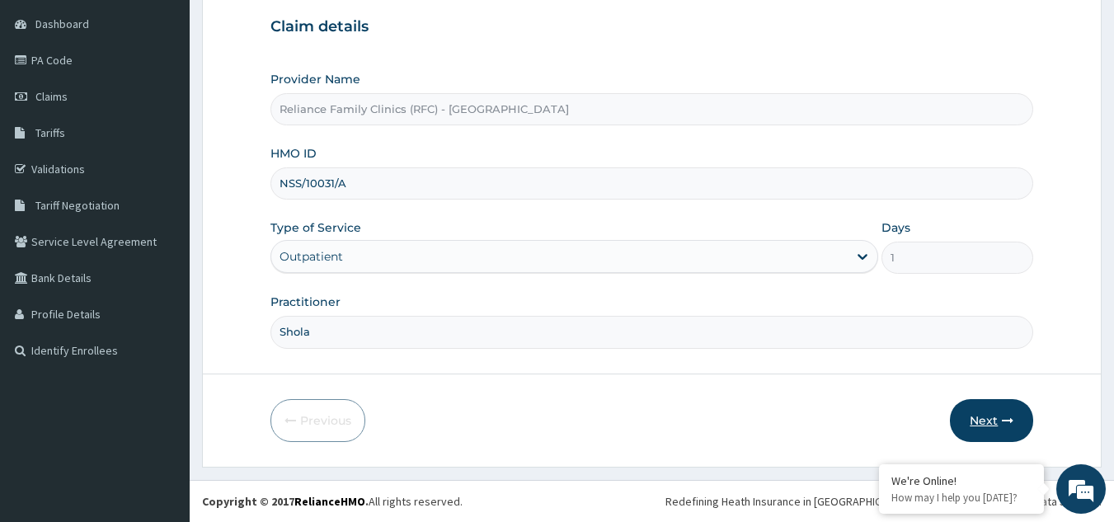
type input "Shola"
click at [980, 430] on button "Next" at bounding box center [991, 420] width 83 height 43
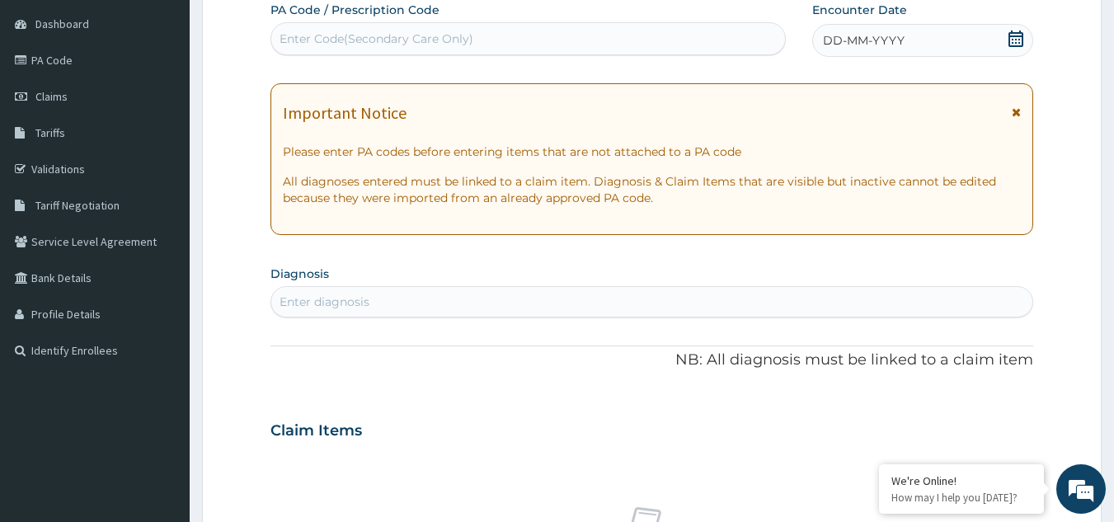
click at [304, 40] on div "Enter Code(Secondary Care Only)" at bounding box center [376, 39] width 194 height 16
paste input "PA/578E1B"
type input "PA/578E1B"
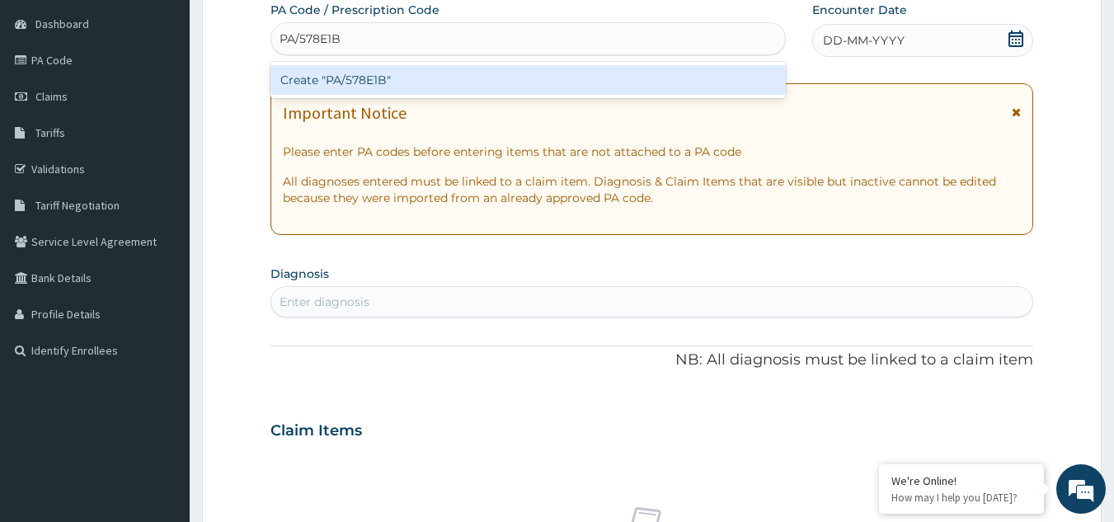
click at [358, 77] on div "Create "PA/578E1B"" at bounding box center [528, 80] width 516 height 30
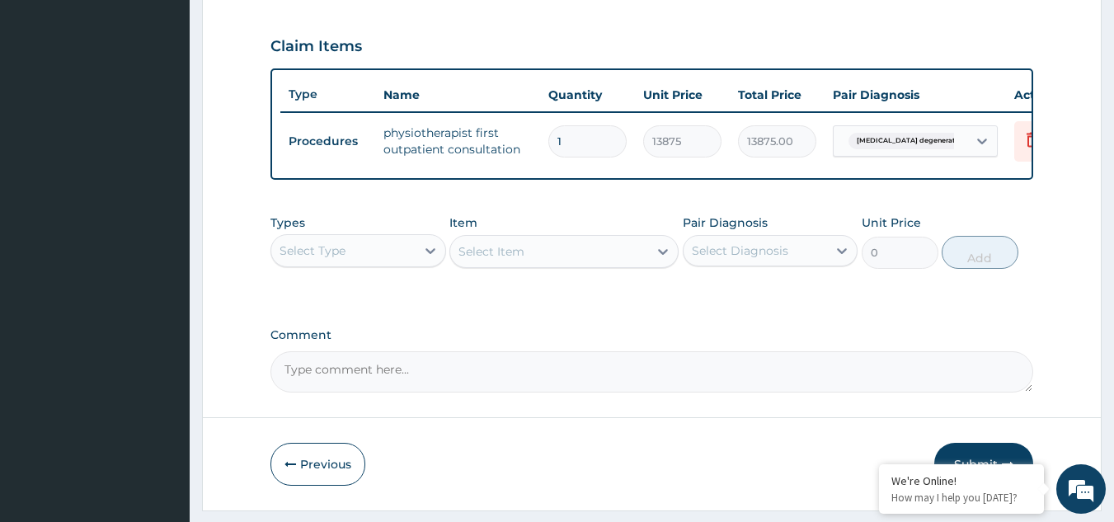
scroll to position [579, 0]
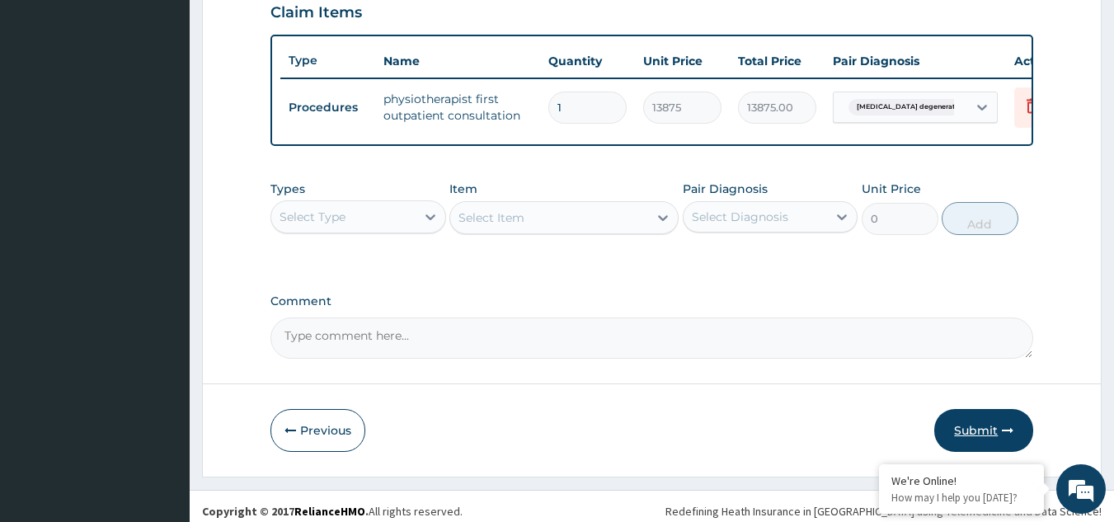
click at [974, 434] on button "Submit" at bounding box center [983, 430] width 99 height 43
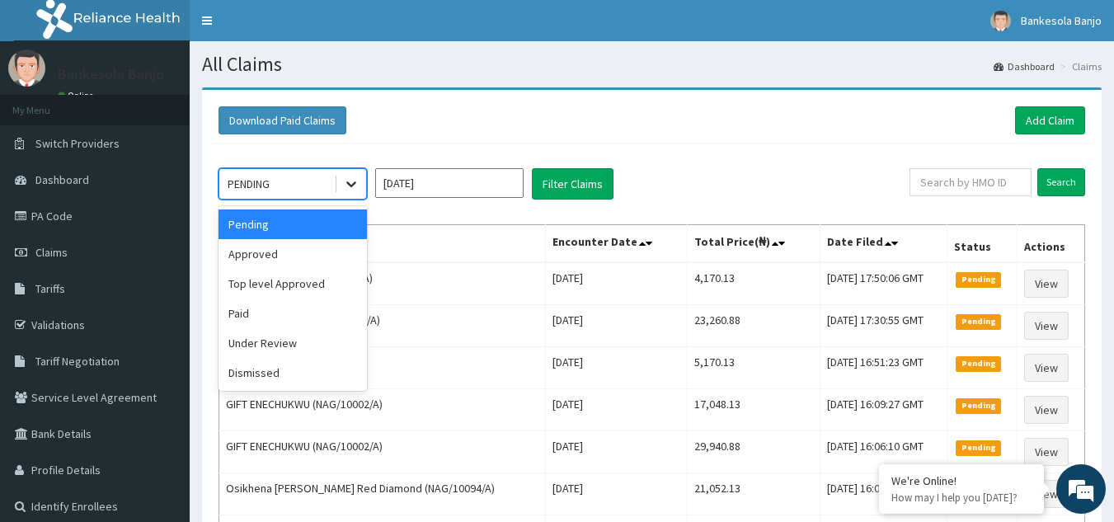
click at [359, 185] on icon at bounding box center [351, 184] width 16 height 16
click at [334, 243] on div "Approved" at bounding box center [292, 254] width 148 height 30
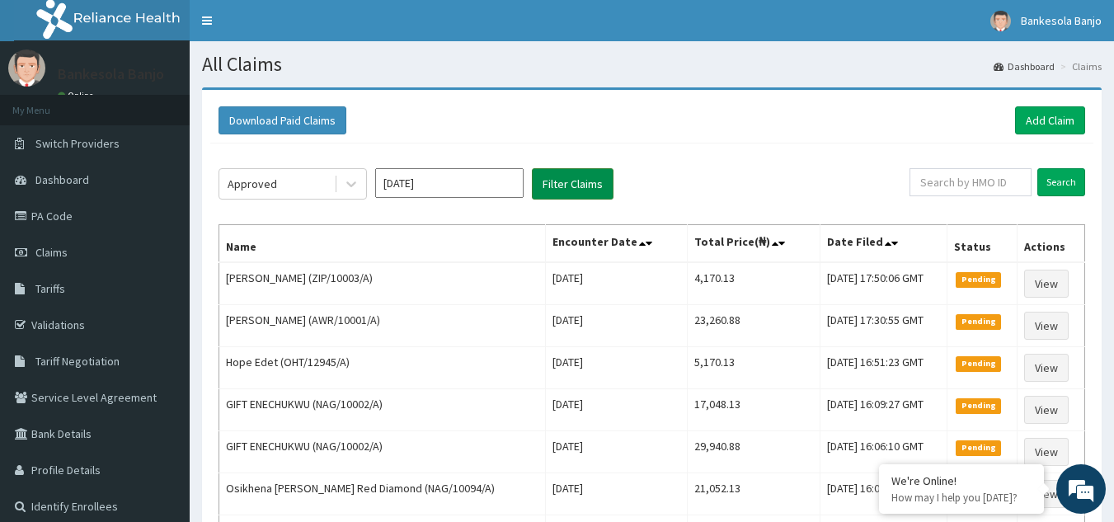
click at [571, 182] on button "Filter Claims" at bounding box center [573, 183] width 82 height 31
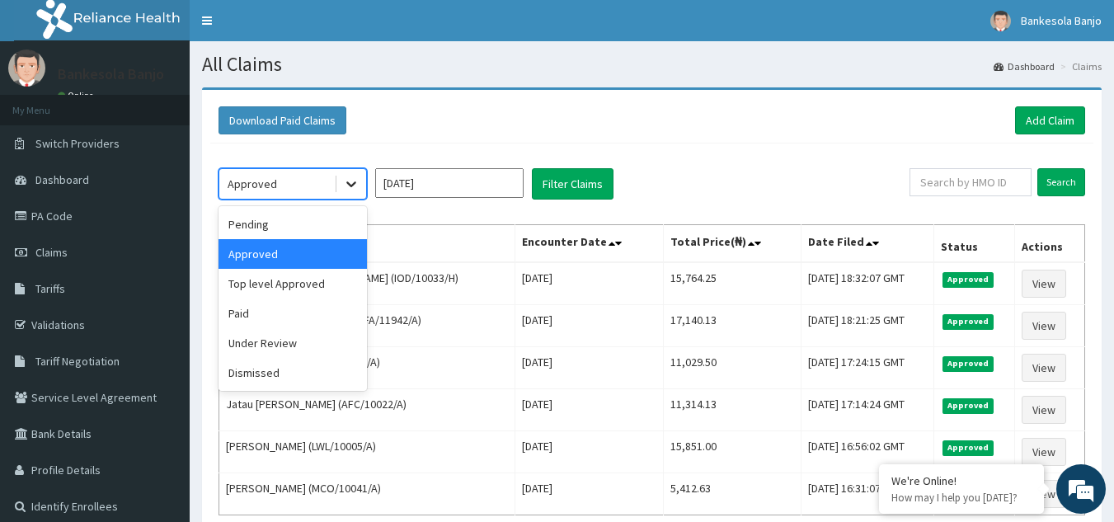
click at [363, 186] on div at bounding box center [351, 184] width 30 height 30
click at [280, 329] on div "Under Review" at bounding box center [292, 343] width 148 height 30
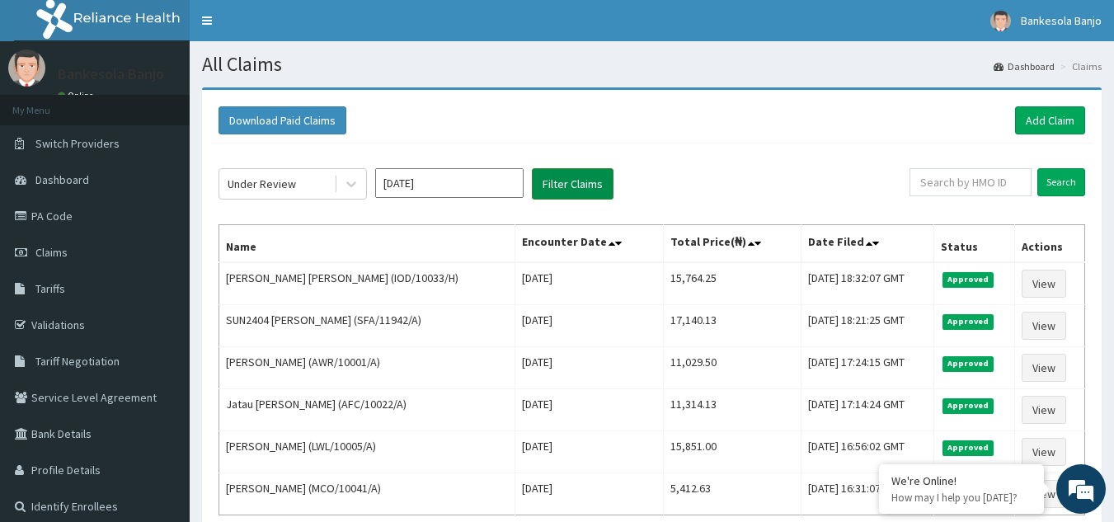
click at [559, 185] on button "Filter Claims" at bounding box center [573, 183] width 82 height 31
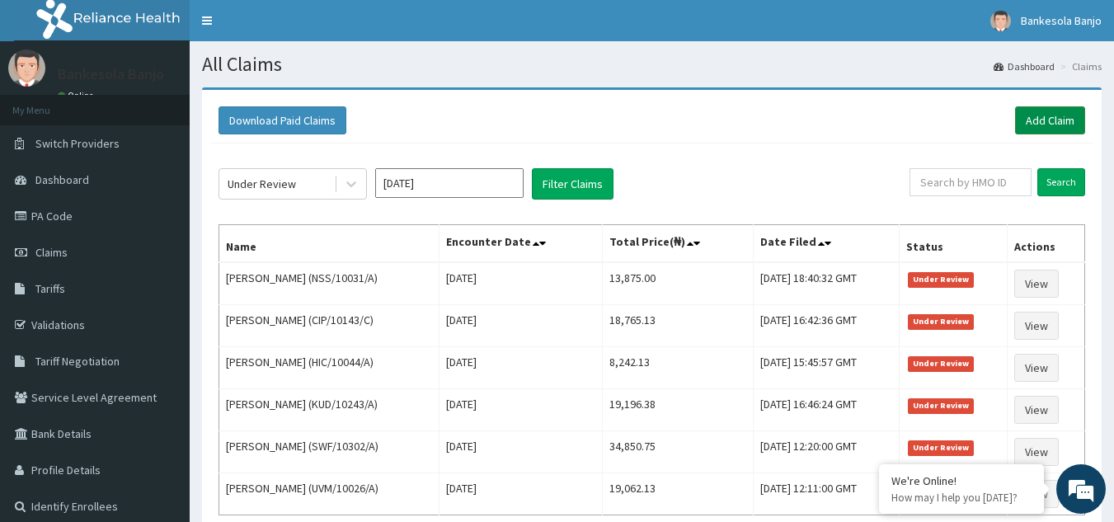
click at [1038, 121] on link "Add Claim" at bounding box center [1050, 120] width 70 height 28
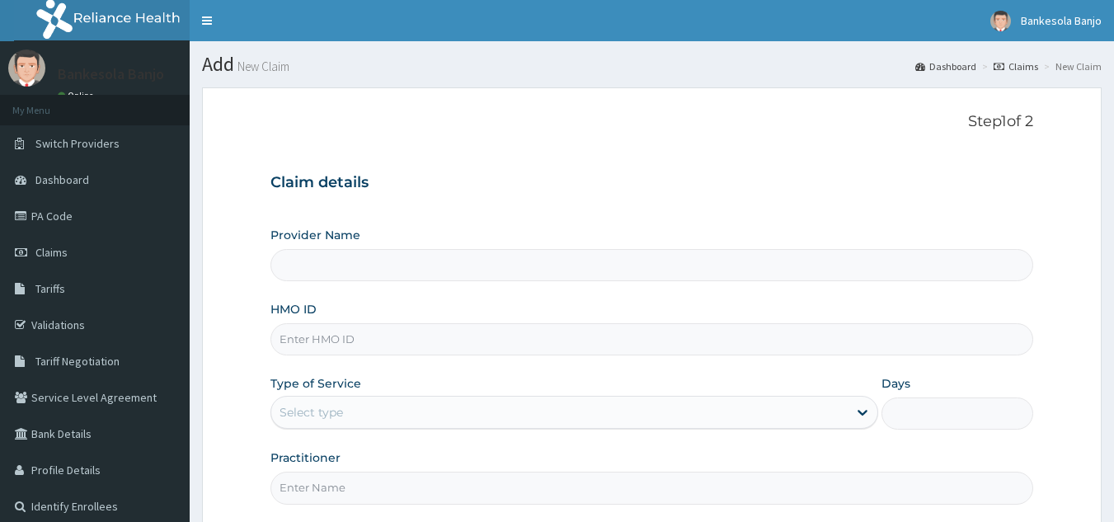
click at [466, 350] on input "HMO ID" at bounding box center [651, 339] width 763 height 32
paste input "NIO/10012/A"
type input "NIO/10012/A"
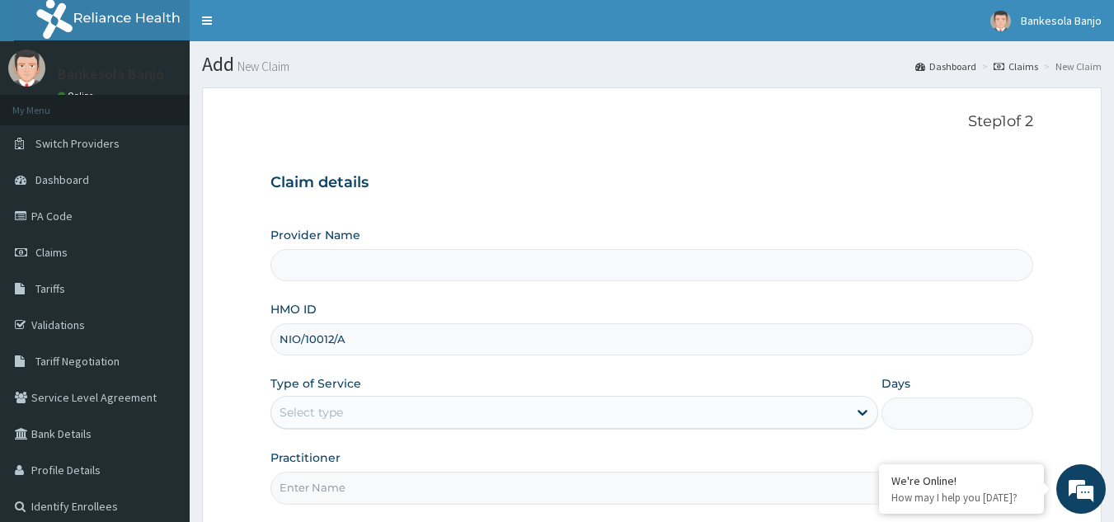
type input "Reliance Family Clinics (RFC) - [GEOGRAPHIC_DATA]"
click at [294, 347] on input "NIO/10012/A" at bounding box center [651, 339] width 763 height 32
type input "NIO/10012/A"
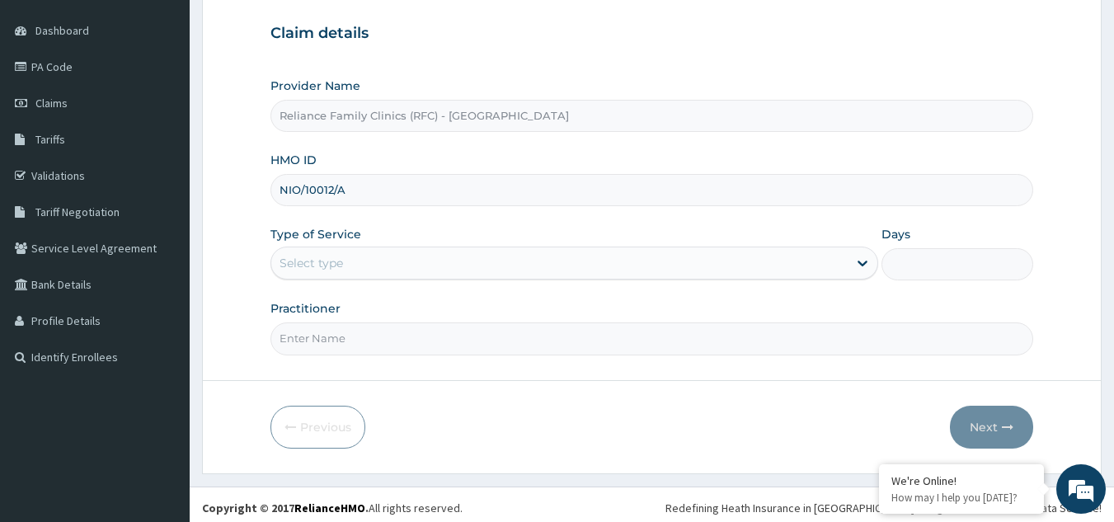
scroll to position [156, 0]
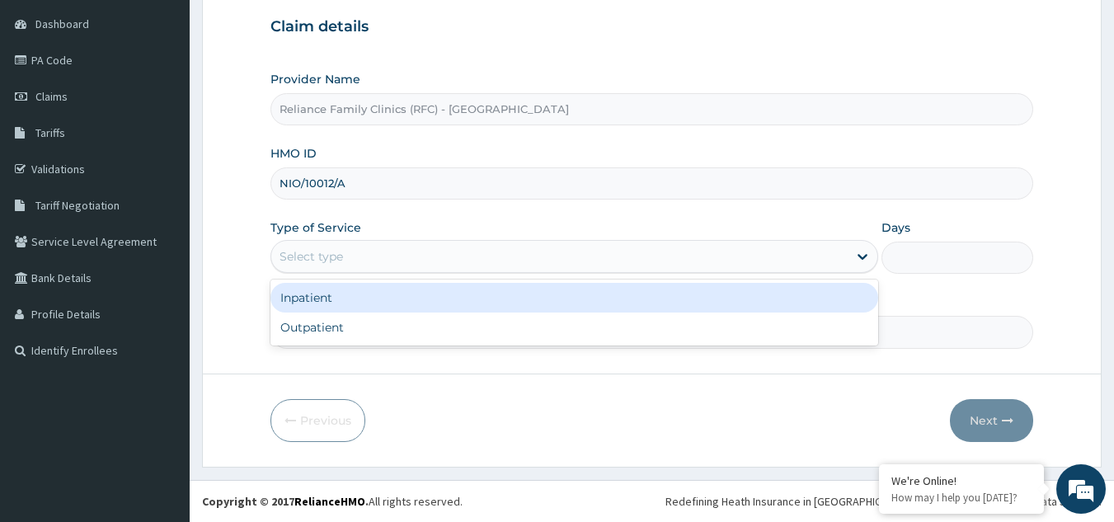
click at [678, 254] on div "Select type" at bounding box center [559, 256] width 576 height 26
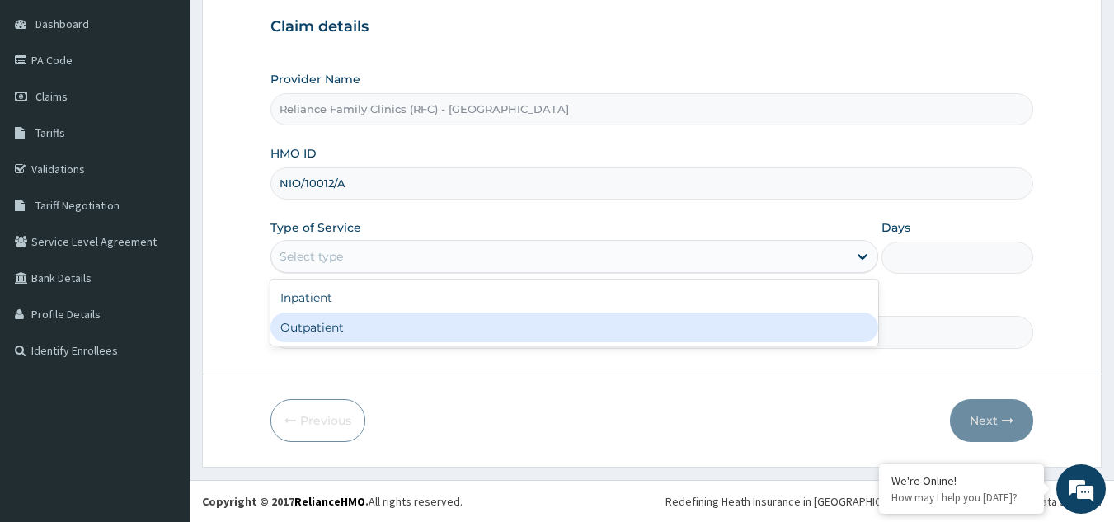
click at [639, 316] on div "Outpatient" at bounding box center [574, 327] width 608 height 30
type input "1"
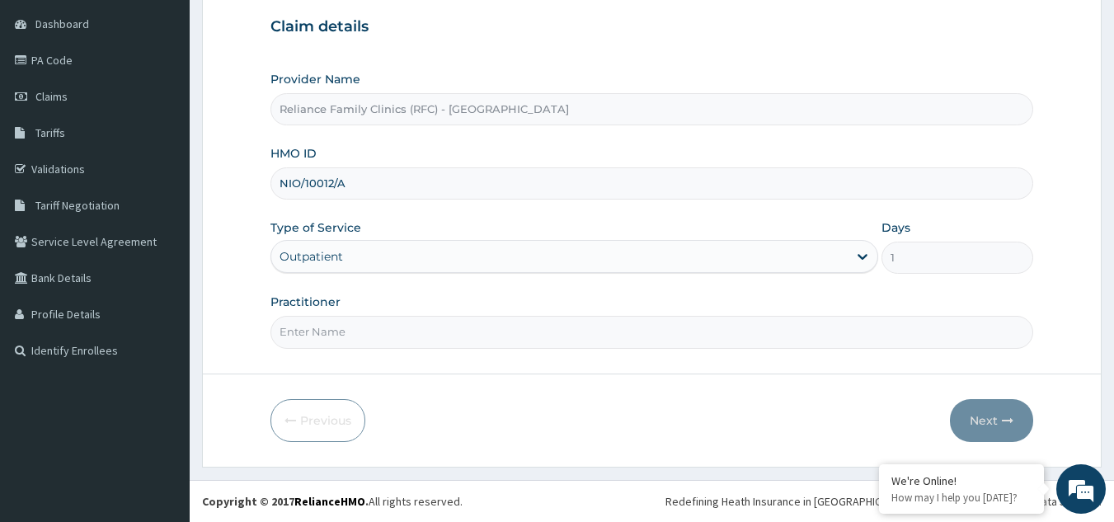
click at [567, 332] on input "Practitioner" at bounding box center [651, 332] width 763 height 32
type input "[PERSON_NAME]"
click at [969, 436] on button "Next" at bounding box center [991, 420] width 83 height 43
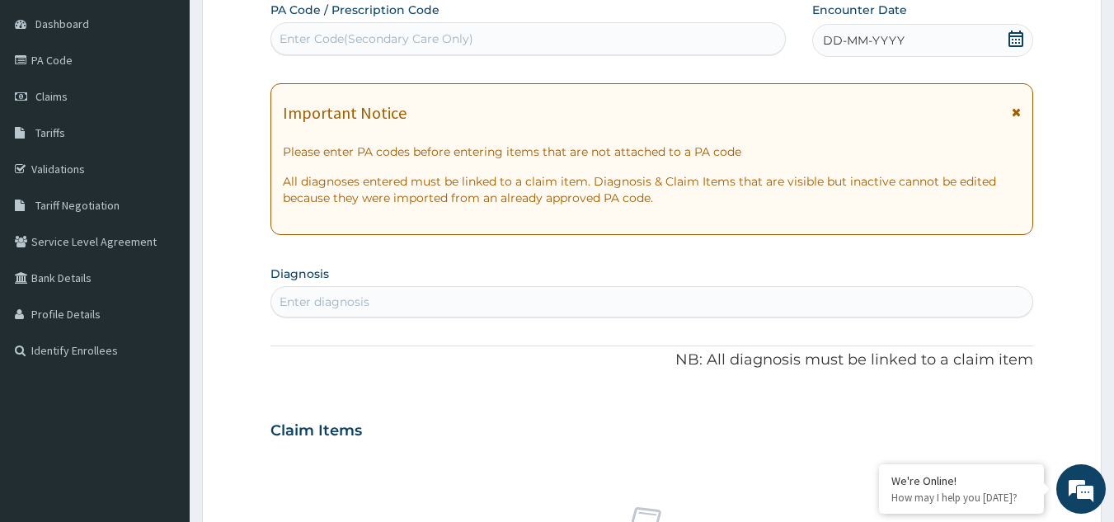
click at [444, 42] on div "Enter Code(Secondary Care Only)" at bounding box center [376, 39] width 194 height 16
paste input "PA/9000DC"
type input "PA/9000DC"
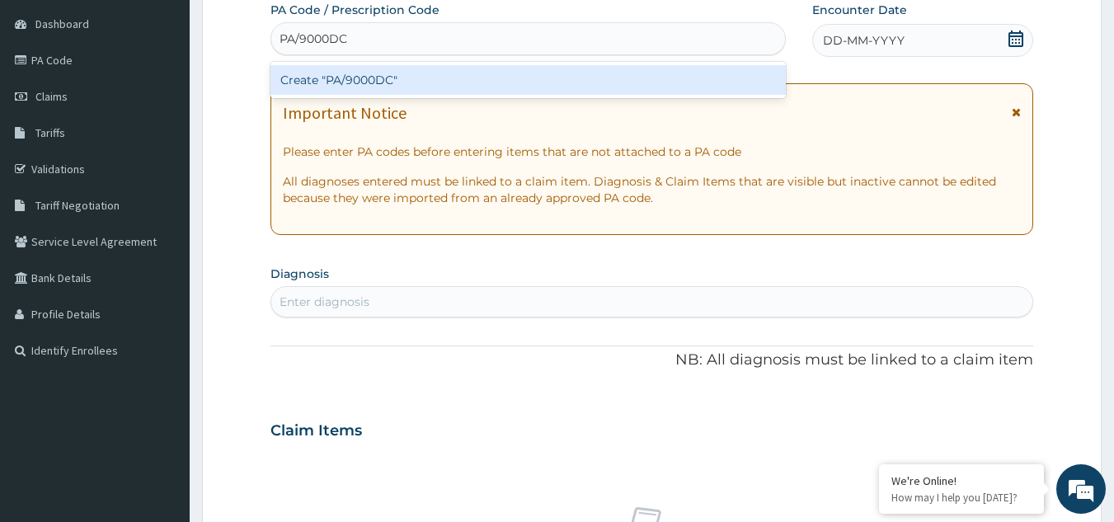
click at [452, 86] on div "Create "PA/9000DC"" at bounding box center [528, 80] width 516 height 30
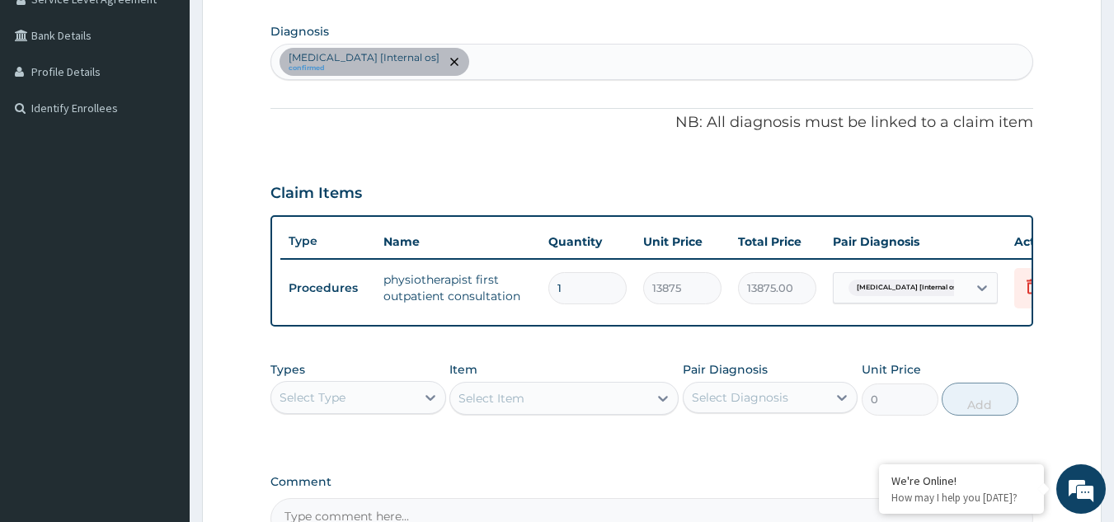
scroll to position [601, 0]
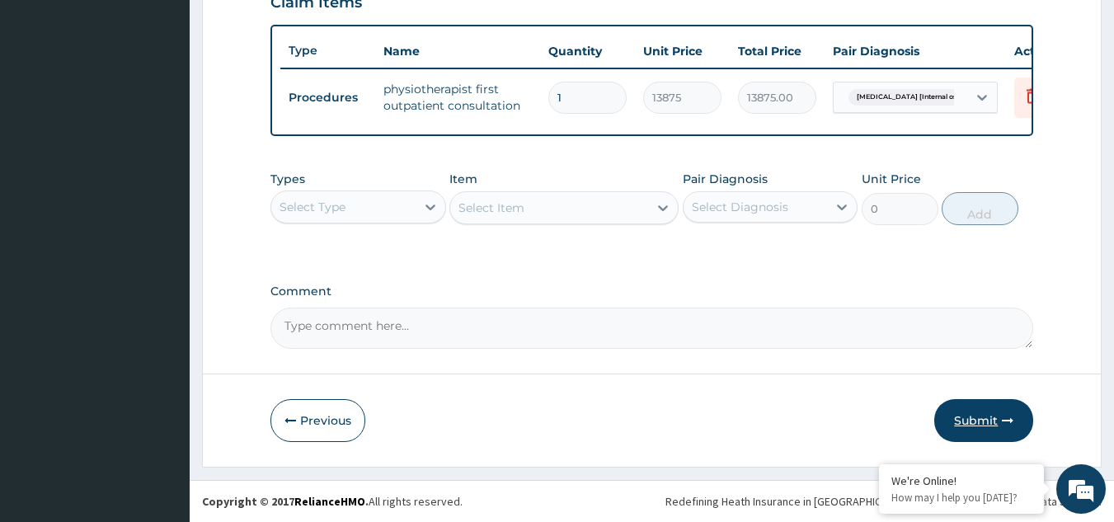
click at [992, 419] on button "Submit" at bounding box center [983, 420] width 99 height 43
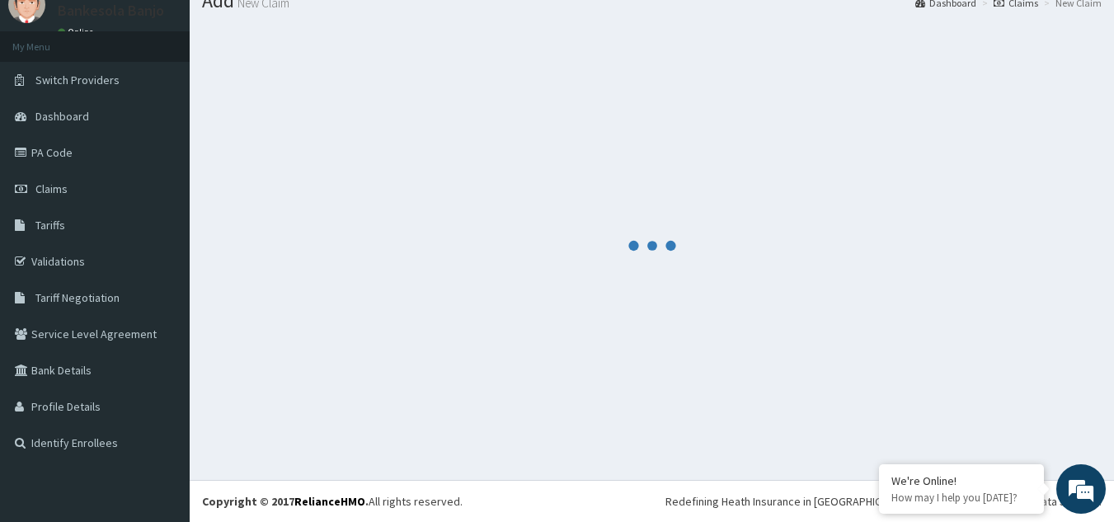
scroll to position [63, 0]
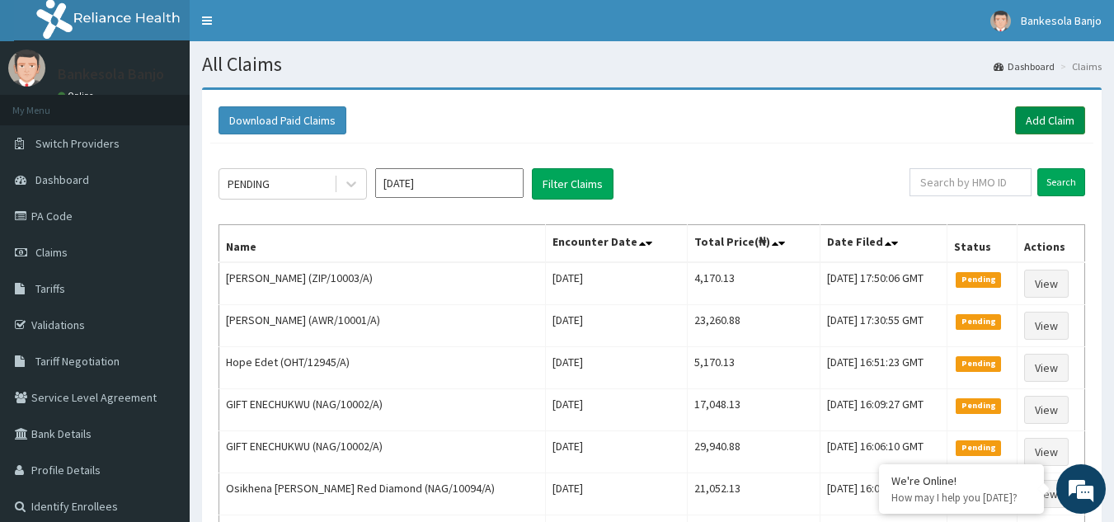
click at [1036, 128] on link "Add Claim" at bounding box center [1050, 120] width 70 height 28
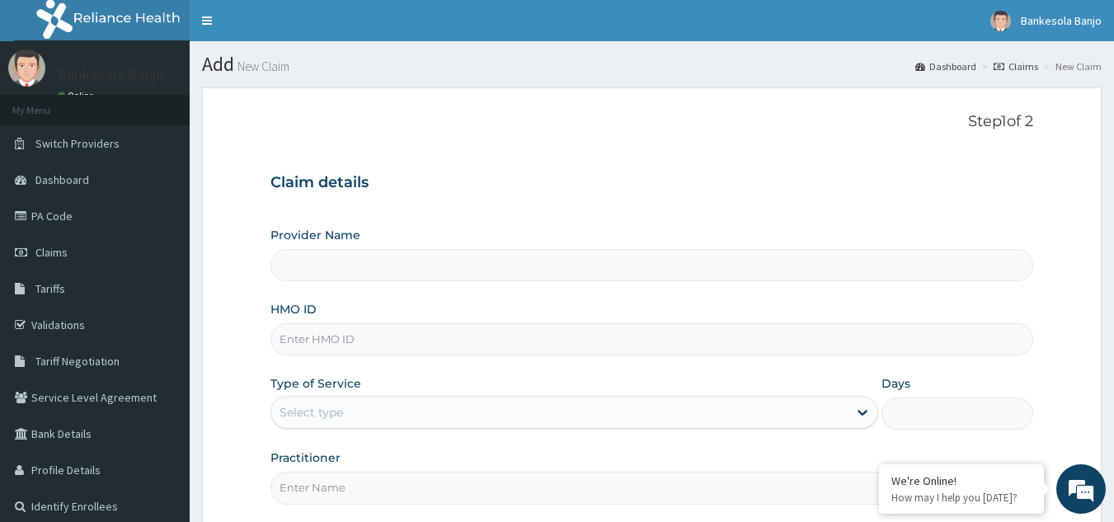
click at [529, 341] on input "HMO ID" at bounding box center [651, 339] width 763 height 32
paste input "ISW/10069/A"
type input "ISW/10069/A"
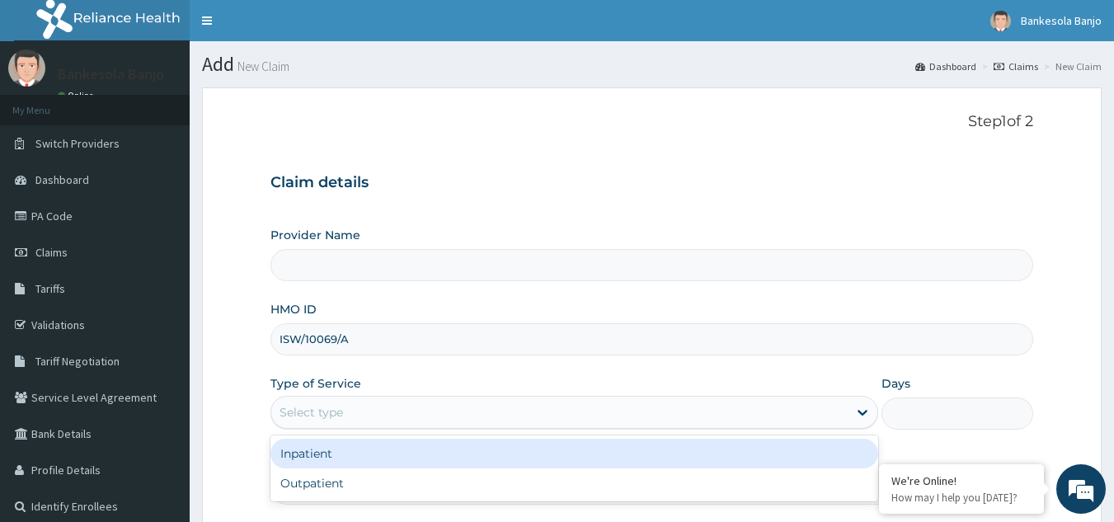
click at [426, 417] on div "Select type" at bounding box center [559, 412] width 576 height 26
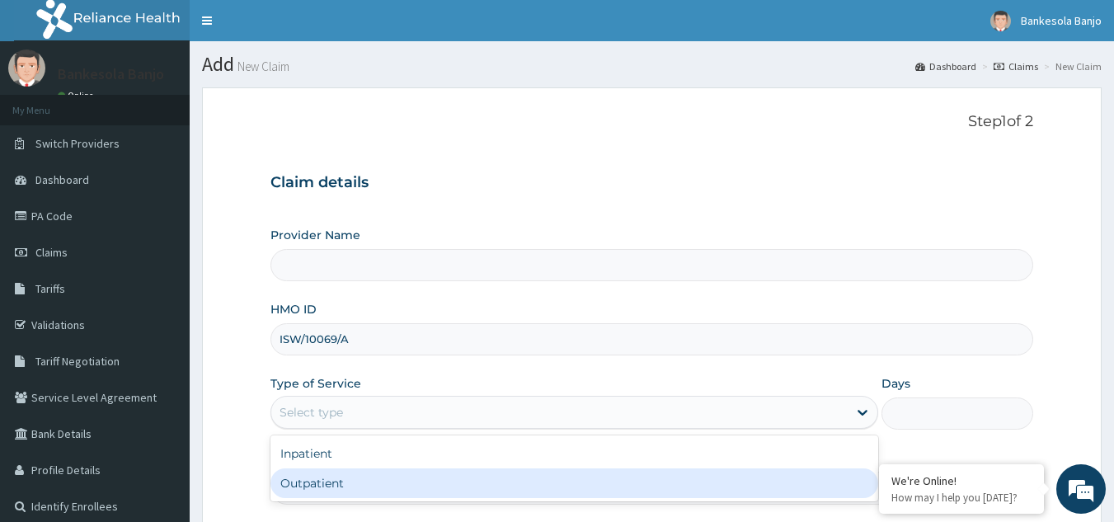
type input "Reliance Family Clinics (RFC) - [GEOGRAPHIC_DATA]"
click at [386, 479] on div "Outpatient" at bounding box center [574, 483] width 608 height 30
type input "1"
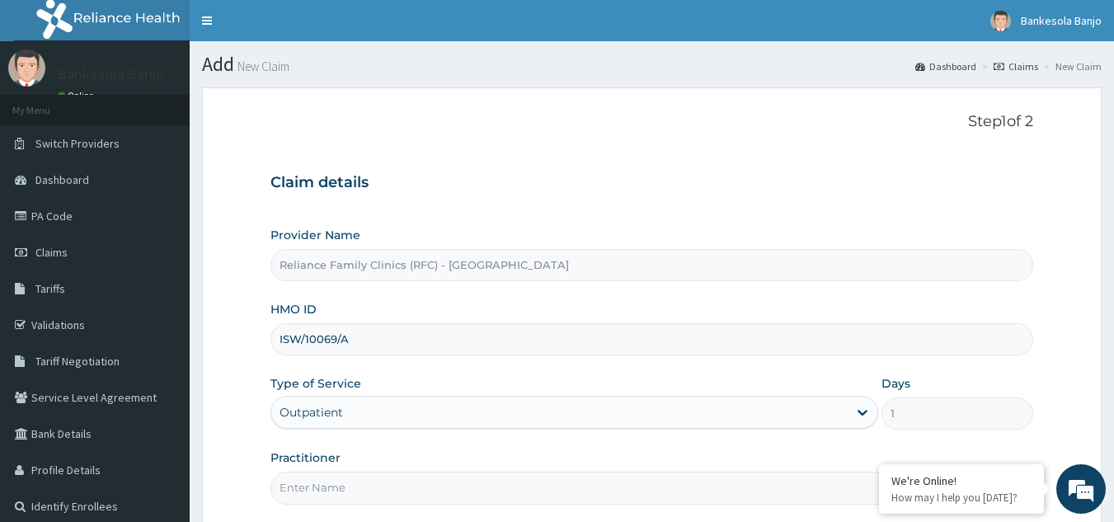
click at [386, 479] on input "Practitioner" at bounding box center [651, 488] width 763 height 32
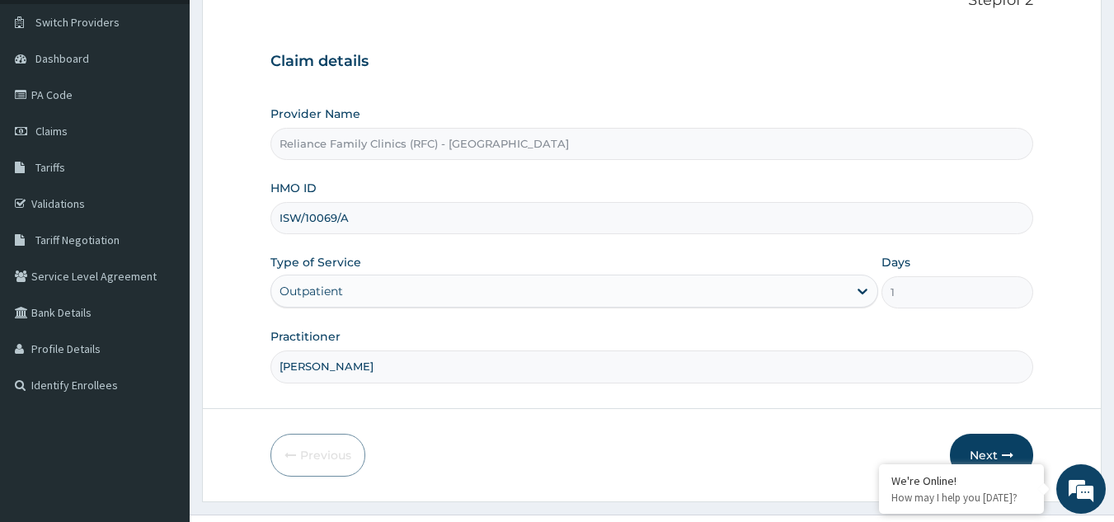
scroll to position [156, 0]
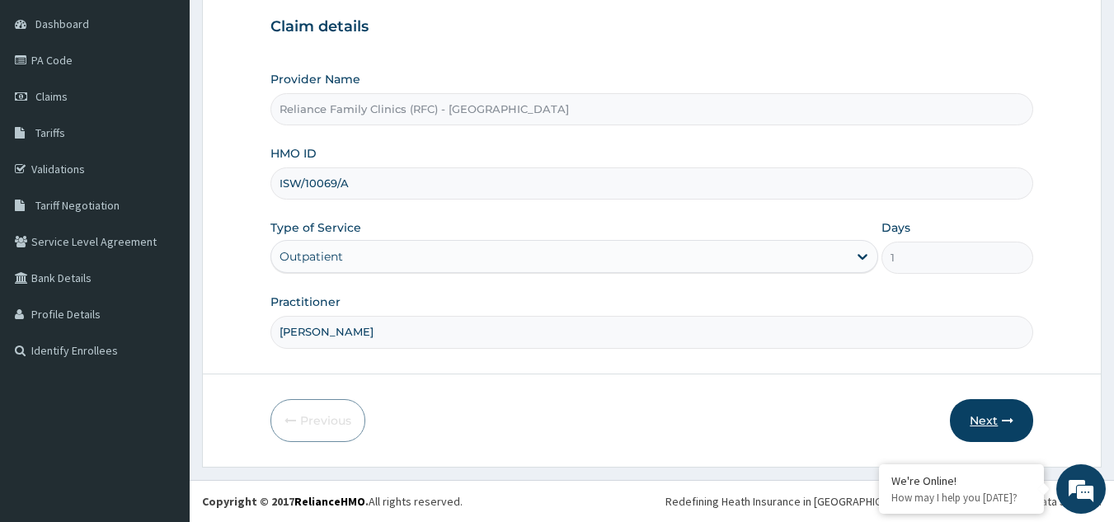
type input "[PERSON_NAME]"
click at [991, 415] on button "Next" at bounding box center [991, 420] width 83 height 43
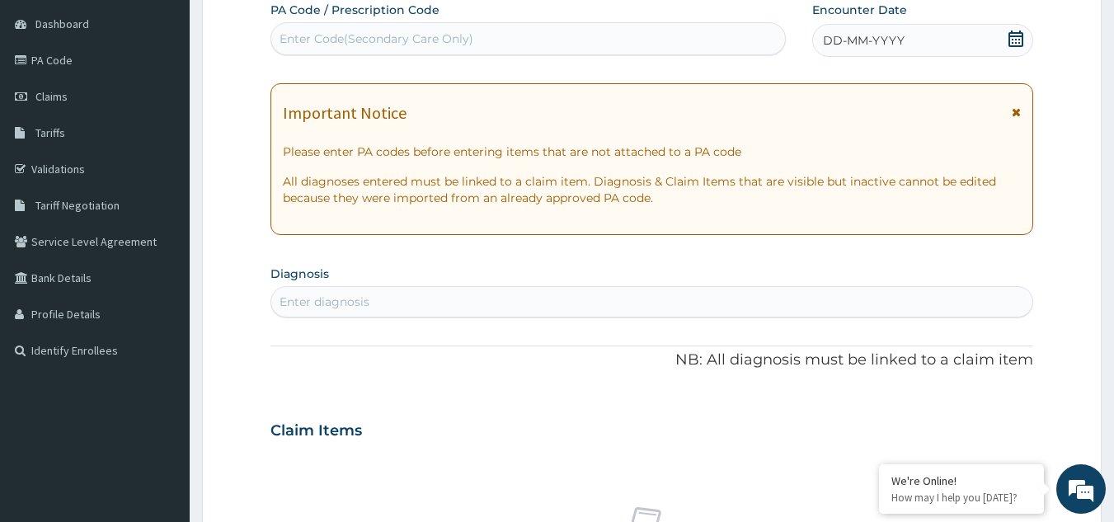
click at [1013, 40] on icon at bounding box center [1015, 39] width 16 height 16
click at [322, 40] on div "Enter Code(Secondary Care Only)" at bounding box center [376, 39] width 194 height 16
paste input "PA/07293B"
type input "PA/07293B"
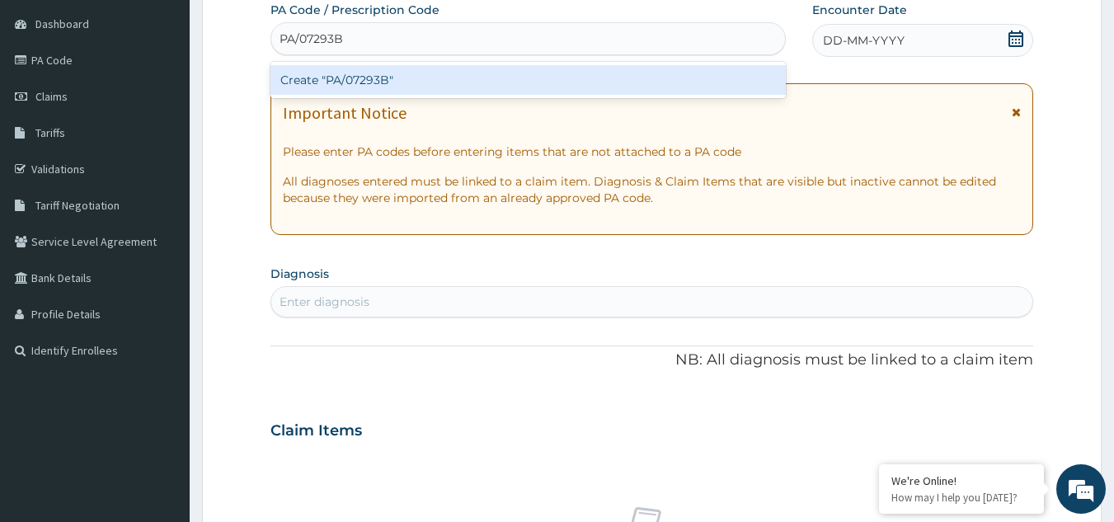
click at [392, 92] on div "Create "PA/07293B"" at bounding box center [528, 80] width 516 height 30
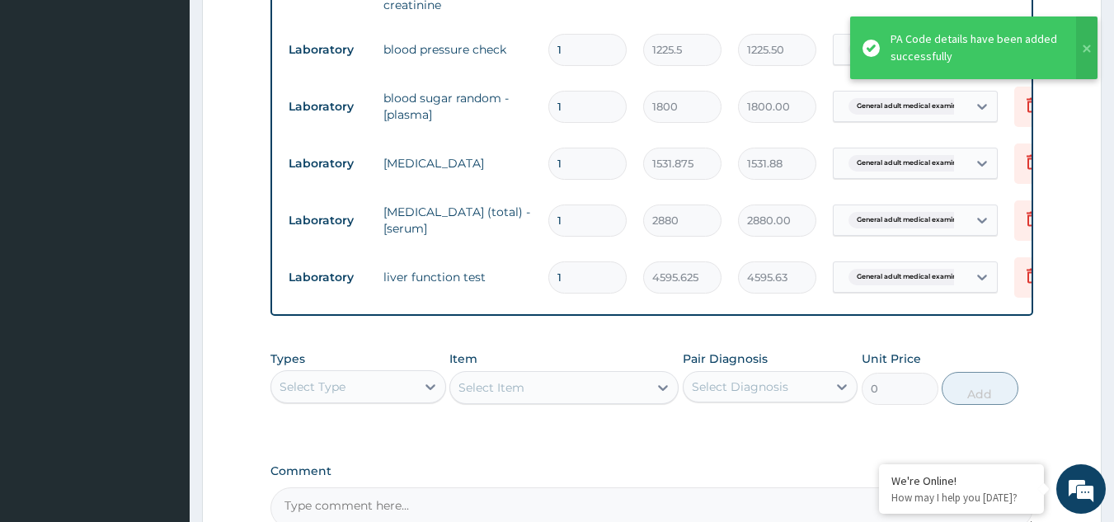
scroll to position [1008, 0]
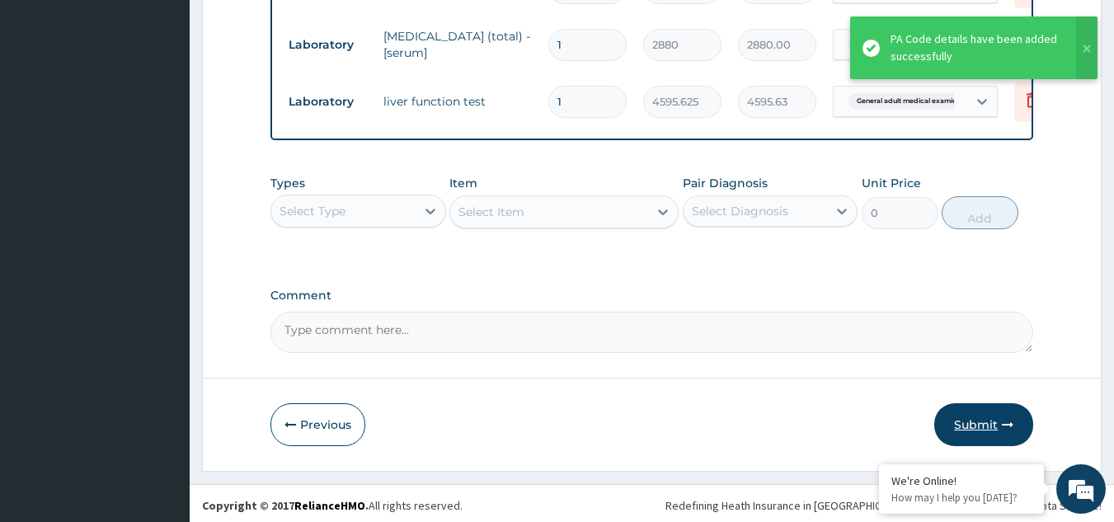
click at [993, 418] on button "Submit" at bounding box center [983, 424] width 99 height 43
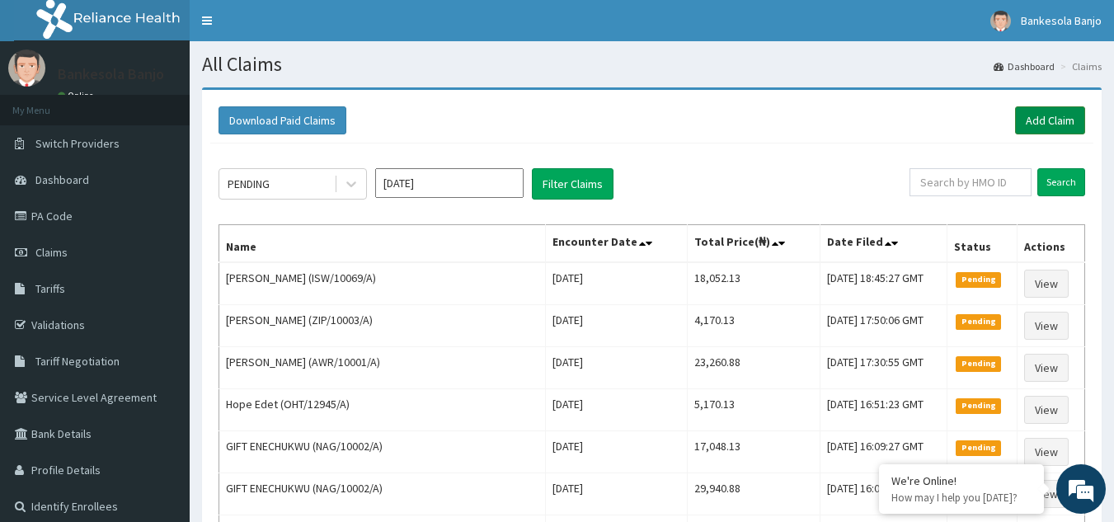
click at [1026, 117] on link "Add Claim" at bounding box center [1050, 120] width 70 height 28
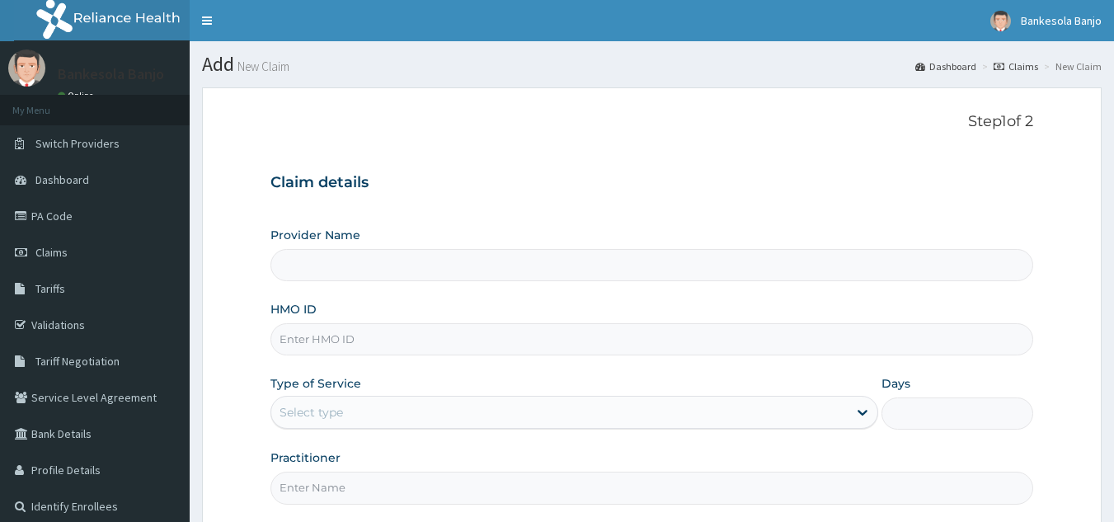
click at [547, 336] on input "HMO ID" at bounding box center [651, 339] width 763 height 32
paste input "ACU/10019/A"
type input "ACU/10019/A"
type input "Reliance Family Clinics (RFC) - [GEOGRAPHIC_DATA]"
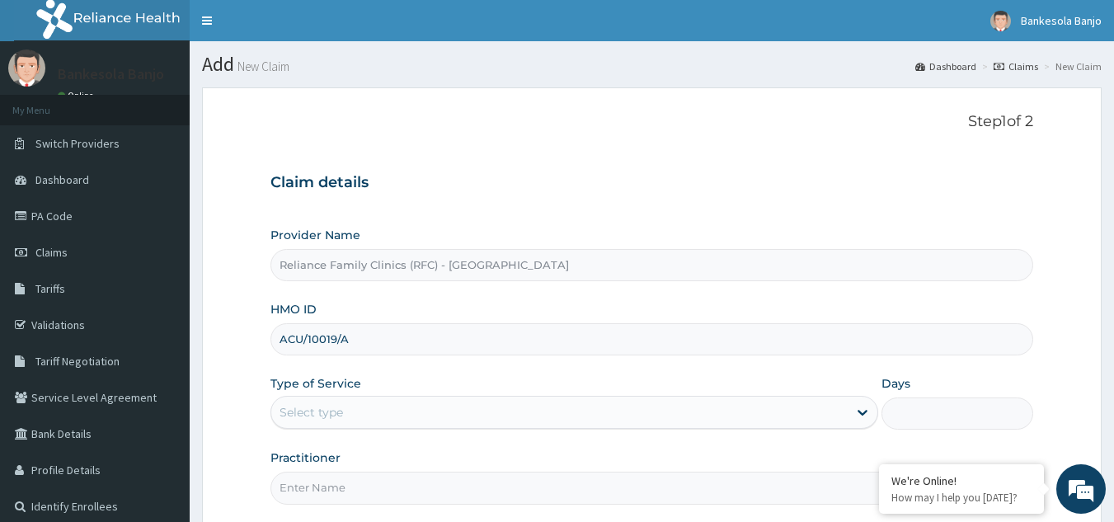
type input "ACU/10019/A"
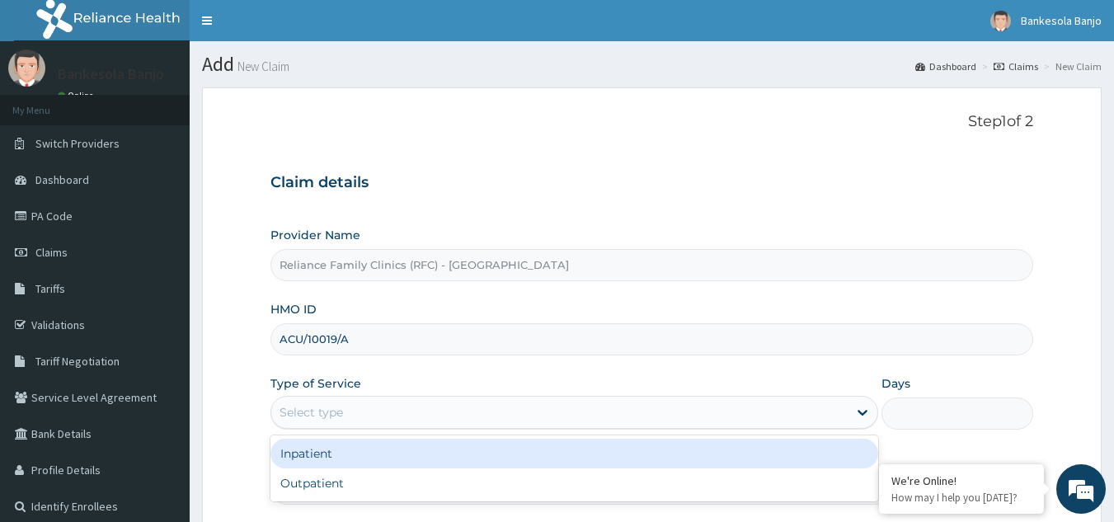
click at [420, 406] on div "Select type" at bounding box center [559, 412] width 576 height 26
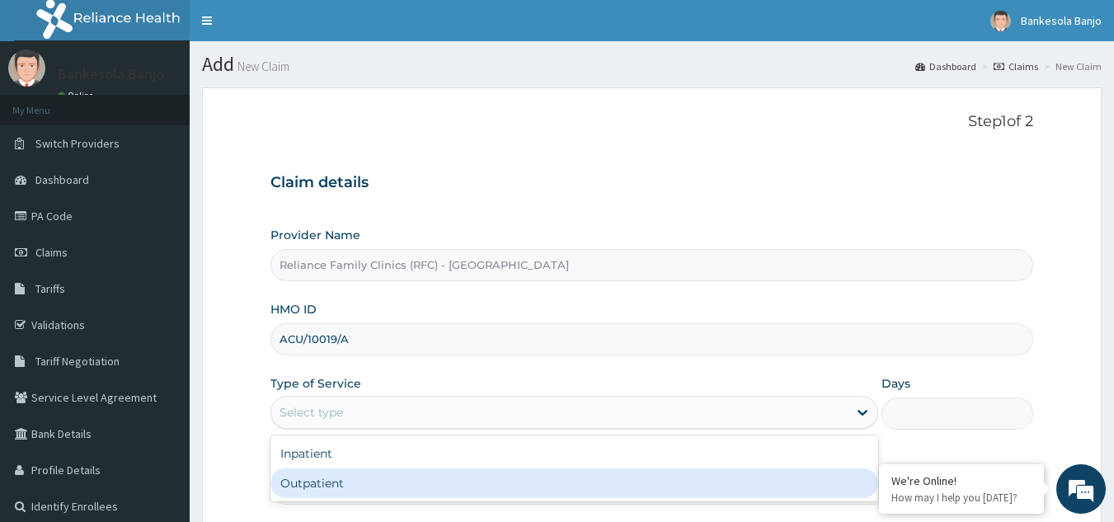
click at [386, 481] on div "Outpatient" at bounding box center [574, 483] width 608 height 30
type input "1"
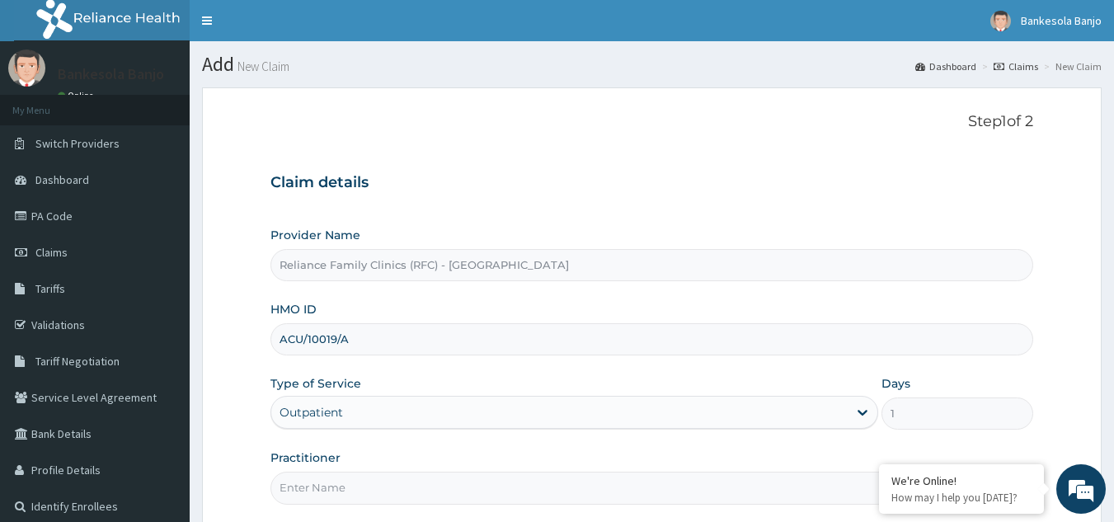
scroll to position [156, 0]
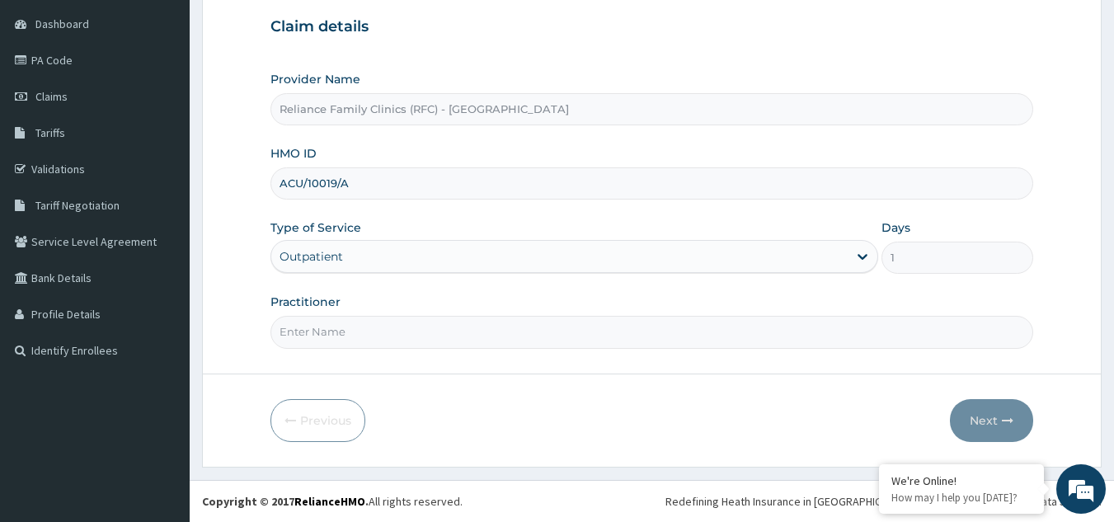
click at [414, 342] on input "Practitioner" at bounding box center [651, 332] width 763 height 32
type input "Shola"
click at [1002, 408] on button "Next" at bounding box center [991, 420] width 83 height 43
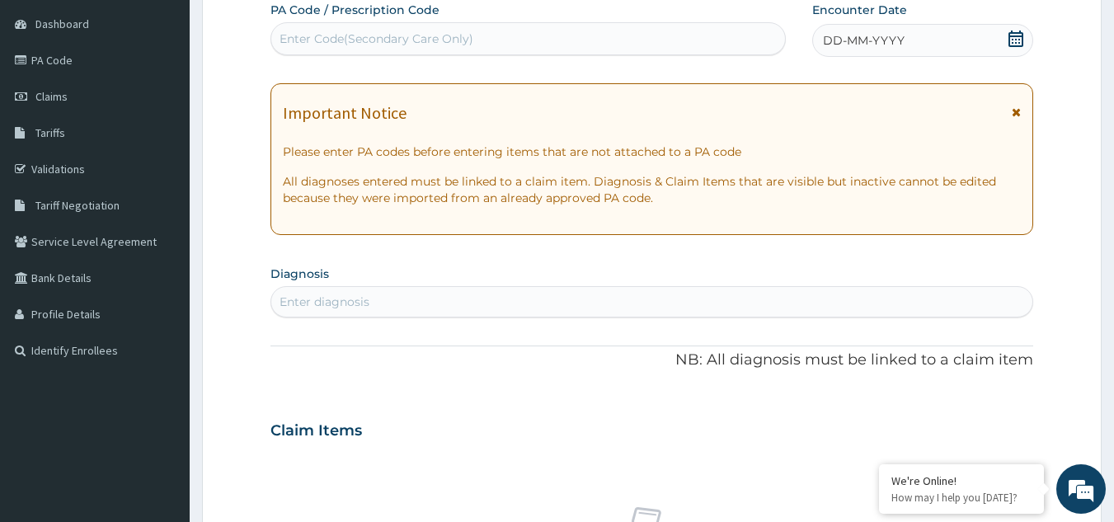
click at [329, 45] on div "Enter Code(Secondary Care Only)" at bounding box center [376, 39] width 194 height 16
paste input "PA/18D500"
type input "PA/18D500"
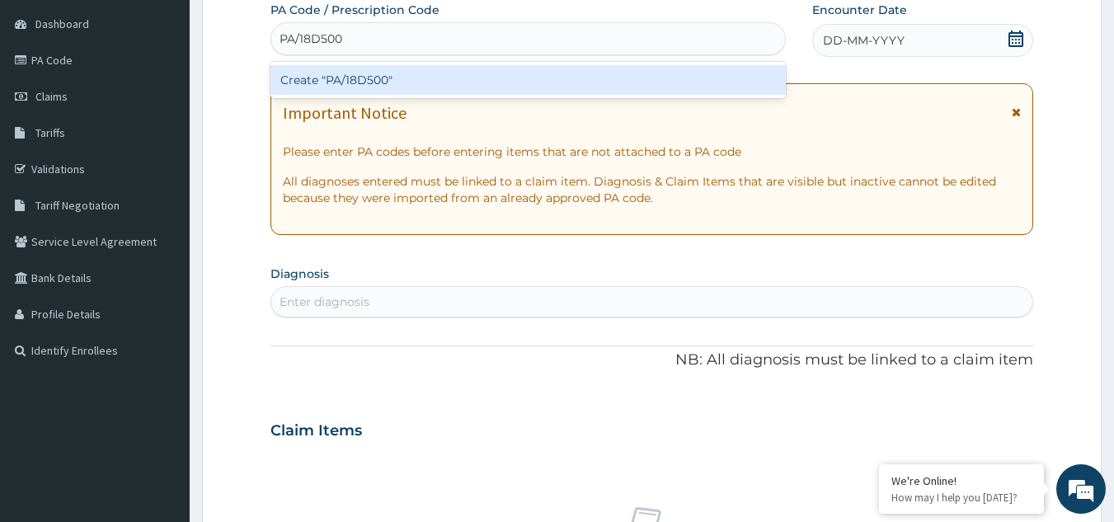
click at [364, 71] on div "Create "PA/18D500"" at bounding box center [528, 80] width 516 height 30
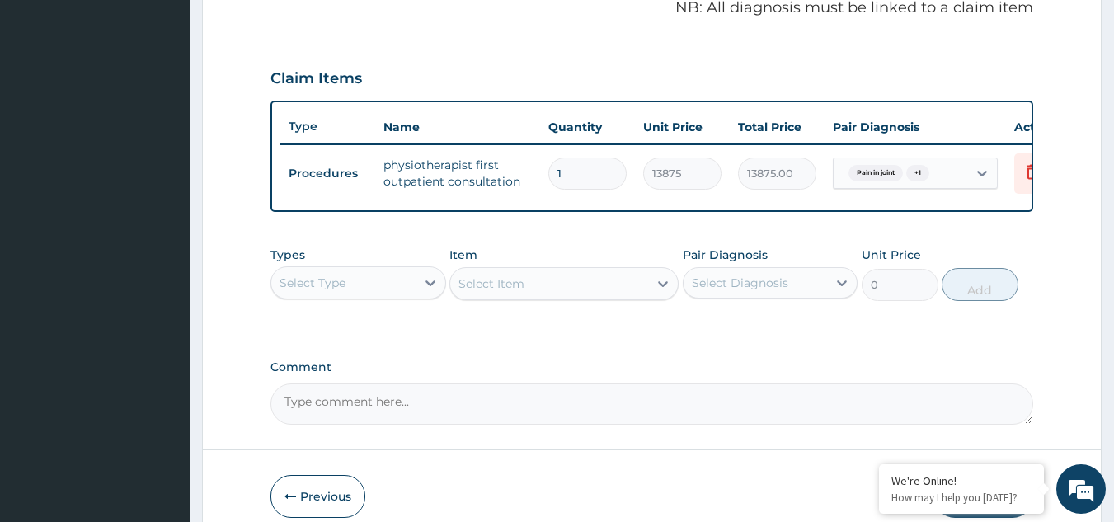
scroll to position [601, 0]
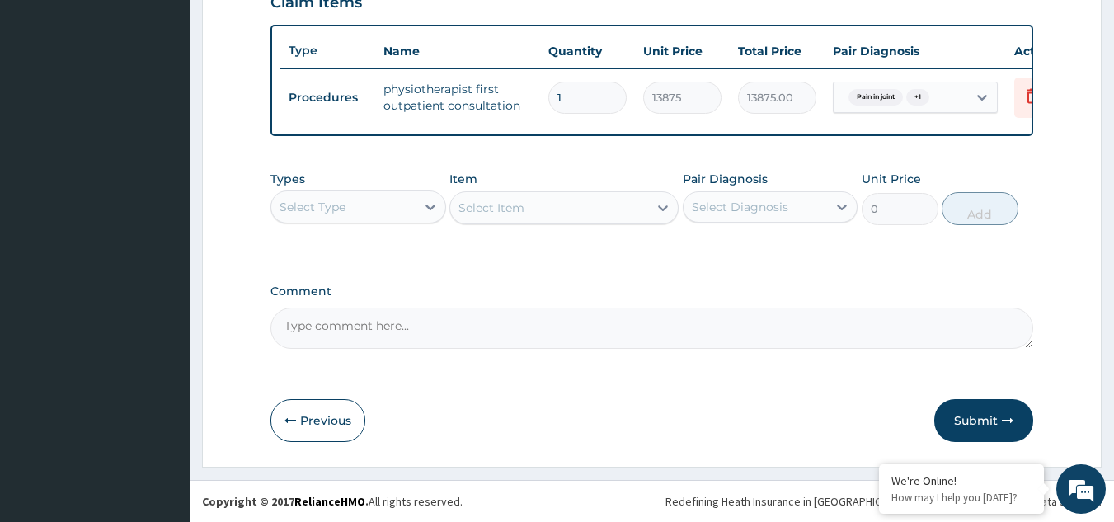
click at [981, 430] on button "Submit" at bounding box center [983, 420] width 99 height 43
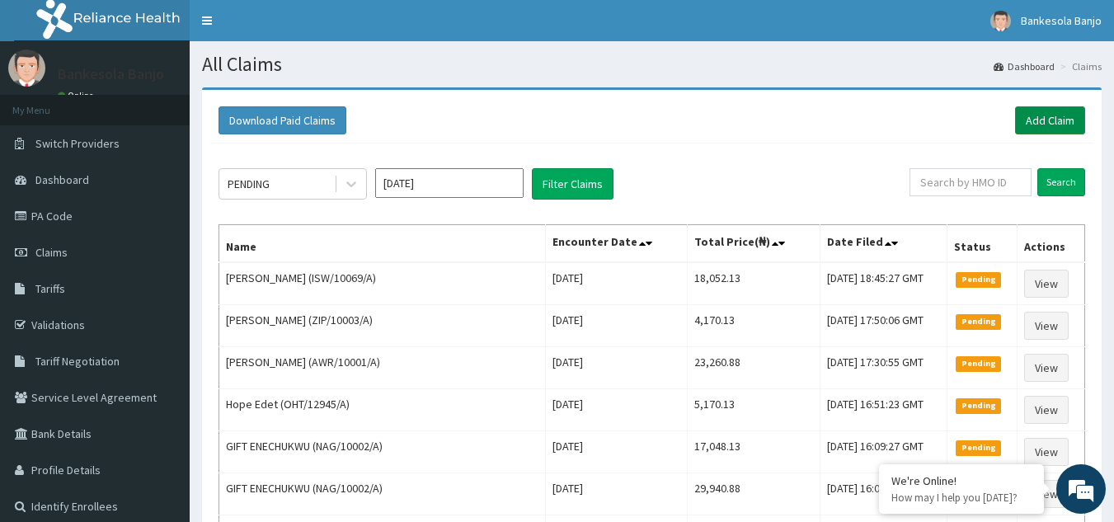
click at [1049, 115] on link "Add Claim" at bounding box center [1050, 120] width 70 height 28
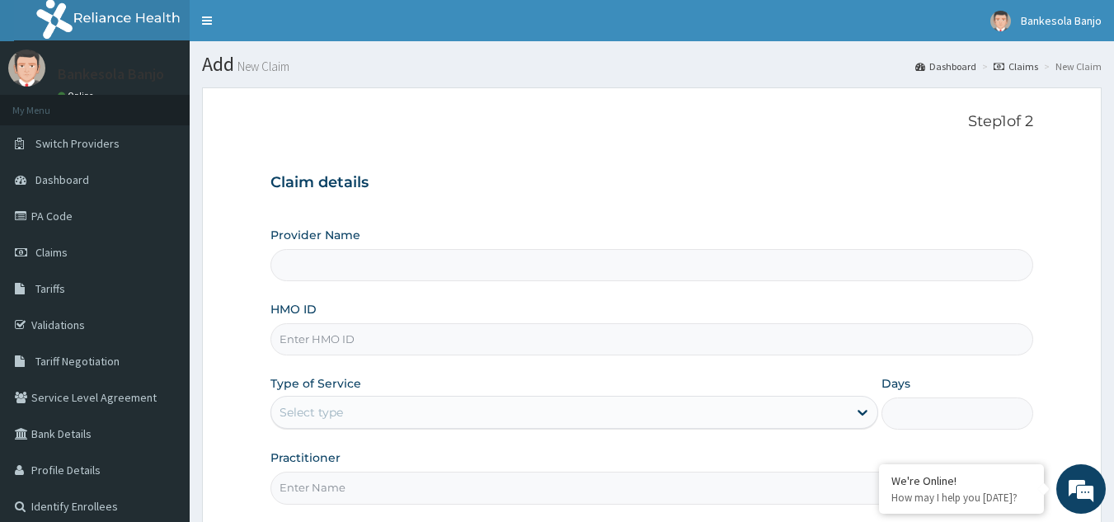
click at [331, 336] on input "HMO ID" at bounding box center [651, 339] width 763 height 32
paste input "ENP/12104/A"
type input "ENP/12104/A"
type input "Reliance Family Clinics (RFC) - [GEOGRAPHIC_DATA]"
type input "ENP/12104/A"
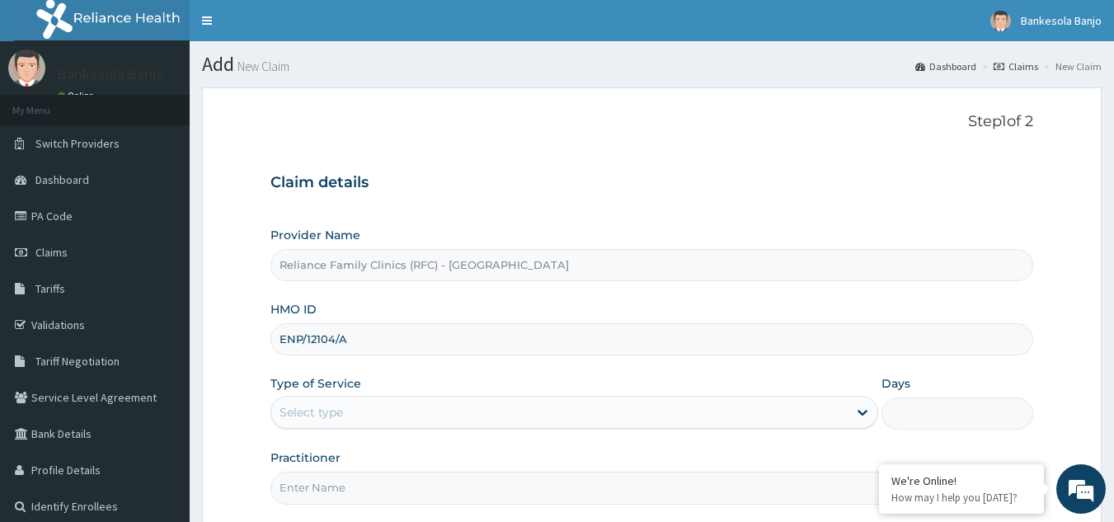
click at [344, 396] on div "Select type" at bounding box center [574, 412] width 608 height 33
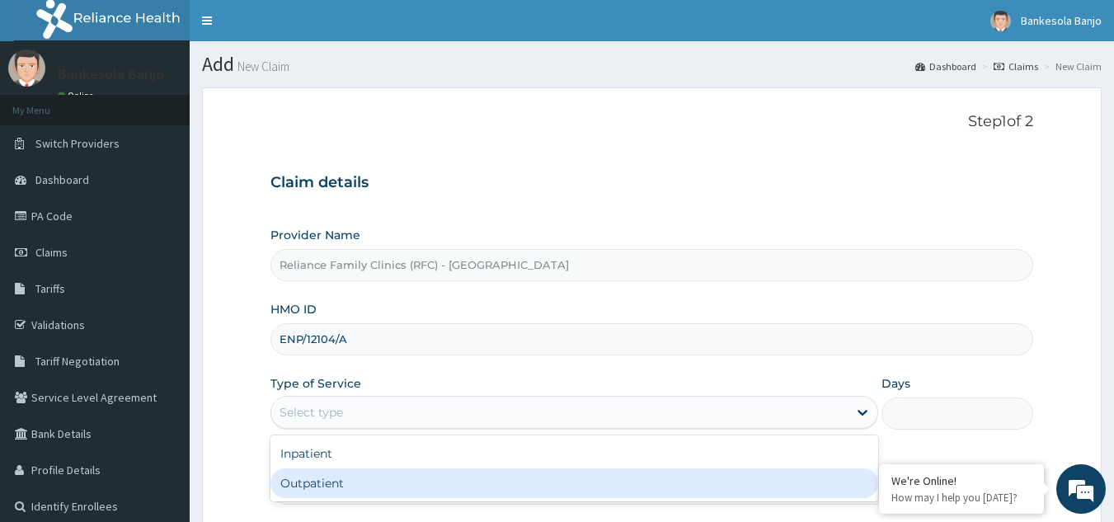
click at [343, 486] on div "Outpatient" at bounding box center [574, 483] width 608 height 30
type input "1"
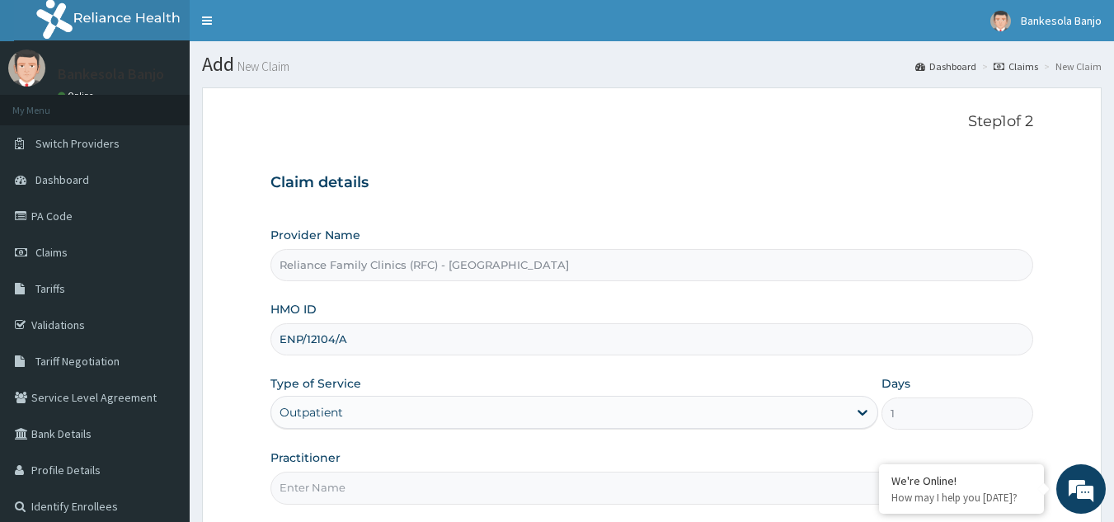
scroll to position [156, 0]
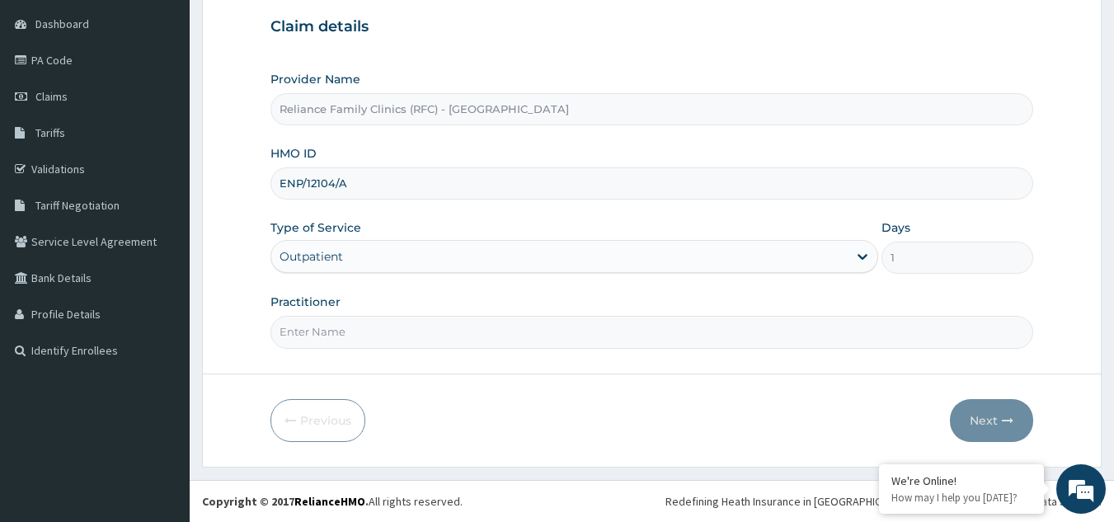
click at [632, 340] on input "Practitioner" at bounding box center [651, 332] width 763 height 32
type input "Shola"
click at [968, 416] on button "Next" at bounding box center [991, 420] width 83 height 43
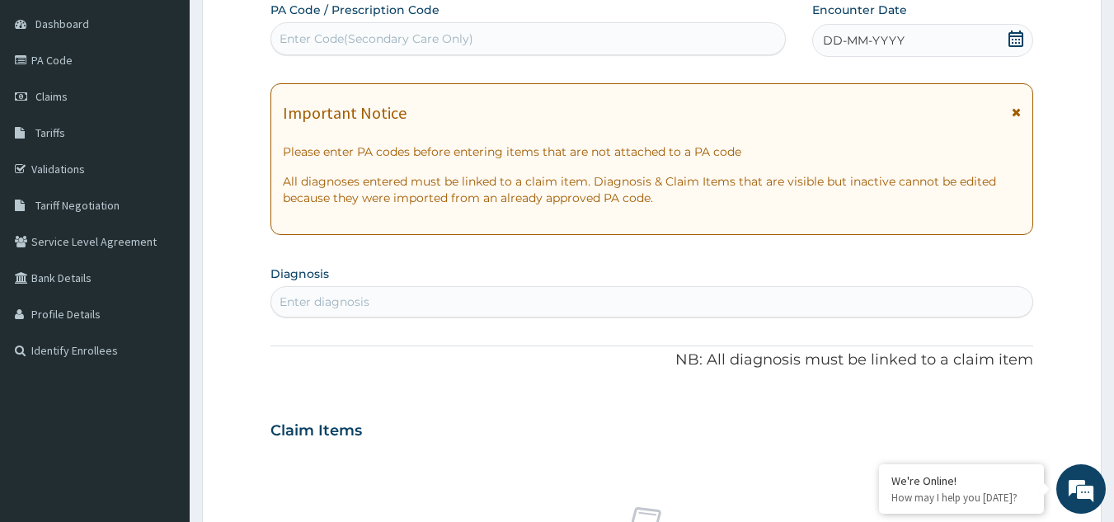
click at [1010, 45] on icon at bounding box center [1015, 39] width 15 height 16
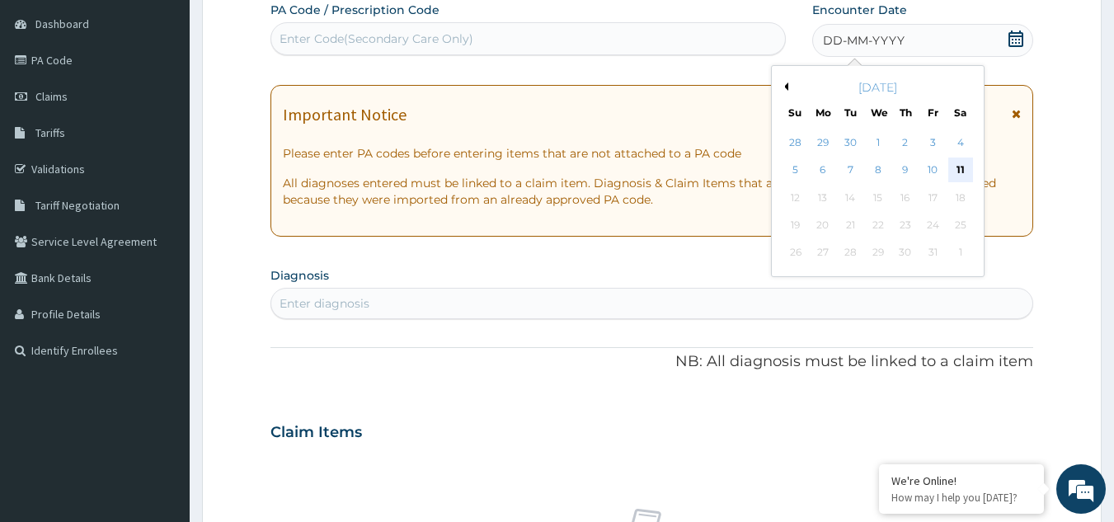
click at [960, 169] on div "11" at bounding box center [960, 170] width 25 height 25
